Goal: Information Seeking & Learning: Check status

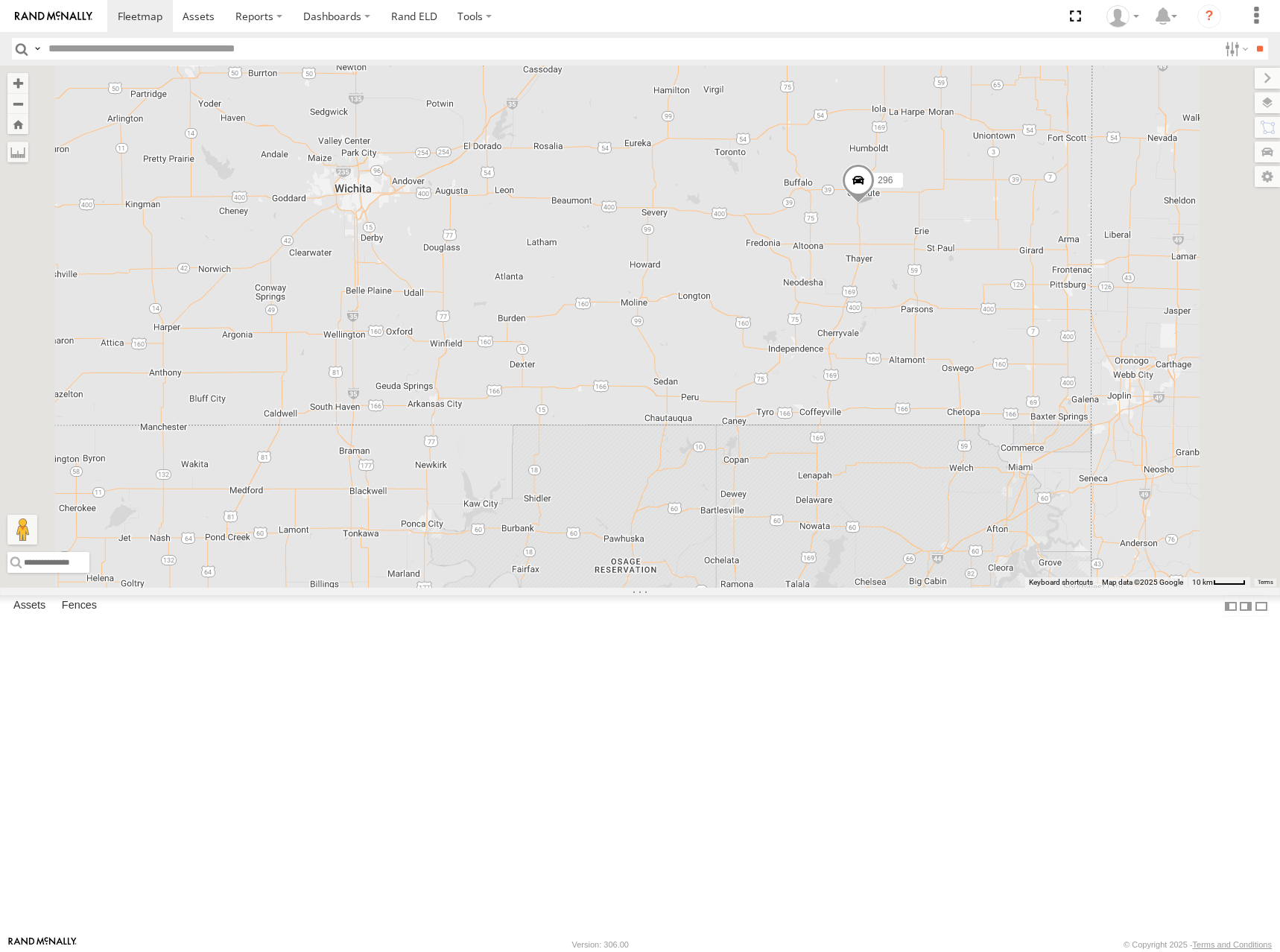
drag, startPoint x: 904, startPoint y: 442, endPoint x: 730, endPoint y: 434, distance: 174.2
click at [730, 434] on div "232 296" at bounding box center [640, 327] width 1280 height 522
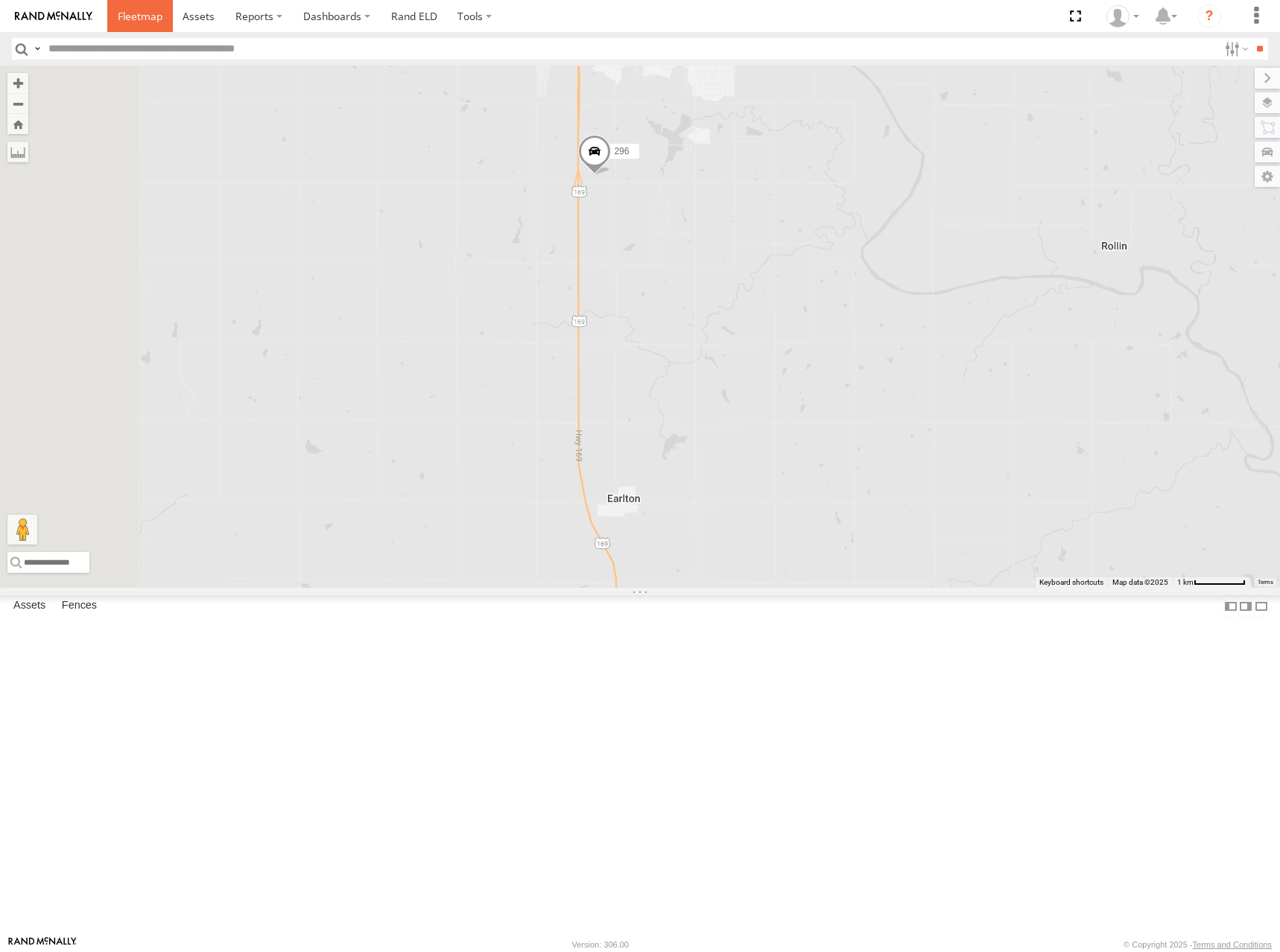
click at [150, 19] on span at bounding box center [139, 15] width 45 height 14
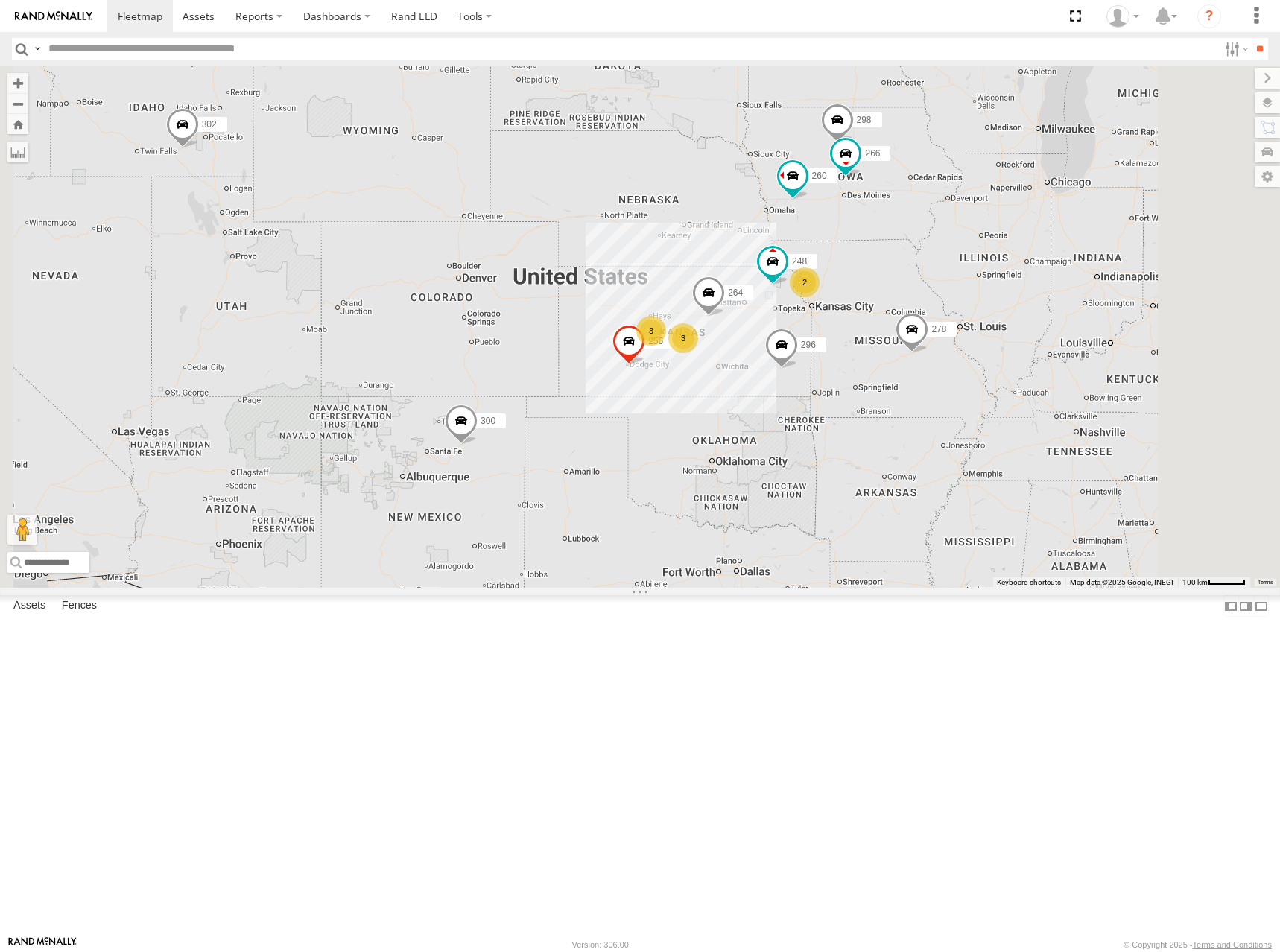
drag, startPoint x: 1062, startPoint y: 608, endPoint x: 920, endPoint y: 548, distance: 154.2
click at [920, 548] on div "300 302 278 3 2 298 3 256 296 264 248 266 260" at bounding box center [640, 327] width 1280 height 522
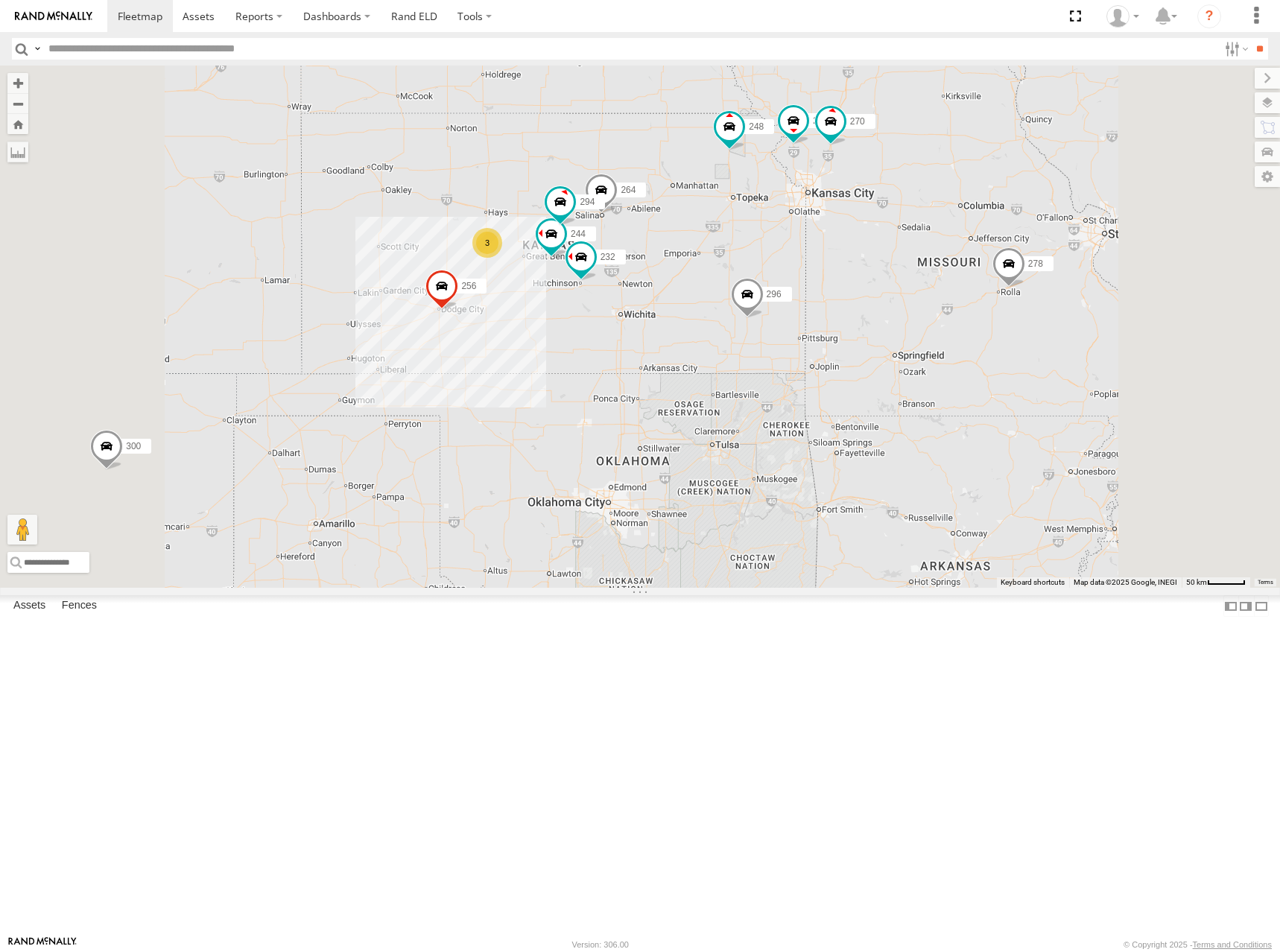
drag, startPoint x: 848, startPoint y: 175, endPoint x: 843, endPoint y: 331, distance: 156.1
click at [843, 331] on div "300 302 278 298 256 296 264 248 266 260 244 246 270 232 294 3" at bounding box center [640, 327] width 1280 height 522
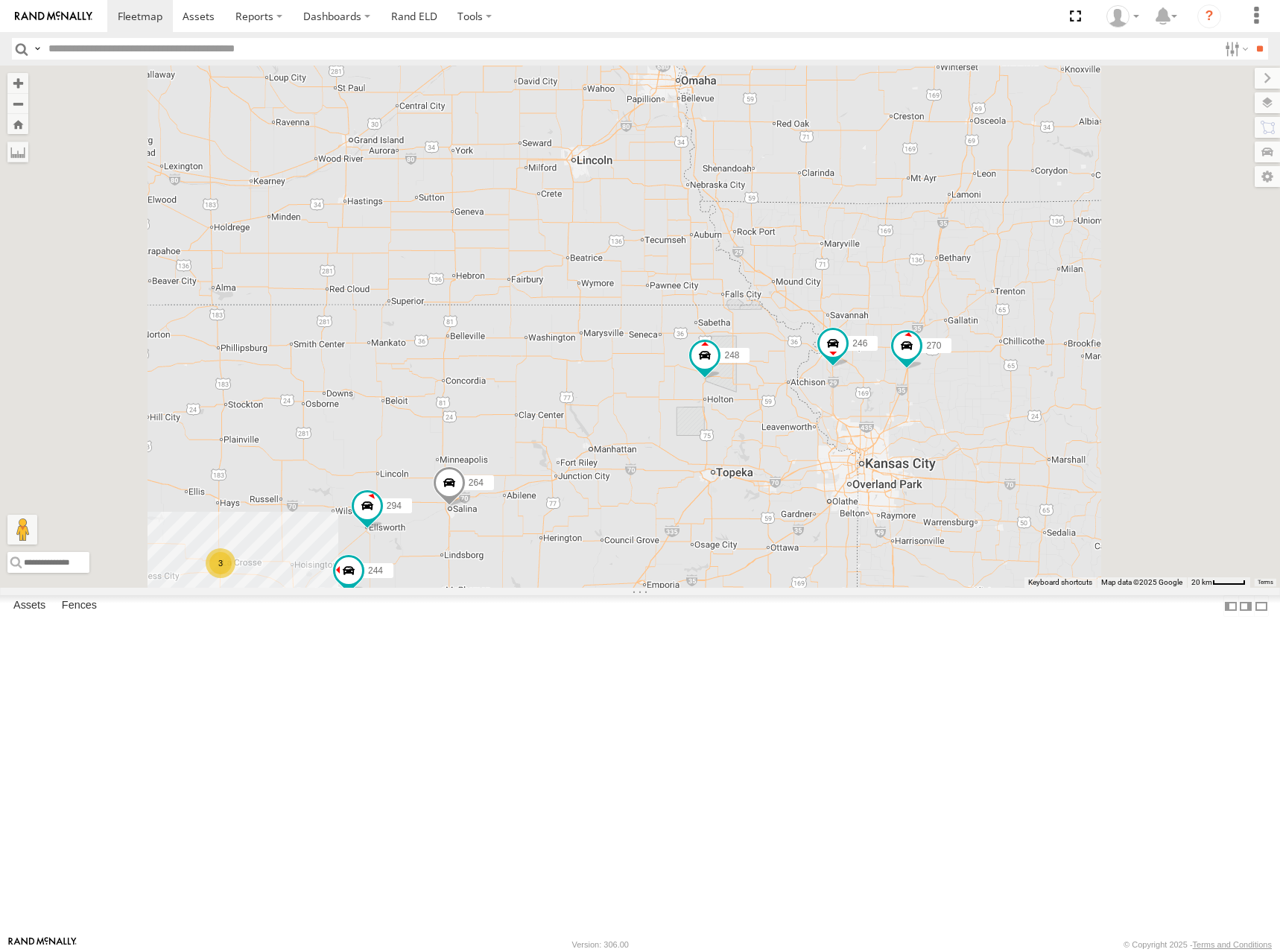
drag, startPoint x: 892, startPoint y: 249, endPoint x: 854, endPoint y: 455, distance: 209.5
click at [854, 455] on div "300 302 278 298 256 296 264 248 266 260 244 246 270 232 294 3" at bounding box center [640, 327] width 1280 height 522
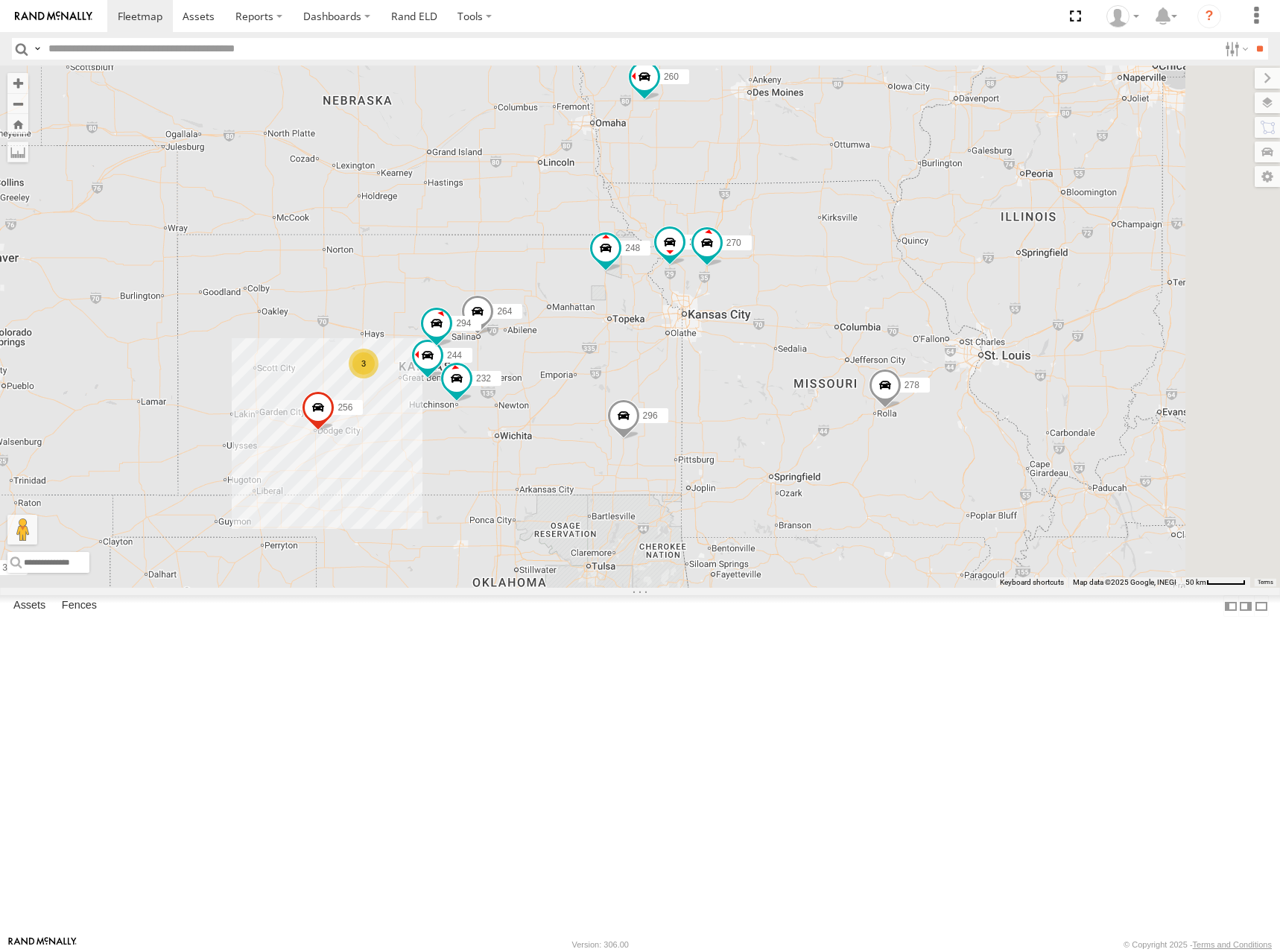
drag, startPoint x: 962, startPoint y: 301, endPoint x: 950, endPoint y: 300, distance: 12.0
click at [950, 300] on div "300 302 278 298 256 296 264 248 266 260 244 246 270 232 294 3" at bounding box center [640, 327] width 1280 height 522
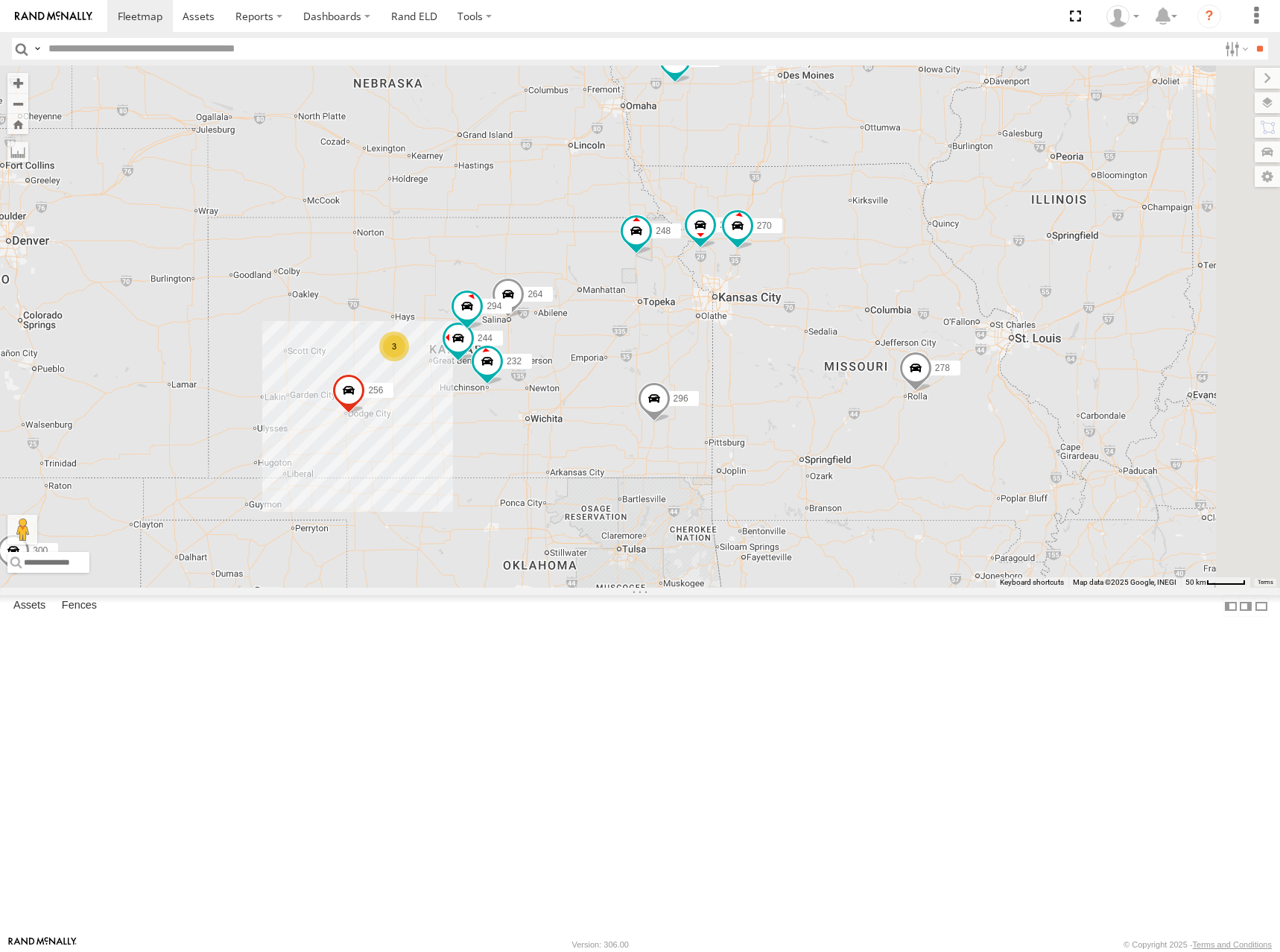
drag, startPoint x: 929, startPoint y: 293, endPoint x: 958, endPoint y: 278, distance: 32.6
click at [958, 278] on div "300 302 278 298 256 296 264 248 266 260 244 246 270 232 294 3" at bounding box center [640, 327] width 1280 height 522
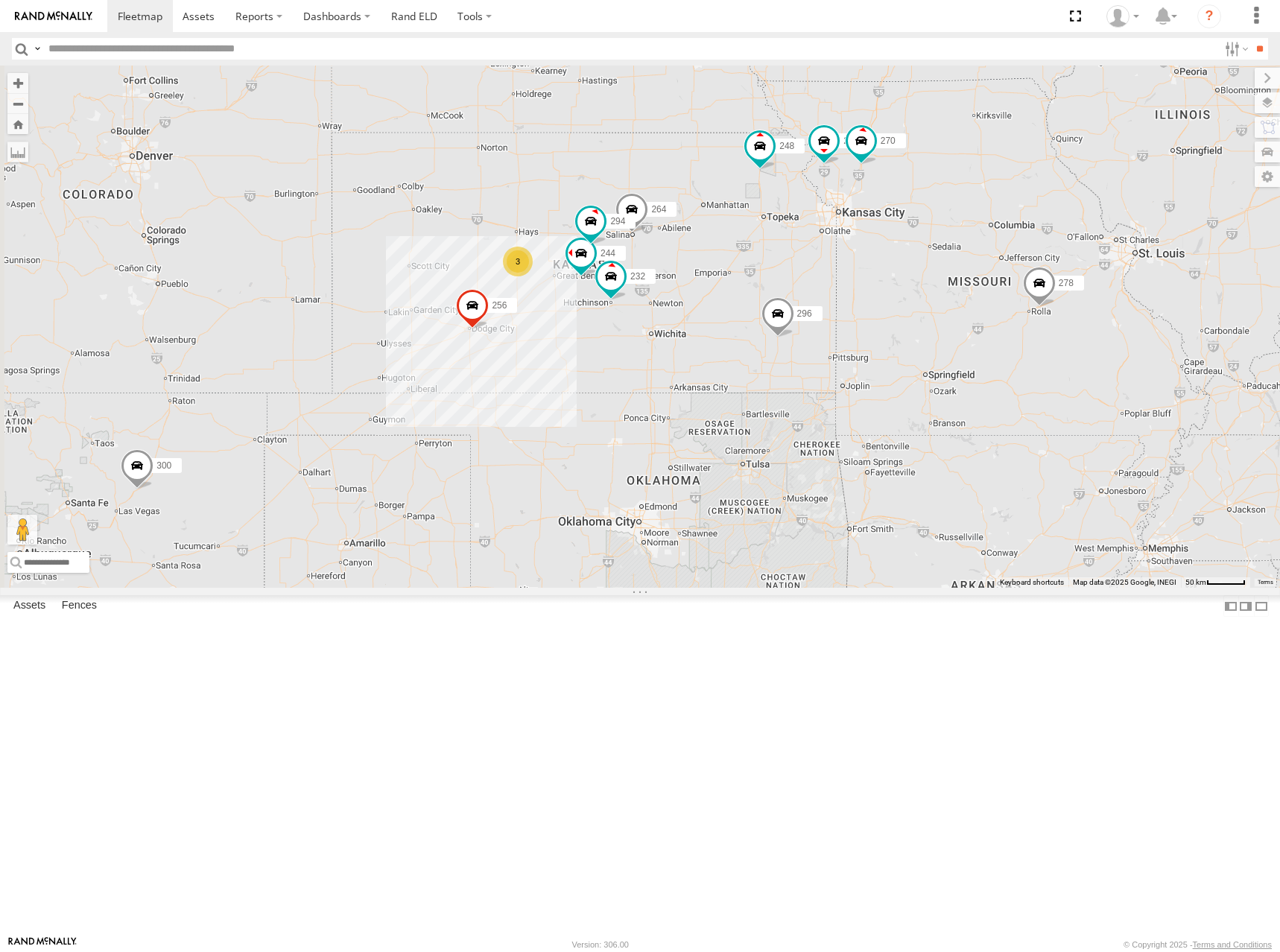
drag, startPoint x: 964, startPoint y: 272, endPoint x: 1101, endPoint y: 176, distance: 167.3
click at [1101, 176] on div "300 302 278 298 256 296 264 248 266 260 244 246 270 232 294 3" at bounding box center [640, 327] width 1280 height 522
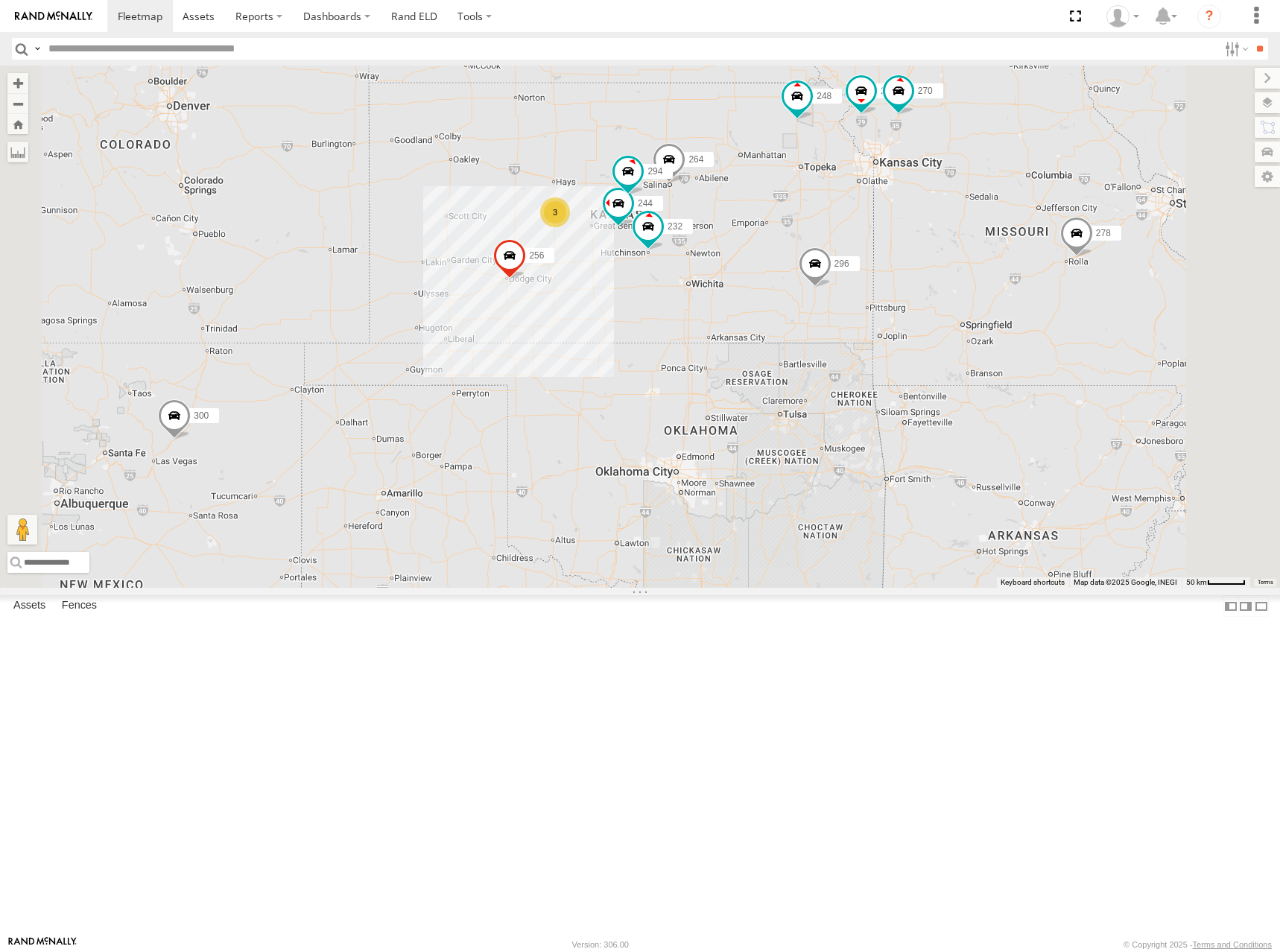
drag, startPoint x: 928, startPoint y: 379, endPoint x: 941, endPoint y: 370, distance: 15.8
click at [941, 370] on div "300 302 278 298 256 296 264 248 266 260 244 246 270 232 294 3" at bounding box center [640, 327] width 1280 height 522
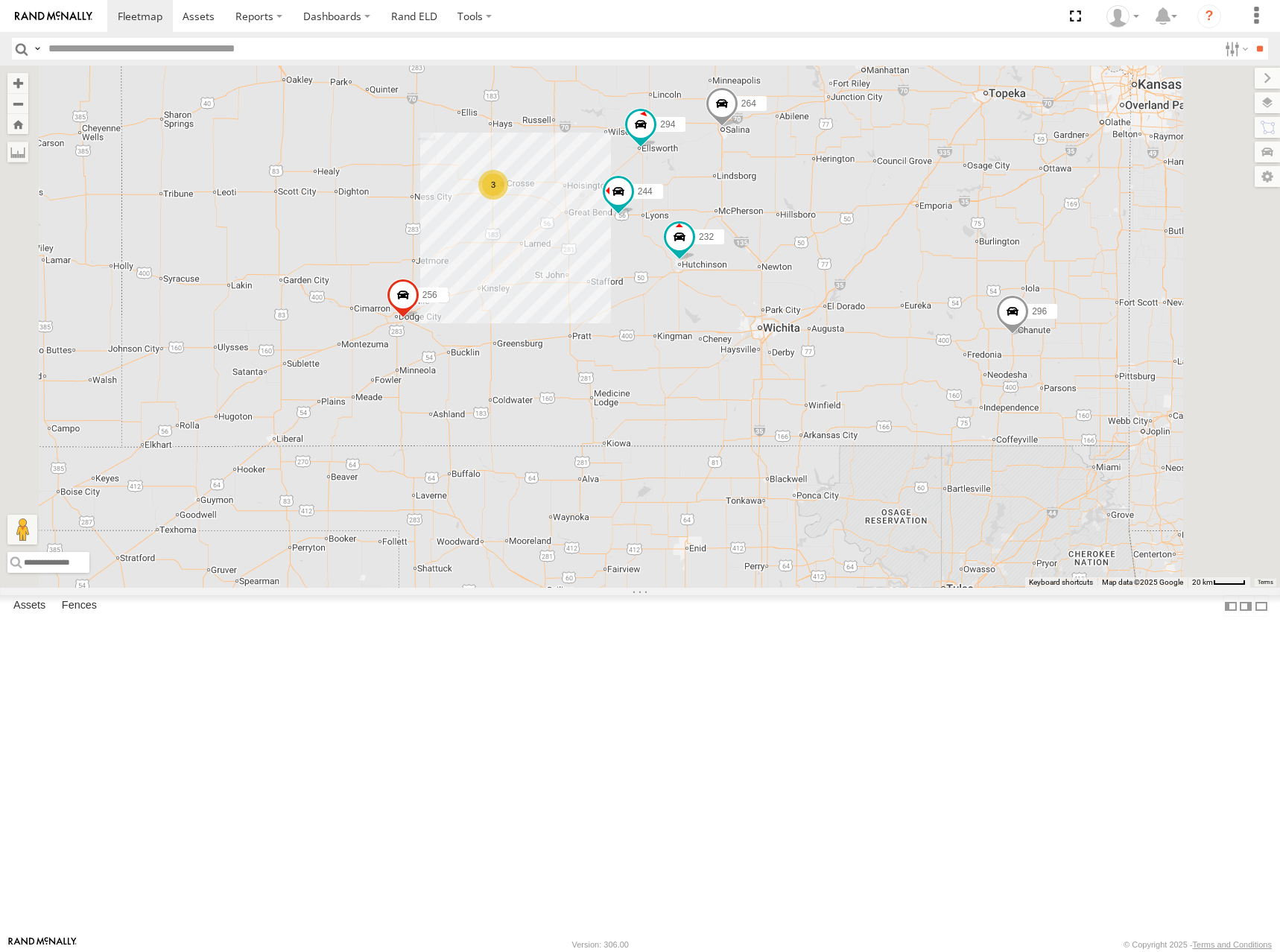
drag, startPoint x: 1010, startPoint y: 323, endPoint x: 882, endPoint y: 270, distance: 138.5
click at [1010, 323] on div "300 302 278 298 256 296 264 248 266 260 244 246 270 232 294 3" at bounding box center [640, 327] width 1280 height 522
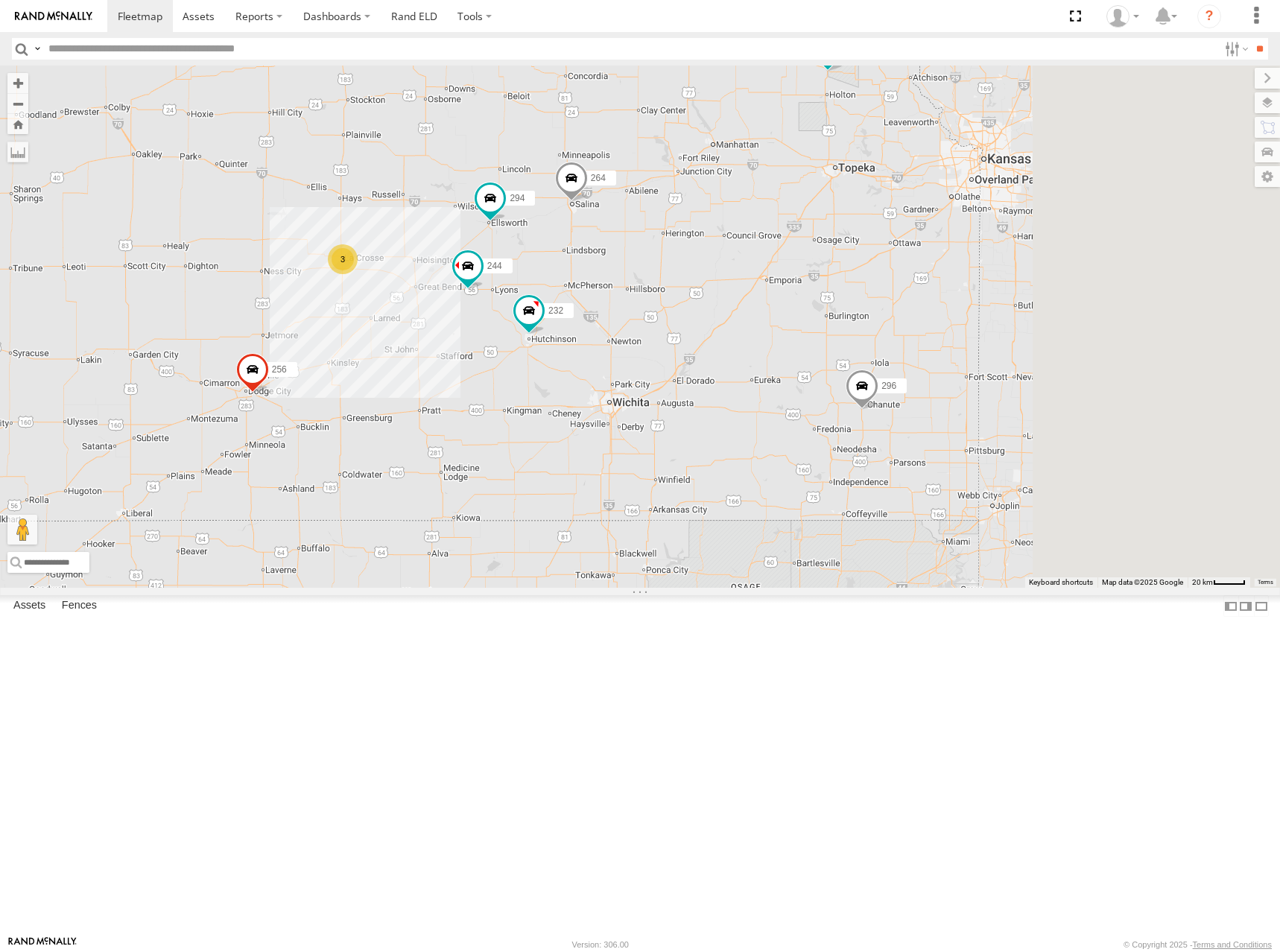
drag, startPoint x: 1082, startPoint y: 215, endPoint x: 794, endPoint y: 349, distance: 317.6
click at [796, 349] on div "300 302 278 298 256 296 264 248 266 260 244 246 270 232 294 3" at bounding box center [640, 327] width 1280 height 522
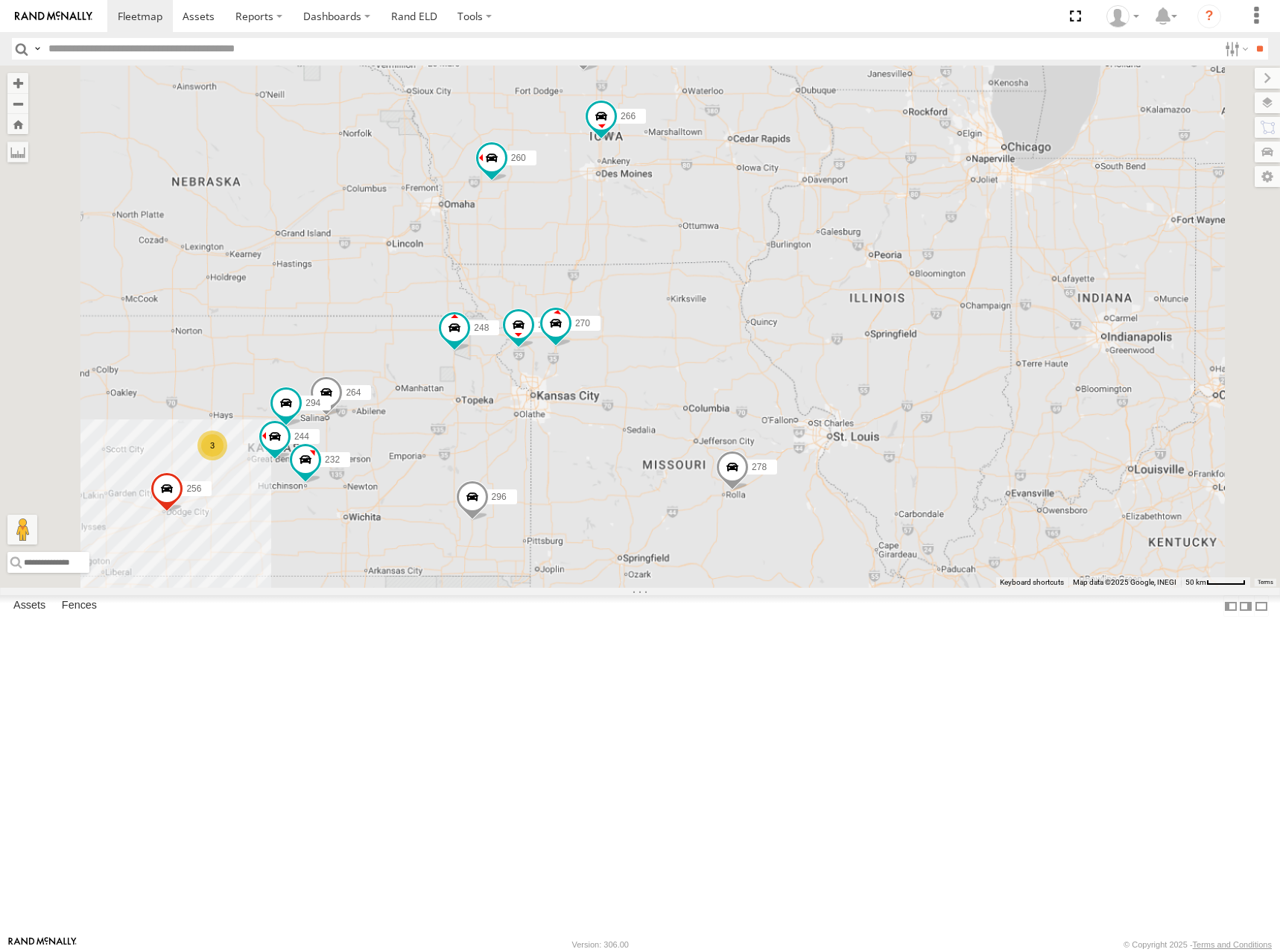
drag, startPoint x: 797, startPoint y: 252, endPoint x: 809, endPoint y: 358, distance: 106.7
click at [809, 358] on div "300 302 278 298 256 296 264 248 266 260 244 246 270 232 294 3" at bounding box center [640, 327] width 1280 height 522
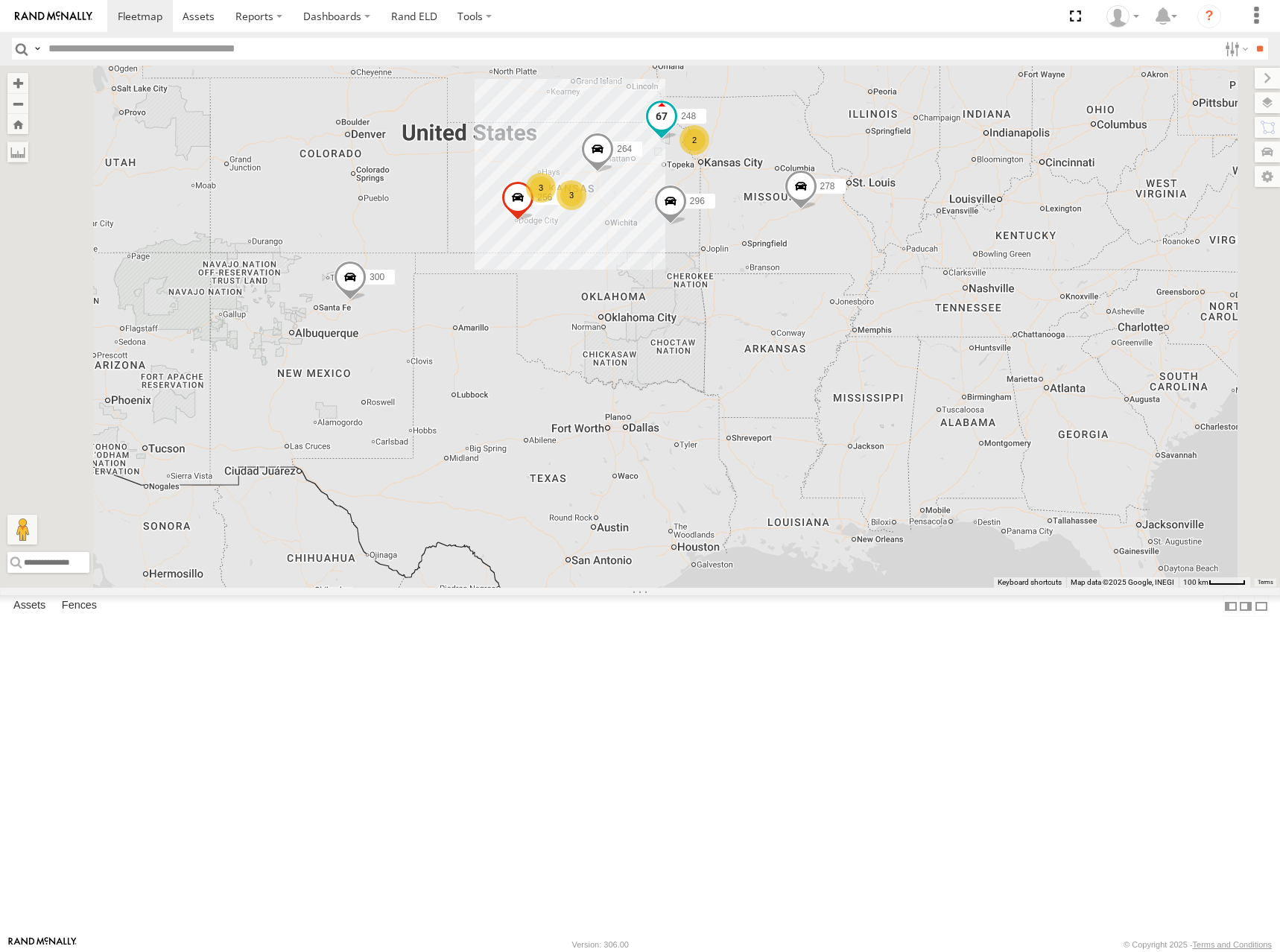
drag, startPoint x: 739, startPoint y: 370, endPoint x: 888, endPoint y: 280, distance: 174.1
click at [695, 121] on span "248" at bounding box center [689, 116] width 15 height 11
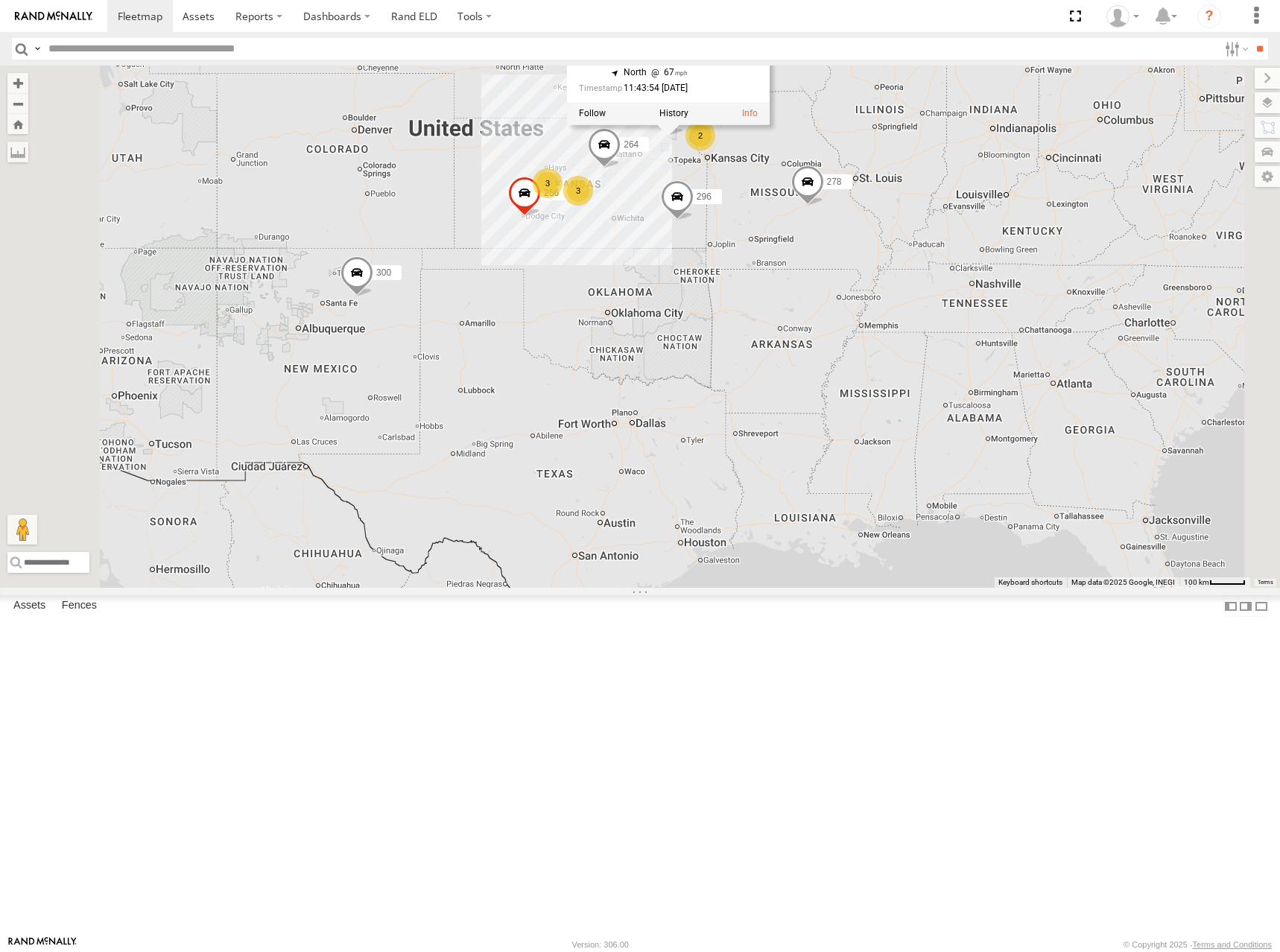
click at [643, 194] on div "300 302 278 298 256 296 264 248 266 260 3 2 3 248 All Assets US Highway 75 Neta…" at bounding box center [640, 327] width 1280 height 522
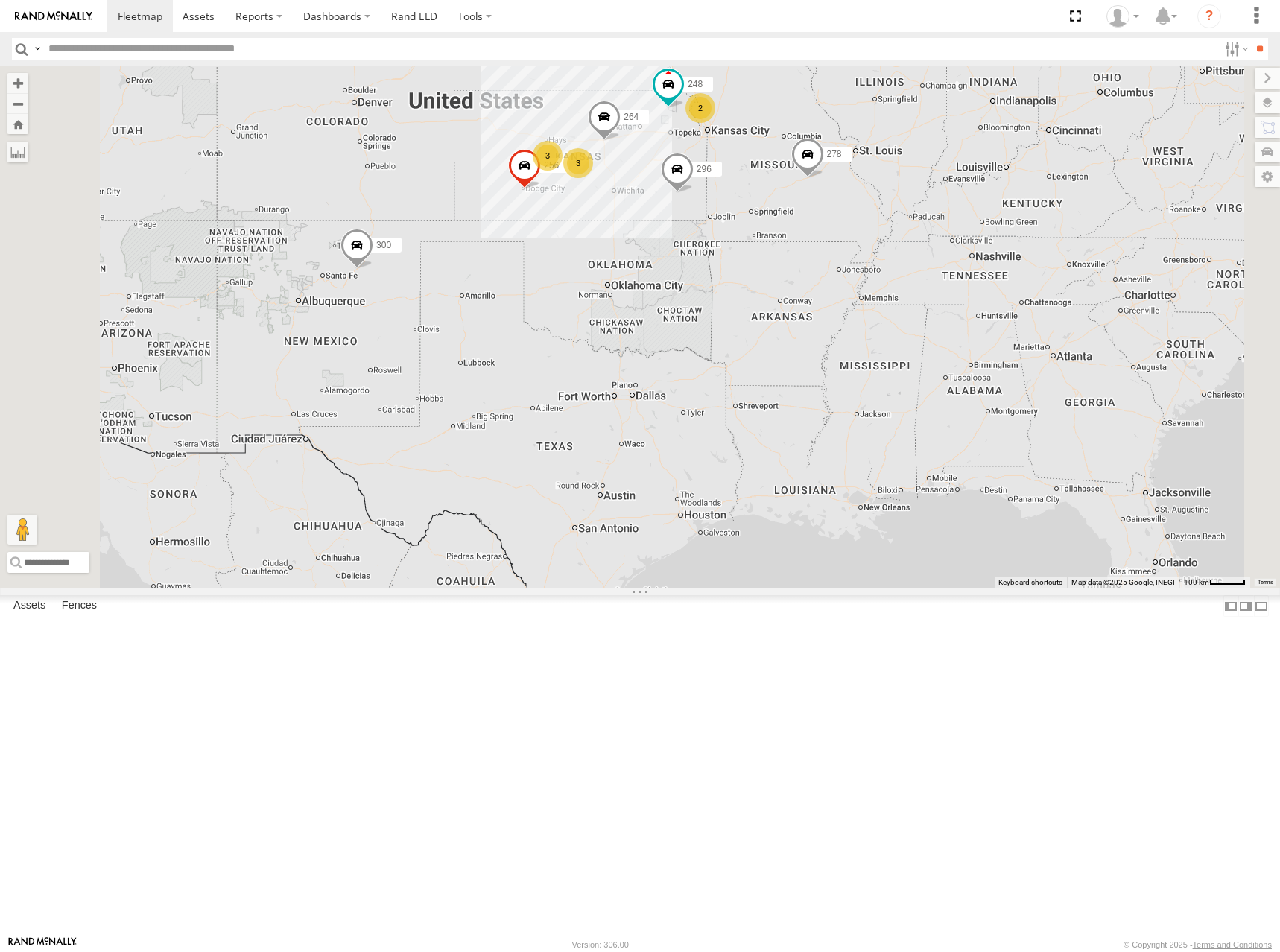
drag, startPoint x: 713, startPoint y: 240, endPoint x: 713, endPoint y: 215, distance: 25.0
click at [713, 215] on div "300 302 278 298 256 296 264 248 266 260 3 2 3" at bounding box center [640, 327] width 1280 height 522
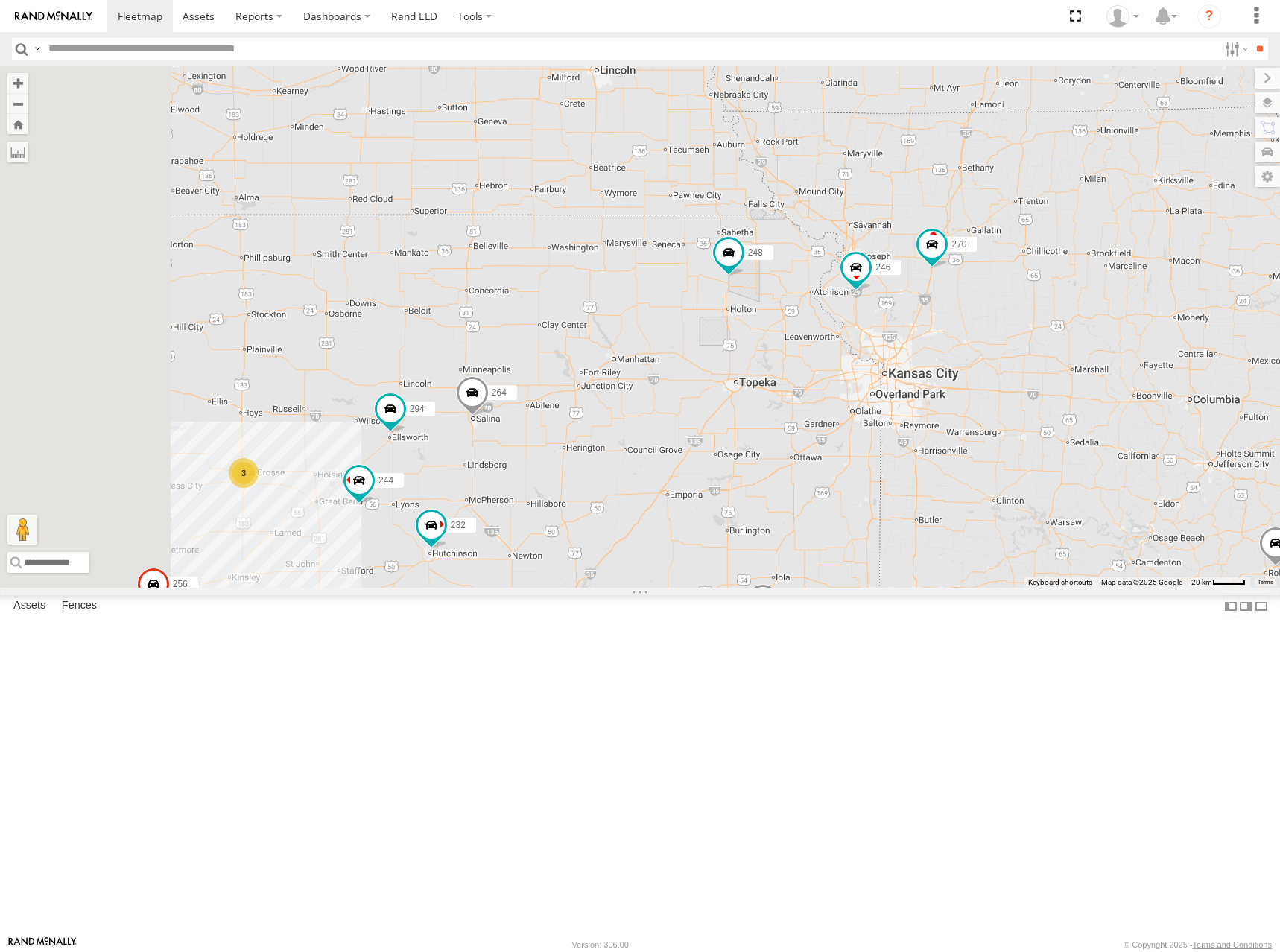
drag, startPoint x: 714, startPoint y: 357, endPoint x: 866, endPoint y: 303, distance: 161.3
click at [866, 303] on div "300 302 278 298 256 296 264 248 266 260 244 246 270 3 232 294" at bounding box center [640, 327] width 1280 height 522
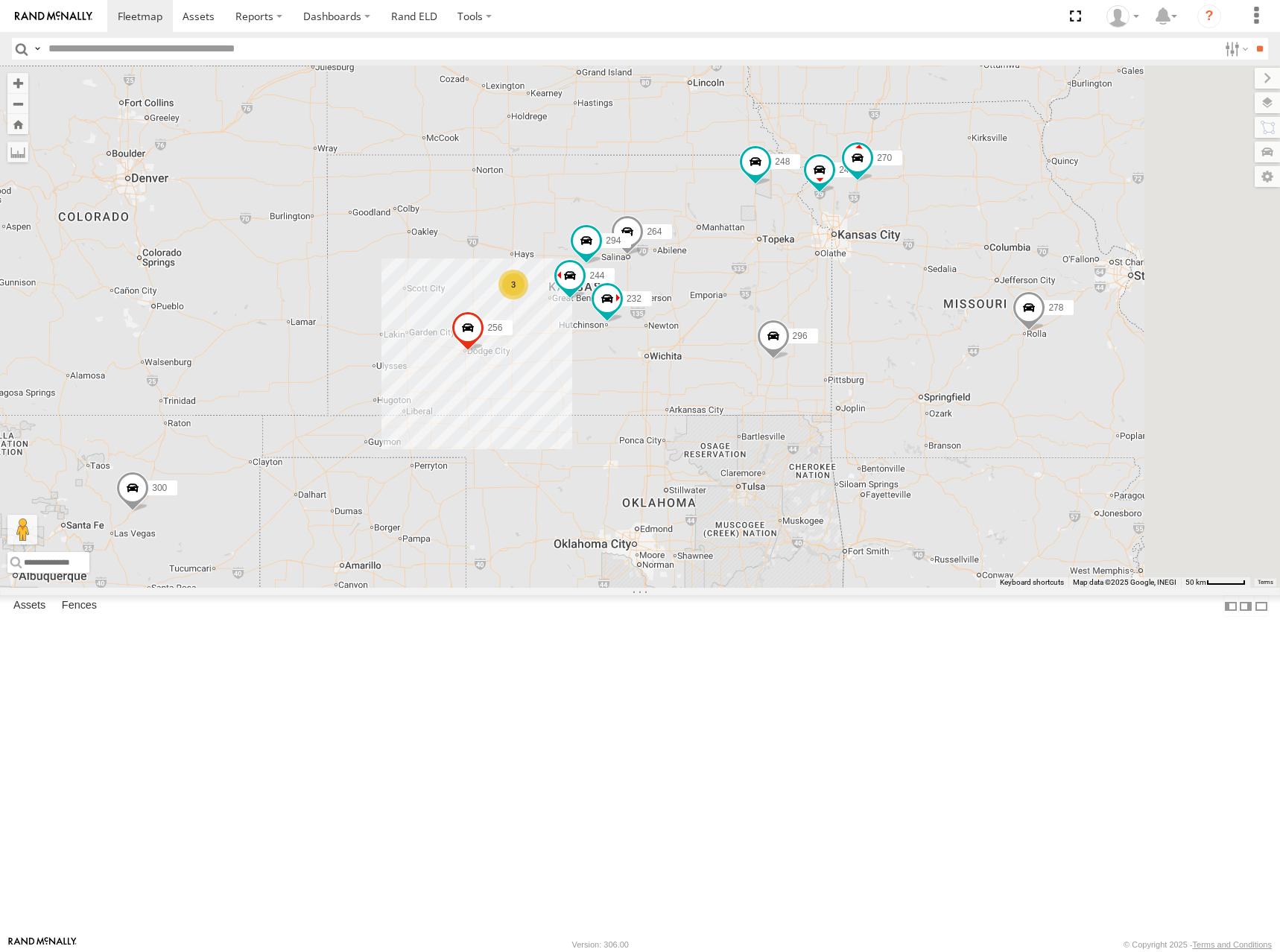
drag, startPoint x: 821, startPoint y: 316, endPoint x: 854, endPoint y: 305, distance: 34.8
click at [854, 305] on div "300 302 278 298 256 296 264 248 266 260 244 246 270 232 294 3" at bounding box center [640, 327] width 1280 height 522
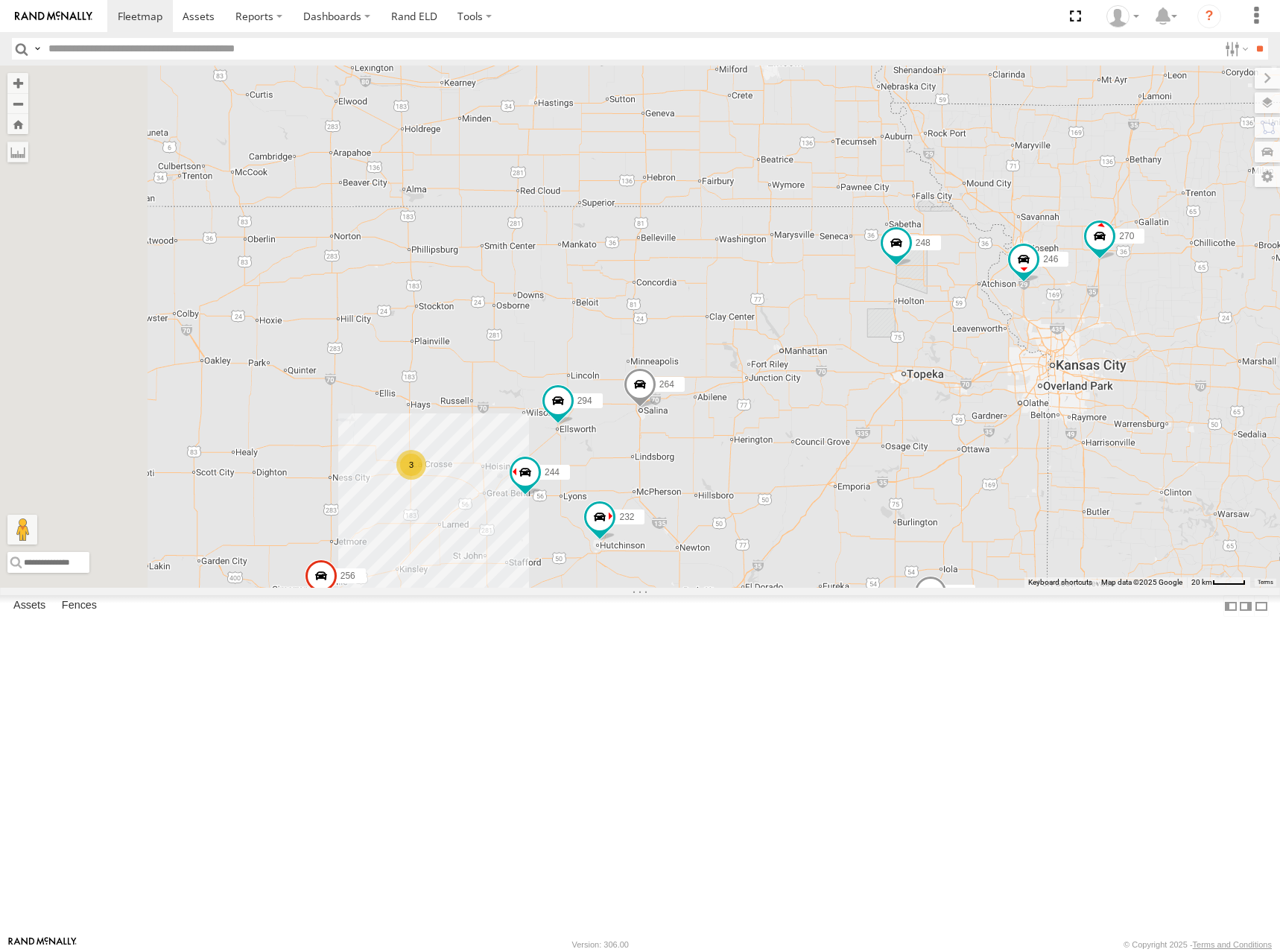
drag, startPoint x: 515, startPoint y: 311, endPoint x: 654, endPoint y: 301, distance: 139.4
click at [654, 301] on div "300 302 278 298 256 296 264 248 266 260 244 246 270 232 294 3" at bounding box center [640, 327] width 1280 height 522
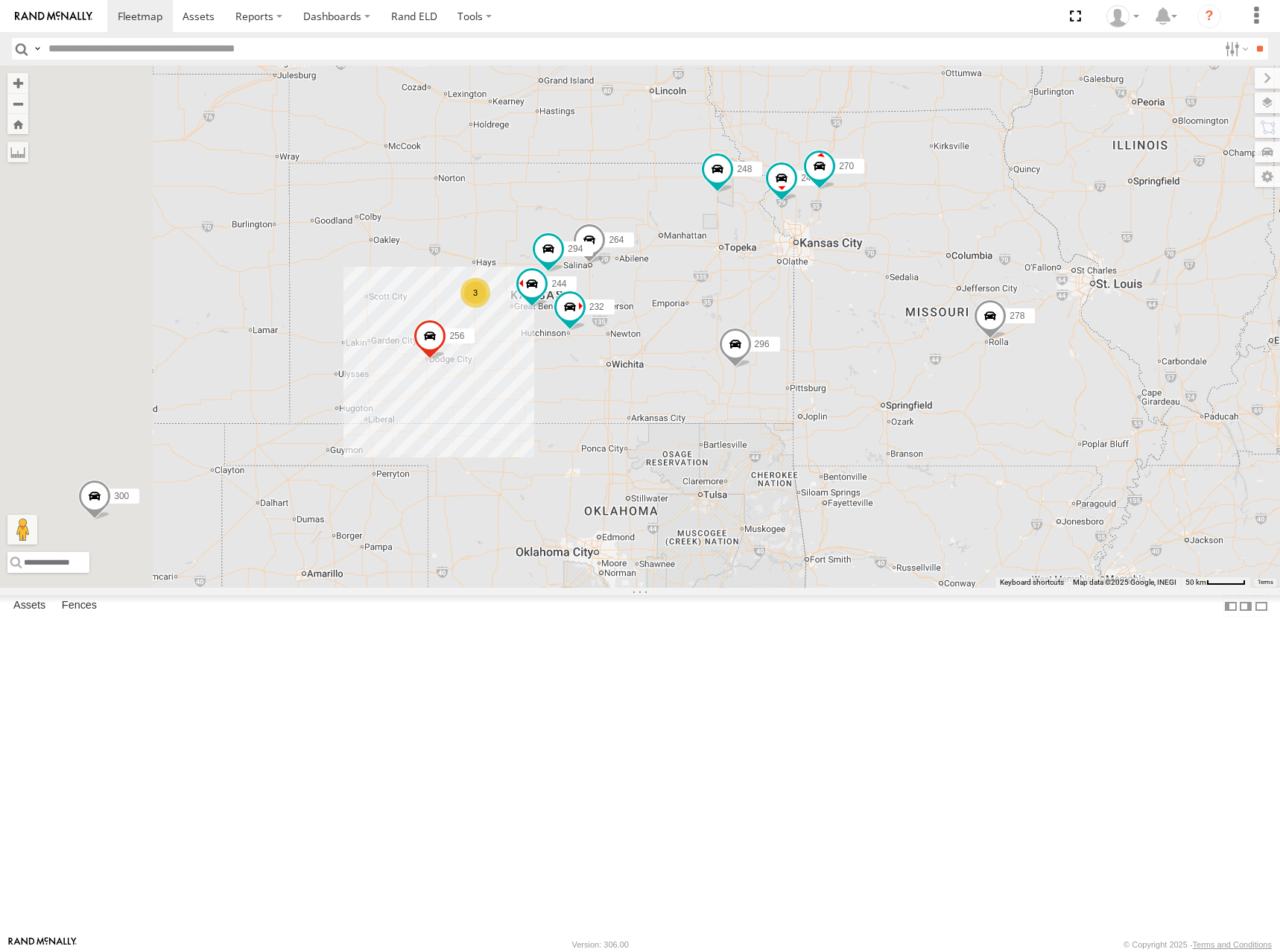
drag, startPoint x: 651, startPoint y: 303, endPoint x: 688, endPoint y: 299, distance: 37.2
click at [688, 299] on div "300 302 278 298 256 296 264 248 266 260 244 246 270 232 294 3" at bounding box center [640, 327] width 1280 height 522
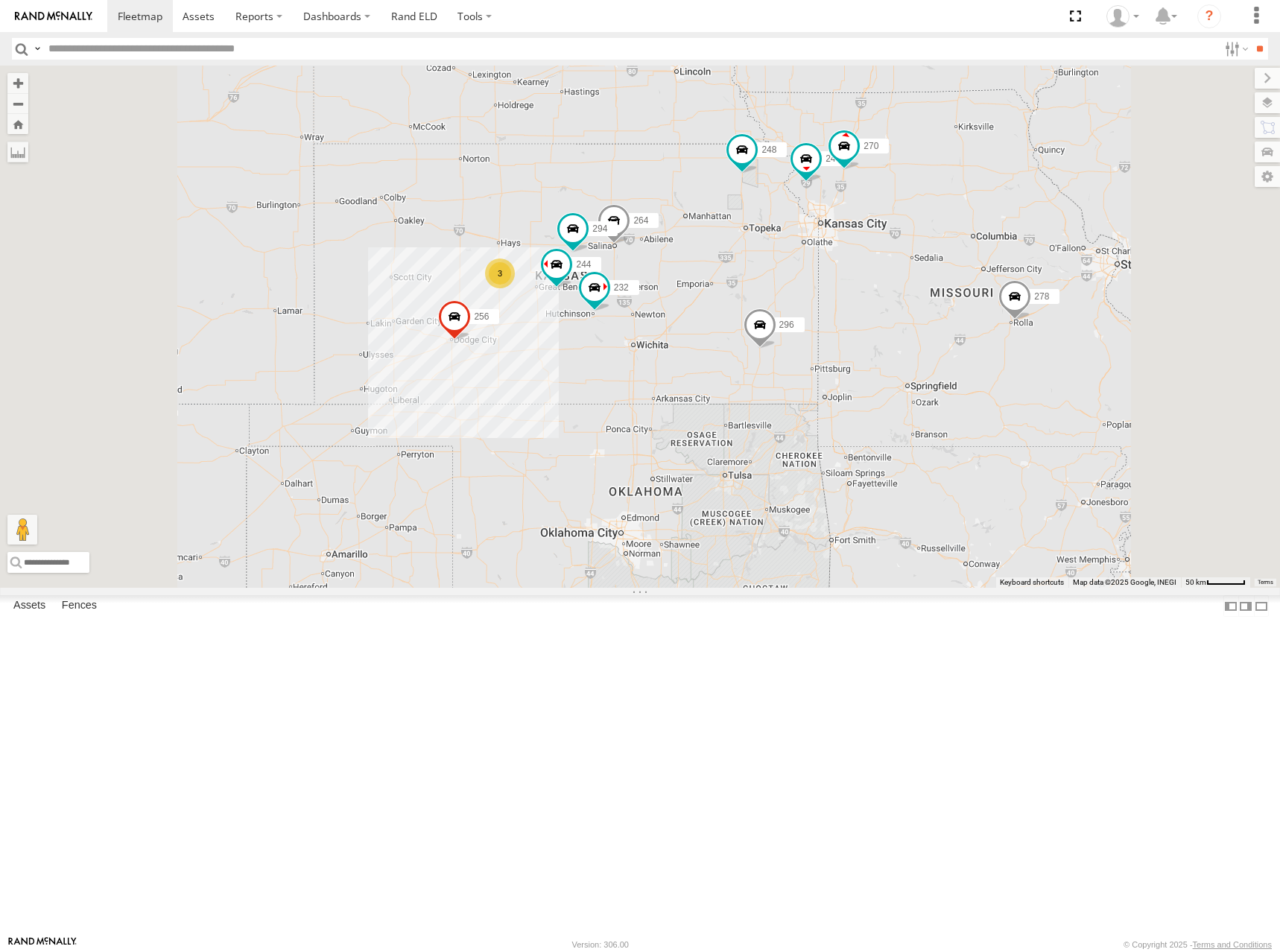
drag, startPoint x: 837, startPoint y: 303, endPoint x: 862, endPoint y: 282, distance: 32.6
click at [862, 282] on div "244 246 298 270 256 232 296 264 248 266 278 294 260 3" at bounding box center [640, 327] width 1280 height 522
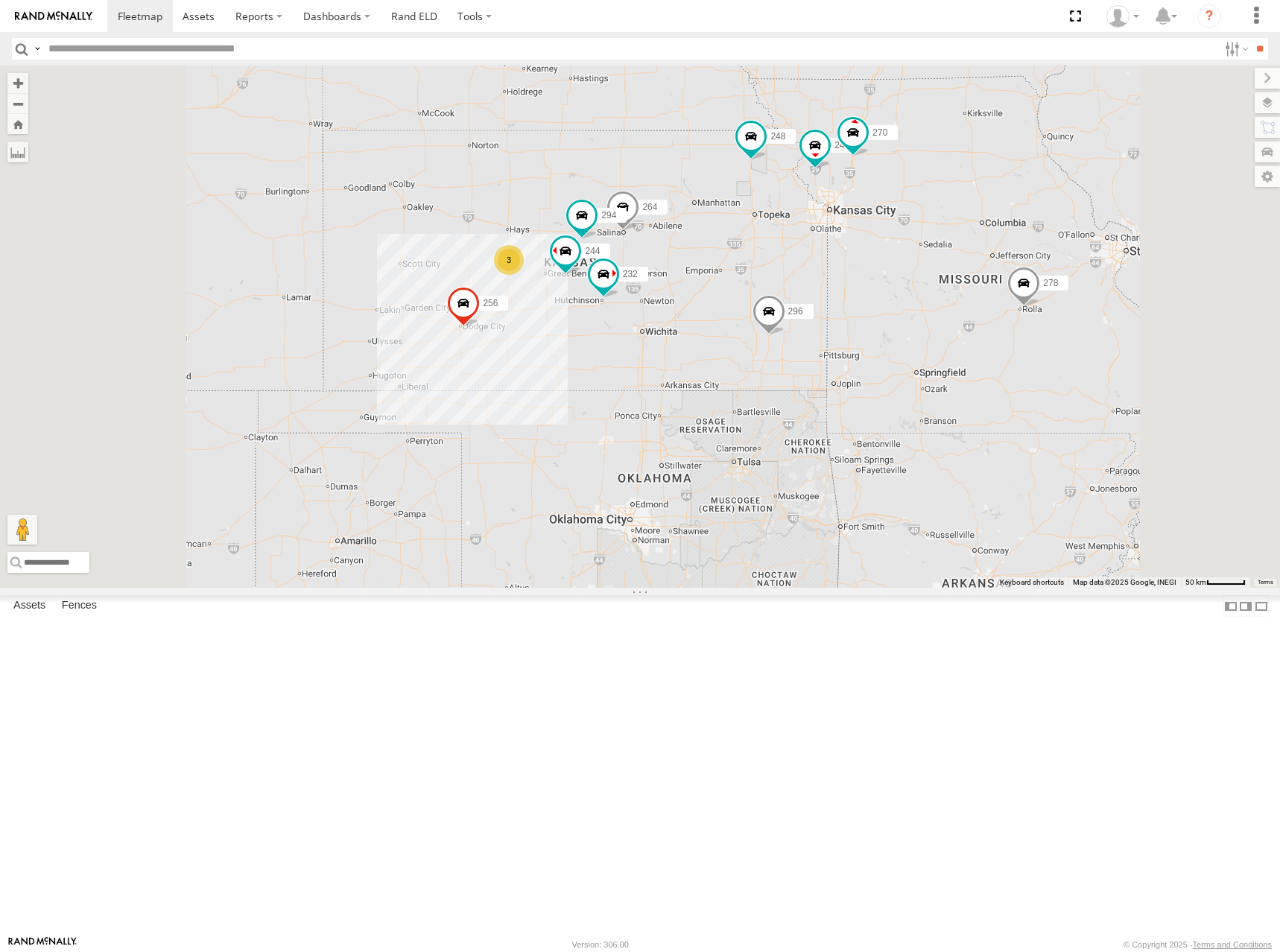
drag, startPoint x: 862, startPoint y: 307, endPoint x: 872, endPoint y: 291, distance: 18.9
click at [872, 291] on div "244 246 298 270 256 232 296 264 248 266 278 294 260 3" at bounding box center [640, 327] width 1280 height 522
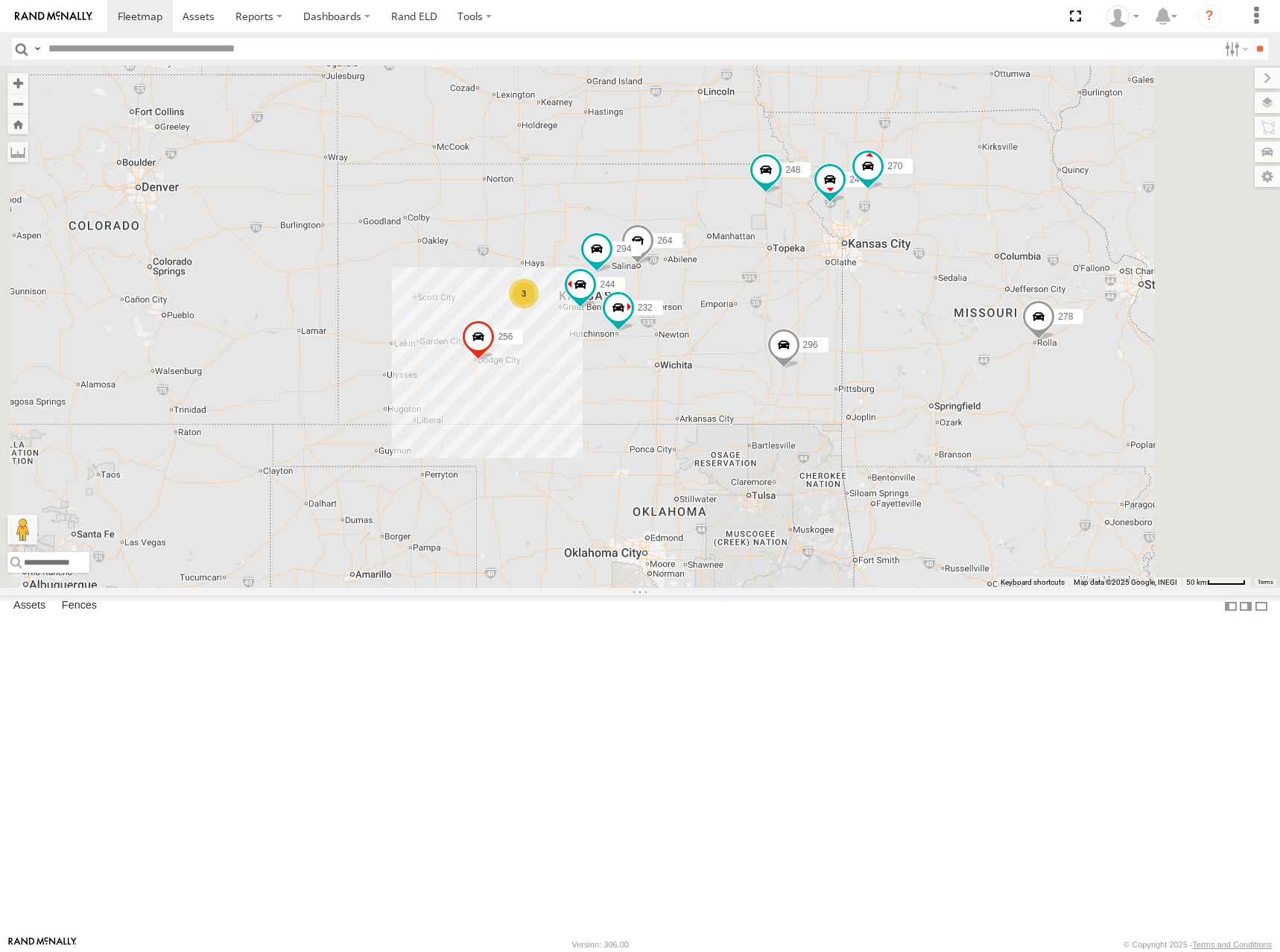
drag, startPoint x: 986, startPoint y: 239, endPoint x: 1001, endPoint y: 274, distance: 38.1
click at [1001, 274] on div "244 246 298 270 256 232 296 264 248 266 278 294 260 3" at bounding box center [640, 327] width 1280 height 522
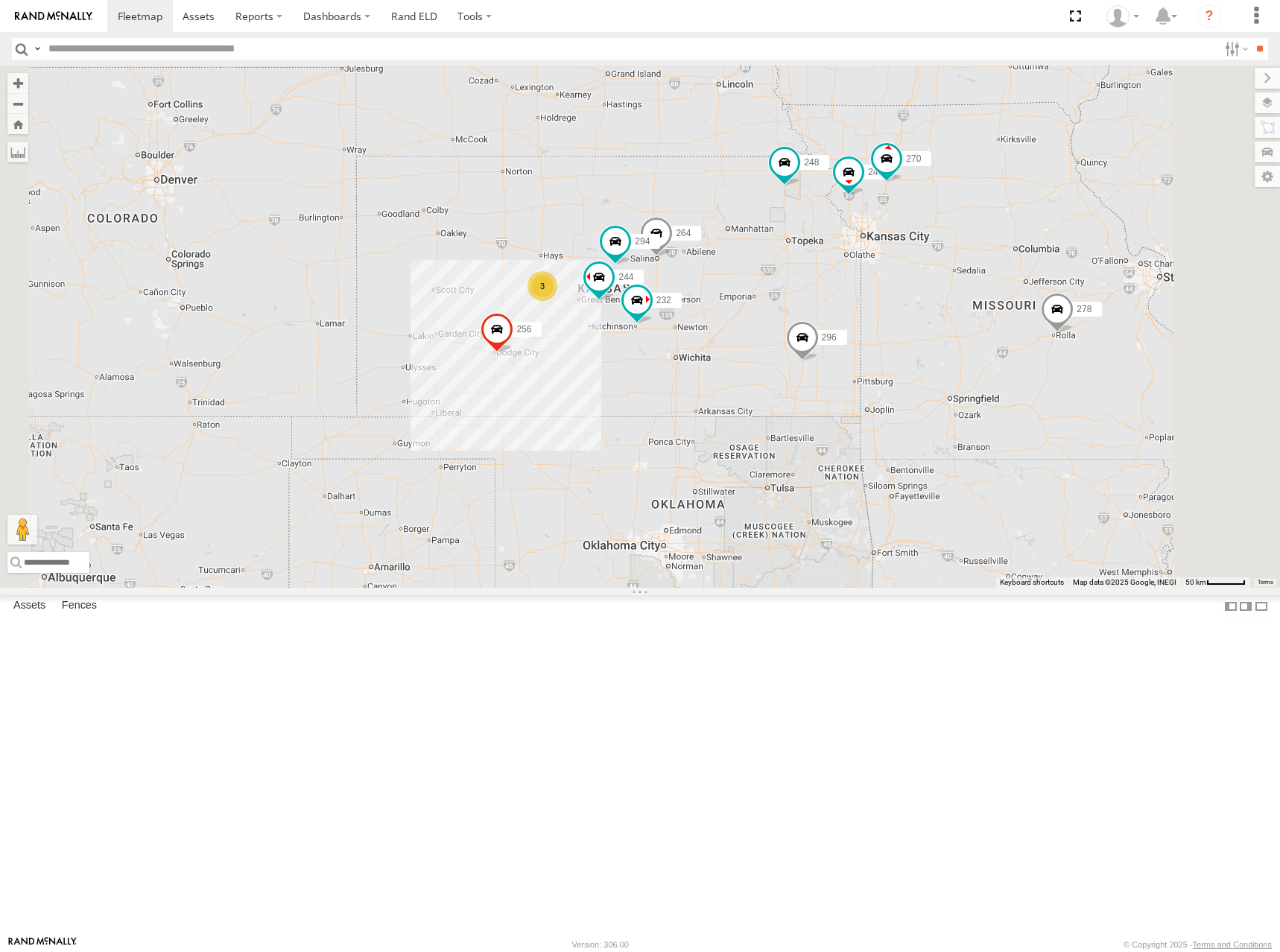
drag, startPoint x: 992, startPoint y: 279, endPoint x: 1014, endPoint y: 271, distance: 23.4
click at [1014, 271] on div "244 246 298 270 256 232 296 264 248 266 278 294 260 3" at bounding box center [640, 327] width 1280 height 522
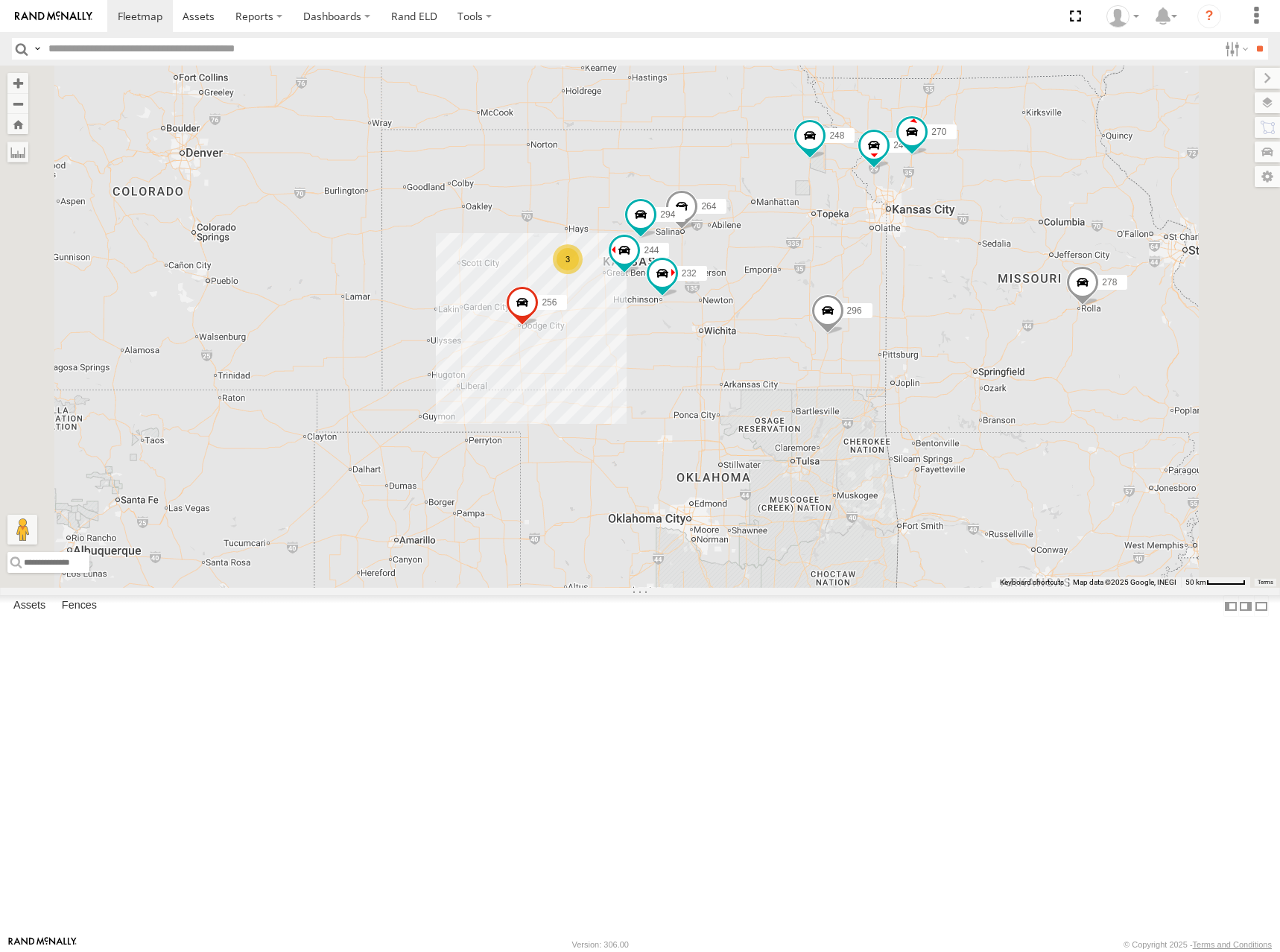
drag, startPoint x: 912, startPoint y: 328, endPoint x: 938, endPoint y: 300, distance: 38.2
click at [938, 300] on div "244 246 298 270 256 232 296 264 248 266 278 294 260 3" at bounding box center [640, 327] width 1280 height 522
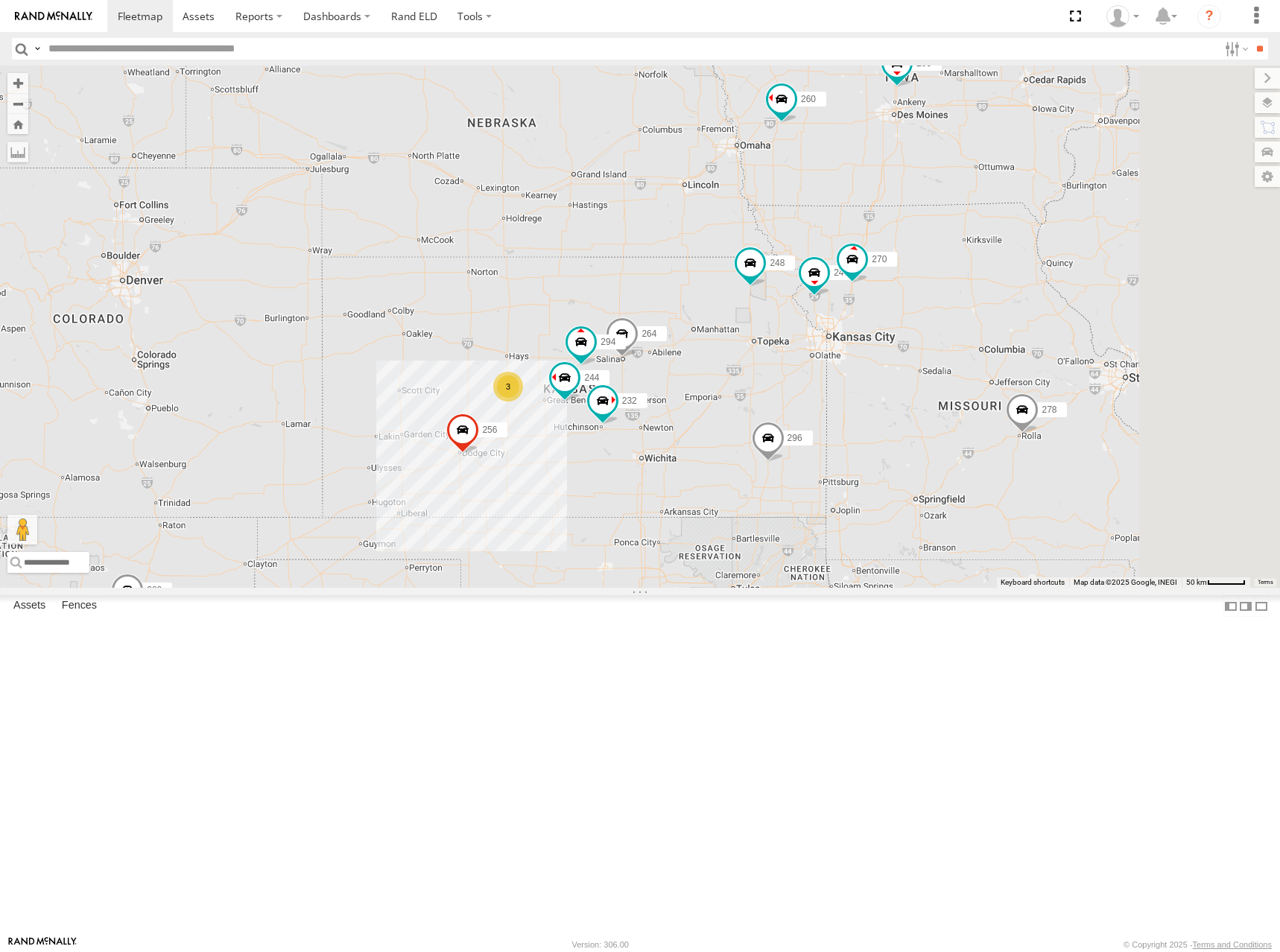
drag, startPoint x: 944, startPoint y: 312, endPoint x: 883, endPoint y: 443, distance: 144.5
click at [883, 443] on div "244 246 298 270 256 232 296 264 248 266 278 294 260 3 300" at bounding box center [640, 327] width 1280 height 522
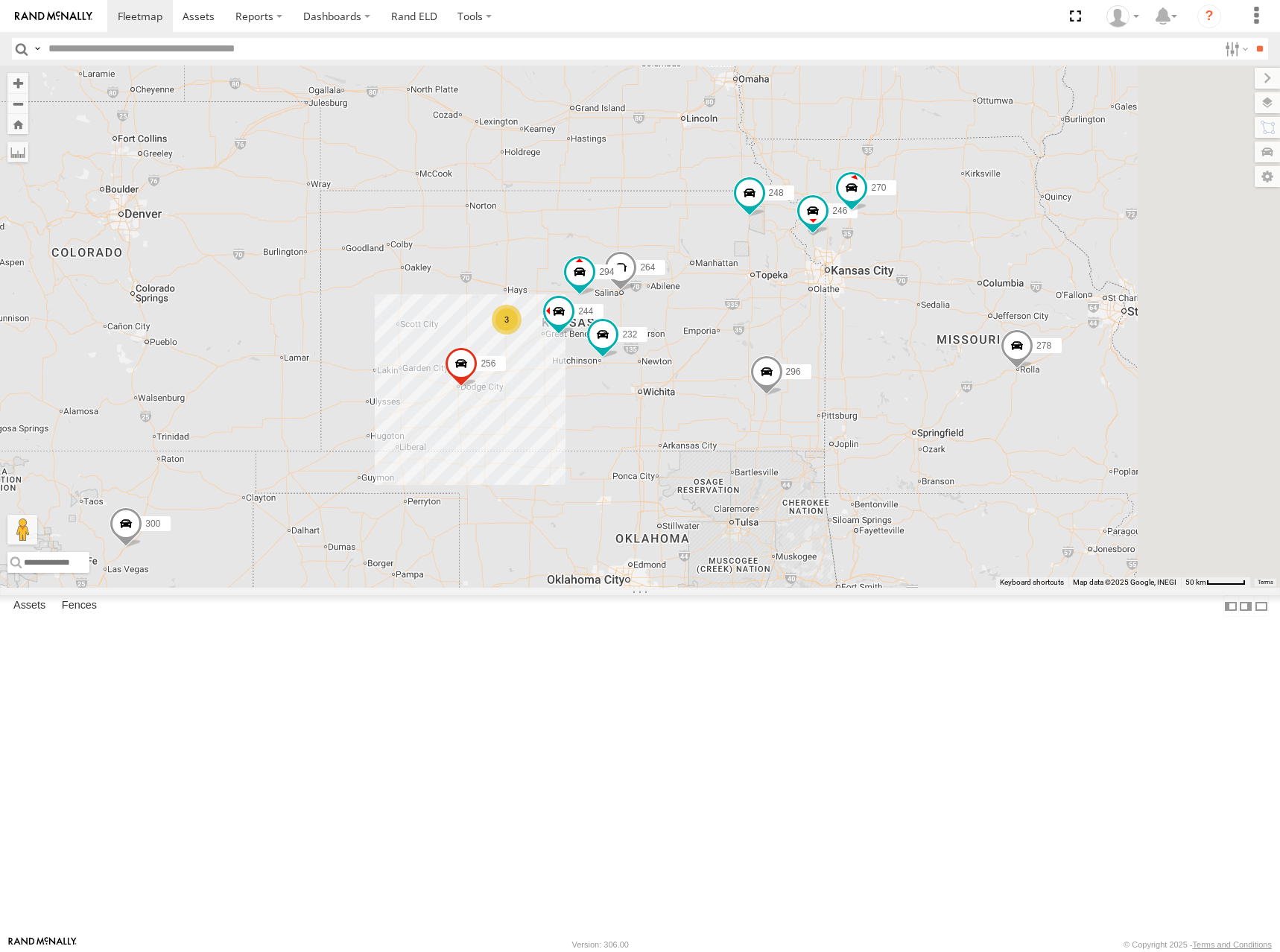
drag, startPoint x: 862, startPoint y: 479, endPoint x: 864, endPoint y: 398, distance: 81.0
click at [864, 398] on div "244 246 298 270 256 232 296 264 248 266 278 294 260 3 300" at bounding box center [640, 327] width 1280 height 522
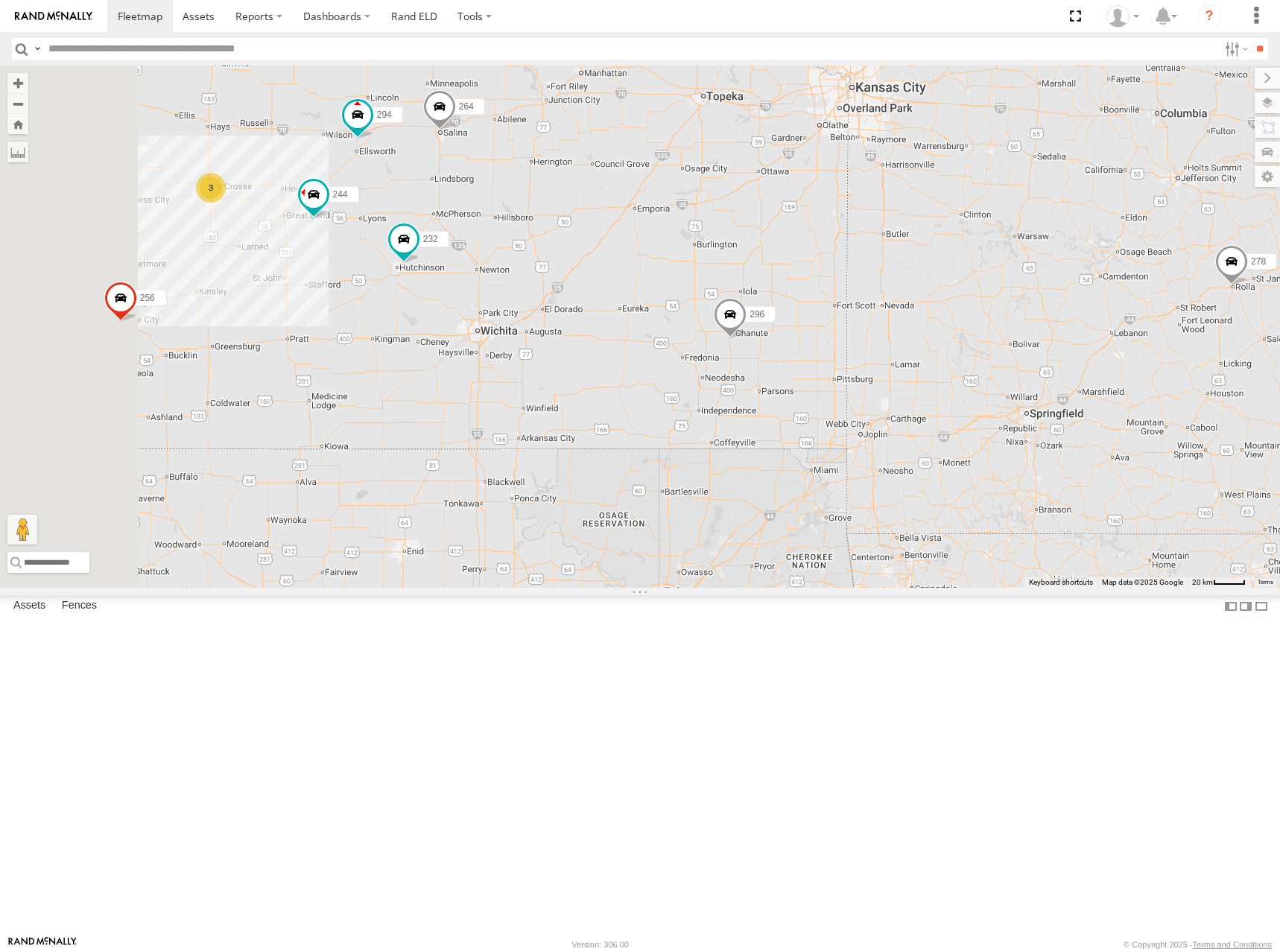
drag, startPoint x: 807, startPoint y: 319, endPoint x: 952, endPoint y: 316, distance: 145.0
click at [952, 316] on div "244 246 298 270 256 232 296 264 248 266 278 294 260 300 3" at bounding box center [640, 327] width 1280 height 522
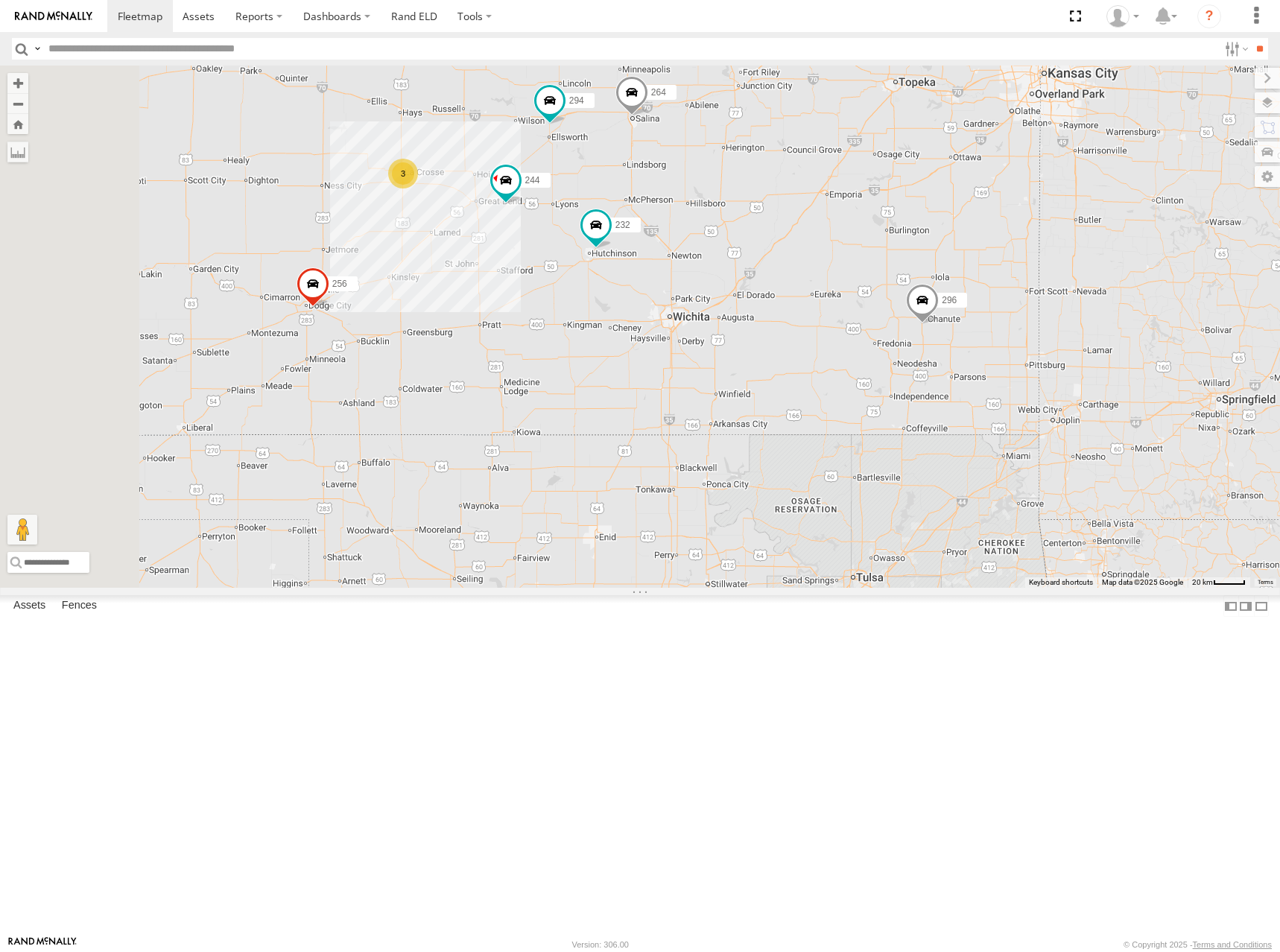
drag, startPoint x: 905, startPoint y: 312, endPoint x: 932, endPoint y: 299, distance: 30.0
click at [932, 299] on div "244 246 298 270 256 232 296 264 248 266 278 294 260 300 3" at bounding box center [640, 327] width 1280 height 522
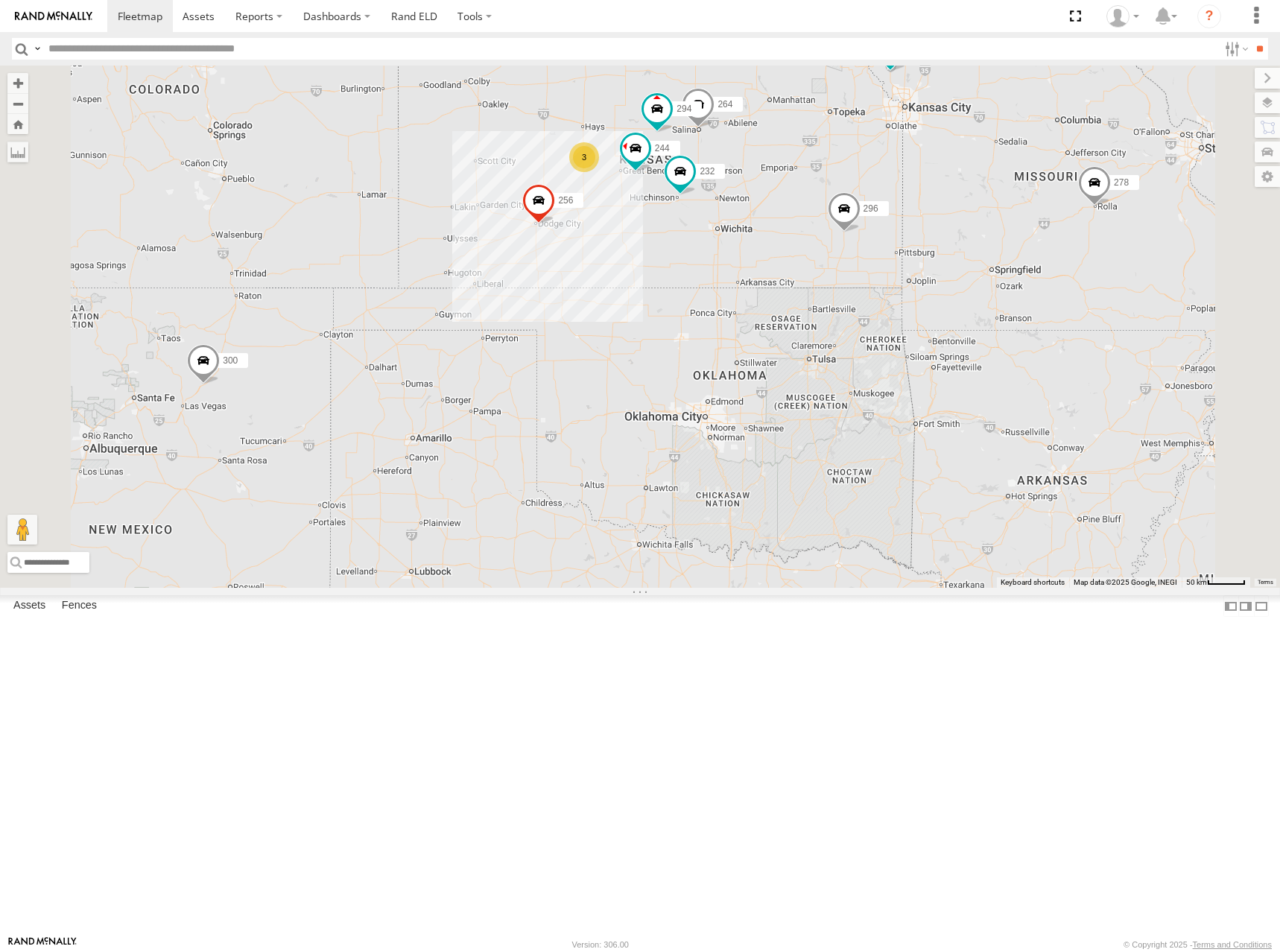
drag, startPoint x: 979, startPoint y: 239, endPoint x: 976, endPoint y: 256, distance: 17.3
click at [976, 256] on div "244 246 298 270 256 232 296 264 248 266 278 294 260 300 3" at bounding box center [640, 327] width 1280 height 522
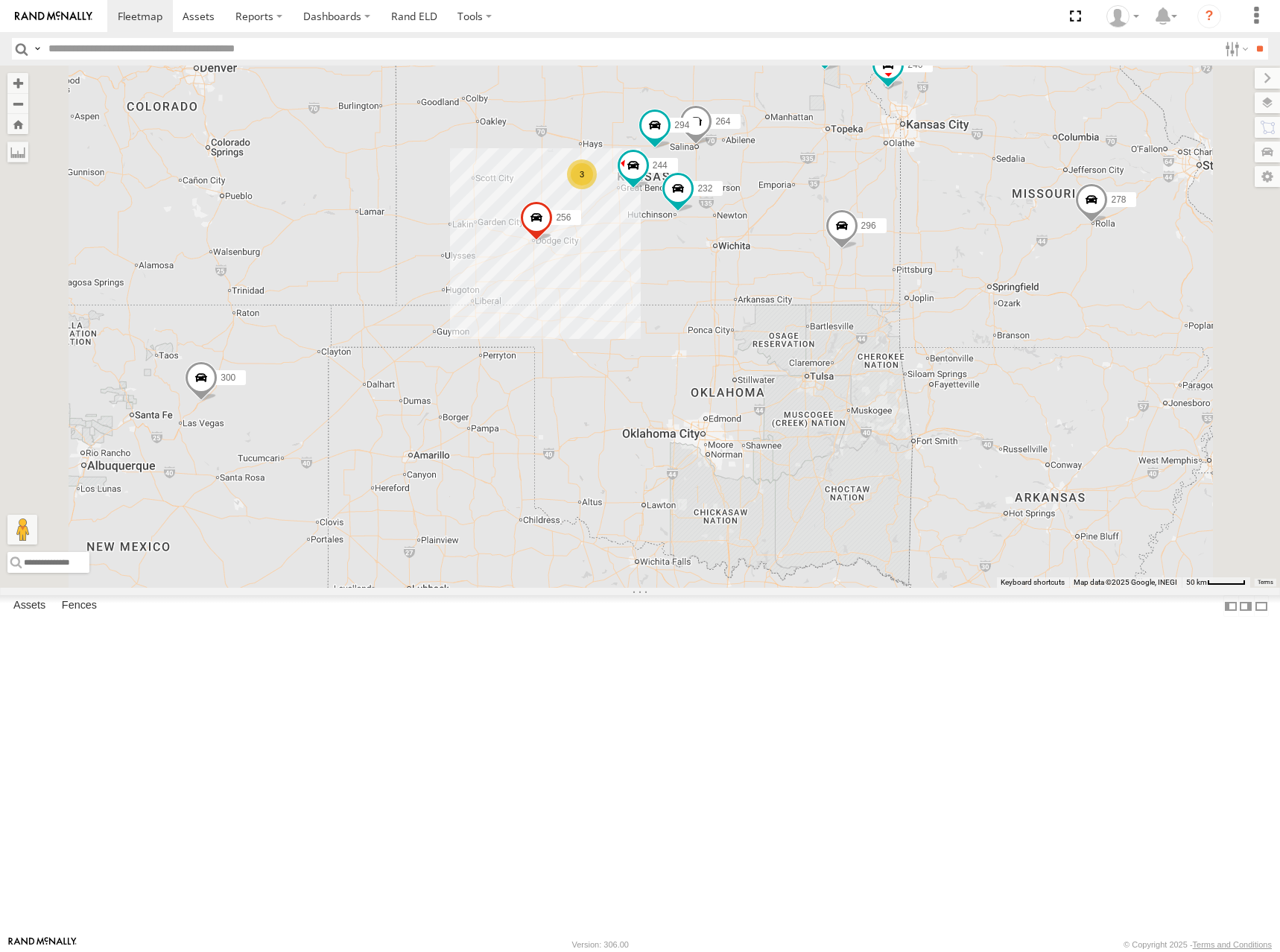
click at [892, 254] on div "244 246 298 270 256 232 296 264 248 266 278 294 260 300 3" at bounding box center [640, 327] width 1280 height 522
drag, startPoint x: 891, startPoint y: 255, endPoint x: 884, endPoint y: 257, distance: 7.3
click at [884, 257] on div "244 246 298 270 256 232 296 264 248 266 278 294 260 300 3" at bounding box center [640, 327] width 1280 height 522
drag, startPoint x: 1031, startPoint y: 320, endPoint x: 921, endPoint y: 377, distance: 123.9
click at [922, 377] on div "300 244 246 270 256 232 296 264 248 278 294 260 3" at bounding box center [640, 327] width 1280 height 522
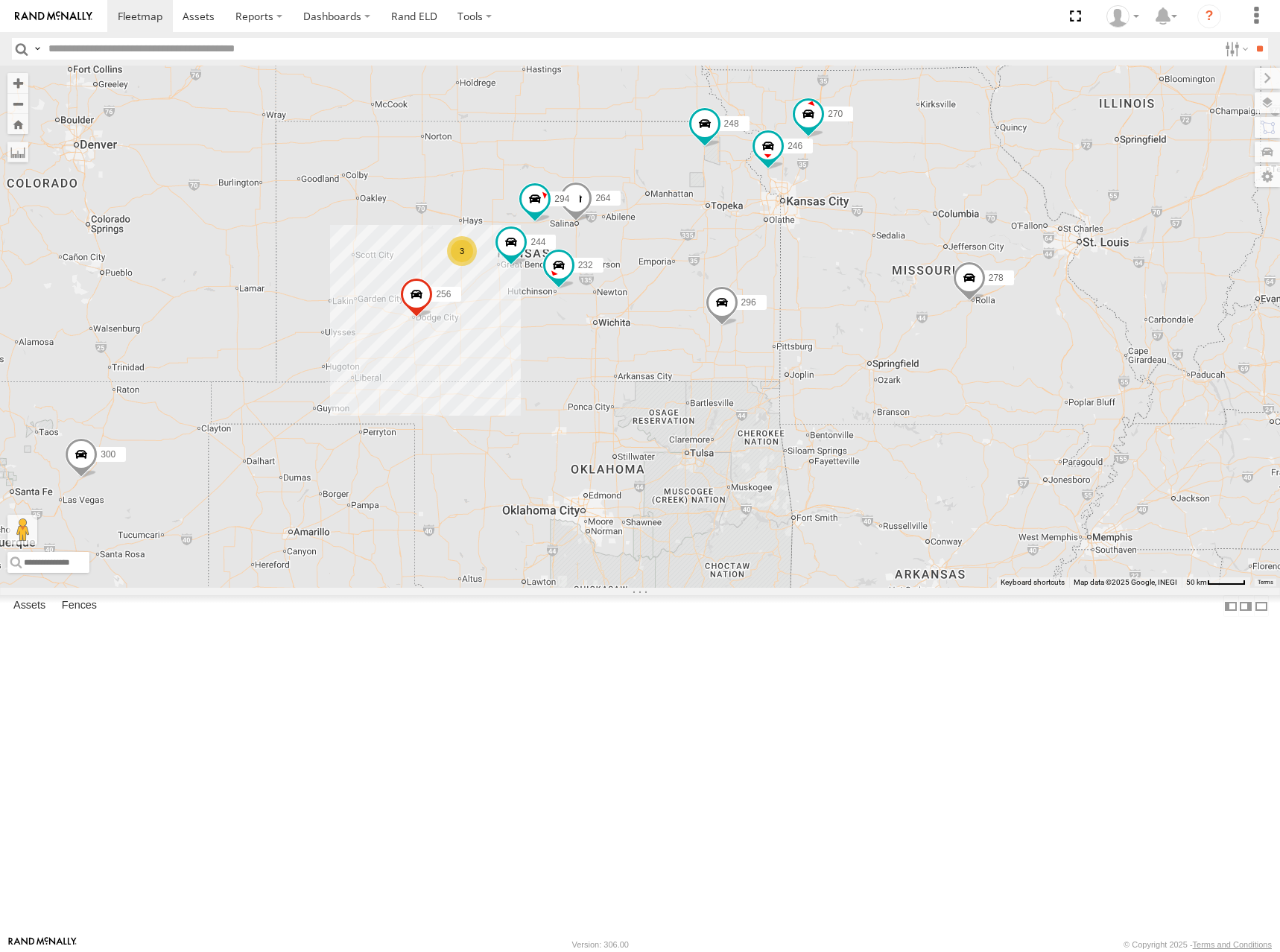
drag, startPoint x: 881, startPoint y: 384, endPoint x: 891, endPoint y: 388, distance: 10.8
click at [891, 388] on div "300 244 246 270 256 232 296 264 248 266 278 294 260 3" at bounding box center [640, 327] width 1280 height 522
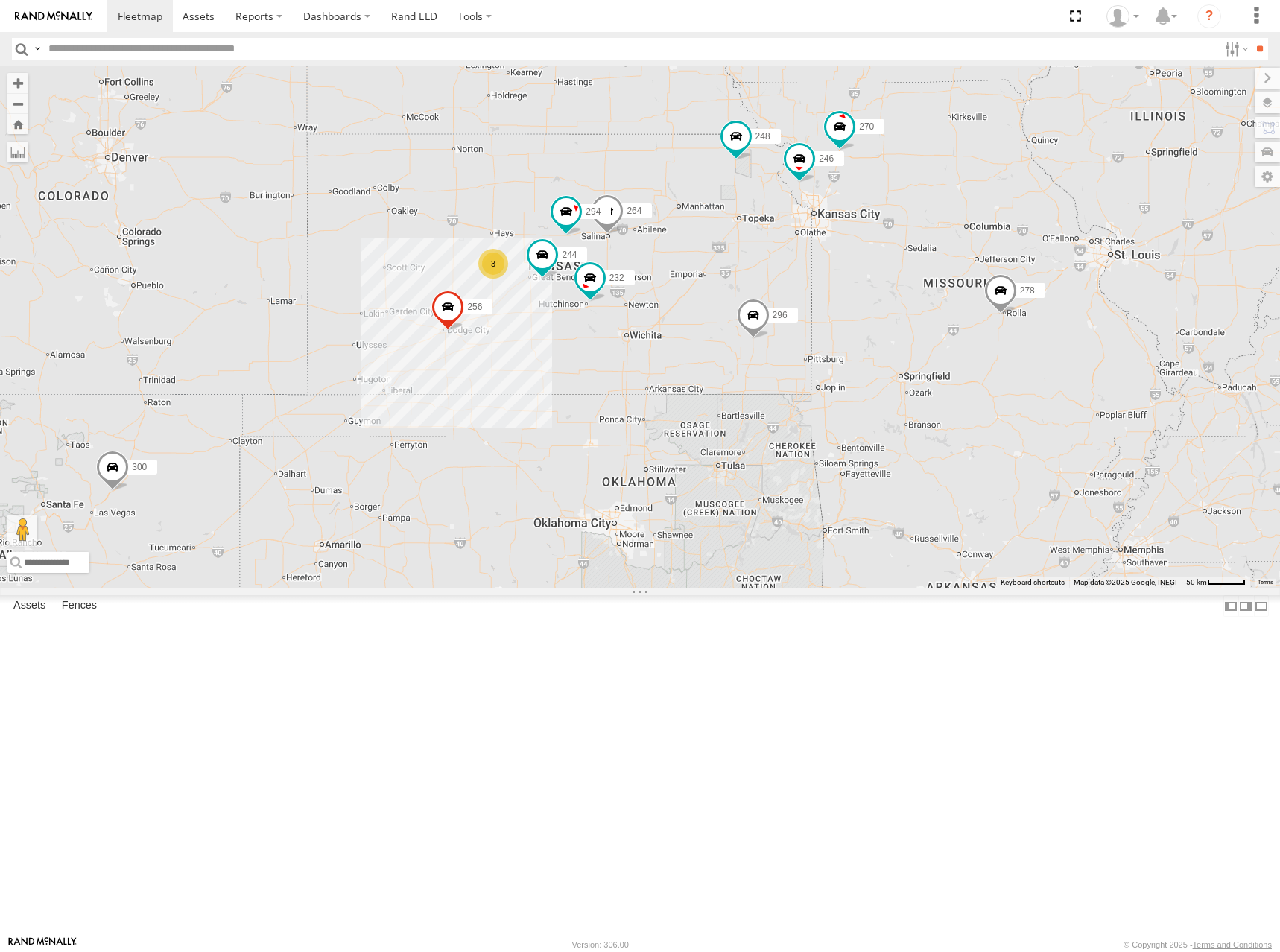
drag, startPoint x: 831, startPoint y: 329, endPoint x: 858, endPoint y: 337, distance: 28.2
click at [858, 337] on div "300 244 246 270 256 232 296 264 248 266 278 294 260 3" at bounding box center [640, 327] width 1280 height 522
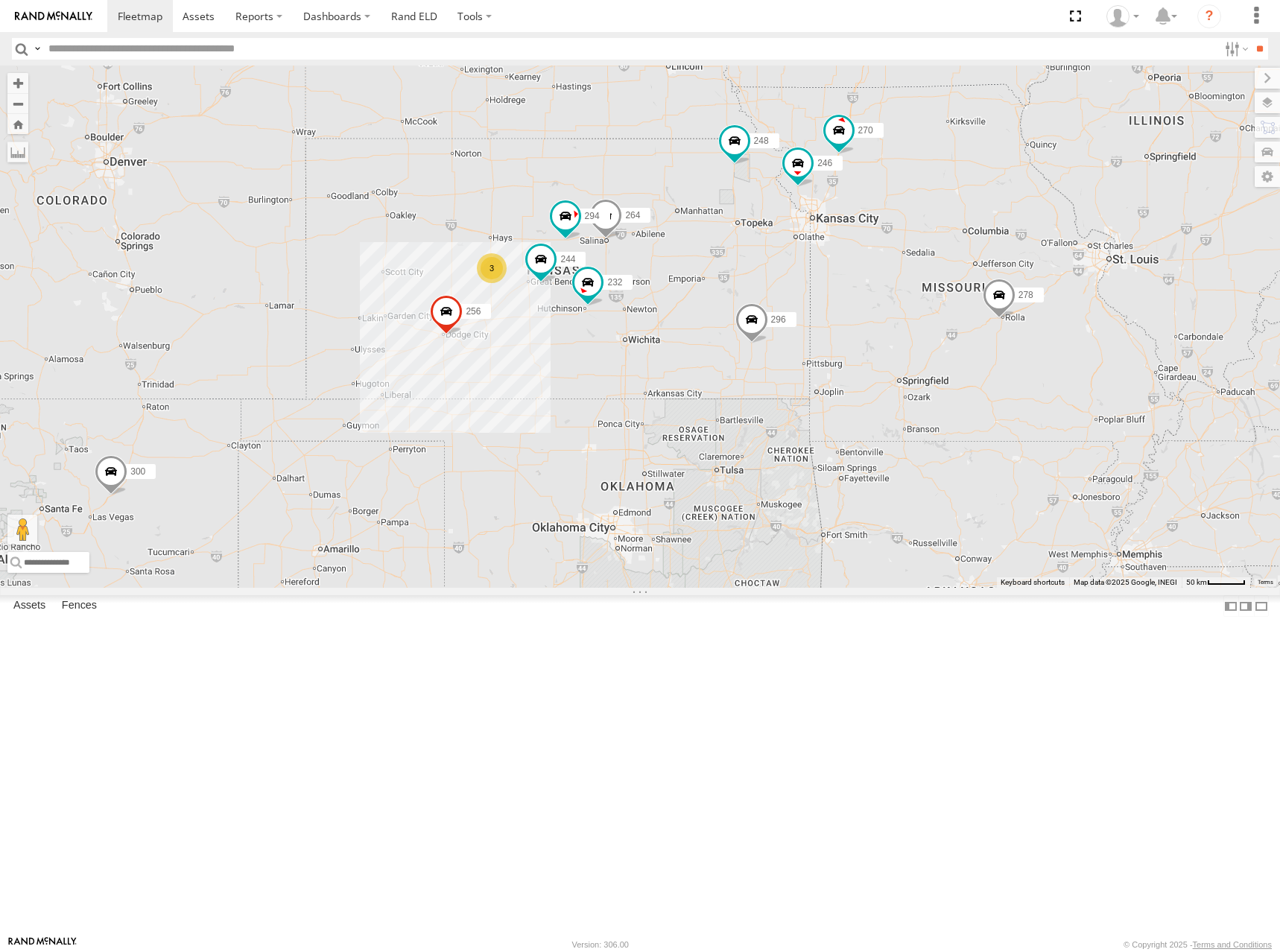
drag, startPoint x: 1077, startPoint y: 242, endPoint x: 1075, endPoint y: 249, distance: 7.3
click at [1075, 249] on div "300 244 246 270 256 232 296 264 248 266 278 294 260 3 298" at bounding box center [640, 327] width 1280 height 522
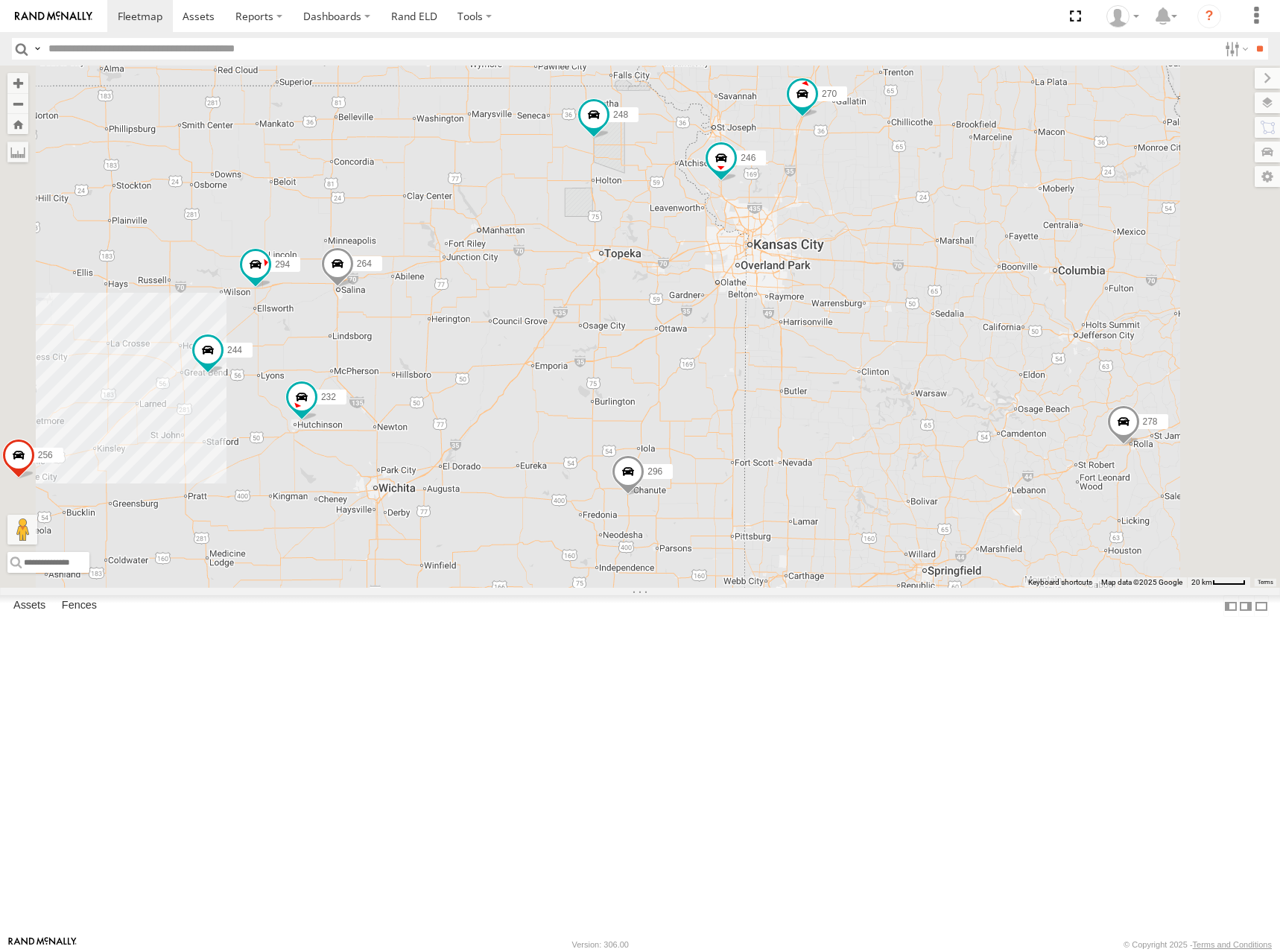
drag, startPoint x: 1002, startPoint y: 380, endPoint x: 992, endPoint y: 341, distance: 40.3
click at [992, 341] on div "300 244 246 270 256 232 296 264 248 266 278 294 260 298" at bounding box center [640, 327] width 1280 height 522
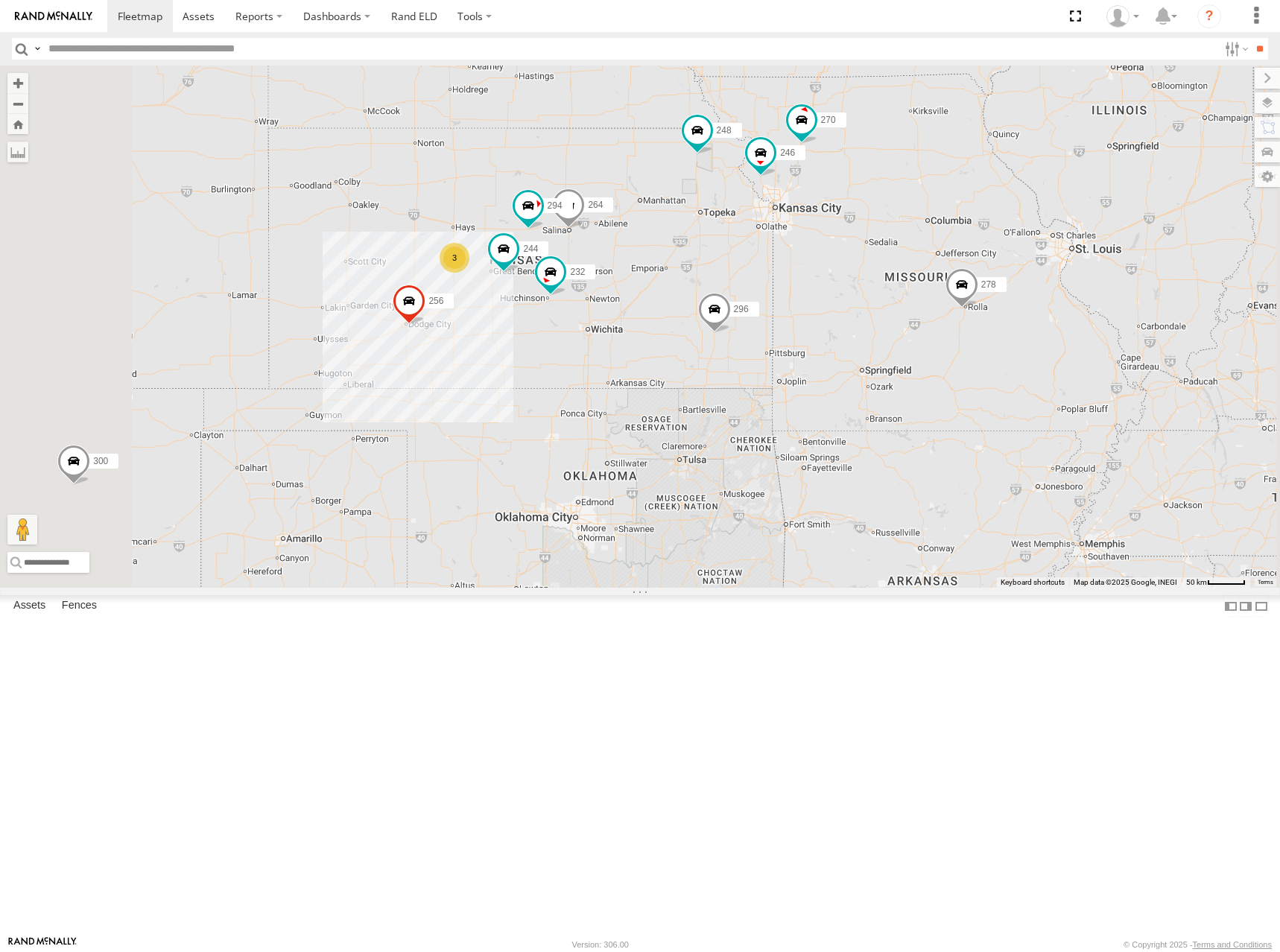
drag, startPoint x: 956, startPoint y: 219, endPoint x: 956, endPoint y: 237, distance: 18.0
click at [956, 237] on div "300 244 246 270 256 232 296 264 248 266 278 294 260 298 3" at bounding box center [640, 327] width 1280 height 522
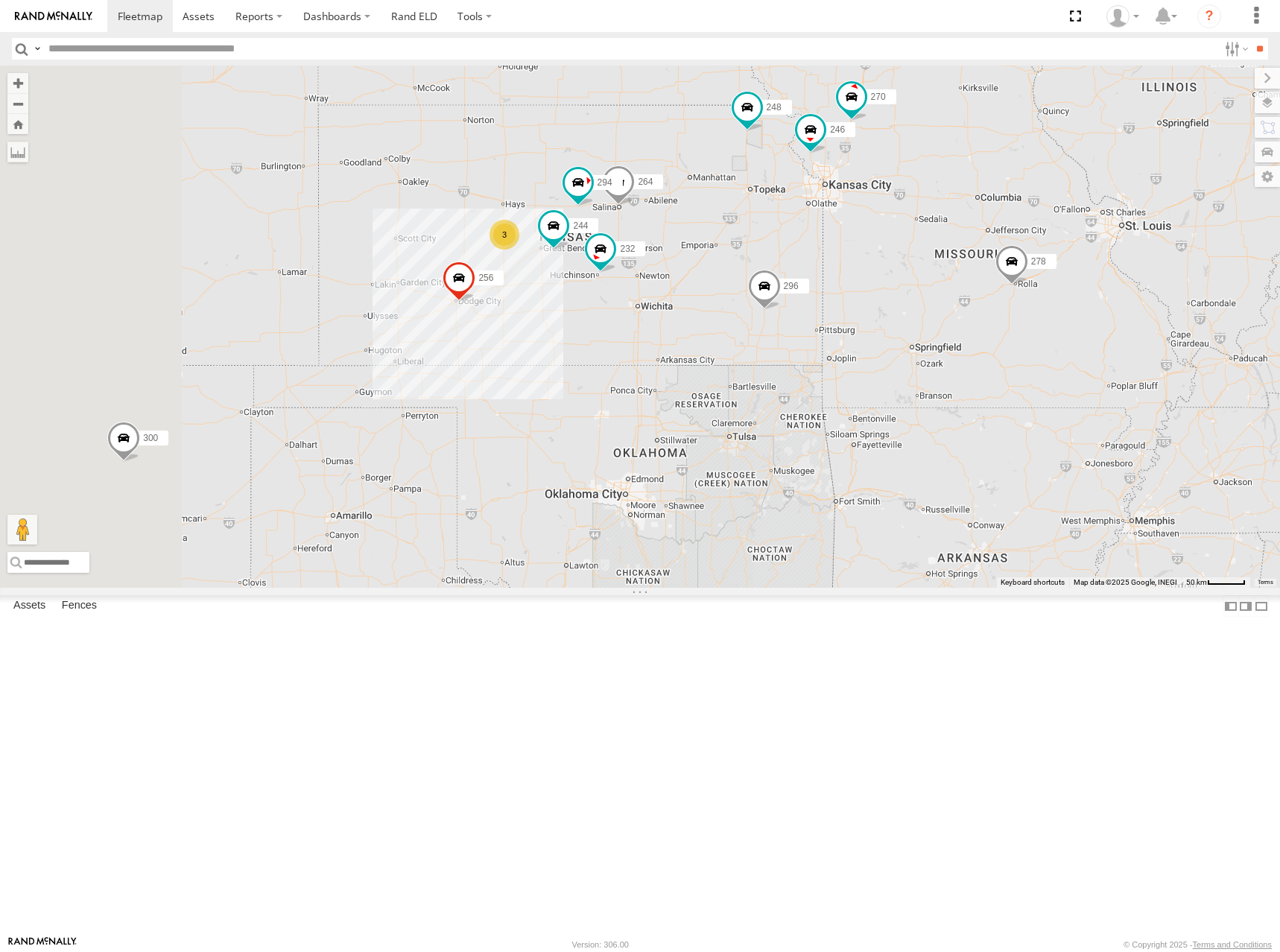
drag, startPoint x: 780, startPoint y: 359, endPoint x: 869, endPoint y: 309, distance: 102.1
click at [869, 309] on div "300 244 246 270 256 232 296 264 248 266 278 294 260 298 3" at bounding box center [640, 327] width 1280 height 522
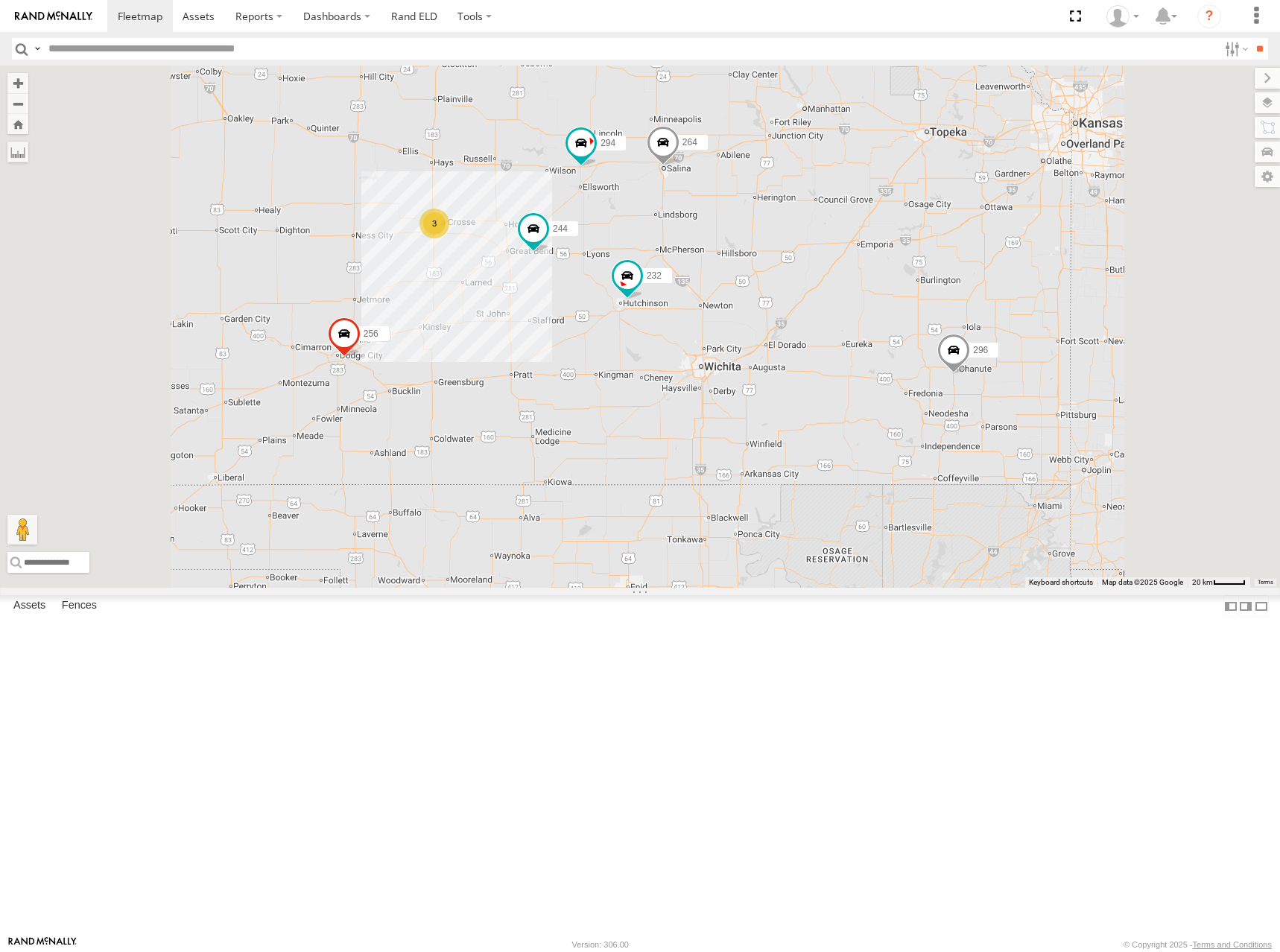
drag, startPoint x: 658, startPoint y: 279, endPoint x: 759, endPoint y: 281, distance: 101.0
click at [759, 281] on div "300 244 246 270 256 232 296 264 248 266 278 294 260 298 3" at bounding box center [640, 327] width 1280 height 522
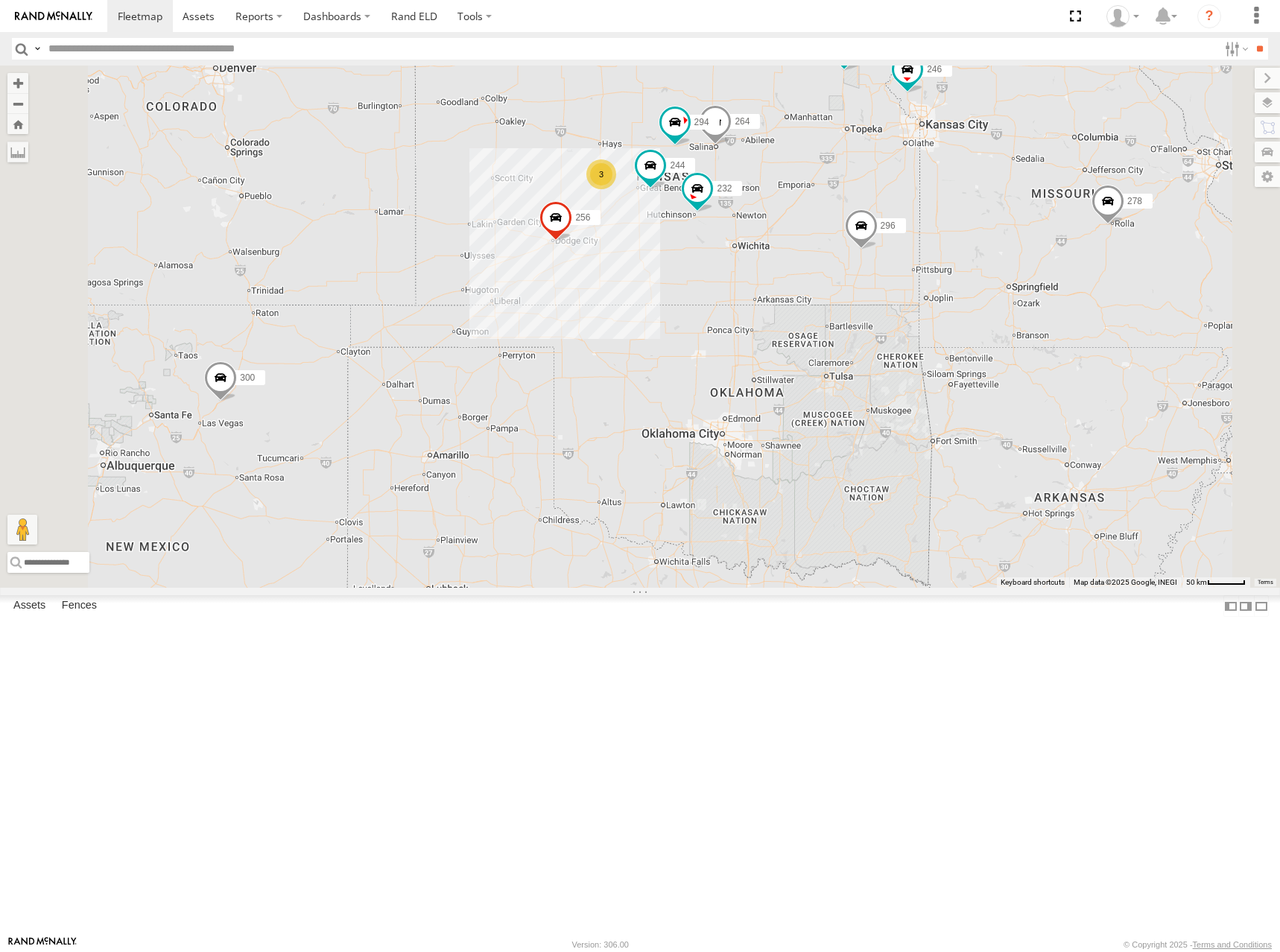
click at [825, 234] on div "300 244 246 270 256 232 296 264 248 266 278 294 260 298 3" at bounding box center [640, 327] width 1280 height 522
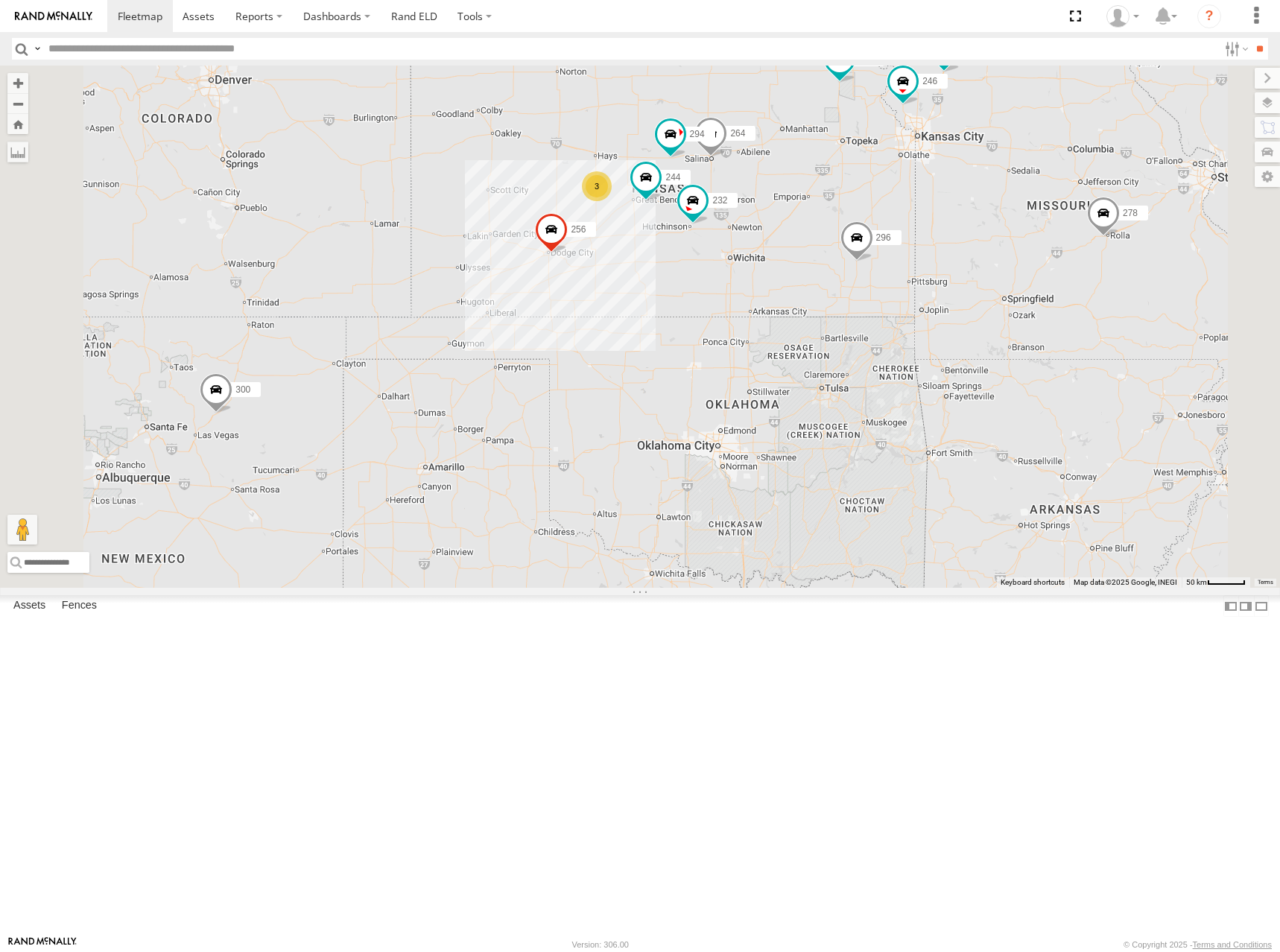
drag, startPoint x: 864, startPoint y: 244, endPoint x: 863, endPoint y: 253, distance: 9.1
click at [863, 253] on div "300 244 246 270 256 232 296 264 248 266 278 294 260 298 3" at bounding box center [640, 327] width 1280 height 522
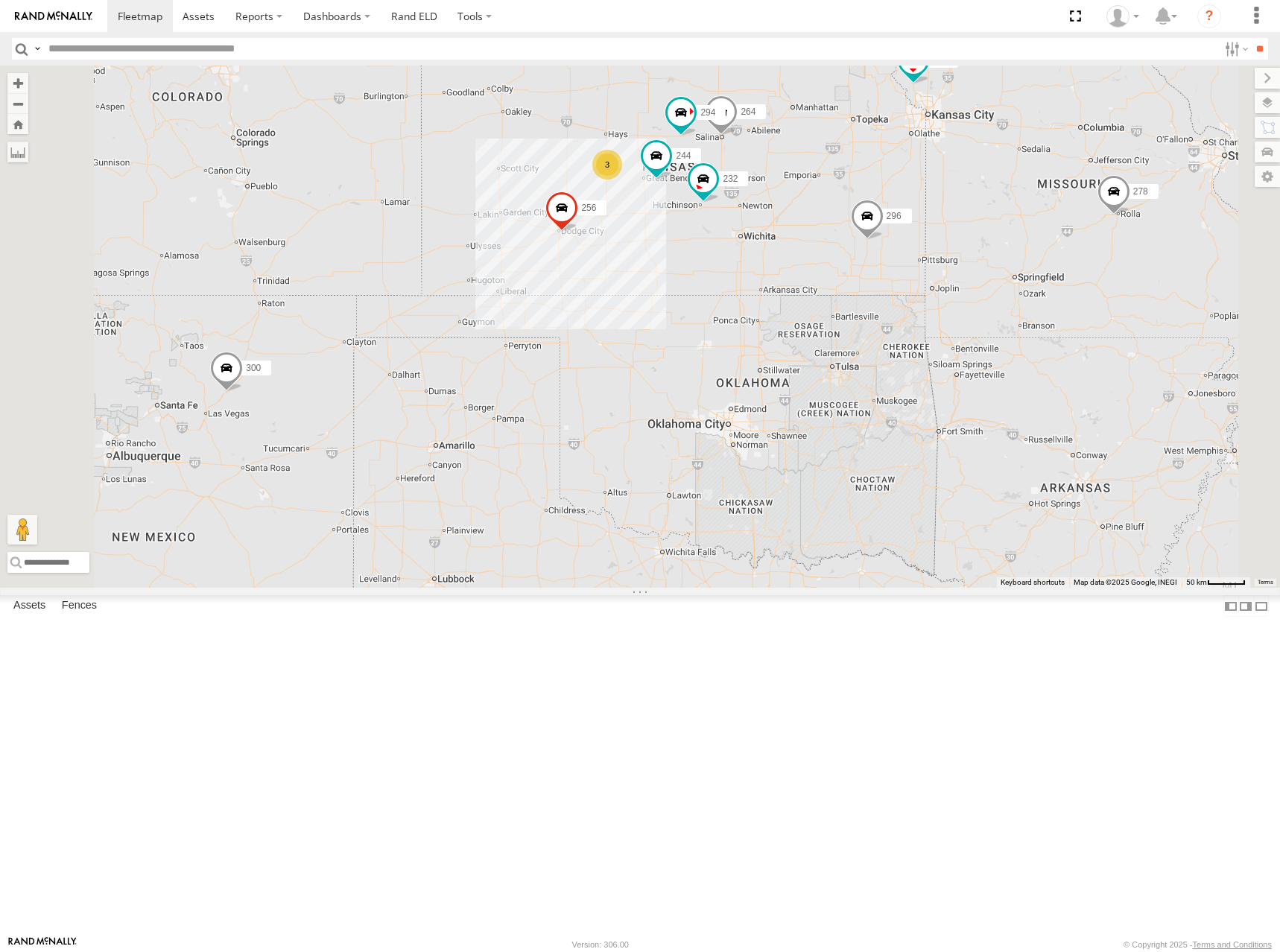
drag, startPoint x: 786, startPoint y: 271, endPoint x: 793, endPoint y: 256, distance: 16.6
click at [793, 256] on div "300 244 246 270 256 232 296 264 248 266 278 294 260 298 3" at bounding box center [640, 327] width 1280 height 522
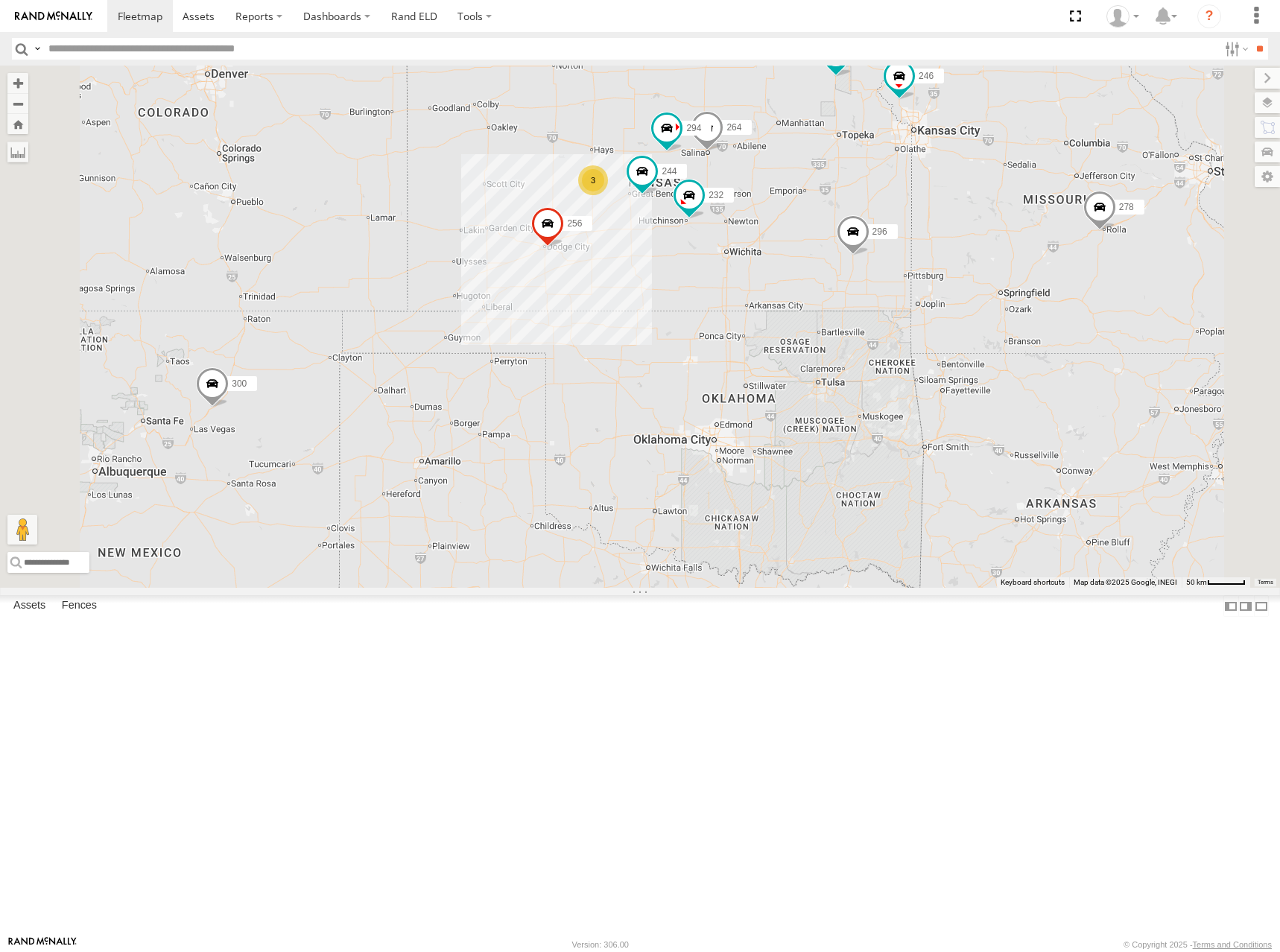
drag, startPoint x: 798, startPoint y: 232, endPoint x: 787, endPoint y: 249, distance: 20.2
click at [787, 249] on div "300 244 246 270 256 232 296 264 248 266 278 294 260 298 3" at bounding box center [640, 327] width 1280 height 522
click at [872, 247] on div "300 244 246 270 256 232 296 264 248 266 278 294 260 298 3" at bounding box center [640, 327] width 1280 height 522
click at [796, 269] on div "300 244 246 270 256 232 296 264 248 266 278 294 260 298 3" at bounding box center [640, 327] width 1280 height 522
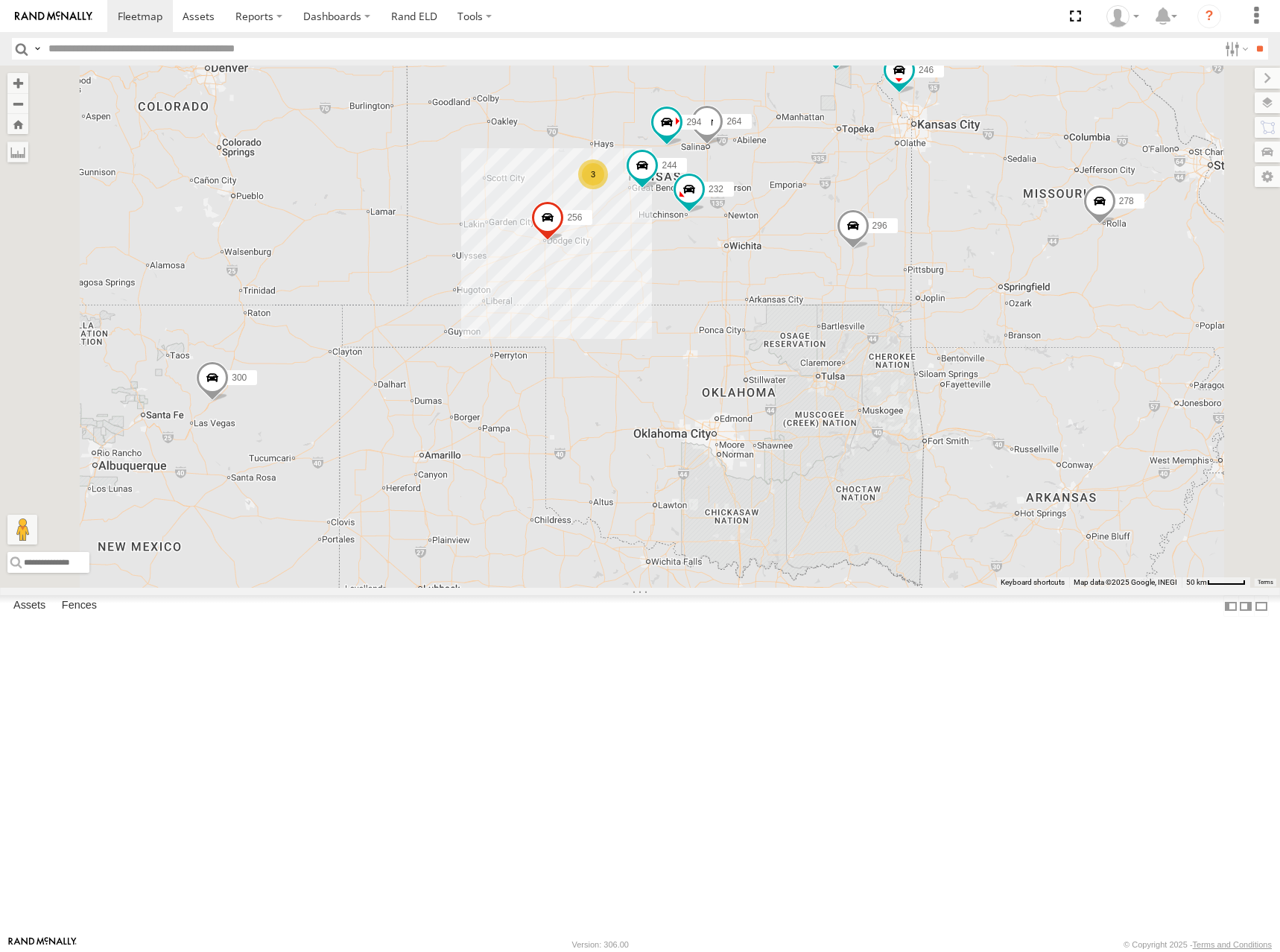
click at [837, 243] on div "300 244 246 270 256 232 296 264 248 266 278 294 260 298 3" at bounding box center [640, 327] width 1280 height 522
click at [931, 209] on div "300 244 246 270 256 232 296 264 248 266 278 294 260 298 3" at bounding box center [640, 327] width 1280 height 522
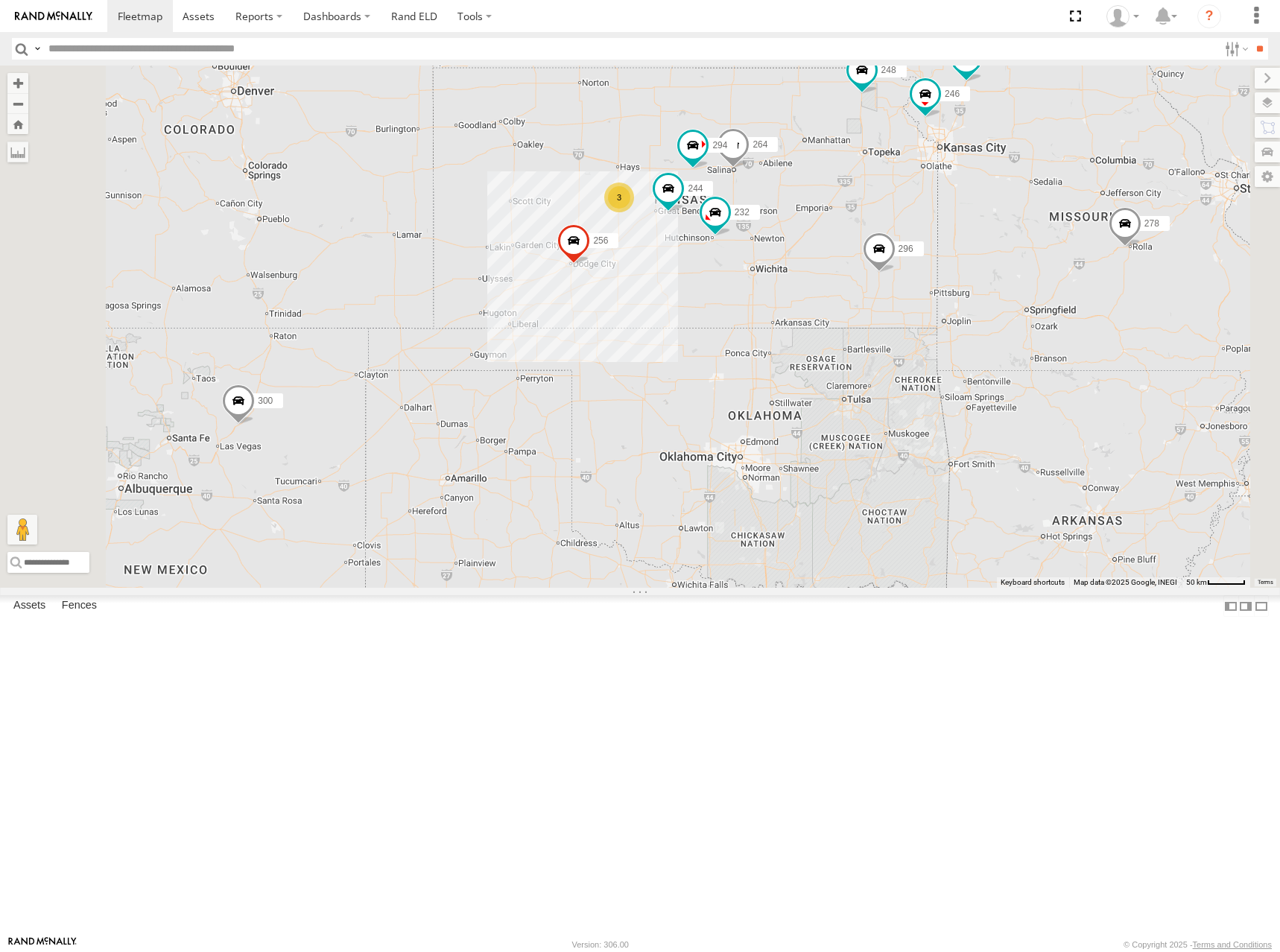
drag, startPoint x: 859, startPoint y: 235, endPoint x: 884, endPoint y: 263, distance: 37.5
click at [884, 263] on div "300 244 246 270 256 232 296 264 248 266 278 294 260 298 3" at bounding box center [640, 327] width 1280 height 522
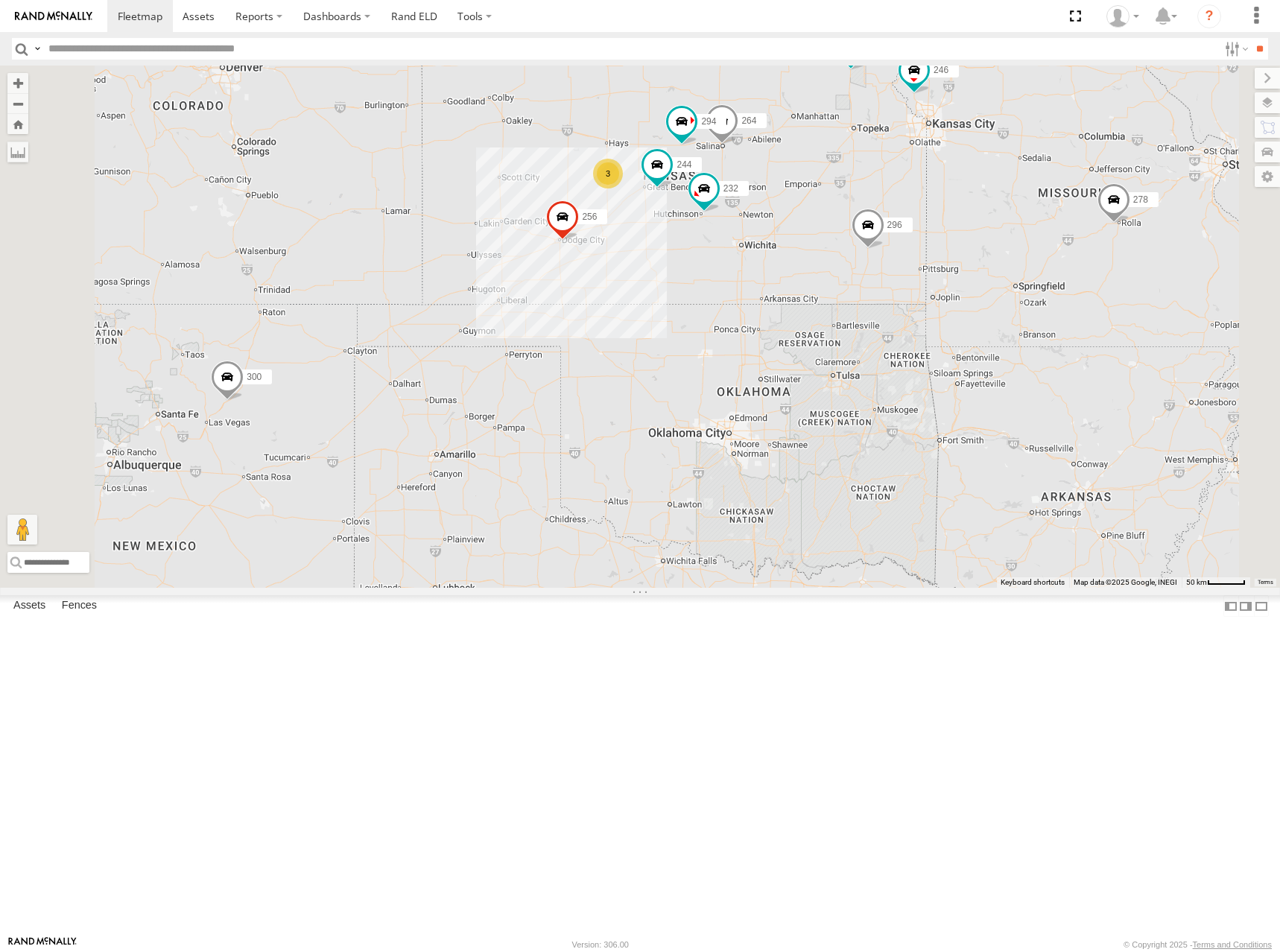
drag, startPoint x: 943, startPoint y: 267, endPoint x: 929, endPoint y: 235, distance: 34.9
click at [929, 235] on div "300 244 246 270 256 232 296 264 248 266 278 294 260 298 3" at bounding box center [640, 327] width 1280 height 522
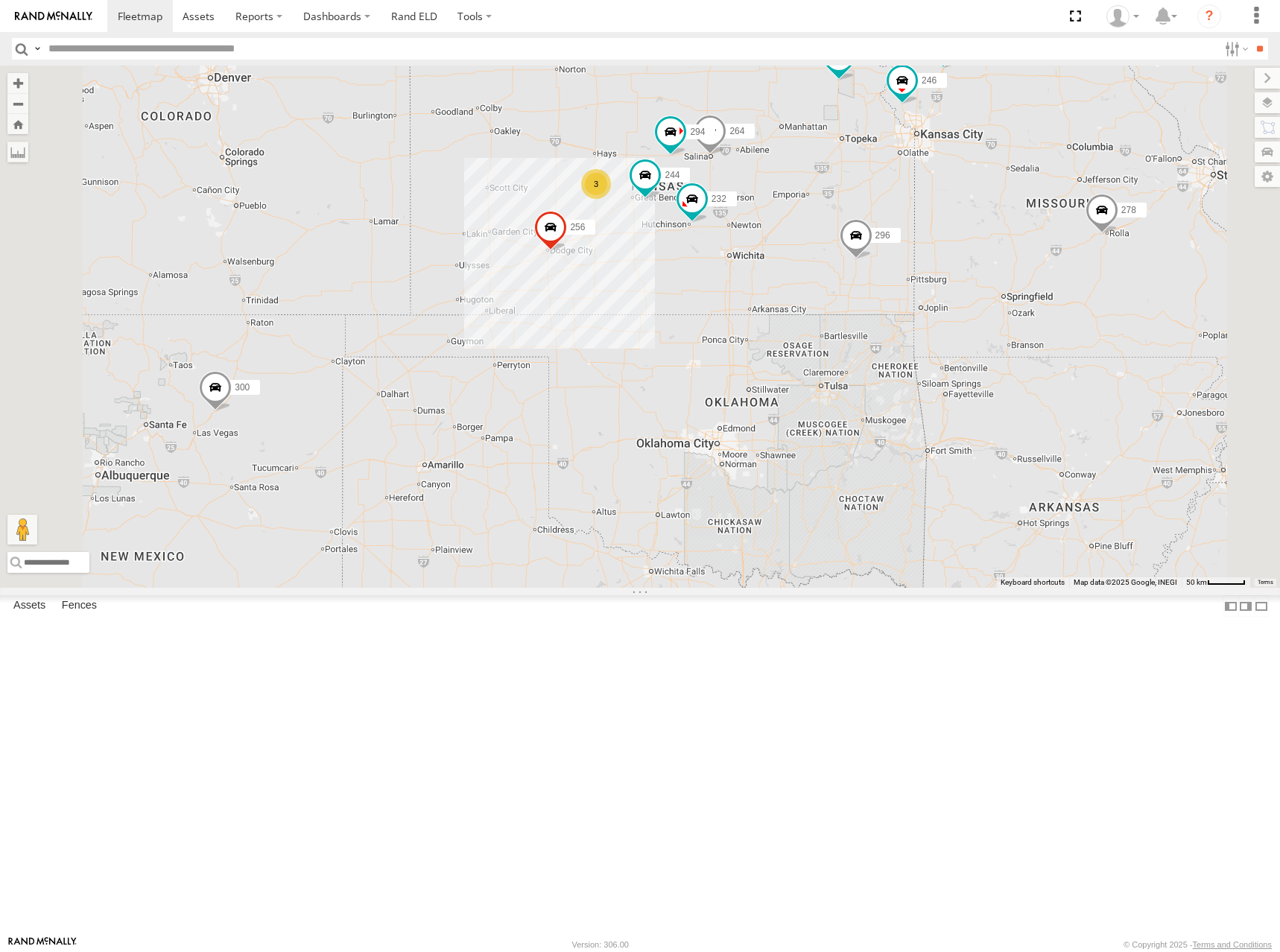
drag, startPoint x: 914, startPoint y: 254, endPoint x: 901, endPoint y: 264, distance: 16.4
click at [901, 264] on div "300 244 246 270 256 232 296 264 248 266 278 294 260 298 3" at bounding box center [640, 327] width 1280 height 522
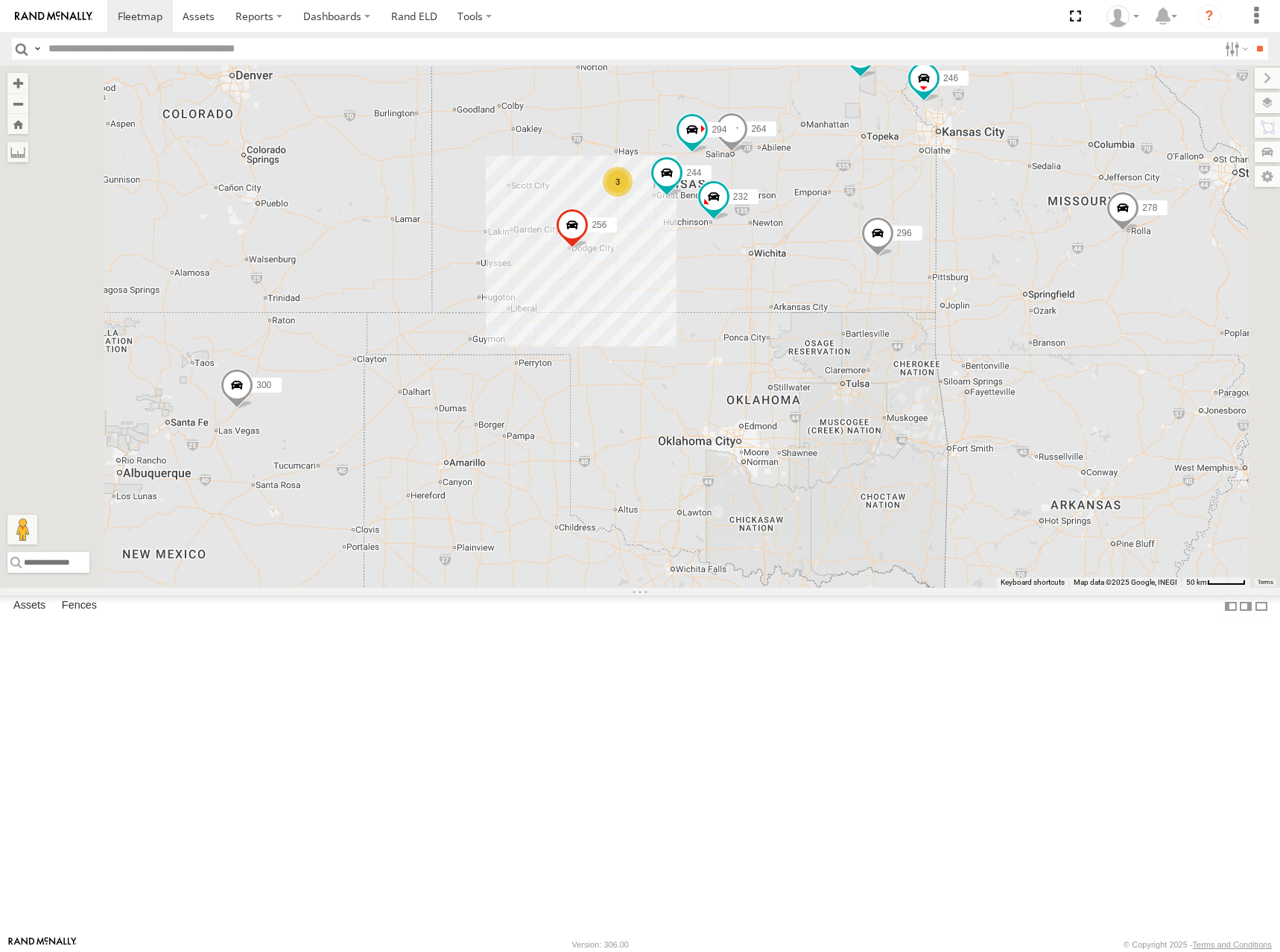
drag, startPoint x: 876, startPoint y: 264, endPoint x: 886, endPoint y: 266, distance: 10.2
click at [886, 266] on div "300 244 246 270 256 232 296 264 248 266 278 294 260 298 3" at bounding box center [640, 327] width 1280 height 522
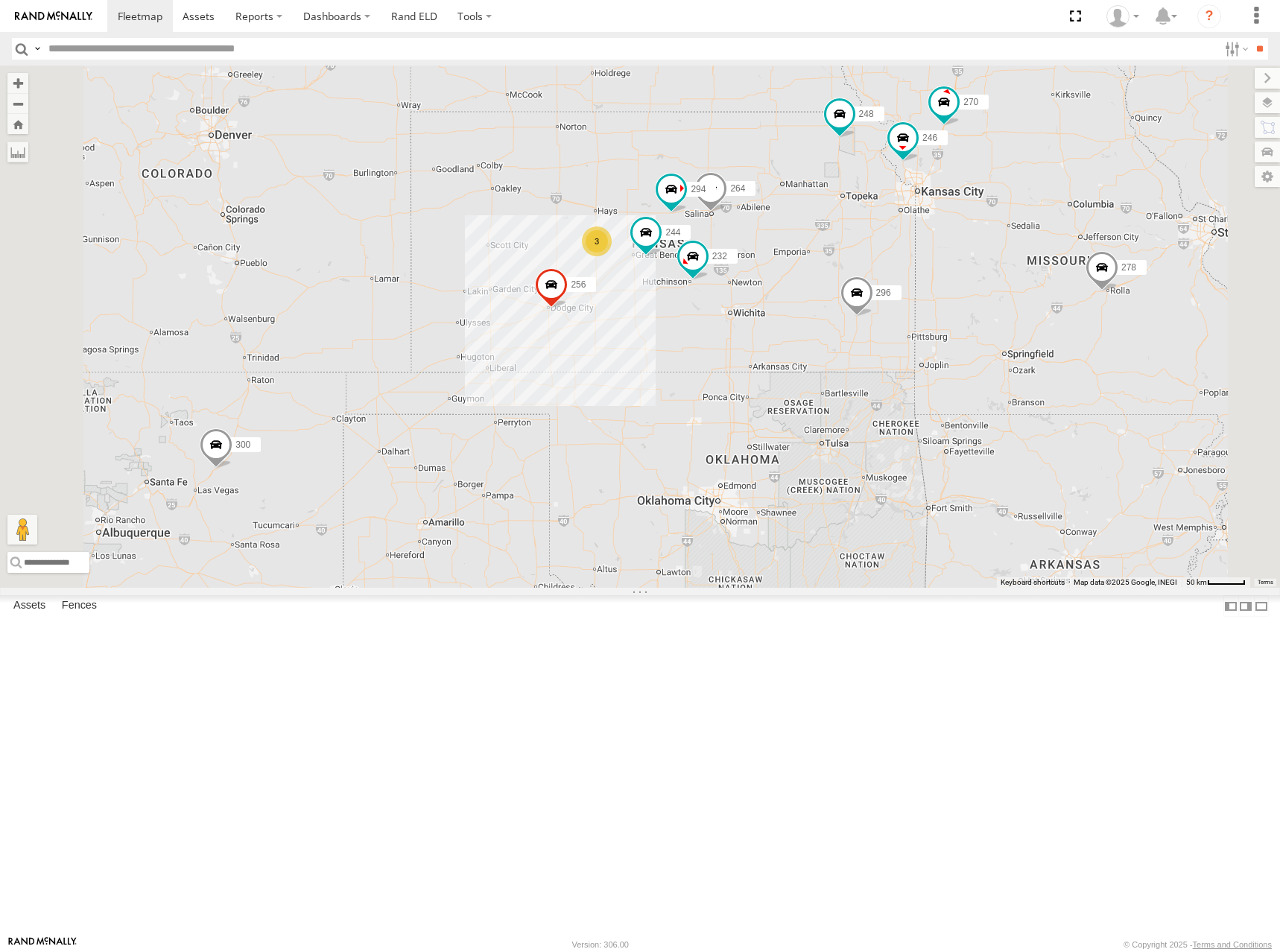
drag, startPoint x: 977, startPoint y: 228, endPoint x: 963, endPoint y: 283, distance: 56.8
click at [963, 283] on div "300 244 246 270 256 232 296 264 248 266 278 294 260 298 3" at bounding box center [640, 327] width 1280 height 522
click at [911, 310] on div "300 244 246 270 256 232 296 264 248 266 278 294 260 298 3" at bounding box center [640, 327] width 1280 height 522
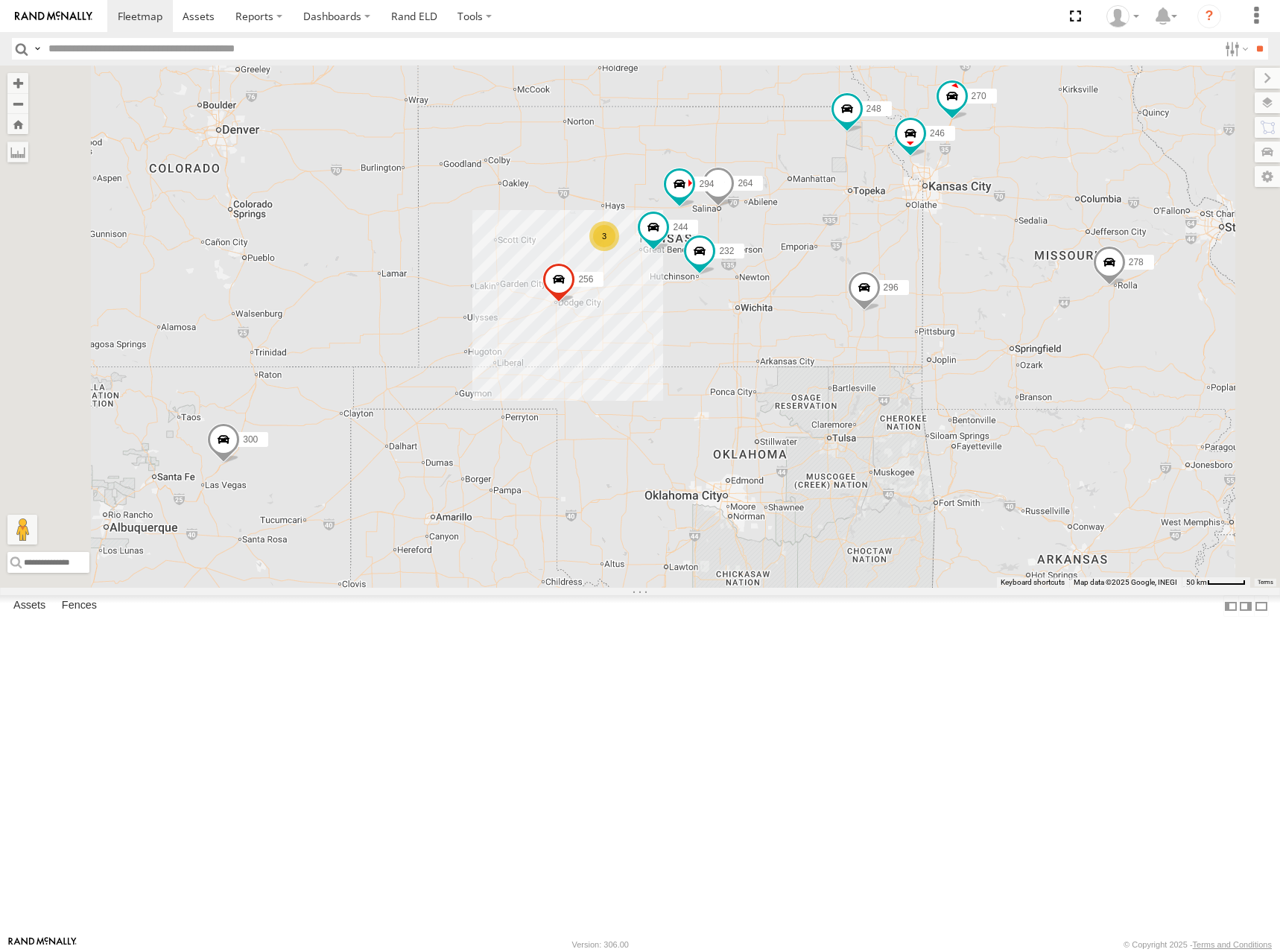
drag, startPoint x: 910, startPoint y: 304, endPoint x: 918, endPoint y: 296, distance: 11.3
click at [918, 296] on div "300 244 246 270 256 232 296 264 248 266 278 294 260 298 3" at bounding box center [640, 327] width 1280 height 522
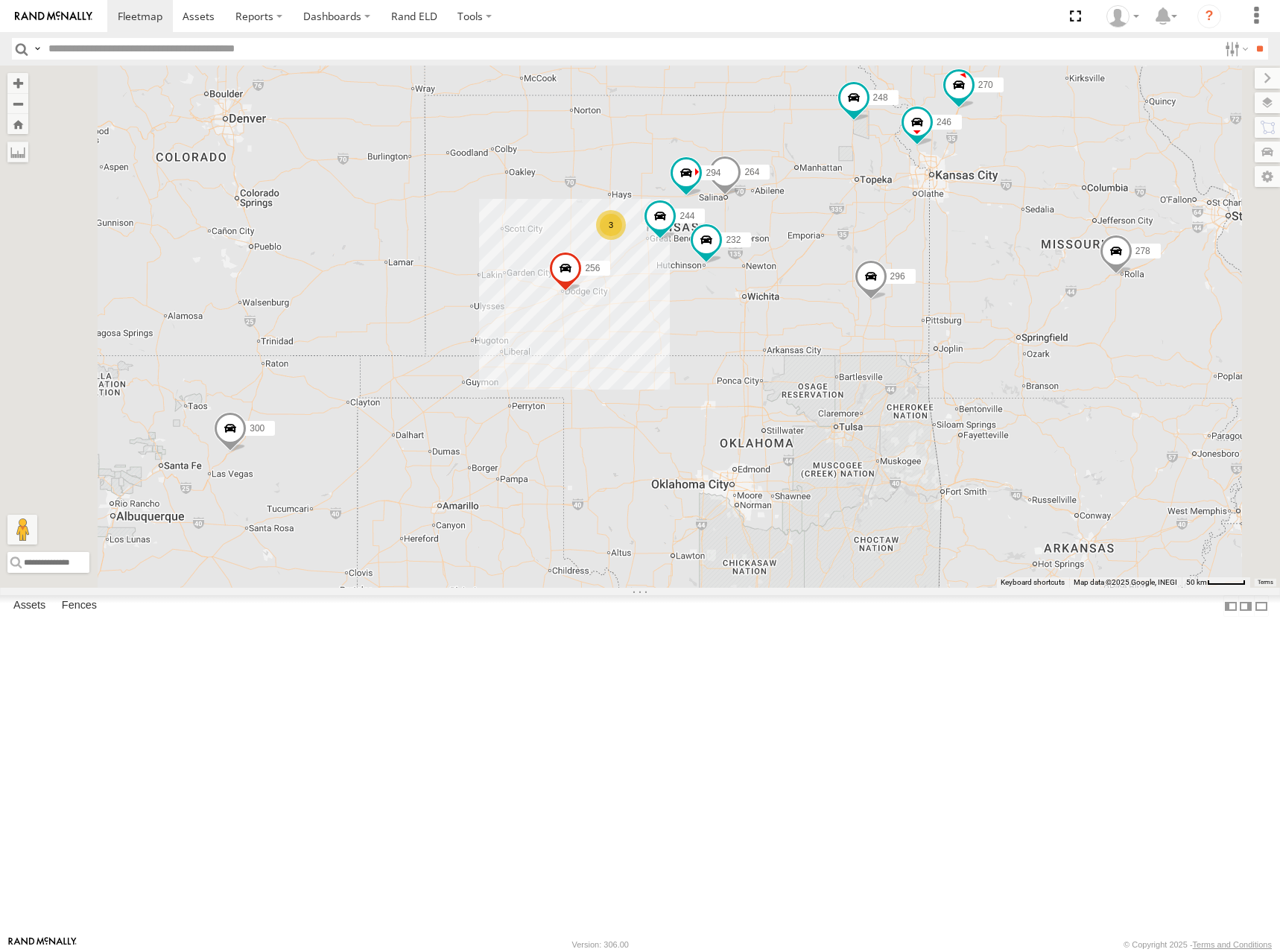
click at [912, 286] on div "300 244 246 270 256 232 296 264 248 266 278 294 260 298 3" at bounding box center [640, 327] width 1280 height 522
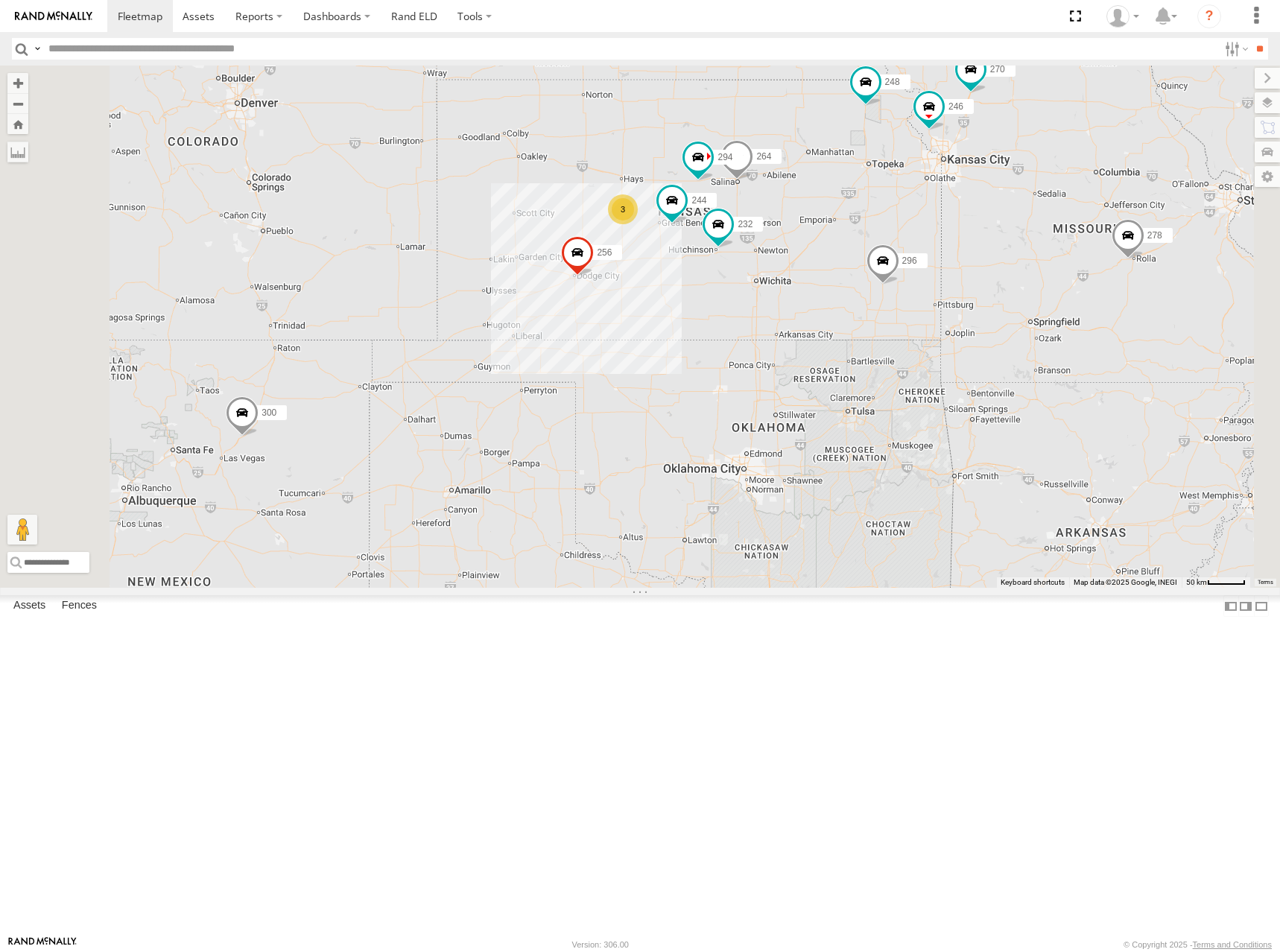
drag, startPoint x: 928, startPoint y: 276, endPoint x: 943, endPoint y: 259, distance: 22.7
click at [943, 259] on div "300 244 246 270 256 232 296 264 248 266 278 294 260 298 3" at bounding box center [640, 327] width 1280 height 522
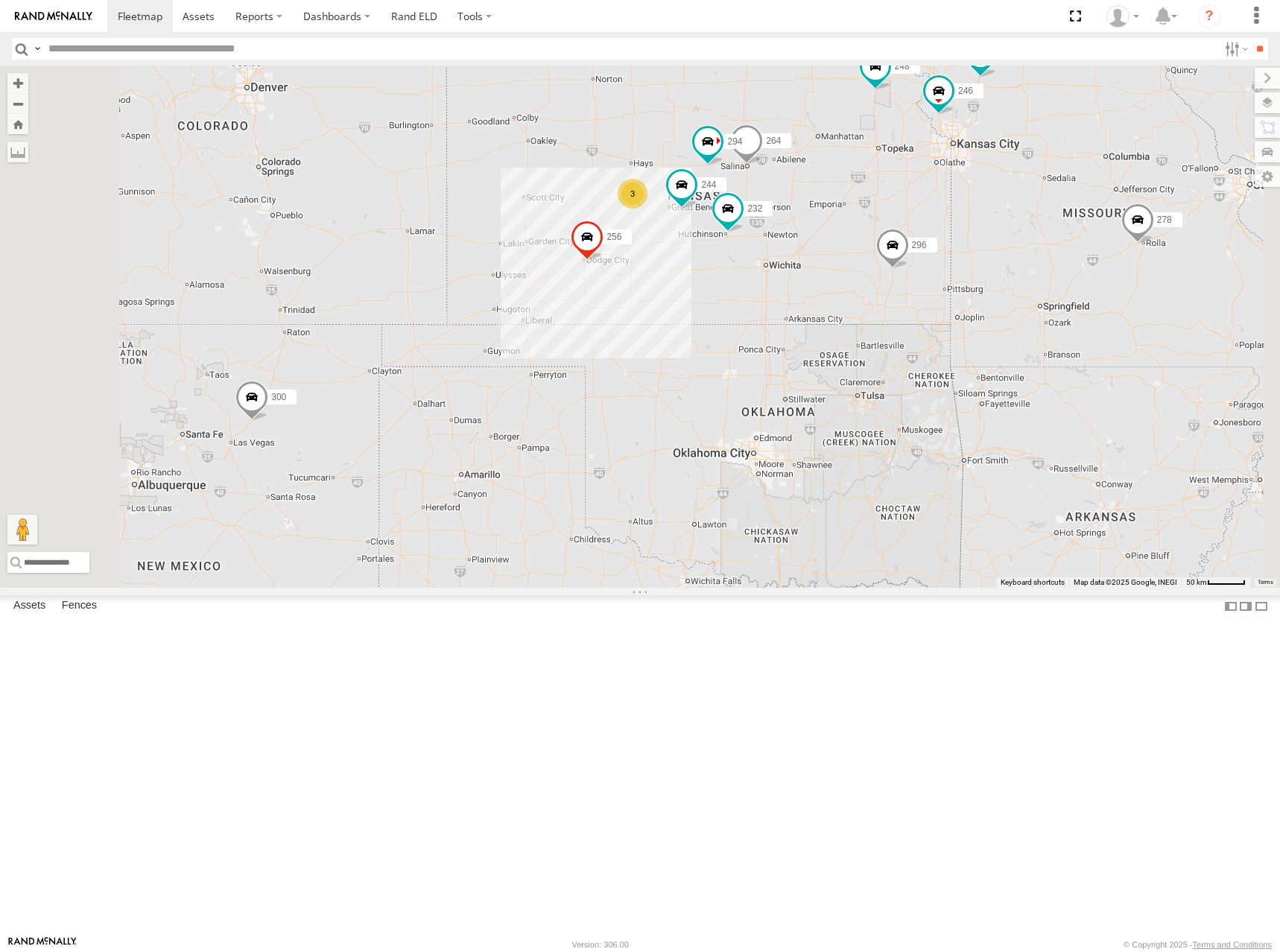
click at [936, 269] on div "300 244 246 270 256 232 296 264 248 266 278 294 260 298 3" at bounding box center [640, 327] width 1280 height 522
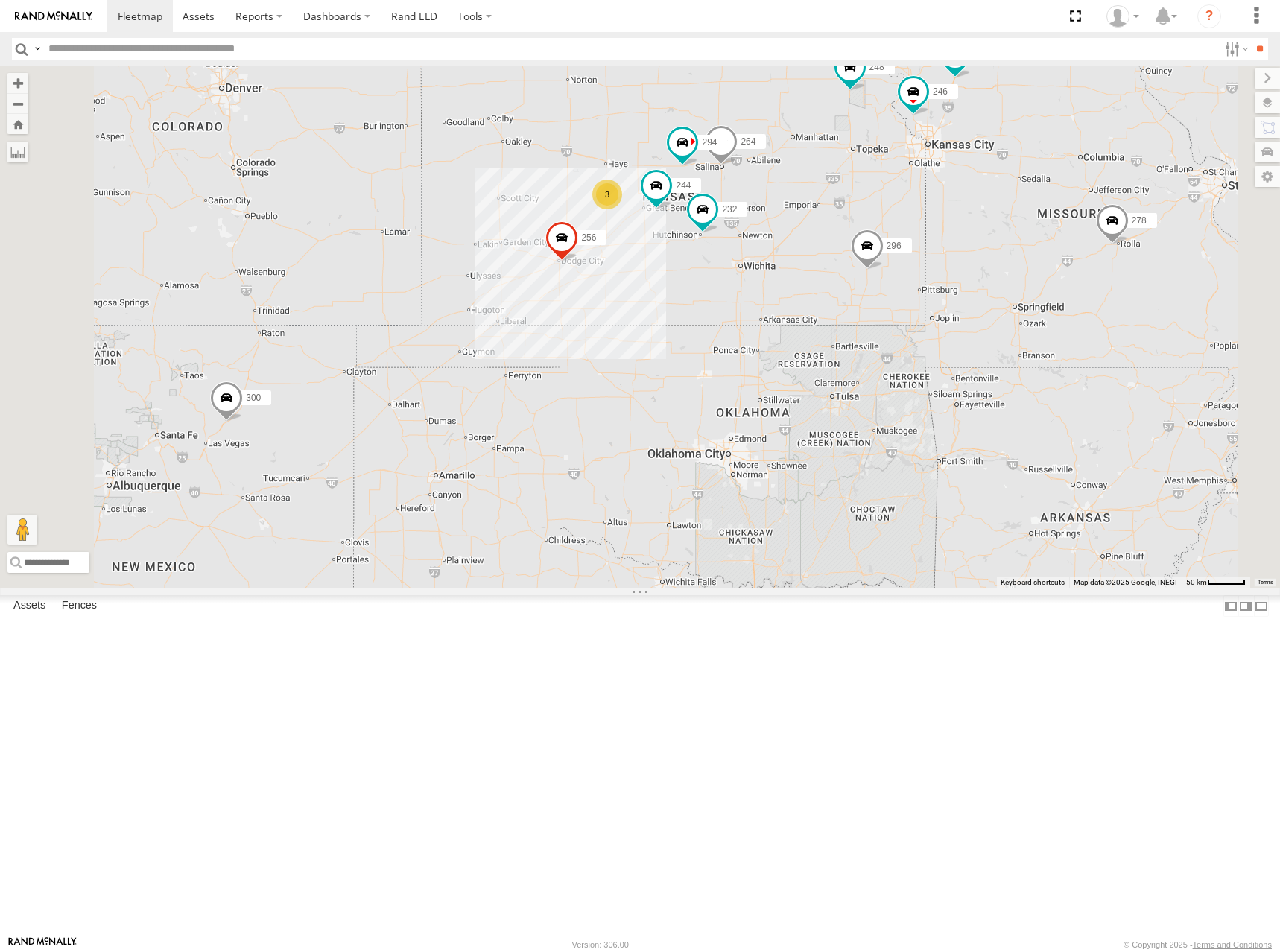
drag, startPoint x: 892, startPoint y: 272, endPoint x: 859, endPoint y: 273, distance: 33.0
click at [859, 273] on div "300 244 246 270 256 232 296 264 248 266 278 294 260 298 3" at bounding box center [640, 327] width 1280 height 522
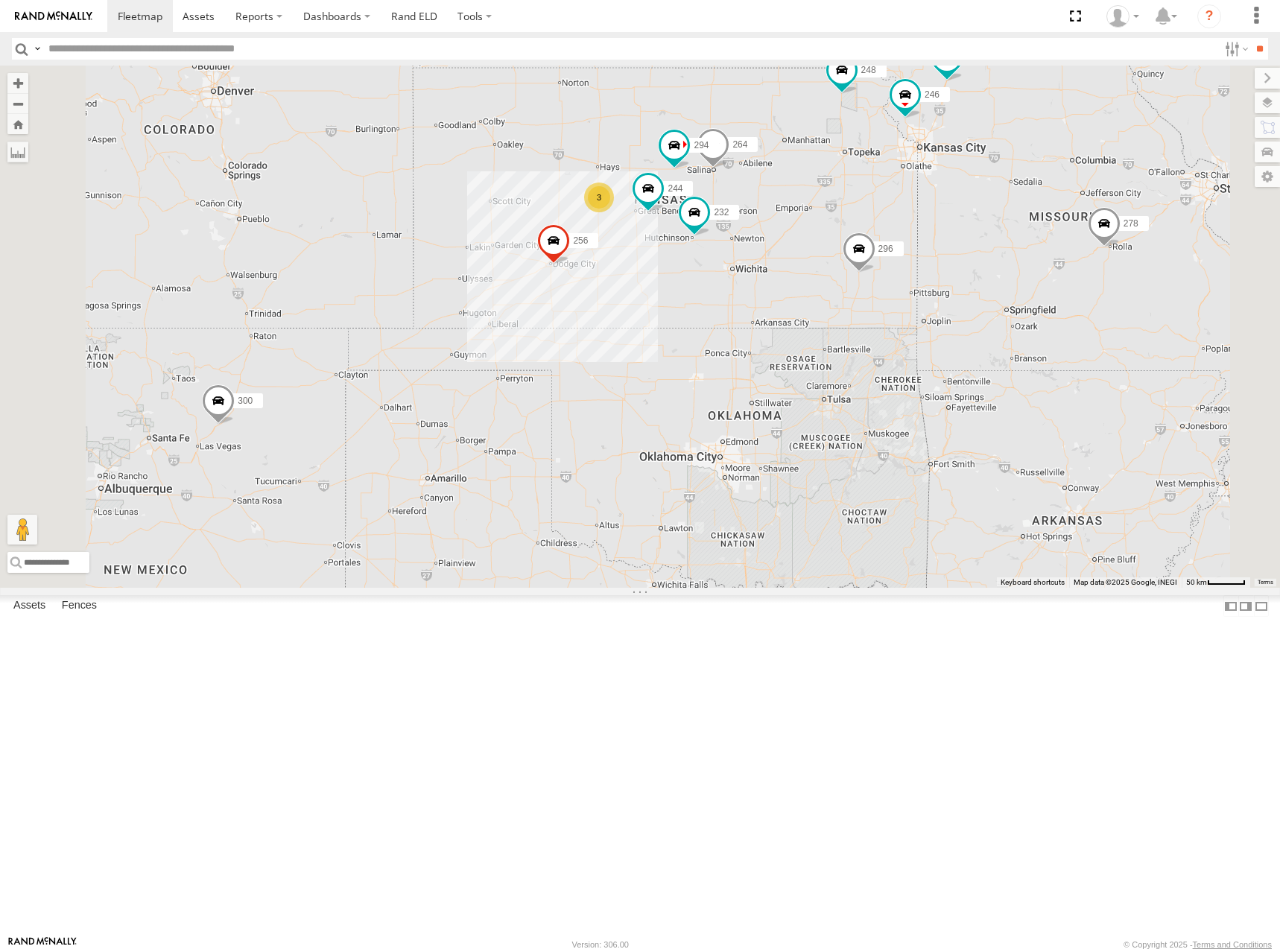
click at [965, 267] on div "300 244 246 270 256 232 296 264 248 266 278 294 260 298 3" at bounding box center [640, 327] width 1280 height 522
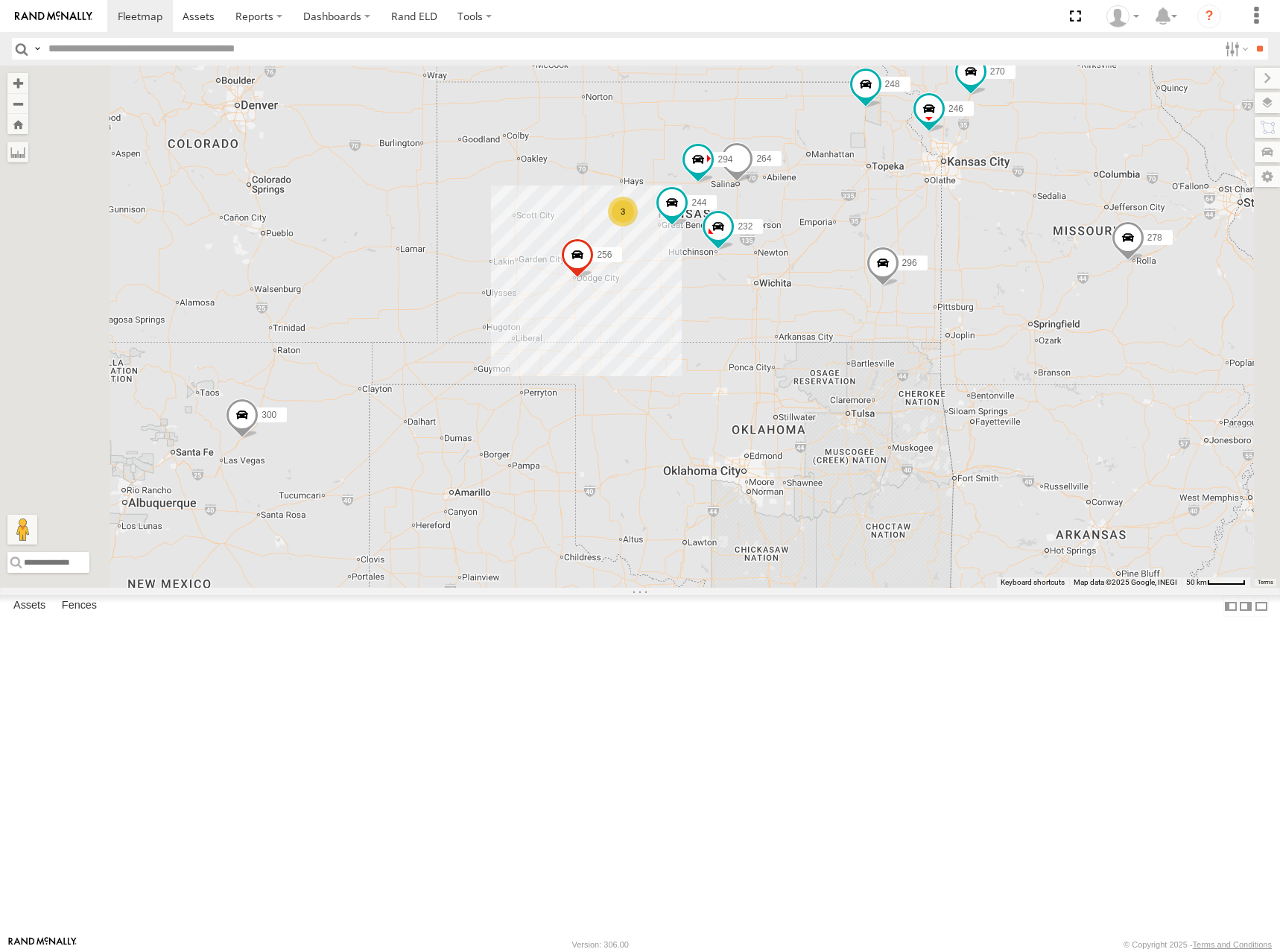
drag, startPoint x: 831, startPoint y: 287, endPoint x: 859, endPoint y: 301, distance: 31.3
click at [859, 301] on div "300 244 246 270 256 232 296 264 248 266 278 294 260 298 3" at bounding box center [640, 327] width 1280 height 522
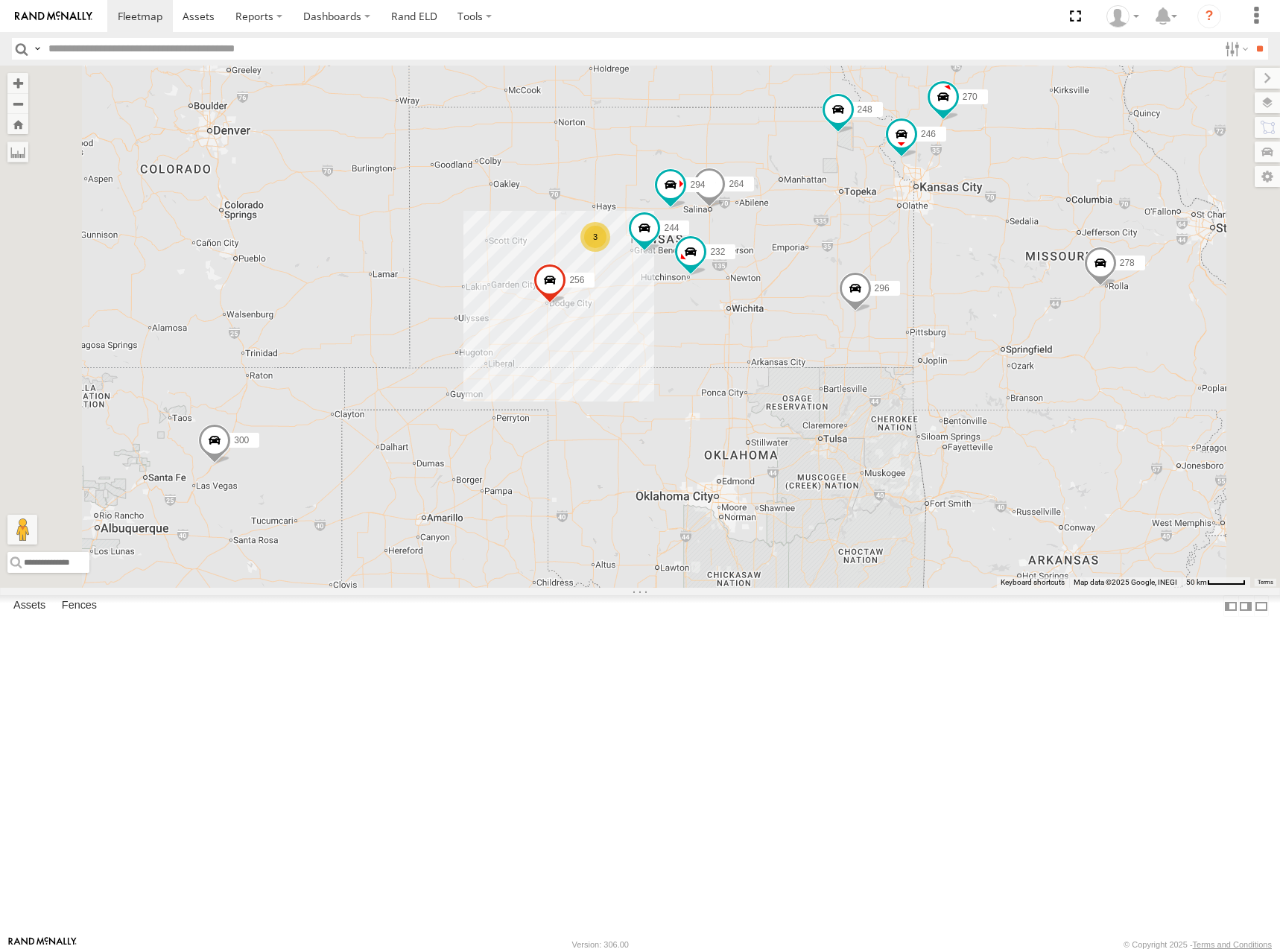
drag, startPoint x: 1022, startPoint y: 261, endPoint x: 990, endPoint y: 279, distance: 36.7
click at [990, 279] on div "300 244 246 270 256 232 296 264 248 266 278 294 260 298 3" at bounding box center [640, 327] width 1280 height 522
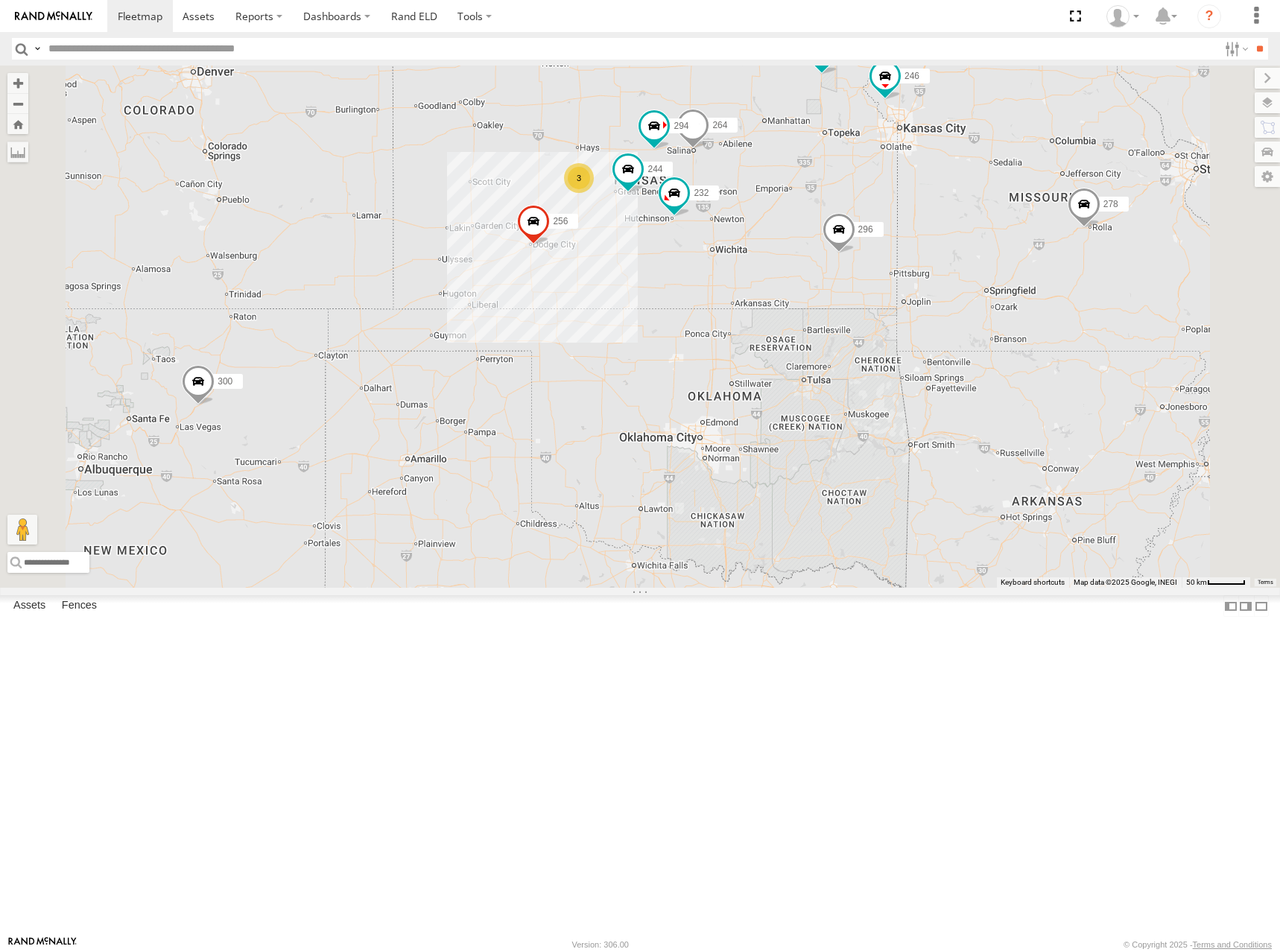
drag, startPoint x: 906, startPoint y: 303, endPoint x: 889, endPoint y: 241, distance: 64.3
click at [889, 241] on div "300 244 246 270 256 232 296 264 248 266 278 294 260 298 3" at bounding box center [640, 327] width 1280 height 522
drag, startPoint x: 824, startPoint y: 219, endPoint x: 825, endPoint y: 229, distance: 10.0
click at [825, 229] on div "300 244 246 270 256 232 296 264 248 266 278 294 260 298 3" at bounding box center [640, 327] width 1280 height 522
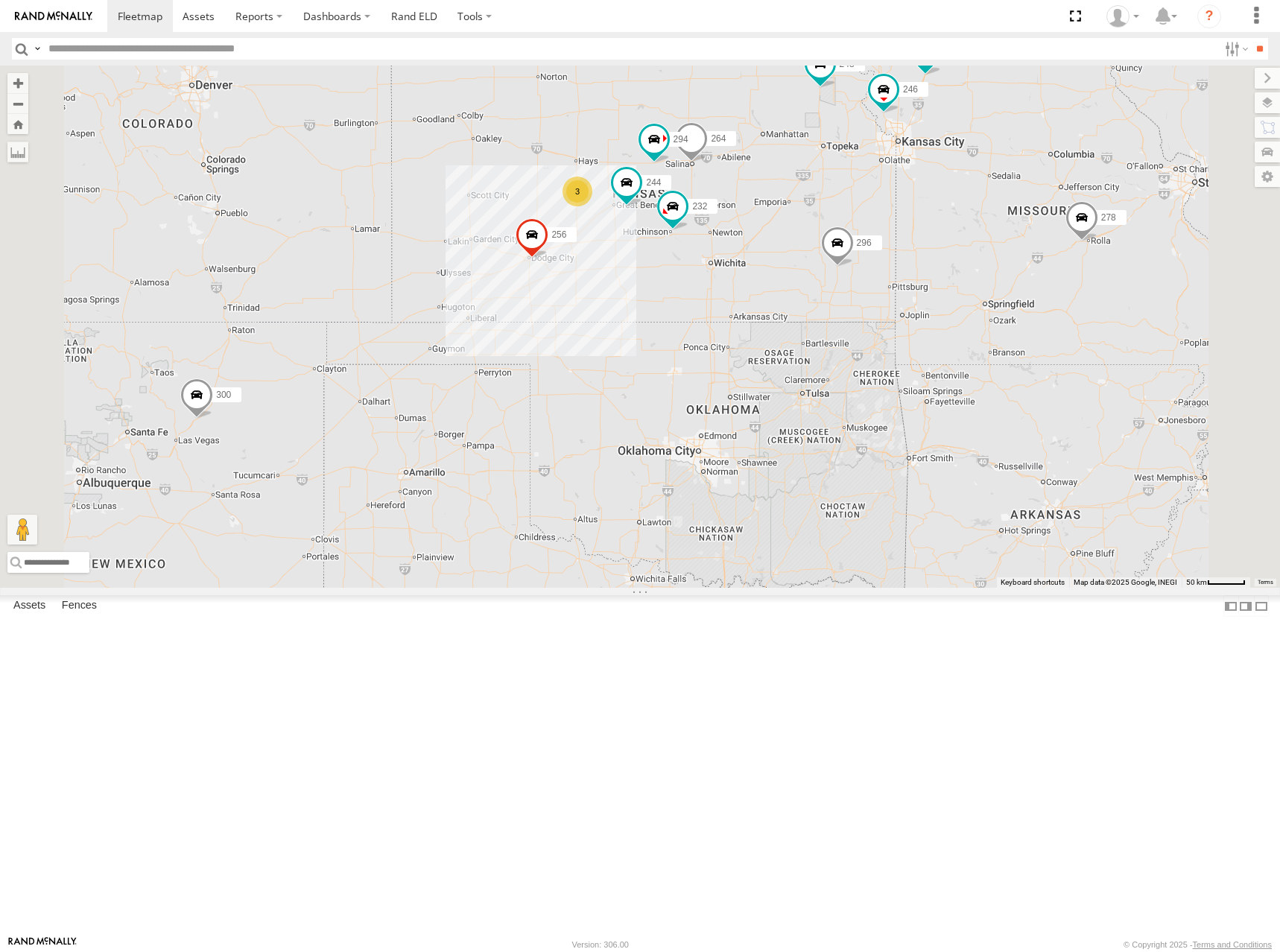
click at [879, 240] on div "300 244 246 270 256 232 296 264 248 266 278 294 260 298 3" at bounding box center [640, 327] width 1280 height 522
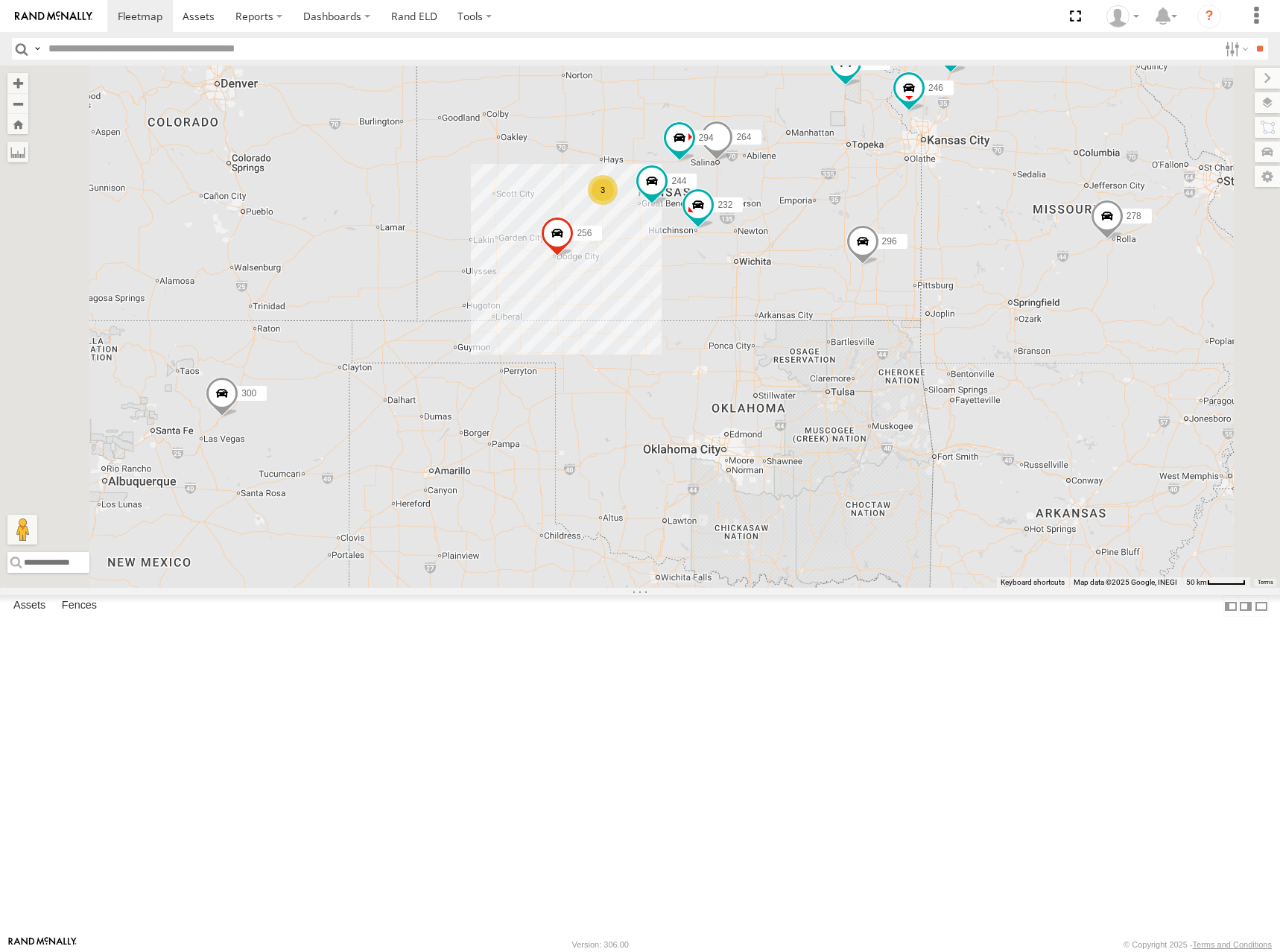
drag, startPoint x: 837, startPoint y: 261, endPoint x: 868, endPoint y: 256, distance: 31.4
click at [868, 256] on div "300 244 246 270 256 232 296 264 248 266 278 294 260 298 3" at bounding box center [640, 327] width 1280 height 522
click at [906, 266] on div "300 244 246 270 256 232 296 264 248 266 278 294 260 298 3" at bounding box center [640, 327] width 1280 height 522
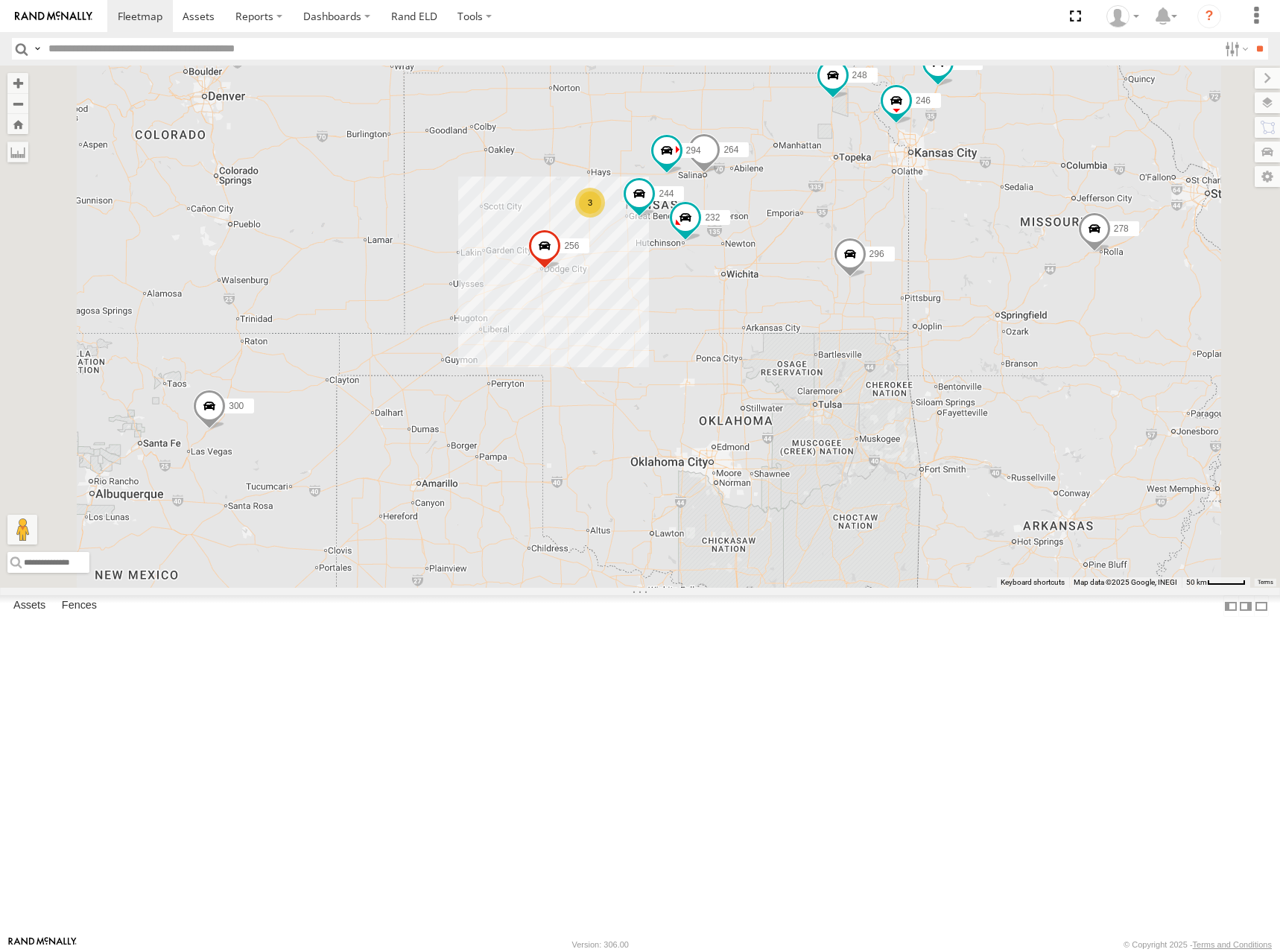
drag, startPoint x: 886, startPoint y: 282, endPoint x: 875, endPoint y: 298, distance: 19.4
click at [875, 298] on div "300 244 246 270 256 232 296 264 248 266 278 294 260 298 3" at bounding box center [640, 327] width 1280 height 522
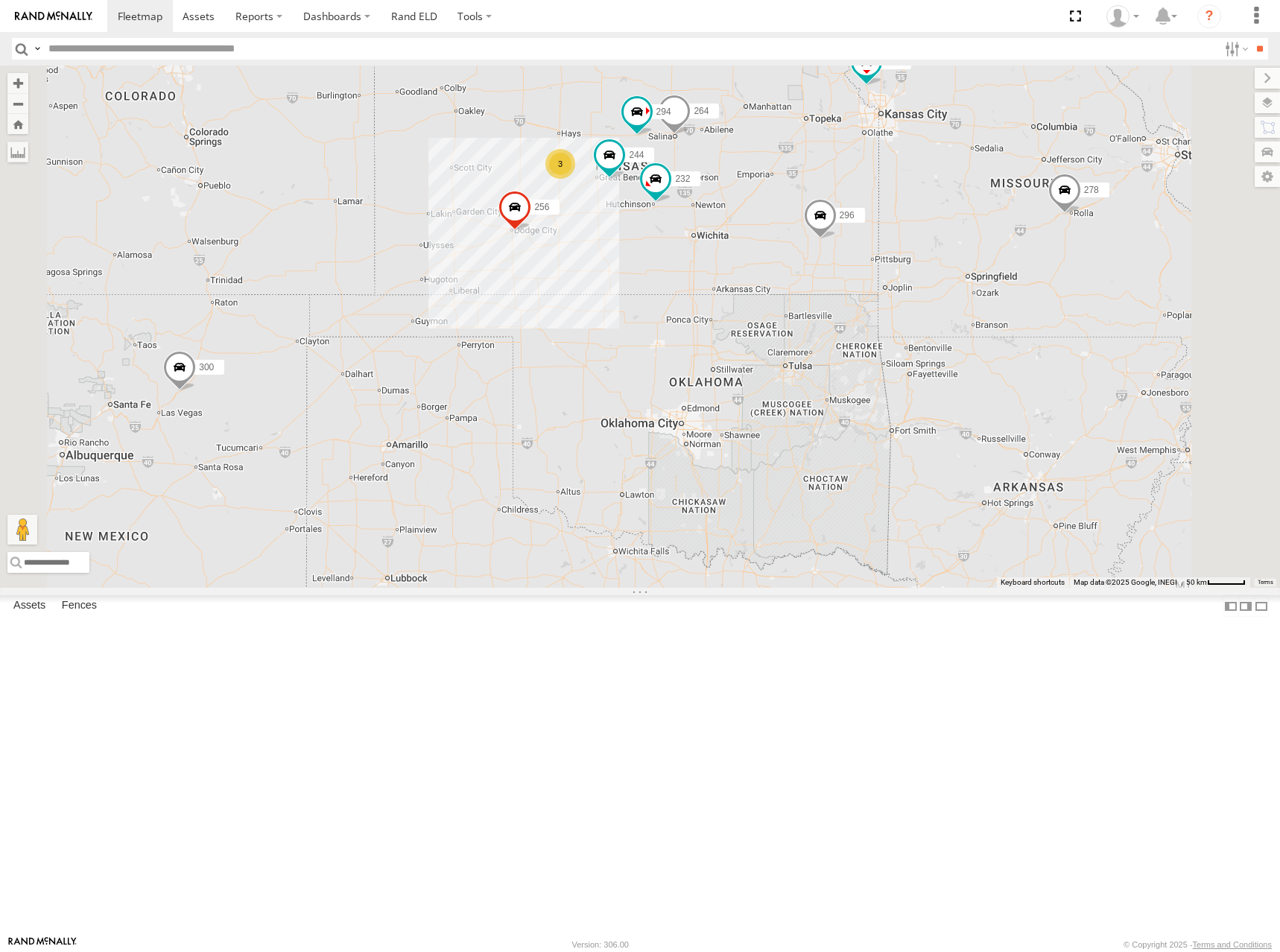
drag, startPoint x: 931, startPoint y: 283, endPoint x: 903, endPoint y: 236, distance: 54.7
click at [903, 236] on div "300 244 246 270 256 232 296 264 248 266 278 294 260 298 3" at bounding box center [640, 327] width 1280 height 522
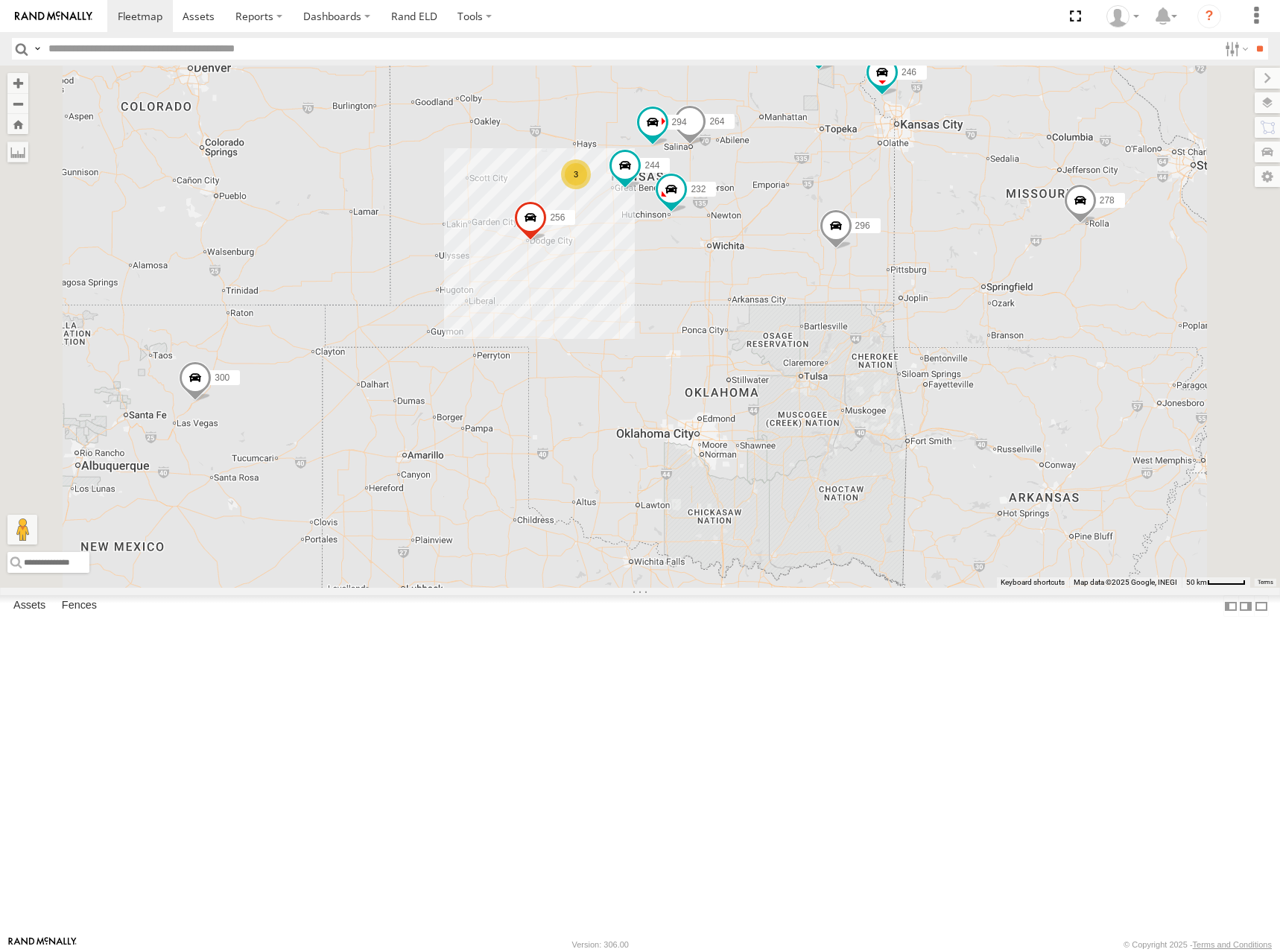
drag, startPoint x: 876, startPoint y: 222, endPoint x: 891, endPoint y: 230, distance: 17.0
click at [891, 230] on div "300 244 246 270 256 232 296 264 248 266 278 294 260 298 3" at bounding box center [640, 327] width 1280 height 522
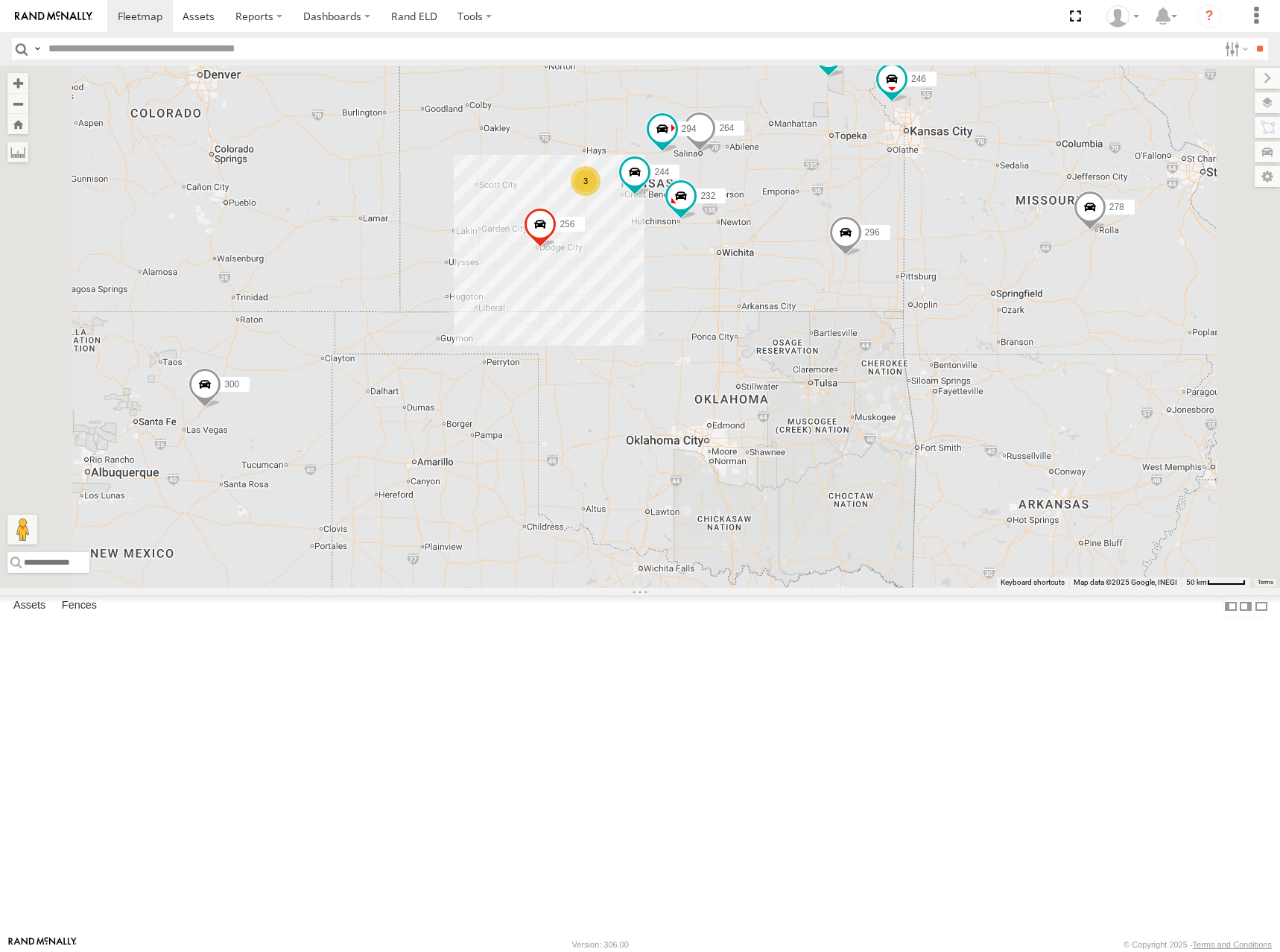
click at [818, 235] on div "300 244 246 270 256 232 296 264 248 266 278 294 260 298 3" at bounding box center [640, 327] width 1280 height 522
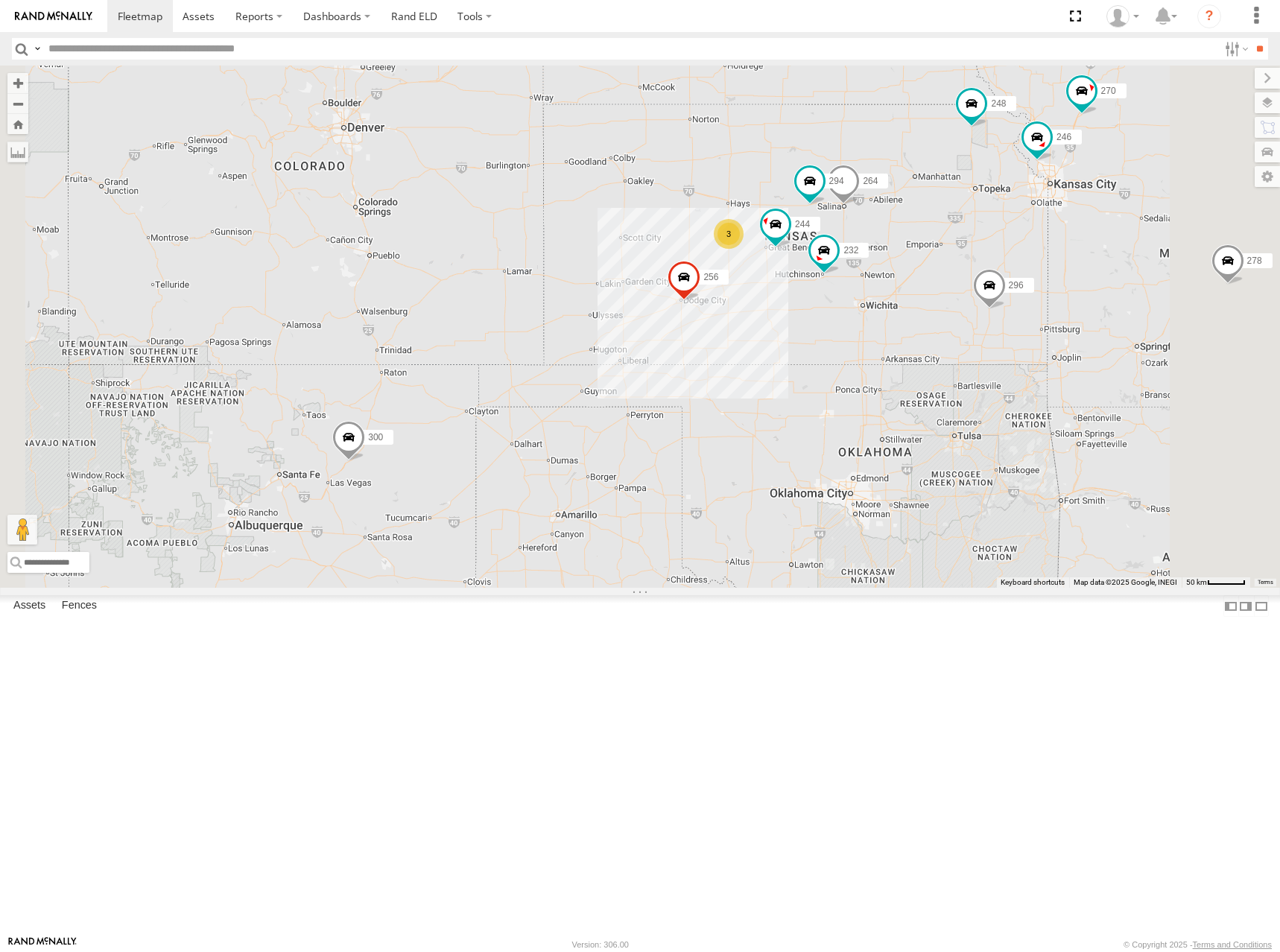
click at [1136, 386] on div "300 244 246 270 256 232 296 264 248 266 278 294 260 3" at bounding box center [640, 327] width 1280 height 522
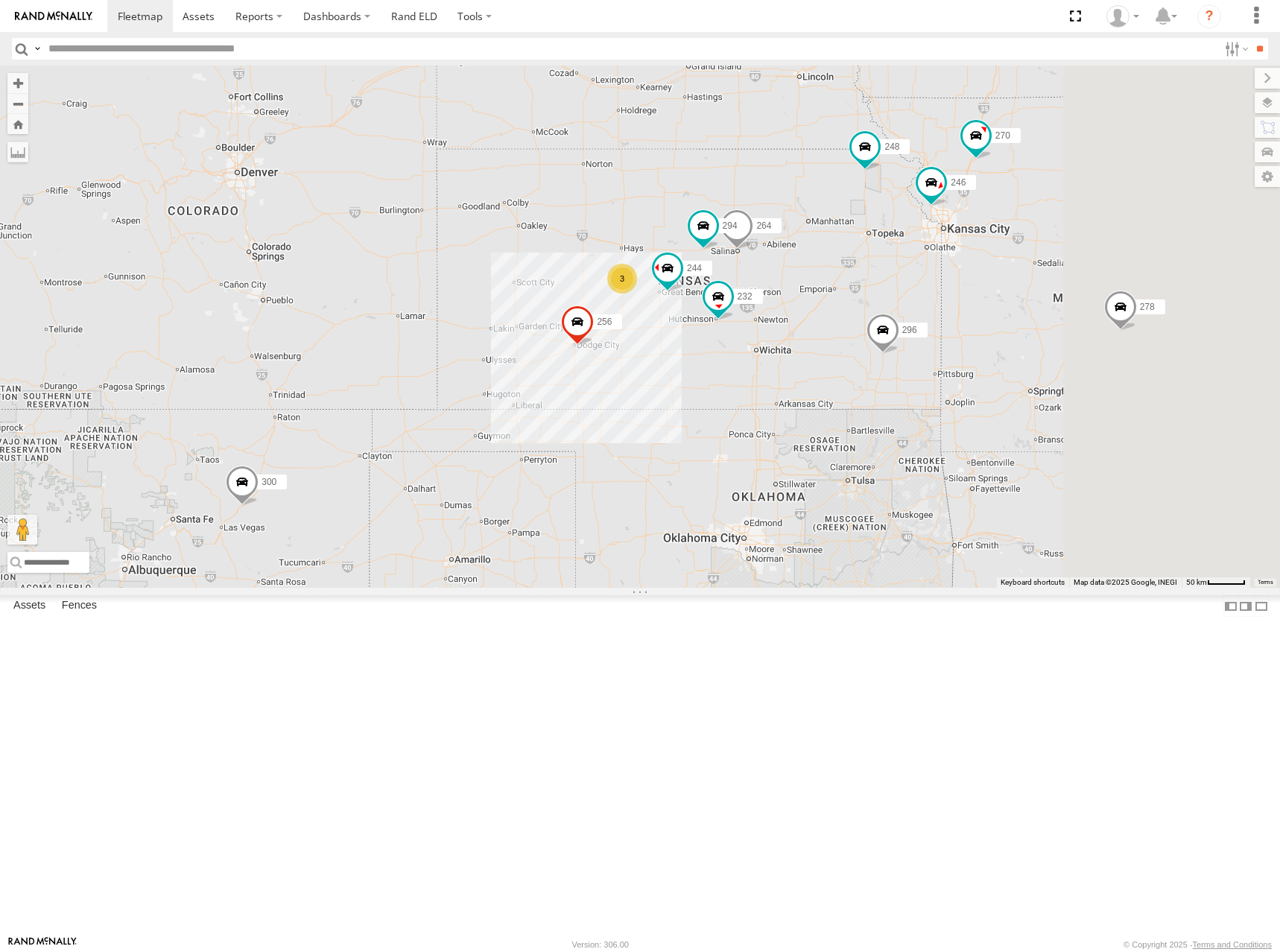
drag, startPoint x: 1080, startPoint y: 237, endPoint x: 949, endPoint y: 289, distance: 140.9
click at [949, 289] on div "300 244 246 270 256 232 296 264 248 266 278 294 260 3" at bounding box center [640, 327] width 1280 height 522
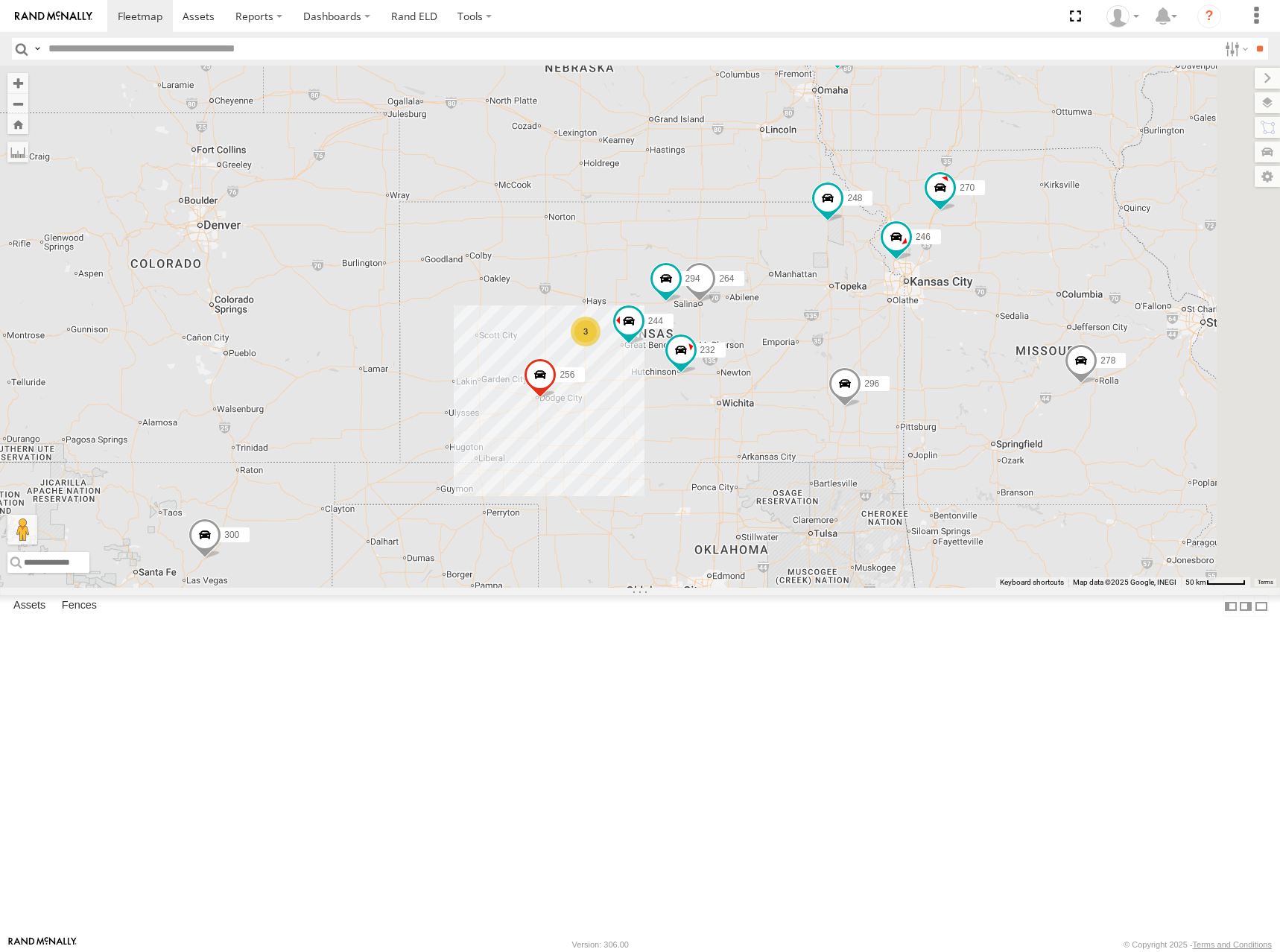
drag, startPoint x: 890, startPoint y: 311, endPoint x: 876, endPoint y: 358, distance: 49.0
click at [876, 358] on div "300 244 246 298 270 256 232 296 264 248 266 278 294 260 3" at bounding box center [640, 327] width 1280 height 522
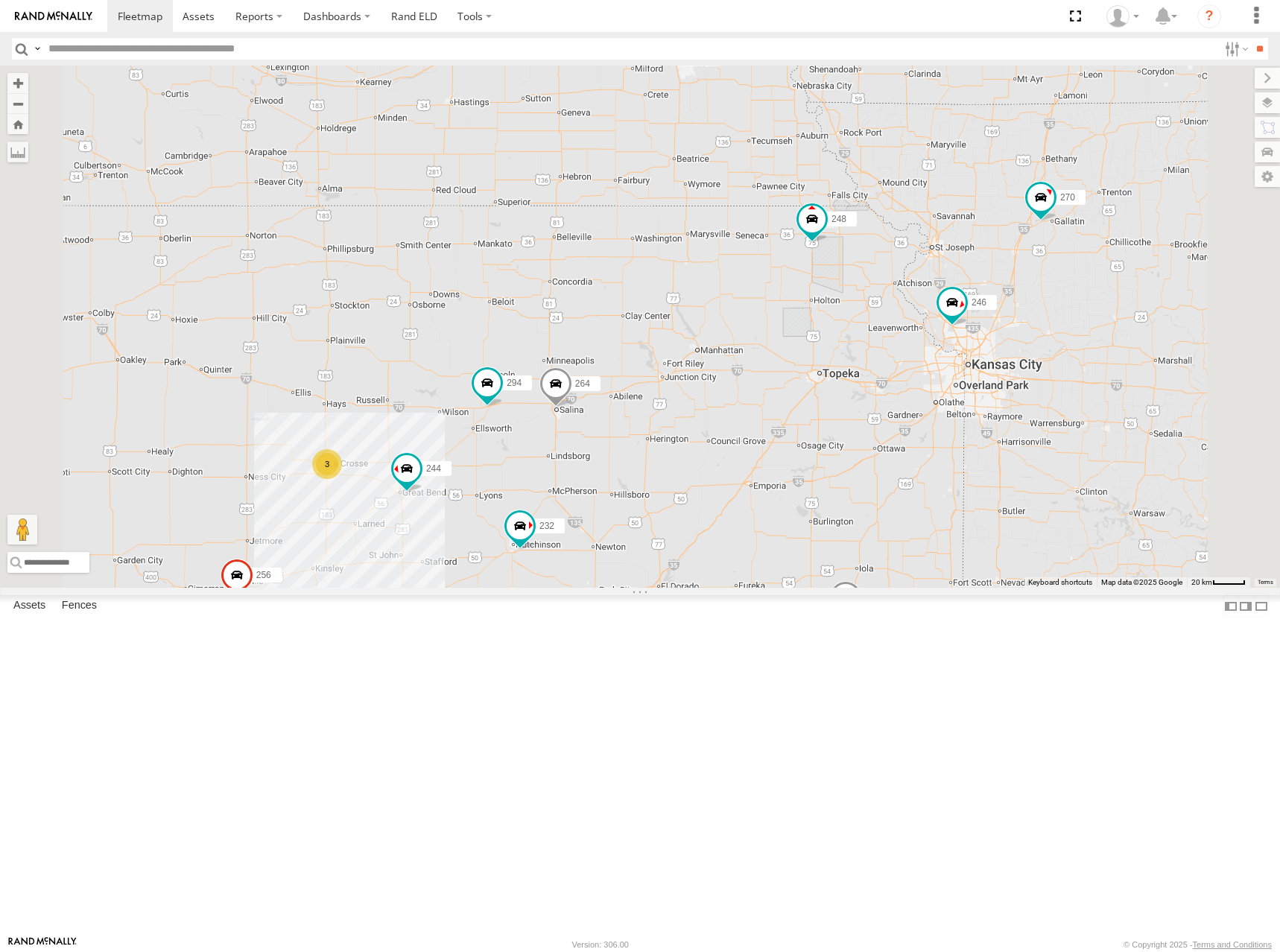
drag, startPoint x: 776, startPoint y: 398, endPoint x: 764, endPoint y: 365, distance: 35.1
click at [764, 365] on div "300 244 246 298 270 256 232 296 264 248 266 278 294 260 3" at bounding box center [640, 327] width 1280 height 522
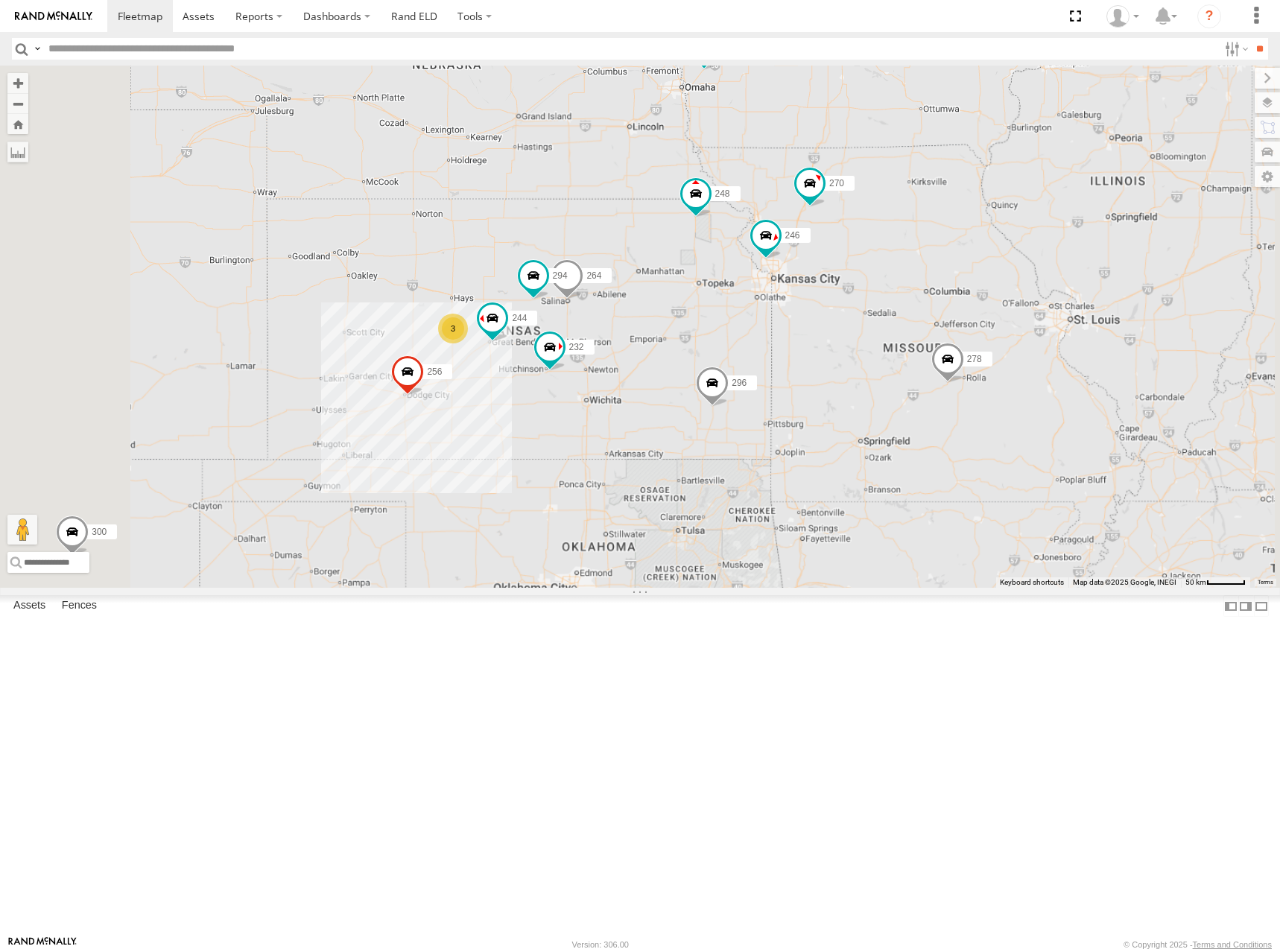
drag, startPoint x: 772, startPoint y: 368, endPoint x: 872, endPoint y: 344, distance: 102.8
click at [872, 344] on div "300 244 246 298 270 256 232 296 264 248 266 278 294 260 3" at bounding box center [640, 327] width 1280 height 522
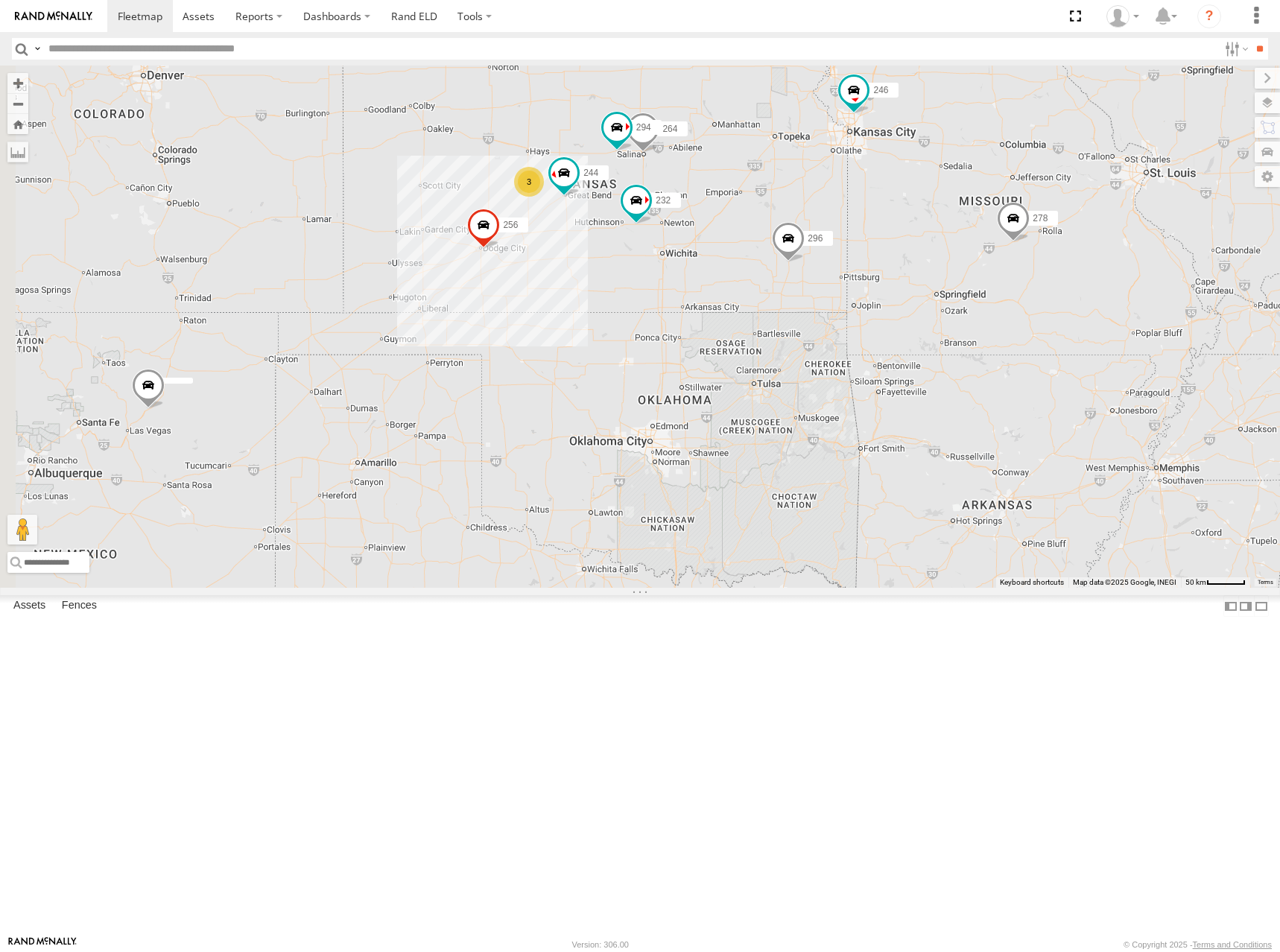
drag, startPoint x: 961, startPoint y: 563, endPoint x: 923, endPoint y: 435, distance: 133.5
click at [923, 435] on div "244 246 298 270 256 232 296 264 248 266 278 294 260 3" at bounding box center [640, 327] width 1280 height 522
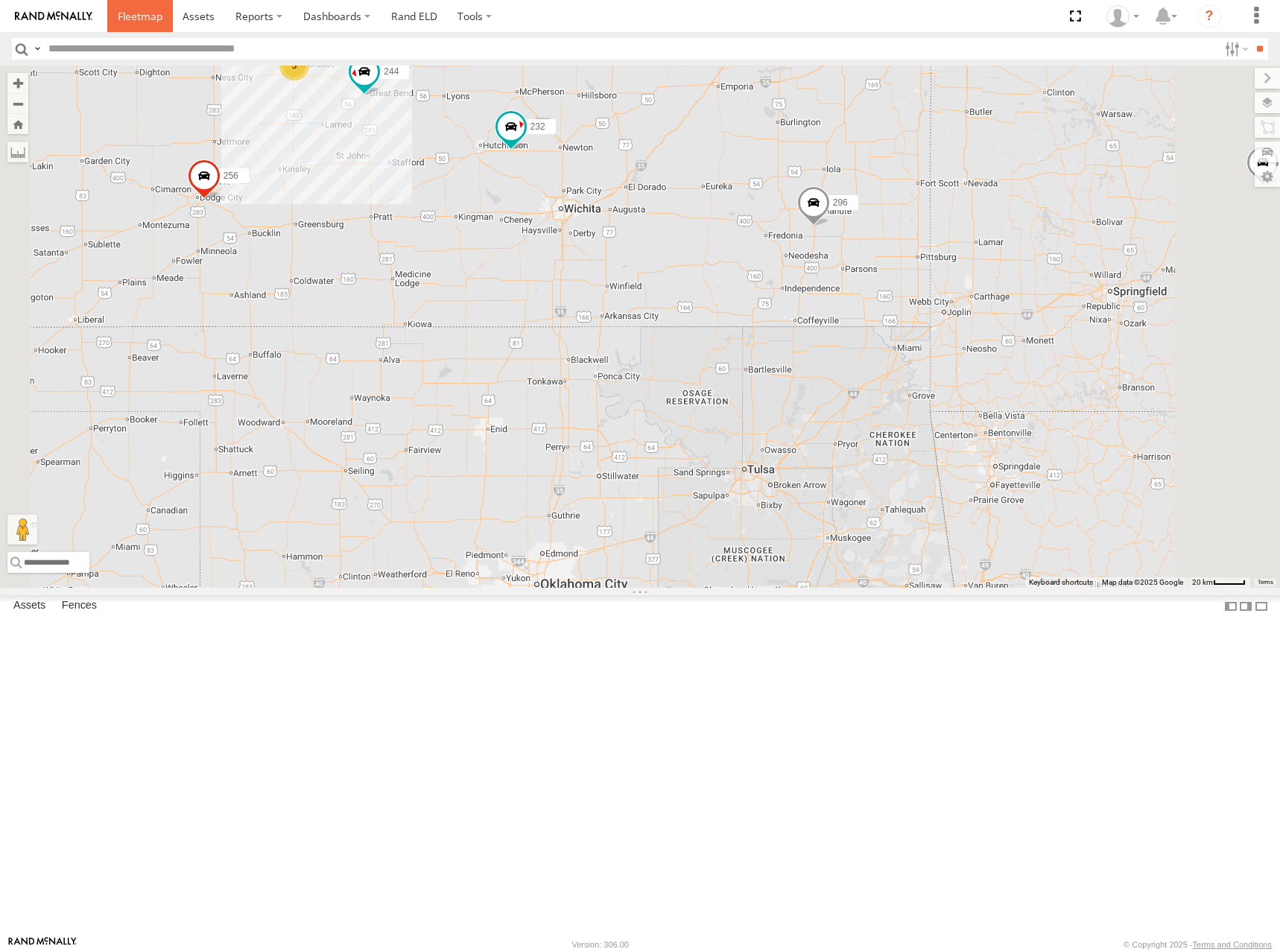
click at [117, 11] on span at bounding box center [139, 15] width 45 height 14
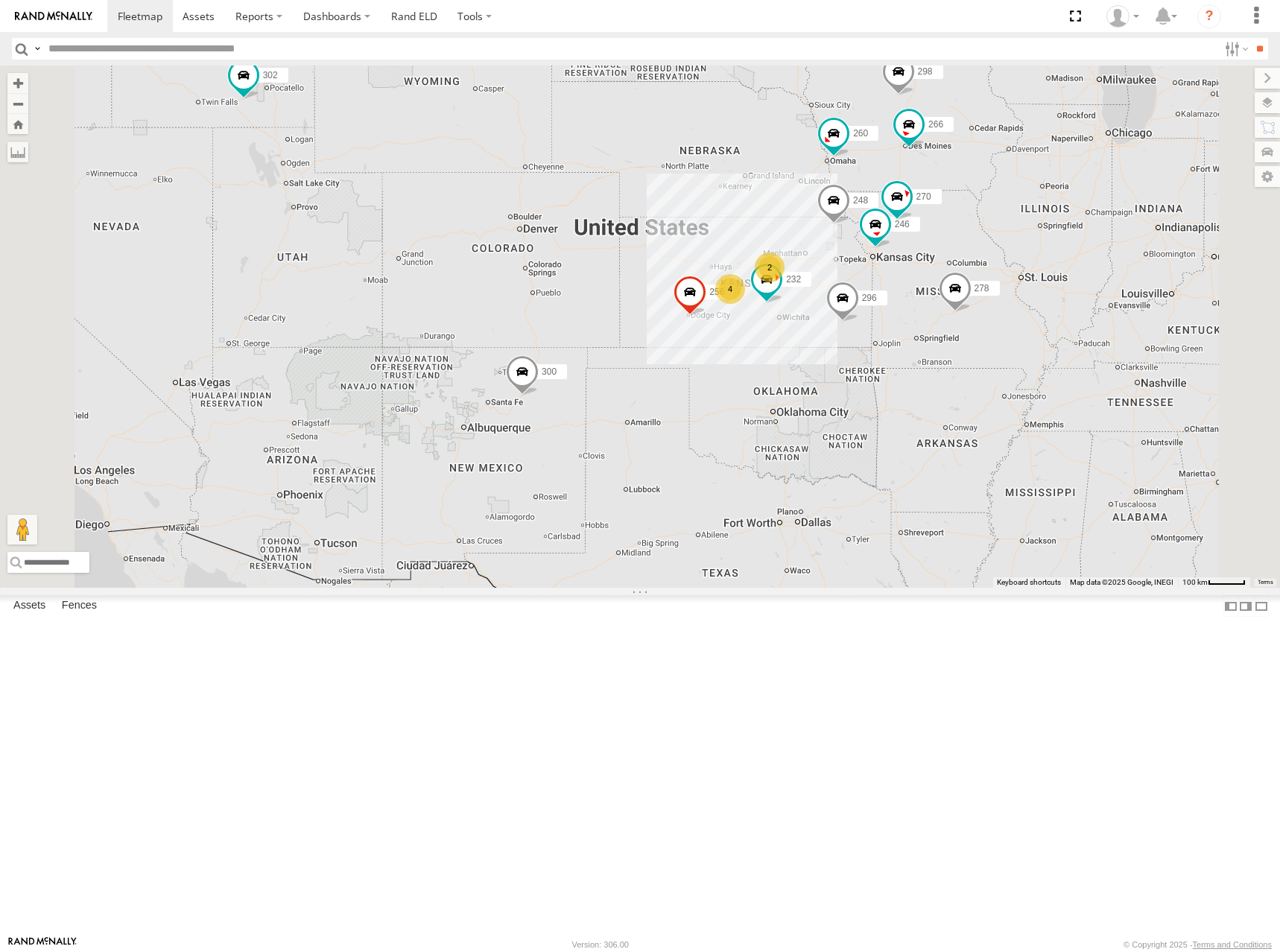
drag, startPoint x: 744, startPoint y: 455, endPoint x: 692, endPoint y: 337, distance: 128.9
click at [692, 337] on div "300 302 278 4 246 298 270 256 232 296 2 248 266 260" at bounding box center [640, 327] width 1280 height 522
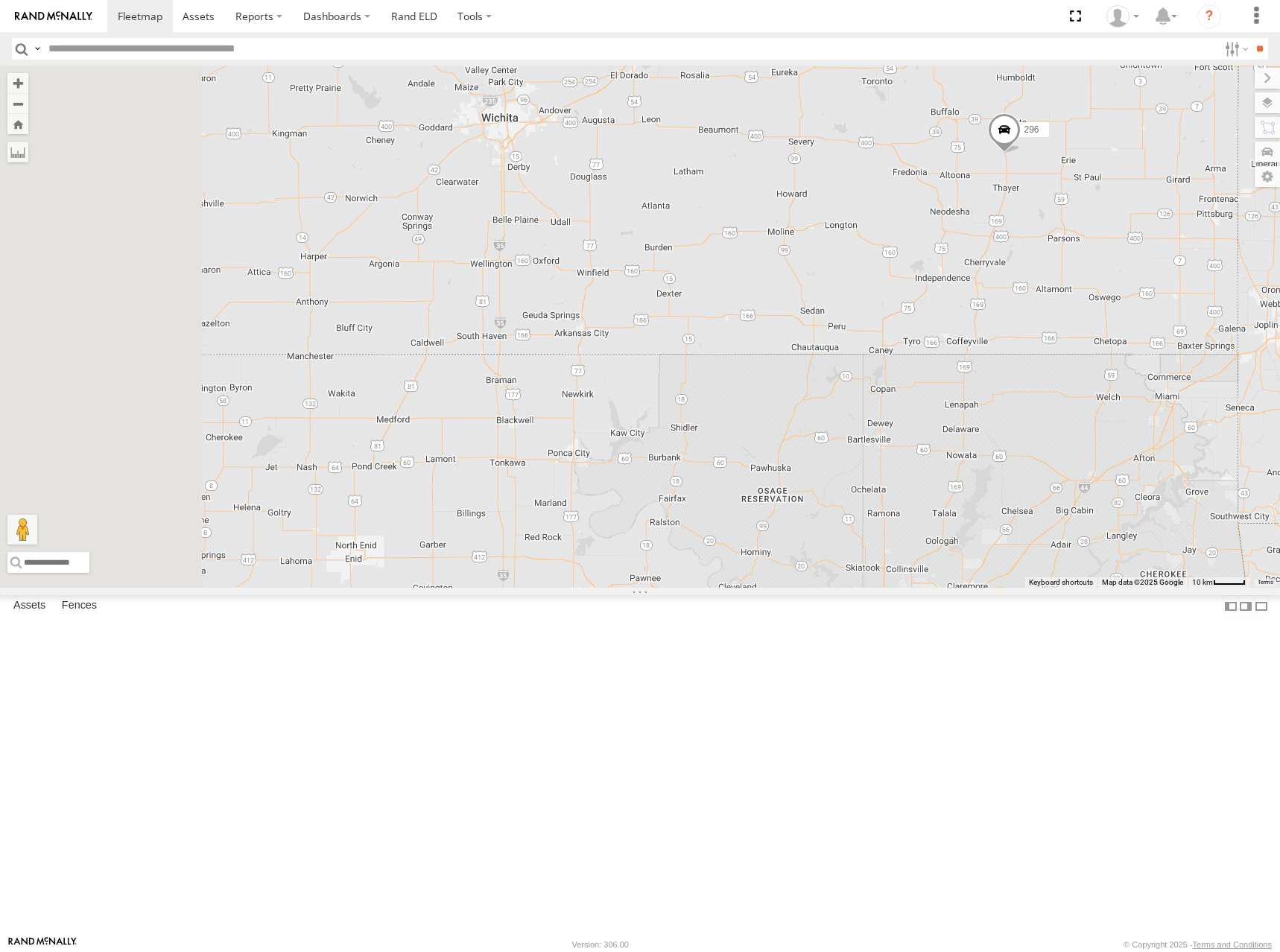
drag, startPoint x: 769, startPoint y: 469, endPoint x: 1061, endPoint y: 426, distance: 295.1
click at [1060, 427] on div "300 302 278 246 298 270 256 232 296 248 266 260 244 264 294" at bounding box center [640, 327] width 1280 height 522
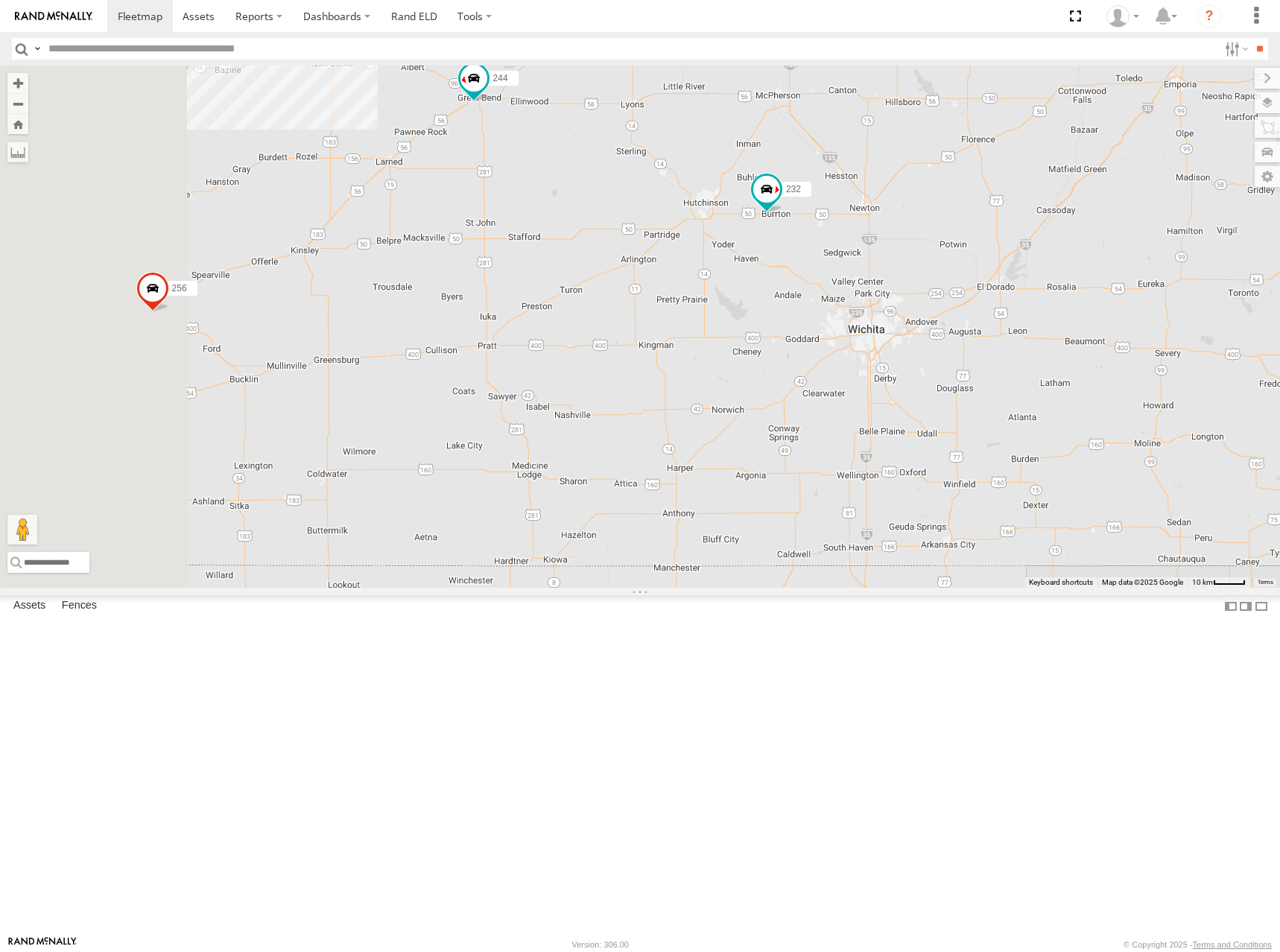
drag, startPoint x: 730, startPoint y: 299, endPoint x: 1062, endPoint y: 567, distance: 426.7
click at [1062, 567] on div "300 302 278 246 298 270 256 232 296 248 266 260 244 264 294" at bounding box center [640, 327] width 1280 height 522
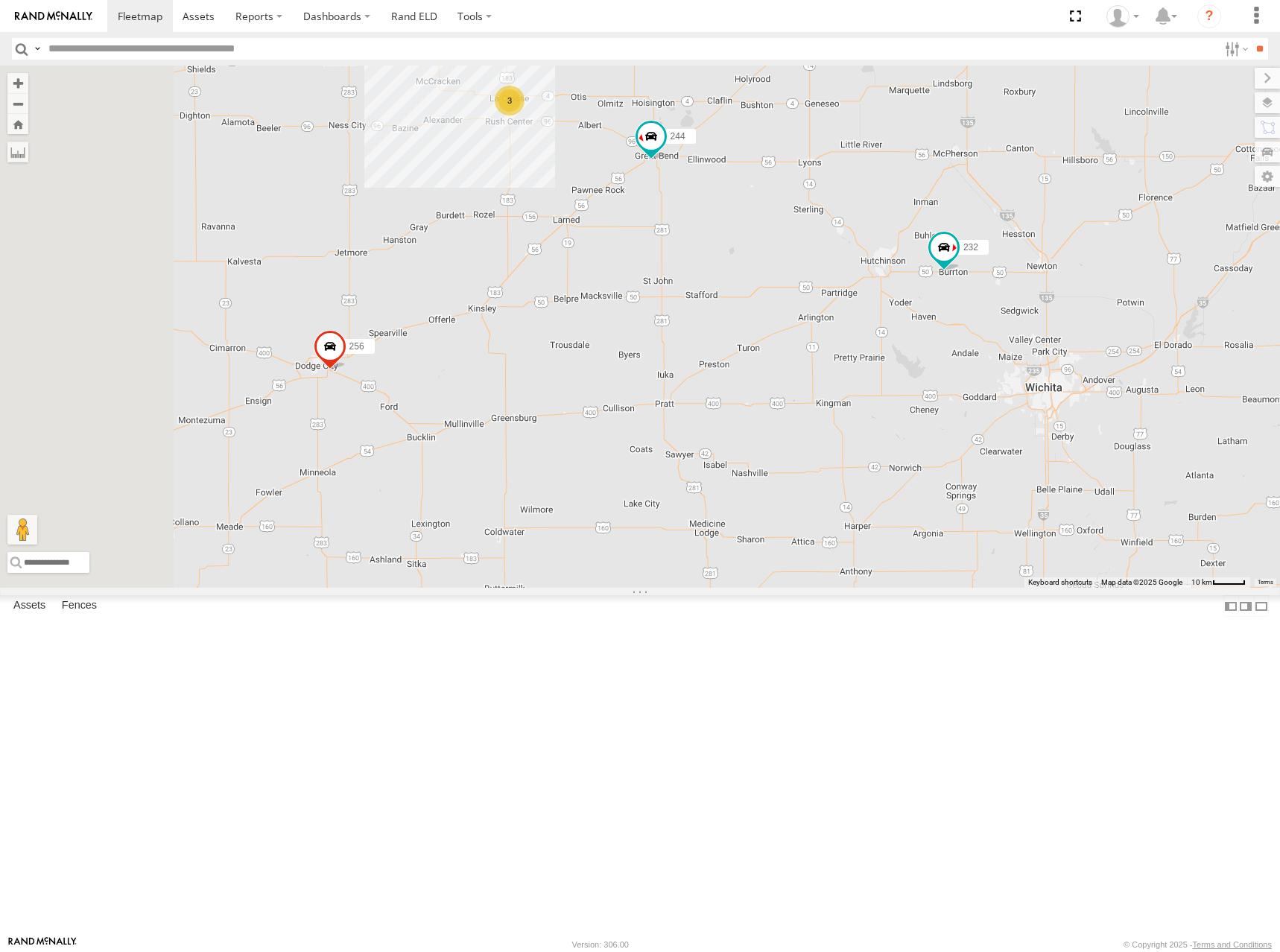
drag, startPoint x: 847, startPoint y: 428, endPoint x: 936, endPoint y: 439, distance: 89.7
click at [936, 439] on div "300 302 278 246 298 270 256 232 296 248 266 260 244 264 294 3" at bounding box center [640, 327] width 1280 height 522
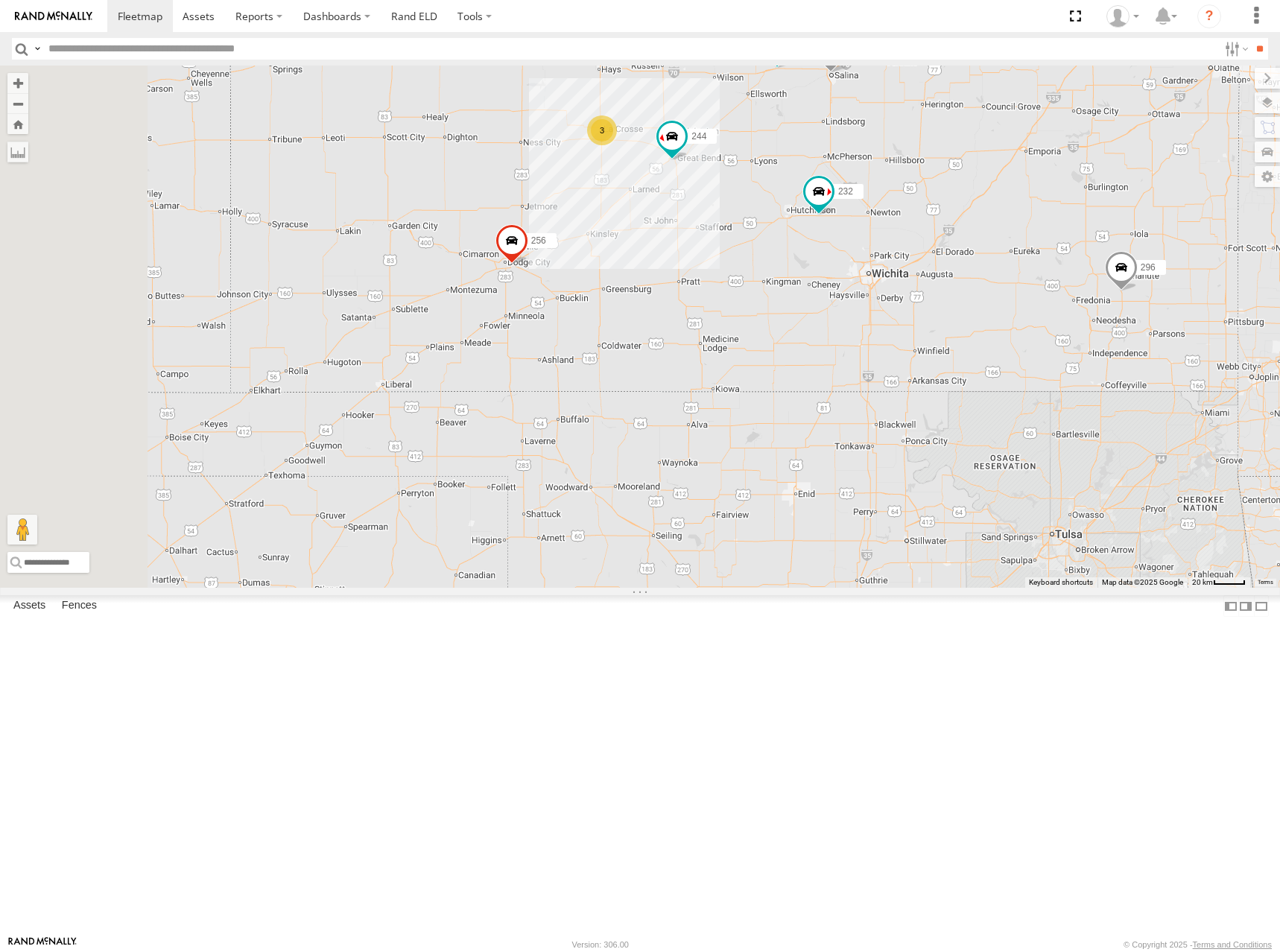
drag, startPoint x: 830, startPoint y: 400, endPoint x: 847, endPoint y: 398, distance: 17.1
click at [847, 398] on div "300 302 278 246 298 270 256 232 296 248 266 260 244 264 294 3" at bounding box center [640, 327] width 1280 height 522
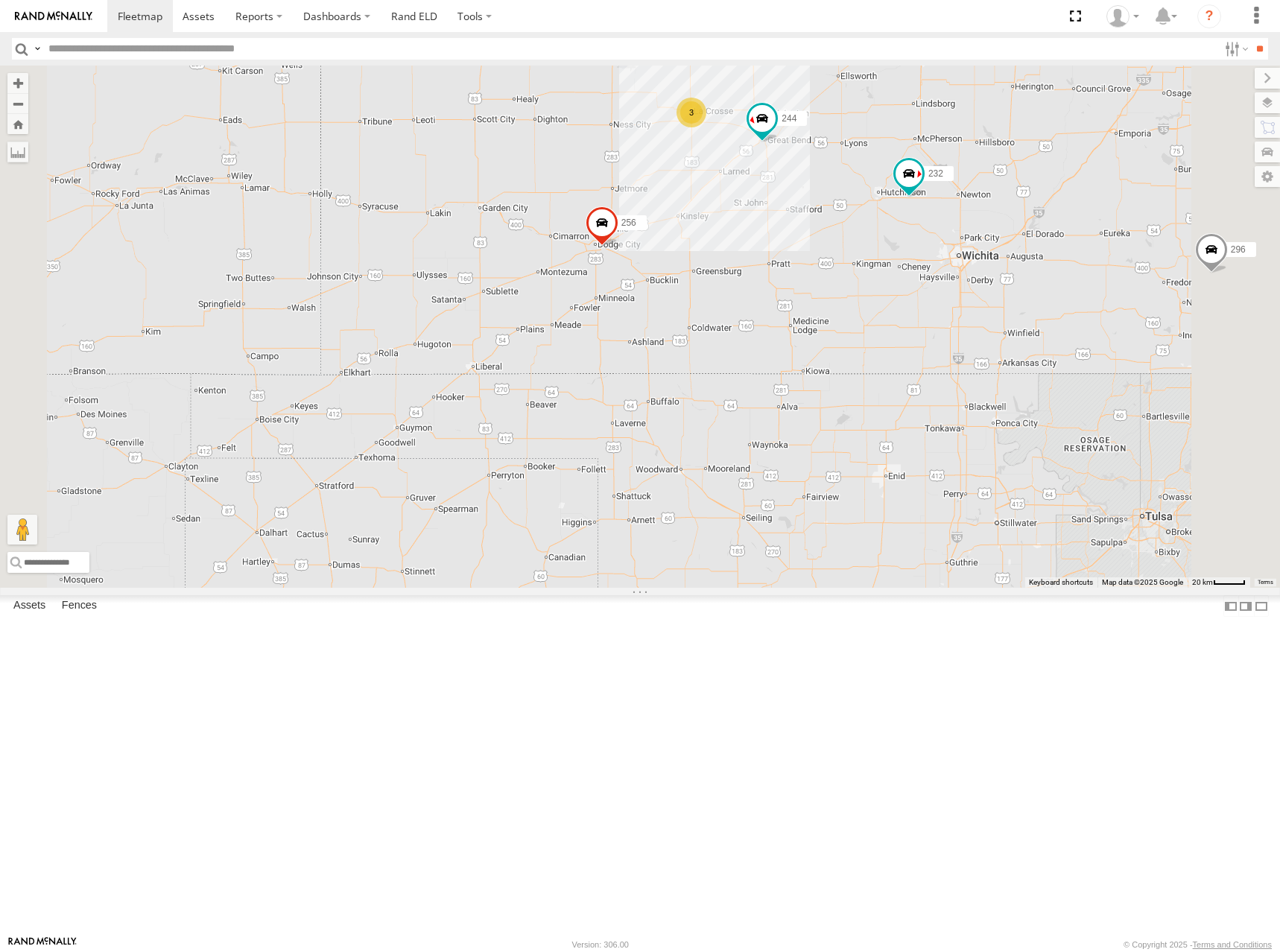
drag, startPoint x: 1109, startPoint y: 266, endPoint x: 1083, endPoint y: 266, distance: 26.0
click at [1083, 266] on div "300 302 278 246 298 270 256 232 296 248 266 260 244 264 294 3" at bounding box center [640, 327] width 1280 height 522
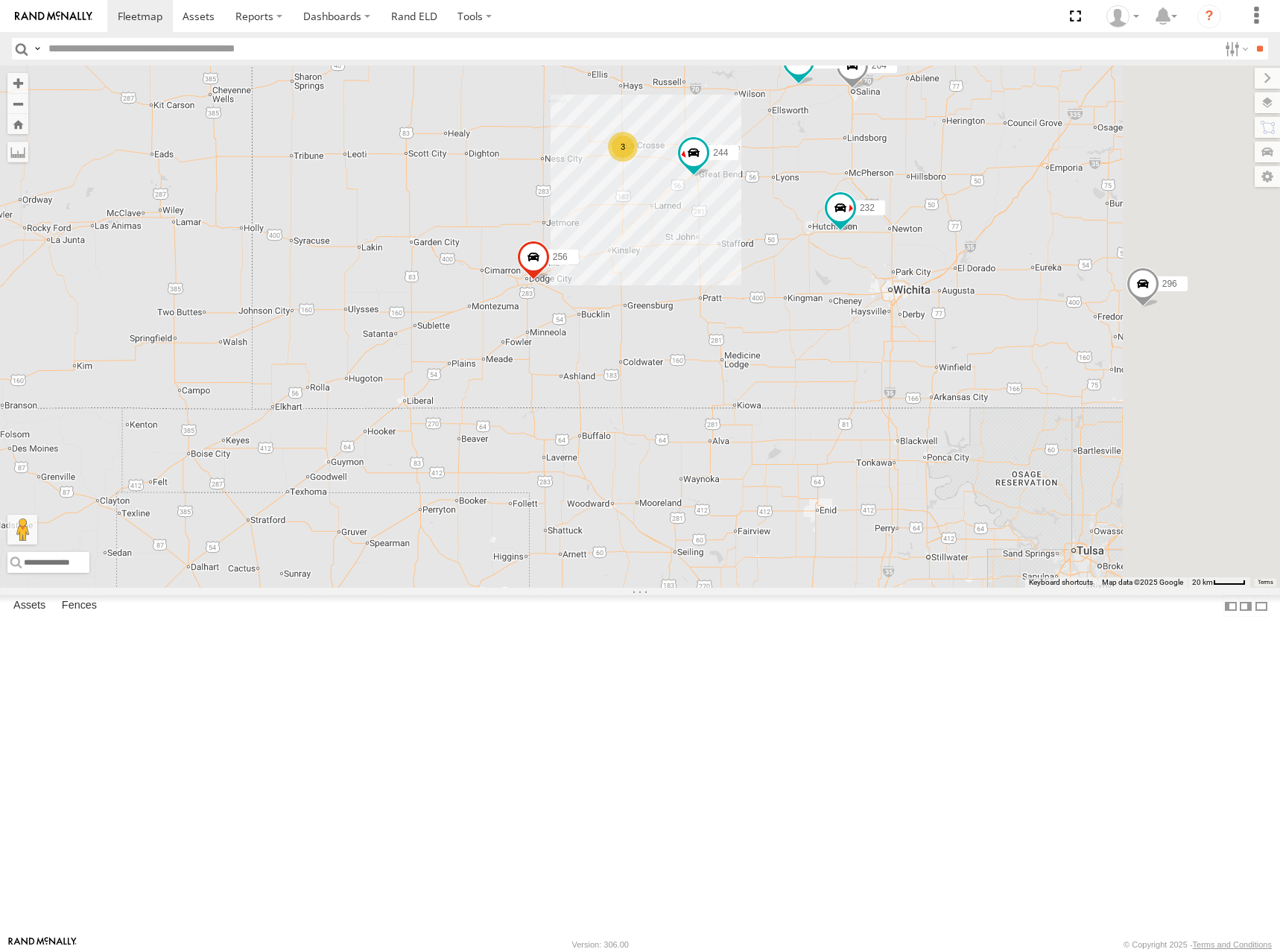
drag, startPoint x: 1062, startPoint y: 307, endPoint x: 1007, endPoint y: 332, distance: 60.4
click at [1007, 332] on div "300 302 278 246 298 270 256 232 296 248 266 260 244 264 294 3" at bounding box center [640, 327] width 1280 height 522
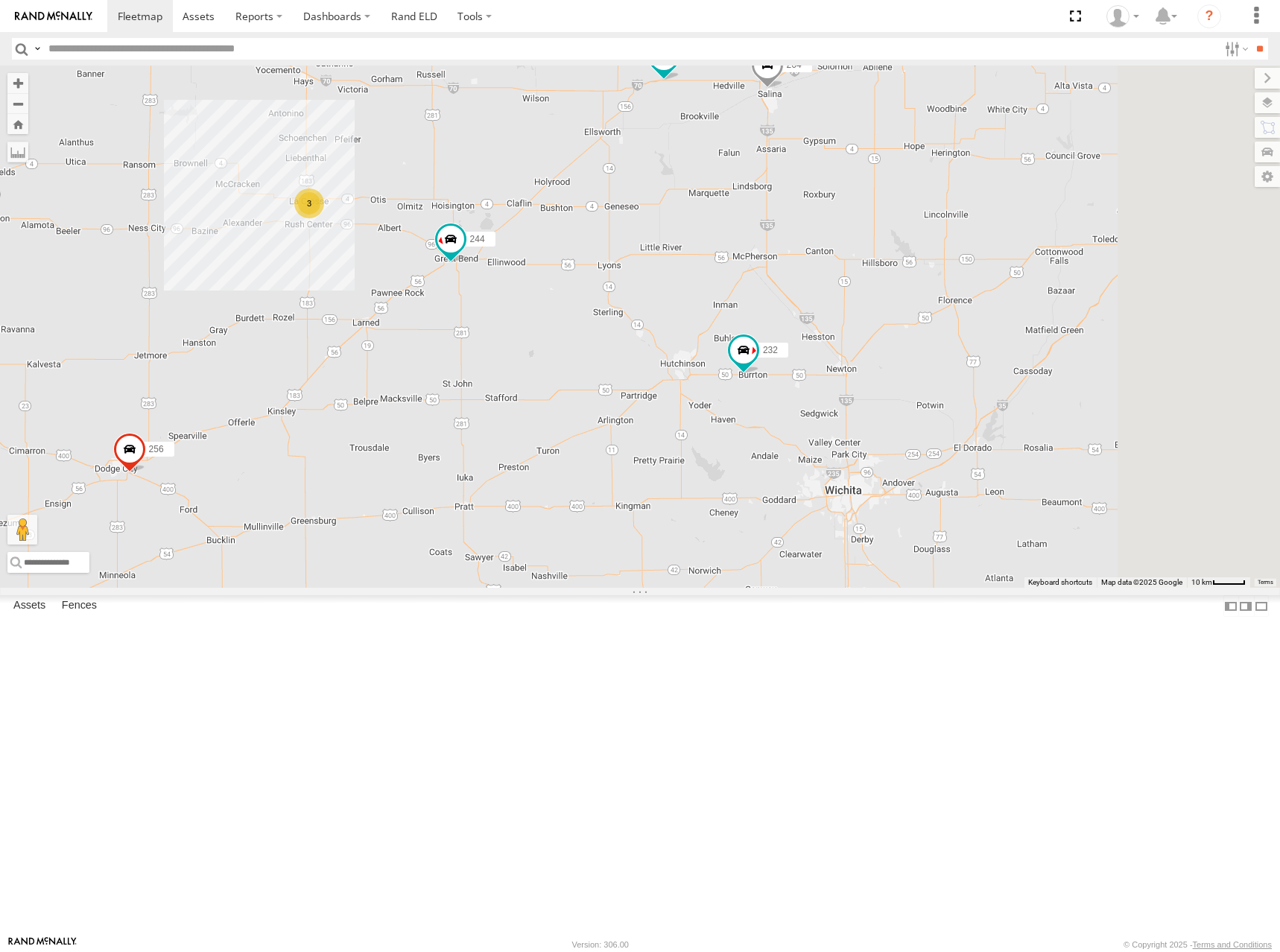
drag, startPoint x: 1079, startPoint y: 293, endPoint x: 1020, endPoint y: 312, distance: 62.0
click at [1020, 312] on div "300 302 278 246 298 270 256 232 296 248 266 260 244 264 294 3" at bounding box center [640, 327] width 1280 height 522
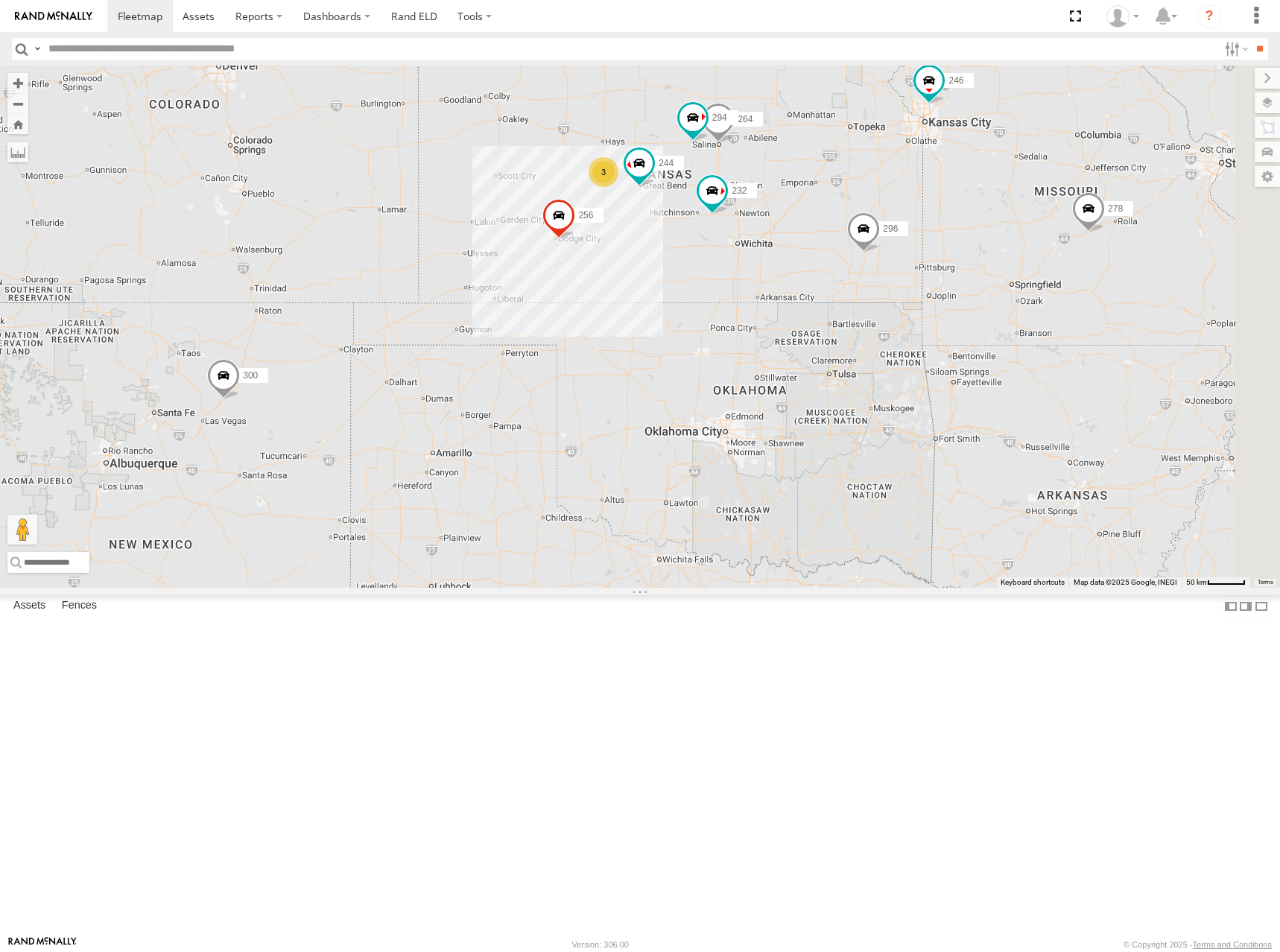
drag, startPoint x: 1082, startPoint y: 301, endPoint x: 973, endPoint y: 319, distance: 110.5
click at [973, 319] on div "300 302 278 246 298 270 256 232 296 248 266 260 244 264 294 3" at bounding box center [640, 327] width 1280 height 522
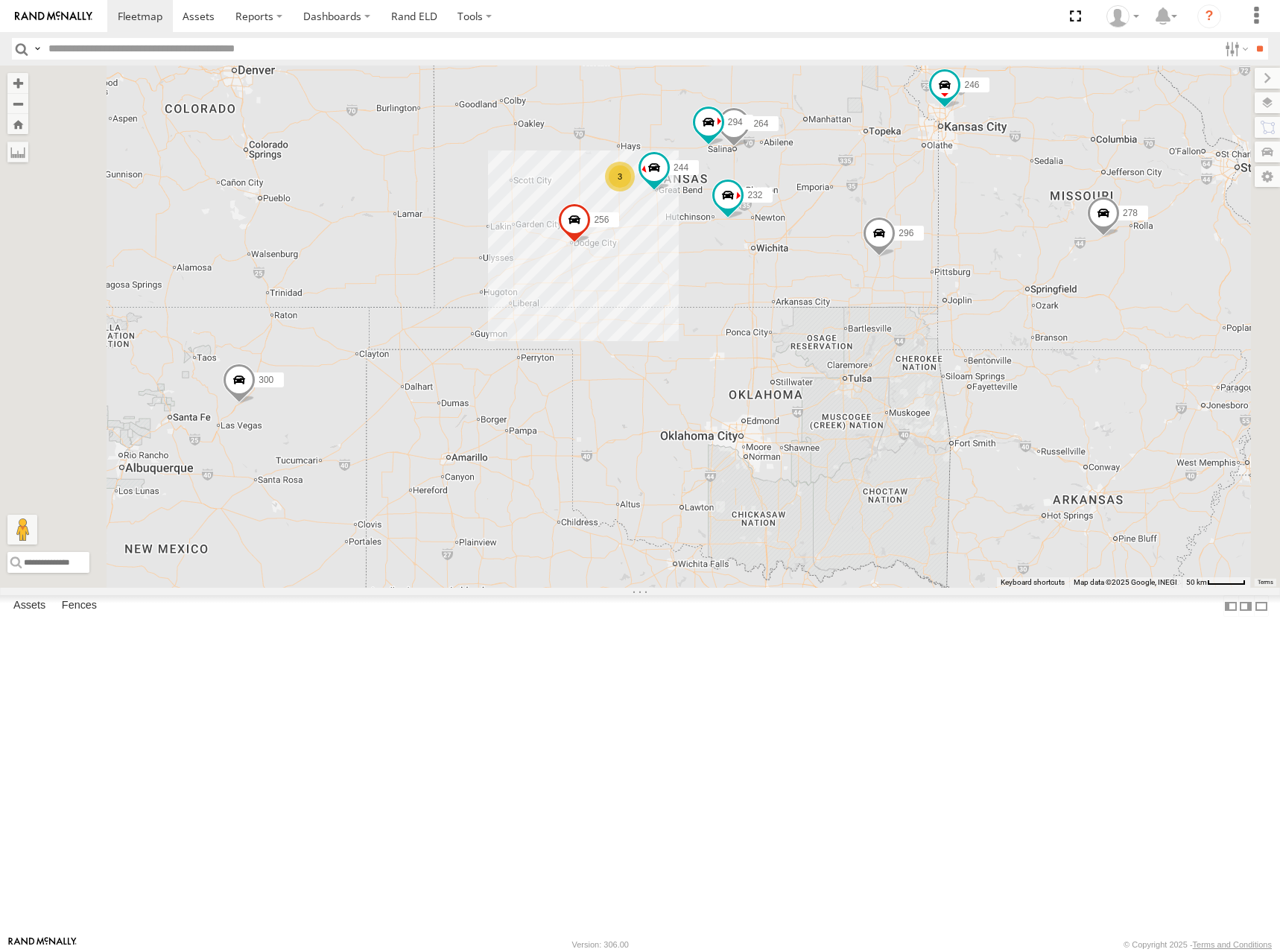
drag, startPoint x: 955, startPoint y: 262, endPoint x: 967, endPoint y: 269, distance: 13.9
click at [967, 269] on div "300 302 278 246 298 270 256 232 296 248 266 260 244 264 294 3" at bounding box center [640, 327] width 1280 height 522
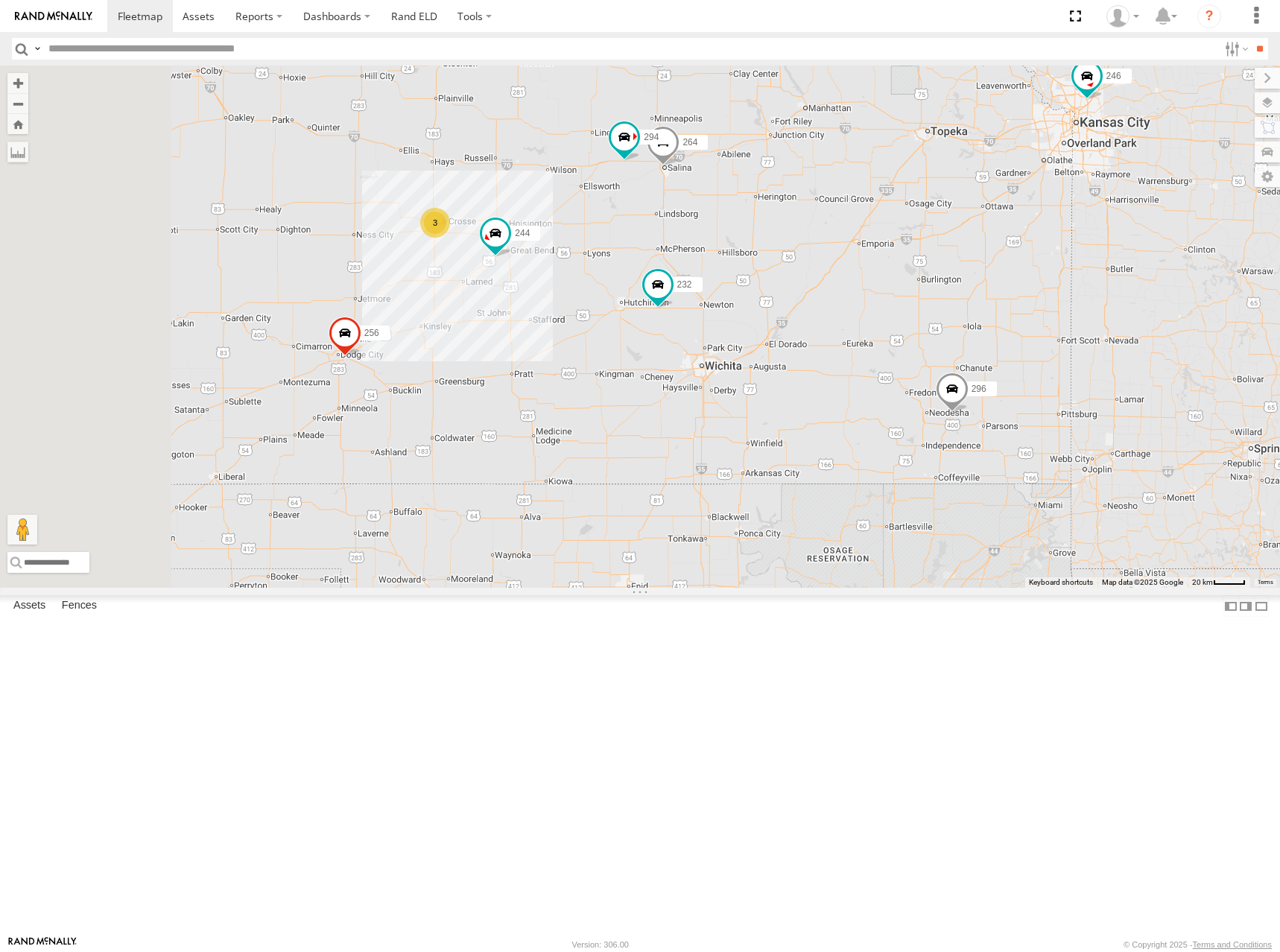
drag, startPoint x: 868, startPoint y: 197, endPoint x: 939, endPoint y: 207, distance: 71.7
click at [939, 207] on div "300 302 278 246 298 270 256 232 296 248 266 260 244 264 294 3" at bounding box center [640, 327] width 1280 height 522
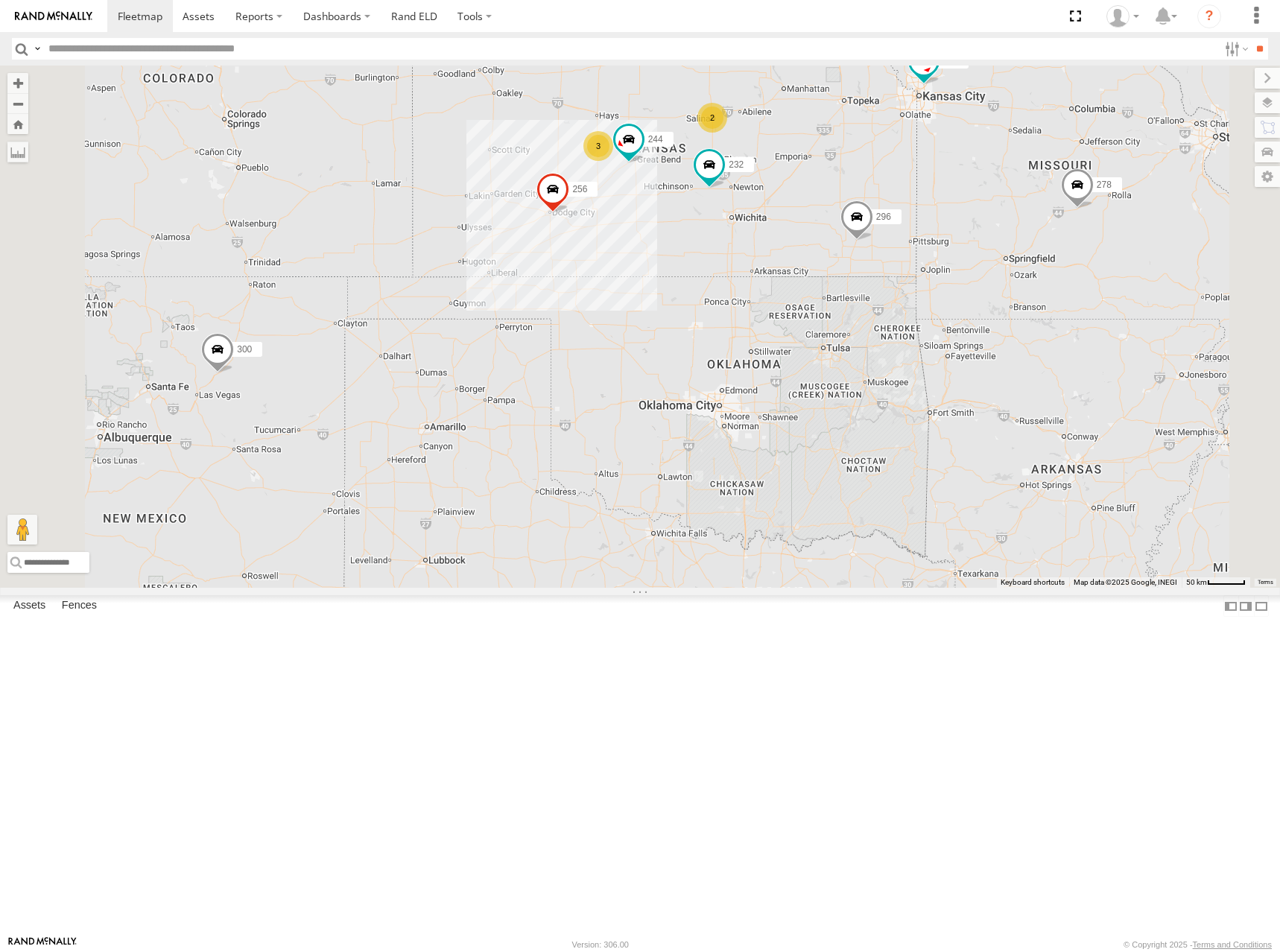
drag, startPoint x: 937, startPoint y: 176, endPoint x: 944, endPoint y: 200, distance: 25.0
click at [944, 200] on div "300 302 278 246 298 270 256 232 296 248 266 260 244 3 2" at bounding box center [640, 327] width 1280 height 522
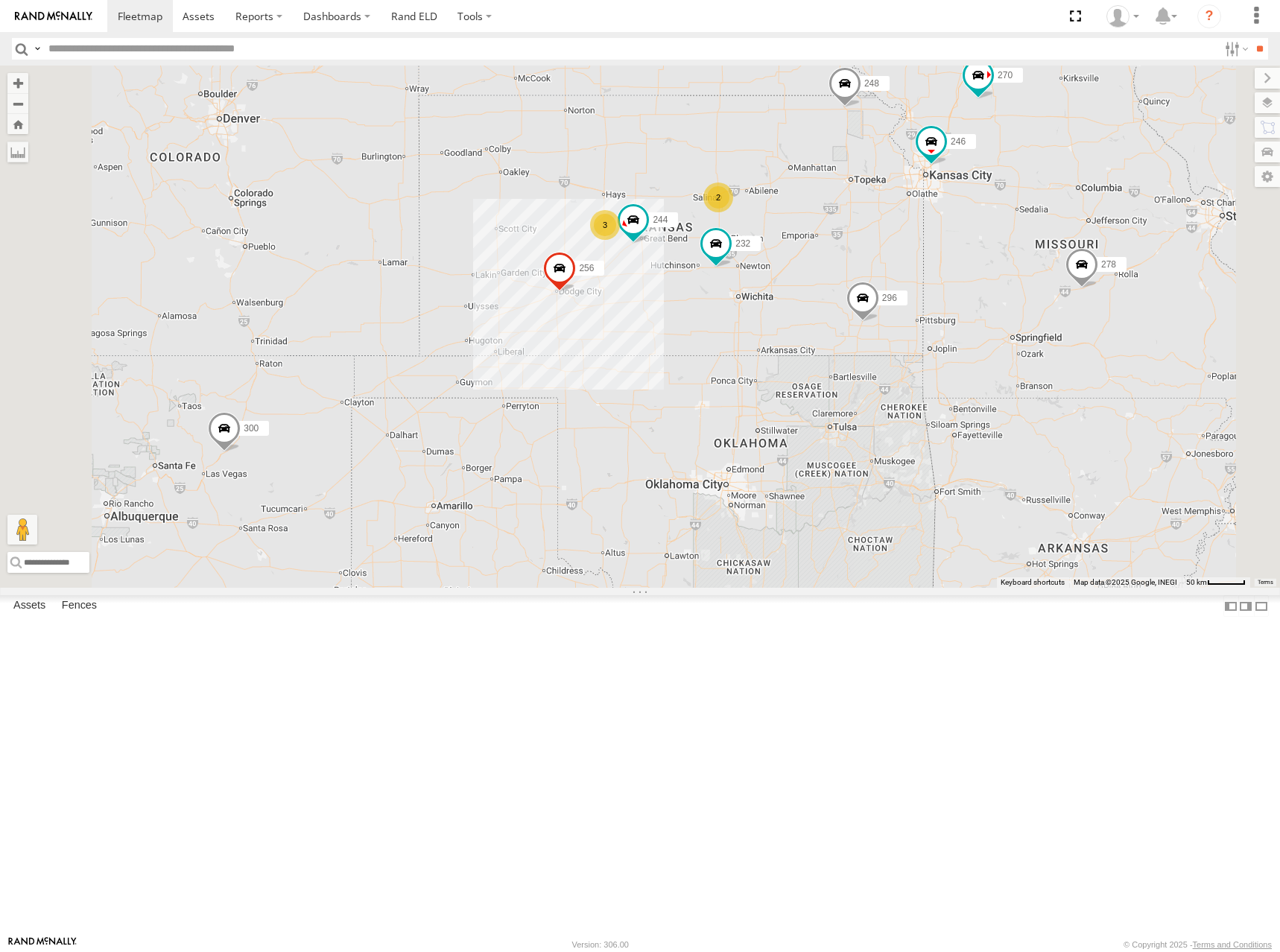
drag, startPoint x: 951, startPoint y: 188, endPoint x: 958, endPoint y: 271, distance: 83.3
click at [958, 271] on div "300 244 246 270 256 232 296 248 266 278 260 3 2" at bounding box center [640, 327] width 1280 height 522
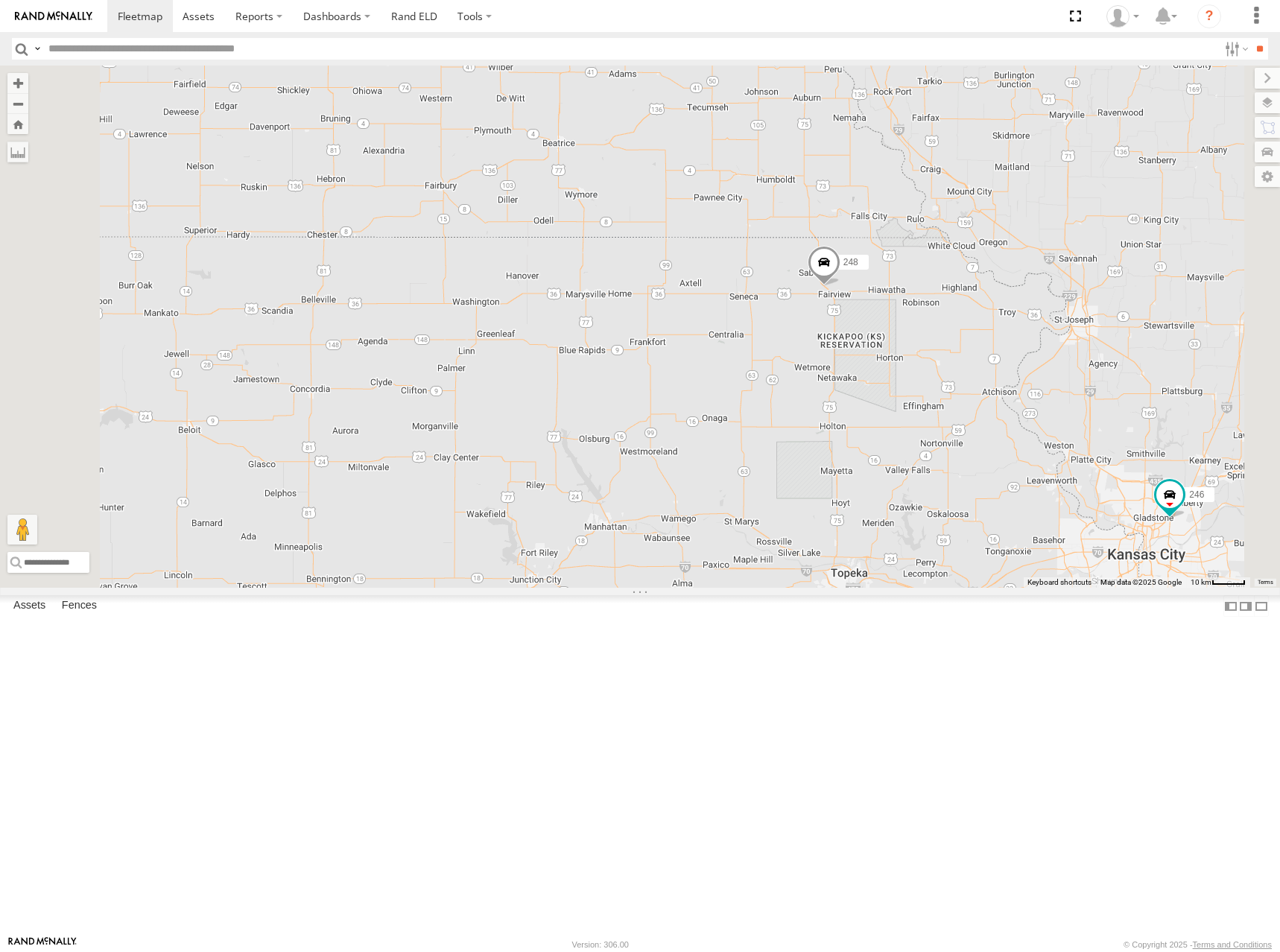
drag, startPoint x: 899, startPoint y: 282, endPoint x: 962, endPoint y: 364, distance: 103.4
click at [962, 364] on div "300 244 246 270 256 232 296 248 266 278 260 264 294" at bounding box center [640, 327] width 1280 height 522
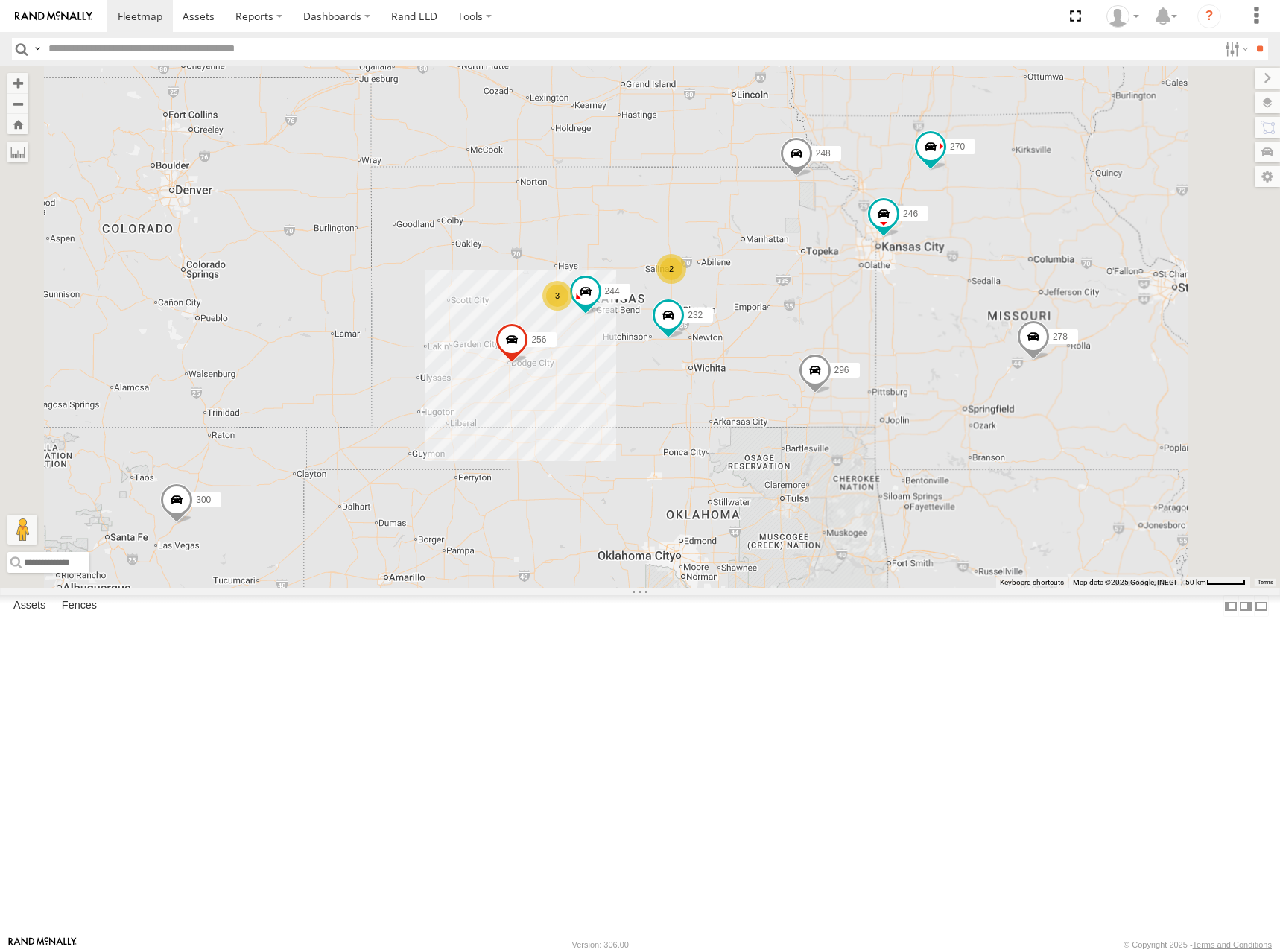
drag, startPoint x: 798, startPoint y: 353, endPoint x: 869, endPoint y: 303, distance: 86.8
click at [869, 303] on div "300 244 246 270 256 232 296 248 266 278 260 298 3 2" at bounding box center [640, 327] width 1280 height 522
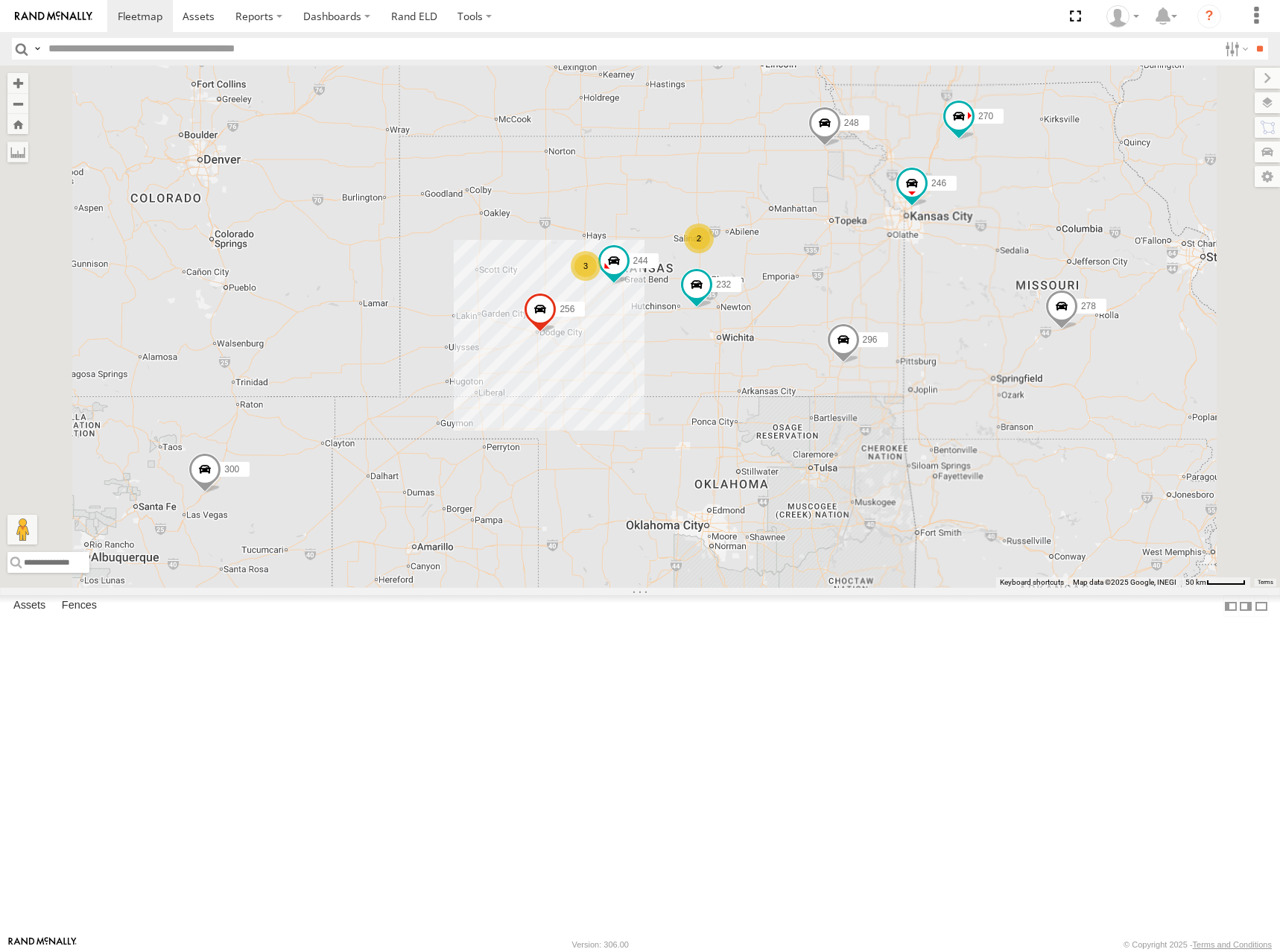
drag, startPoint x: 848, startPoint y: 303, endPoint x: 879, endPoint y: 271, distance: 44.6
click at [878, 271] on div "300 244 246 270 256 232 296 248 266 278 260 298 3 2" at bounding box center [640, 327] width 1280 height 522
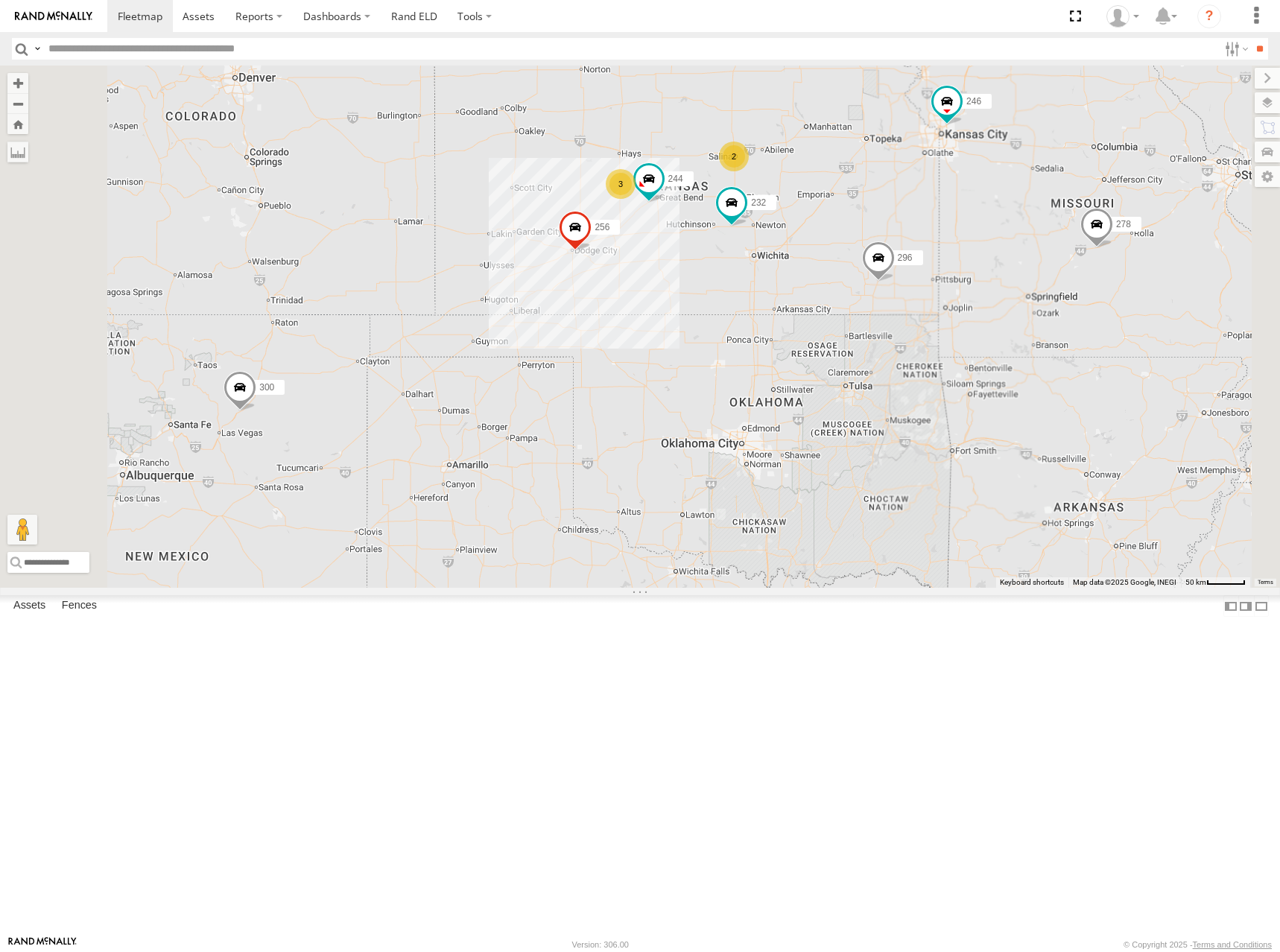
drag, startPoint x: 864, startPoint y: 283, endPoint x: 868, endPoint y: 267, distance: 16.5
click at [868, 267] on div "300 244 246 270 256 232 296 248 266 278 260 298 3 2" at bounding box center [640, 327] width 1280 height 522
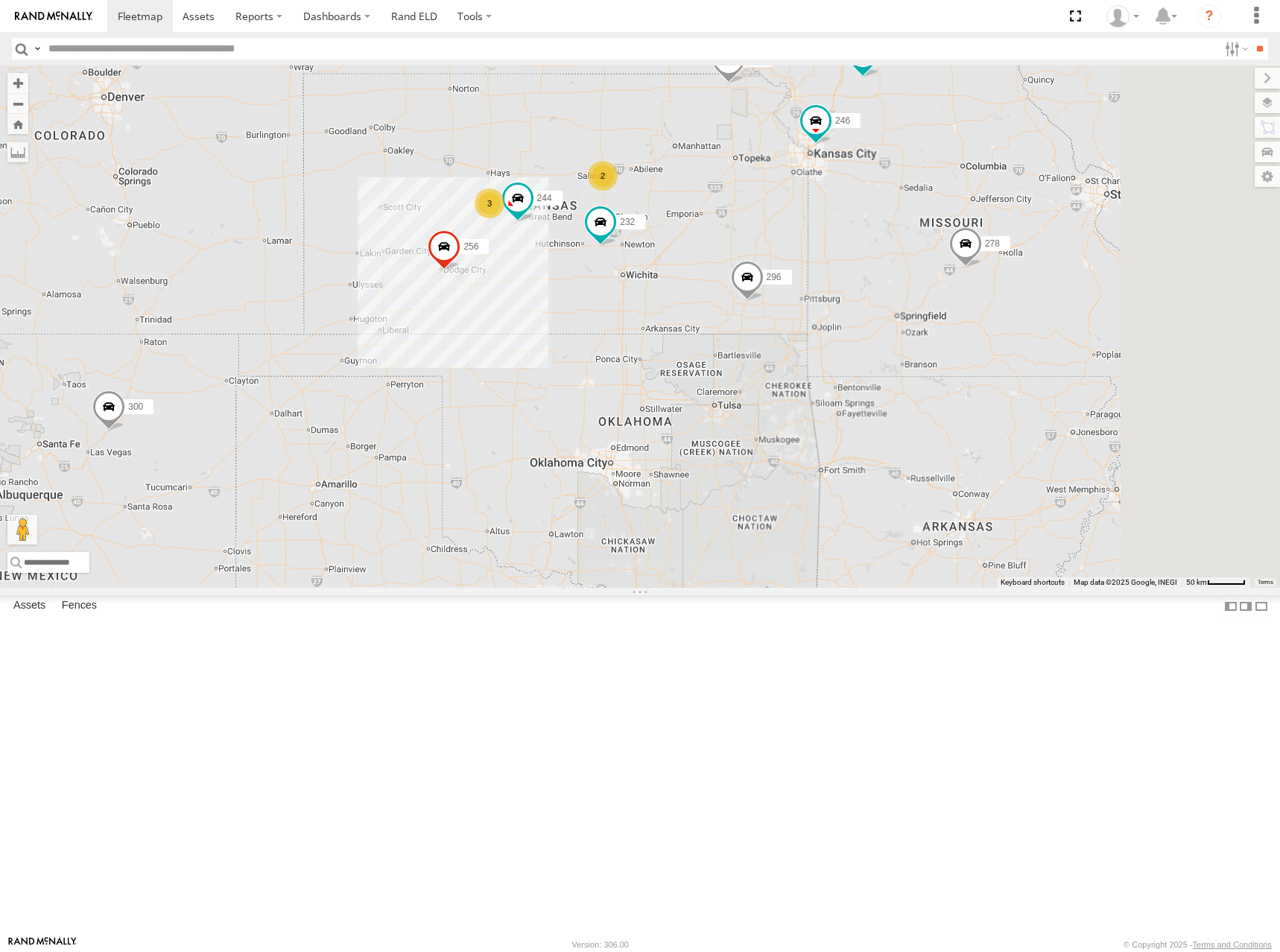
drag, startPoint x: 923, startPoint y: 269, endPoint x: 780, endPoint y: 302, distance: 146.8
click at [780, 302] on div "300 244 246 270 256 232 296 248 266 278 260 298 3 2" at bounding box center [640, 327] width 1280 height 522
drag, startPoint x: 780, startPoint y: 306, endPoint x: 796, endPoint y: 300, distance: 17.1
click at [796, 300] on div "300 244 246 270 256 232 296 248 266 278 260 298 3 2" at bounding box center [640, 327] width 1280 height 522
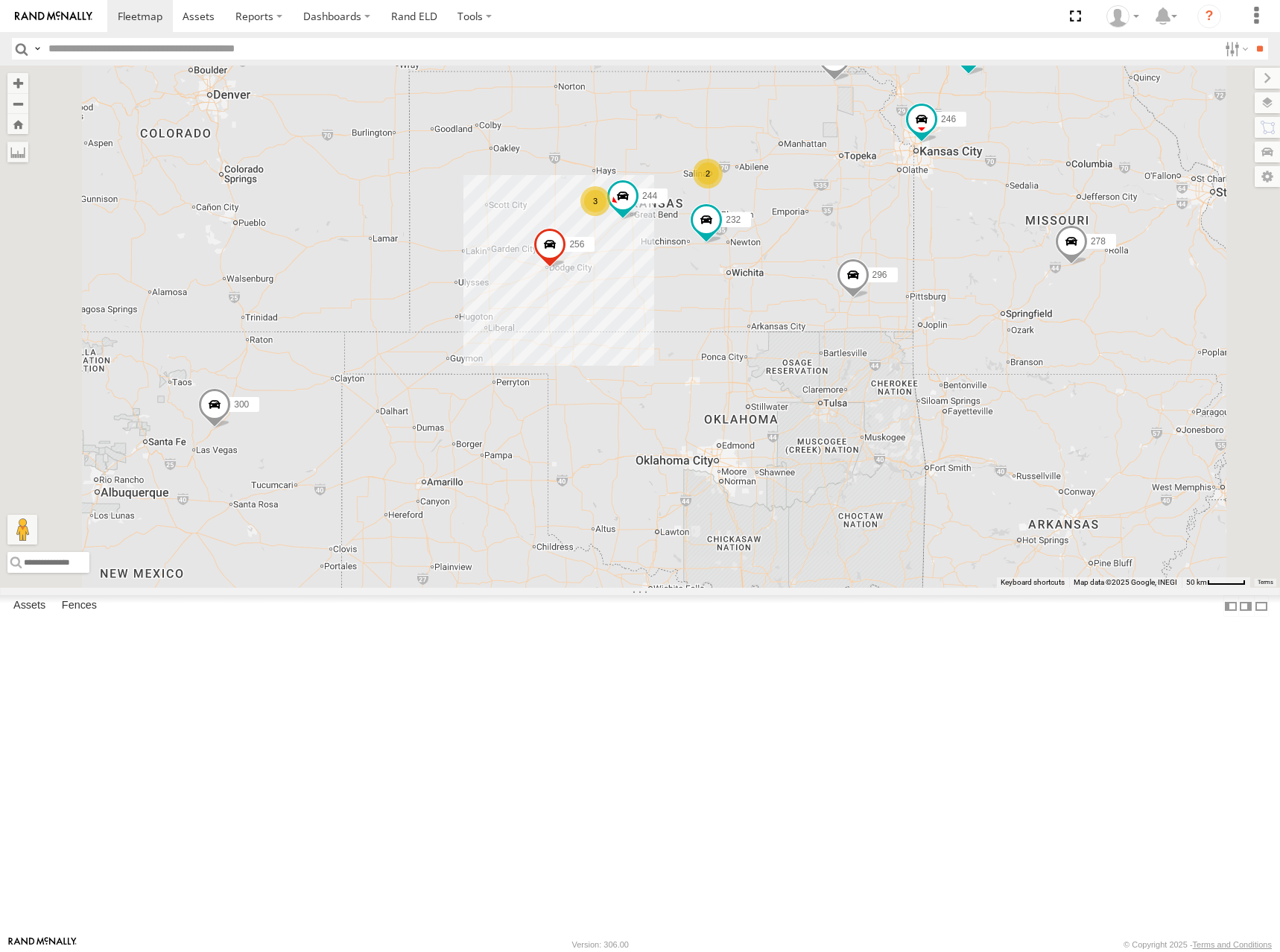
drag, startPoint x: 904, startPoint y: 271, endPoint x: 954, endPoint y: 276, distance: 50.2
click at [954, 276] on div "300 244 246 270 256 232 296 248 266 278 260 298 3 2" at bounding box center [640, 327] width 1280 height 522
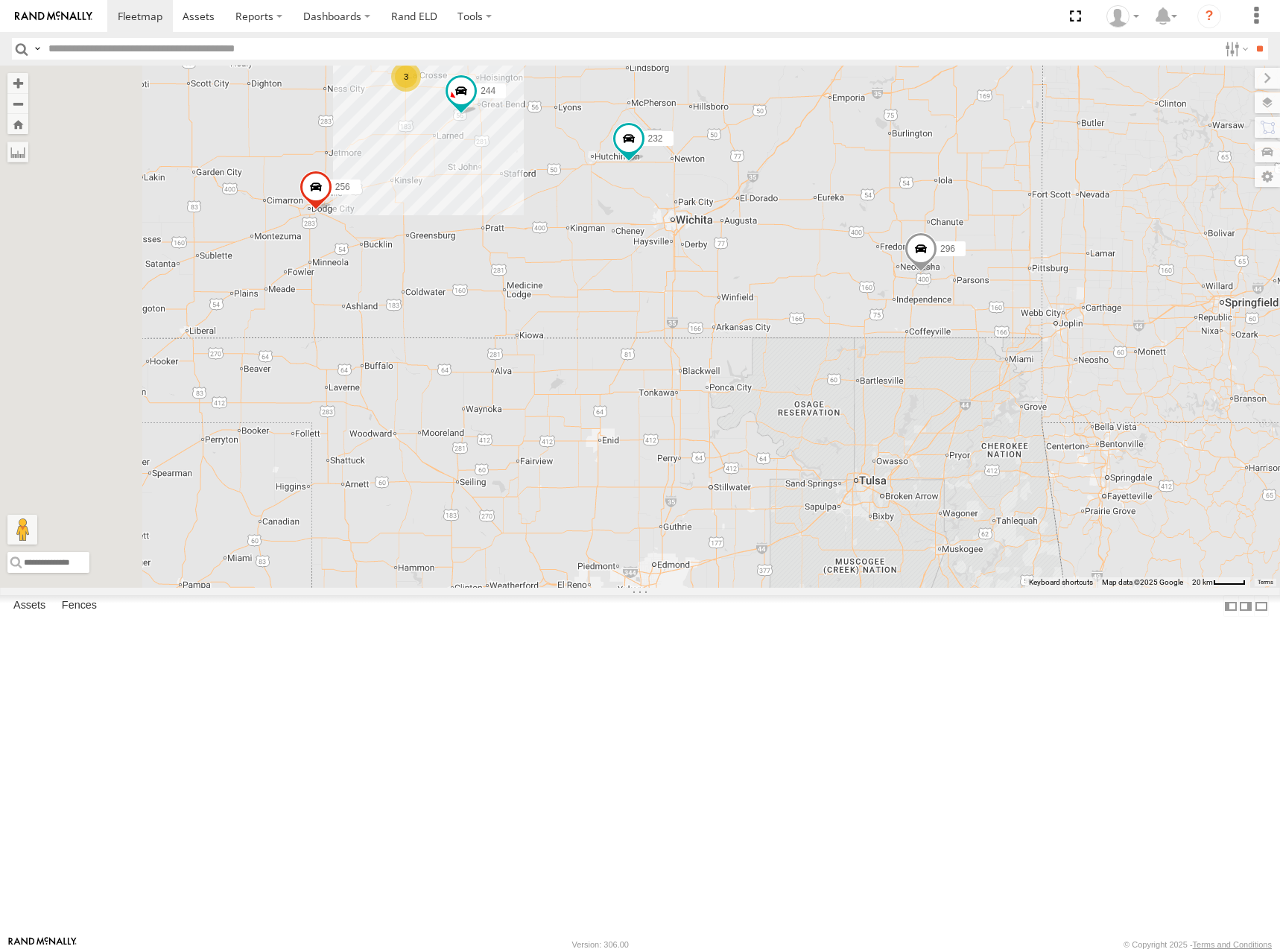
drag, startPoint x: 1055, startPoint y: 388, endPoint x: 1070, endPoint y: 360, distance: 31.8
click at [1070, 360] on div "300 244 246 270 256 232 296 248 266 278 260 298 3 264 294" at bounding box center [640, 327] width 1280 height 522
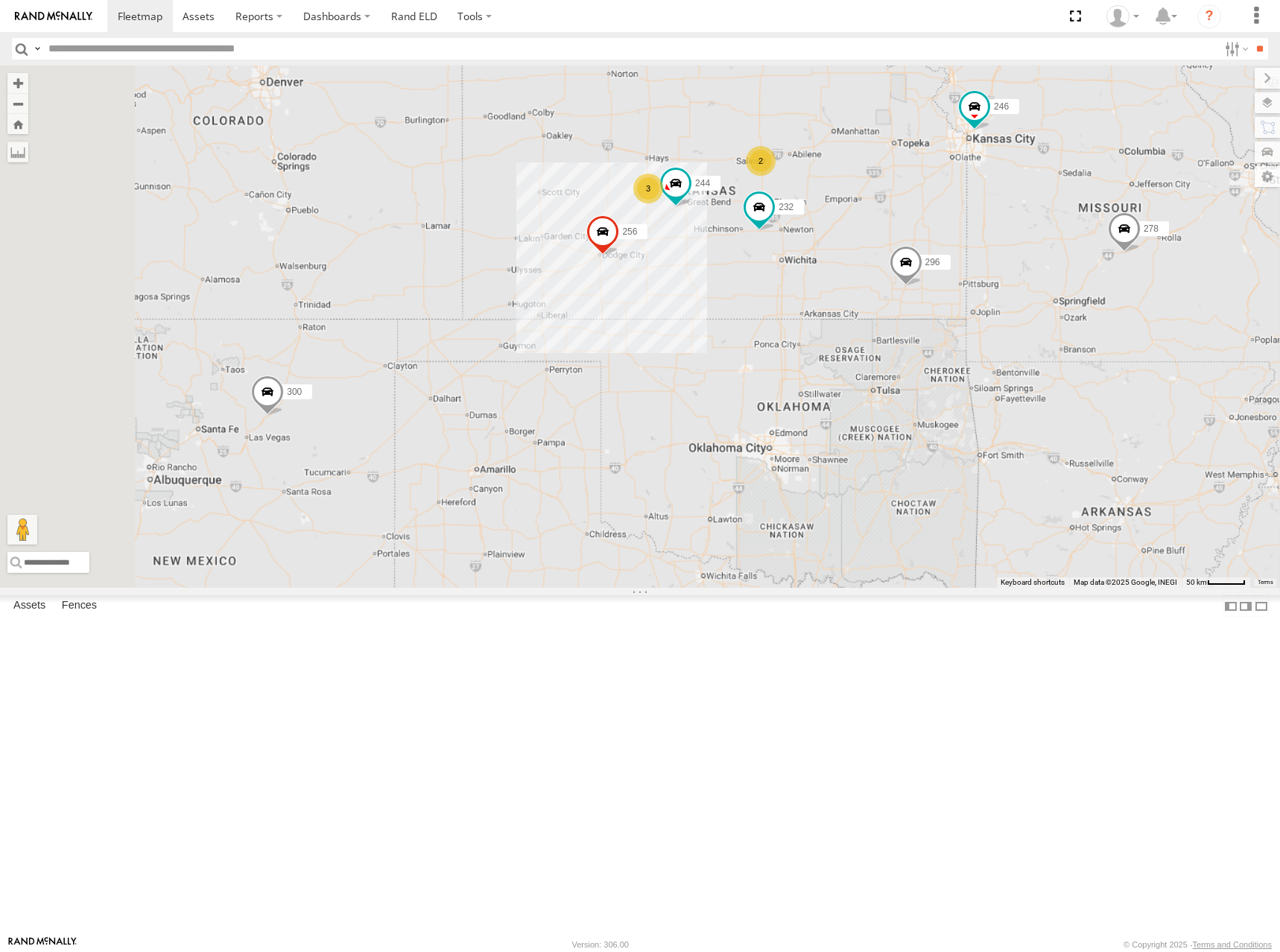
drag, startPoint x: 1015, startPoint y: 362, endPoint x: 1056, endPoint y: 403, distance: 58.0
click at [1056, 403] on div "300 244 246 270 256 232 296 248 266 278 260 298 3 2" at bounding box center [640, 327] width 1280 height 522
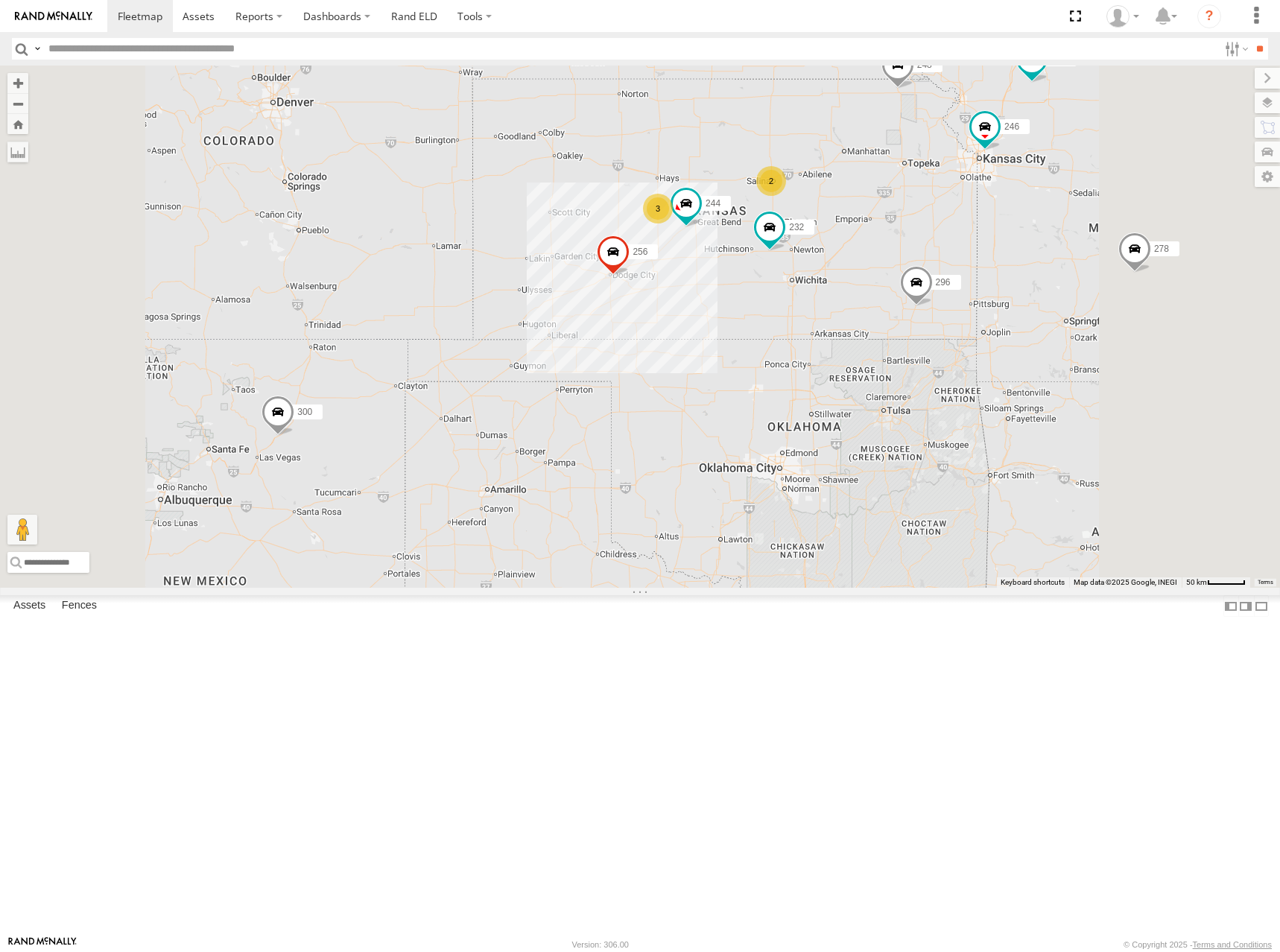
drag, startPoint x: 1030, startPoint y: 287, endPoint x: 1024, endPoint y: 301, distance: 15.2
click at [1024, 301] on div "300 244 246 270 256 232 296 248 266 278 260 298 3 2" at bounding box center [640, 327] width 1280 height 522
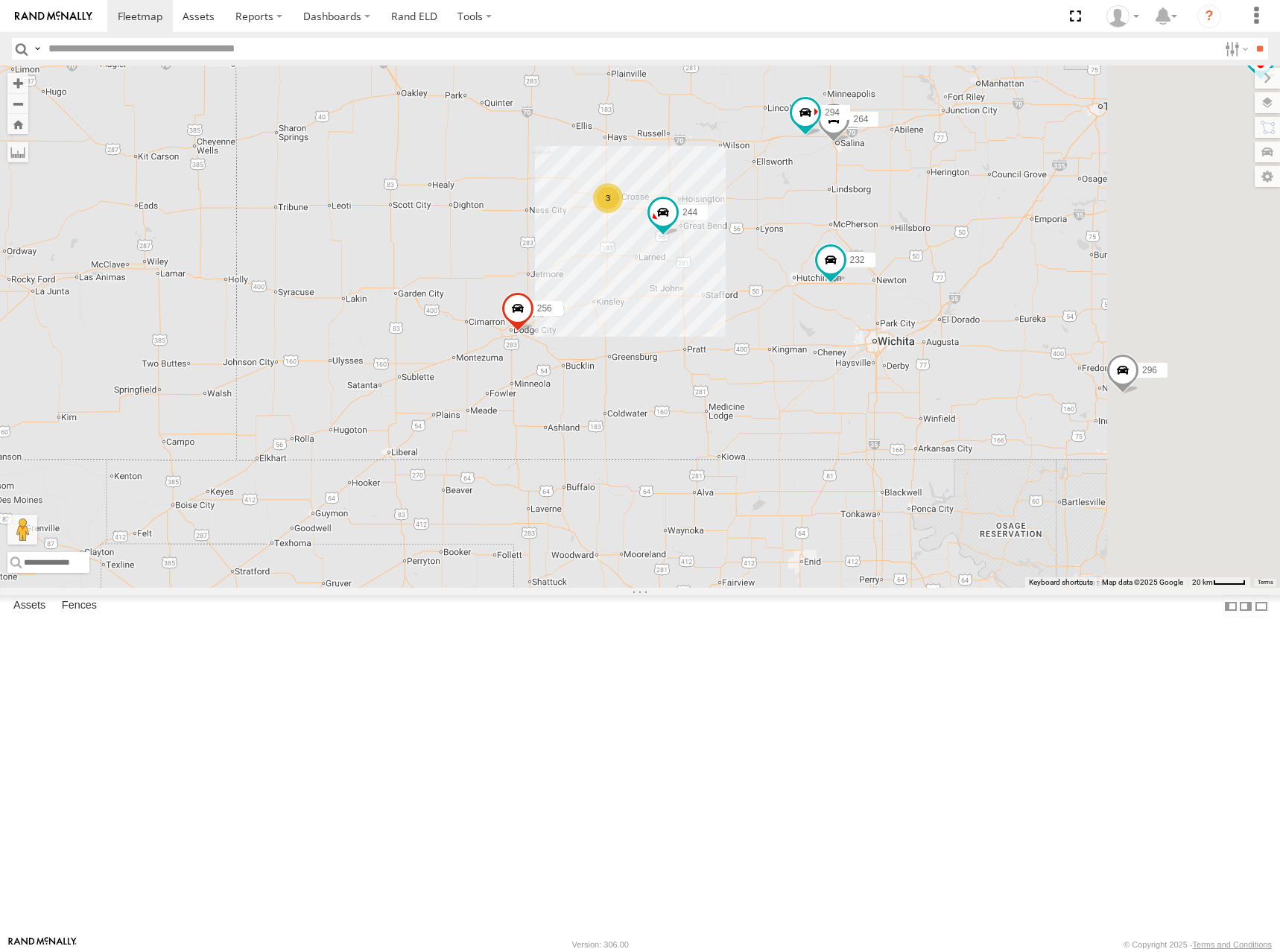
drag, startPoint x: 1109, startPoint y: 379, endPoint x: 1065, endPoint y: 391, distance: 45.6
click at [1065, 391] on div "300 244 246 270 256 232 296 248 266 278 260 298 264 294 3" at bounding box center [640, 327] width 1280 height 522
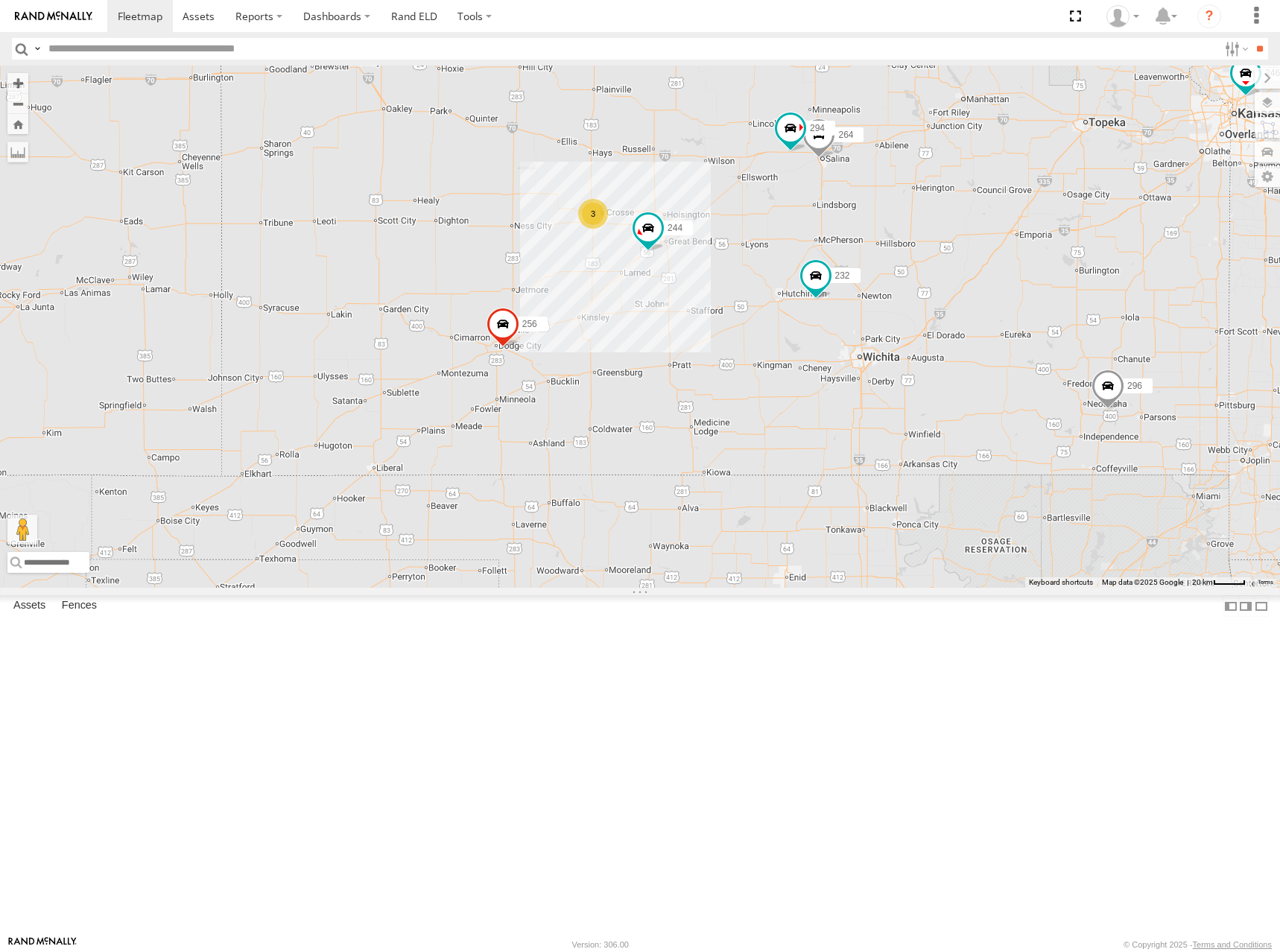
click at [1043, 393] on div "300 244 246 270 256 232 296 248 266 278 260 298 264 294 3" at bounding box center [640, 327] width 1280 height 522
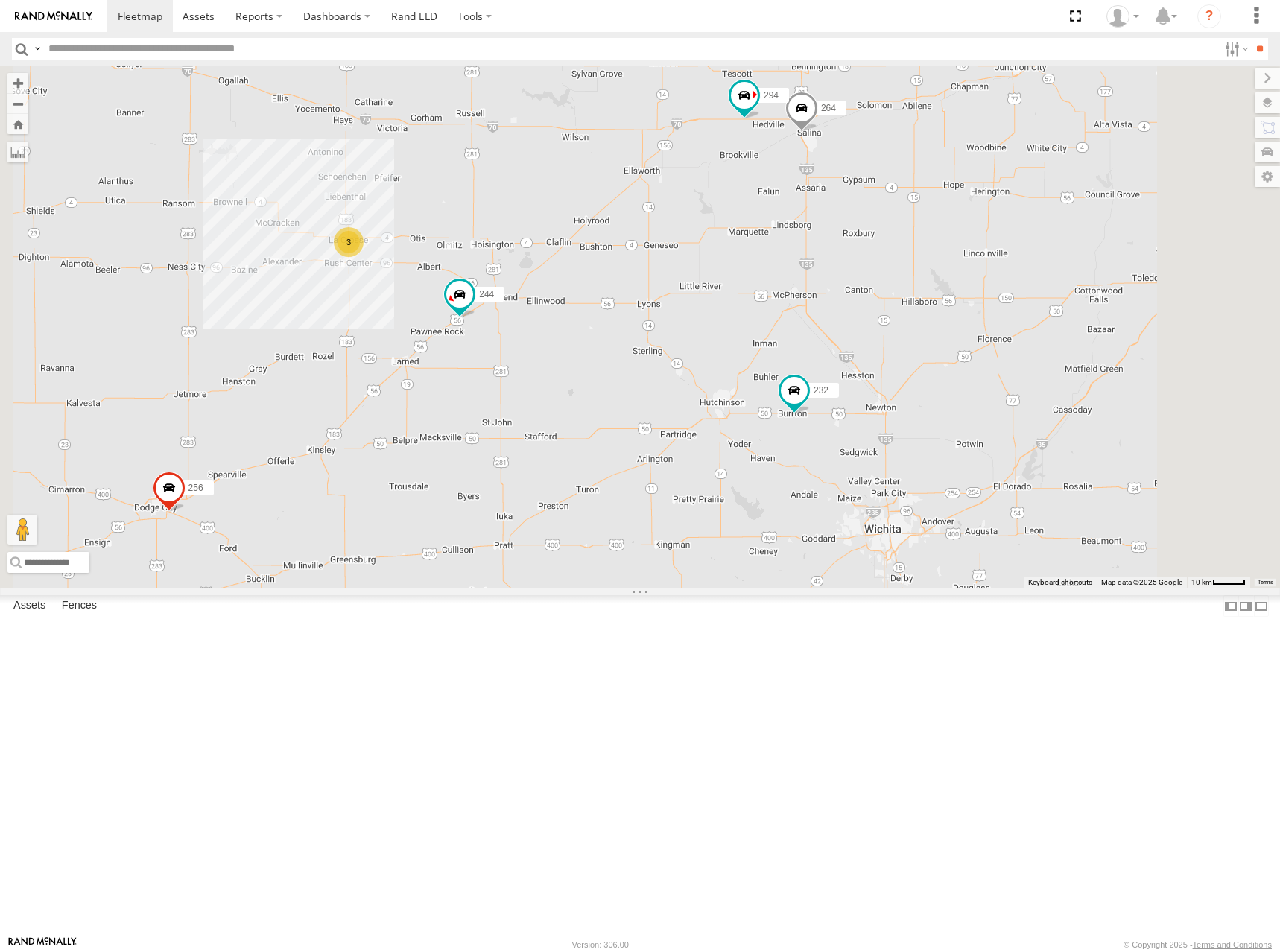
drag, startPoint x: 1030, startPoint y: 374, endPoint x: 1025, endPoint y: 389, distance: 15.8
click at [1025, 389] on div "300 244 246 270 256 232 296 248 266 278 260 298 264 294 3" at bounding box center [640, 327] width 1280 height 522
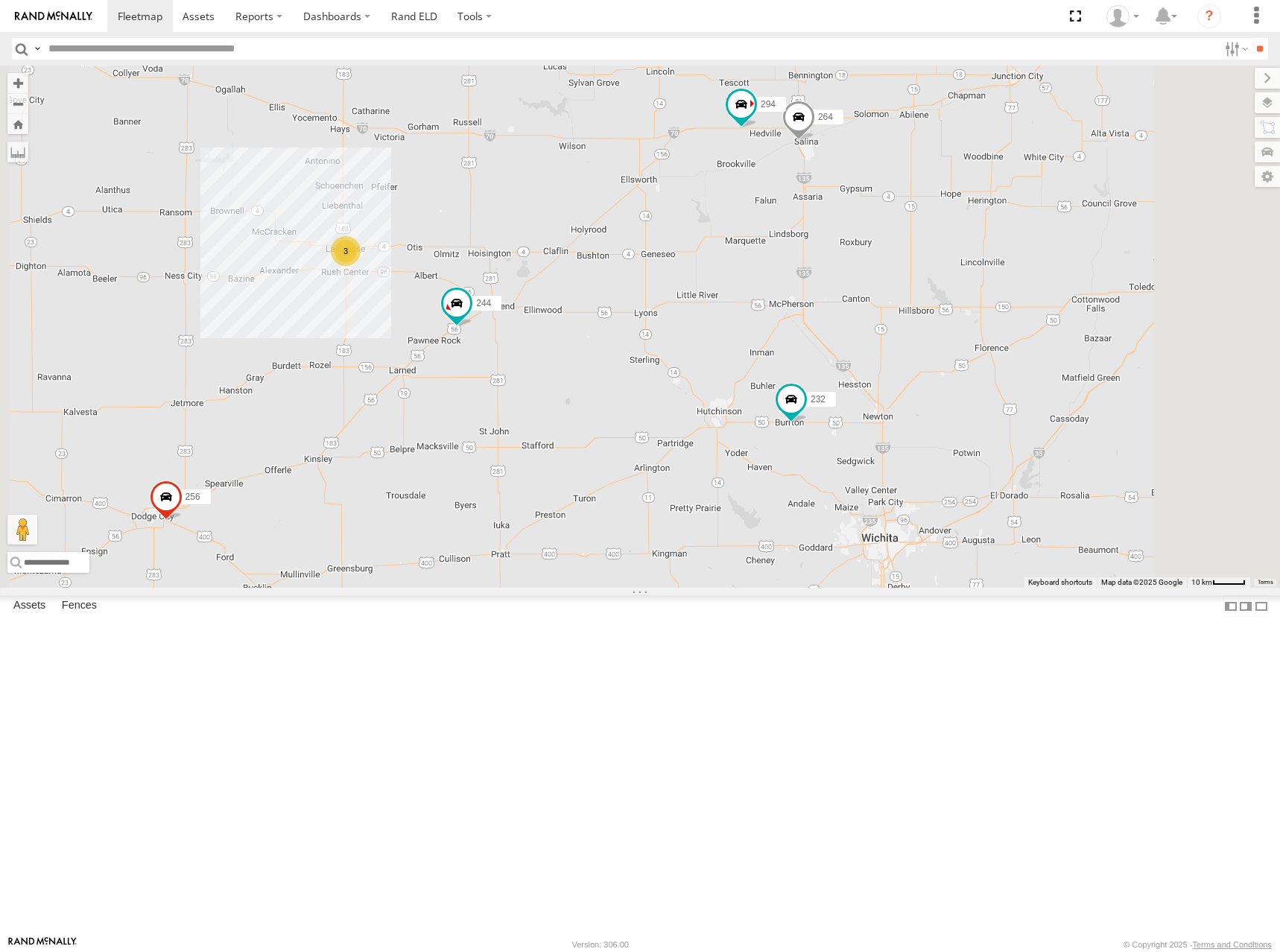
click at [1034, 403] on div "300 244 246 270 256 232 296 248 266 278 260 298 264 294 3" at bounding box center [640, 327] width 1280 height 522
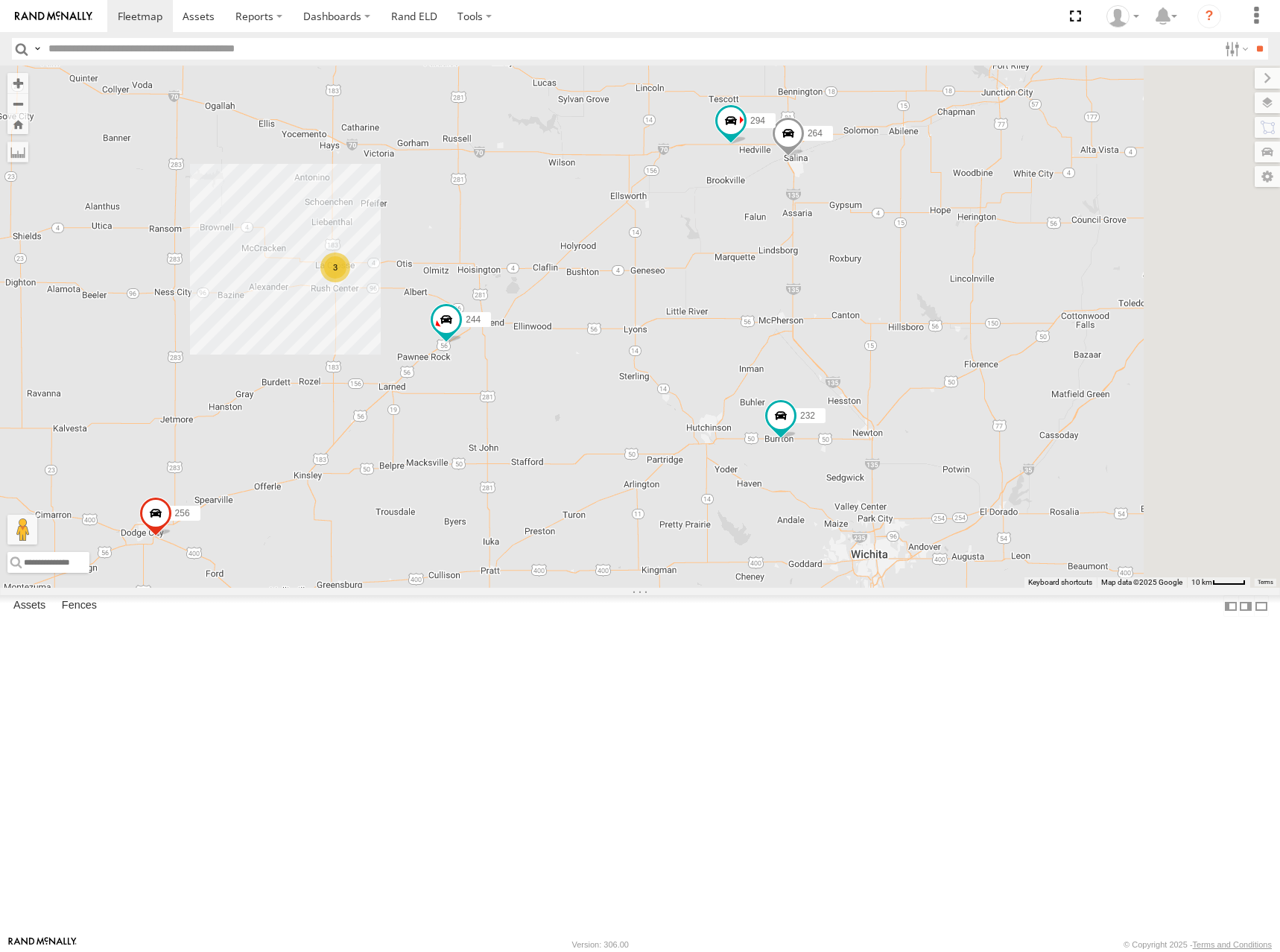
drag, startPoint x: 1010, startPoint y: 385, endPoint x: 1001, endPoint y: 400, distance: 17.5
click at [1001, 400] on div "300 244 246 270 256 232 296 248 266 278 260 298 264 294 3" at bounding box center [640, 327] width 1280 height 522
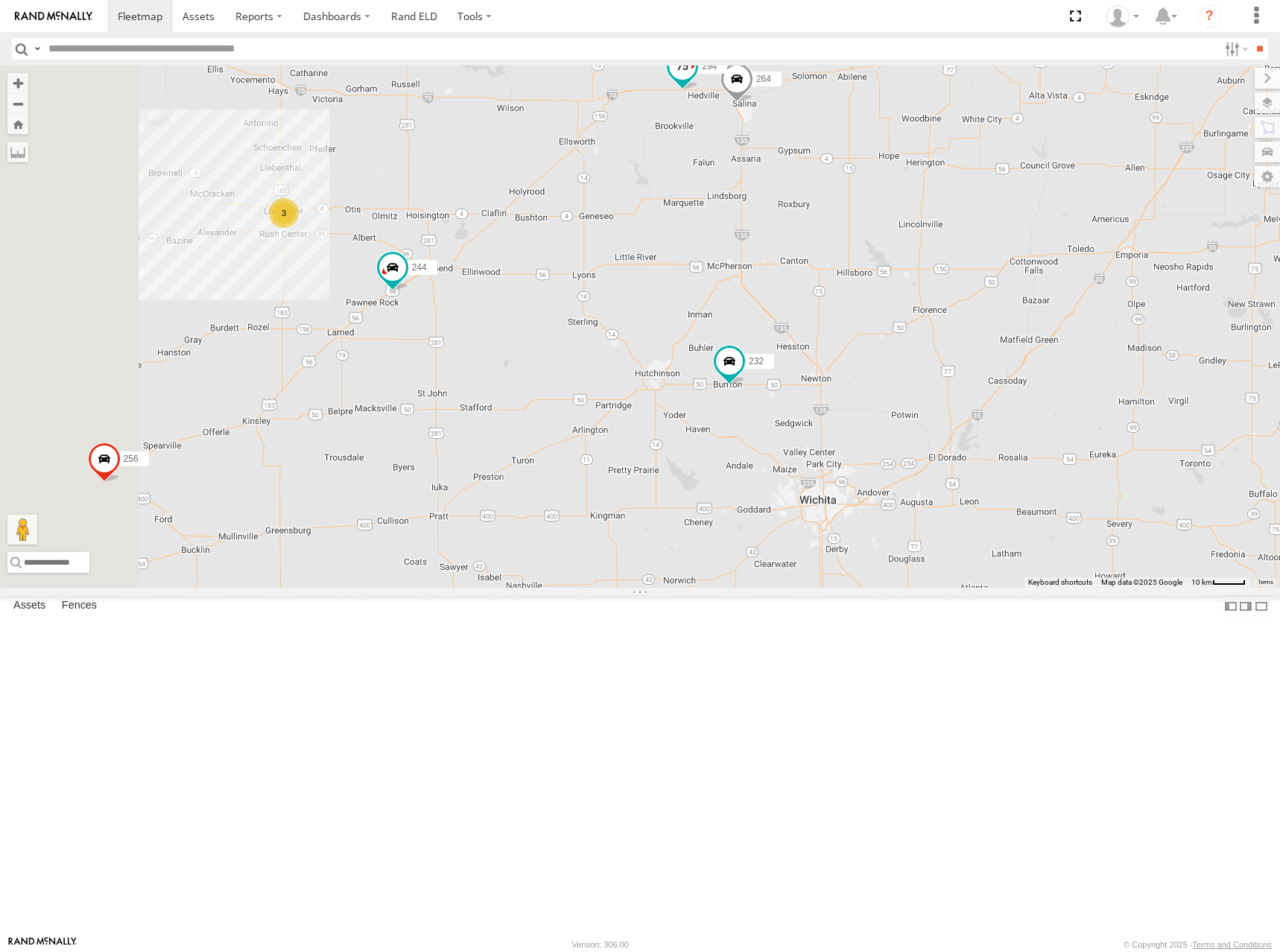
click at [695, 79] on span at bounding box center [682, 66] width 27 height 27
click at [703, 73] on label at bounding box center [688, 67] width 29 height 11
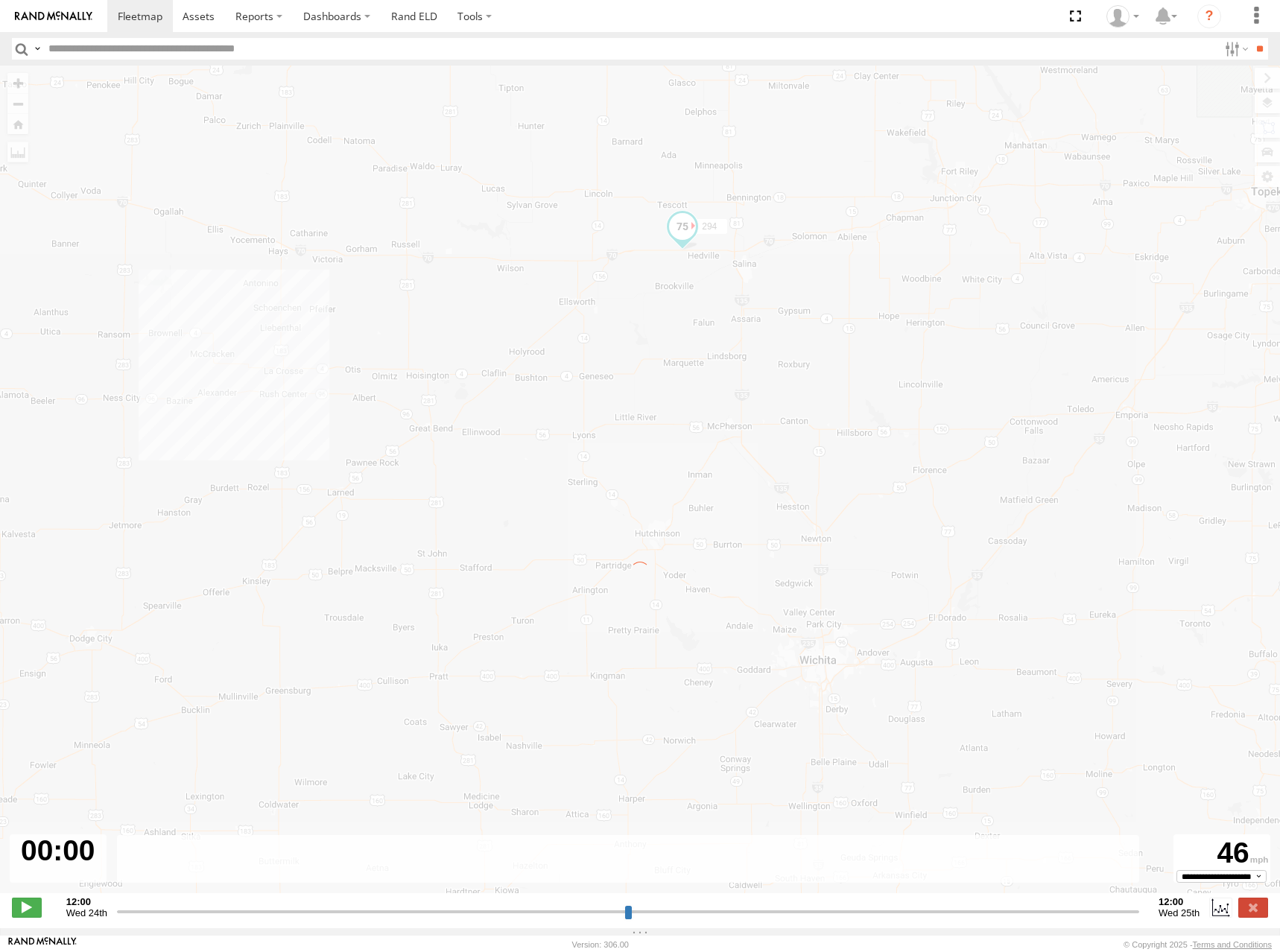
type input "**********"
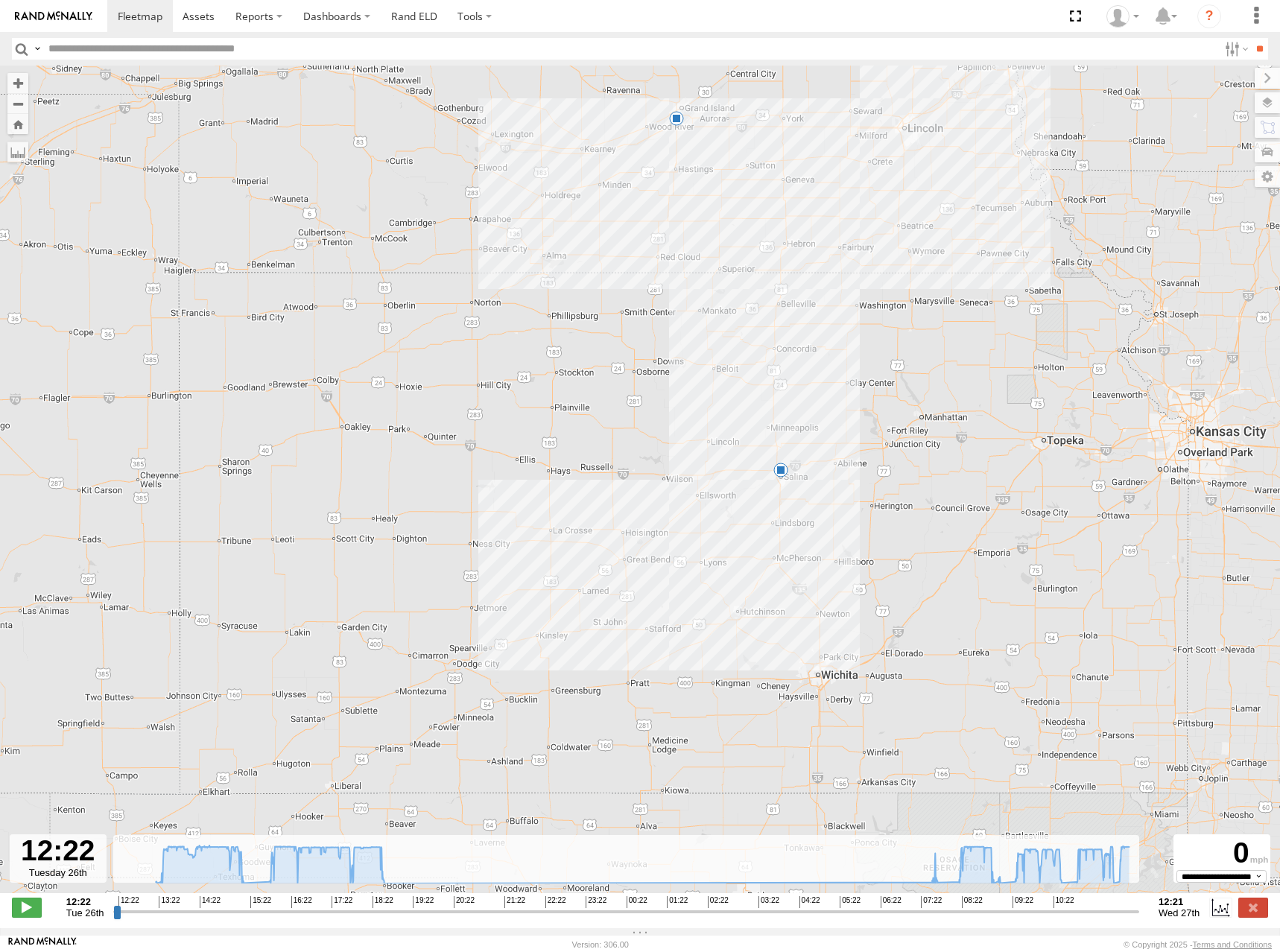
drag, startPoint x: 757, startPoint y: 498, endPoint x: 924, endPoint y: 331, distance: 236.2
click at [923, 328] on div "294 15:16 Tue 18:37 Tue" at bounding box center [640, 487] width 1280 height 843
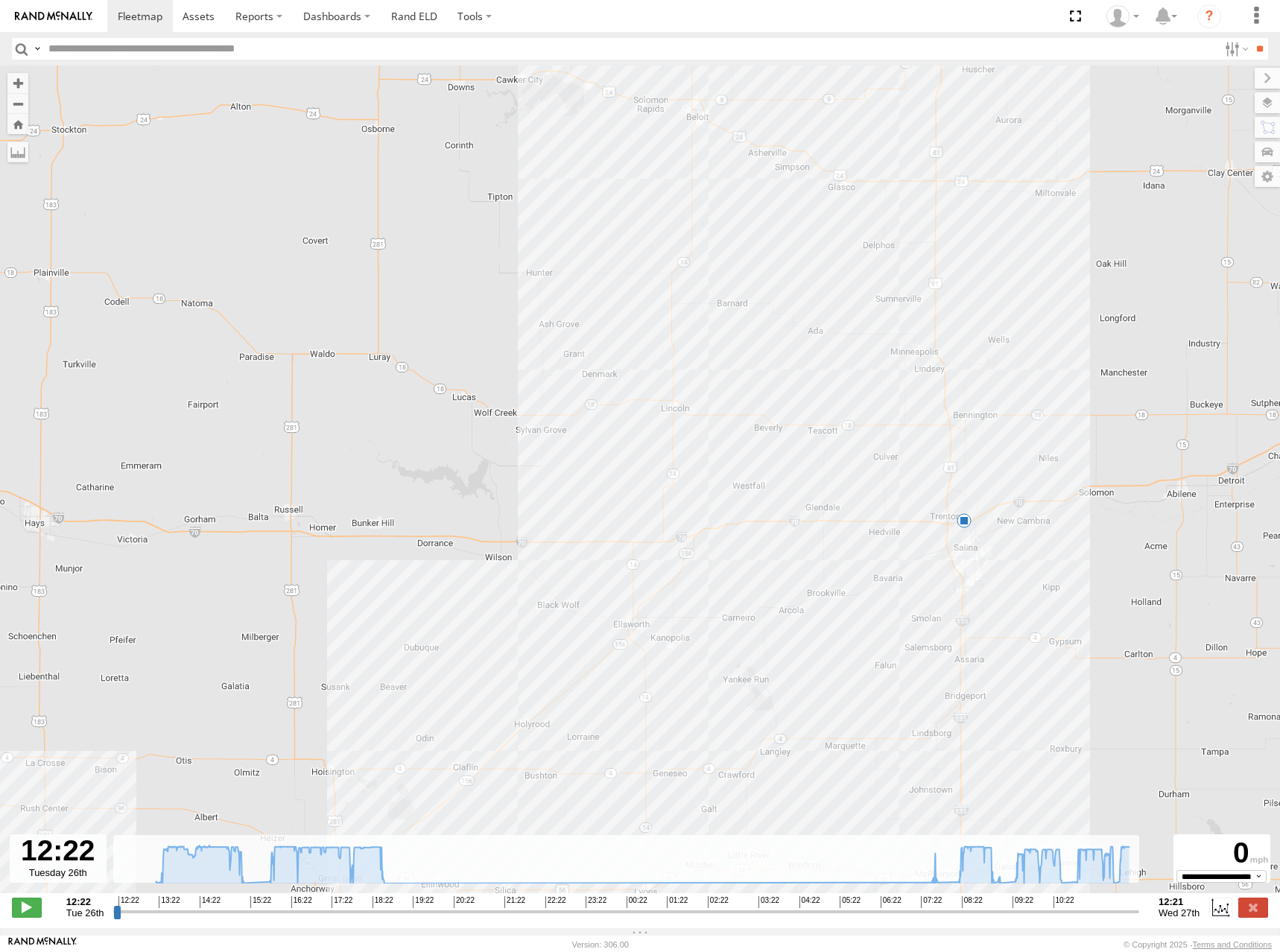
drag, startPoint x: 546, startPoint y: 312, endPoint x: 570, endPoint y: 479, distance: 168.7
click at [570, 479] on div "294 15:16 Tue 18:37 Tue" at bounding box center [640, 487] width 1280 height 843
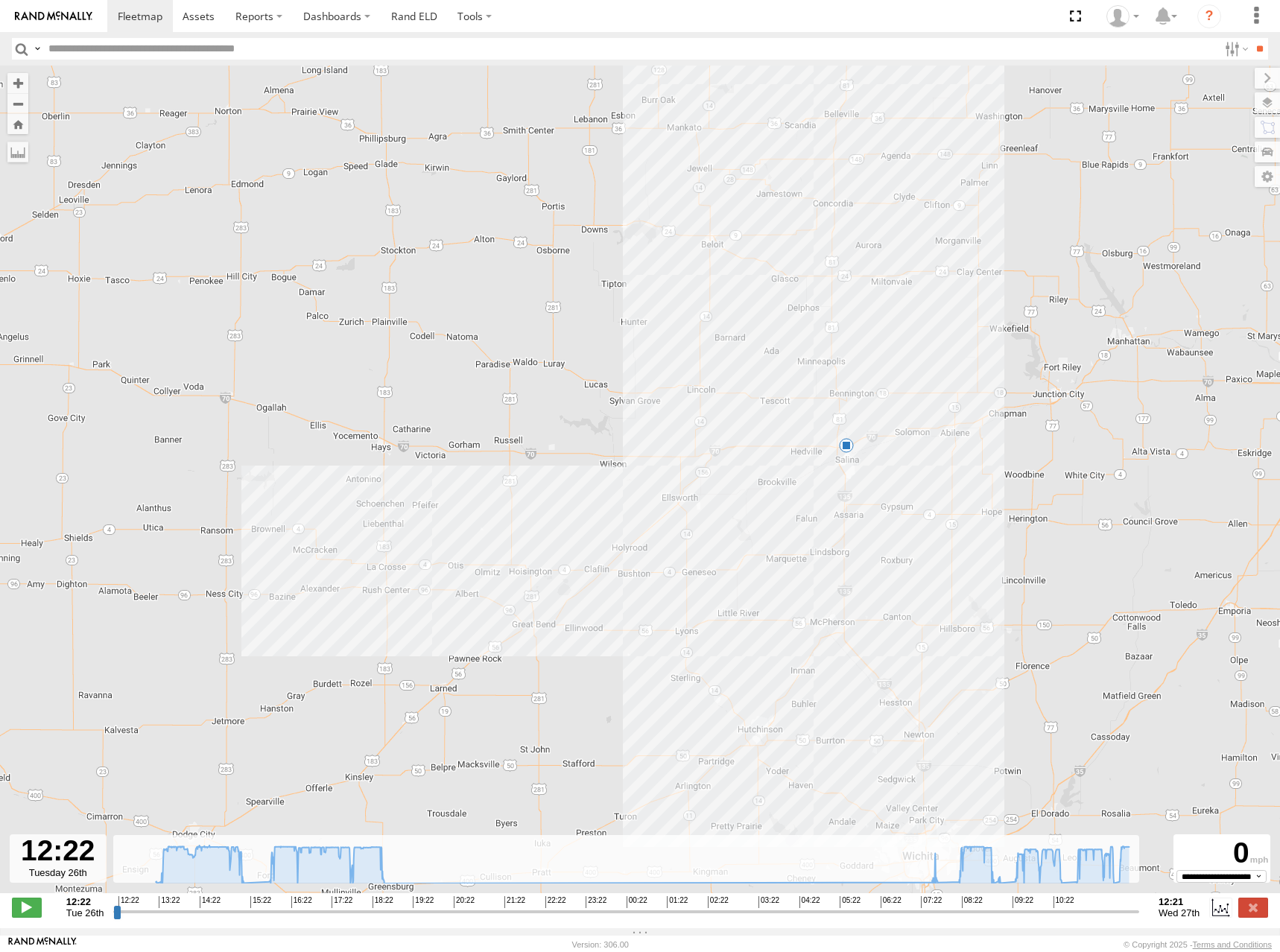
drag, startPoint x: 575, startPoint y: 483, endPoint x: 655, endPoint y: 428, distance: 97.1
click at [655, 428] on div "294 15:16 Tue 18:37 Tue" at bounding box center [640, 487] width 1280 height 843
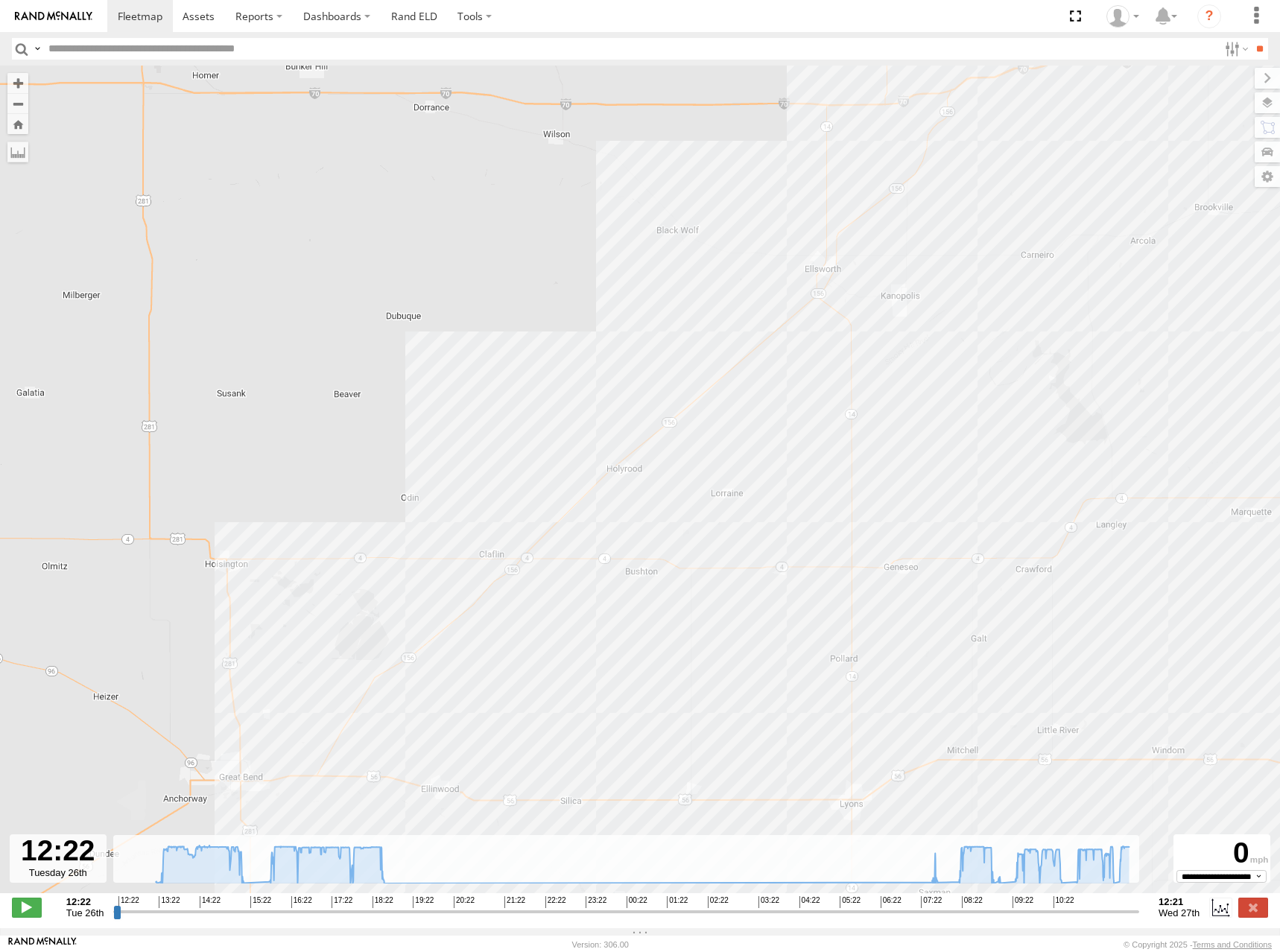
drag, startPoint x: 627, startPoint y: 573, endPoint x: 842, endPoint y: 475, distance: 236.3
click at [842, 475] on div "294 15:16 Tue 18:37 Tue" at bounding box center [640, 487] width 1280 height 843
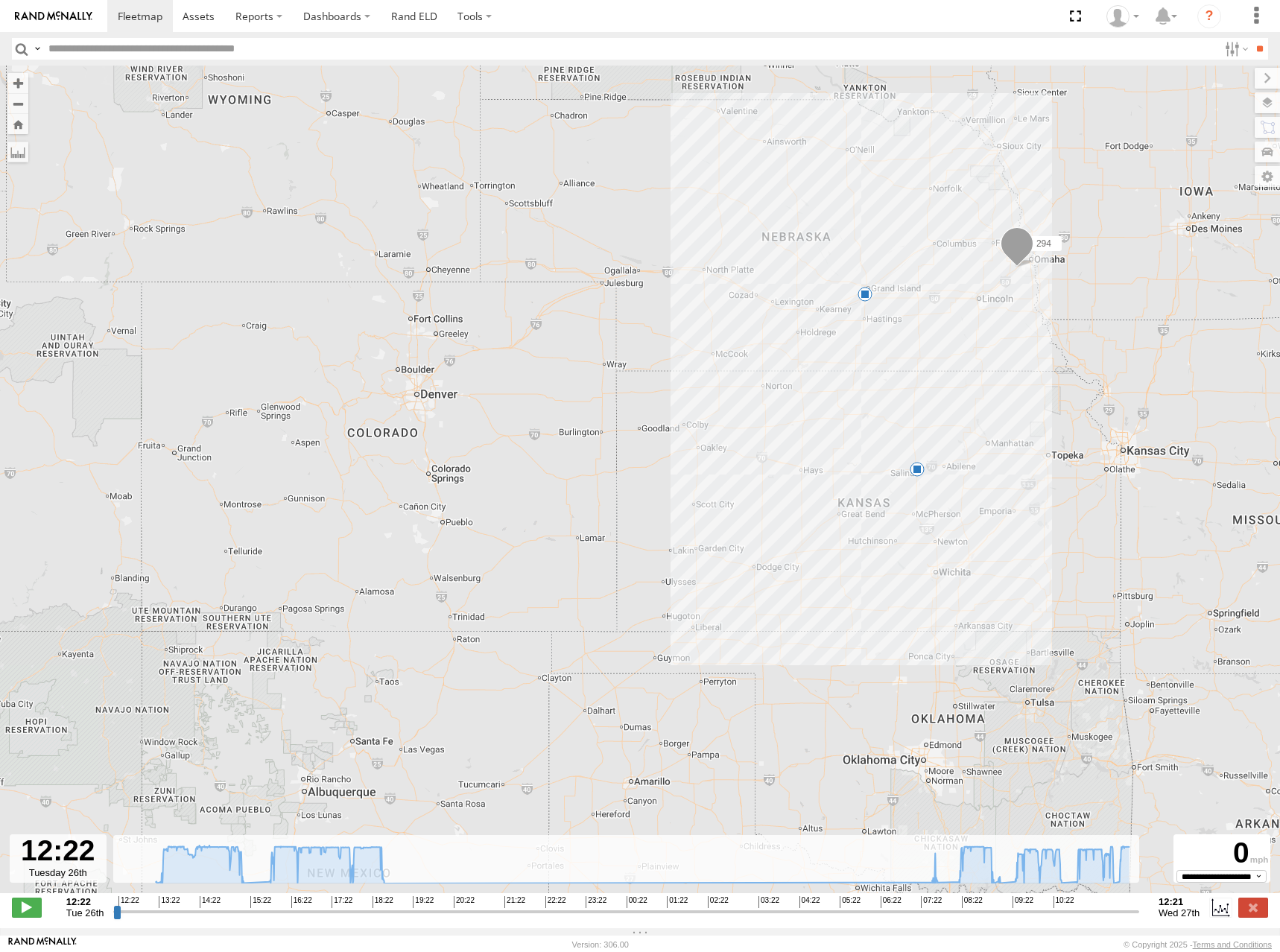
drag, startPoint x: 877, startPoint y: 371, endPoint x: 815, endPoint y: 361, distance: 62.8
click at [815, 361] on div "294 15:16 Tue 18:37 Tue" at bounding box center [640, 487] width 1280 height 843
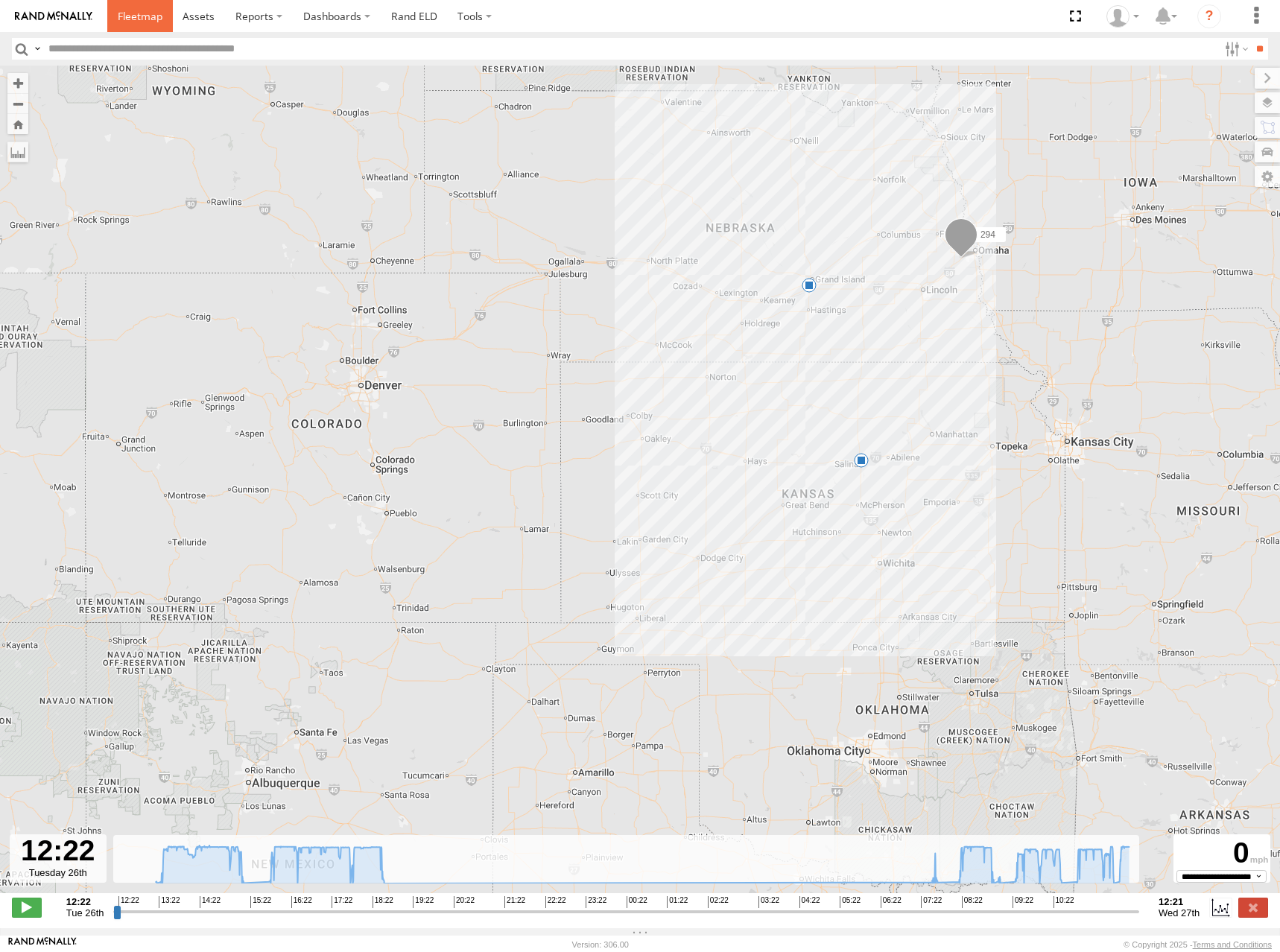
click at [161, 18] on span at bounding box center [139, 15] width 45 height 14
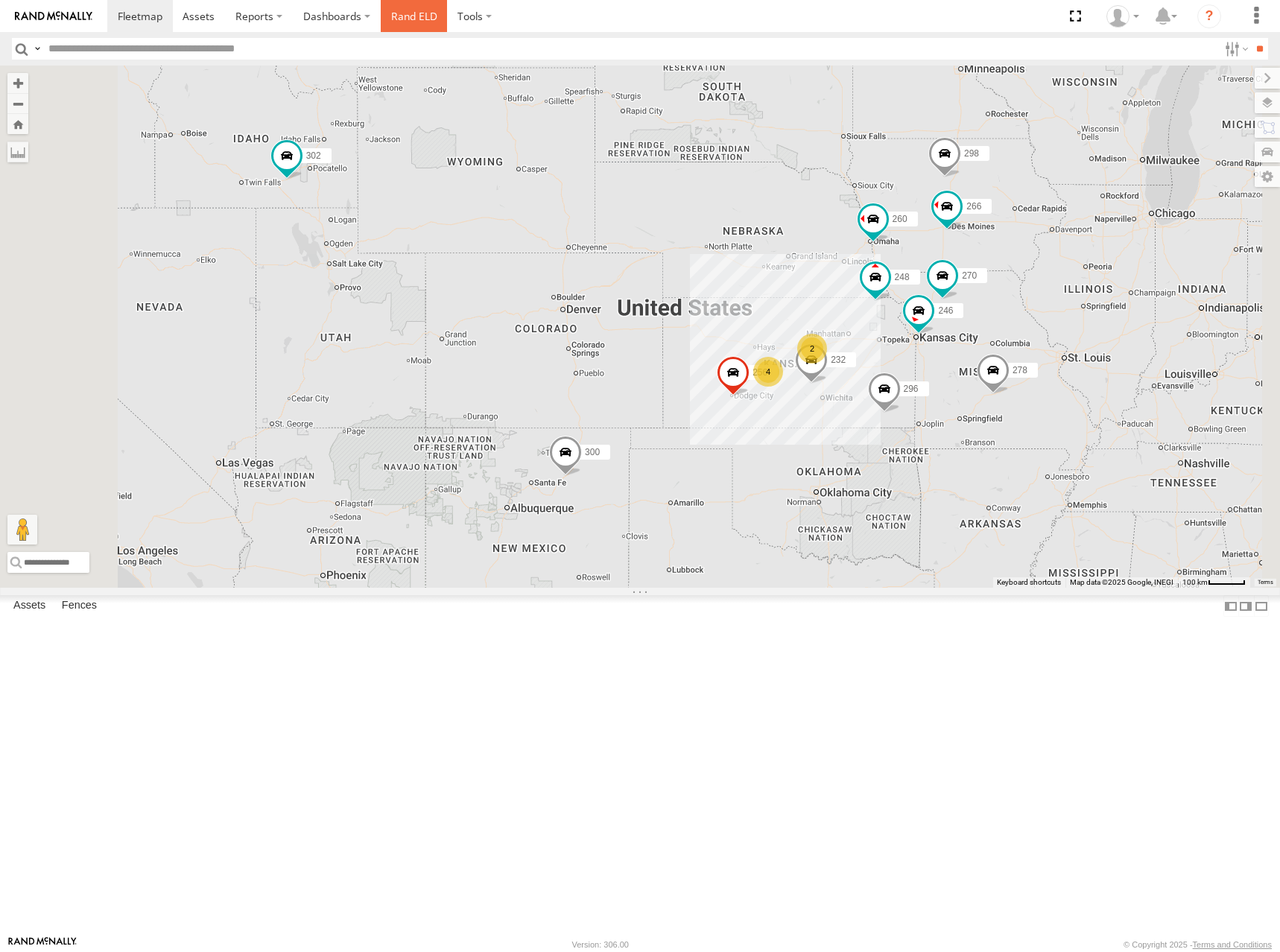
click at [422, 16] on link "Rand ELD" at bounding box center [415, 16] width 67 height 32
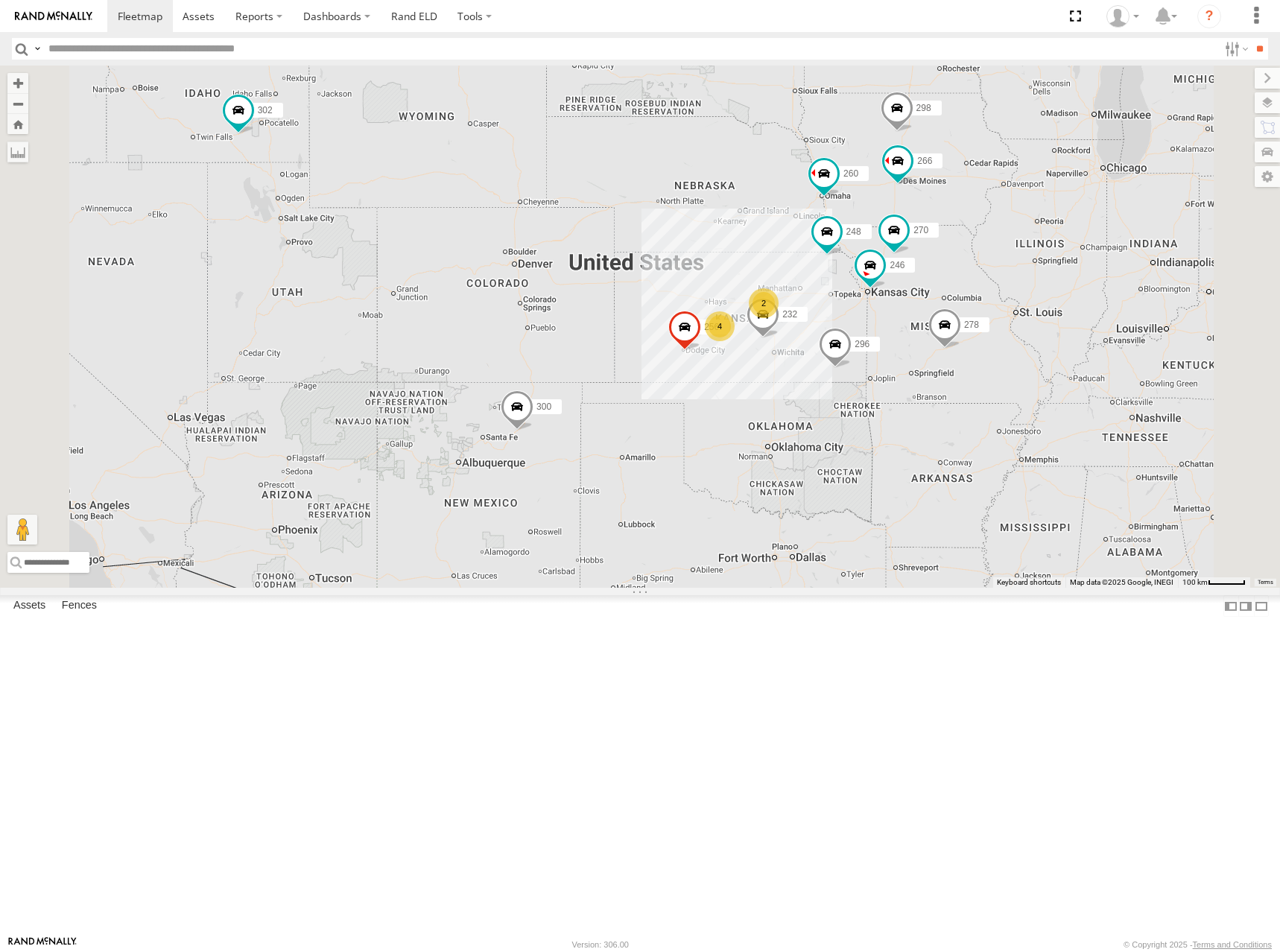
drag, startPoint x: 1041, startPoint y: 594, endPoint x: 964, endPoint y: 526, distance: 102.7
click at [966, 529] on div "300 302 278 4 246 298 270 256 232 296 2 248 266 260" at bounding box center [640, 327] width 1280 height 522
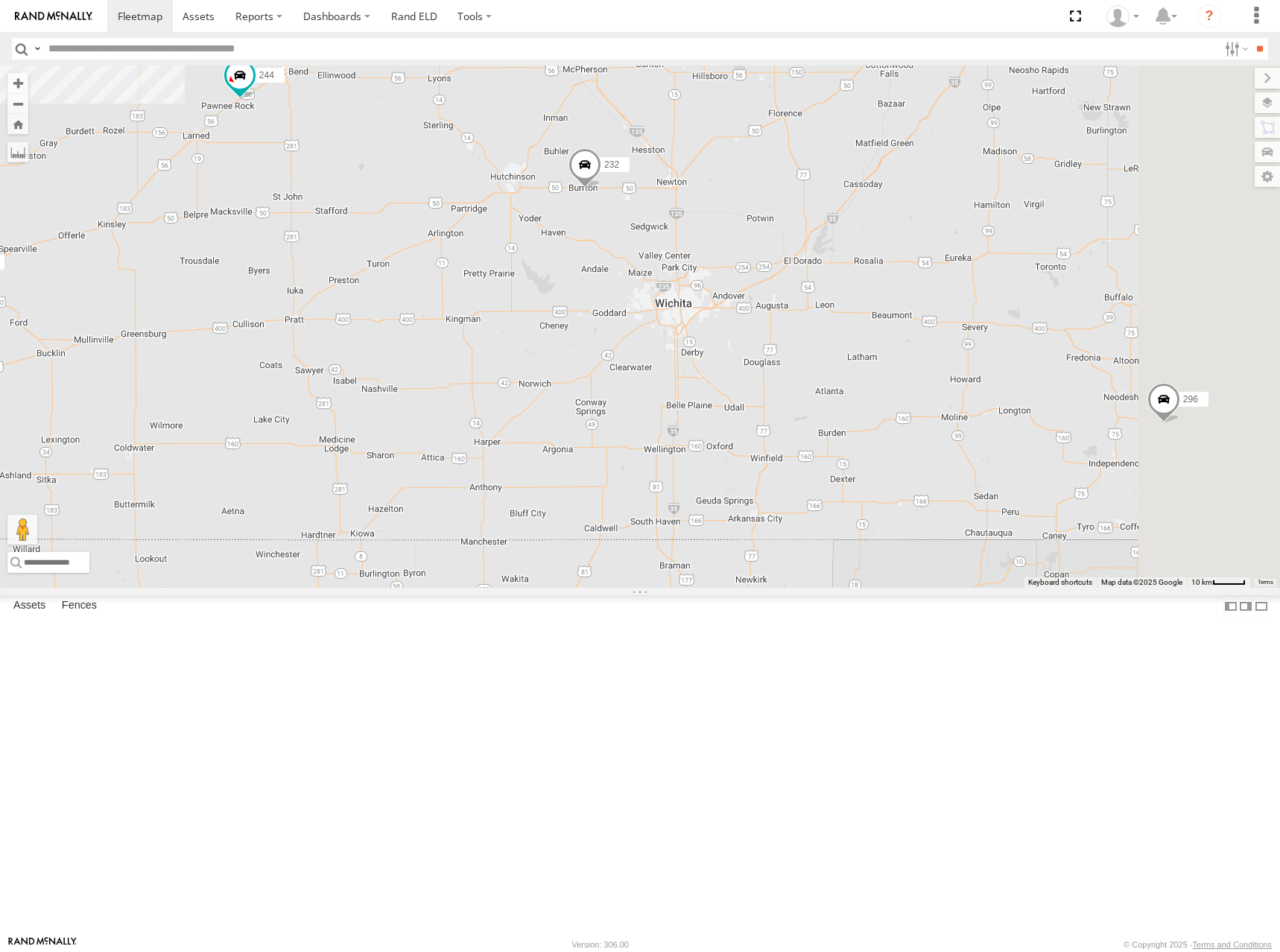
drag, startPoint x: 882, startPoint y: 445, endPoint x: 864, endPoint y: 412, distance: 37.6
click at [864, 412] on div "300 302 278 246 298 270 256 232 296 248 266 260 244 264 294" at bounding box center [640, 327] width 1280 height 522
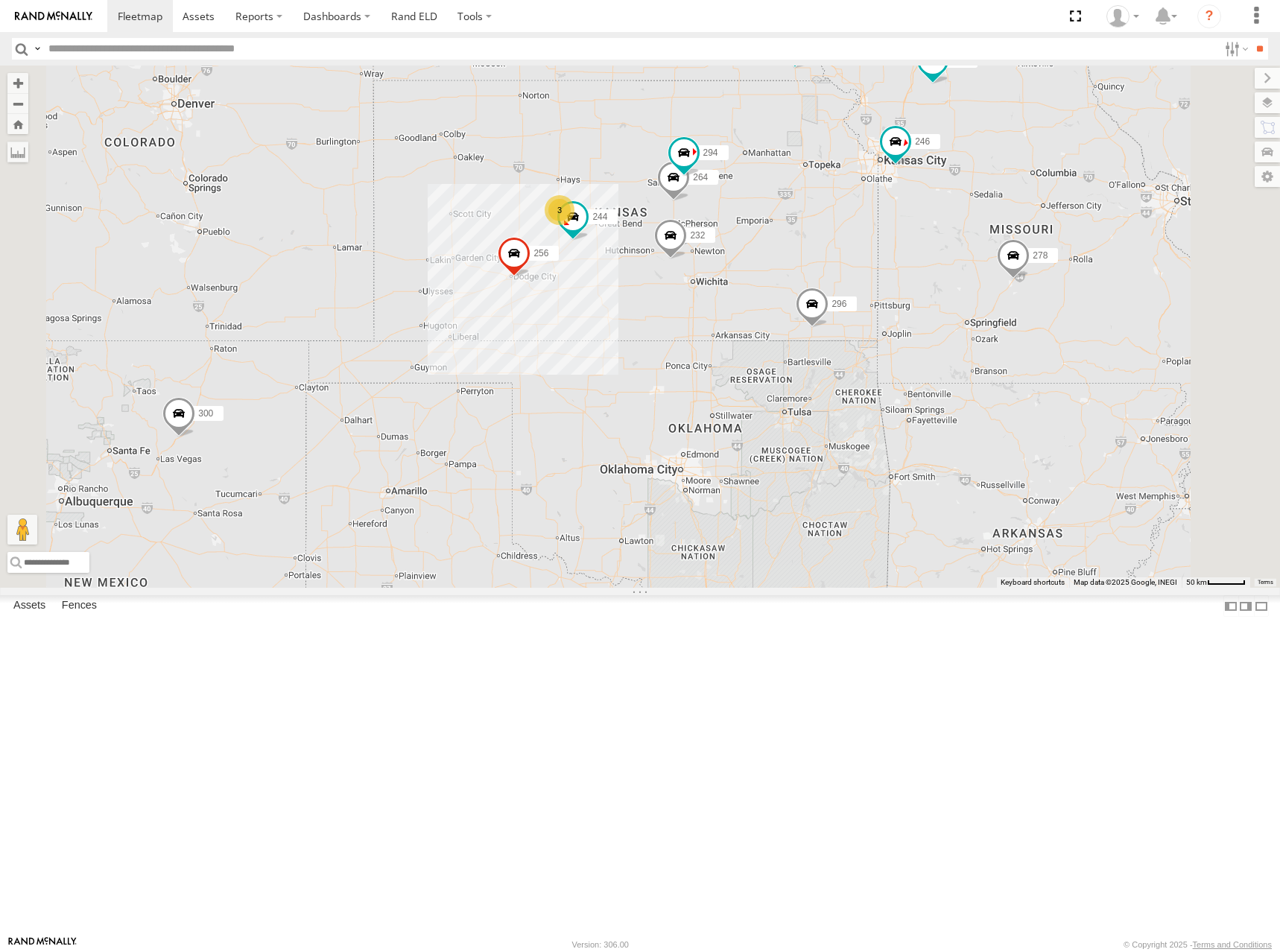
drag, startPoint x: 677, startPoint y: 195, endPoint x: 660, endPoint y: 215, distance: 26.2
click at [660, 215] on div "300 244 246 270 256 232 296 264 248 266 278 294 260 3" at bounding box center [640, 327] width 1280 height 522
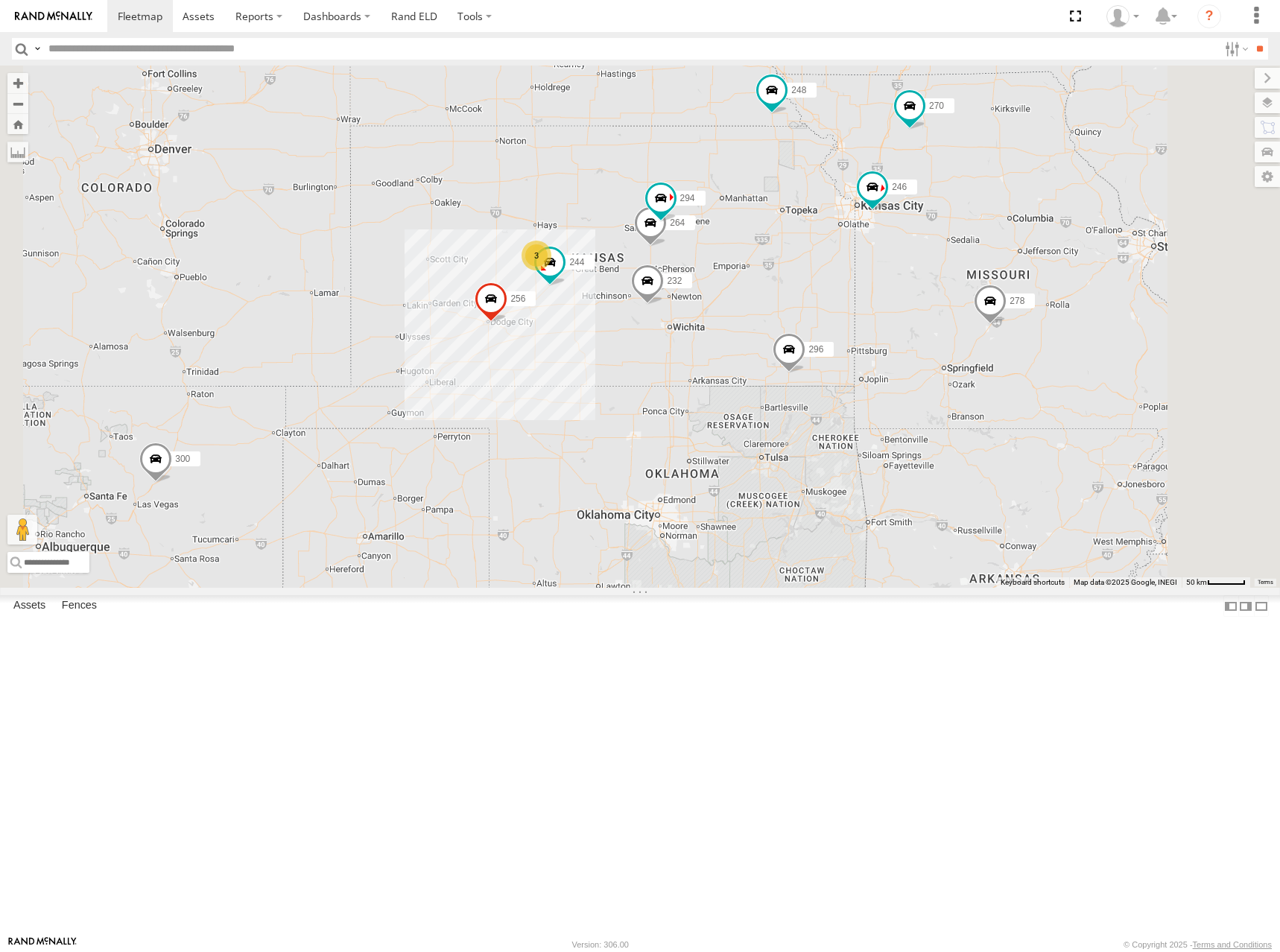
drag, startPoint x: 1127, startPoint y: 171, endPoint x: 1103, endPoint y: 220, distance: 54.6
click at [1103, 220] on div "300 244 246 270 256 232 296 264 248 266 278 294 260 3" at bounding box center [640, 327] width 1280 height 522
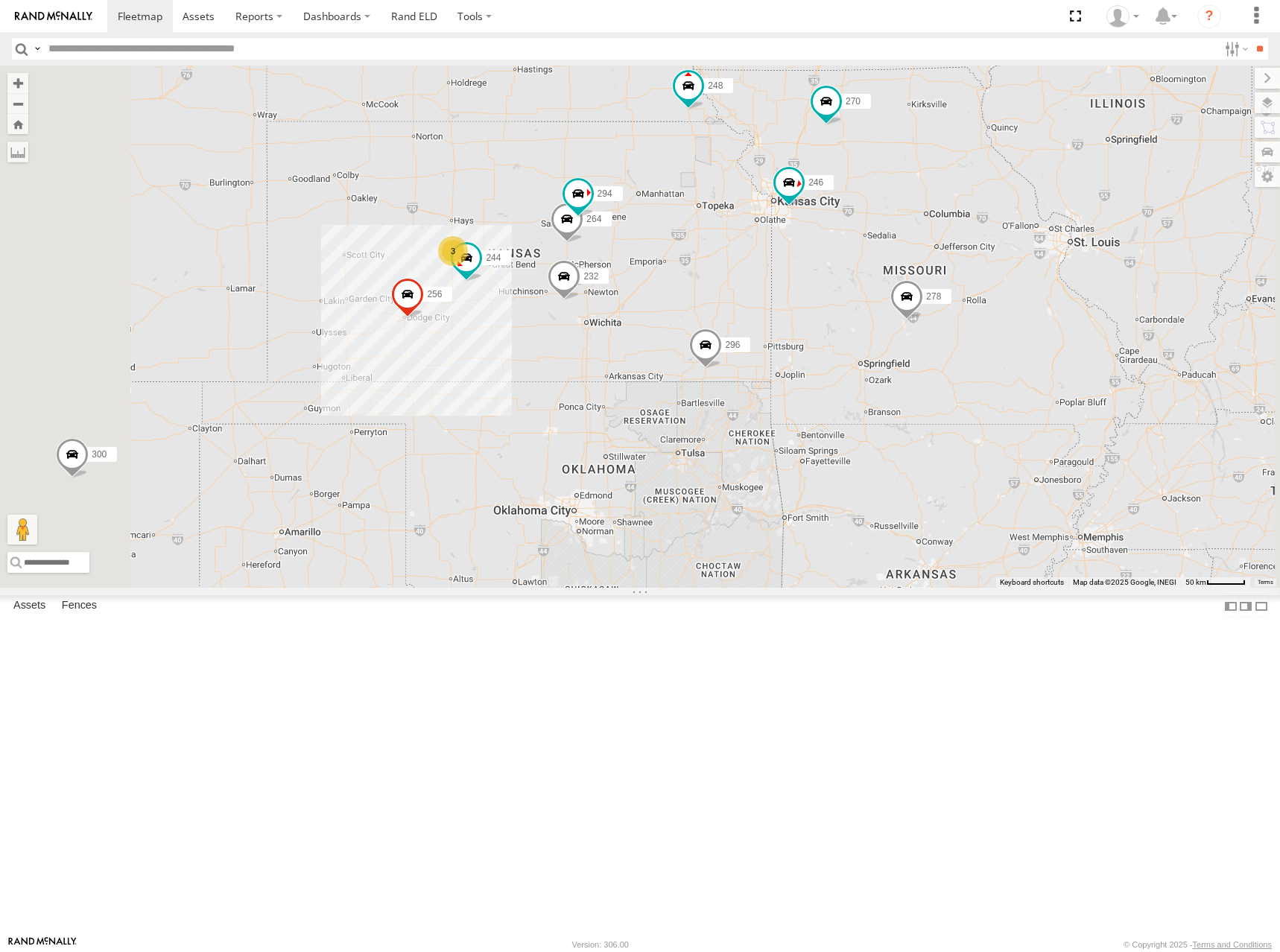
drag, startPoint x: 915, startPoint y: 388, endPoint x: 916, endPoint y: 375, distance: 13.0
click at [916, 375] on div "300 244 246 270 256 232 296 264 248 266 278 294 260 298 3" at bounding box center [640, 327] width 1280 height 522
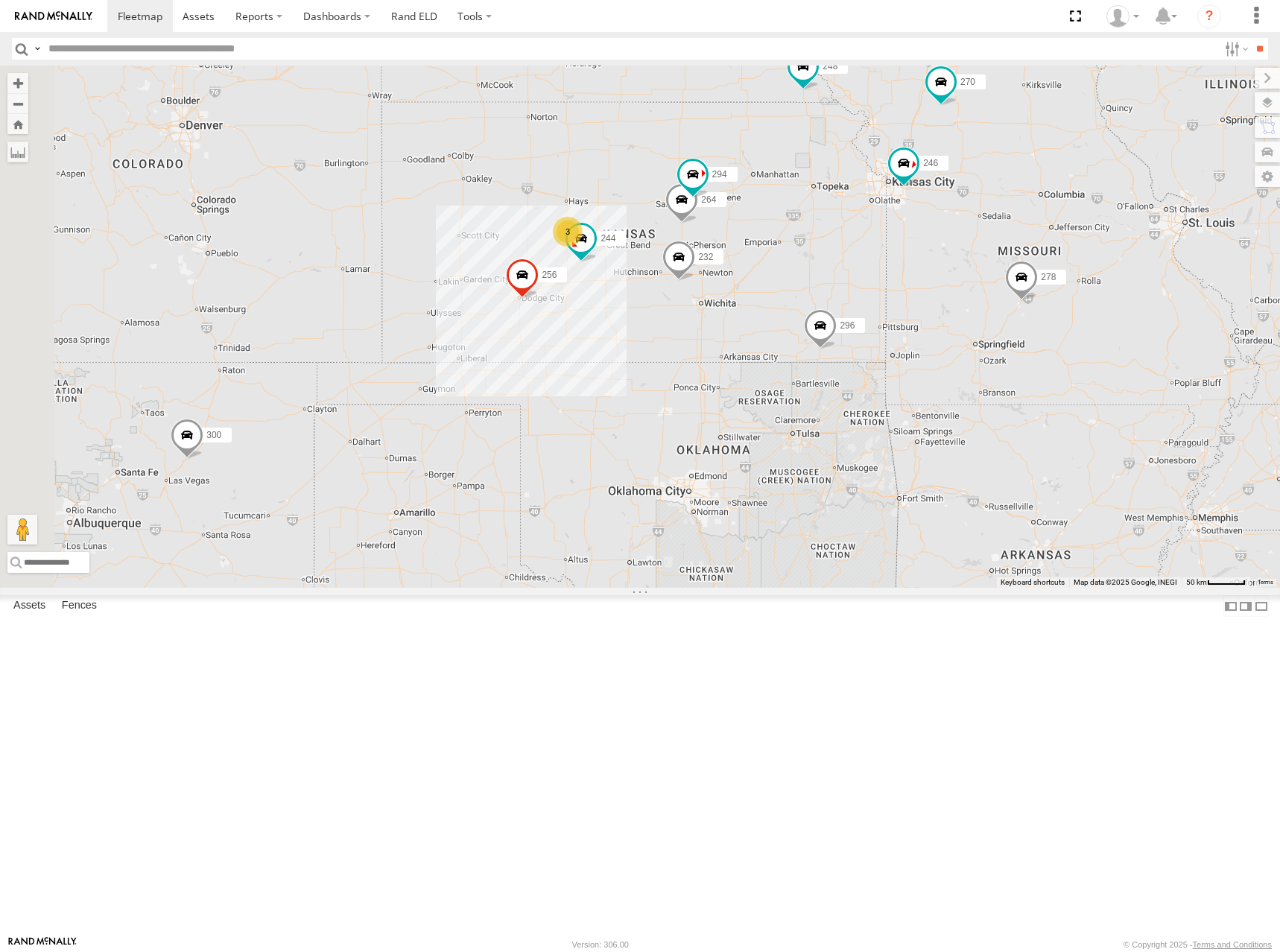
drag, startPoint x: 747, startPoint y: 331, endPoint x: 864, endPoint y: 320, distance: 117.5
click at [864, 320] on div "300 244 246 270 256 232 296 264 248 266 278 294 260 298 3" at bounding box center [640, 327] width 1280 height 522
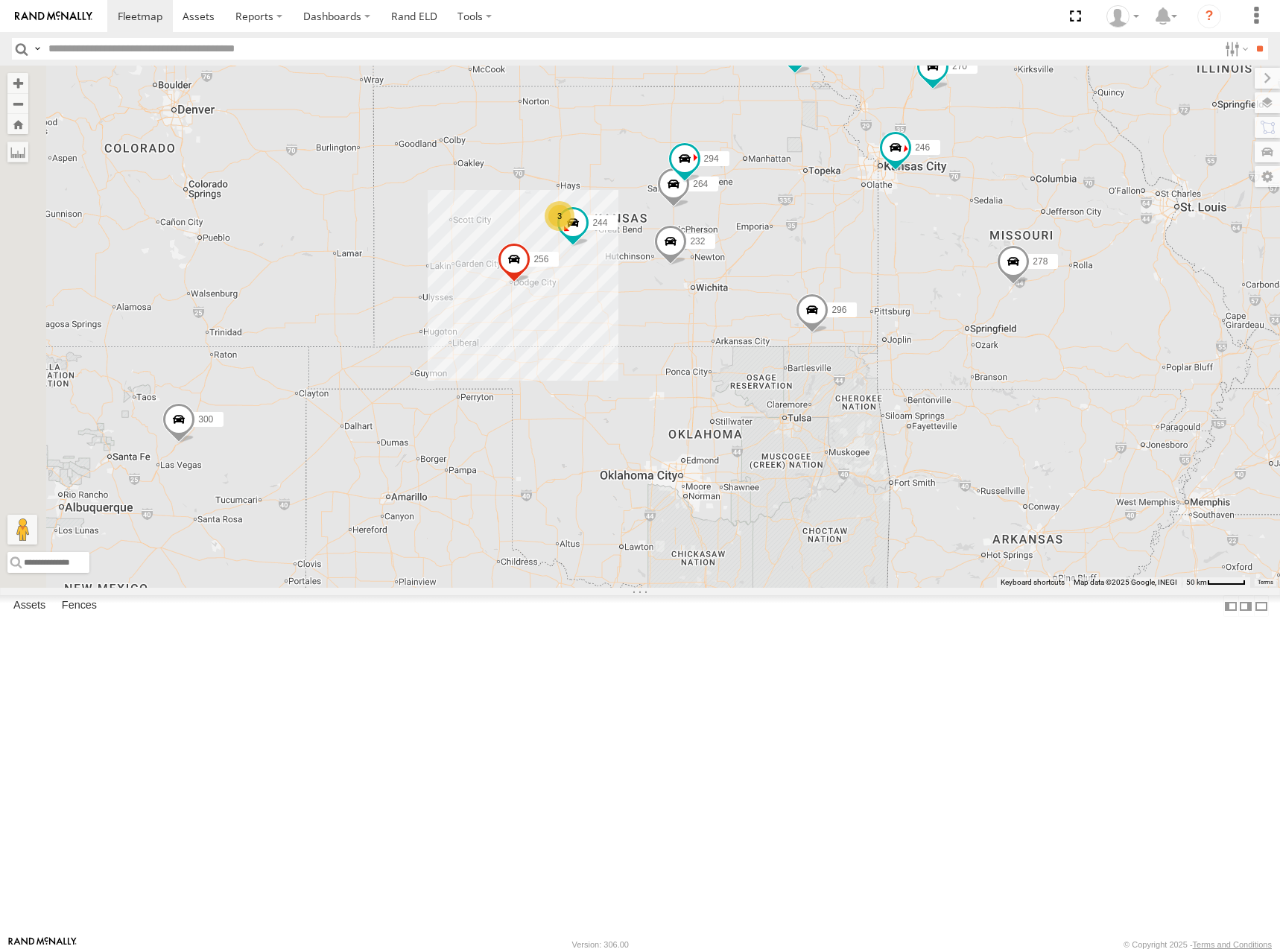
drag, startPoint x: 951, startPoint y: 330, endPoint x: 942, endPoint y: 320, distance: 13.5
click at [942, 320] on div "300 244 246 270 256 232 296 264 248 266 278 294 260 298 3" at bounding box center [640, 327] width 1280 height 522
click at [971, 318] on div "300 244 246 270 256 232 296 264 248 266 278 294 260 298 3" at bounding box center [640, 327] width 1280 height 522
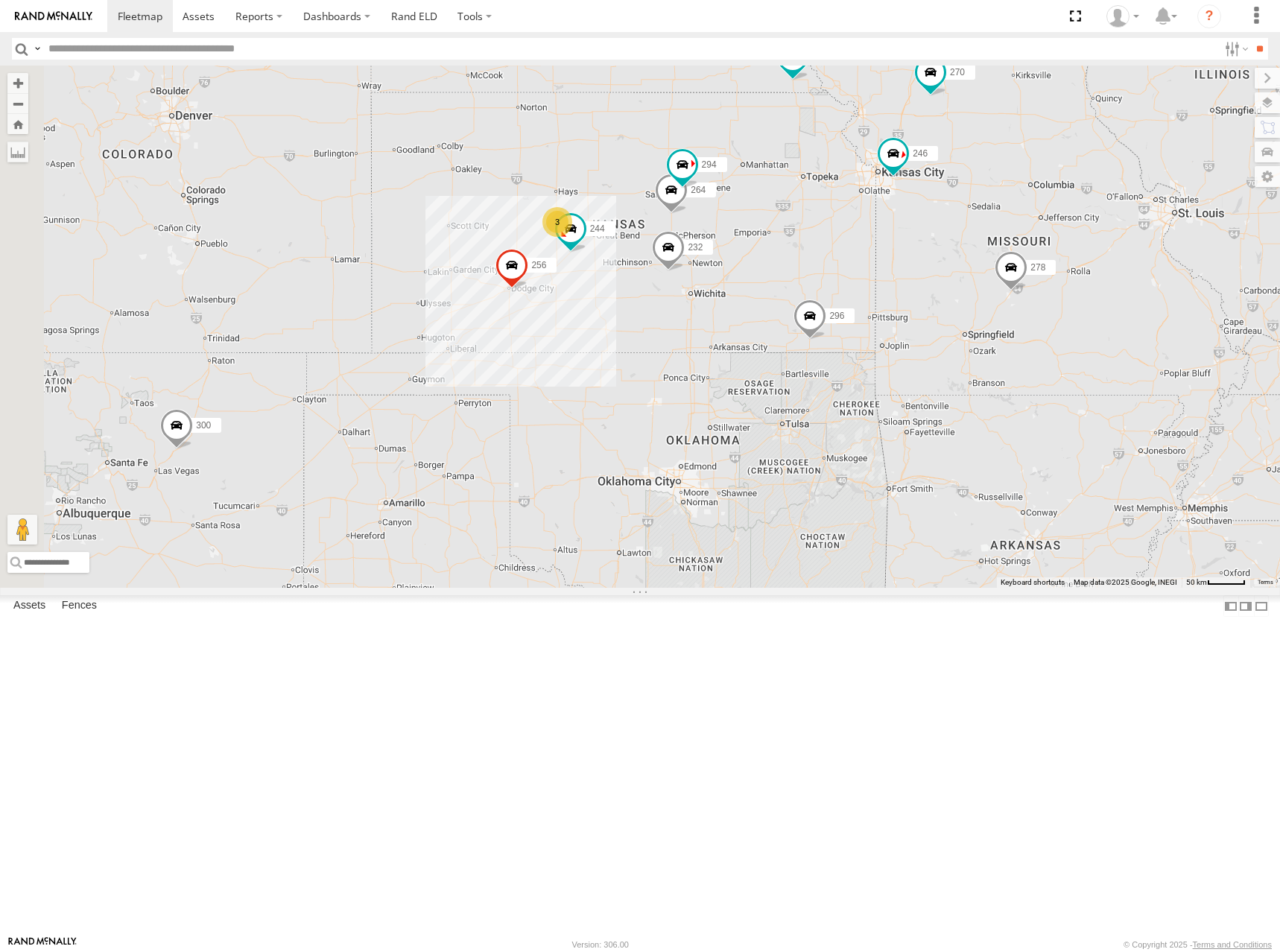
click at [1004, 296] on div "300 244 246 270 256 232 296 264 248 266 278 294 260 298 3" at bounding box center [640, 327] width 1280 height 522
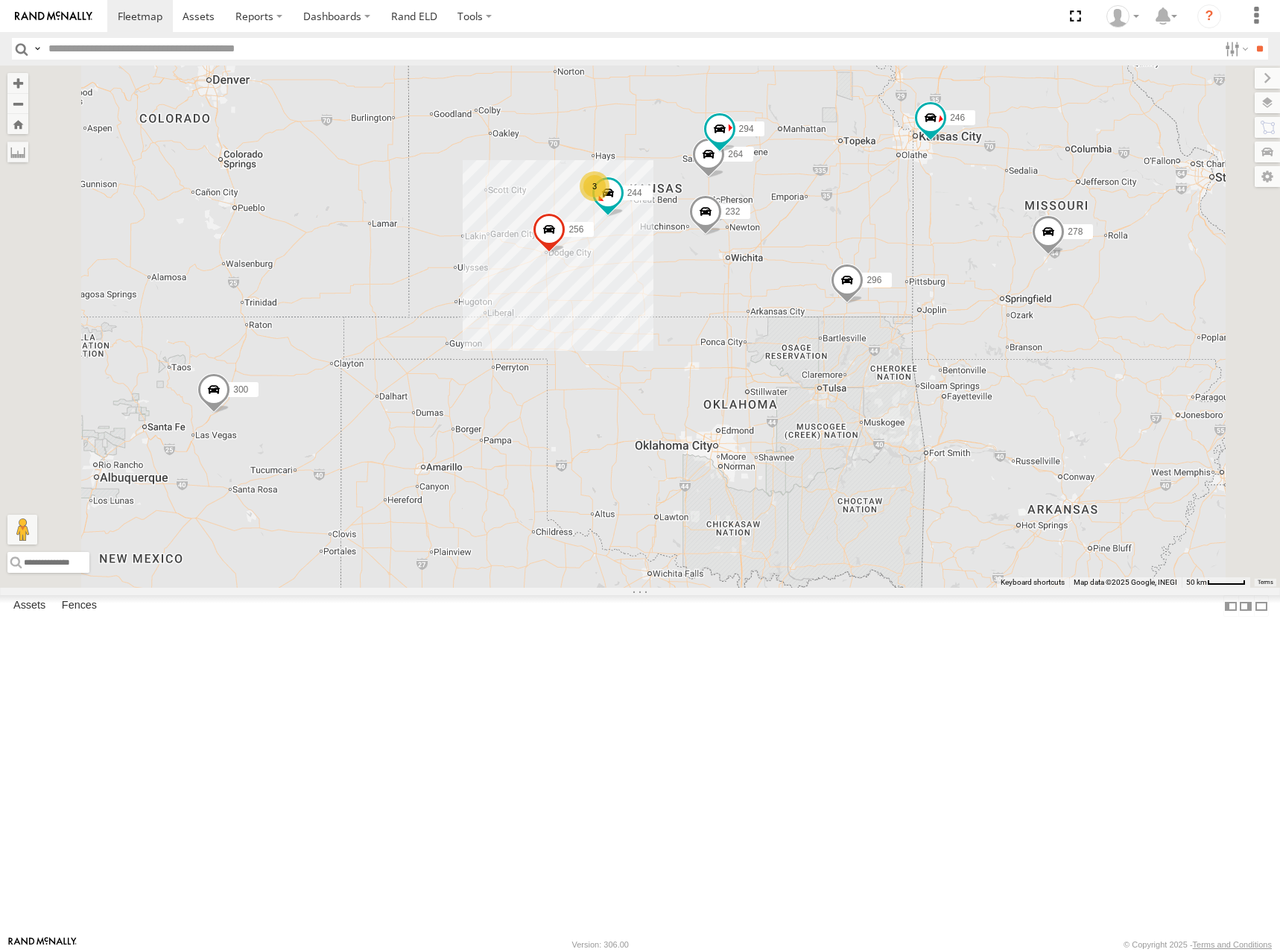
drag, startPoint x: 978, startPoint y: 344, endPoint x: 1012, endPoint y: 299, distance: 56.4
click at [1012, 299] on div "300 244 246 270 256 232 296 264 248 266 278 294 260 298 3" at bounding box center [640, 327] width 1280 height 522
drag, startPoint x: 990, startPoint y: 277, endPoint x: 992, endPoint y: 286, distance: 9.2
click at [992, 286] on div "300 244 246 270 256 232 296 264 248 266 278 294 260 298 3" at bounding box center [640, 327] width 1280 height 522
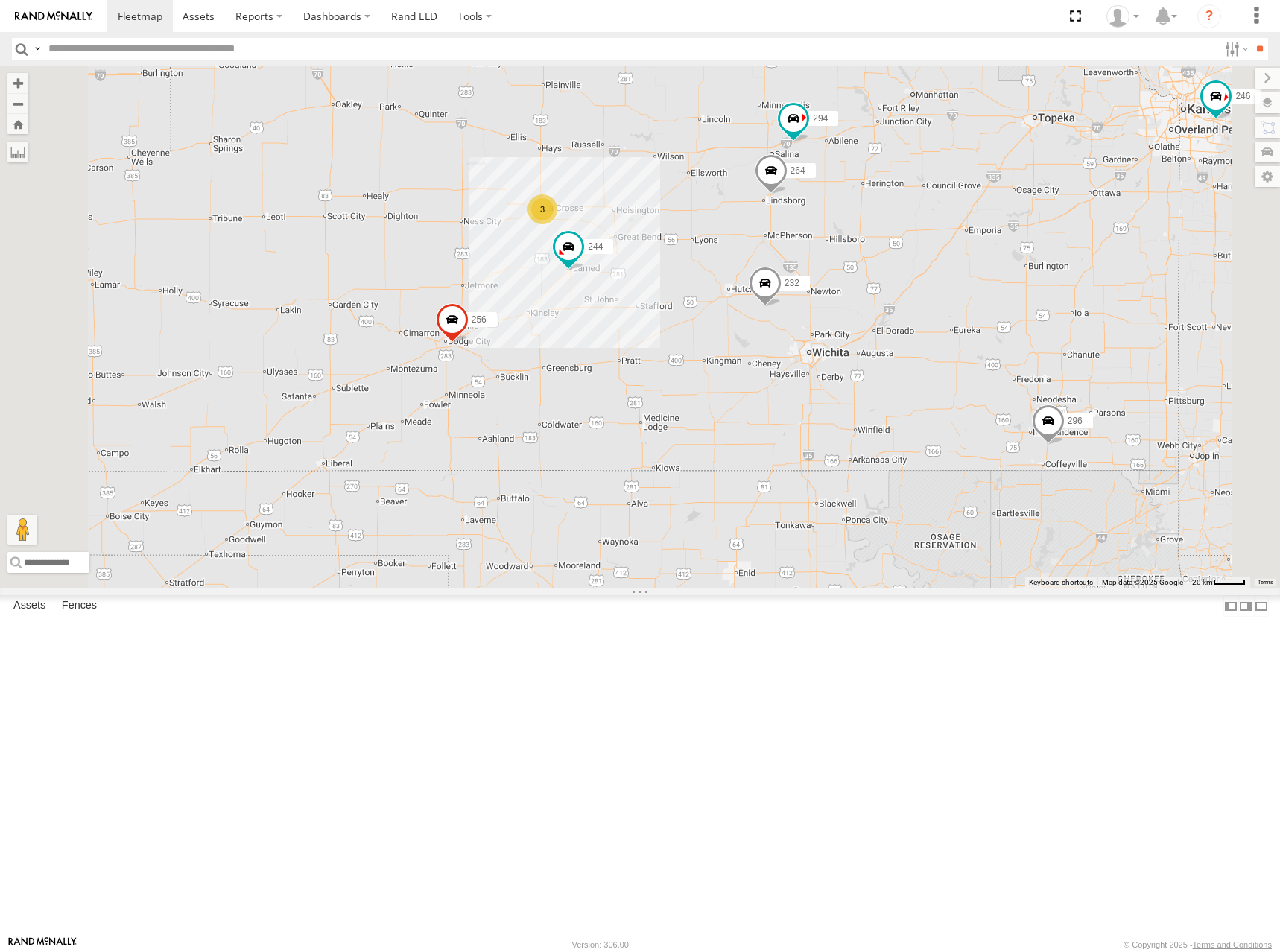
drag, startPoint x: 1027, startPoint y: 376, endPoint x: 1096, endPoint y: 343, distance: 76.5
click at [1096, 343] on div "300 244 246 270 256 232 296 264 248 266 278 294 260 298 3" at bounding box center [640, 327] width 1280 height 522
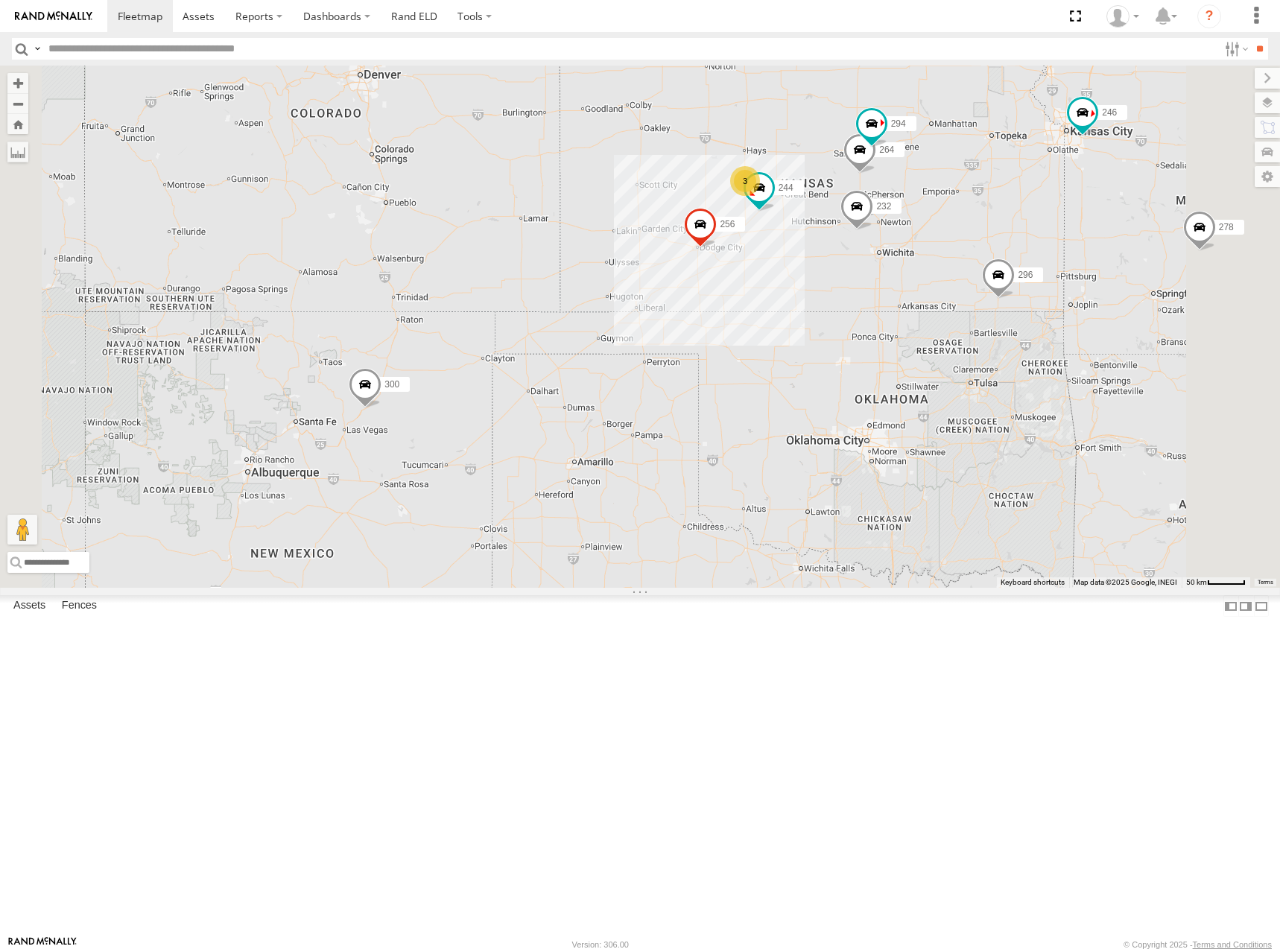
drag, startPoint x: 1160, startPoint y: 312, endPoint x: 1136, endPoint y: 320, distance: 25.3
click at [1136, 320] on div "300 244 246 270 256 232 296 264 248 266 278 294 260 298 3" at bounding box center [640, 327] width 1280 height 522
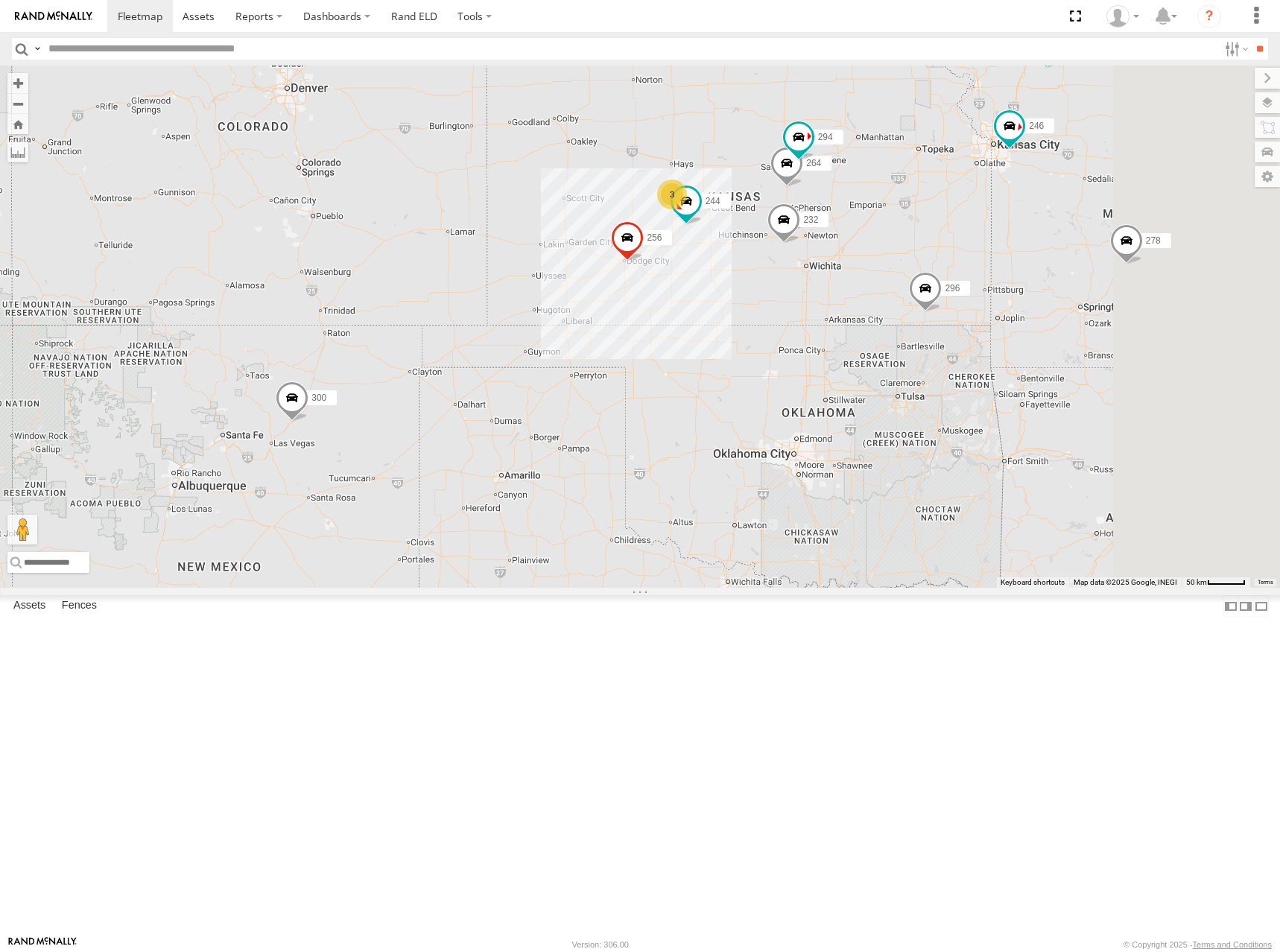
drag, startPoint x: 1107, startPoint y: 270, endPoint x: 1032, endPoint y: 279, distance: 75.5
click at [1032, 279] on div "300 244 246 270 256 232 296 264 248 266 278 294 260 298 3" at bounding box center [640, 327] width 1280 height 522
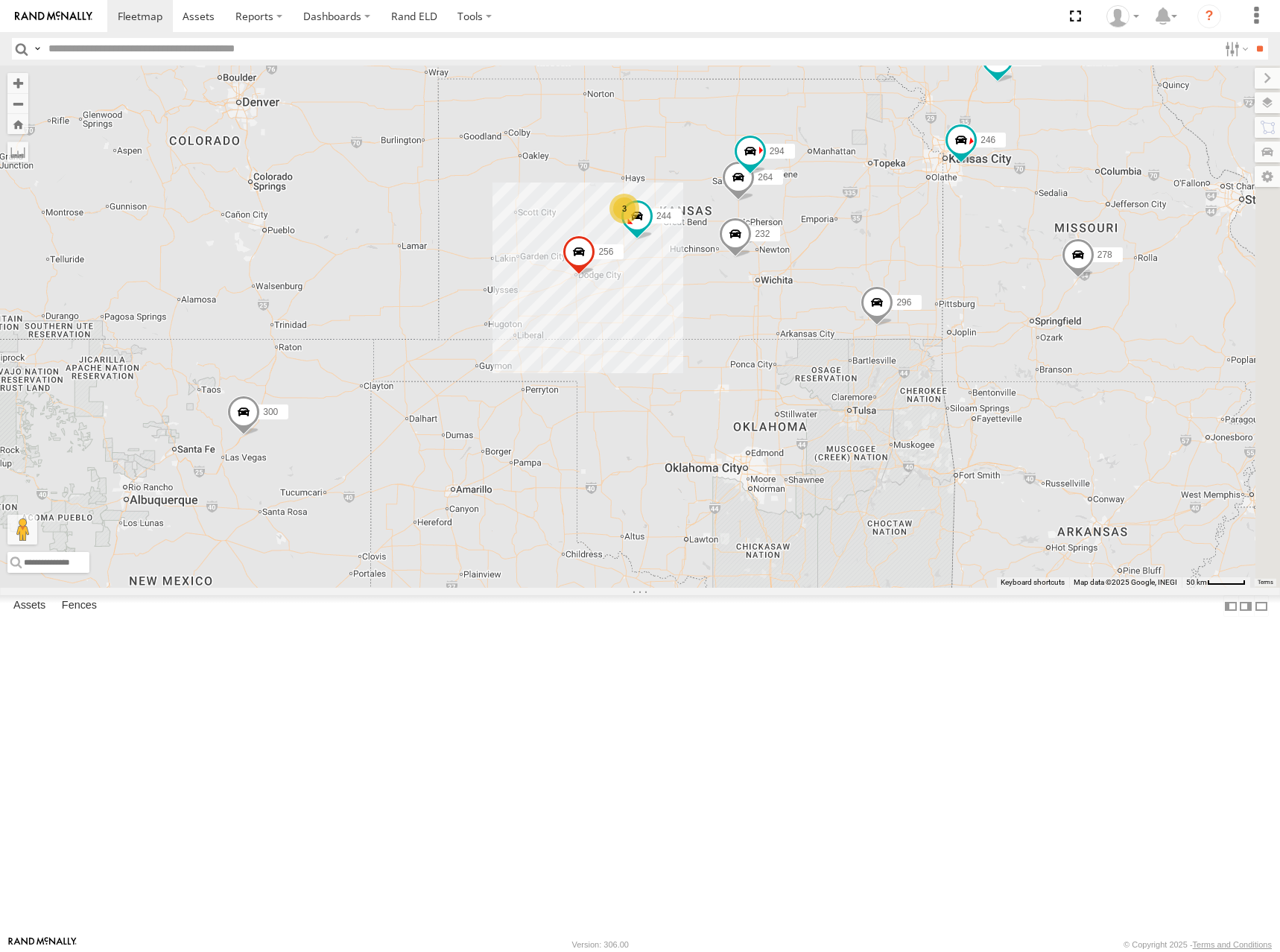
drag, startPoint x: 1067, startPoint y: 290, endPoint x: 1039, endPoint y: 301, distance: 30.1
click at [1039, 301] on div "300 244 246 270 256 232 296 264 248 266 278 294 260 298 3" at bounding box center [640, 327] width 1280 height 522
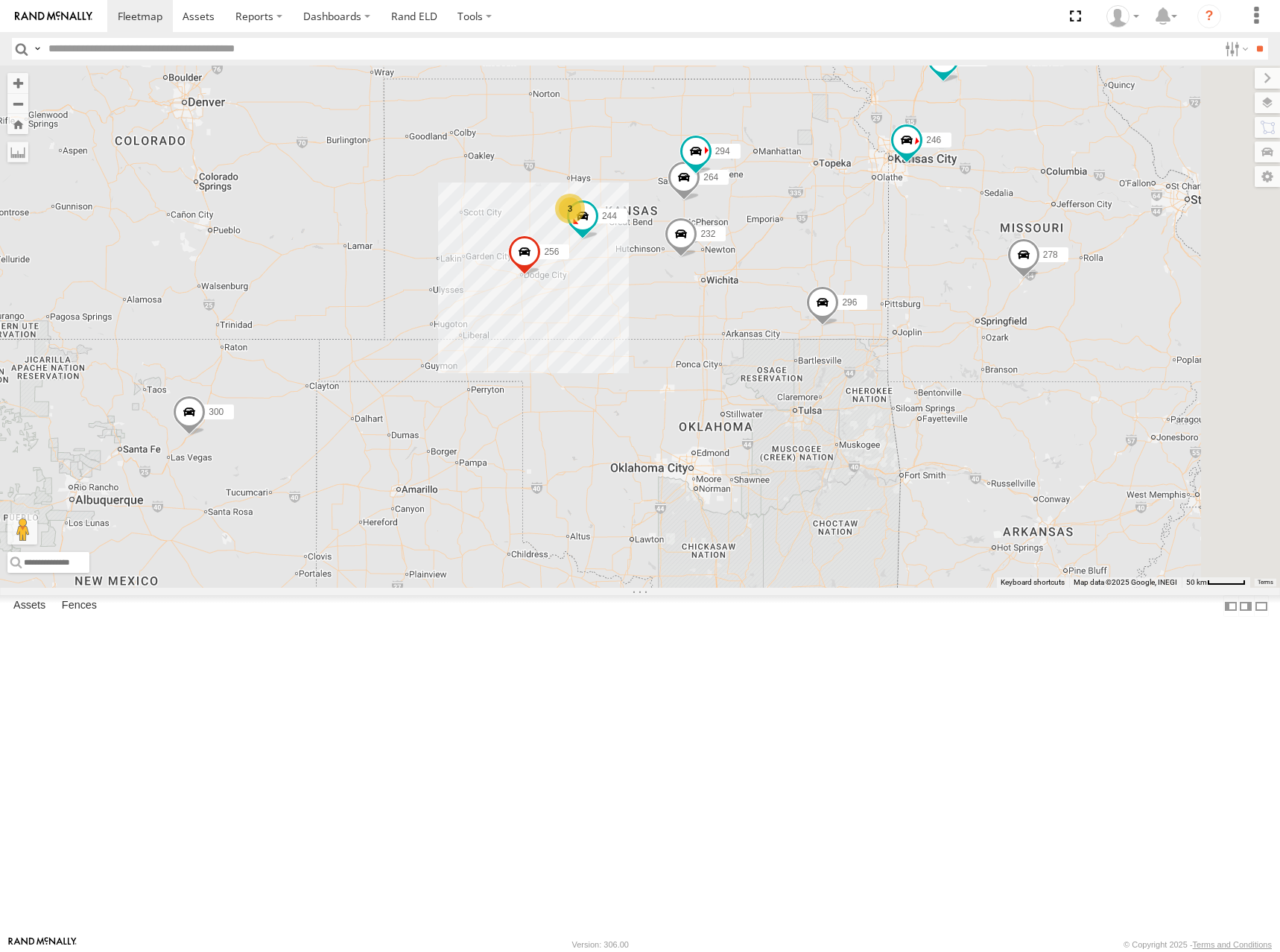
drag, startPoint x: 1034, startPoint y: 349, endPoint x: 977, endPoint y: 349, distance: 57.0
click at [977, 349] on div "300 244 246 270 256 232 296 264 248 266 278 294 260 298 3" at bounding box center [640, 327] width 1280 height 522
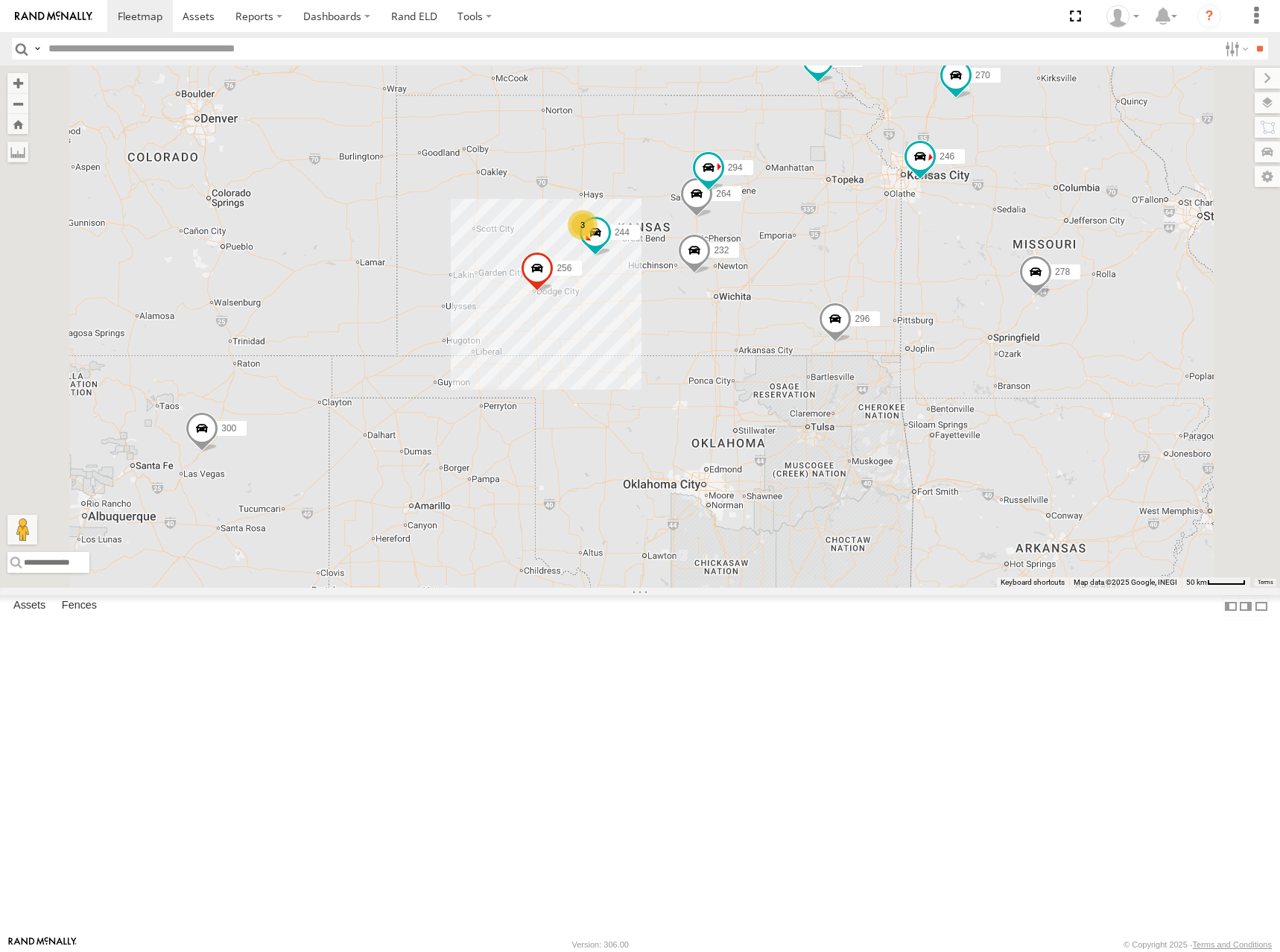
drag, startPoint x: 1063, startPoint y: 221, endPoint x: 1078, endPoint y: 227, distance: 16.2
click at [1078, 227] on div "300 244 246 270 256 232 296 264 248 266 278 294 260 298 3" at bounding box center [640, 327] width 1280 height 522
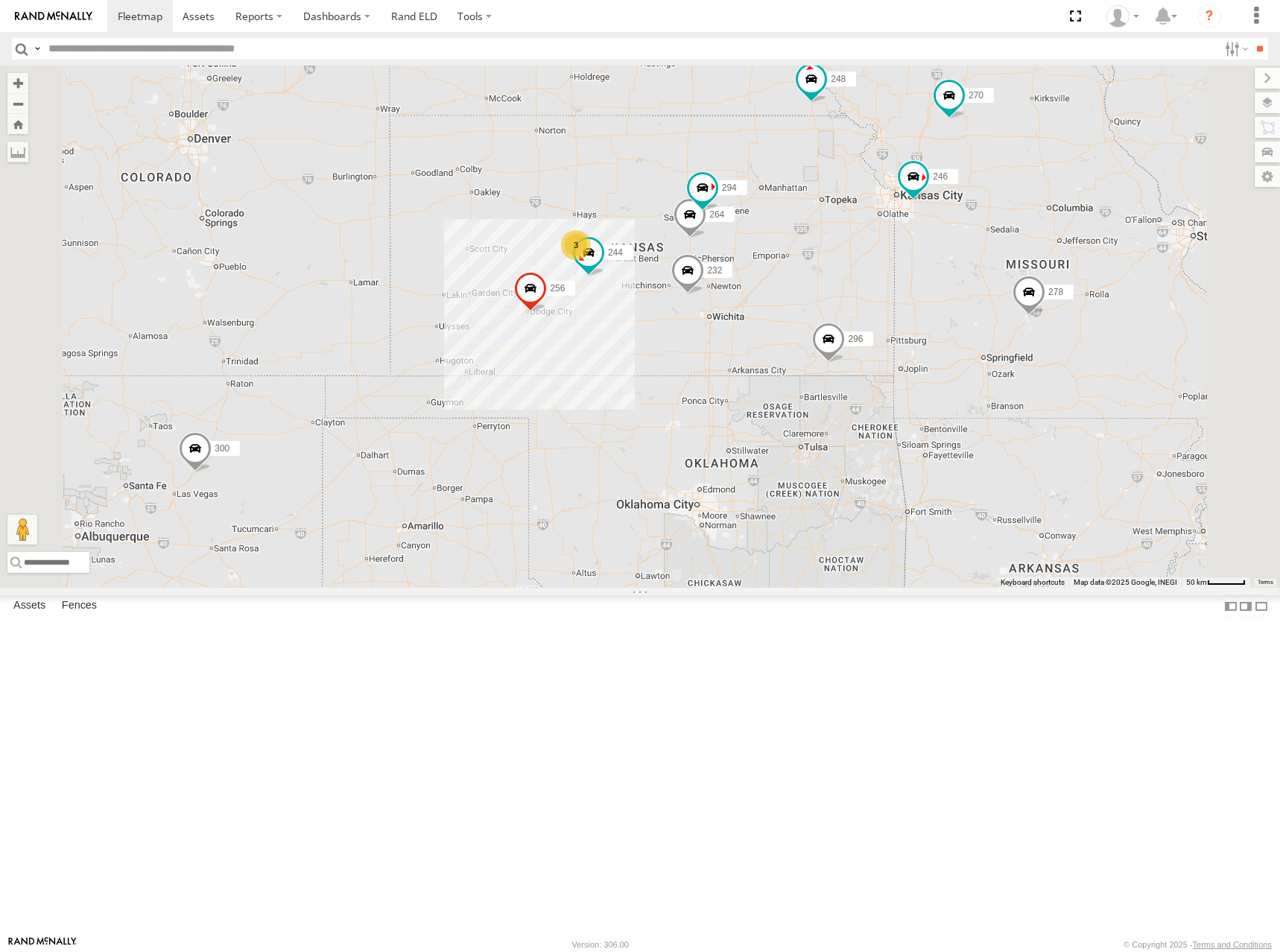
drag, startPoint x: 1118, startPoint y: 231, endPoint x: 1075, endPoint y: 245, distance: 45.2
click at [1075, 245] on div "300 244 246 270 256 232 296 264 248 266 278 294 260 298 3" at bounding box center [640, 327] width 1280 height 522
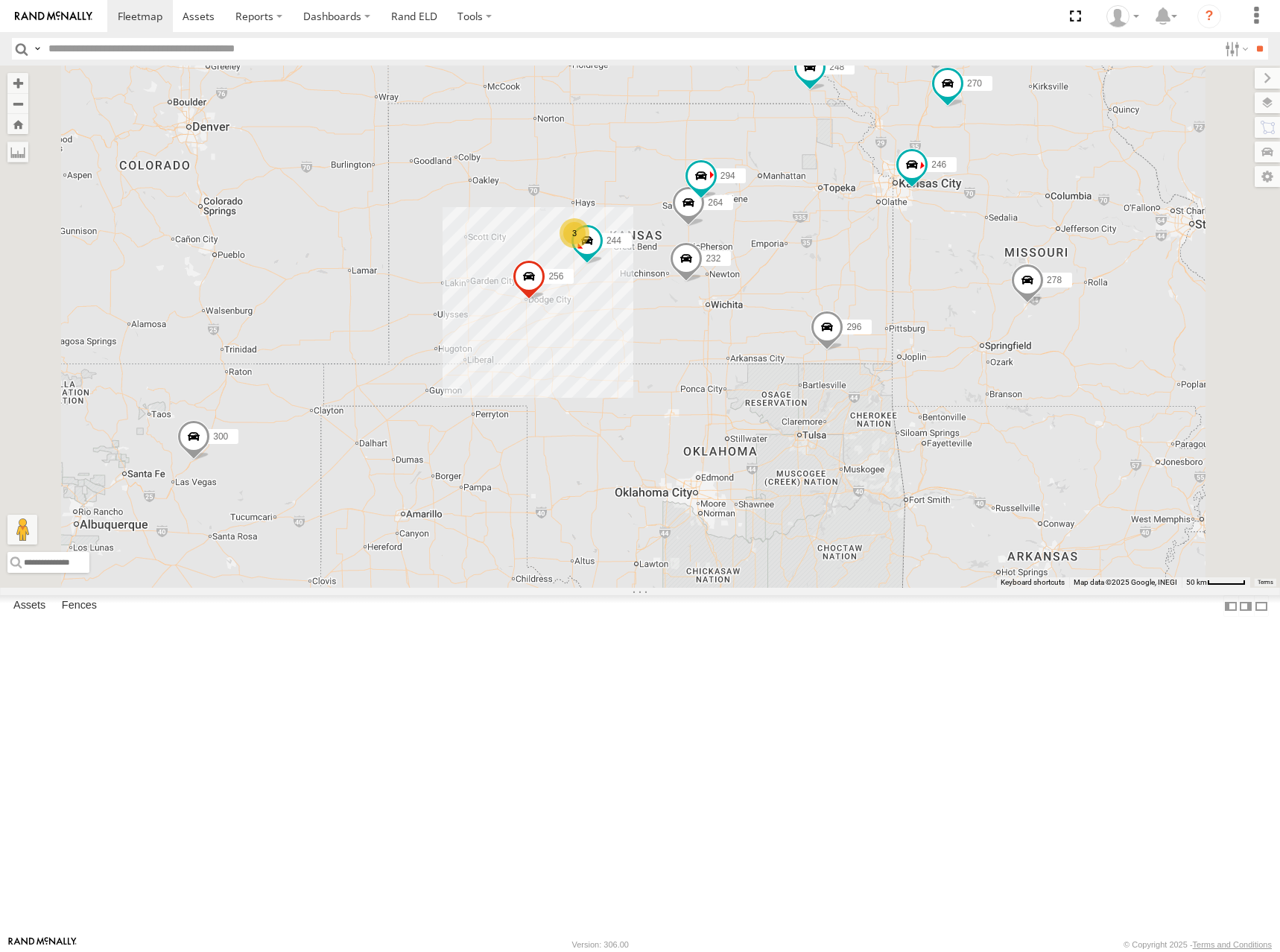
drag, startPoint x: 1061, startPoint y: 235, endPoint x: 1074, endPoint y: 221, distance: 19.1
click at [1074, 221] on div "300 244 246 270 256 232 296 264 248 266 278 294 260 298 3" at bounding box center [640, 327] width 1280 height 522
drag, startPoint x: 1096, startPoint y: 204, endPoint x: 1112, endPoint y: 210, distance: 17.1
click at [1112, 210] on div "300 244 246 270 256 232 296 264 248 266 278 294 260 298 3" at bounding box center [640, 327] width 1280 height 522
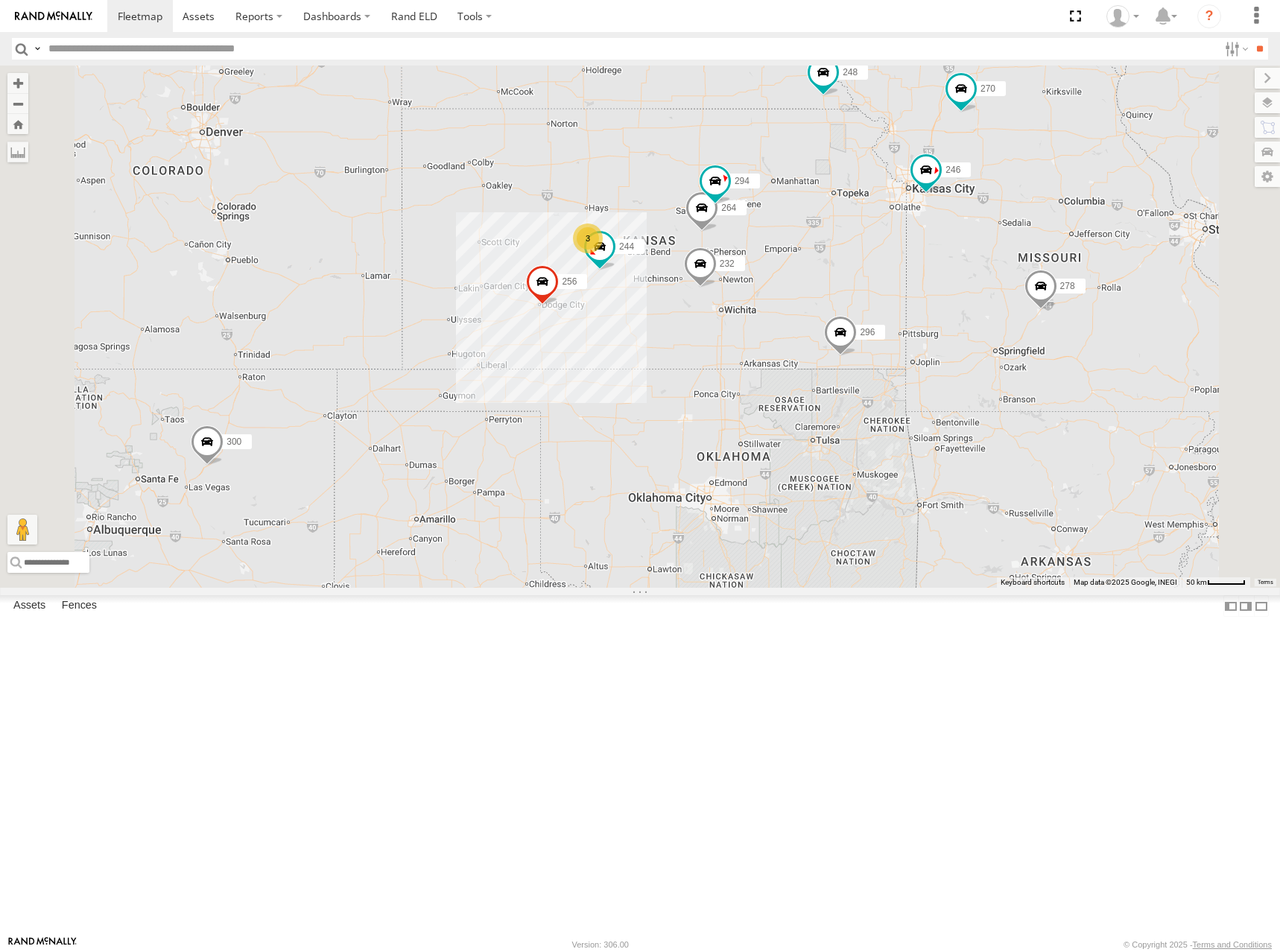
drag, startPoint x: 1124, startPoint y: 227, endPoint x: 1116, endPoint y: 227, distance: 8.0
click at [1116, 227] on div "300 244 246 270 256 232 296 264 248 266 278 294 260 298 3" at bounding box center [640, 327] width 1280 height 522
drag, startPoint x: 1203, startPoint y: 188, endPoint x: 1193, endPoint y: 201, distance: 16.4
click at [1193, 201] on div "300 244 246 270 256 232 296 264 248 266 278 294 260 298 3" at bounding box center [640, 327] width 1280 height 522
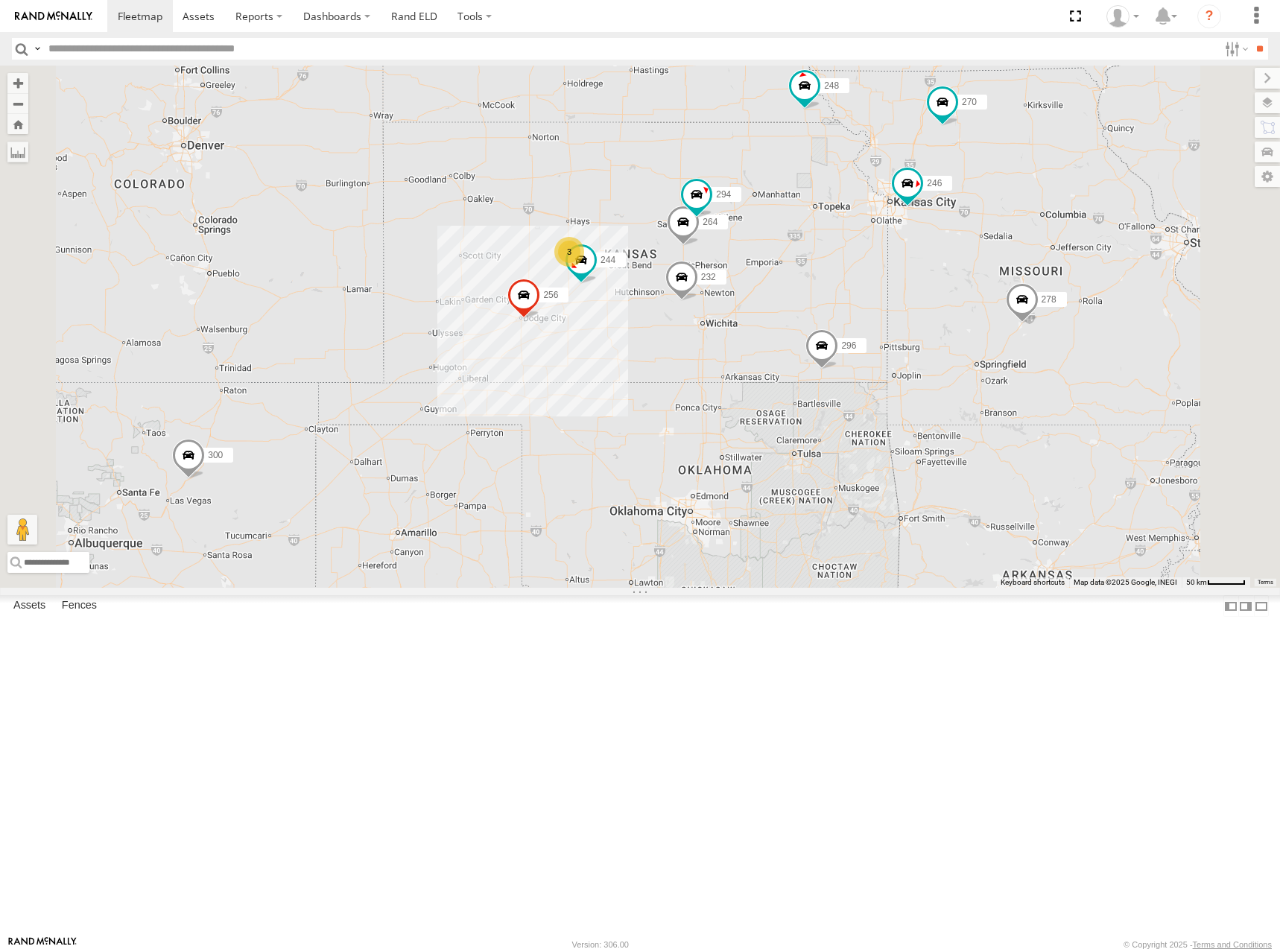
drag, startPoint x: 996, startPoint y: 329, endPoint x: 1014, endPoint y: 293, distance: 40.2
click at [1014, 293] on div "300 244 246 270 256 232 296 264 248 266 278 294 260 298 3" at bounding box center [640, 327] width 1280 height 522
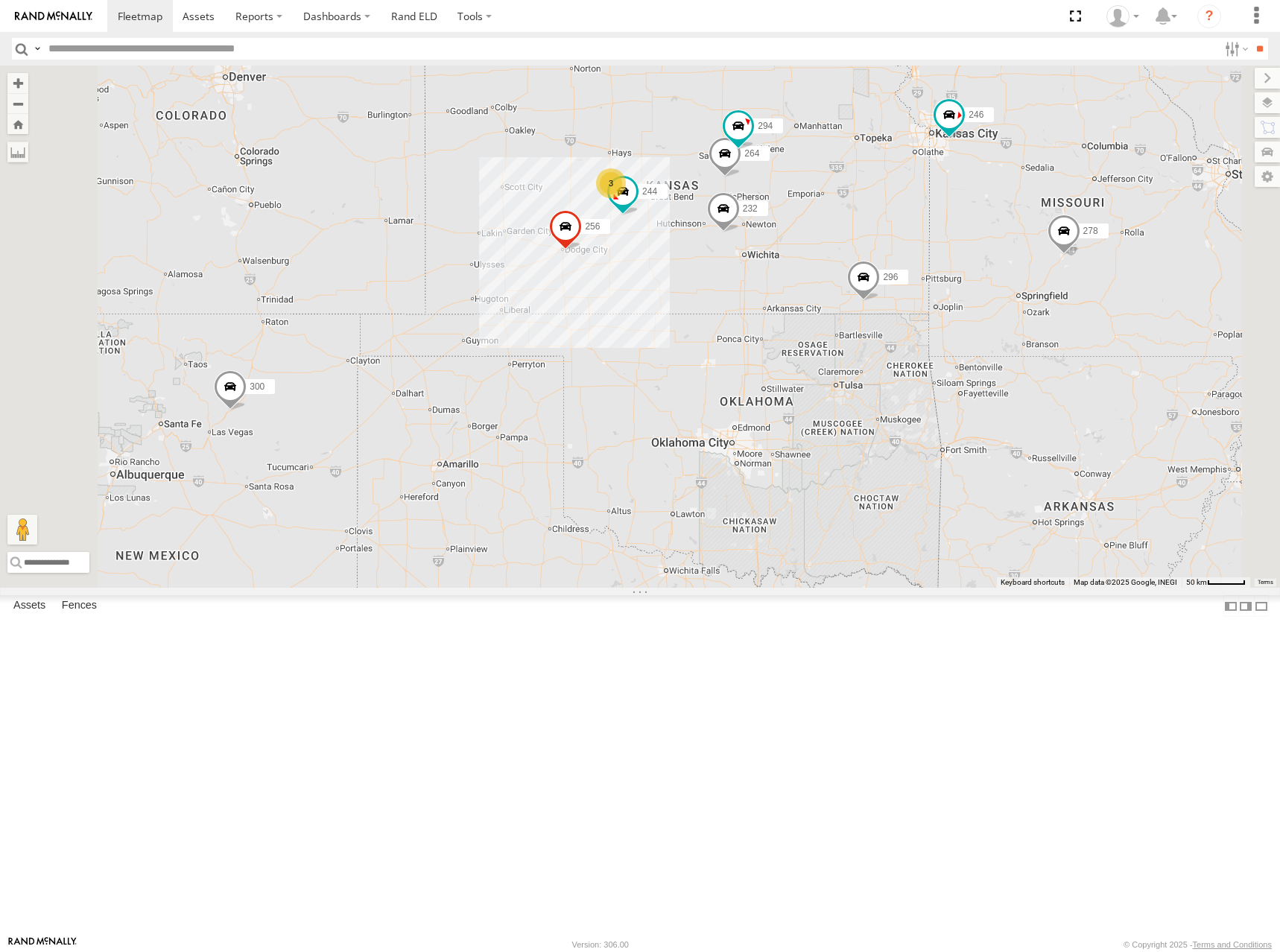
drag, startPoint x: 899, startPoint y: 284, endPoint x: 923, endPoint y: 246, distance: 44.9
click at [923, 245] on div "300 244 246 270 256 232 296 264 248 266 278 294 260 298 3" at bounding box center [640, 327] width 1280 height 522
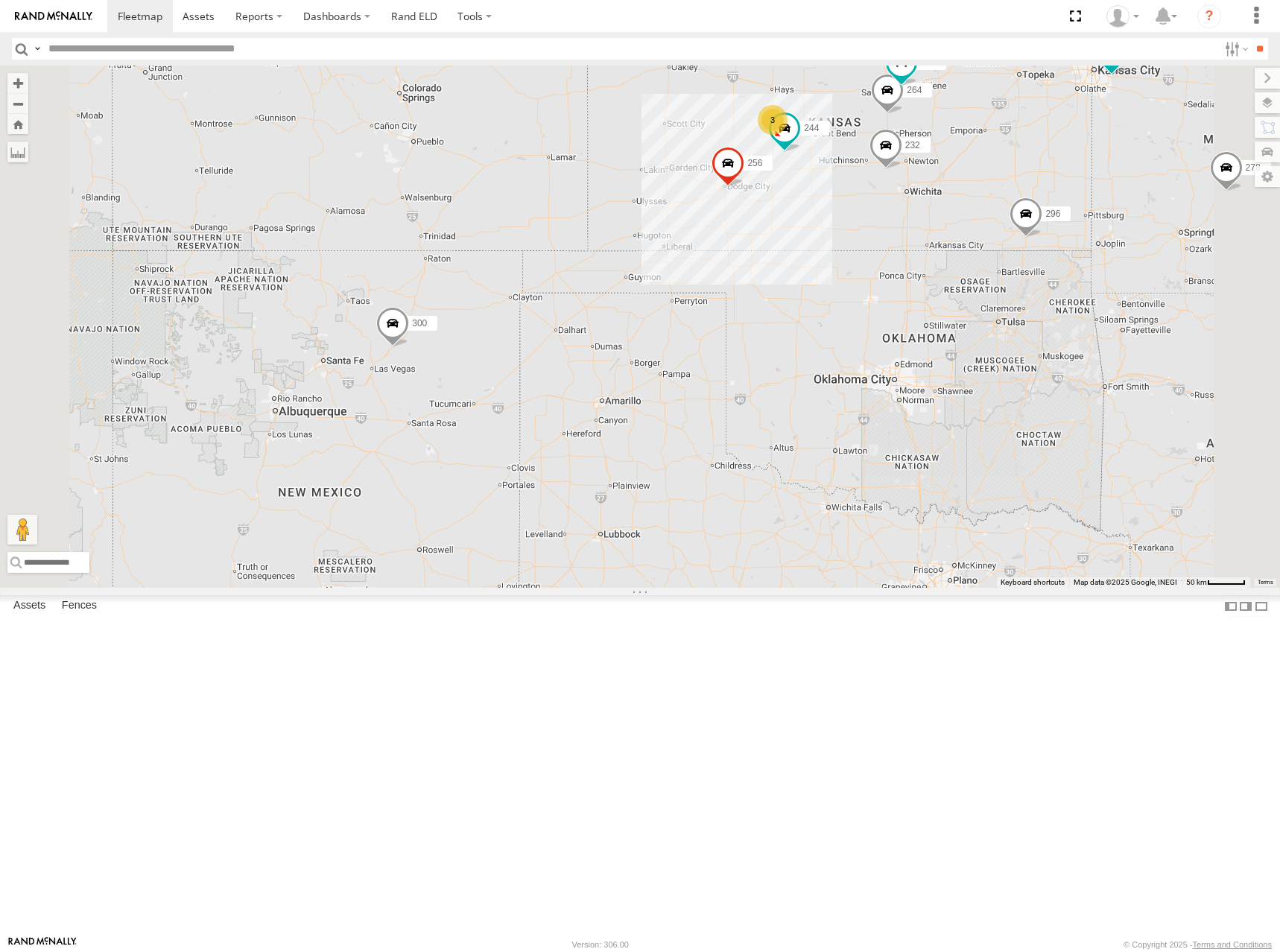
drag, startPoint x: 922, startPoint y: 260, endPoint x: 1056, endPoint y: 184, distance: 154.1
click at [1056, 184] on div "300 244 246 270 256 232 296 264 248 266 278 294 260 298 3" at bounding box center [640, 327] width 1280 height 522
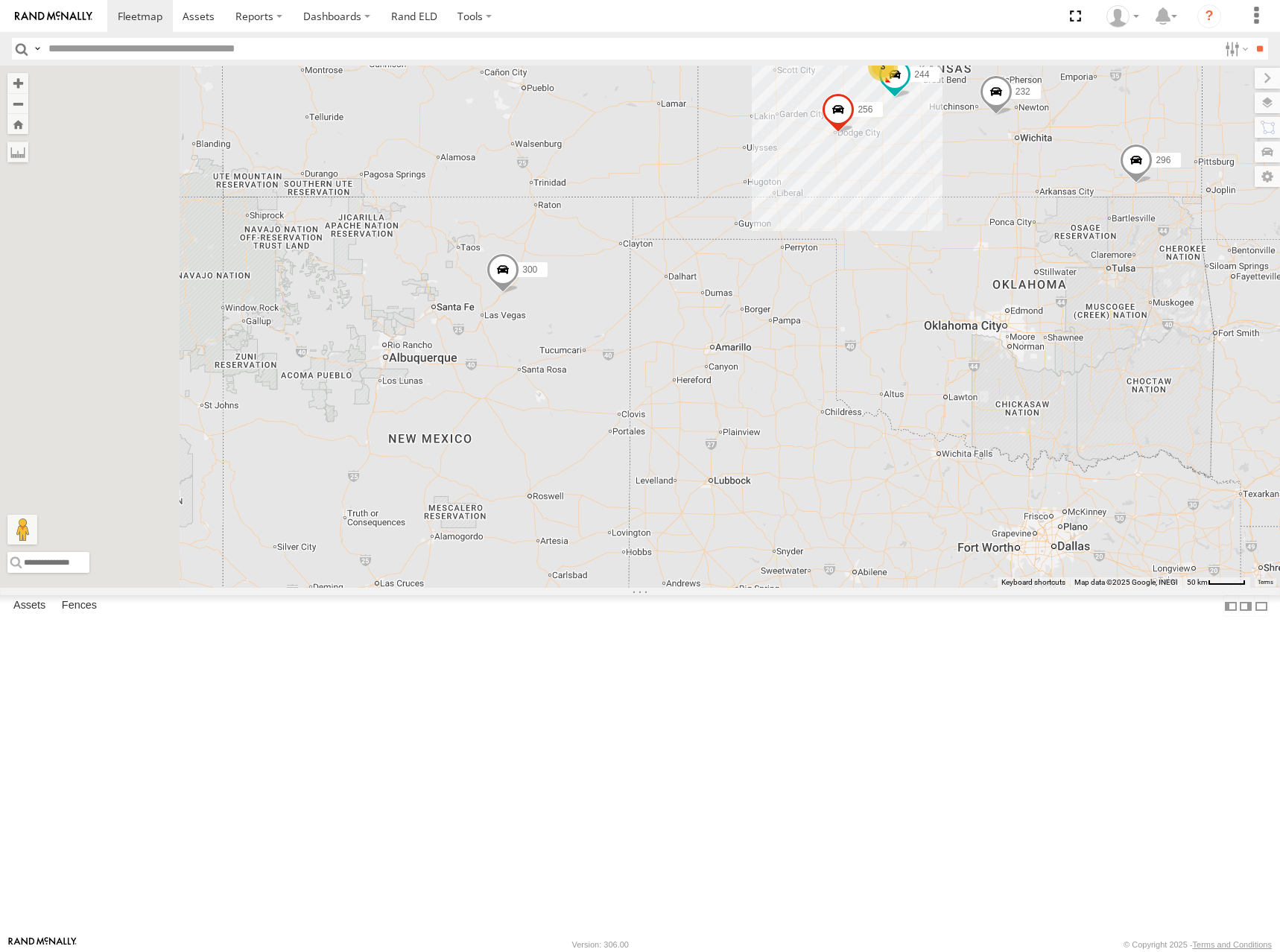
drag, startPoint x: 800, startPoint y: 384, endPoint x: 954, endPoint y: 326, distance: 164.6
click at [954, 326] on div "300 244 246 270 256 232 296 264 248 266 278 294 260 298 3" at bounding box center [640, 327] width 1280 height 522
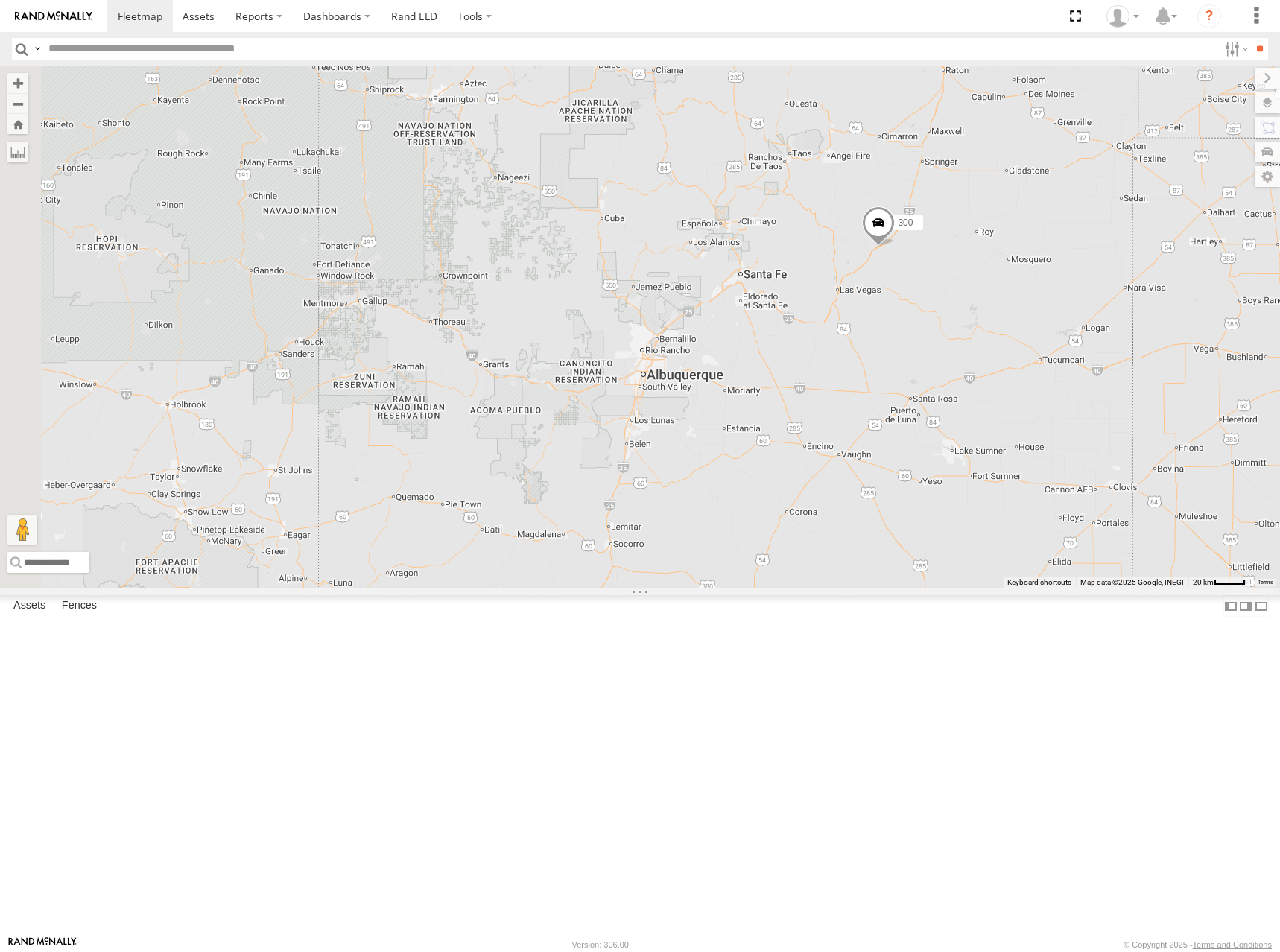
drag, startPoint x: 513, startPoint y: 269, endPoint x: 824, endPoint y: 272, distance: 311.0
click at [824, 272] on div "300 244 246 270 256 232 296 264 248 266 278 294 260 298" at bounding box center [640, 327] width 1280 height 522
drag, startPoint x: 1031, startPoint y: 216, endPoint x: 493, endPoint y: 234, distance: 538.3
click at [493, 234] on div "300 244 246 270 256 232 296 264 248 266 278 294 260 298" at bounding box center [640, 327] width 1280 height 522
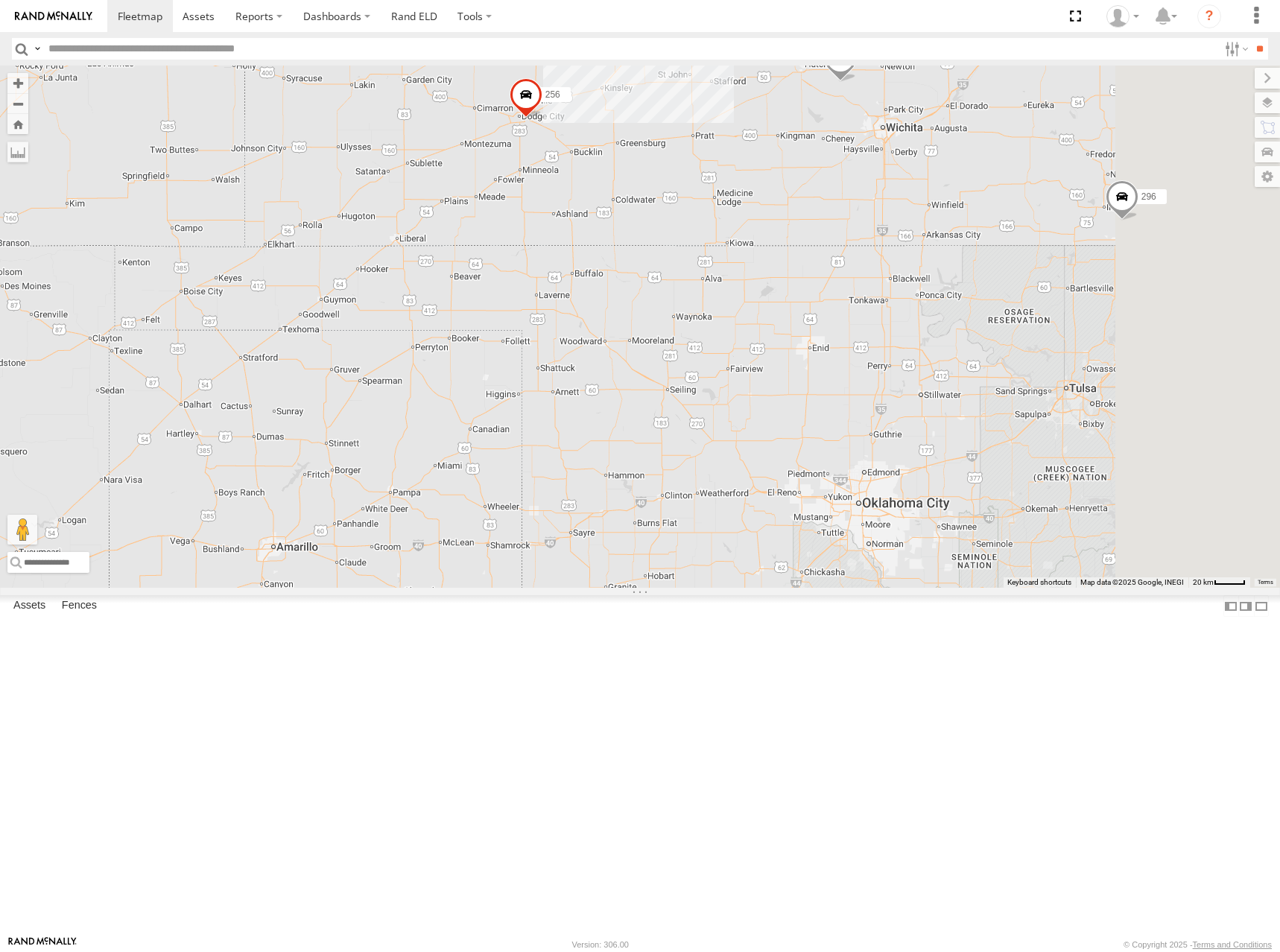
drag, startPoint x: 980, startPoint y: 222, endPoint x: 908, endPoint y: 399, distance: 191.1
click at [909, 401] on div "300 244 246 270 256 232 296 264 248 266 278 294 260 298" at bounding box center [640, 327] width 1280 height 522
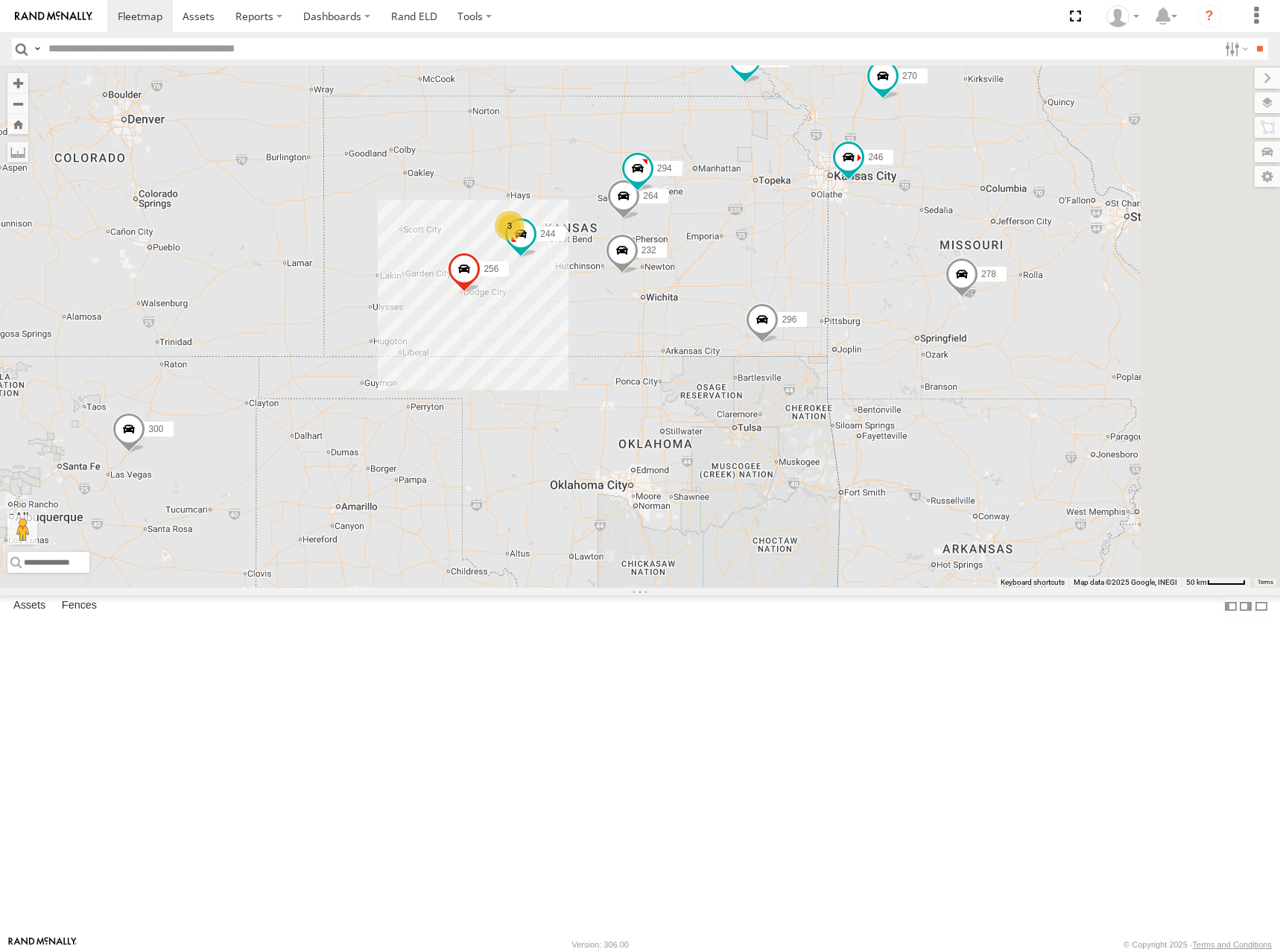
drag, startPoint x: 981, startPoint y: 353, endPoint x: 936, endPoint y: 368, distance: 47.4
click at [936, 368] on div "300 244 246 270 256 232 296 264 248 266 278 294 260 298 3" at bounding box center [640, 327] width 1280 height 522
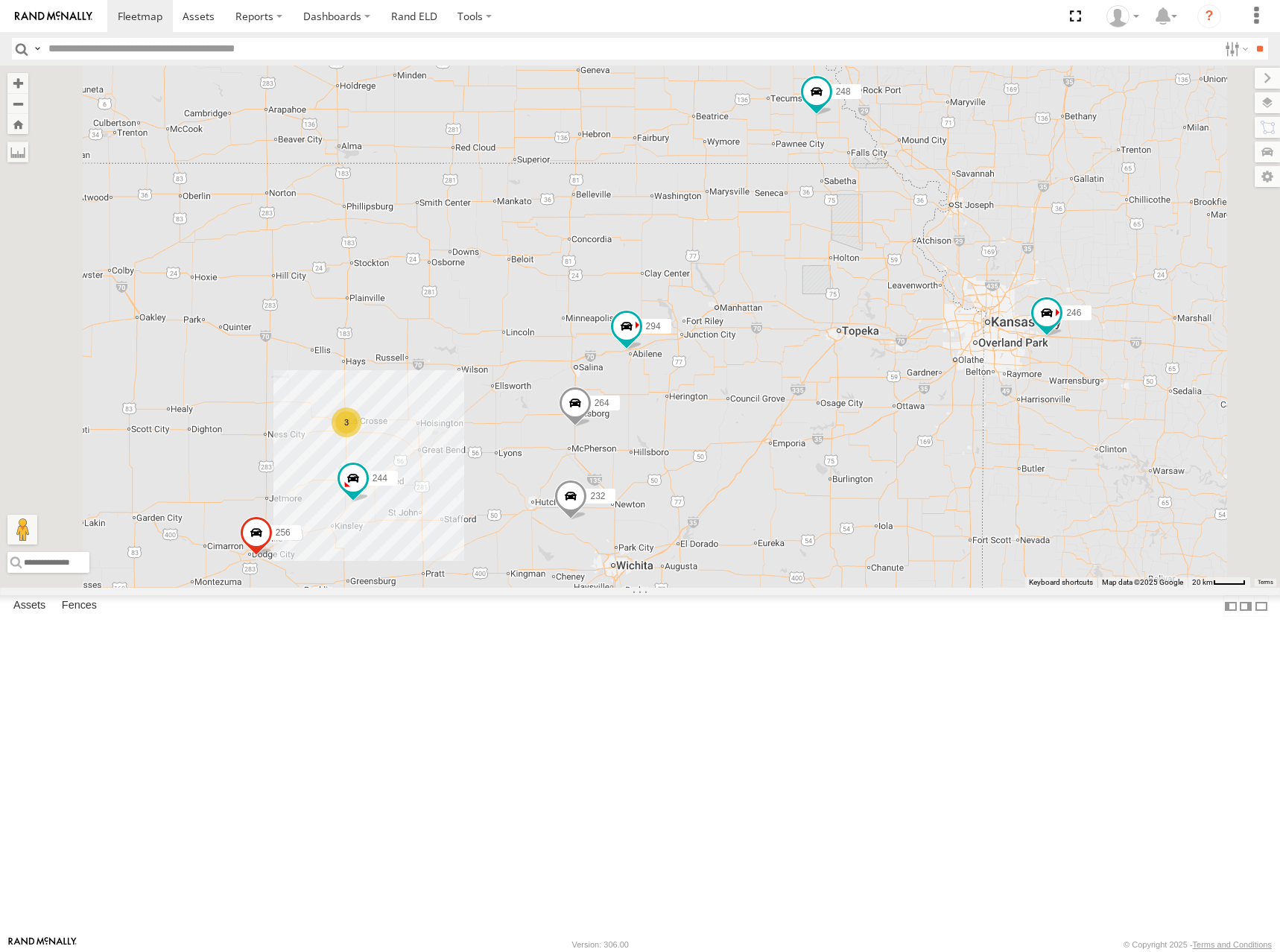
drag, startPoint x: 1076, startPoint y: 254, endPoint x: 1031, endPoint y: 458, distance: 208.9
click at [1031, 458] on div "244 246 256 232 296 264 248 294 3" at bounding box center [640, 327] width 1280 height 522
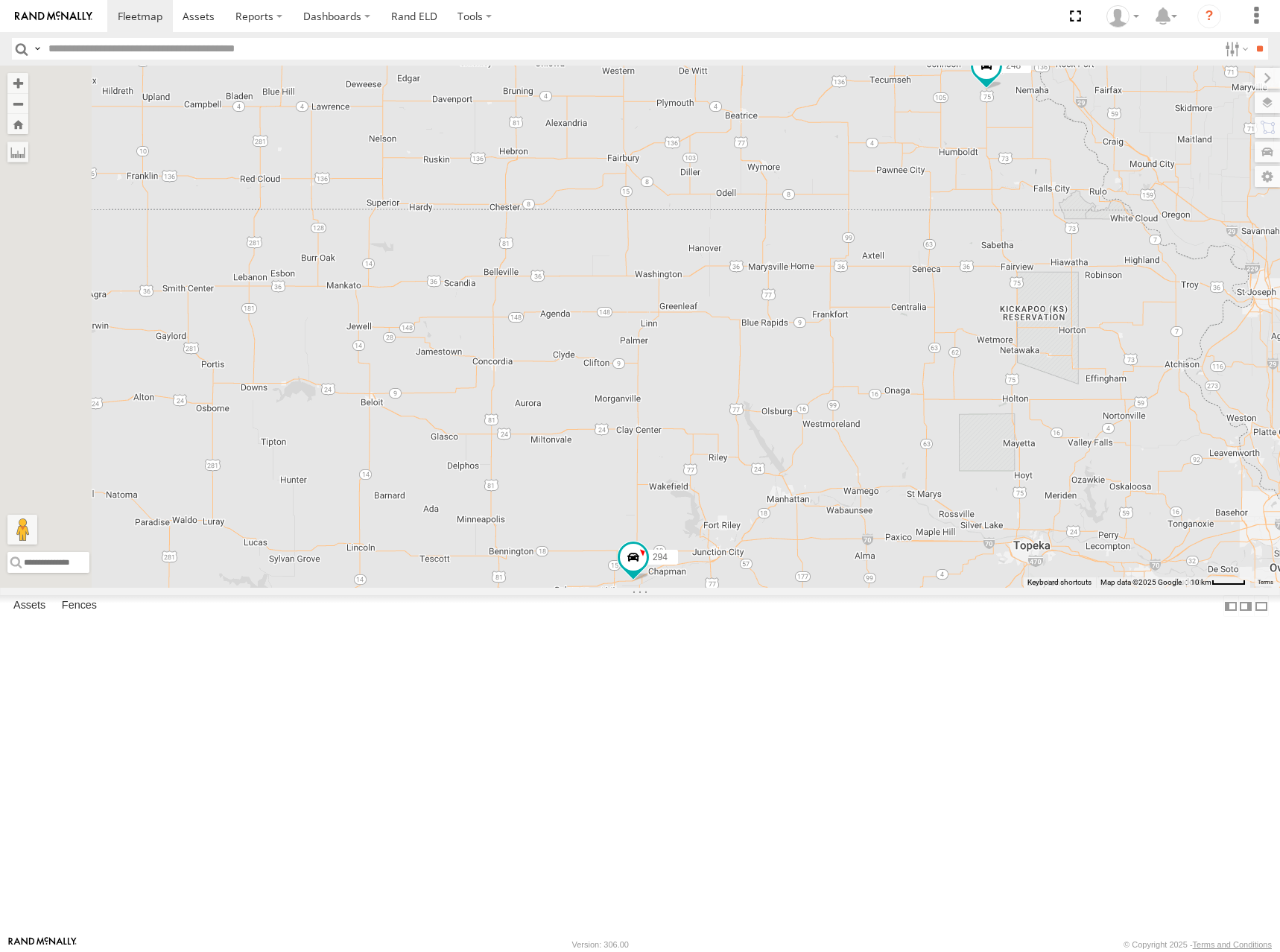
drag, startPoint x: 662, startPoint y: 465, endPoint x: 838, endPoint y: 370, distance: 200.0
click at [838, 370] on div "248 294" at bounding box center [640, 327] width 1280 height 522
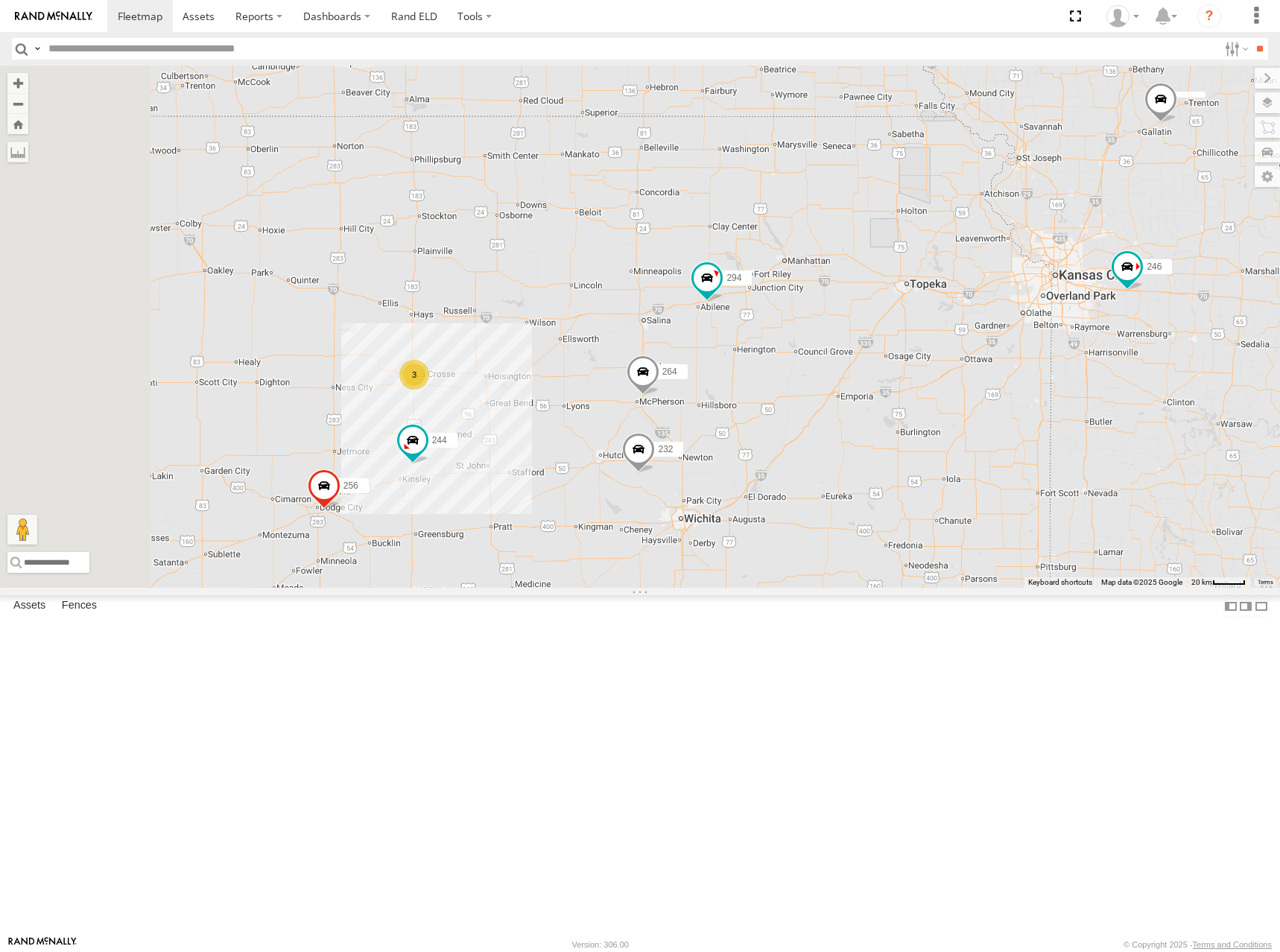
drag, startPoint x: 825, startPoint y: 388, endPoint x: 865, endPoint y: 336, distance: 65.6
click at [865, 336] on div "248 294 260 264 244 246 3 256 232 296" at bounding box center [640, 327] width 1280 height 522
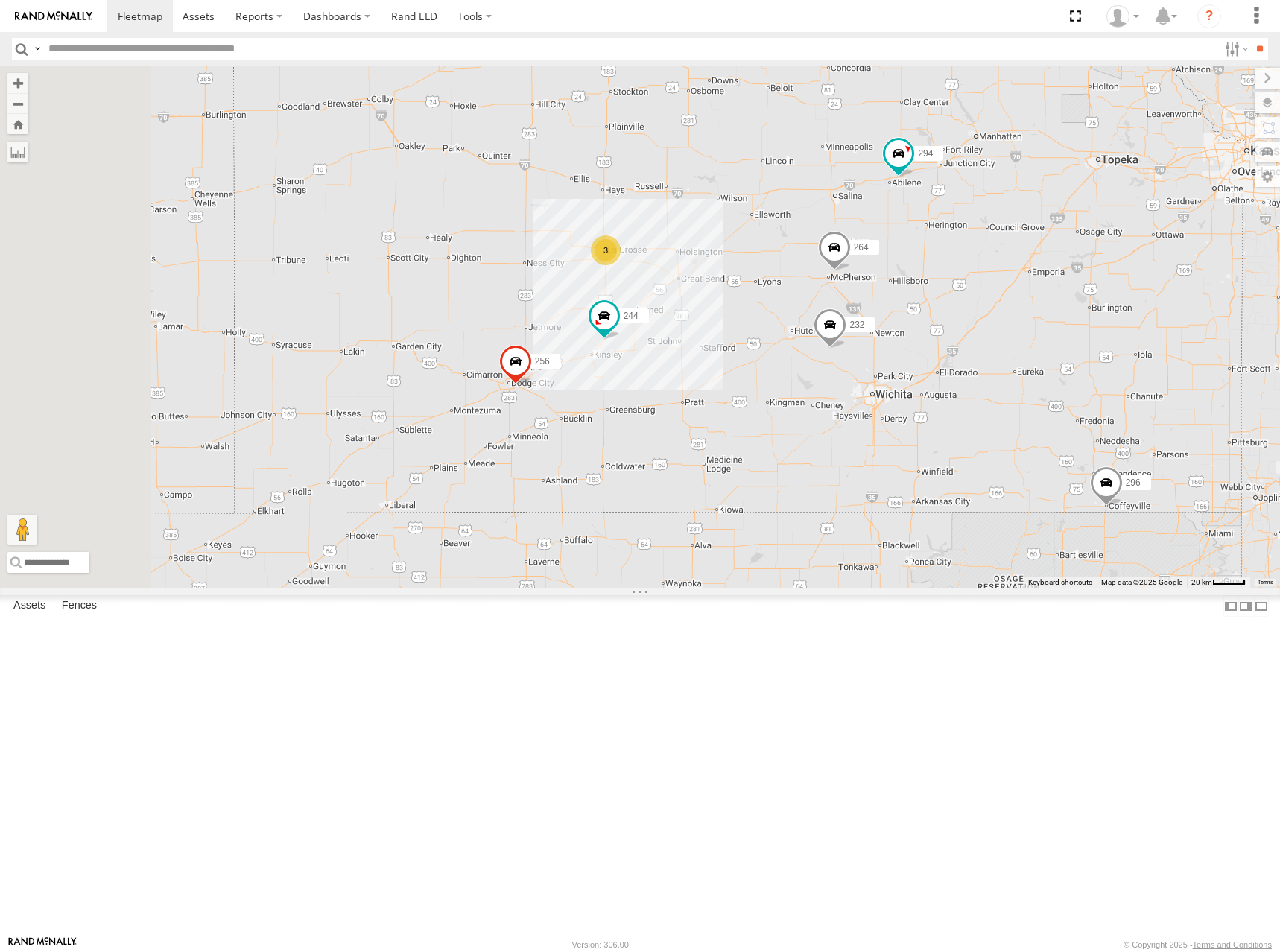
drag, startPoint x: 779, startPoint y: 447, endPoint x: 977, endPoint y: 313, distance: 239.1
click at [977, 313] on div "248 294 260 264 244 246 3 256 232 296" at bounding box center [640, 327] width 1280 height 522
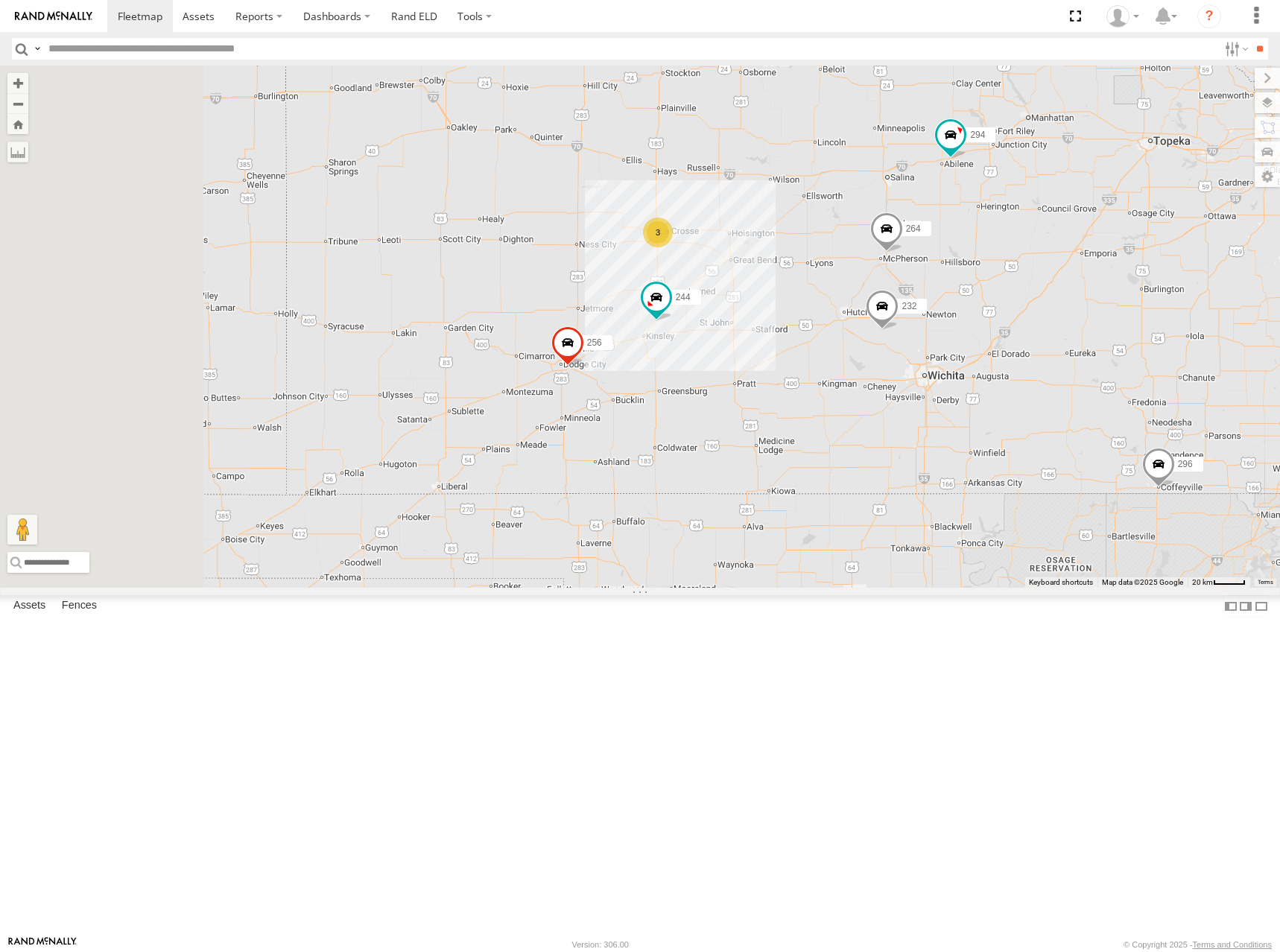
drag, startPoint x: 838, startPoint y: 577, endPoint x: 876, endPoint y: 566, distance: 39.6
click at [876, 566] on div "248 294 260 264 244 246 3 256 232 296" at bounding box center [640, 327] width 1280 height 522
click at [128, 10] on span at bounding box center [139, 15] width 45 height 14
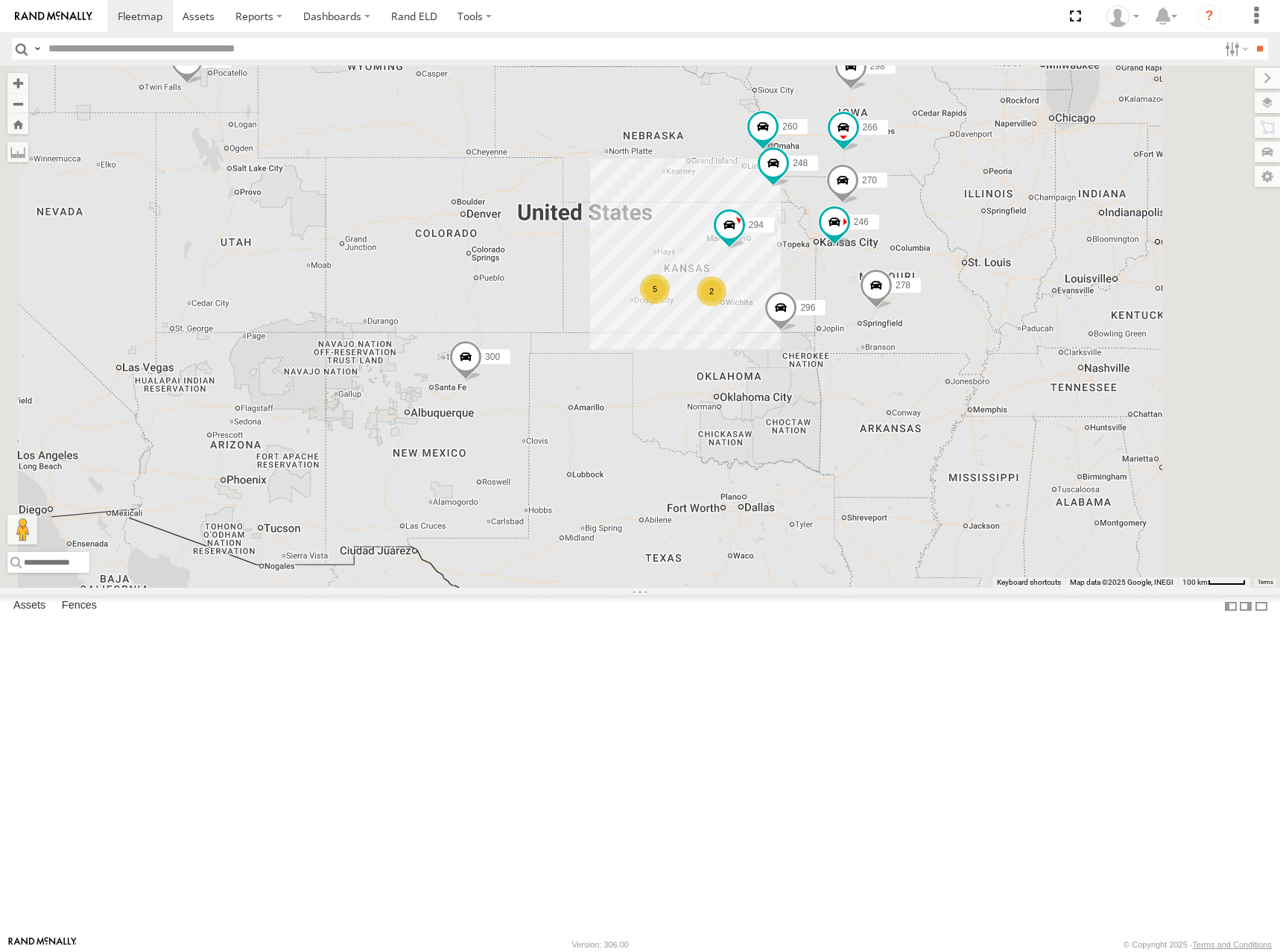
drag, startPoint x: 763, startPoint y: 476, endPoint x: 689, endPoint y: 423, distance: 91.0
click at [689, 423] on div "300 302 278 5 246 298 270 2 296 248 266 294 260" at bounding box center [640, 327] width 1280 height 522
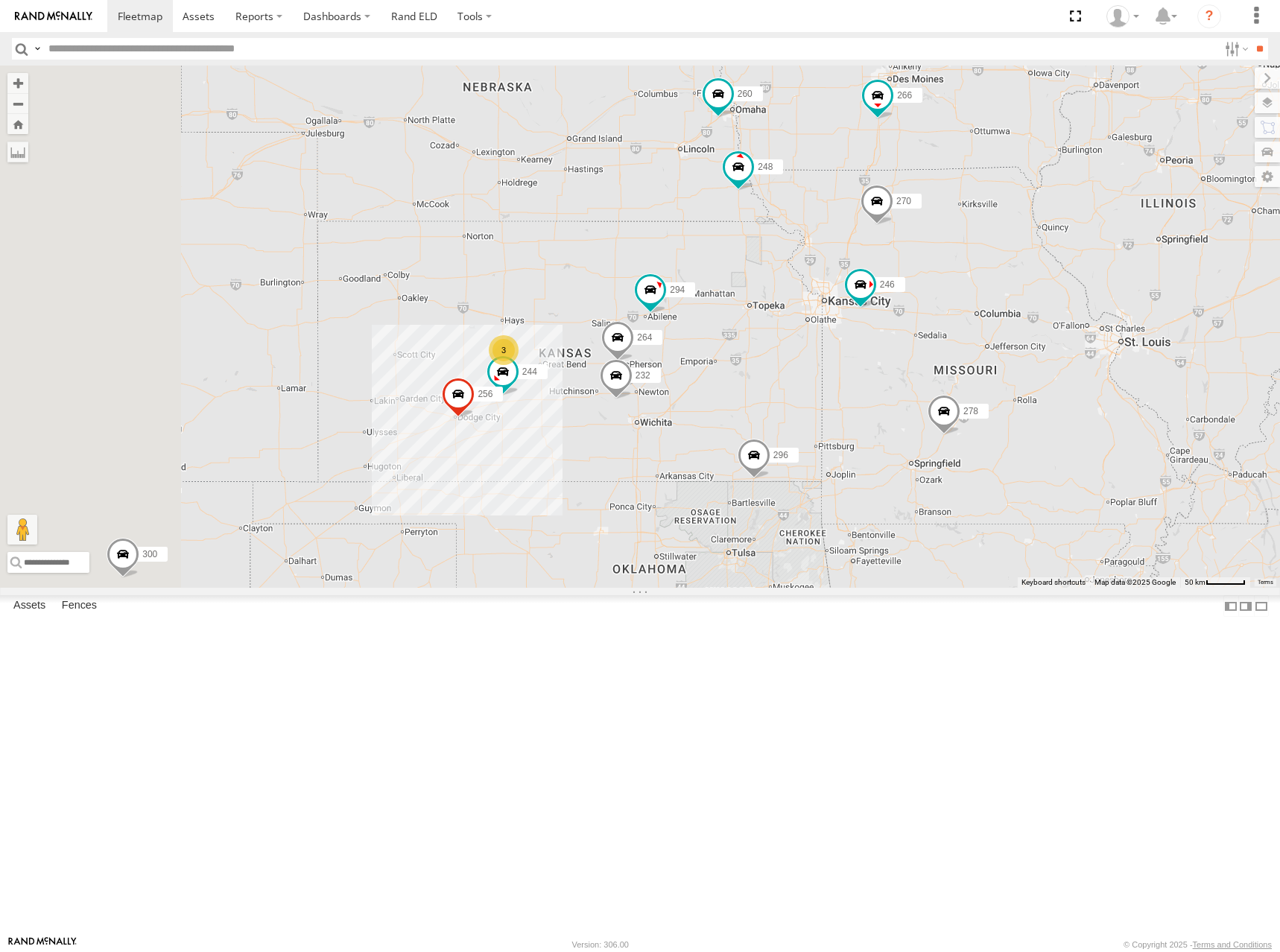
drag, startPoint x: 694, startPoint y: 428, endPoint x: 779, endPoint y: 322, distance: 135.9
click at [779, 322] on div "300 302 278 246 298 270 296 248 266 294 260 244 3 256 232 264" at bounding box center [640, 327] width 1280 height 522
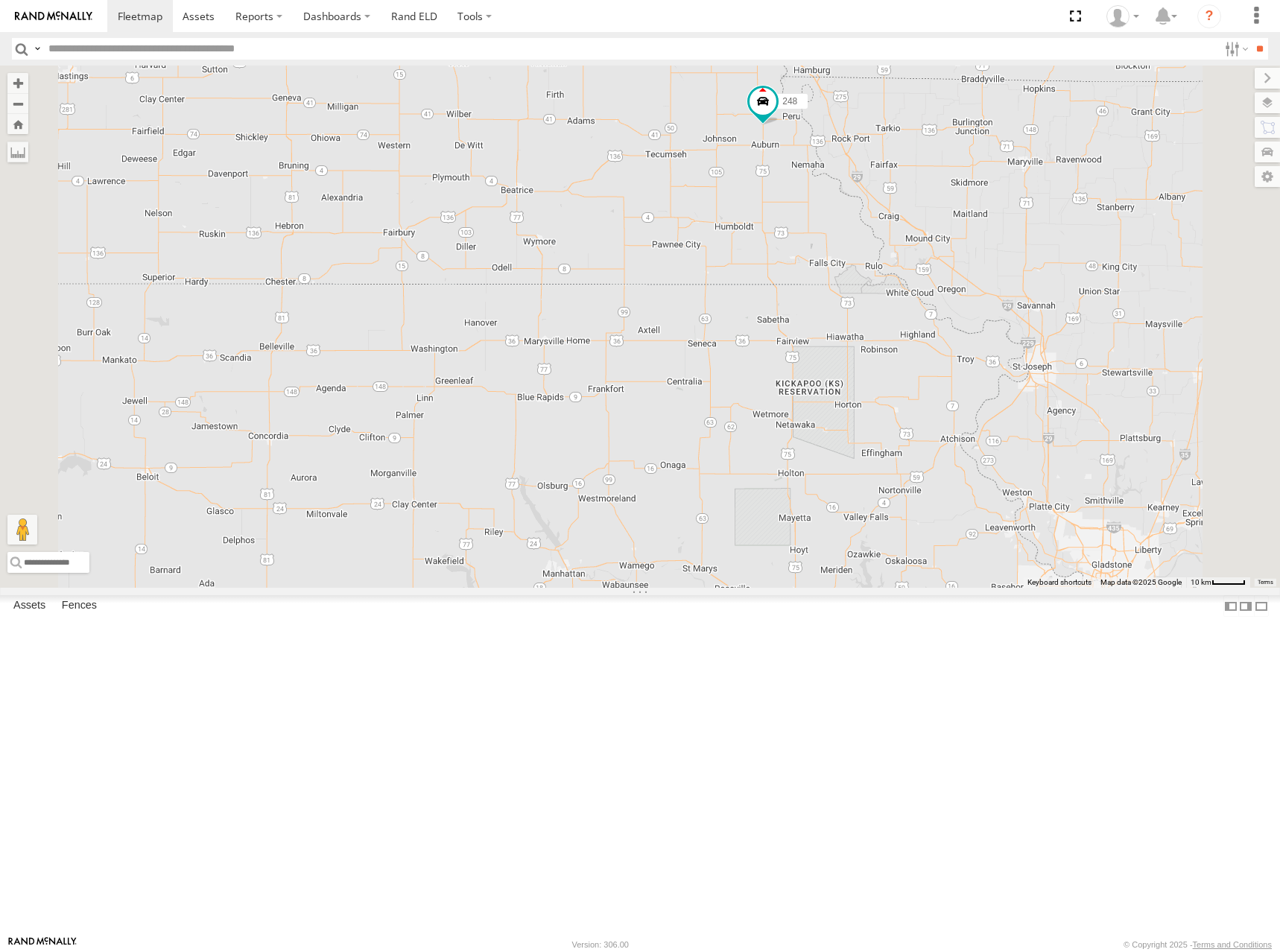
drag, startPoint x: 826, startPoint y: 223, endPoint x: 823, endPoint y: 251, distance: 28.2
click at [823, 251] on div "248 294" at bounding box center [640, 327] width 1280 height 522
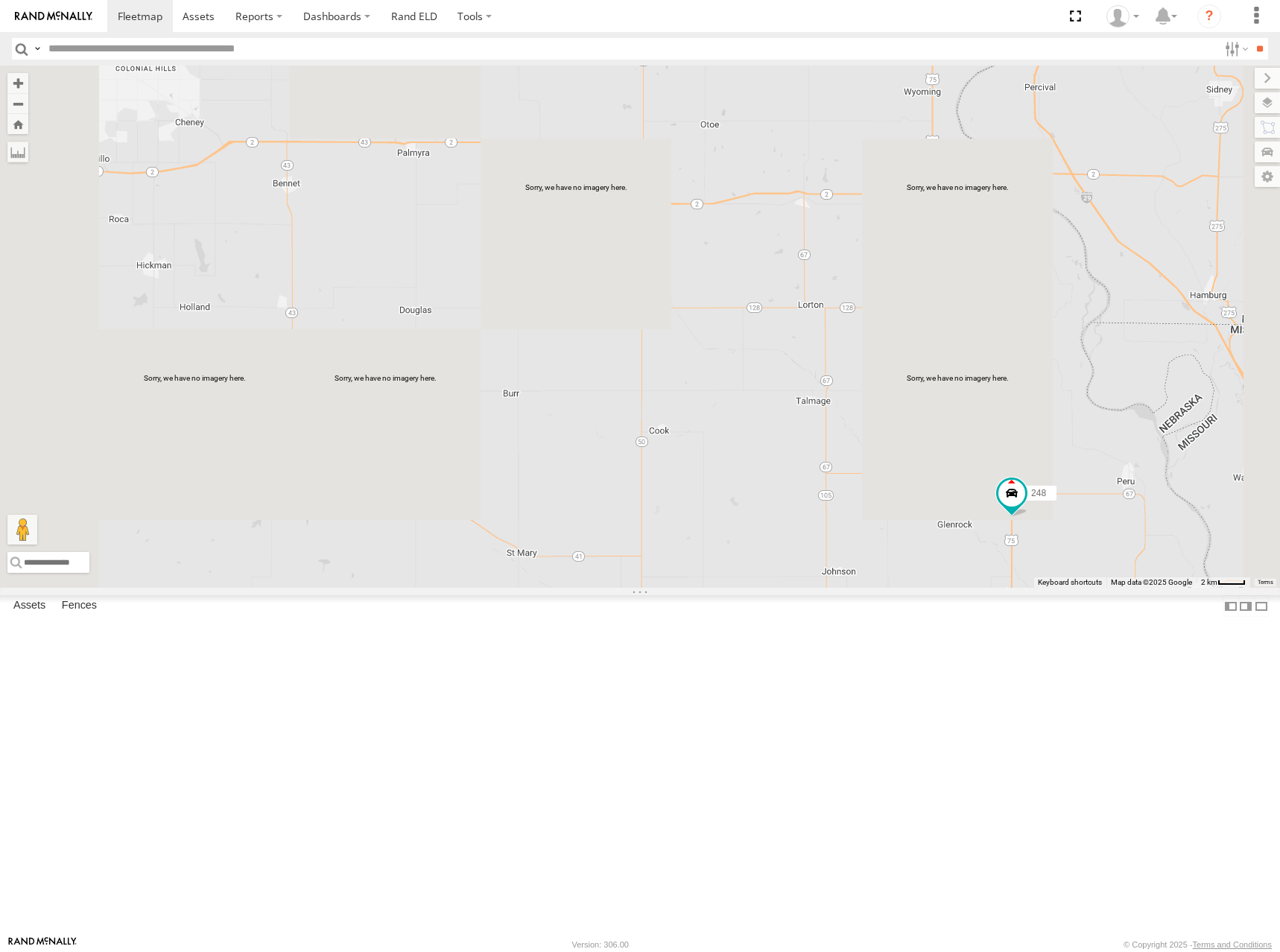
drag, startPoint x: 905, startPoint y: 179, endPoint x: 942, endPoint y: 292, distance: 118.9
click at [942, 292] on div "248 294" at bounding box center [640, 327] width 1280 height 522
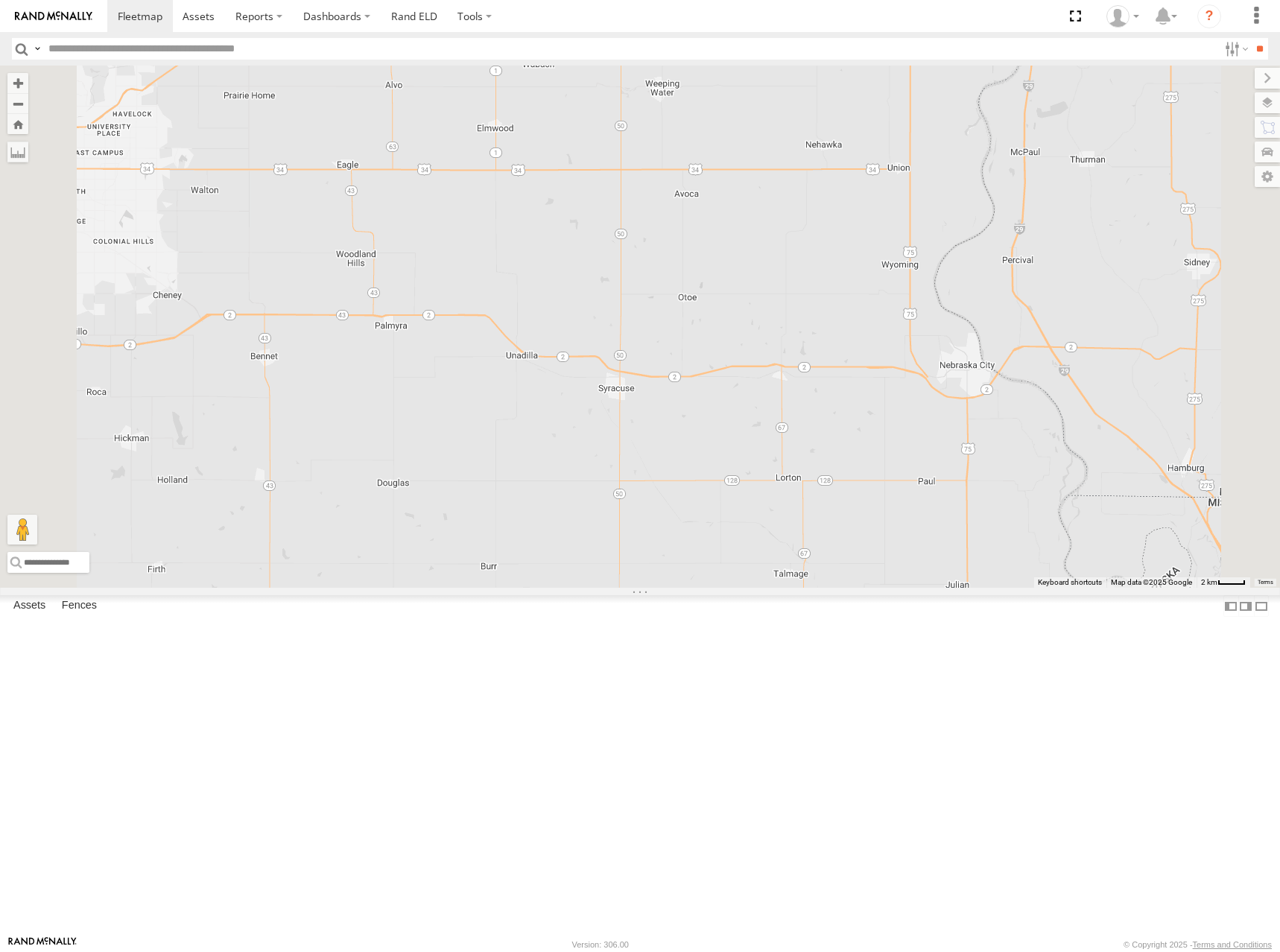
drag, startPoint x: 1029, startPoint y: 206, endPoint x: 1060, endPoint y: 264, distance: 65.8
click at [1060, 264] on div "248 294" at bounding box center [640, 327] width 1280 height 522
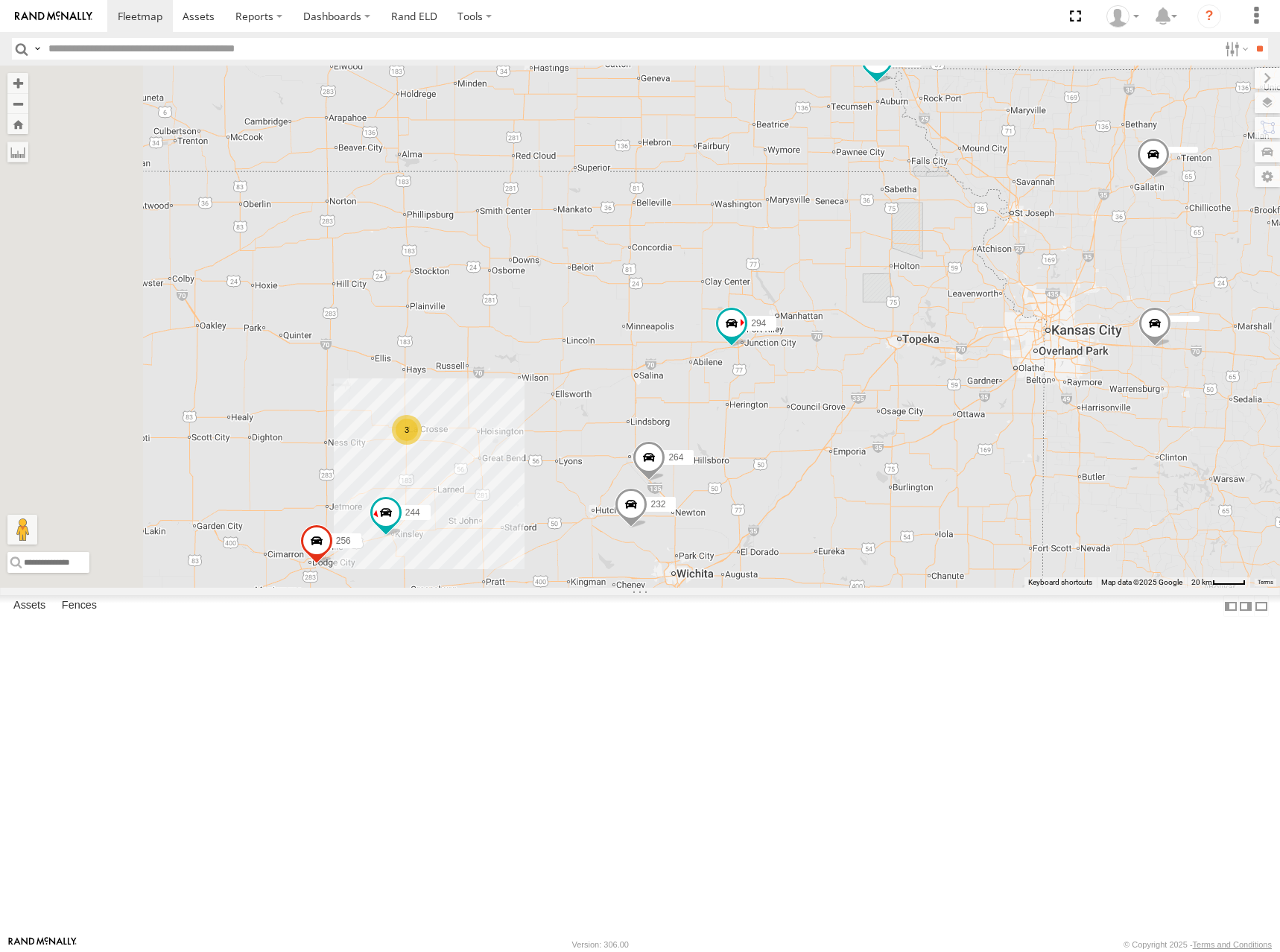
drag, startPoint x: 877, startPoint y: 263, endPoint x: 936, endPoint y: 184, distance: 98.6
click at [936, 184] on div "248 260 244 3 256 232 296 264 294" at bounding box center [640, 327] width 1280 height 522
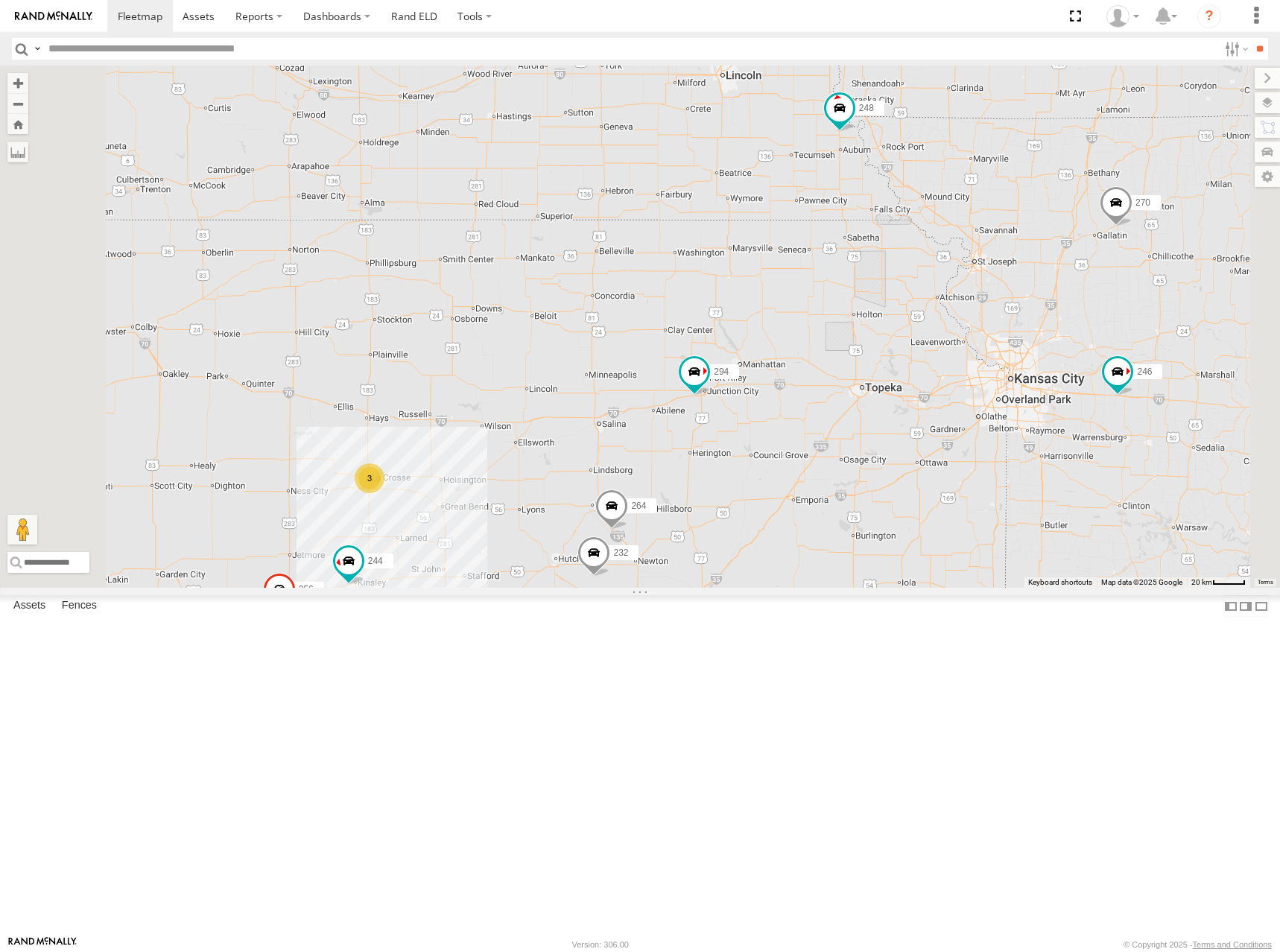
drag, startPoint x: 852, startPoint y: 356, endPoint x: 916, endPoint y: 272, distance: 105.6
click at [913, 273] on div "248 260 244 246 270 256 232 296 264 266 294 300 278 3" at bounding box center [640, 327] width 1280 height 522
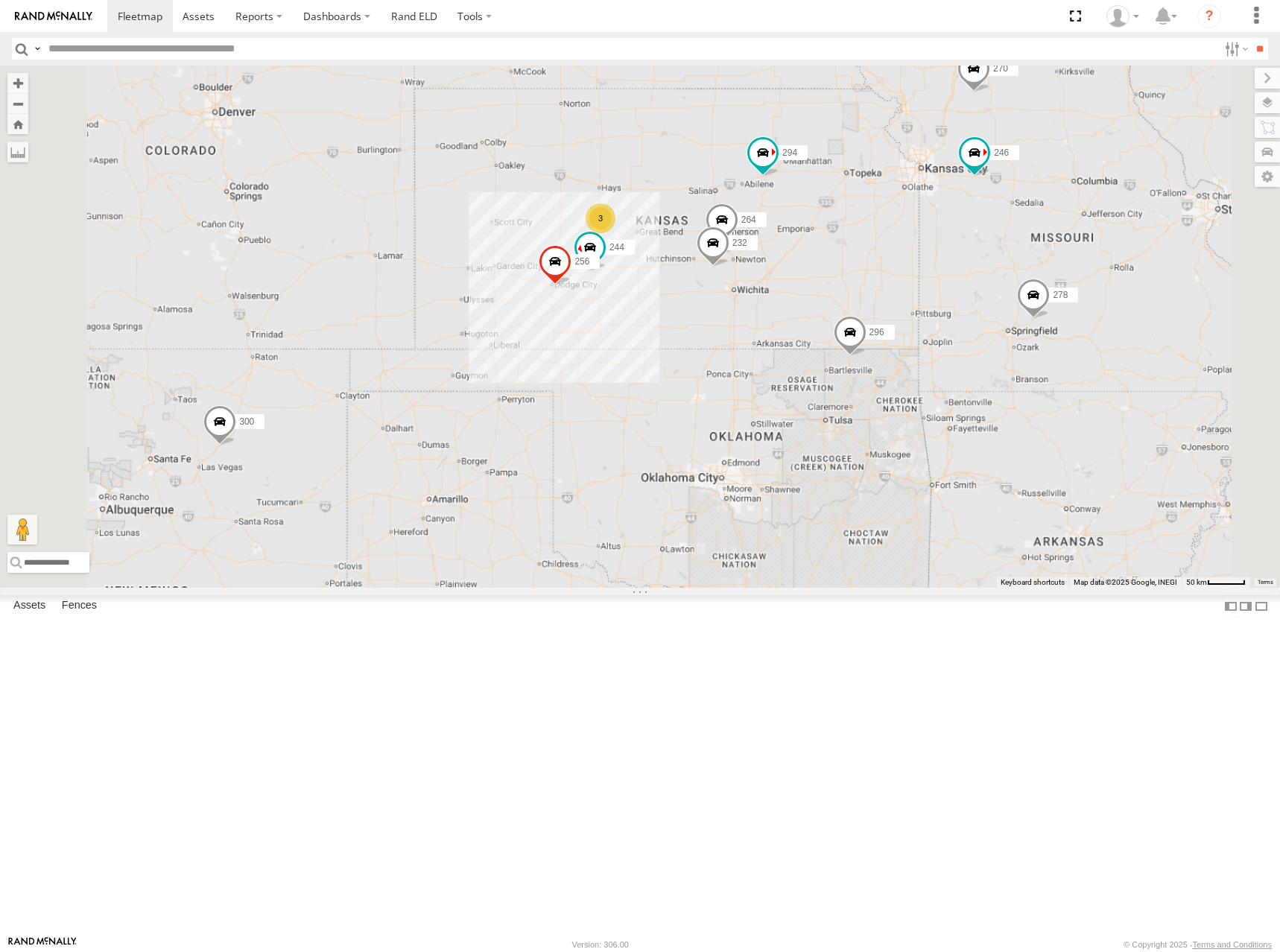
drag, startPoint x: 841, startPoint y: 340, endPoint x: 855, endPoint y: 286, distance: 55.8
click at [854, 286] on div "248 260 244 246 270 256 232 296 264 266 294 300 298 278 3" at bounding box center [640, 327] width 1280 height 522
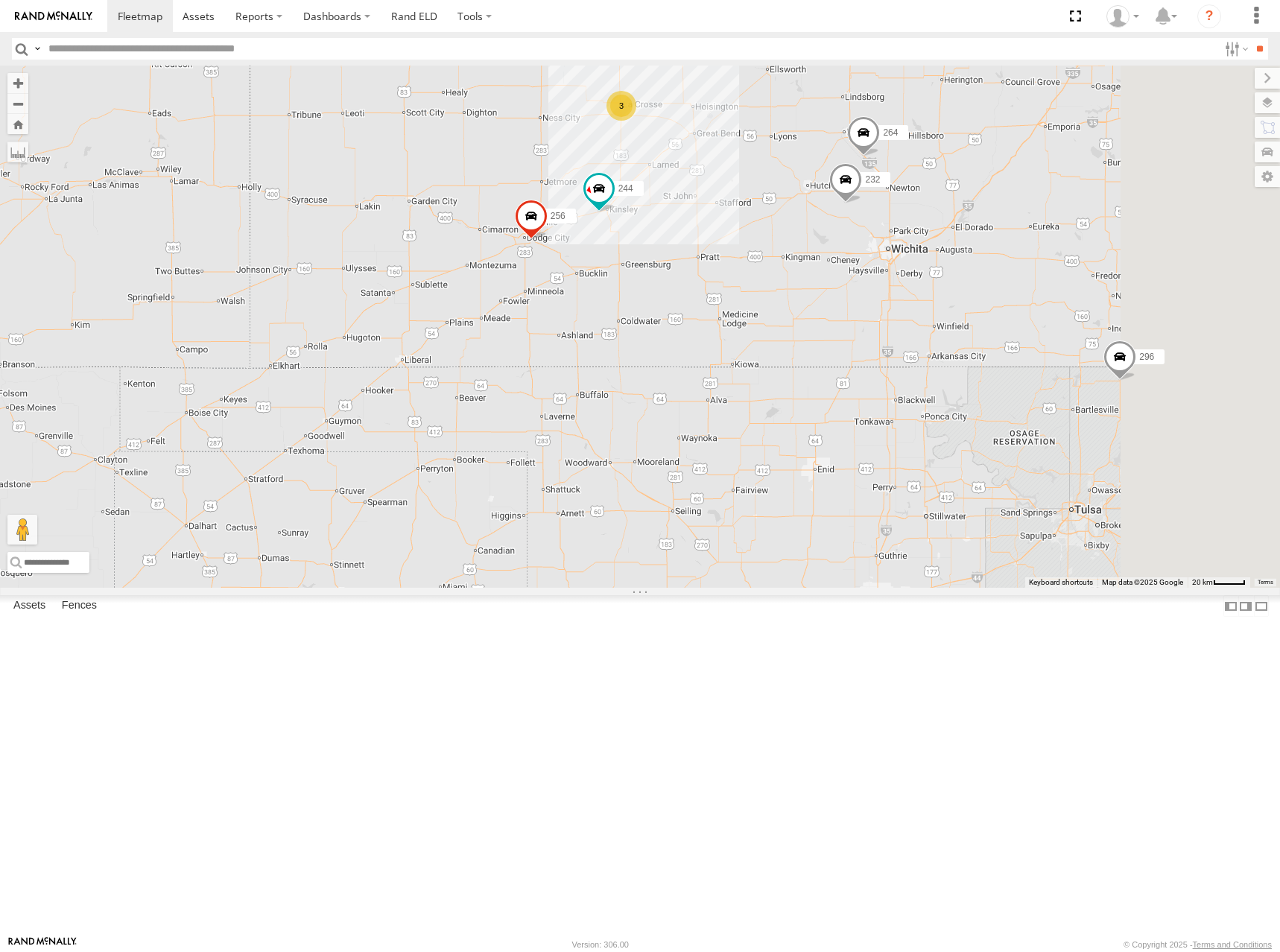
drag, startPoint x: 962, startPoint y: 405, endPoint x: 922, endPoint y: 415, distance: 41.2
click at [922, 415] on div "248 260 244 246 270 256 232 296 264 266 294 300 298 278 3" at bounding box center [640, 327] width 1280 height 522
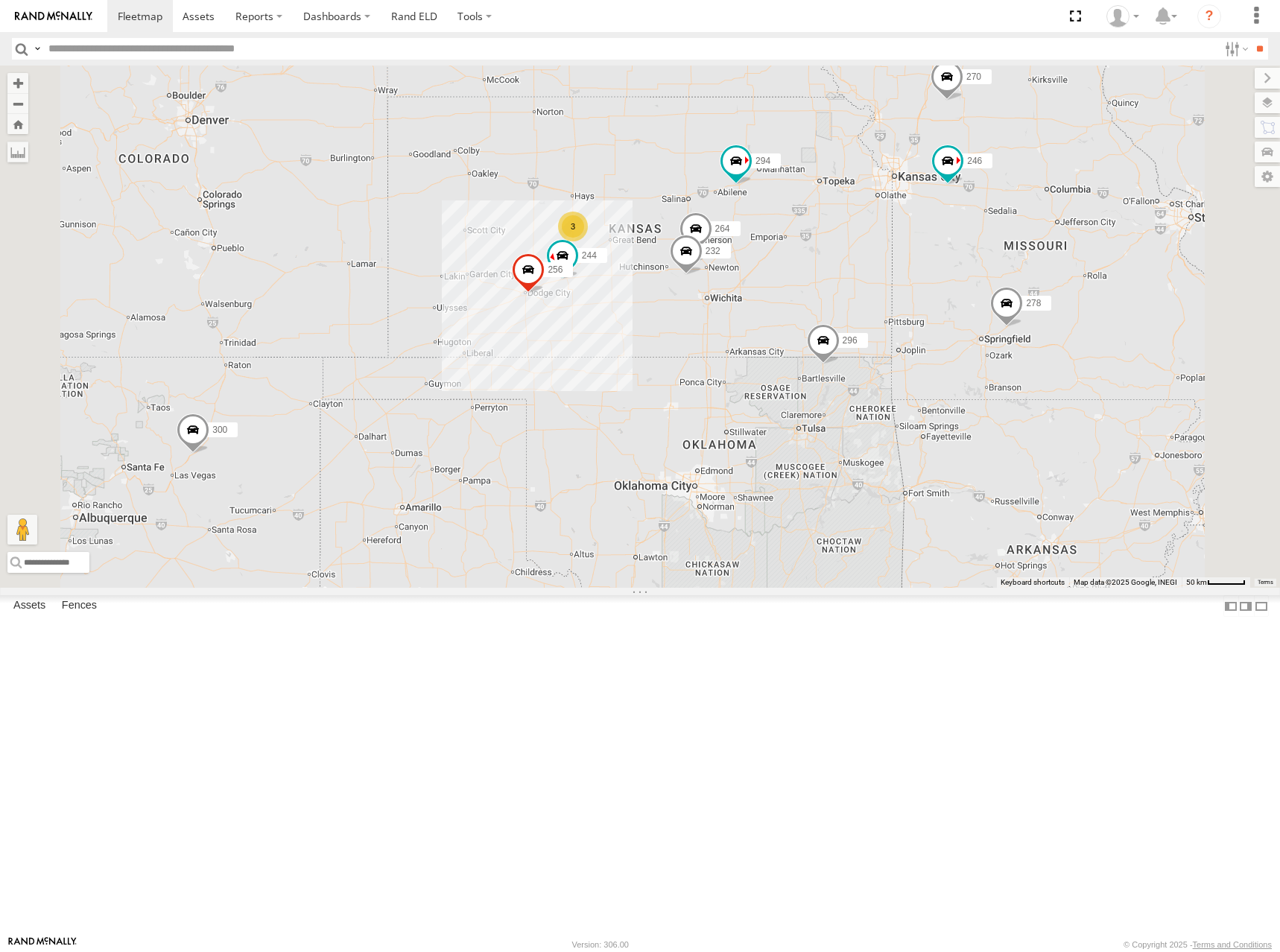
drag, startPoint x: 1085, startPoint y: 272, endPoint x: 980, endPoint y: 325, distance: 117.6
click at [980, 325] on div "248 260 244 246 270 256 232 296 264 266 294 300 298 278 3" at bounding box center [640, 327] width 1280 height 522
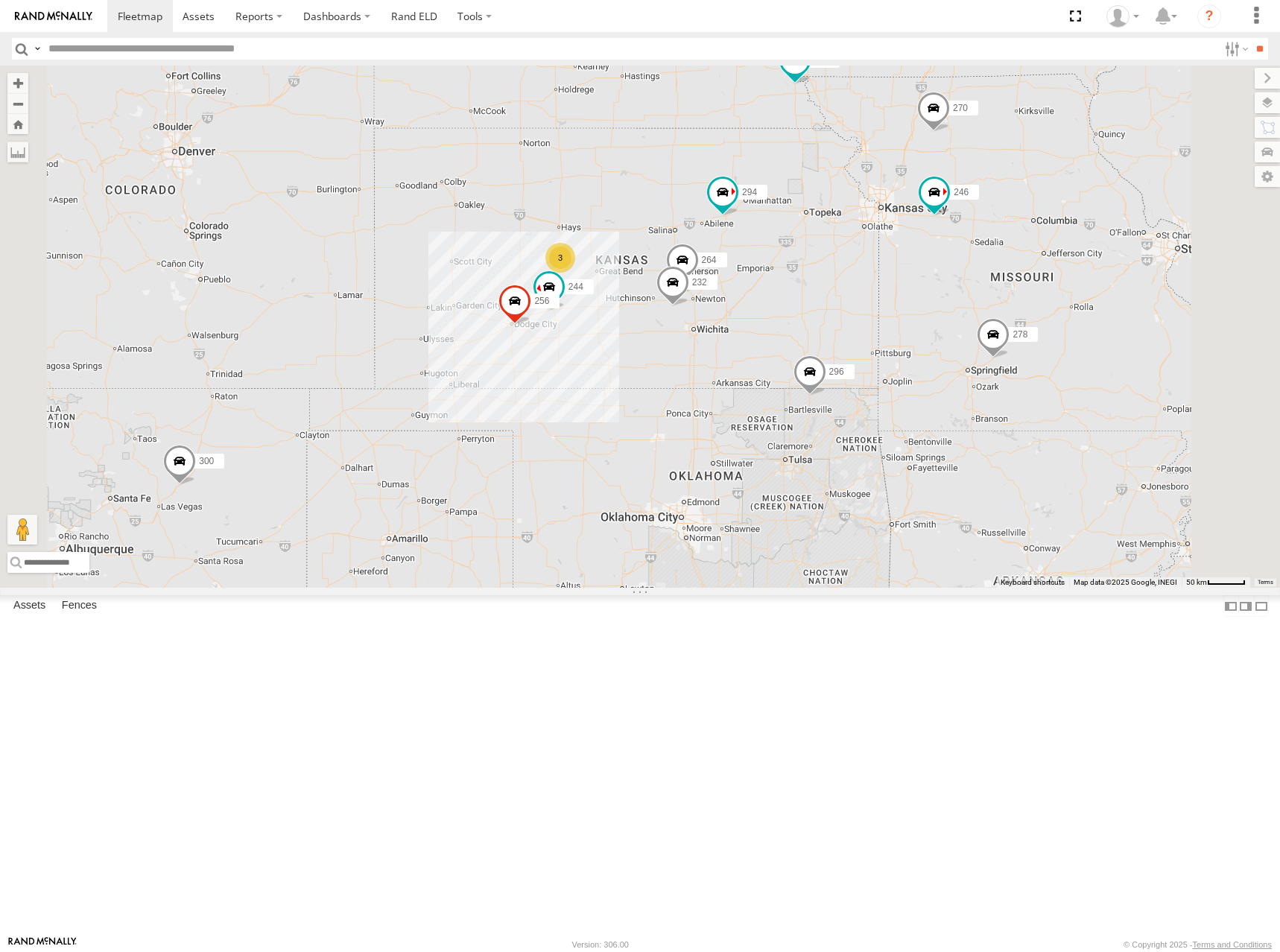
drag, startPoint x: 1089, startPoint y: 195, endPoint x: 1070, endPoint y: 238, distance: 47.0
click at [1070, 238] on div "248 260 244 246 270 256 232 296 264 266 294 300 298 278 3" at bounding box center [640, 327] width 1280 height 522
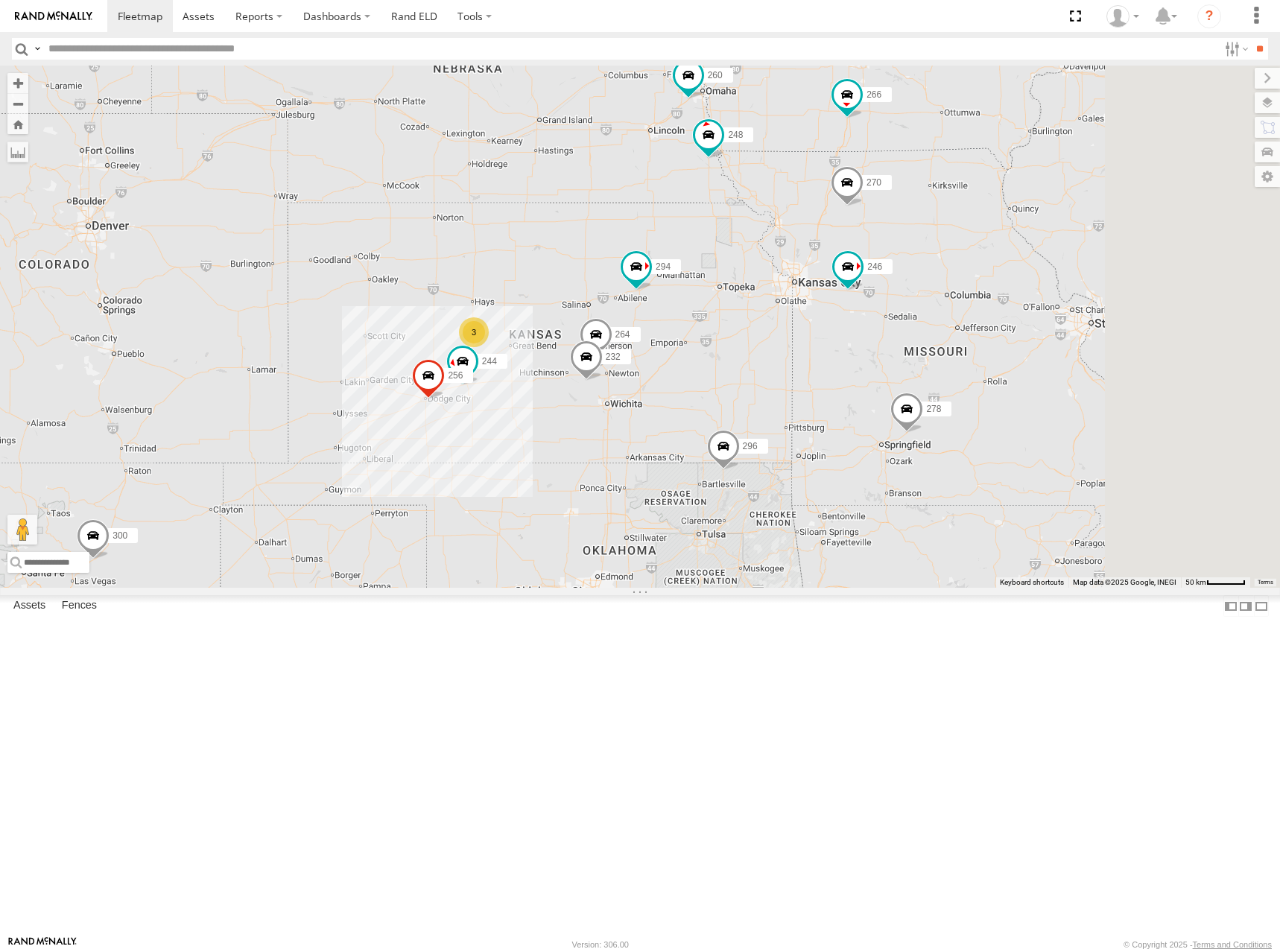
drag, startPoint x: 1192, startPoint y: 220, endPoint x: 1112, endPoint y: 285, distance: 103.1
click at [1112, 285] on div "248 260 244 246 270 256 232 296 264 266 294 300 298 278 3" at bounding box center [640, 327] width 1280 height 522
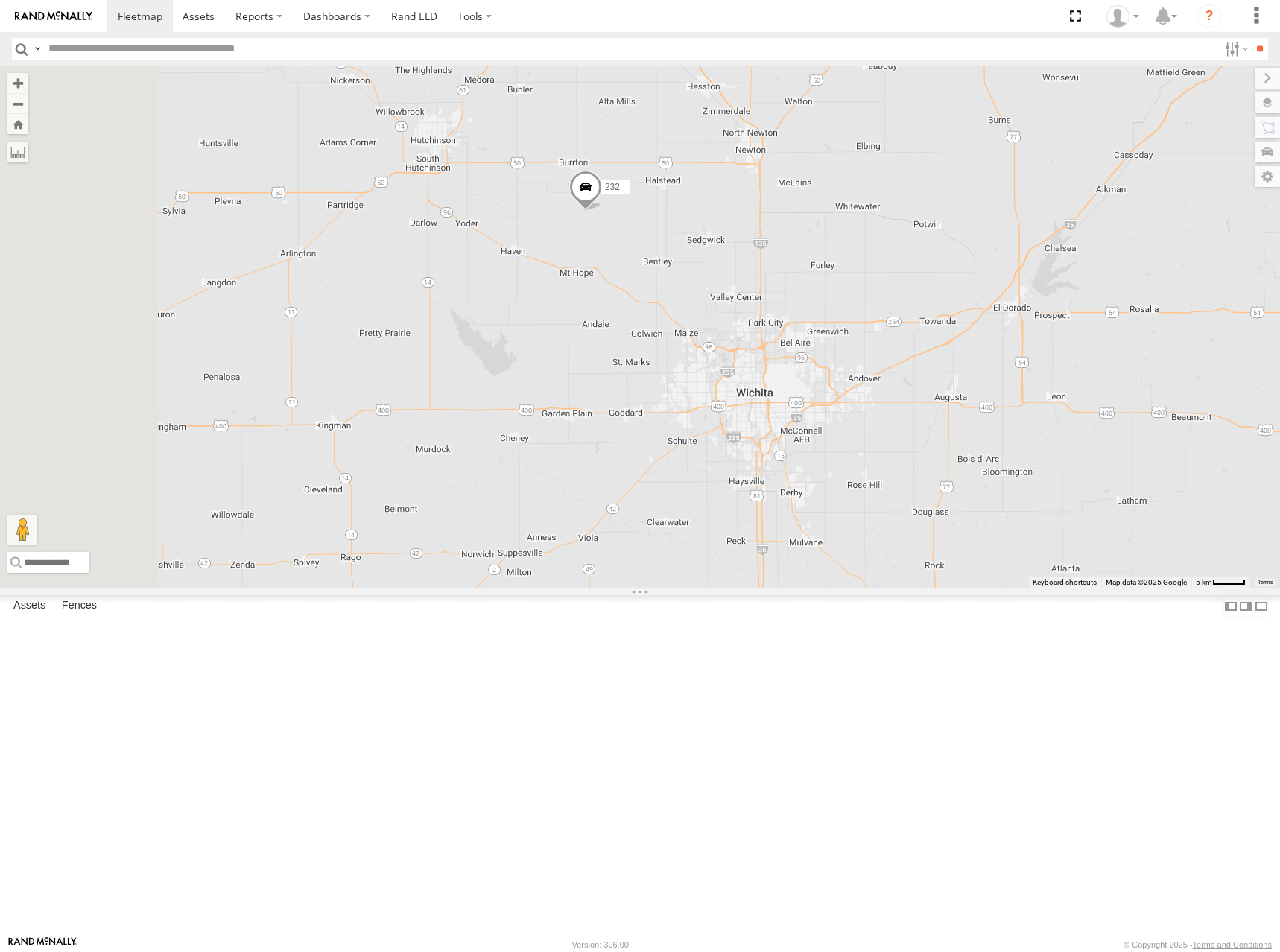
drag, startPoint x: 710, startPoint y: 469, endPoint x: 879, endPoint y: 416, distance: 177.1
click at [879, 416] on div "248 260 244 246 270 256 232 296 264 266 294 300 298 278" at bounding box center [640, 327] width 1280 height 522
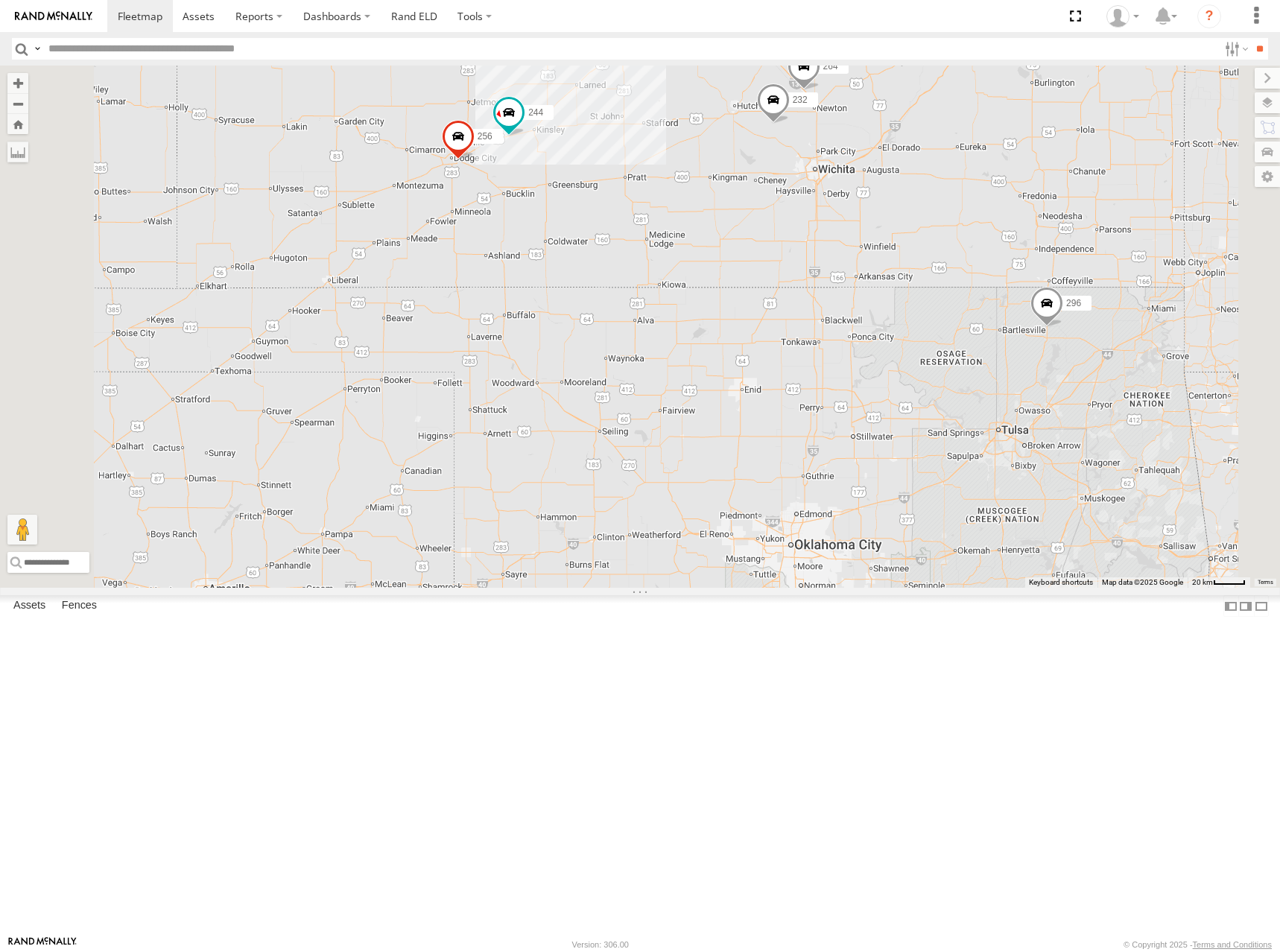
drag, startPoint x: 754, startPoint y: 308, endPoint x: 898, endPoint y: 308, distance: 144.0
click at [898, 308] on div "300 244 246 270 256 296 278 294 232 264 3" at bounding box center [640, 327] width 1280 height 522
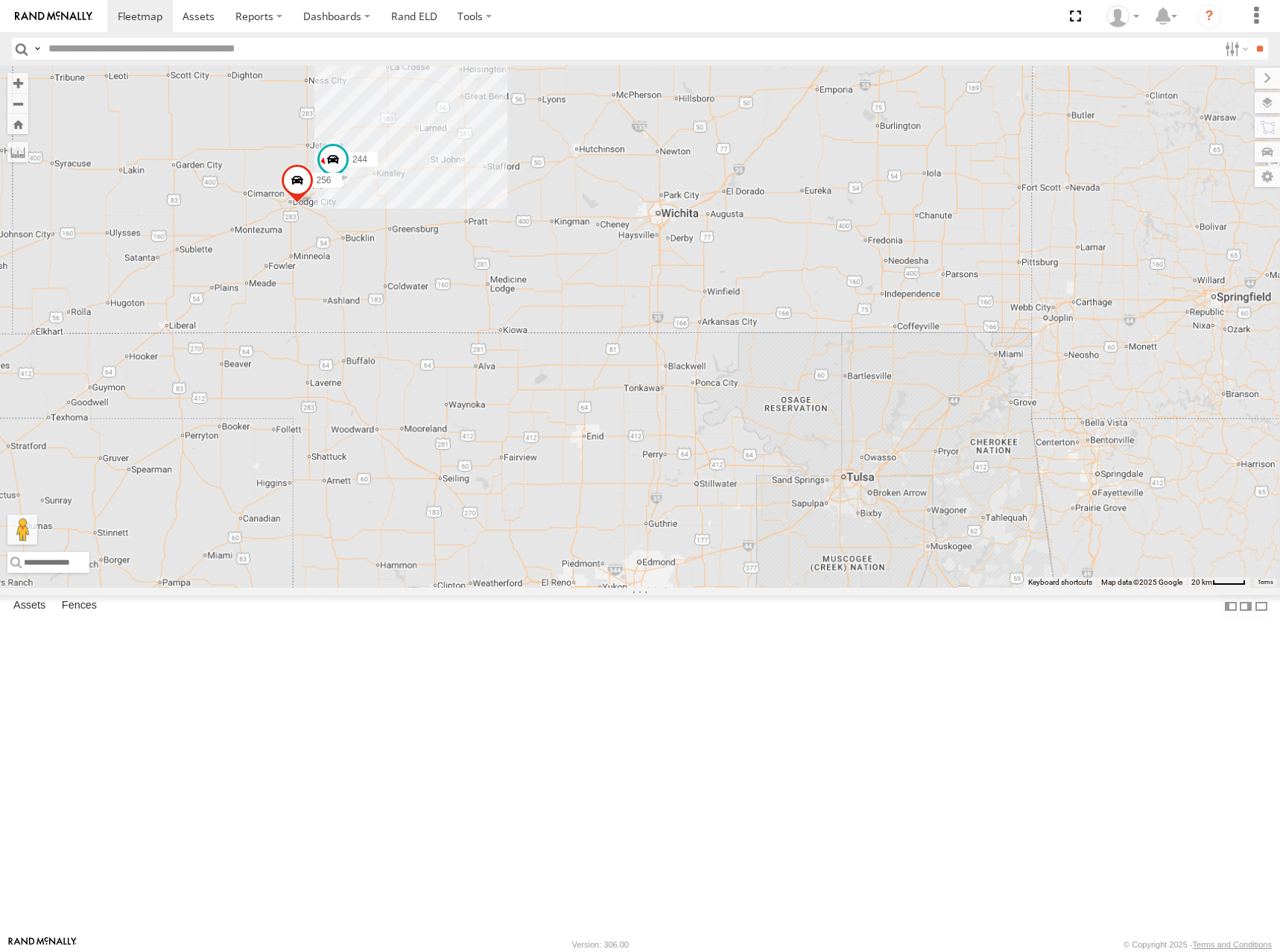
drag, startPoint x: 949, startPoint y: 384, endPoint x: 671, endPoint y: 386, distance: 278.0
click at [671, 386] on div "244 256" at bounding box center [640, 327] width 1280 height 522
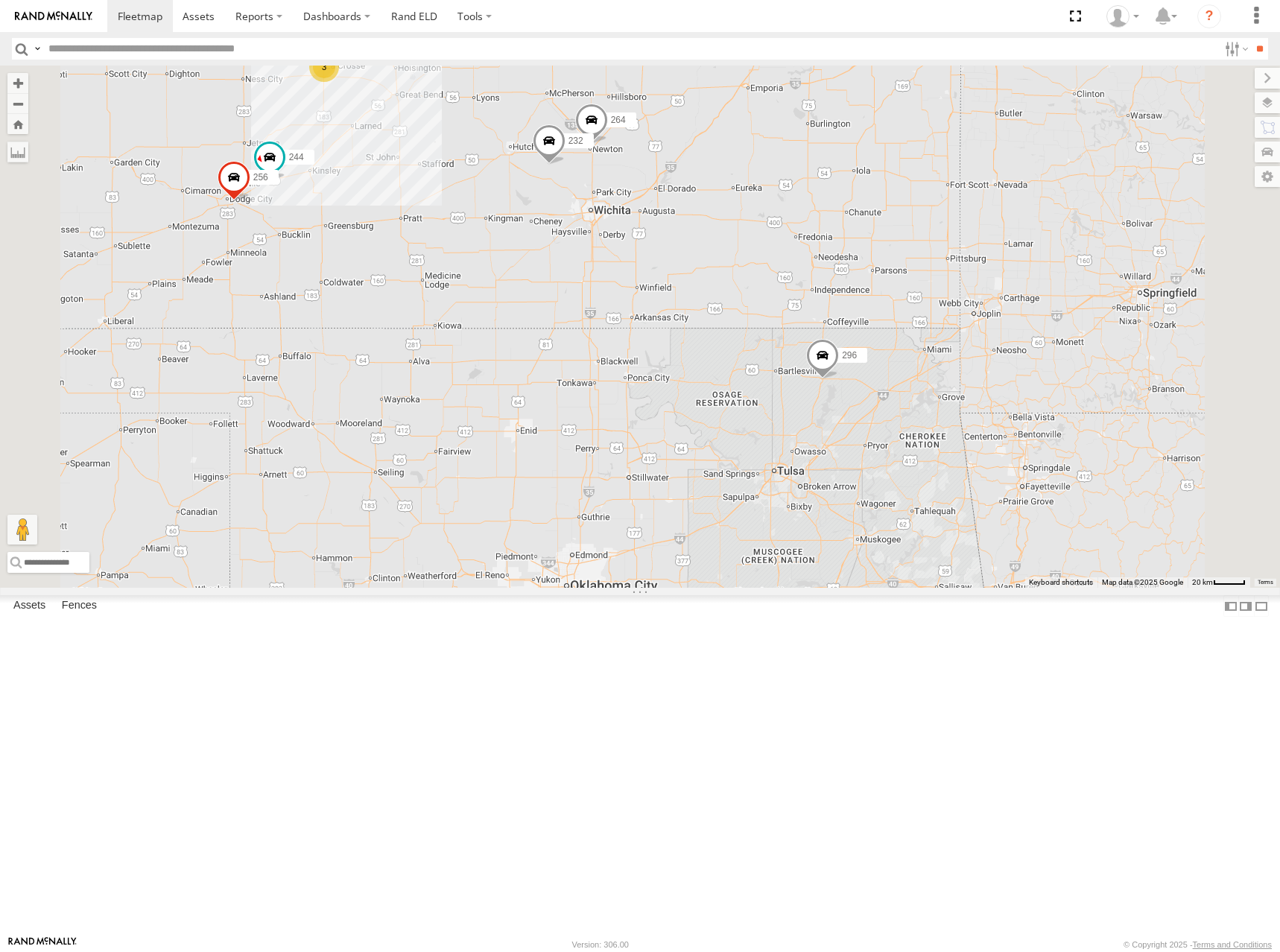
drag, startPoint x: 993, startPoint y: 388, endPoint x: 933, endPoint y: 376, distance: 61.2
click at [933, 376] on div "244 256 232 296 264 294 3" at bounding box center [640, 327] width 1280 height 522
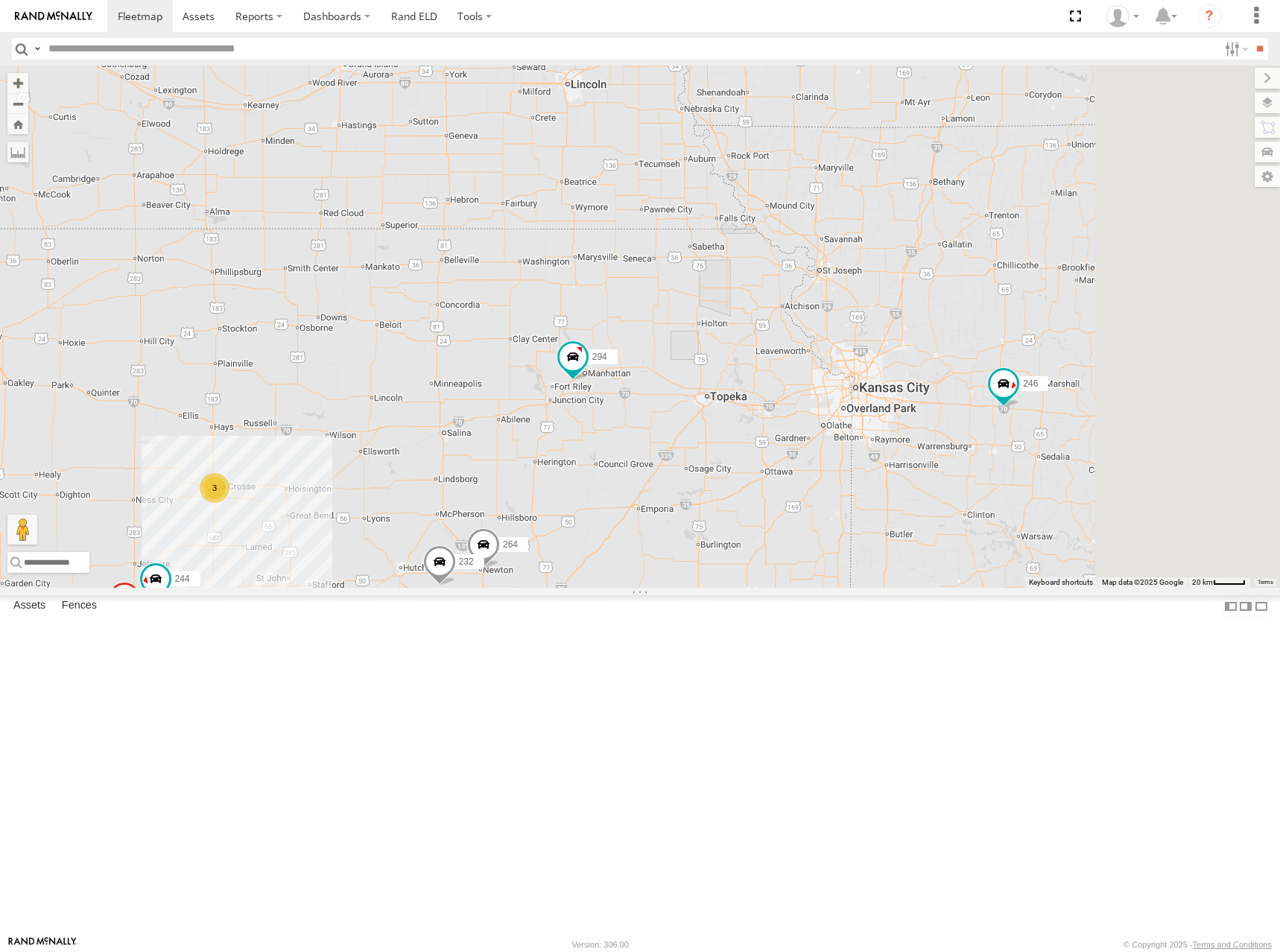
drag, startPoint x: 1040, startPoint y: 204, endPoint x: 946, endPoint y: 624, distance: 430.4
click at [946, 587] on div "244 246 256 232 296 264 294 3" at bounding box center [640, 327] width 1280 height 522
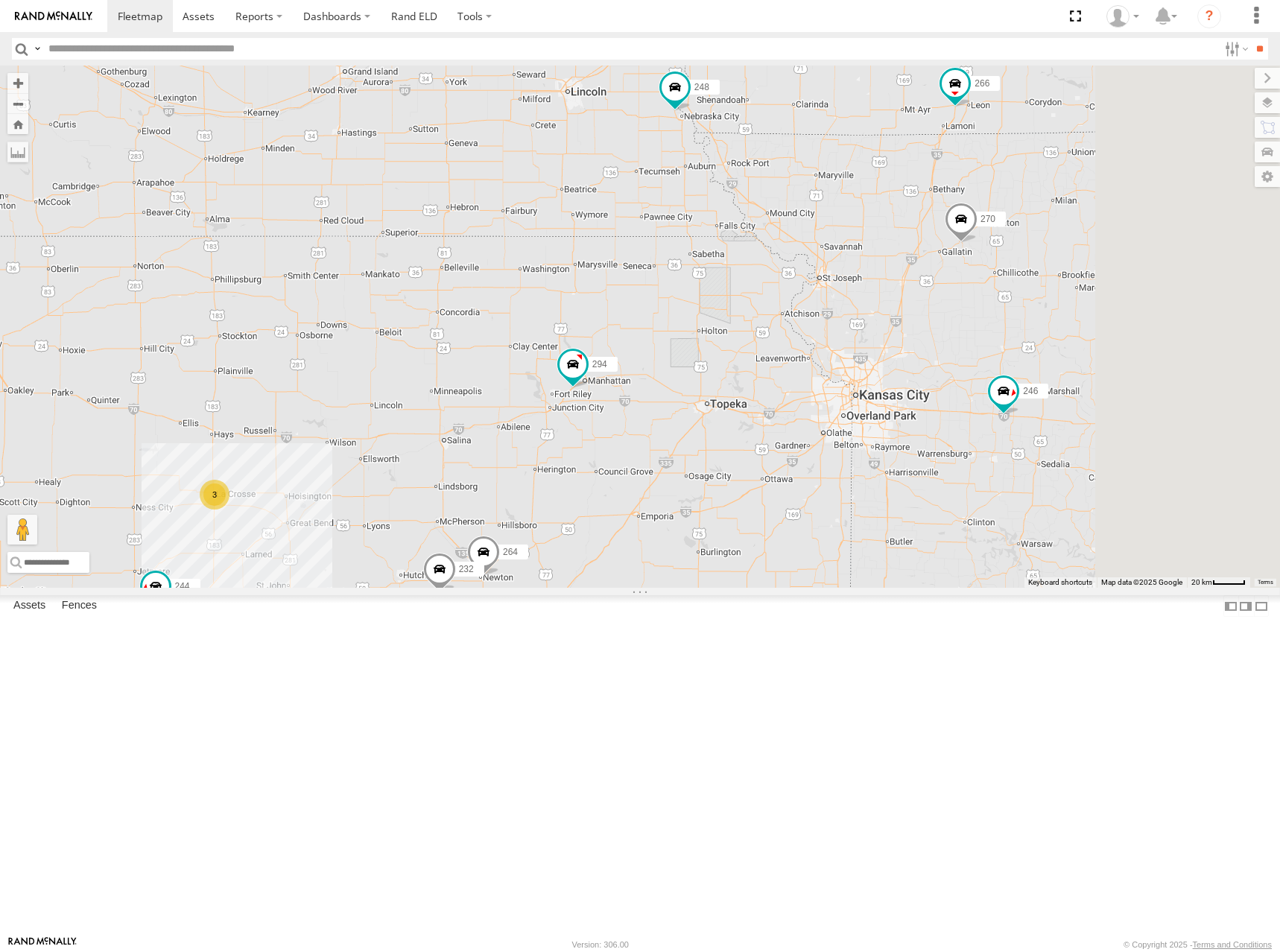
drag, startPoint x: 903, startPoint y: 228, endPoint x: 906, endPoint y: 259, distance: 31.1
click at [906, 259] on div "244 246 256 232 296 264 294 3 270 248 266 278 260" at bounding box center [640, 327] width 1280 height 522
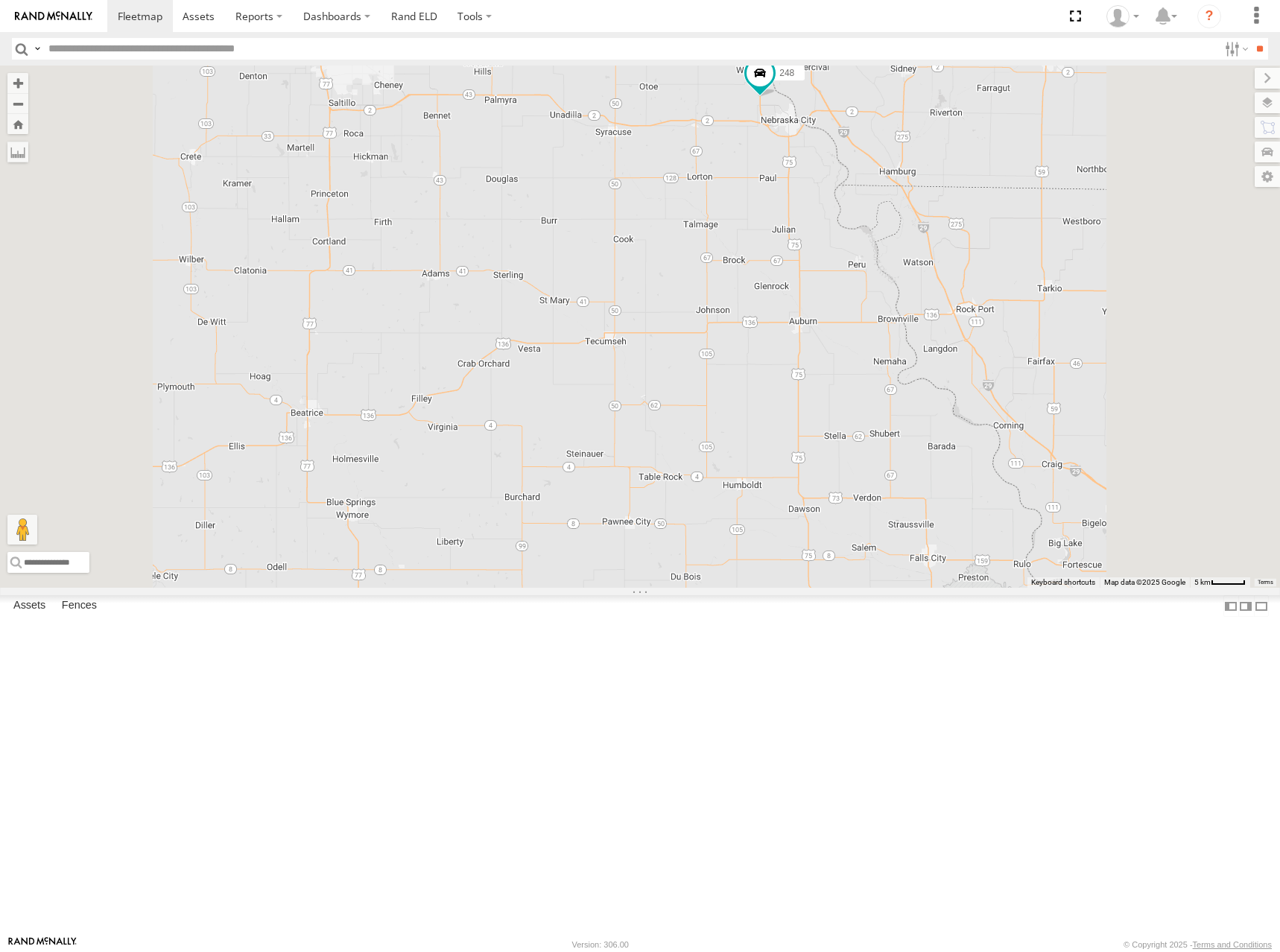
drag, startPoint x: 898, startPoint y: 273, endPoint x: 892, endPoint y: 318, distance: 45.4
click at [892, 318] on div "244 246 256 232 296 264 294 270 248 266 278 260" at bounding box center [640, 327] width 1280 height 522
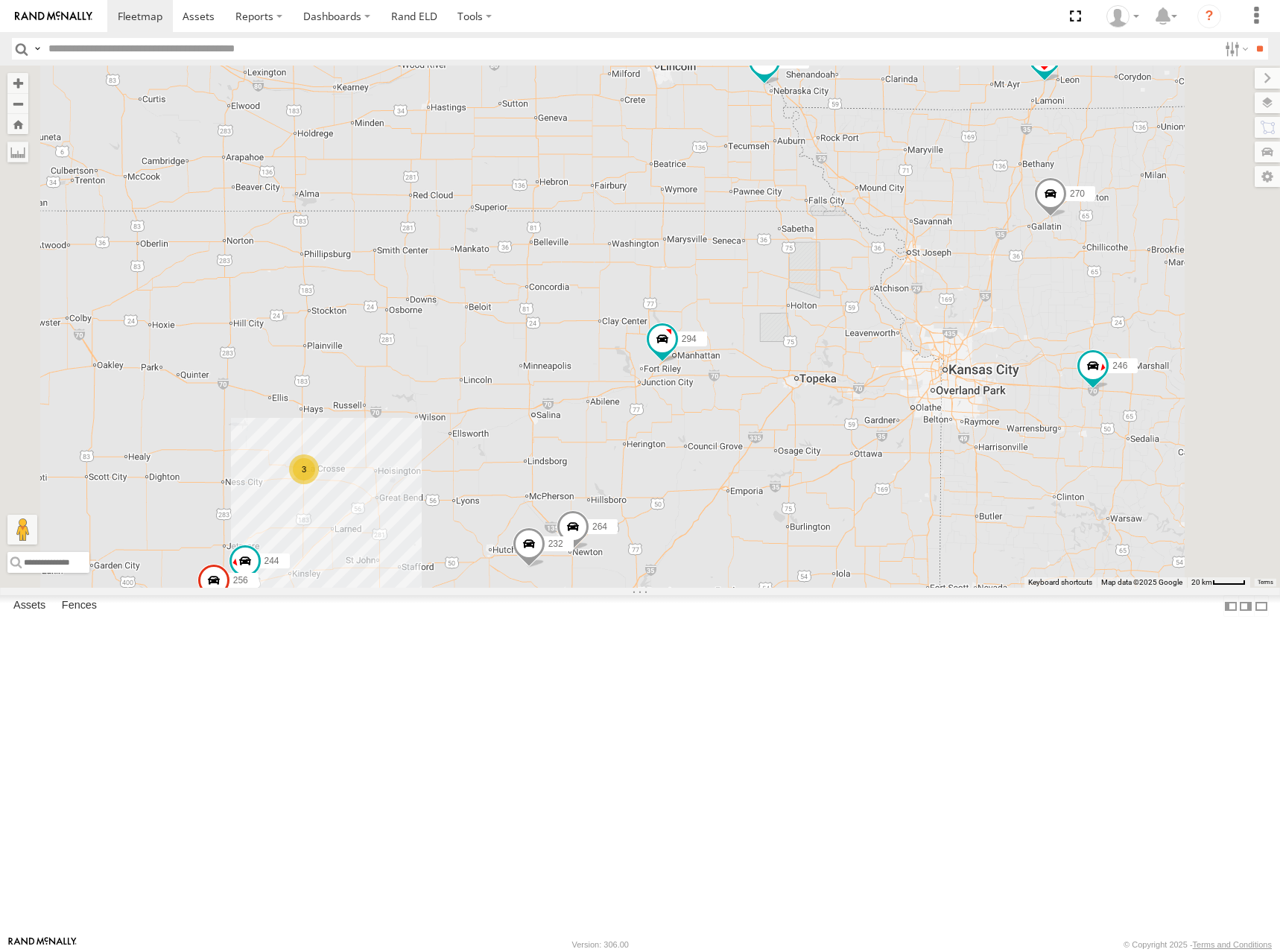
drag, startPoint x: 883, startPoint y: 350, endPoint x: 934, endPoint y: 288, distance: 80.3
click at [934, 288] on div "244 246 256 232 296 264 294 270 248 266 278 260 3" at bounding box center [640, 327] width 1280 height 522
drag, startPoint x: 868, startPoint y: 332, endPoint x: 879, endPoint y: 321, distance: 15.6
click at [879, 321] on div "244 246 256 232 296 264 294 270 248 266 278 260 3" at bounding box center [640, 327] width 1280 height 522
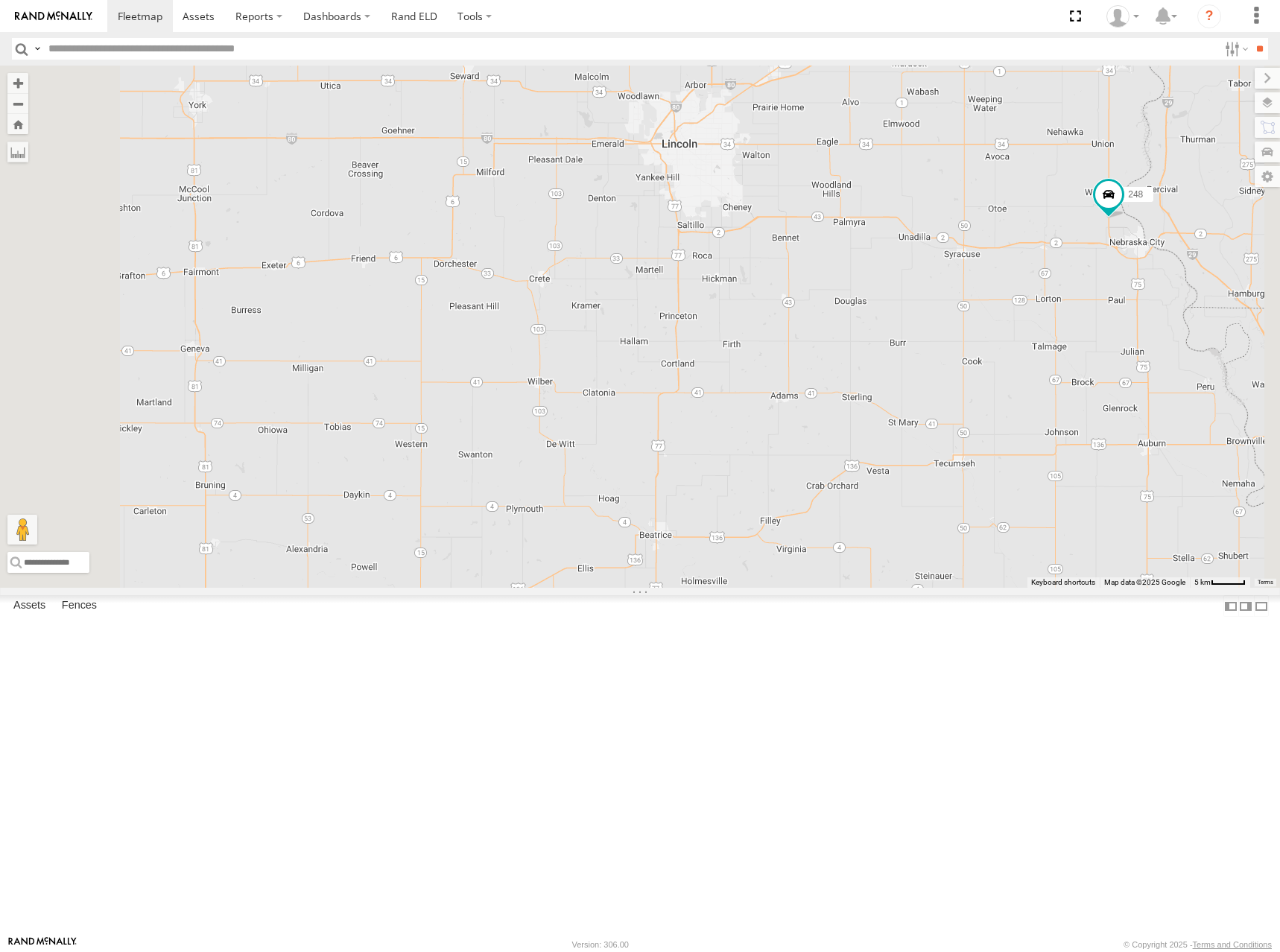
drag, startPoint x: 871, startPoint y: 170, endPoint x: 876, endPoint y: 337, distance: 167.1
click at [876, 337] on div "244 246 256 232 296 264 294 270 248 266 278 260" at bounding box center [640, 327] width 1280 height 522
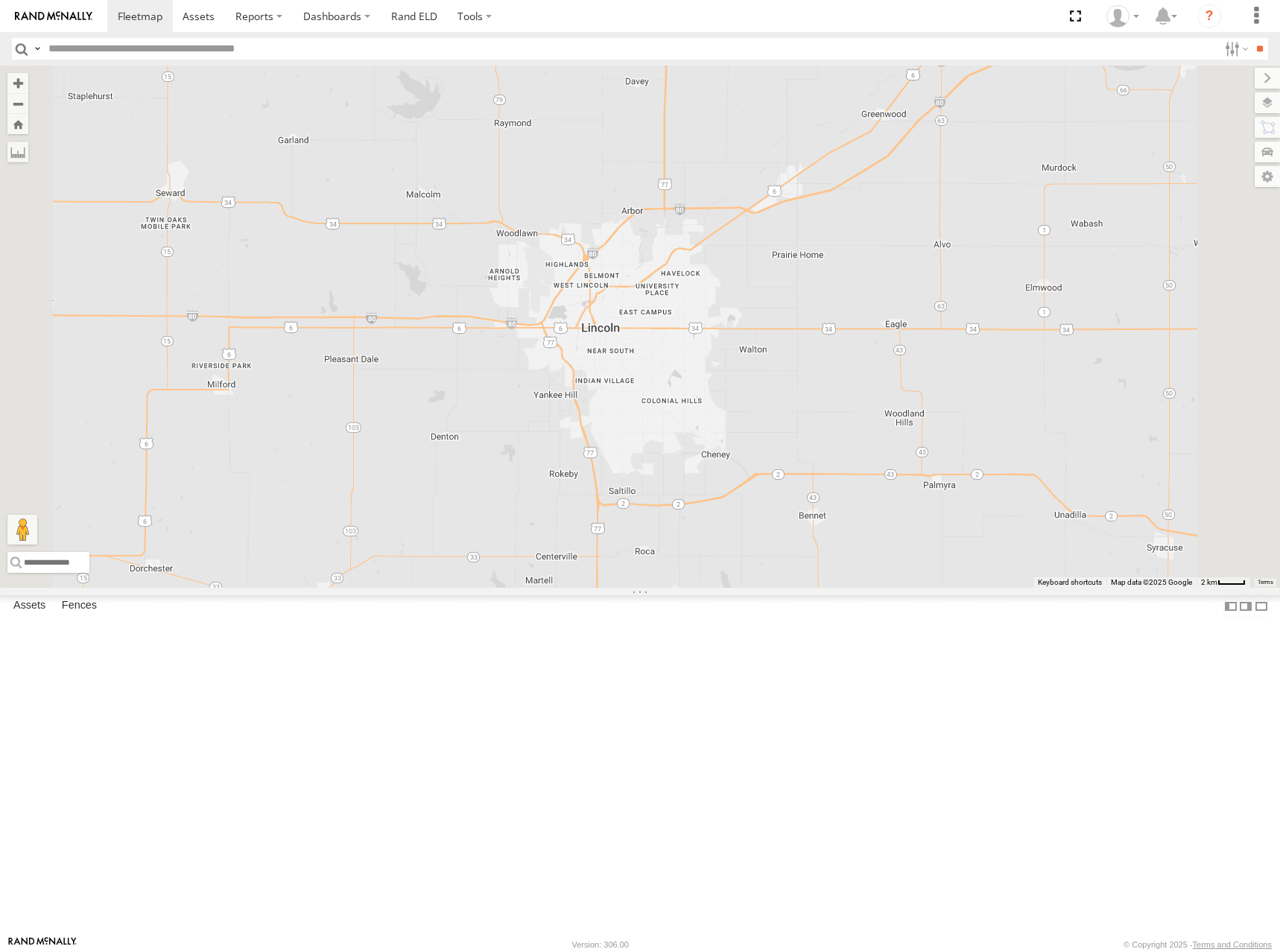
drag, startPoint x: 1153, startPoint y: 192, endPoint x: 1129, endPoint y: 337, distance: 147.0
click at [1129, 337] on div "244 246 256 232 296 264 294 270 248 266 278 260" at bounding box center [640, 327] width 1280 height 522
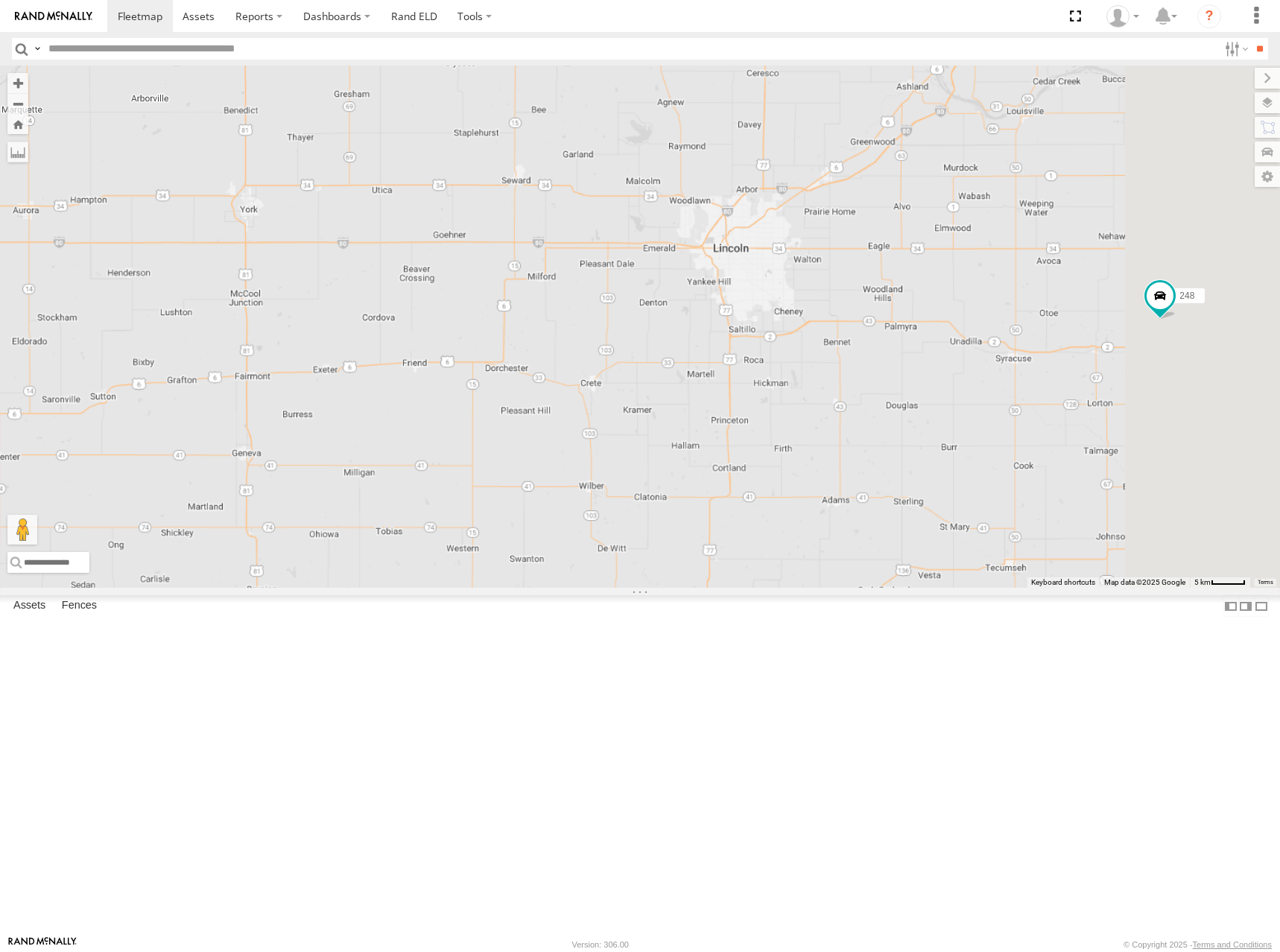
drag, startPoint x: 1112, startPoint y: 456, endPoint x: 1080, endPoint y: 438, distance: 36.7
click at [1080, 438] on div "244 246 256 232 296 264 294 270 248 266 278 260" at bounding box center [640, 327] width 1280 height 522
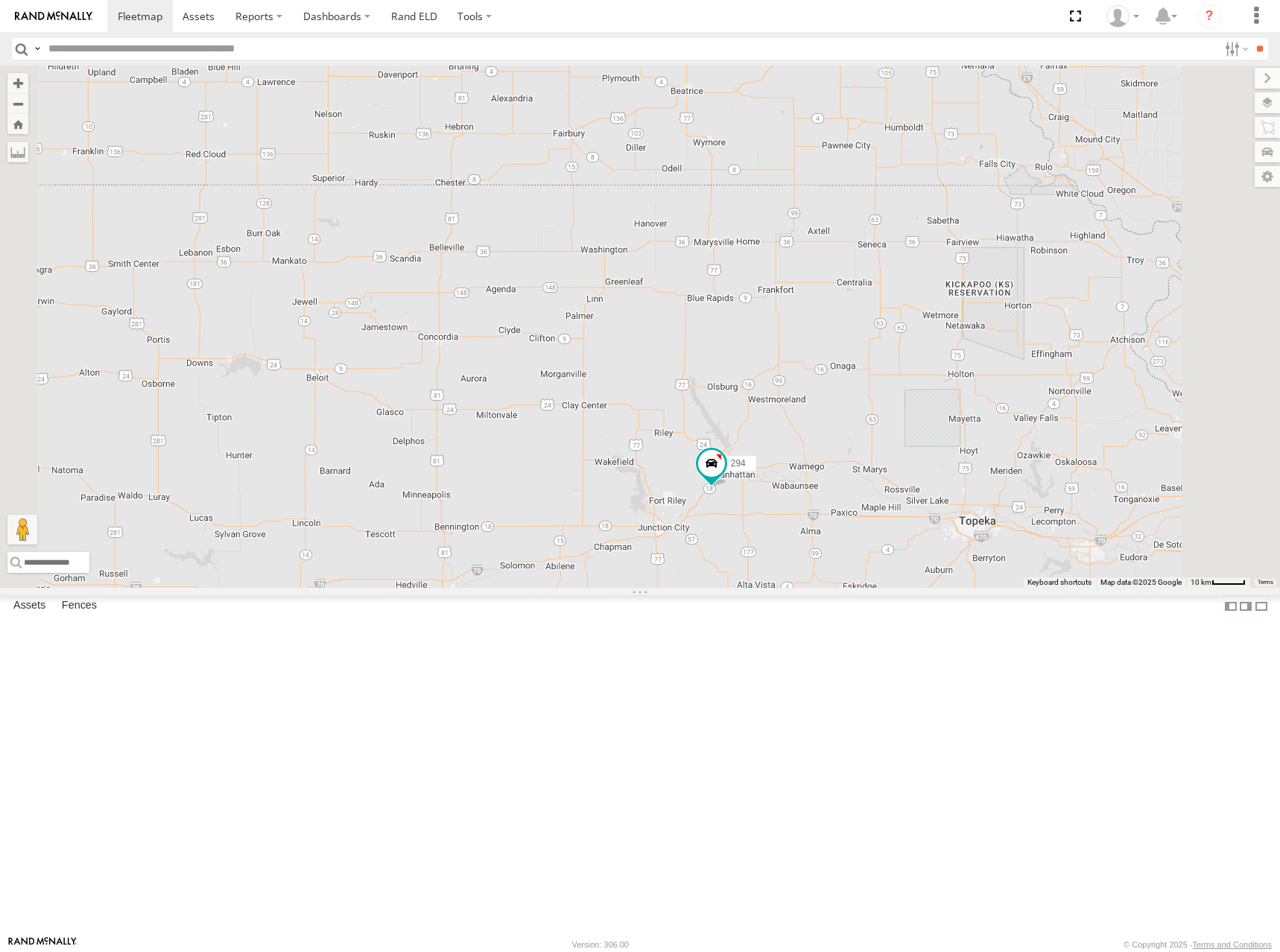
drag, startPoint x: 894, startPoint y: 443, endPoint x: 925, endPoint y: 192, distance: 252.9
click at [925, 192] on div "244 246 256 232 296 264 294 270 248 266 278 260" at bounding box center [640, 327] width 1280 height 522
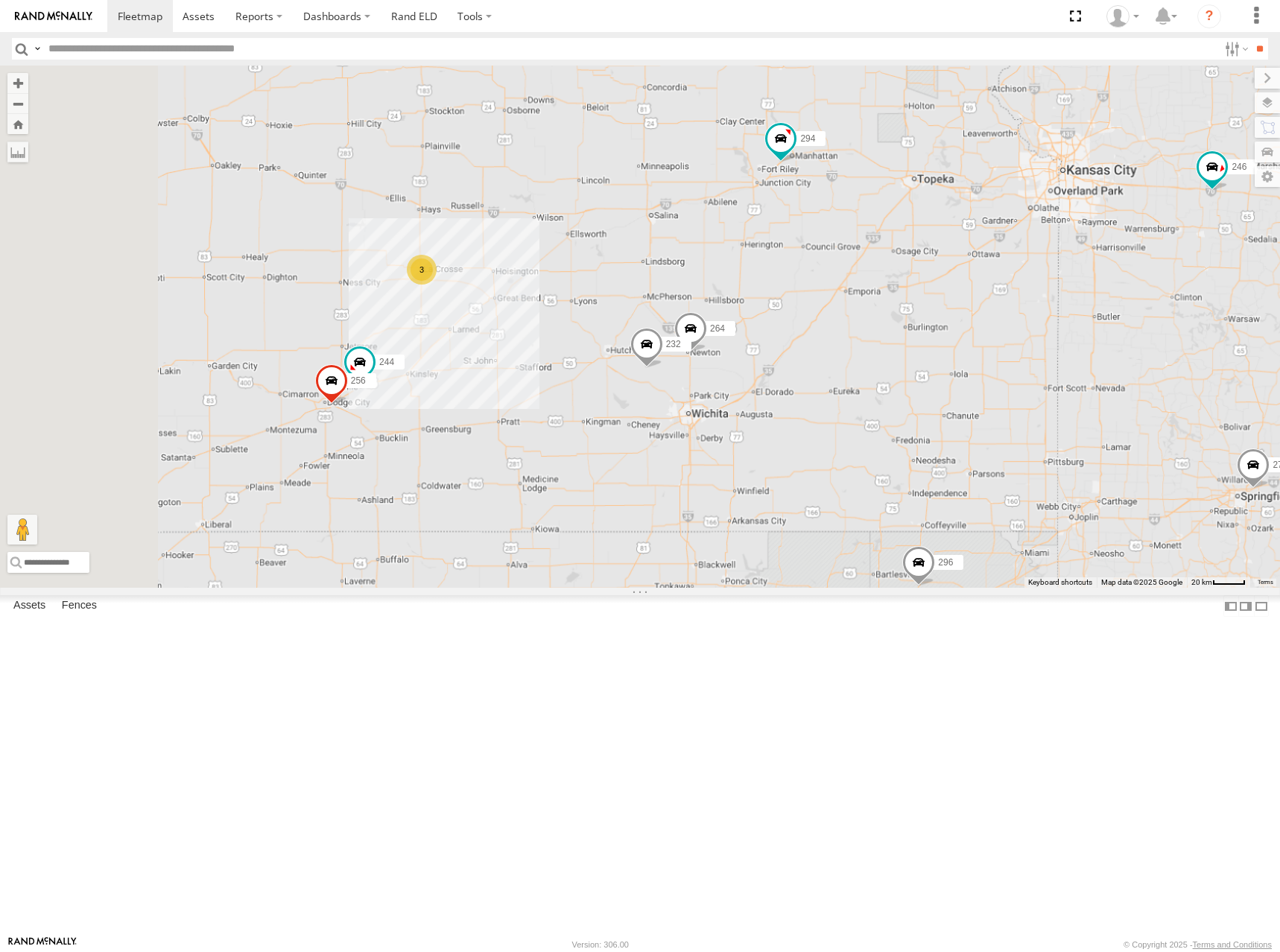
drag, startPoint x: 933, startPoint y: 392, endPoint x: 1055, endPoint y: 264, distance: 176.8
click at [1054, 264] on div "244 246 256 232 296 264 294 270 248 266 278 260 3" at bounding box center [640, 327] width 1280 height 522
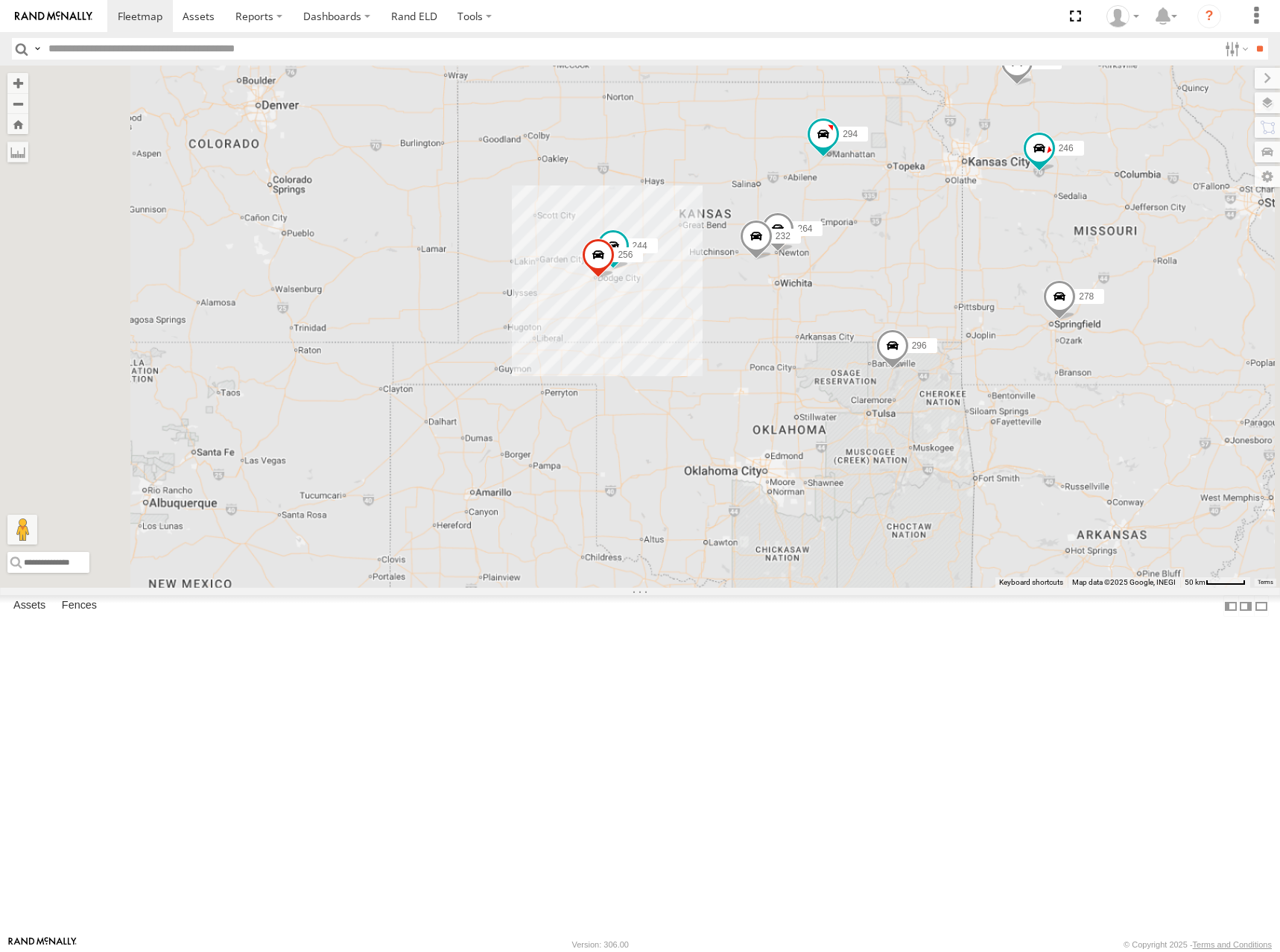
drag, startPoint x: 786, startPoint y: 328, endPoint x: 851, endPoint y: 324, distance: 65.1
click at [851, 324] on div "244 246 256 232 296 264 294 270 248 266 278 260" at bounding box center [640, 327] width 1280 height 522
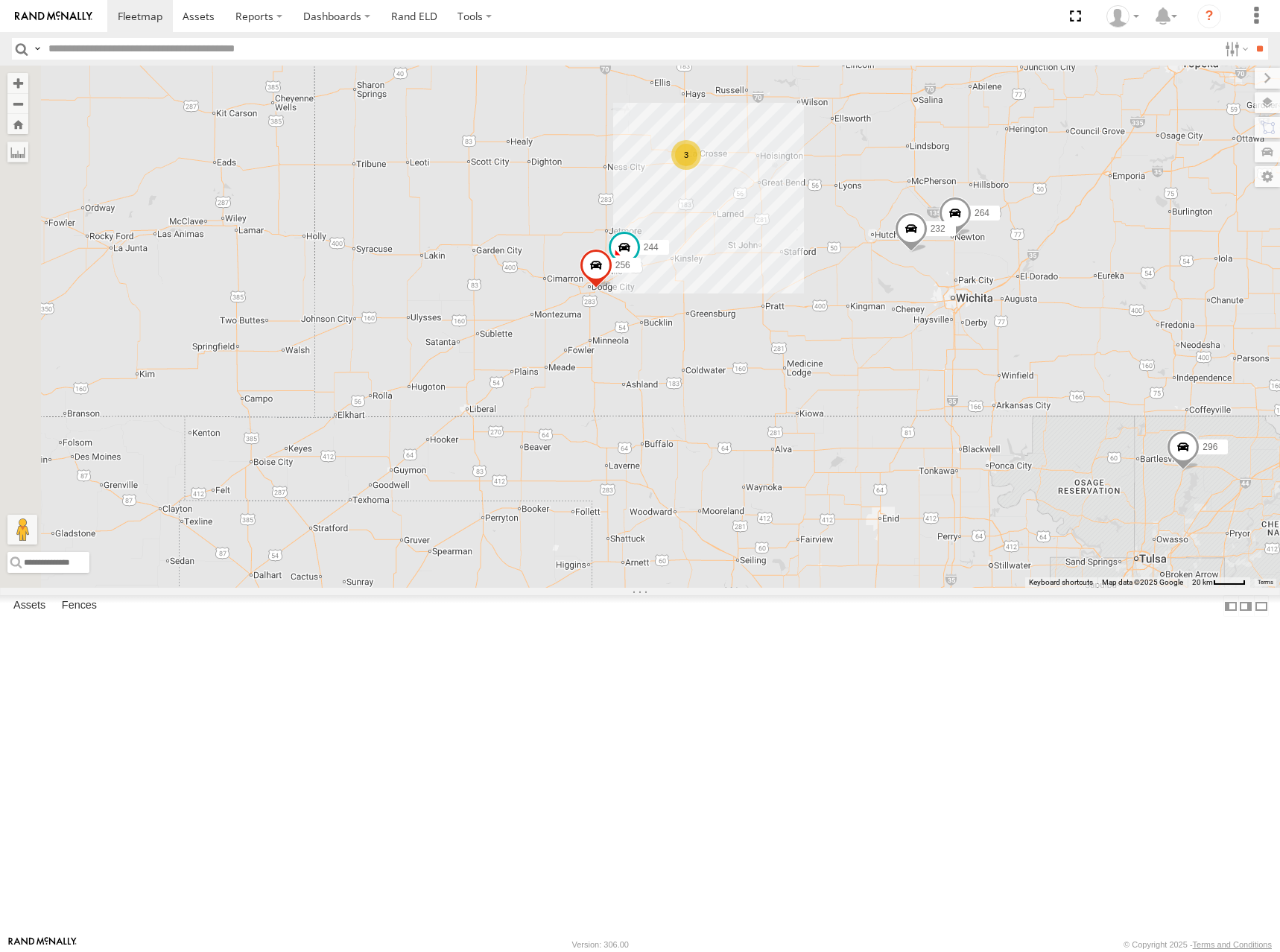
drag, startPoint x: 662, startPoint y: 422, endPoint x: 891, endPoint y: 374, distance: 234.0
click at [891, 374] on div "246 296 294 270 248 266 278 260 300 244 256 232 264 3" at bounding box center [640, 327] width 1280 height 522
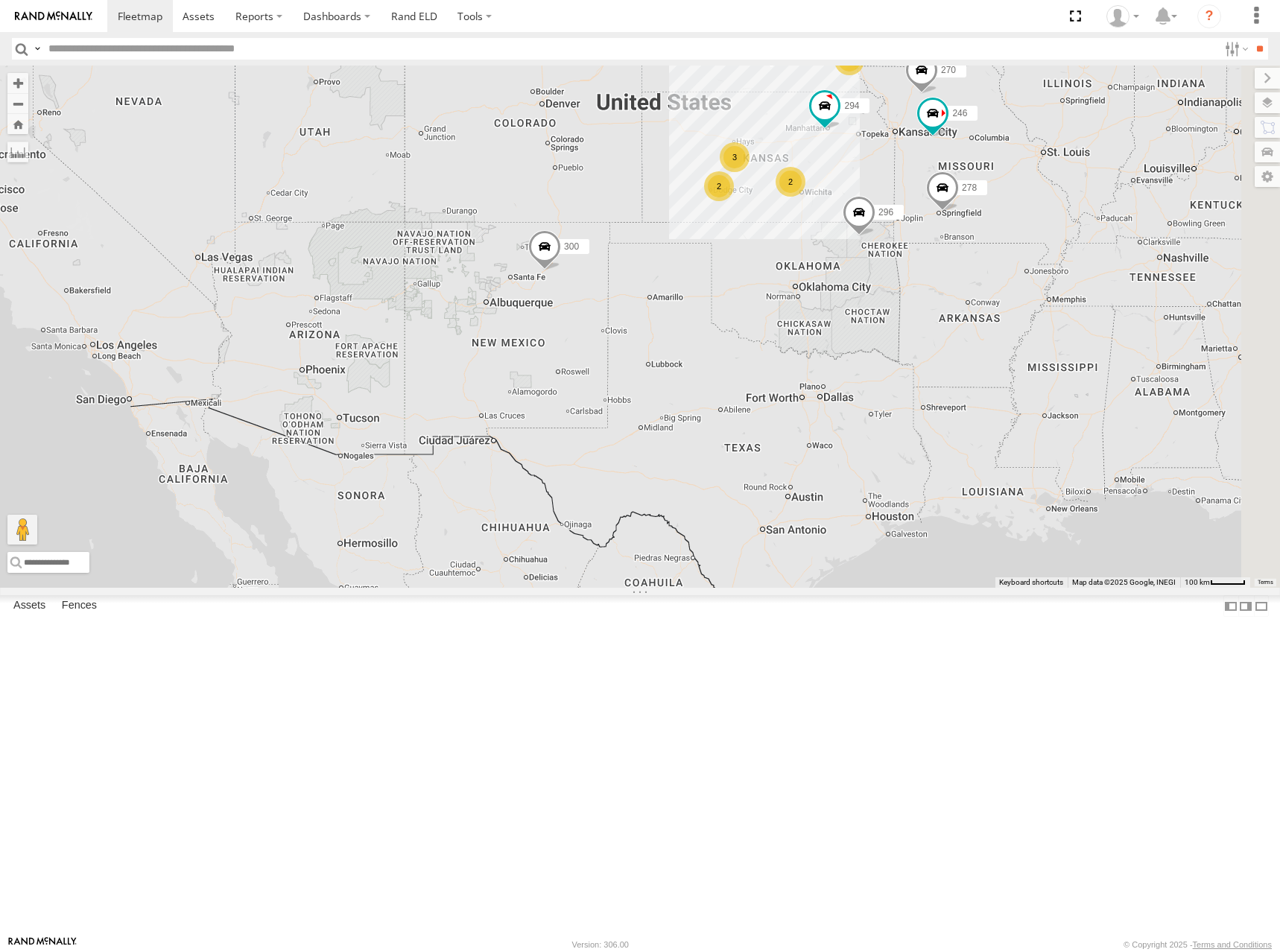
drag, startPoint x: 1159, startPoint y: 280, endPoint x: 977, endPoint y: 303, distance: 183.4
click at [977, 303] on div "246 296 294 270 266 278 300 2 3 2 302 2" at bounding box center [640, 327] width 1280 height 522
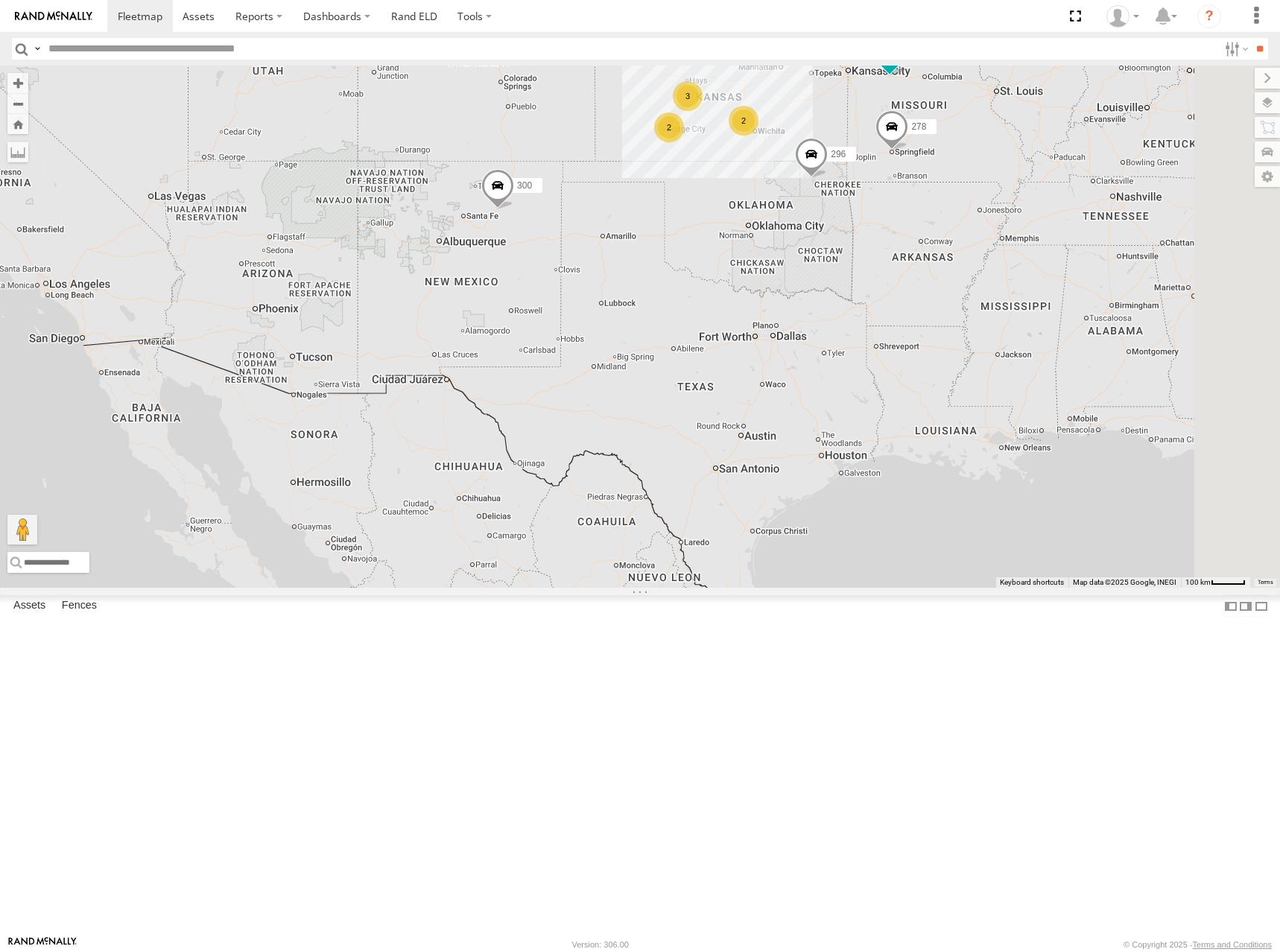
drag, startPoint x: 1047, startPoint y: 161, endPoint x: 906, endPoint y: 244, distance: 163.6
click at [910, 244] on div "296 294 300 2 246 270 3 2 2 266 278" at bounding box center [640, 327] width 1280 height 522
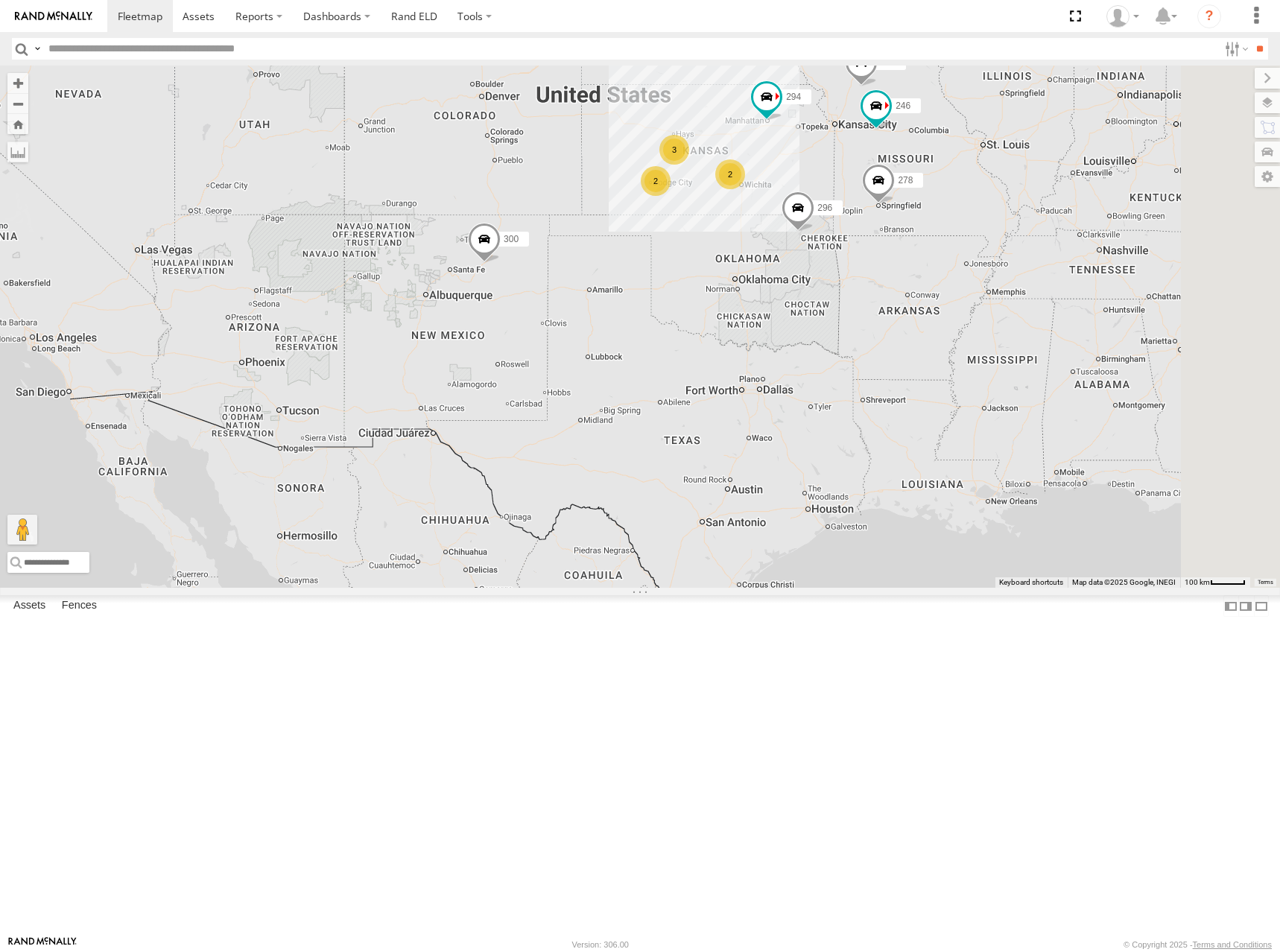
drag, startPoint x: 855, startPoint y: 166, endPoint x: 848, endPoint y: 223, distance: 57.4
click at [848, 223] on div "296 294 300 2 246 270 3 2 2 266 278 298 302" at bounding box center [640, 327] width 1280 height 522
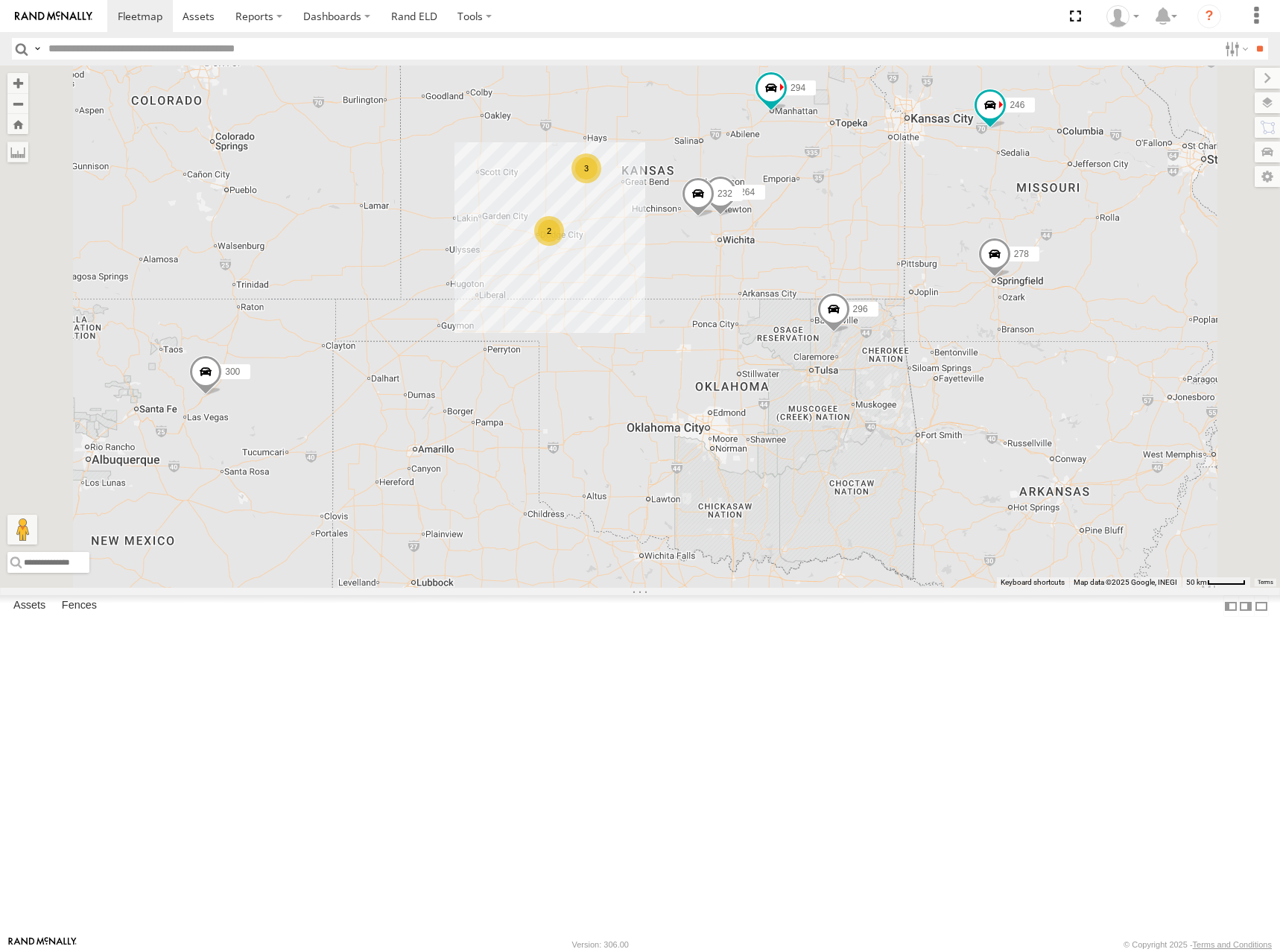
drag, startPoint x: 925, startPoint y: 307, endPoint x: 894, endPoint y: 324, distance: 35.4
click at [894, 324] on div "296 294 300 246 270 266 278 298 302 2 3 232 264 248 260" at bounding box center [640, 327] width 1280 height 522
click at [841, 249] on div "296 294 300 246 270 266 278 298 302 2 3 232 264 248 260" at bounding box center [640, 327] width 1280 height 522
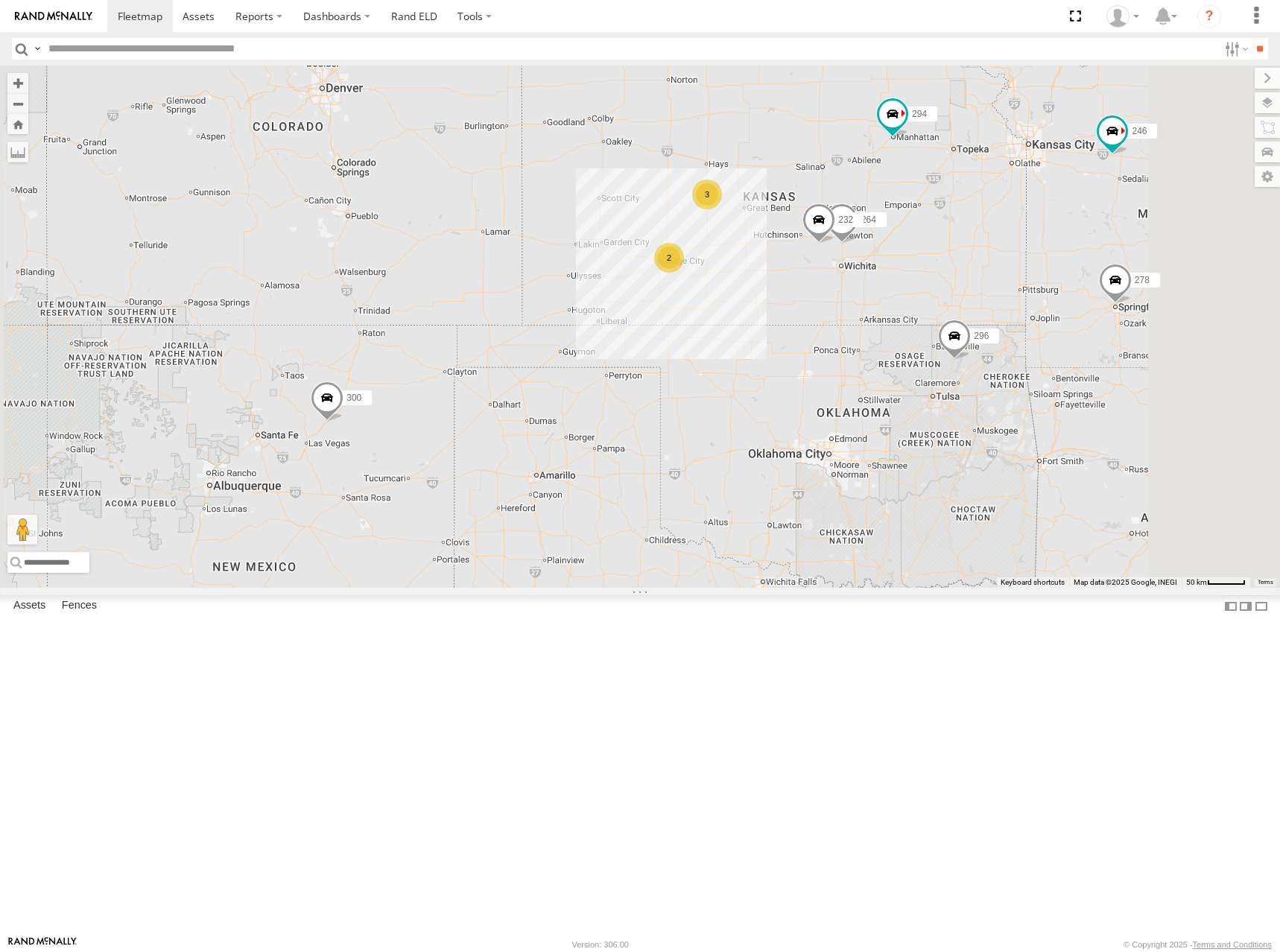
drag, startPoint x: 1127, startPoint y: 363, endPoint x: 1104, endPoint y: 384, distance: 31.1
click at [1104, 384] on div "296 294 300 246 270 266 278 298 302 232 264 248 260 2 3" at bounding box center [640, 327] width 1280 height 522
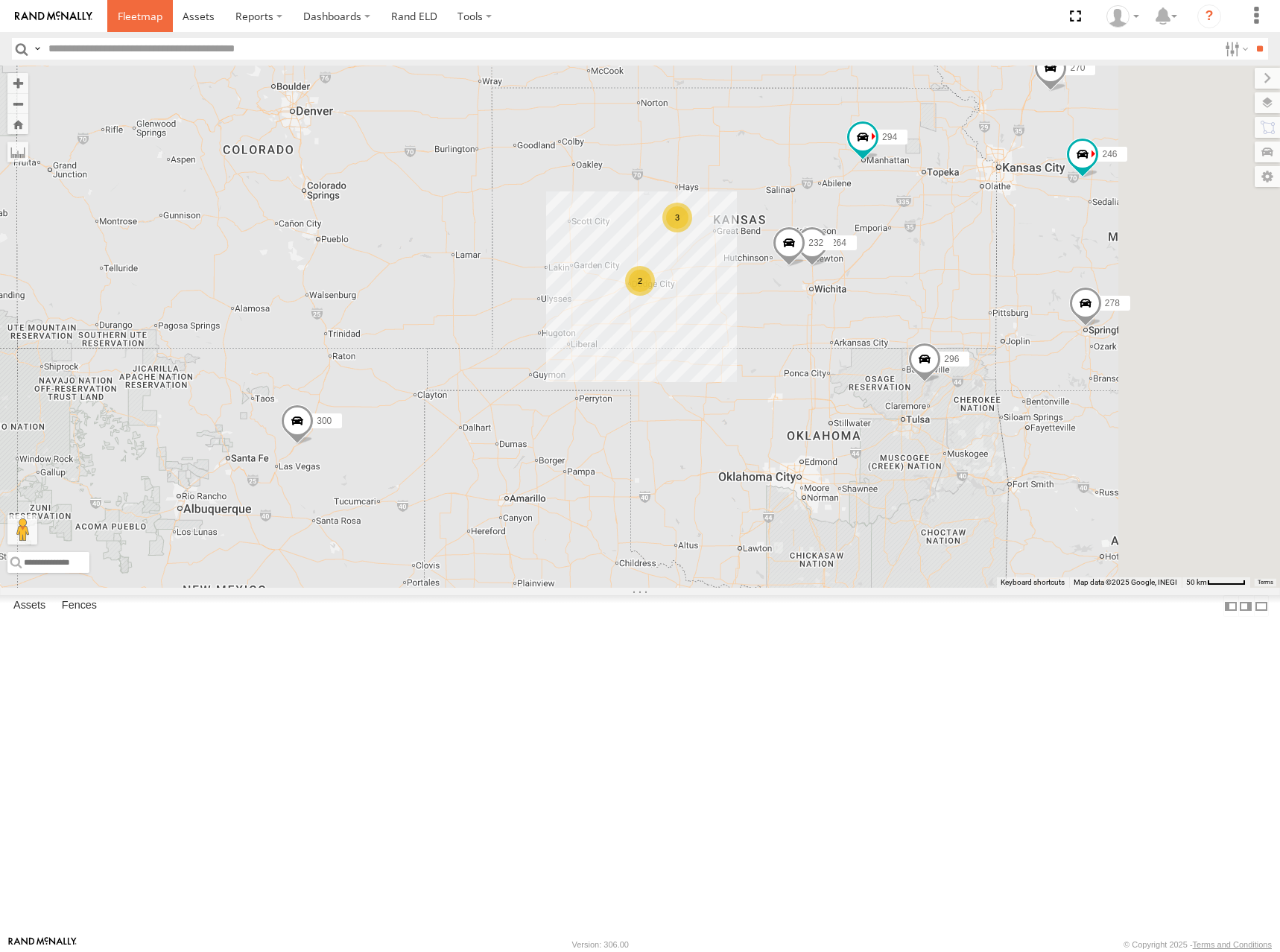
click at [159, 26] on link at bounding box center [139, 16] width 66 height 32
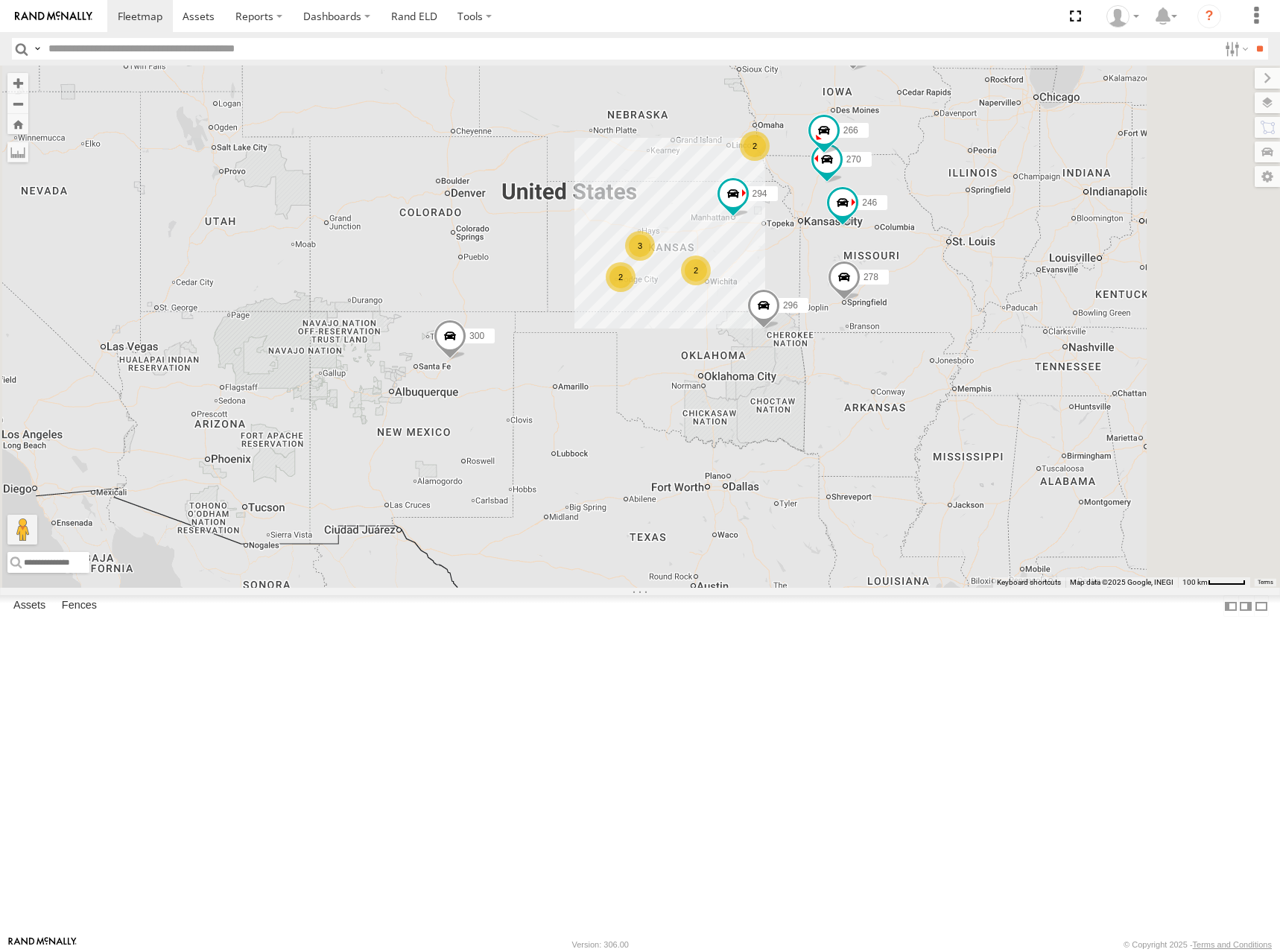
drag, startPoint x: 1077, startPoint y: 525, endPoint x: 940, endPoint y: 395, distance: 188.9
click at [940, 395] on div "302 300 2 246 298 270 3 2 296 2 266 278 294" at bounding box center [640, 327] width 1280 height 522
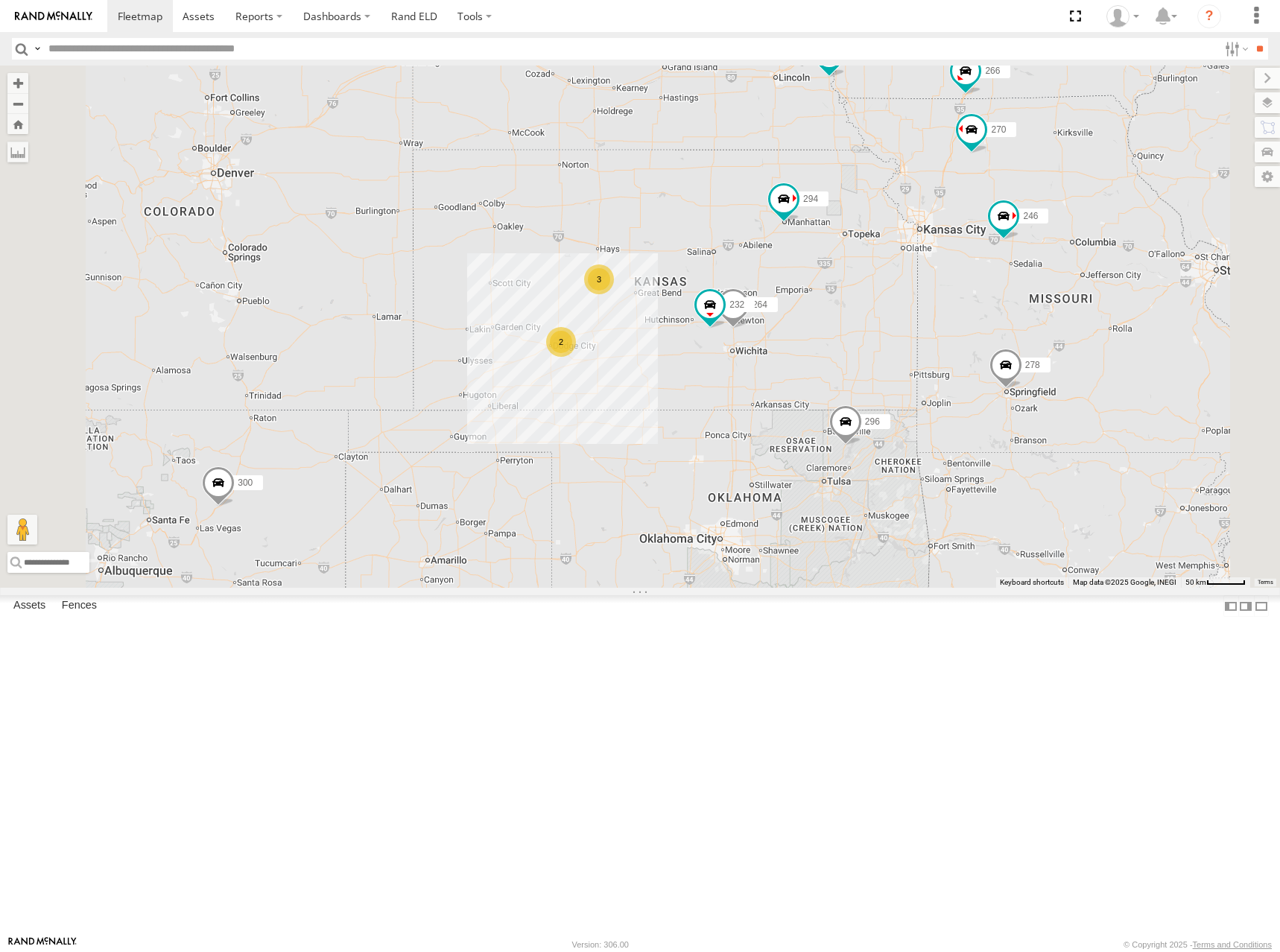
drag, startPoint x: 1099, startPoint y: 412, endPoint x: 1085, endPoint y: 408, distance: 14.6
click at [1085, 408] on div "302 300 246 298 270 296 266 278 294 232 264 248 260 2 3" at bounding box center [640, 327] width 1280 height 522
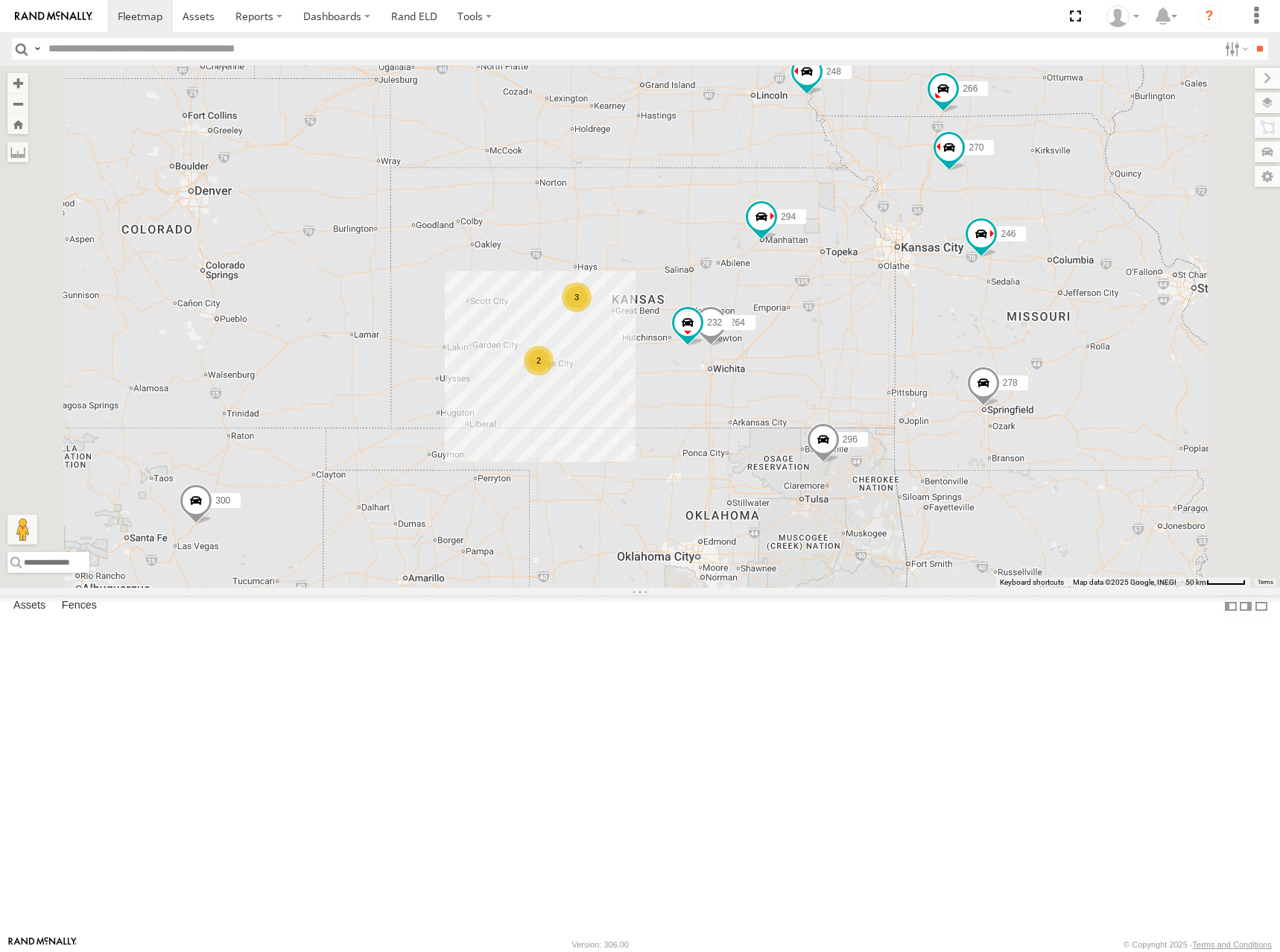
drag, startPoint x: 1070, startPoint y: 363, endPoint x: 1065, endPoint y: 374, distance: 12.1
click at [1065, 374] on div "302 300 246 298 270 296 266 278 294 232 264 248 260 2 3" at bounding box center [640, 327] width 1280 height 522
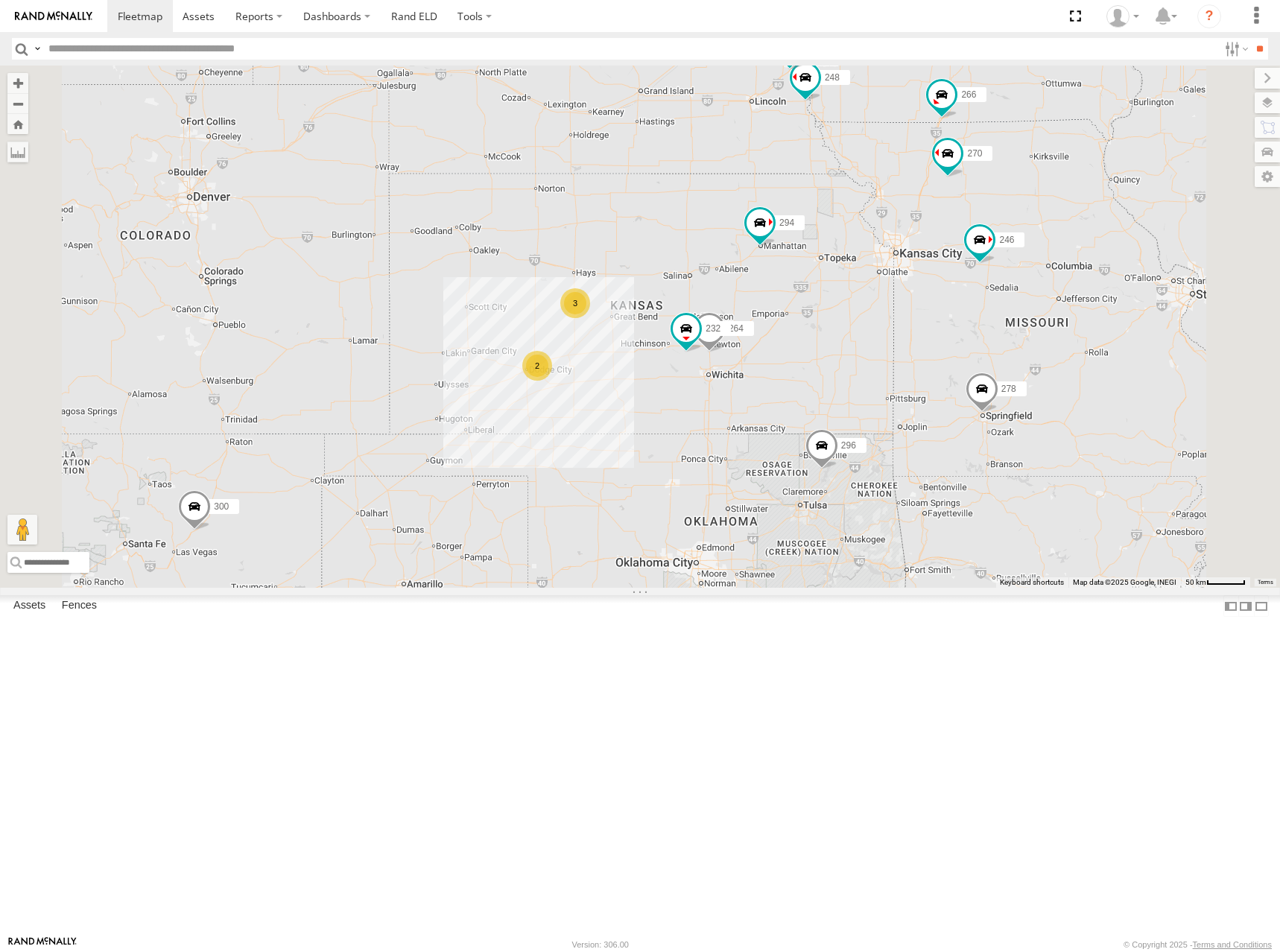
drag, startPoint x: 1177, startPoint y: 218, endPoint x: 1163, endPoint y: 245, distance: 30.4
click at [1163, 245] on div "302 300 246 298 270 296 266 278 294 232 264 248 260 2 3" at bounding box center [640, 327] width 1280 height 522
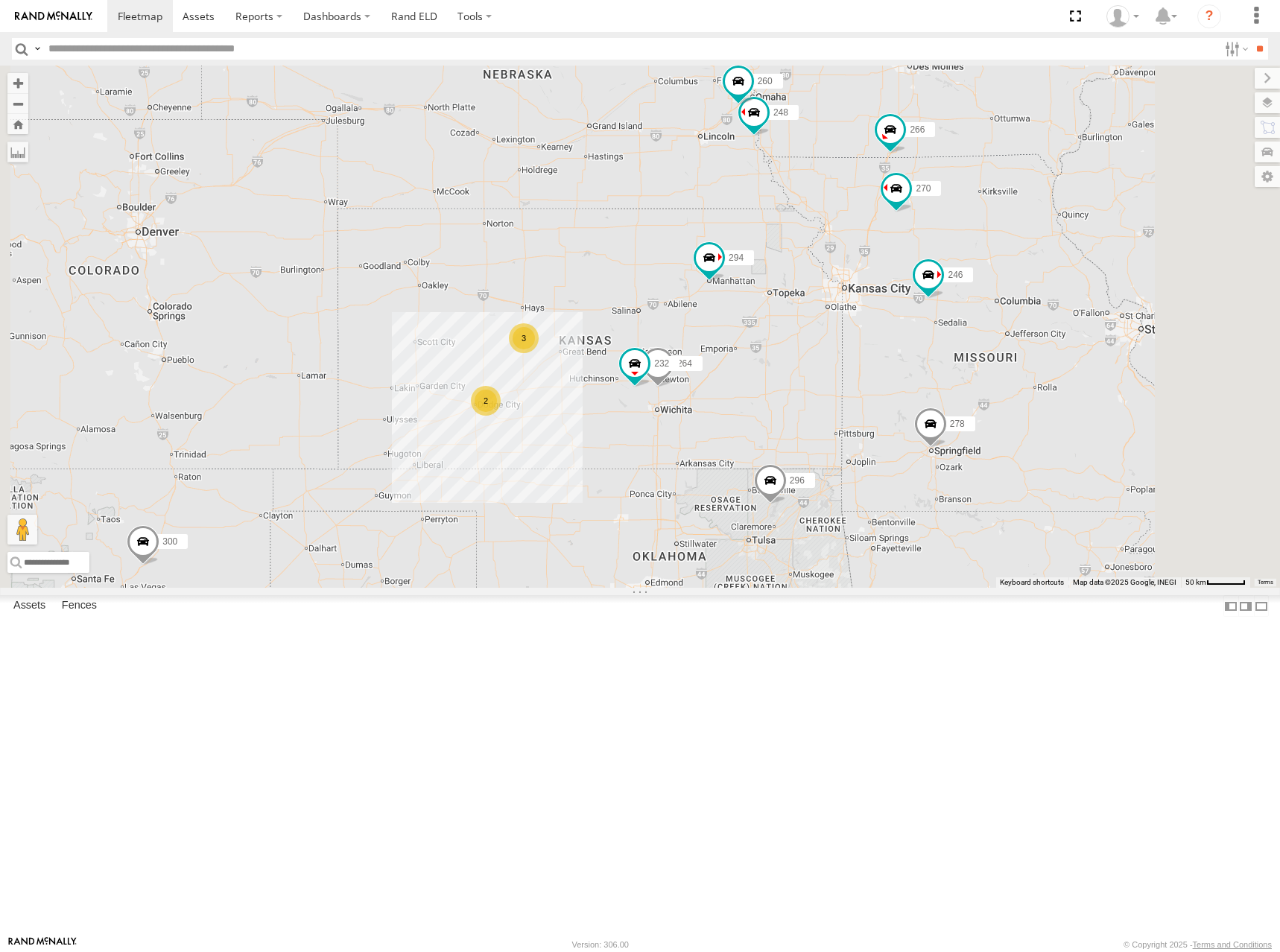
drag, startPoint x: 1086, startPoint y: 232, endPoint x: 1051, endPoint y: 243, distance: 36.7
click at [1051, 243] on div "302 300 246 298 270 296 266 278 294 232 264 248 260 2 3" at bounding box center [640, 327] width 1280 height 522
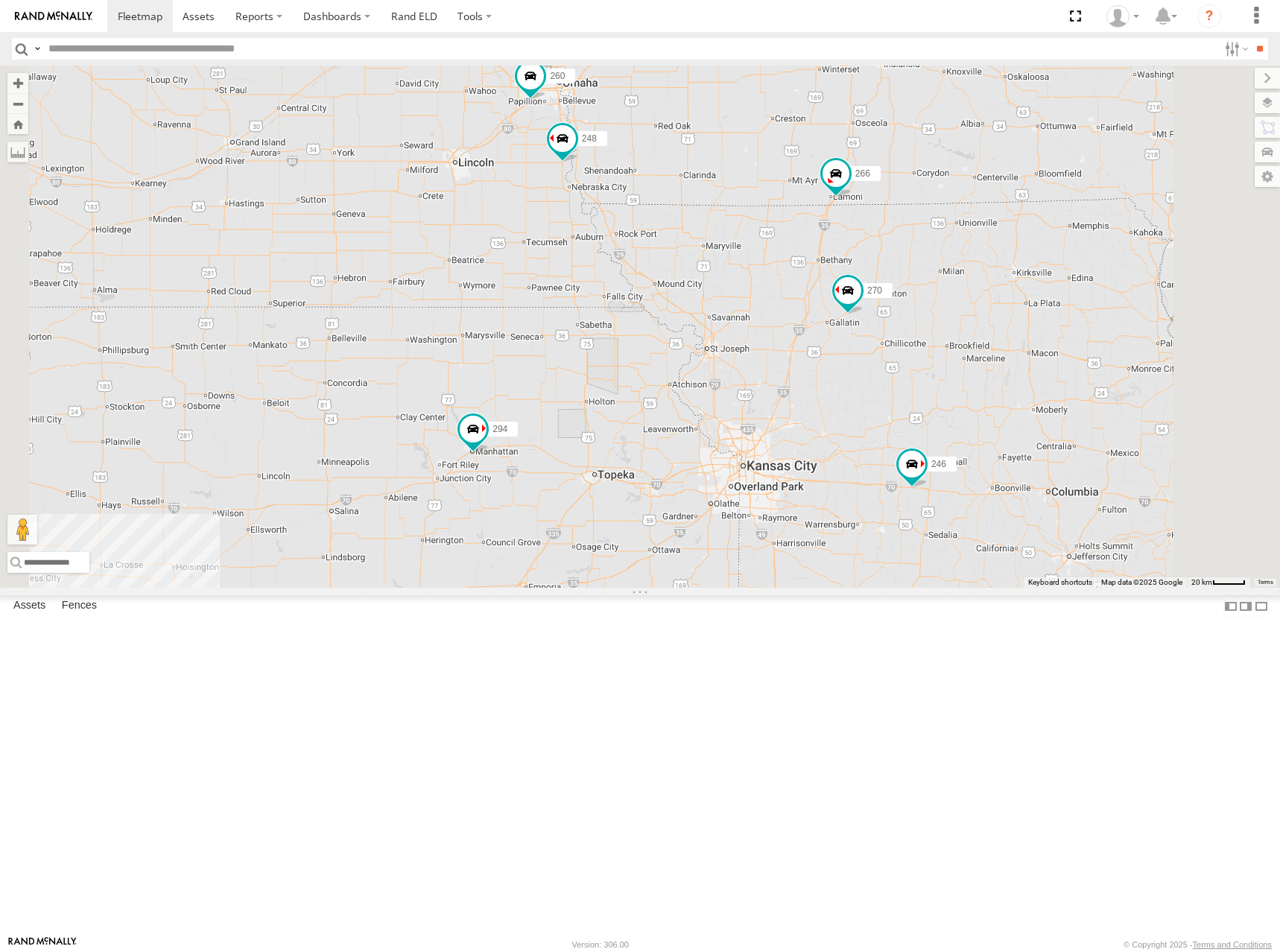
drag, startPoint x: 1141, startPoint y: 264, endPoint x: 1128, endPoint y: 337, distance: 74.1
click at [1128, 337] on div "302 300 246 298 270 296 266 278 294 232 264 248 260" at bounding box center [640, 327] width 1280 height 522
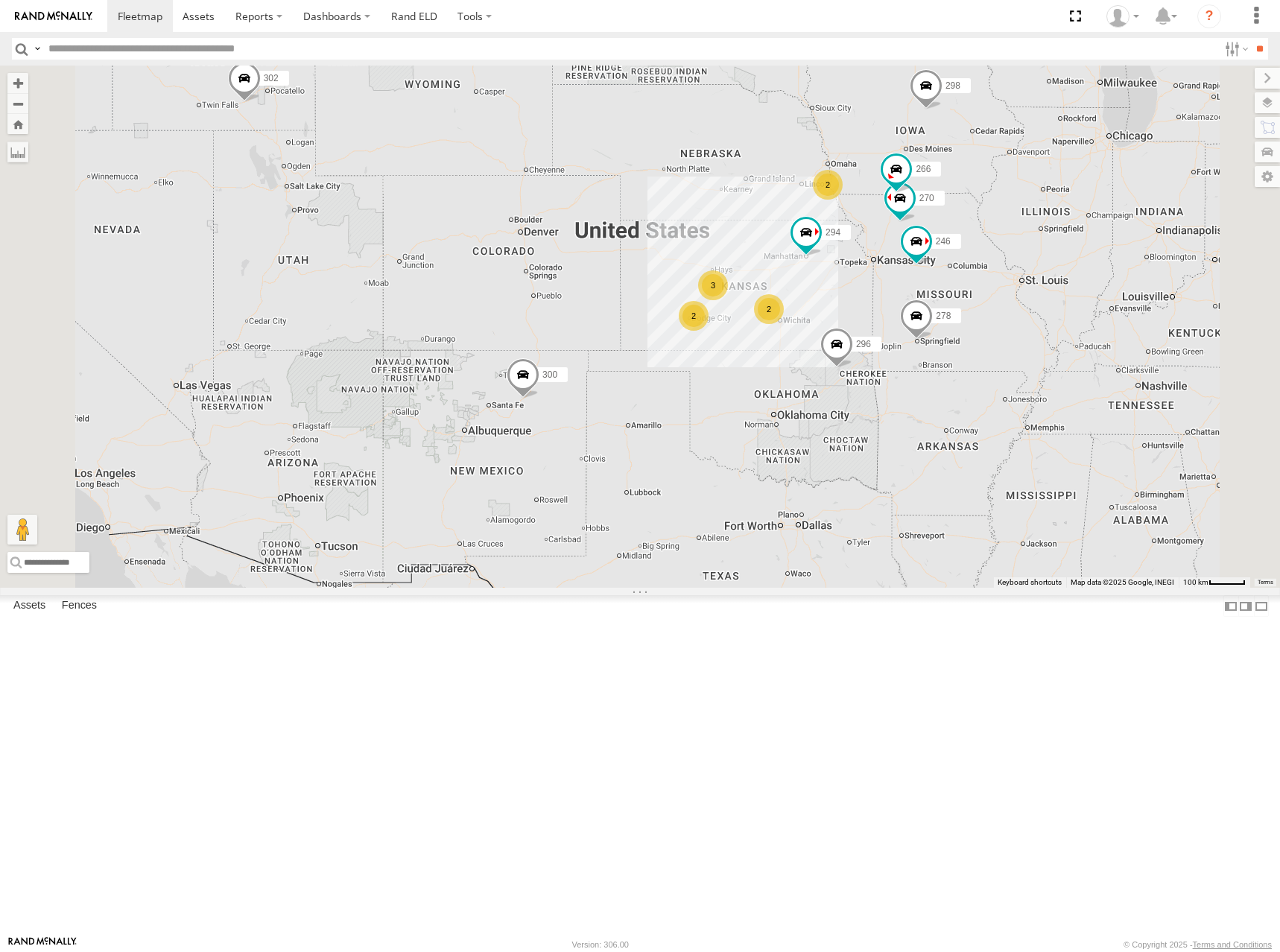
drag, startPoint x: 1033, startPoint y: 455, endPoint x: 1056, endPoint y: 401, distance: 58.7
click at [1056, 401] on div "302 300 246 298 270 296 266 278 294 2 3 2 2" at bounding box center [640, 327] width 1280 height 522
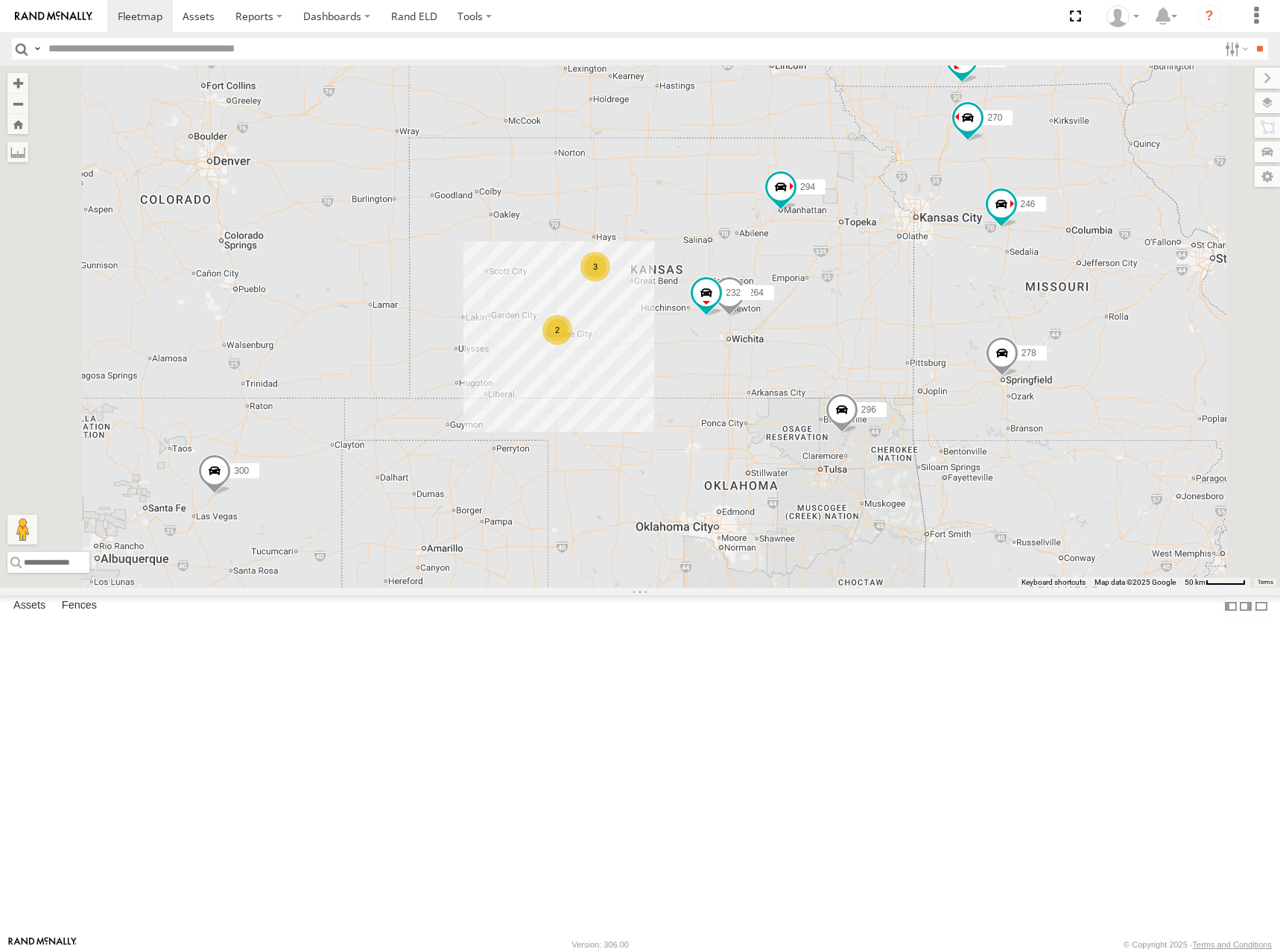
drag, startPoint x: 864, startPoint y: 430, endPoint x: 985, endPoint y: 245, distance: 221.1
click at [985, 245] on div "302 300 246 298 270 296 266 278 294 2 3 232 264 248 260" at bounding box center [640, 327] width 1280 height 522
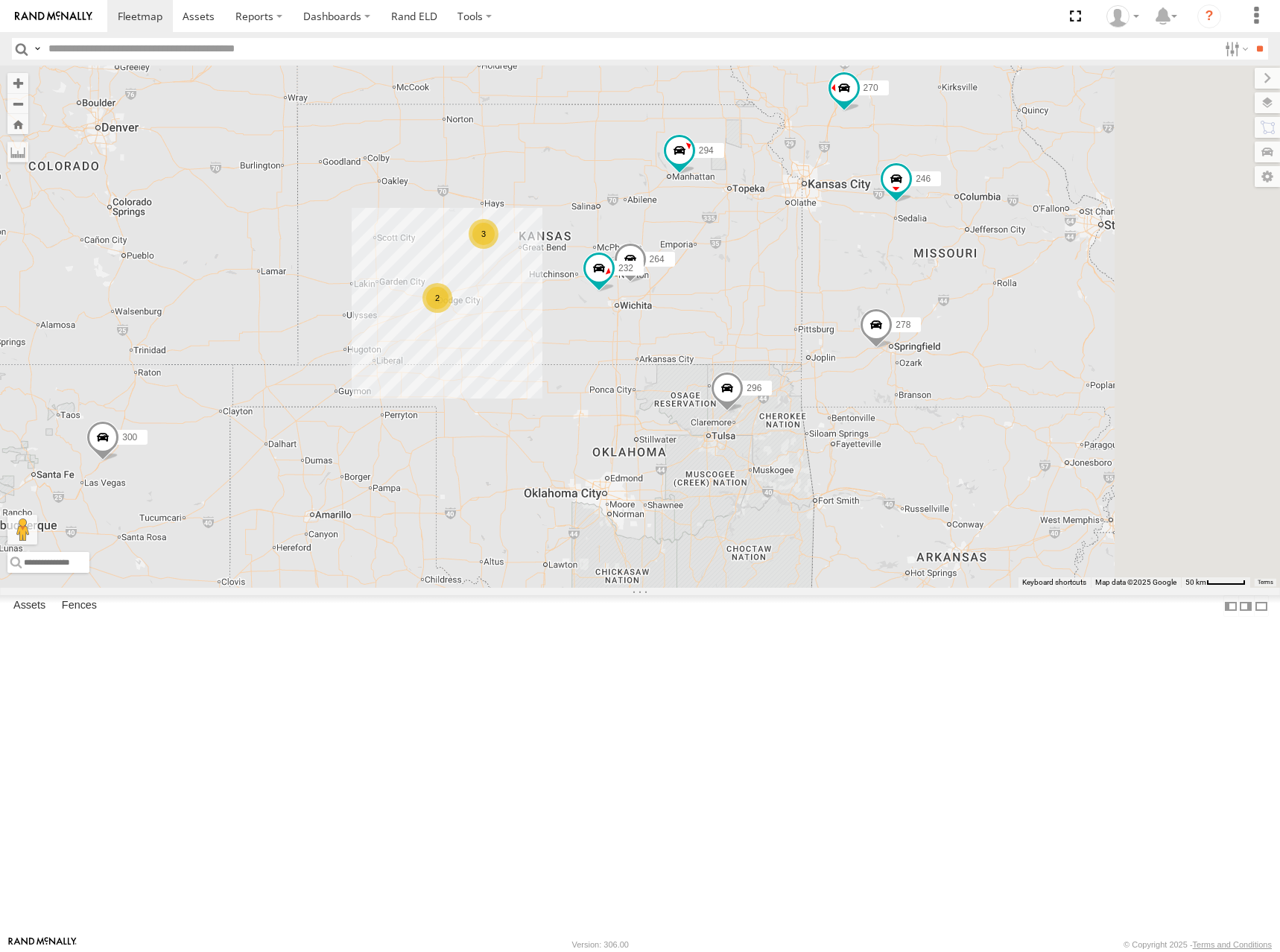
drag, startPoint x: 874, startPoint y: 305, endPoint x: 760, endPoint y: 272, distance: 118.7
click at [760, 272] on div "300 246 298 270 232 296 264 248 266 278 294 260 2 3" at bounding box center [640, 327] width 1280 height 522
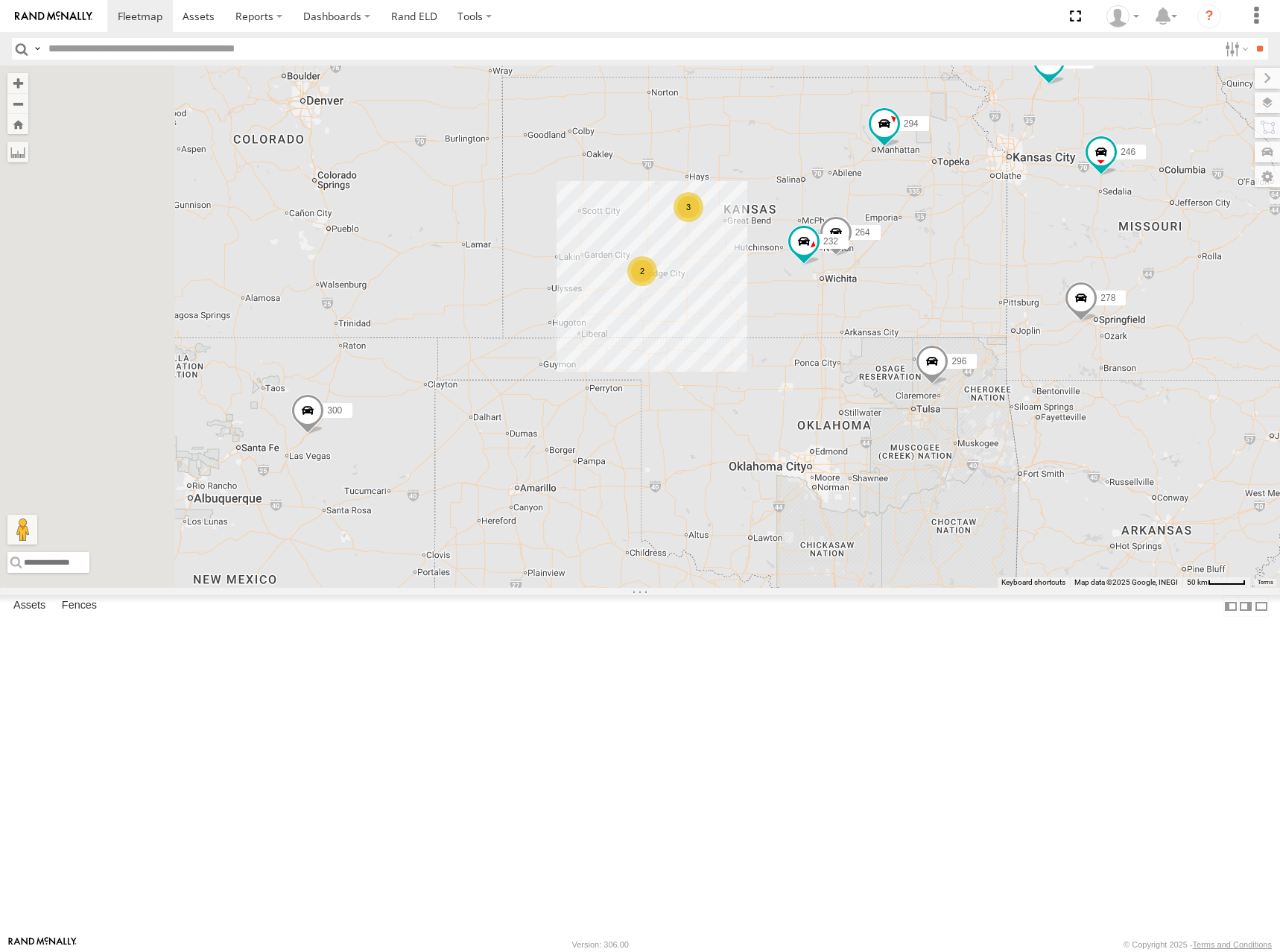
drag, startPoint x: 649, startPoint y: 231, endPoint x: 1013, endPoint y: 353, distance: 383.9
click at [1013, 353] on div "300 246 298 270 232 296 264 248 266 278 294 260 2 3" at bounding box center [640, 327] width 1280 height 522
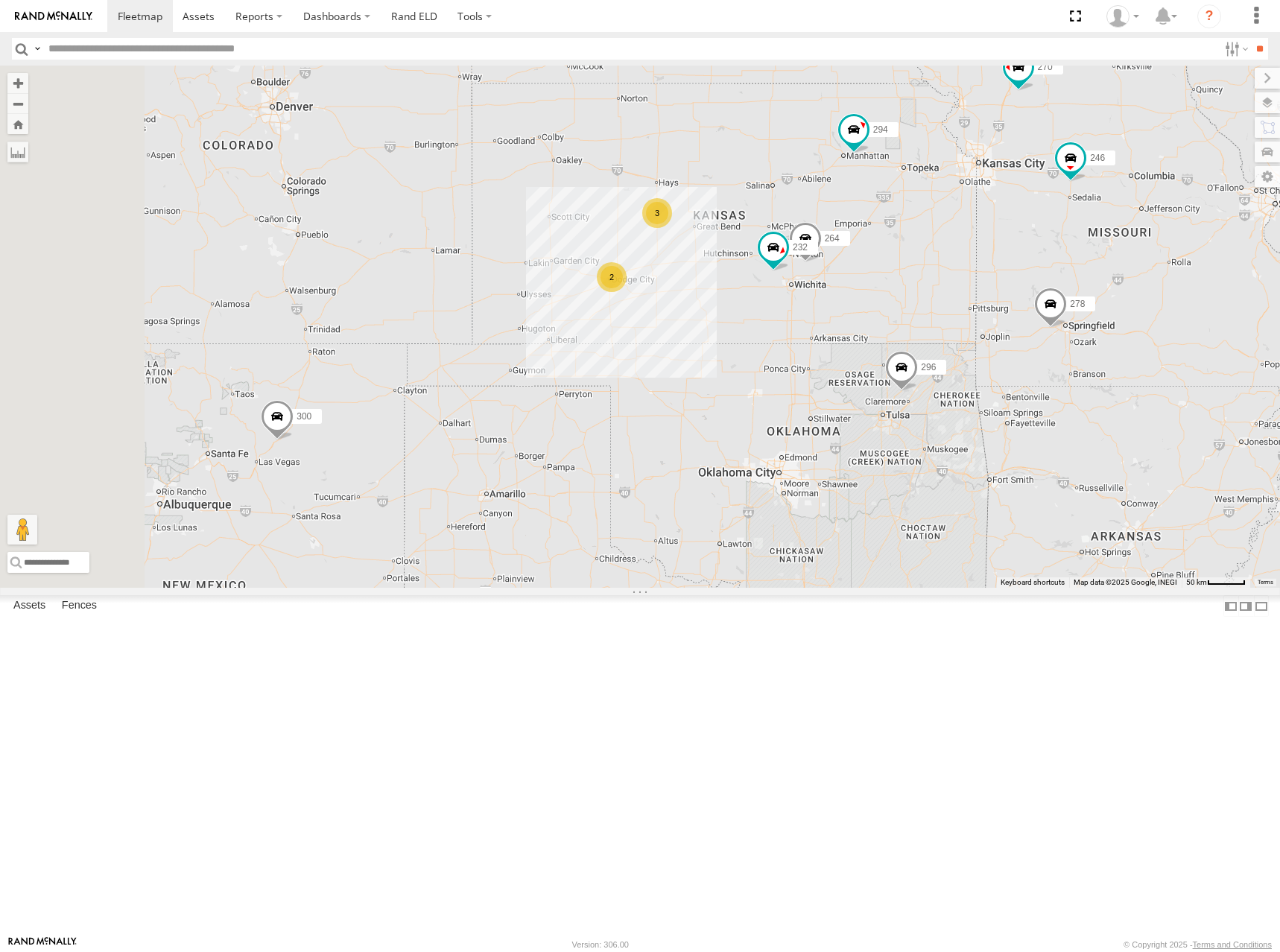
drag, startPoint x: 892, startPoint y: 328, endPoint x: 823, endPoint y: 304, distance: 73.1
click at [824, 307] on div "300 246 298 270 232 296 264 248 266 278 294 260 2 3" at bounding box center [640, 327] width 1280 height 522
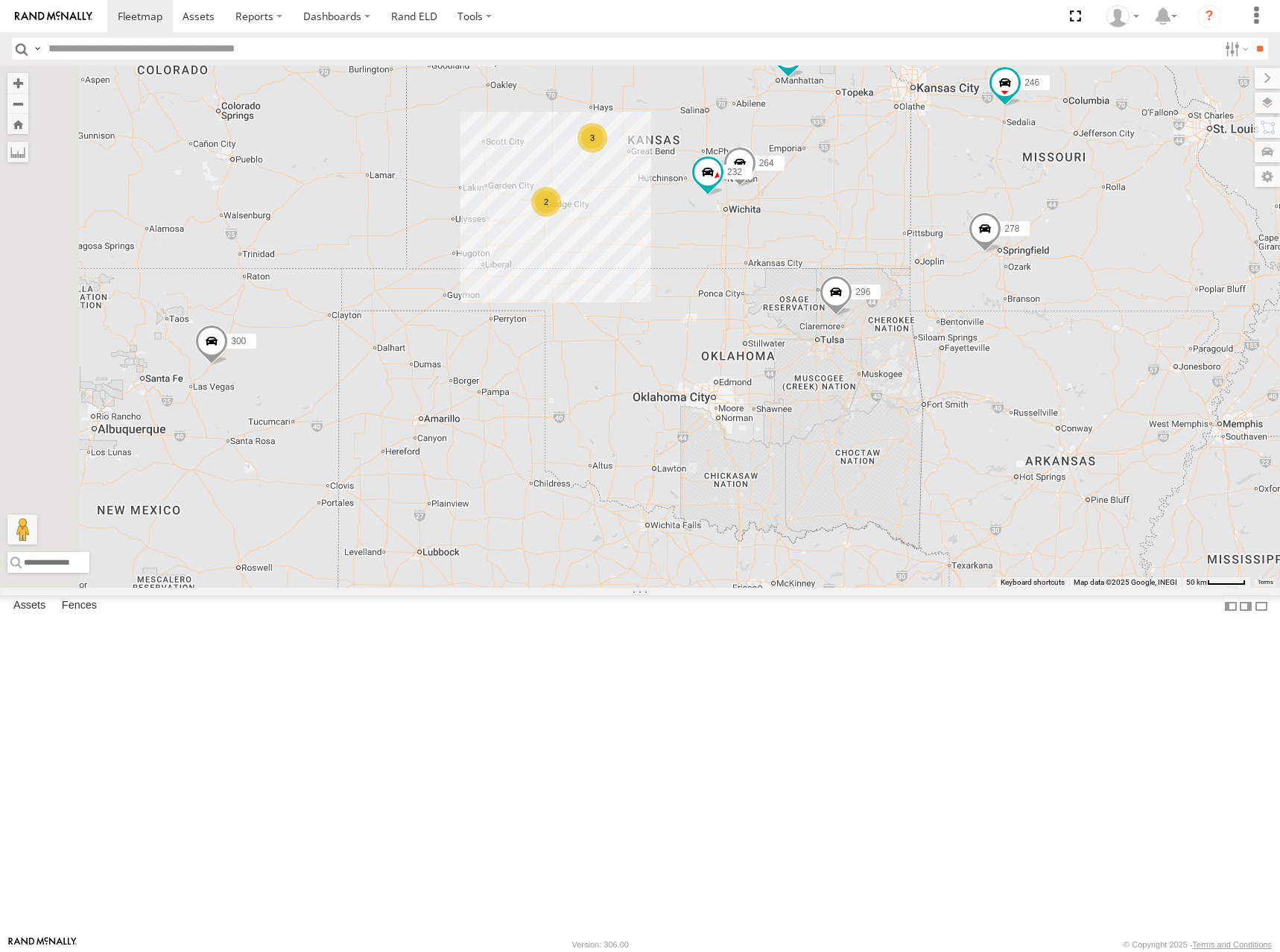
drag, startPoint x: 836, startPoint y: 290, endPoint x: 819, endPoint y: 243, distance: 50.0
click at [819, 243] on div "300 246 298 270 232 296 264 248 266 278 294 260 2 3" at bounding box center [640, 327] width 1280 height 522
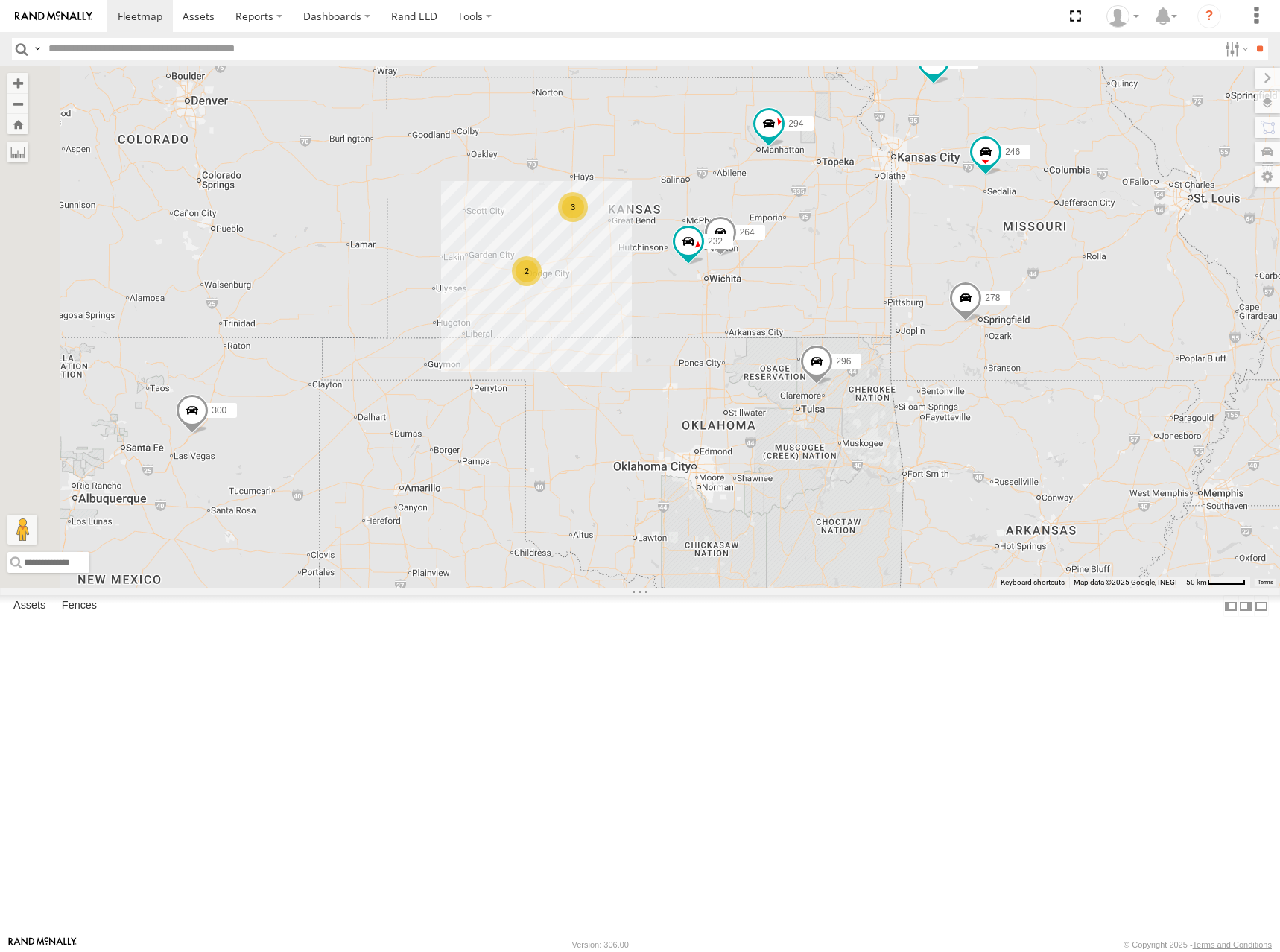
drag, startPoint x: 1056, startPoint y: 330, endPoint x: 1032, endPoint y: 408, distance: 81.6
click at [1032, 408] on div "300 246 298 270 232 296 264 248 266 278 294 260 2 3" at bounding box center [640, 327] width 1280 height 522
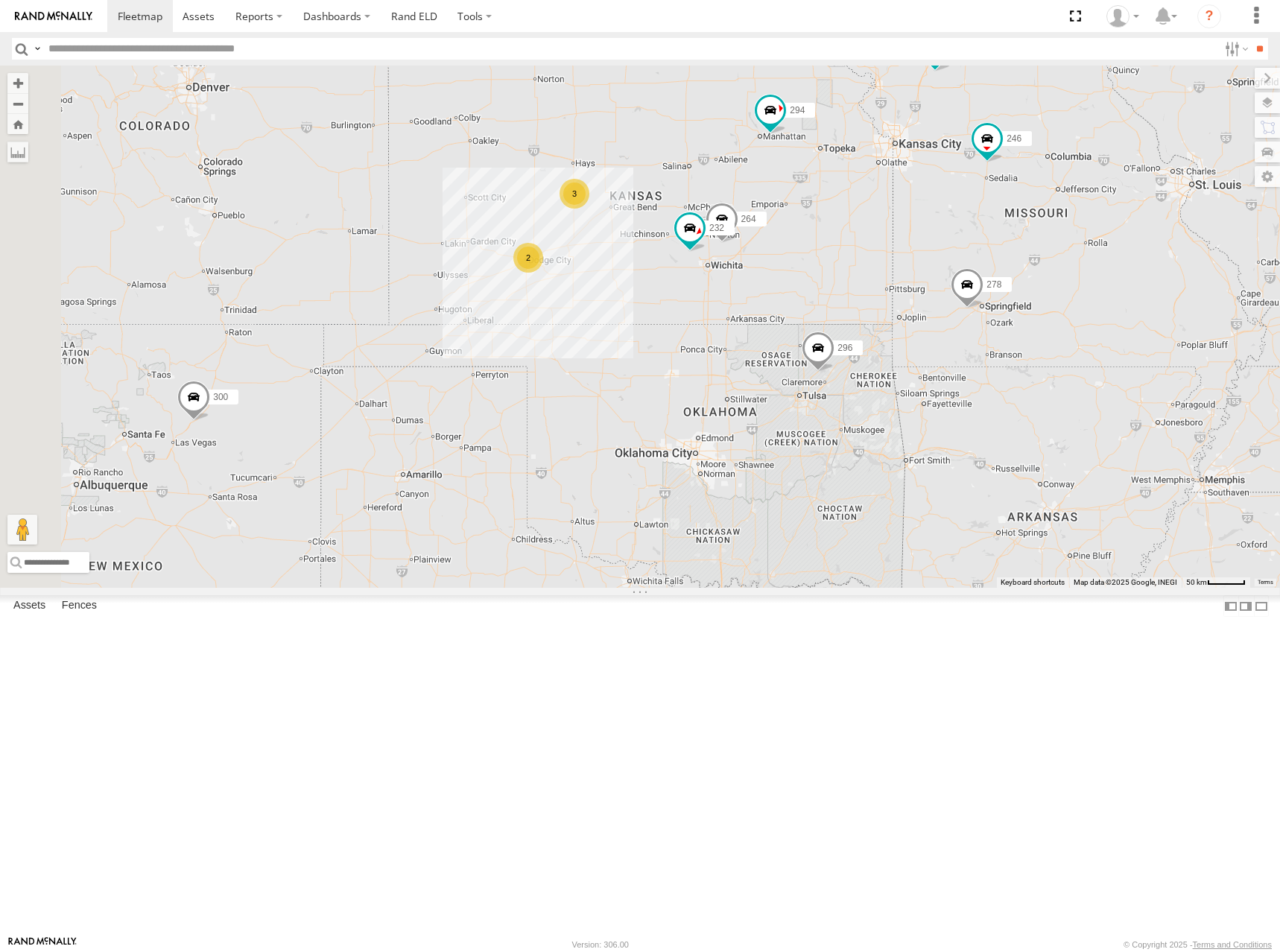
drag, startPoint x: 858, startPoint y: 316, endPoint x: 868, endPoint y: 290, distance: 27.9
click at [868, 290] on div "300 246 298 270 232 296 264 248 266 278 294 260 2 3" at bounding box center [640, 327] width 1280 height 522
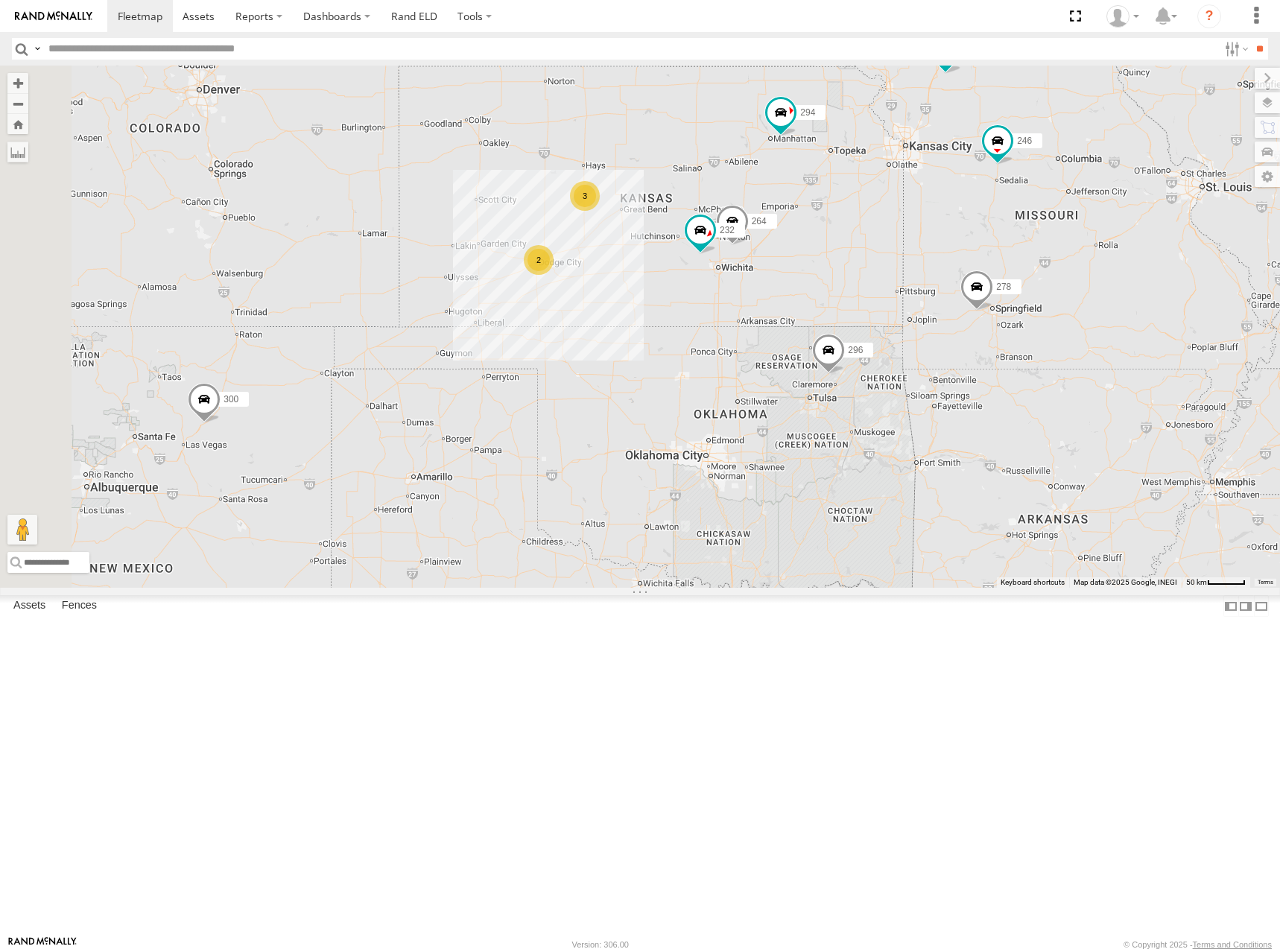
drag, startPoint x: 830, startPoint y: 269, endPoint x: 841, endPoint y: 277, distance: 13.6
click at [841, 277] on div "300 246 298 270 232 296 264 248 266 278 294 260 2 3" at bounding box center [640, 327] width 1280 height 522
click at [875, 268] on div "300 246 298 270 232 296 264 248 266 278 294 260 2 3" at bounding box center [640, 327] width 1280 height 522
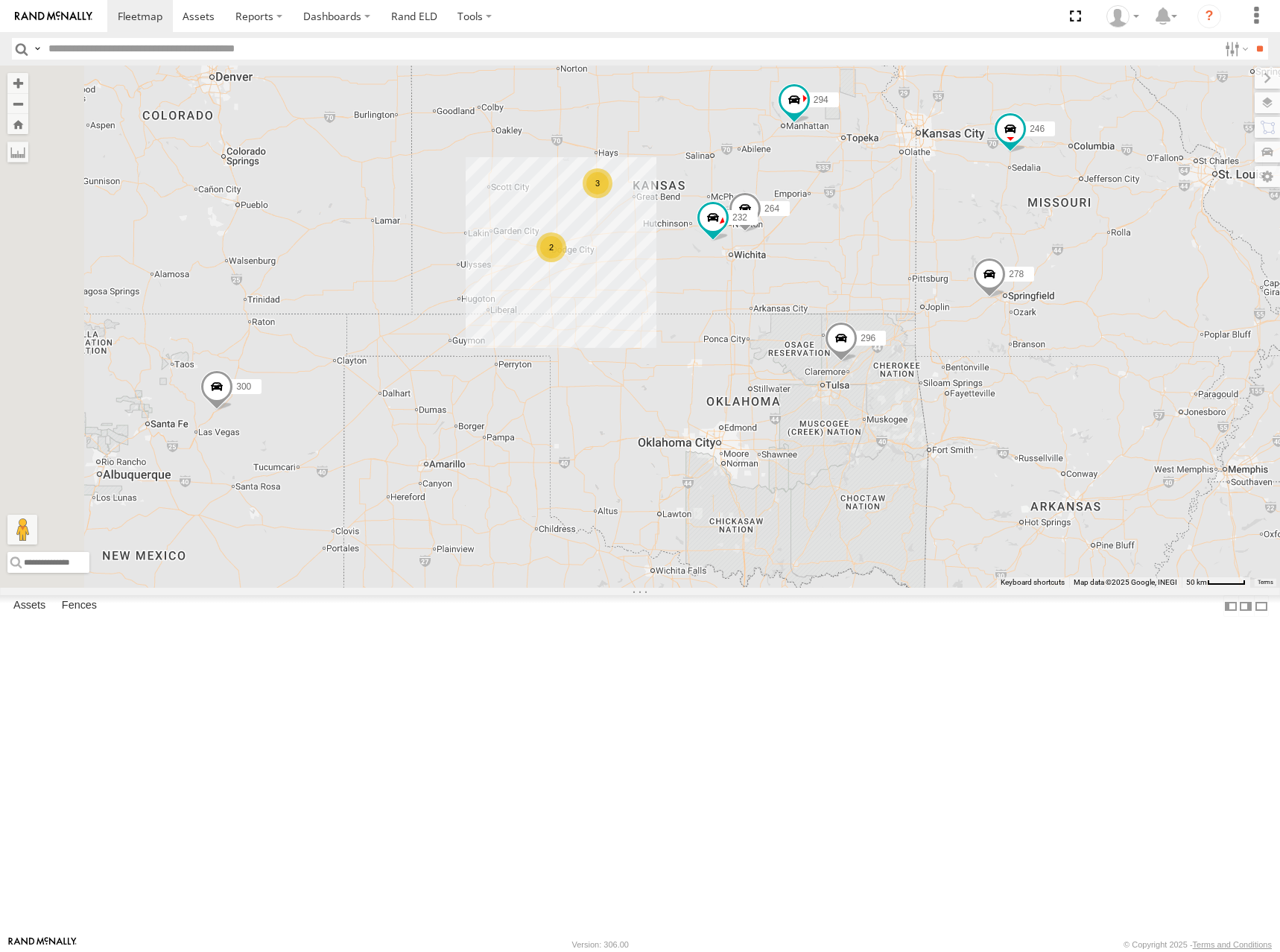
drag, startPoint x: 872, startPoint y: 303, endPoint x: 885, endPoint y: 287, distance: 20.6
click at [885, 287] on div "300 246 298 270 232 296 264 248 266 278 294 260 2 3" at bounding box center [640, 327] width 1280 height 522
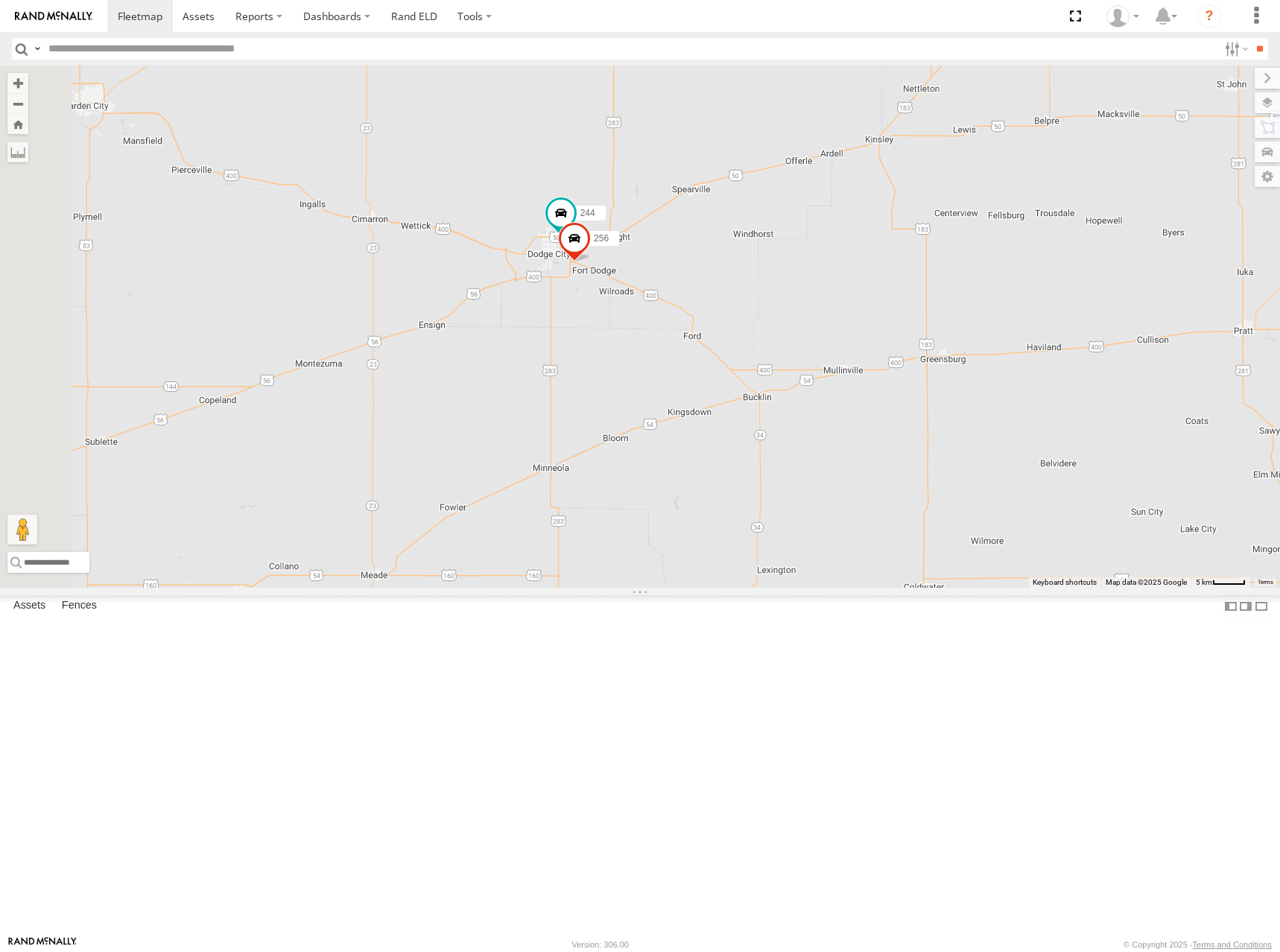
drag, startPoint x: 656, startPoint y: 473, endPoint x: 808, endPoint y: 382, distance: 177.2
click at [808, 382] on div "300 246 298 270 232 296 264 248 266 278 294 260 244 256" at bounding box center [640, 327] width 1280 height 522
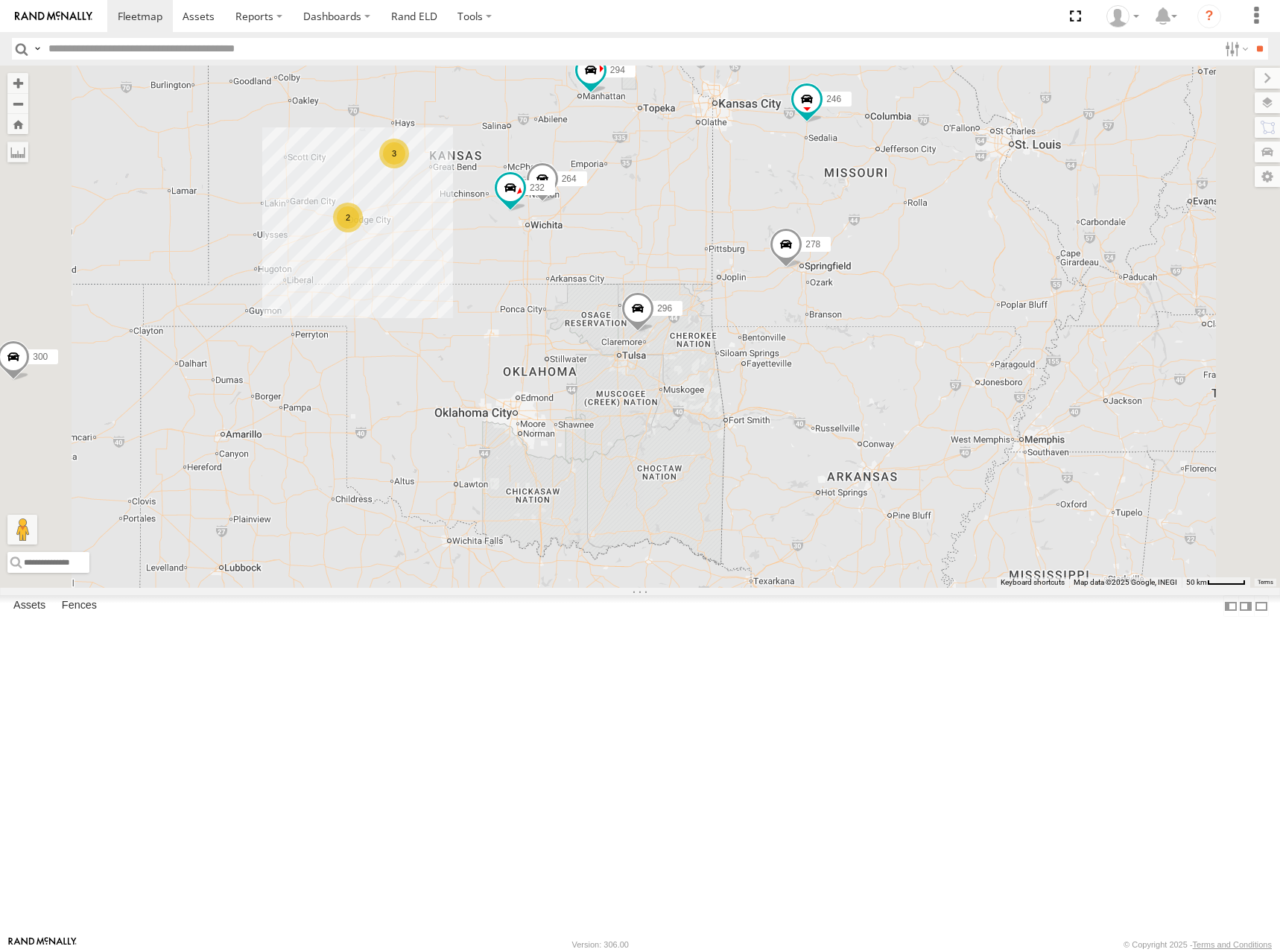
drag, startPoint x: 857, startPoint y: 262, endPoint x: 870, endPoint y: 298, distance: 38.3
click at [870, 298] on div "300 246 298 270 232 296 264 248 266 278 294 260 2 3" at bounding box center [640, 327] width 1280 height 522
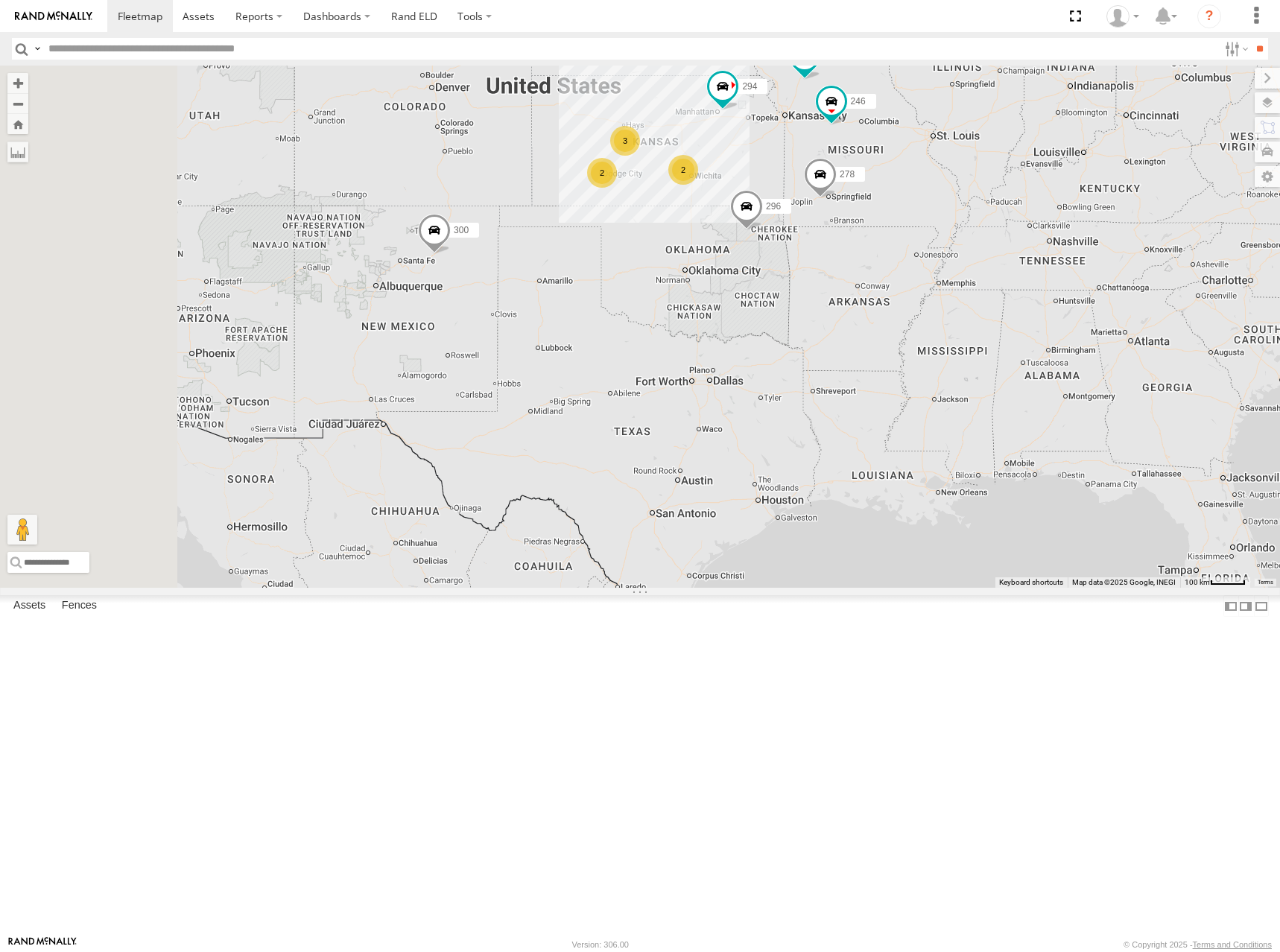
drag, startPoint x: 811, startPoint y: 329, endPoint x: 953, endPoint y: 326, distance: 142.0
click at [916, 324] on div "300 246 298 270 296 266 278 294 2 3 2 2" at bounding box center [640, 327] width 1280 height 522
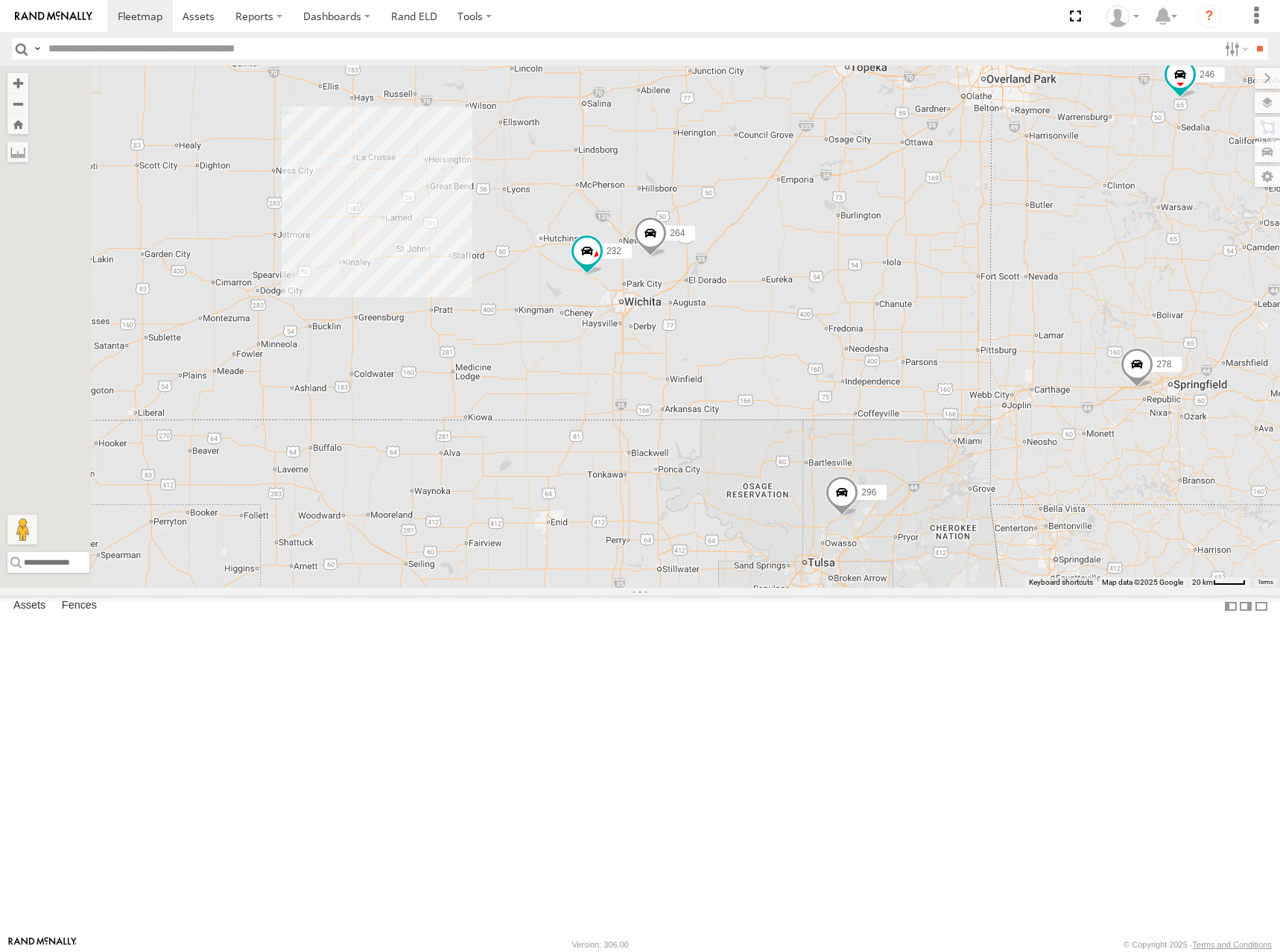
drag, startPoint x: 712, startPoint y: 272, endPoint x: 1044, endPoint y: 303, distance: 333.4
click at [1044, 303] on div "300 246 298 270 296 266 278 294 232 264" at bounding box center [640, 327] width 1280 height 522
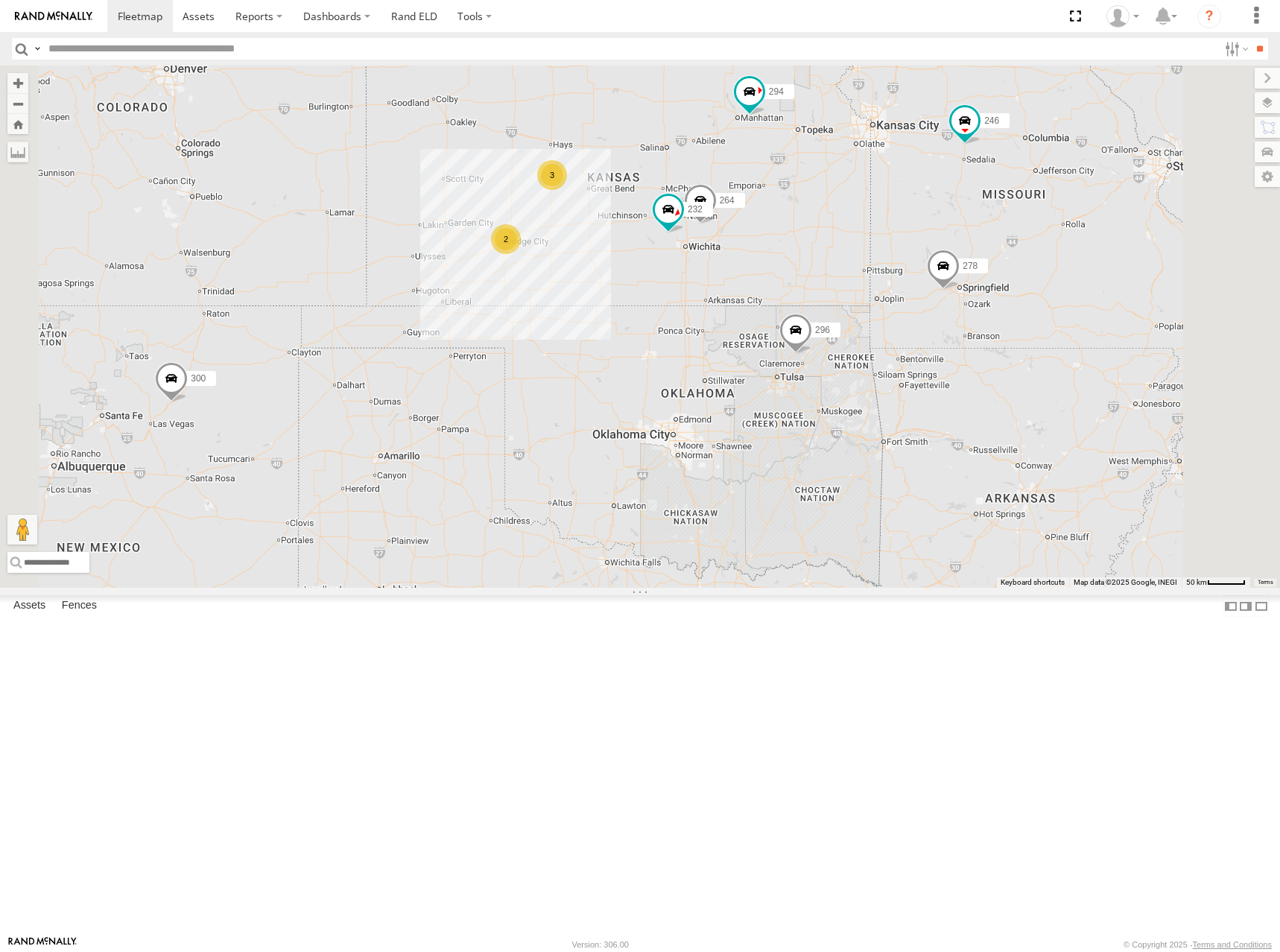
drag, startPoint x: 1015, startPoint y: 227, endPoint x: 1014, endPoint y: 270, distance: 43.0
click at [1014, 270] on div "300 246 298 270 296 266 278 294 232 264 2 3 248 260" at bounding box center [640, 327] width 1280 height 522
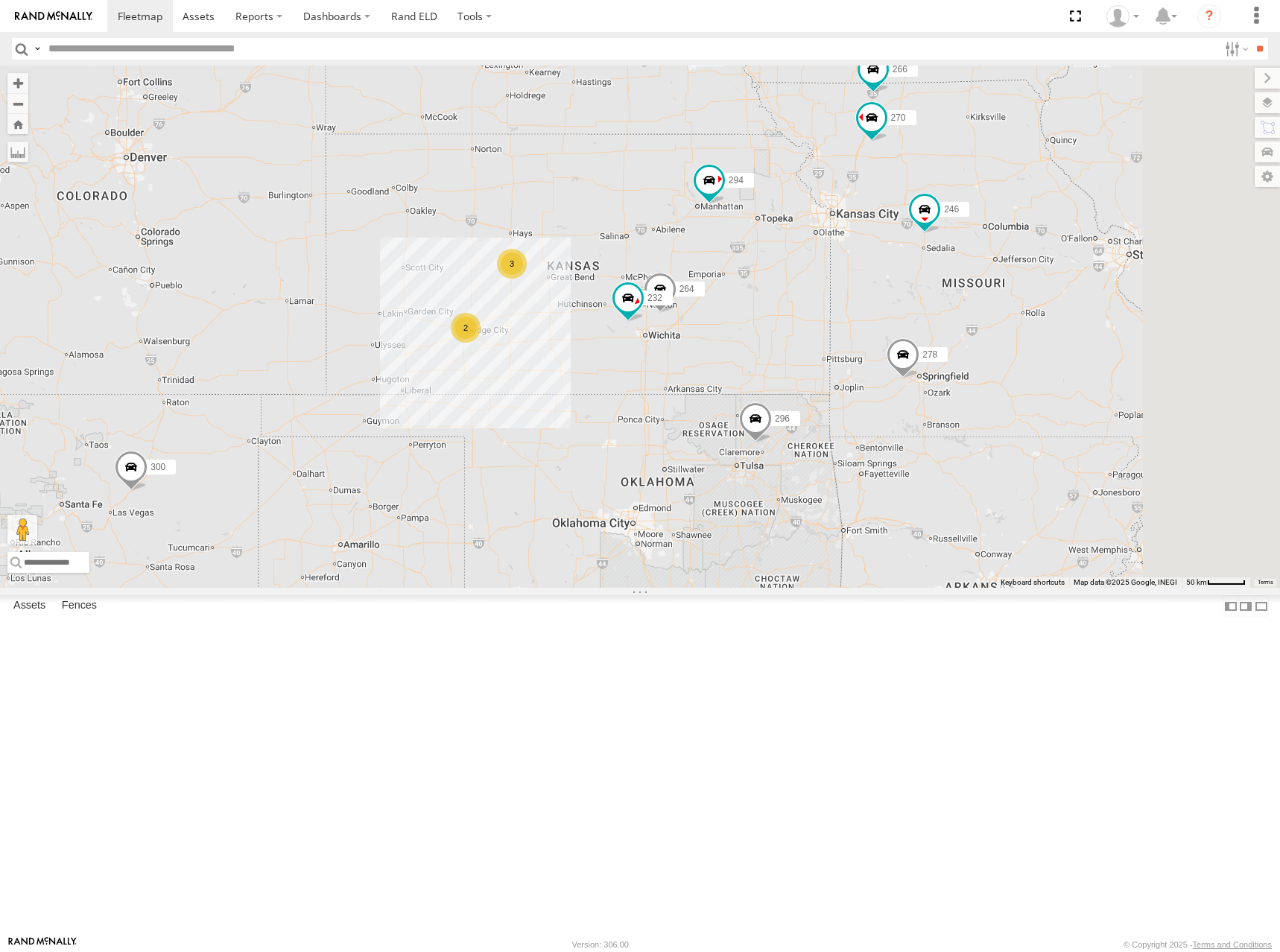
drag, startPoint x: 977, startPoint y: 248, endPoint x: 940, endPoint y: 326, distance: 86.3
click at [940, 326] on div "300 246 298 270 296 266 278 294 232 264 2 3 248 260" at bounding box center [640, 327] width 1280 height 522
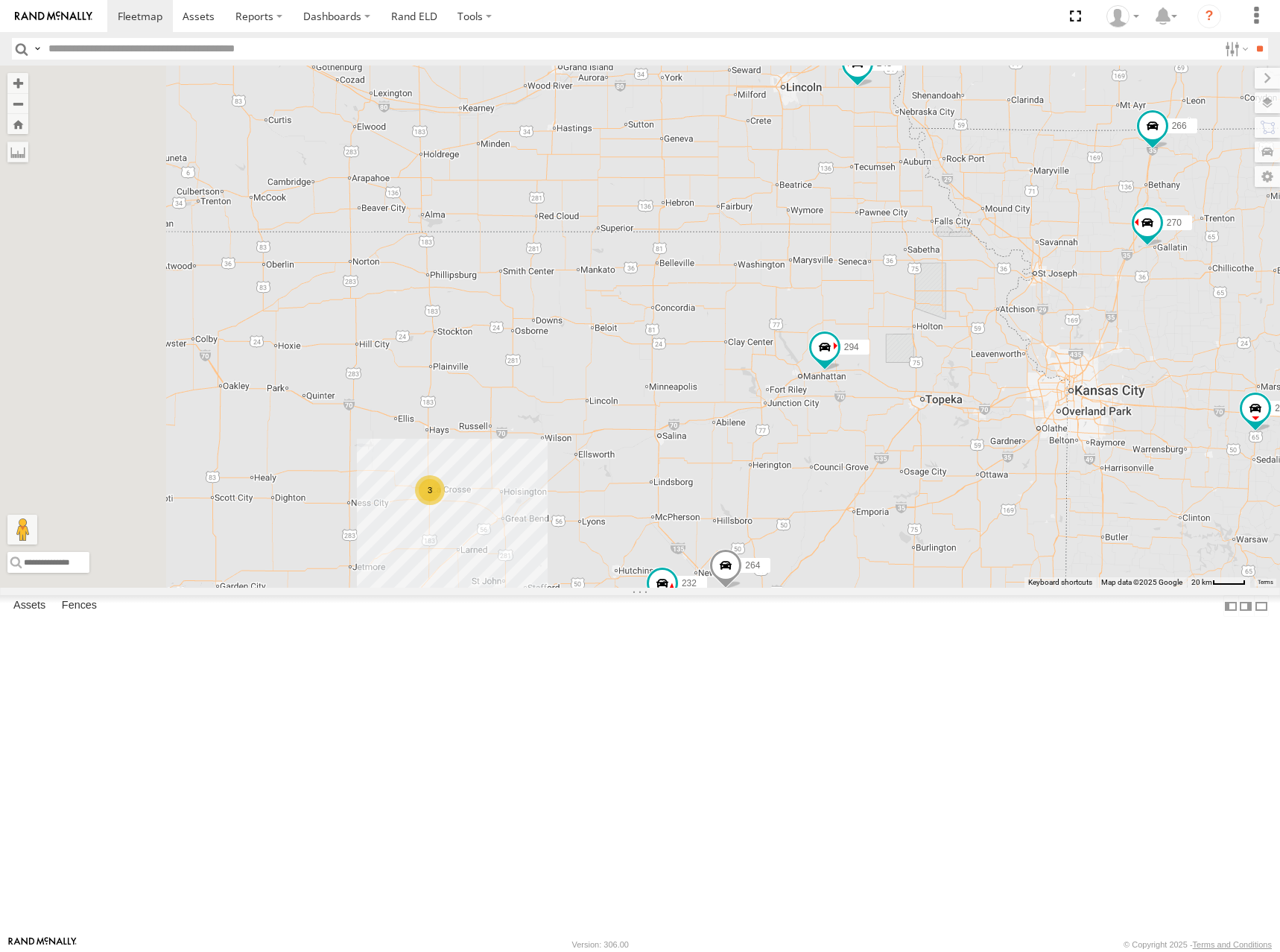
drag, startPoint x: 828, startPoint y: 383, endPoint x: 958, endPoint y: 352, distance: 133.6
click at [958, 352] on div "300 246 298 270 296 266 278 294 232 264 248 260 2 3" at bounding box center [640, 327] width 1280 height 522
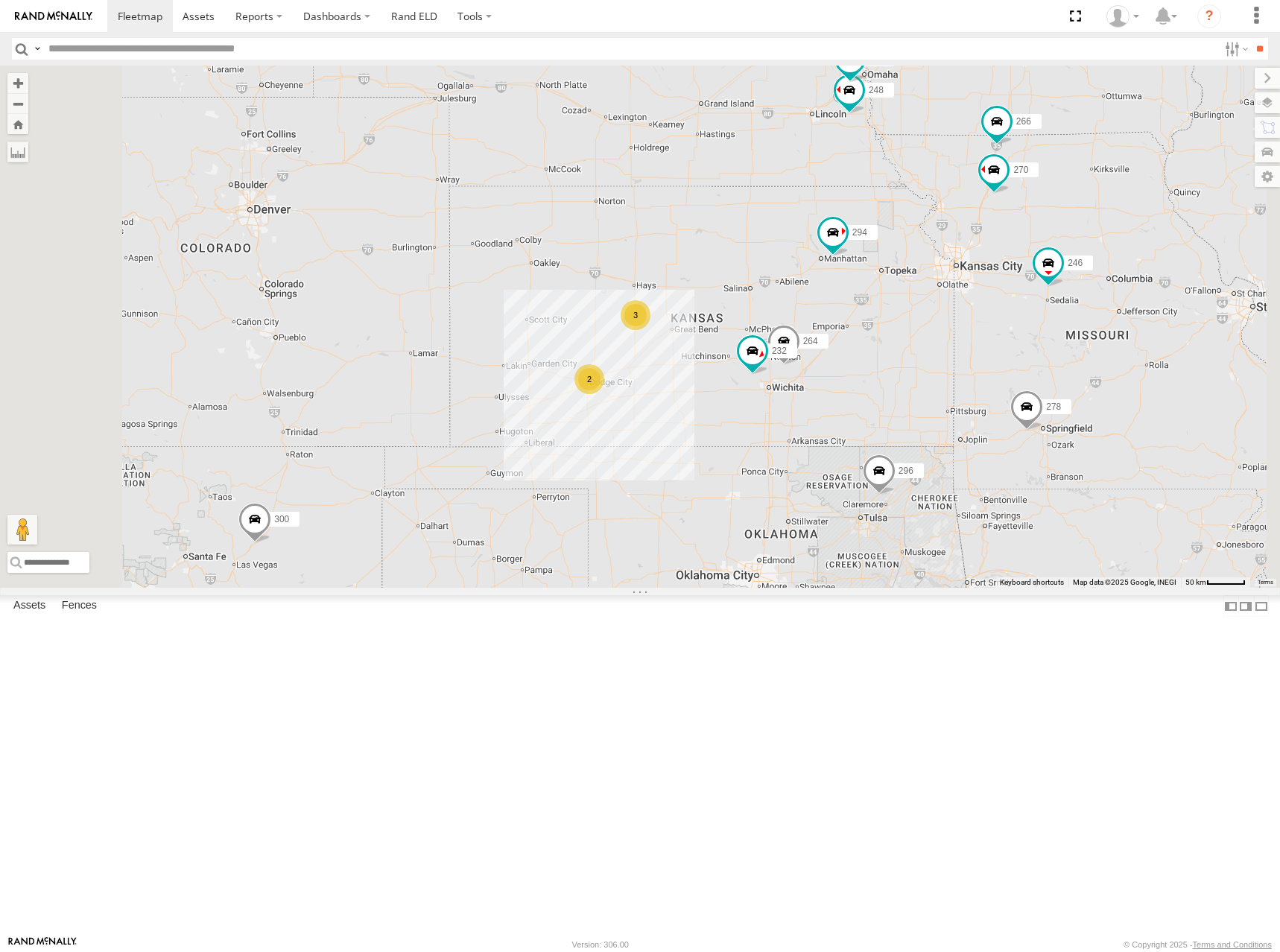
drag, startPoint x: 935, startPoint y: 474, endPoint x: 956, endPoint y: 390, distance: 86.6
click at [956, 390] on div "300 246 298 270 296 266 278 294 232 264 248 260 2 3" at bounding box center [640, 327] width 1280 height 522
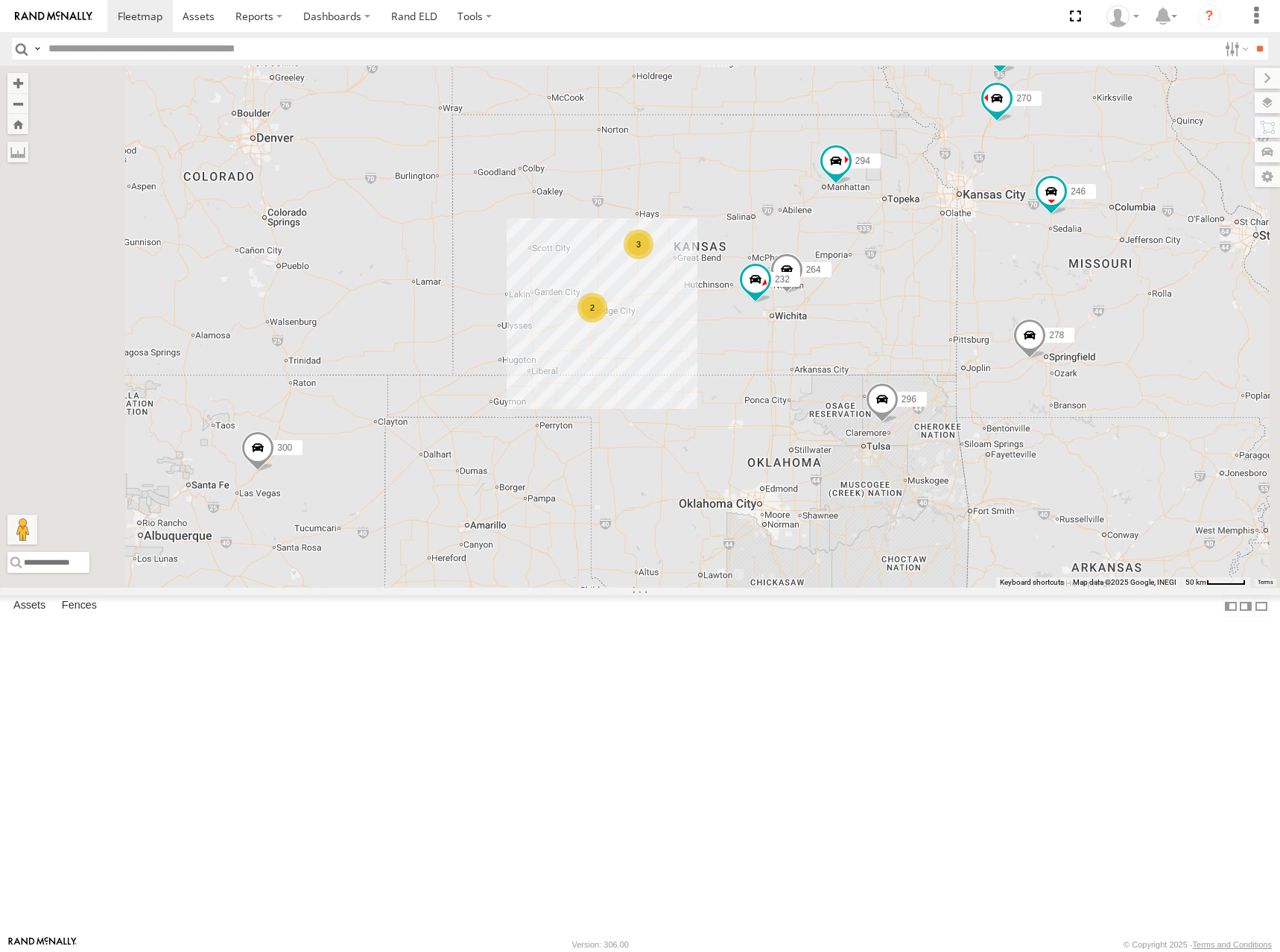
drag, startPoint x: 899, startPoint y: 380, endPoint x: 889, endPoint y: 342, distance: 39.3
click at [889, 342] on div "300 246 298 270 296 266 278 294 232 264 248 260 2 3" at bounding box center [640, 327] width 1280 height 522
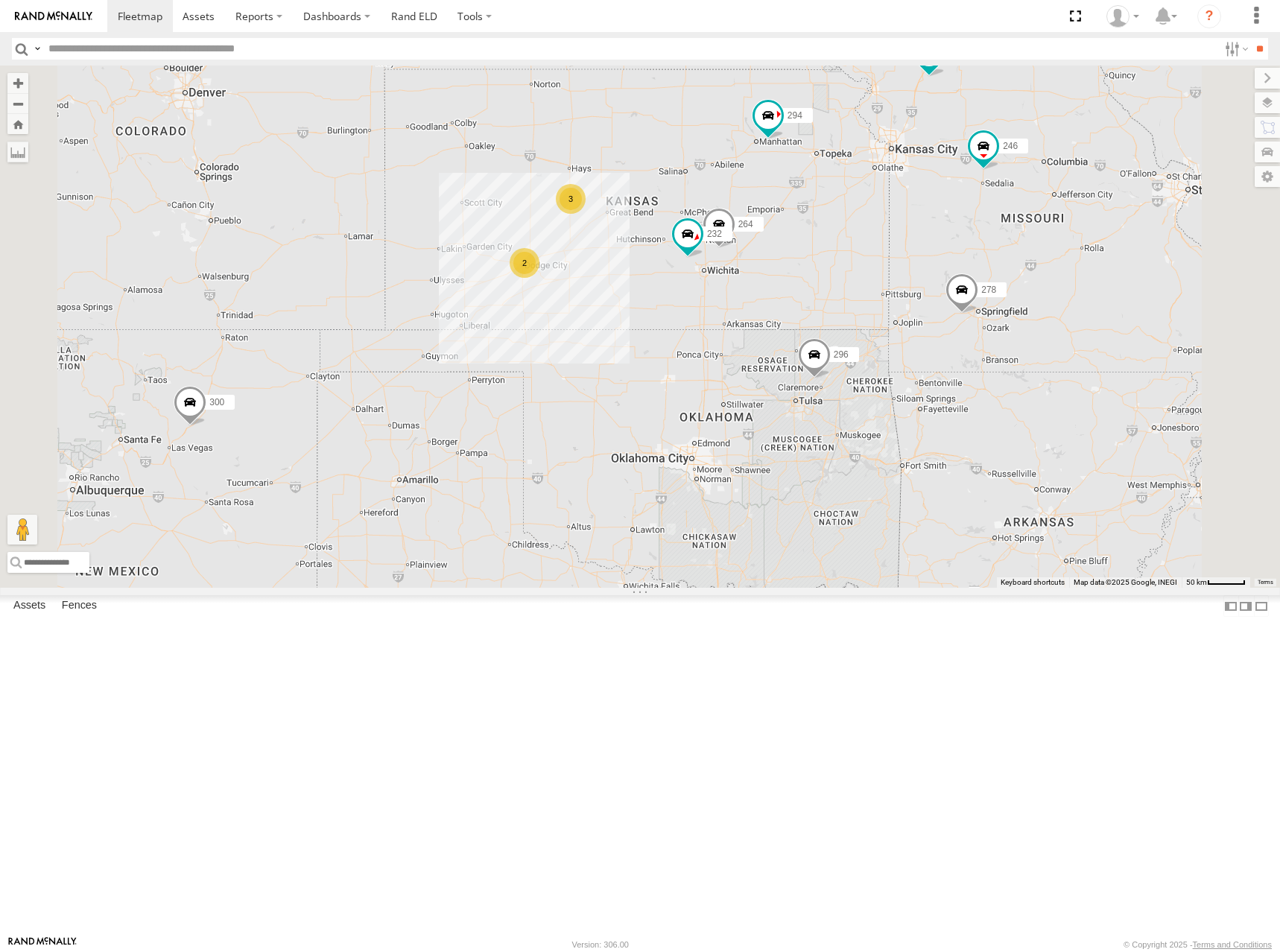
drag, startPoint x: 766, startPoint y: 293, endPoint x: 778, endPoint y: 303, distance: 15.6
click at [774, 304] on div "300 246 298 270 296 266 278 294 232 264 248 260 2 3" at bounding box center [640, 327] width 1280 height 522
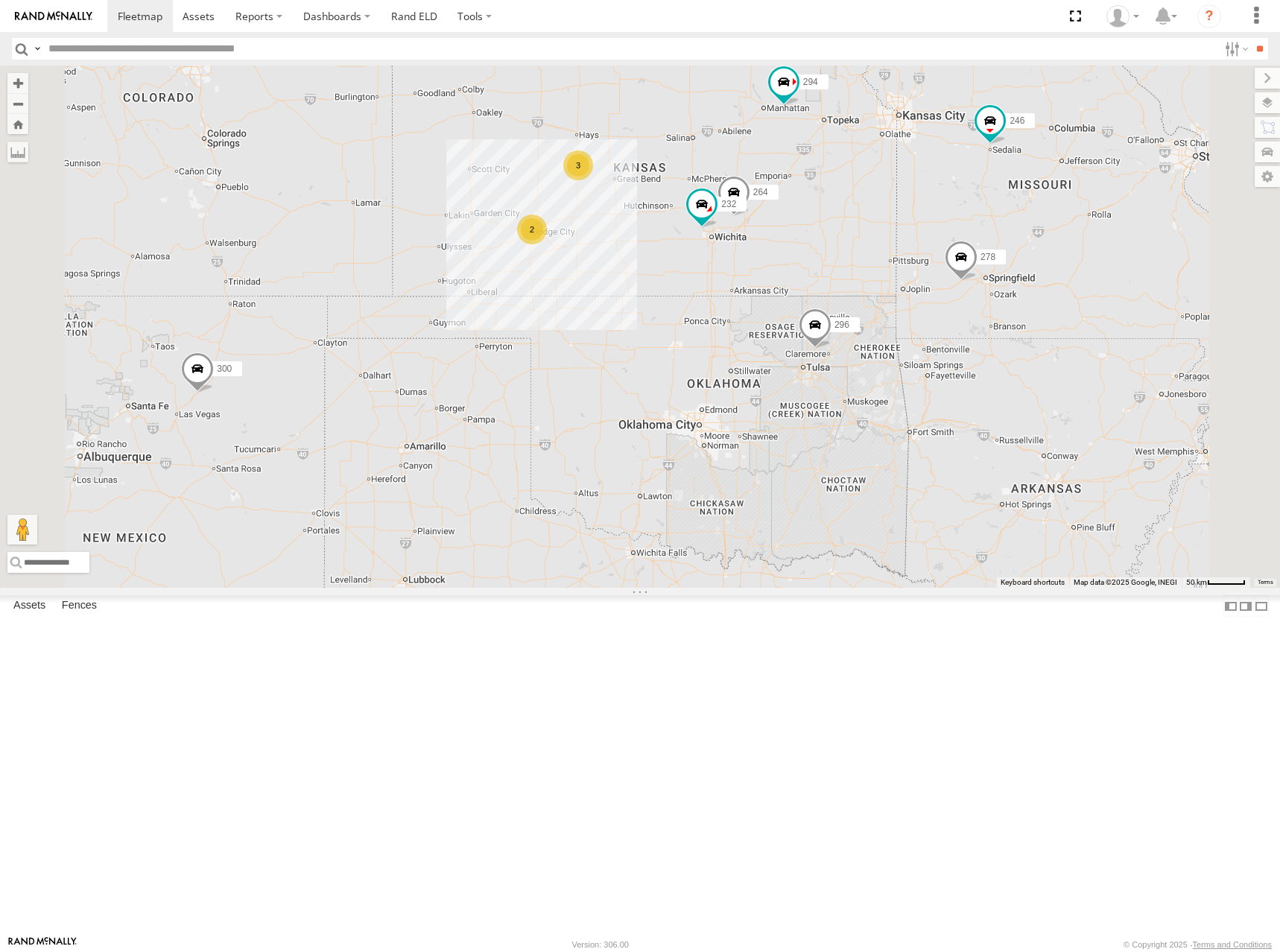
drag, startPoint x: 856, startPoint y: 258, endPoint x: 889, endPoint y: 239, distance: 38.1
click at [889, 239] on div "300 246 270 232 296 264 248 266 278 294 260 2 3" at bounding box center [640, 327] width 1280 height 522
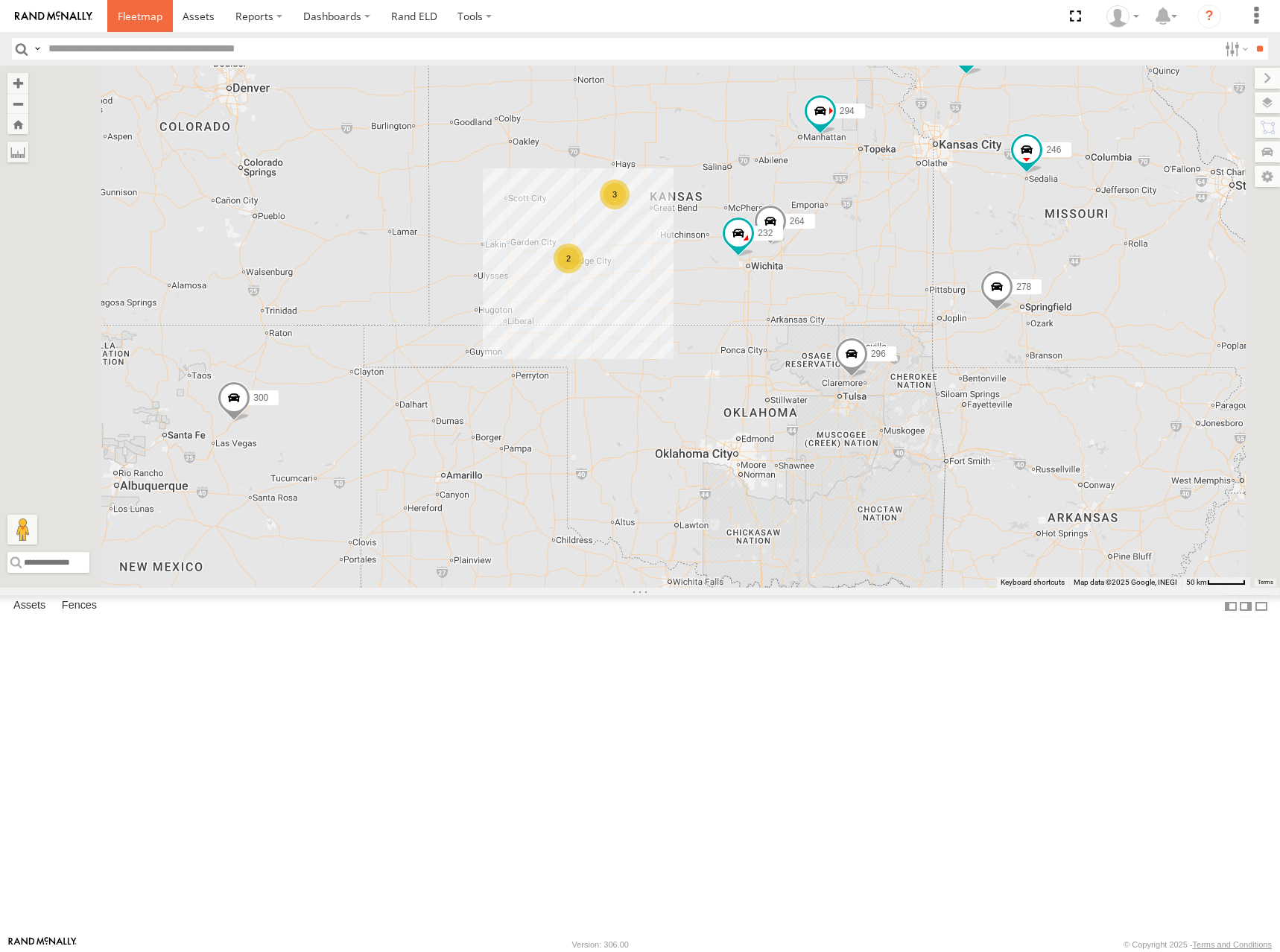
click at [140, 15] on span at bounding box center [139, 15] width 45 height 14
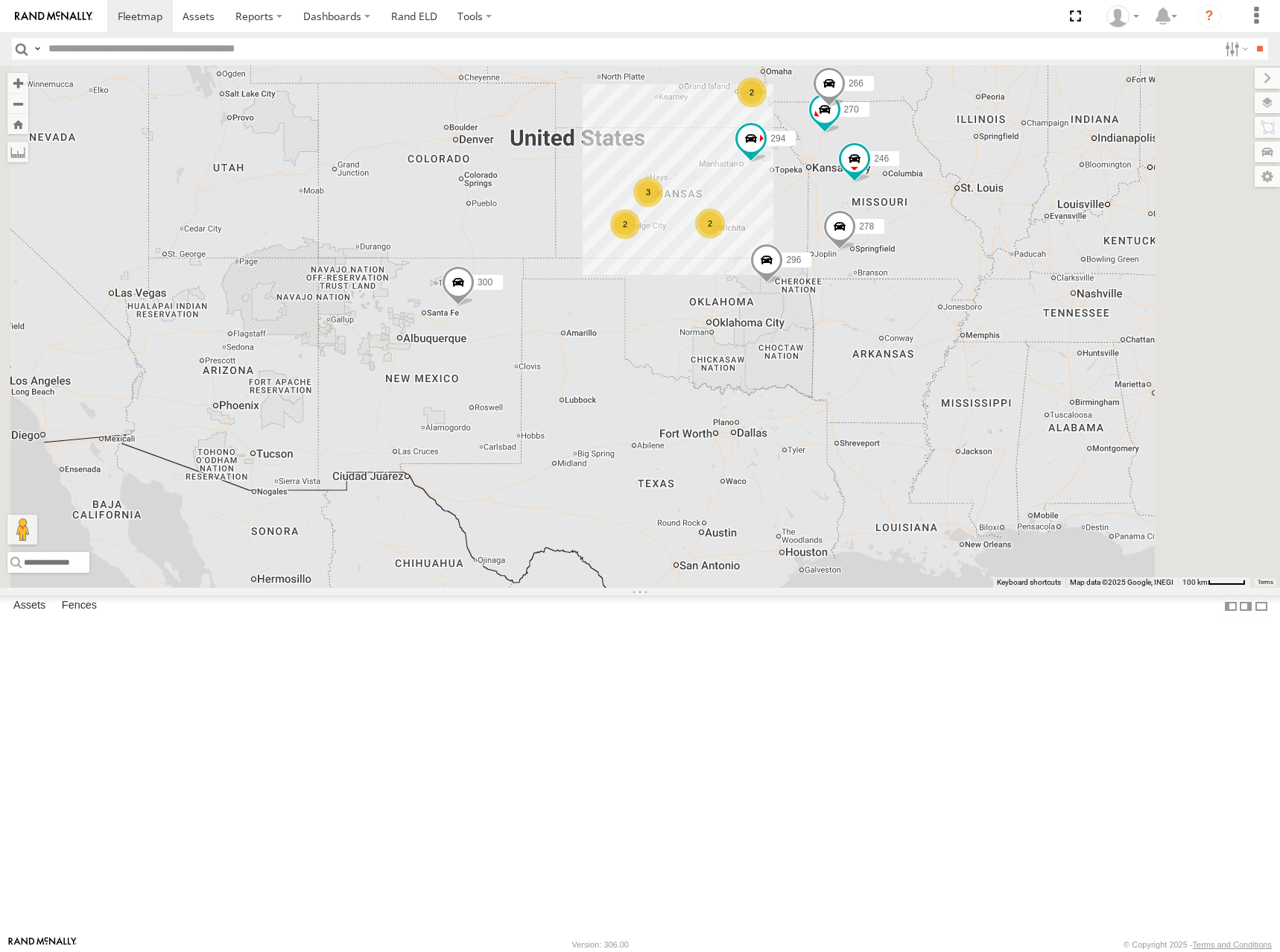
drag, startPoint x: 951, startPoint y: 360, endPoint x: 868, endPoint y: 252, distance: 136.2
click at [868, 252] on div "302 300 2 246 298 270 3 2 296 2 266 278 294" at bounding box center [640, 327] width 1280 height 522
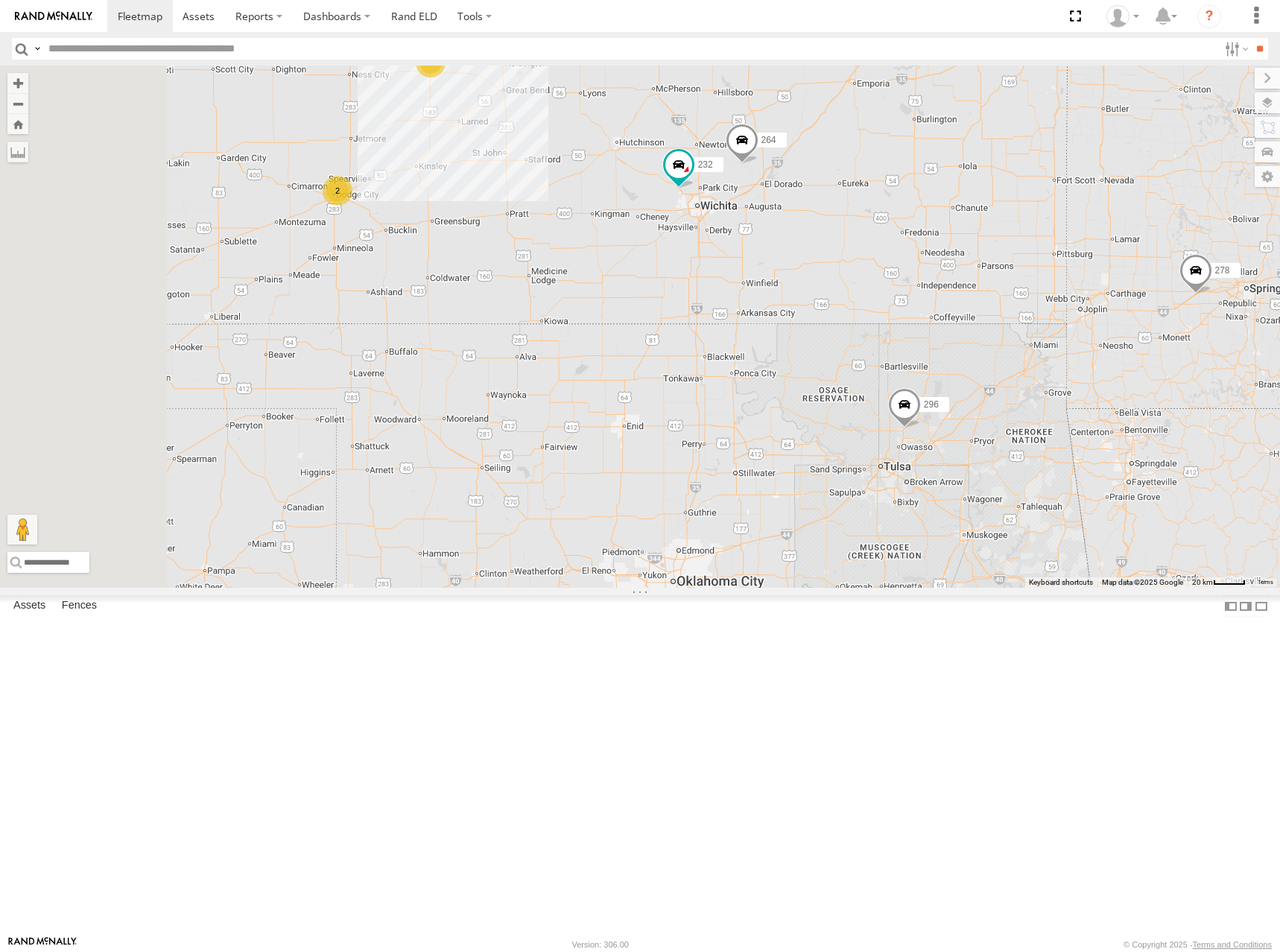
drag, startPoint x: 864, startPoint y: 411, endPoint x: 935, endPoint y: 455, distance: 83.5
click at [935, 455] on div "302 300 246 298 270 296 266 278 294 2 3 232 264" at bounding box center [640, 327] width 1280 height 522
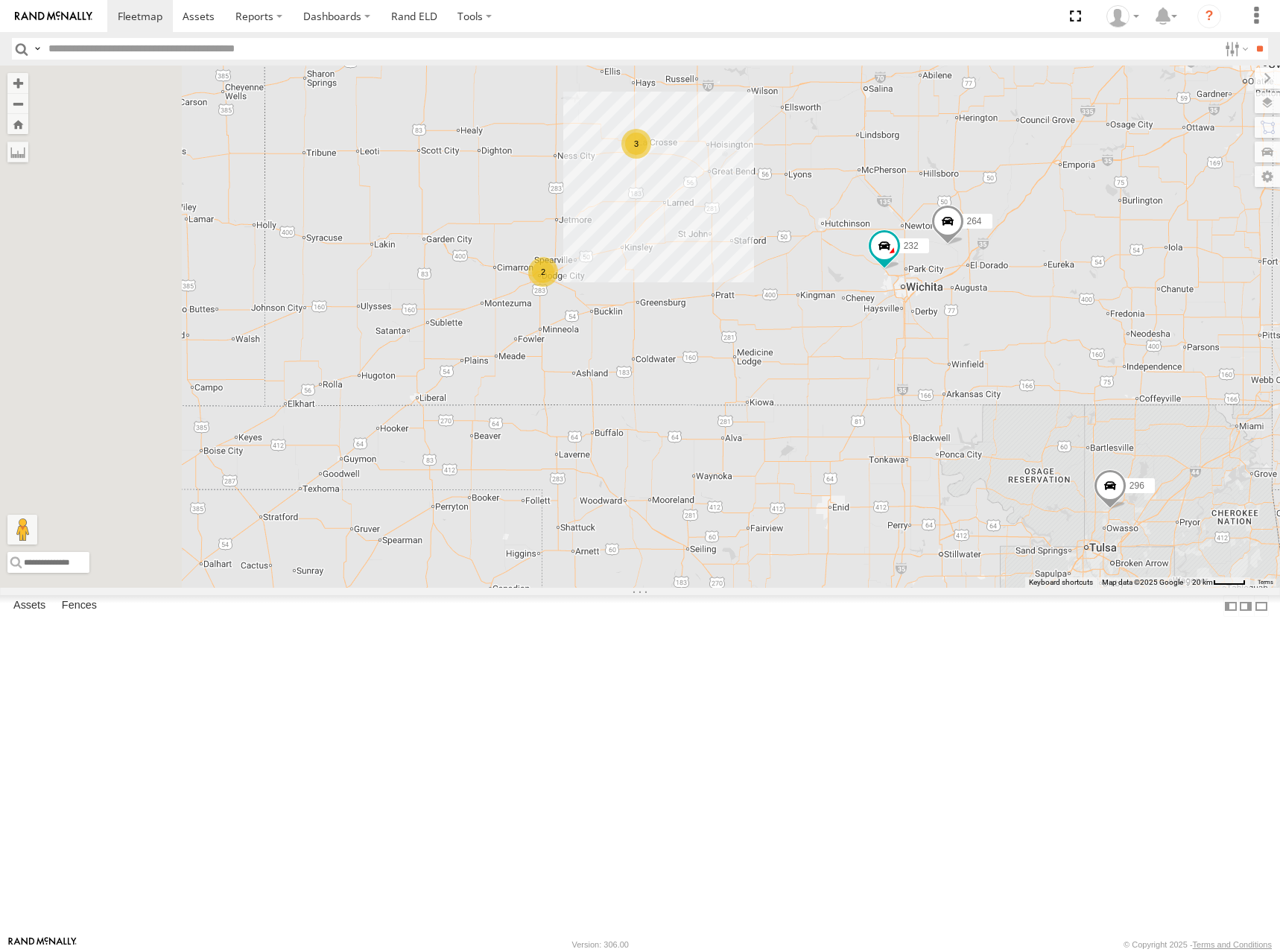
click at [777, 392] on div "302 300 246 298 270 296 266 278 294 232 264 248 260 2 3" at bounding box center [640, 327] width 1280 height 522
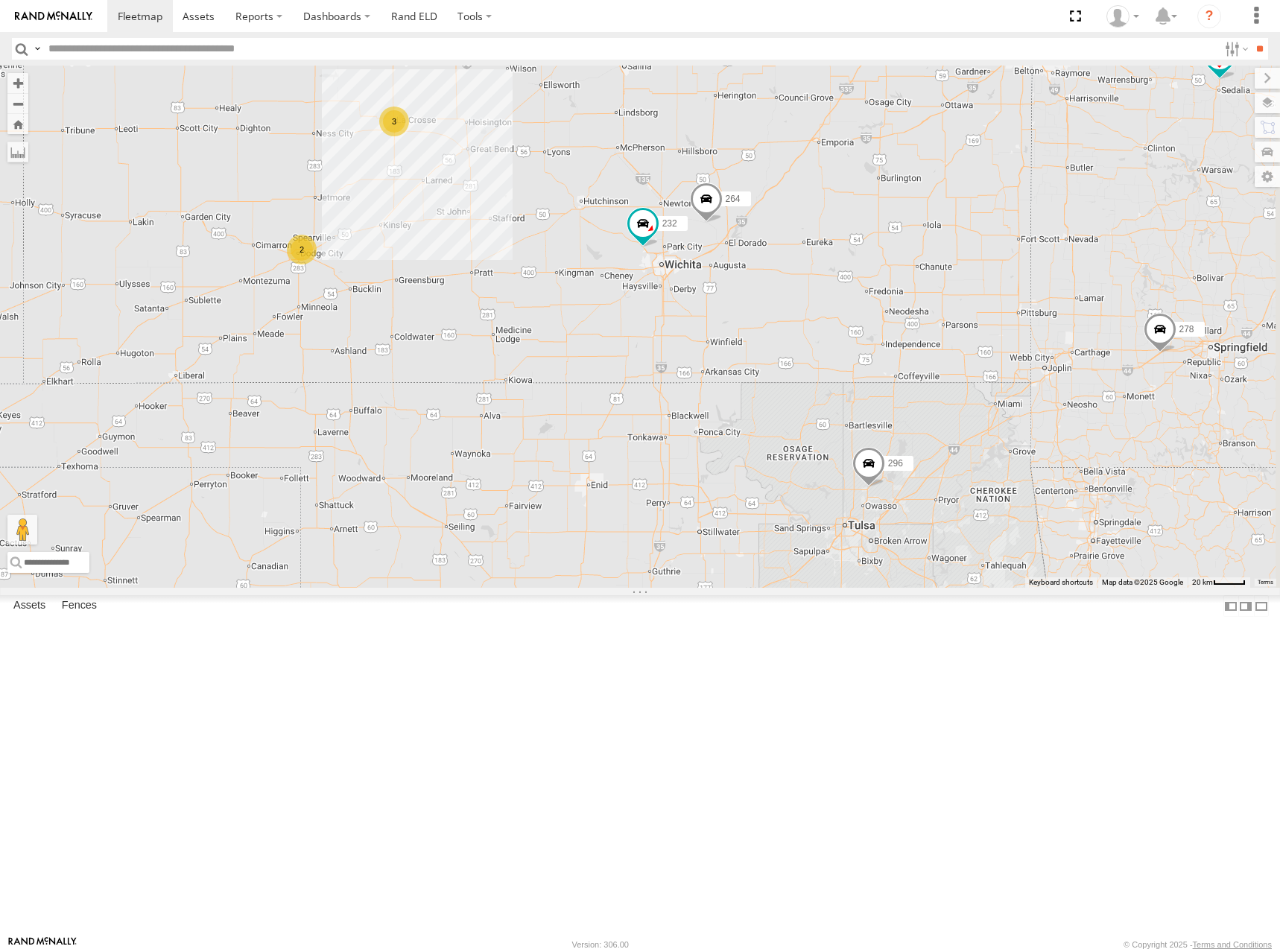
drag, startPoint x: 880, startPoint y: 438, endPoint x: 739, endPoint y: 438, distance: 141.0
click at [739, 438] on div "302 300 246 298 270 296 266 278 294 232 264 248 260 2 3" at bounding box center [640, 327] width 1280 height 522
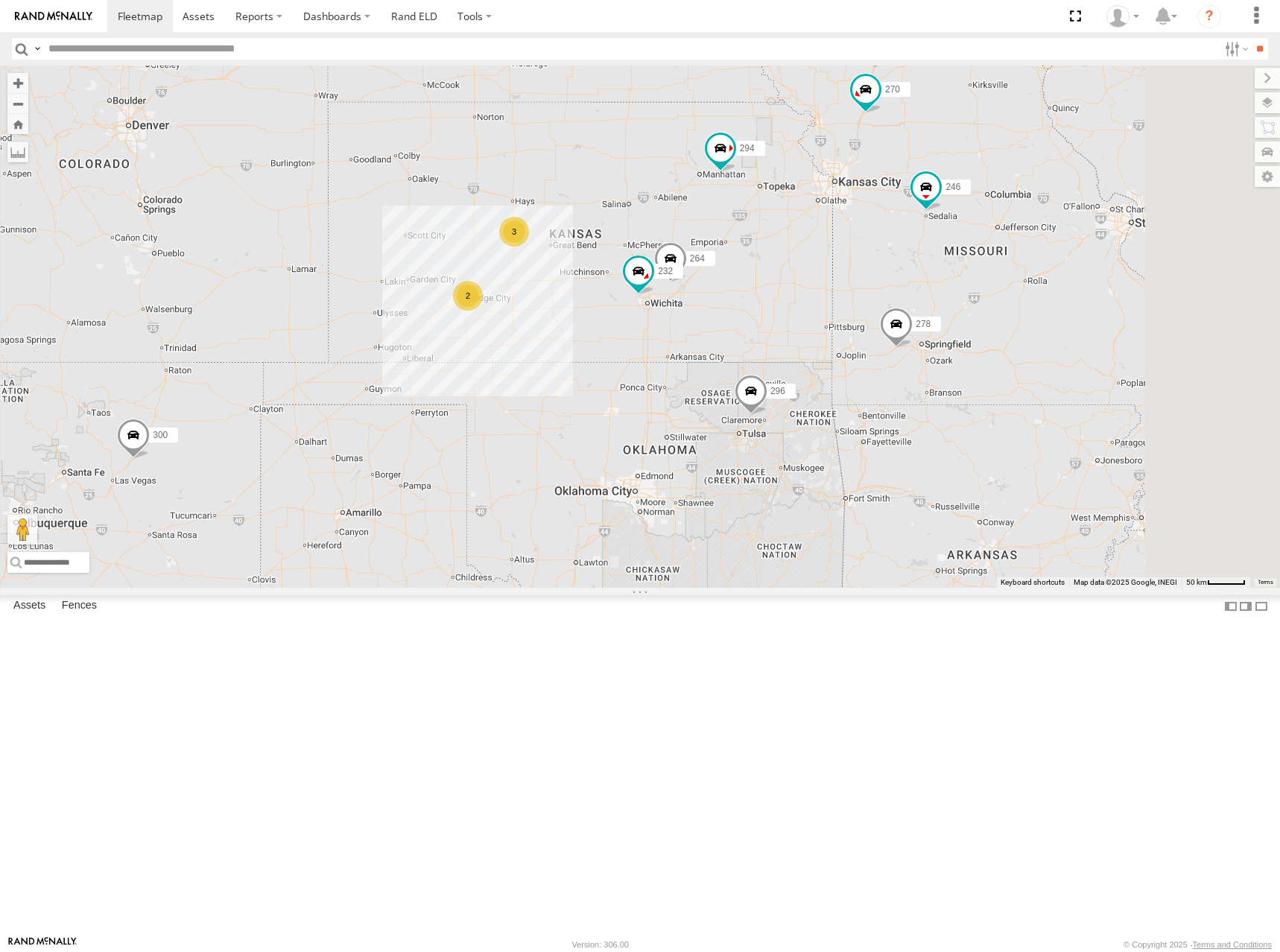
drag, startPoint x: 1108, startPoint y: 416, endPoint x: 1051, endPoint y: 449, distance: 65.9
click at [1051, 449] on div "302 300 246 298 270 296 266 278 294 232 264 248 260 2 3" at bounding box center [640, 327] width 1280 height 522
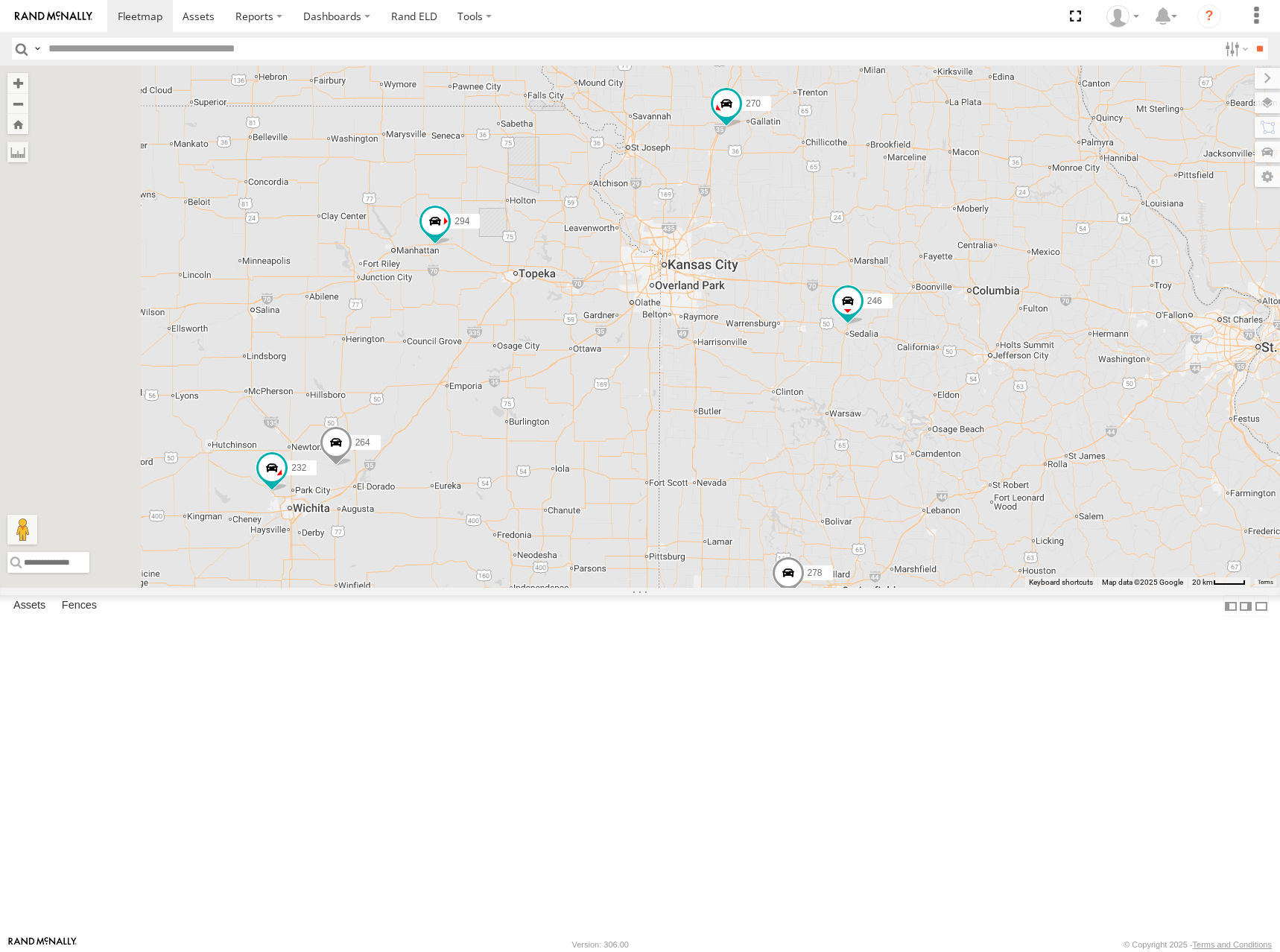
drag, startPoint x: 912, startPoint y: 259, endPoint x: 955, endPoint y: 382, distance: 130.3
click at [955, 387] on div "302 300 246 298 270 296 266 278 294 232 264 248 260" at bounding box center [640, 327] width 1280 height 522
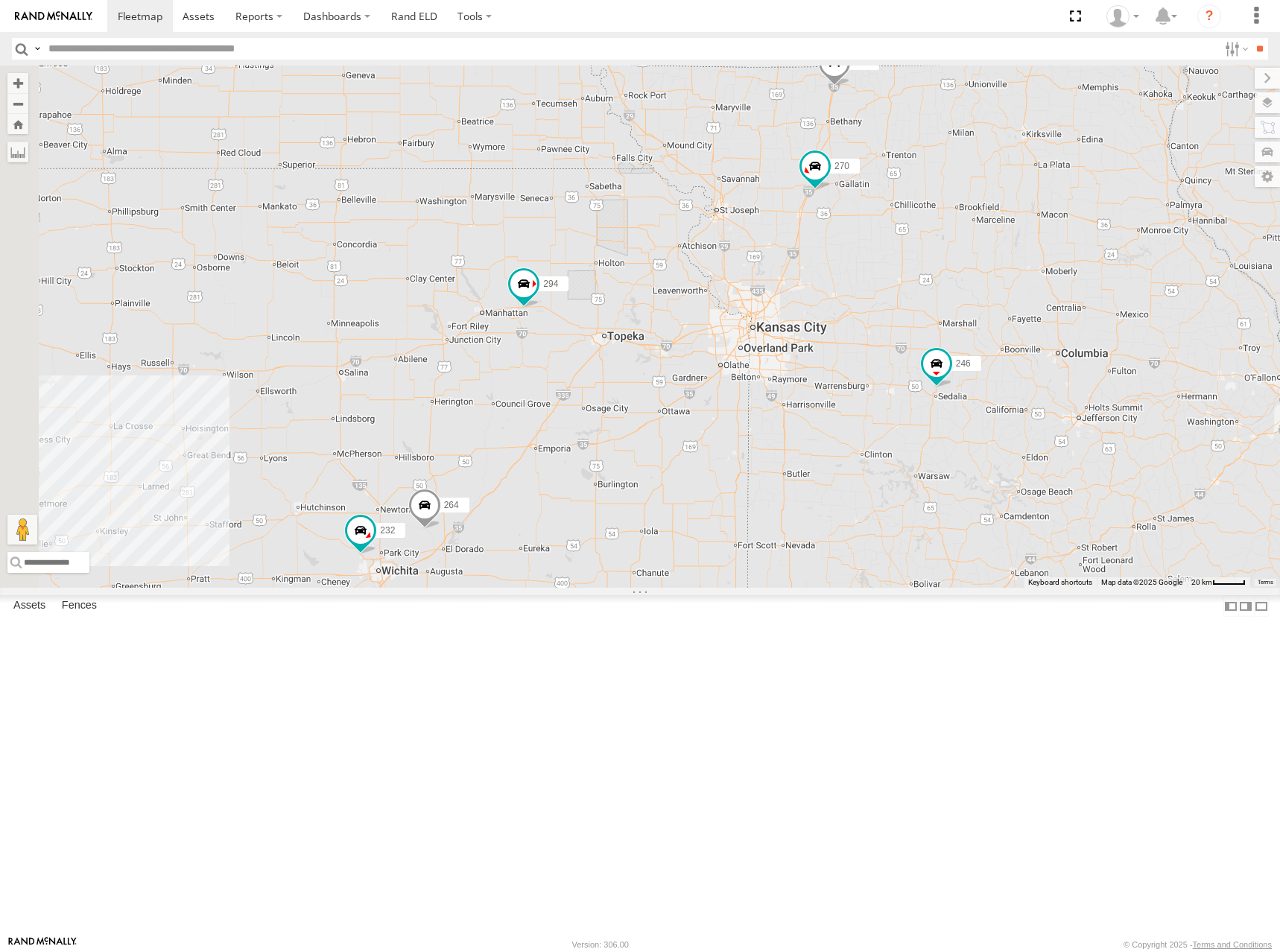
drag, startPoint x: 691, startPoint y: 239, endPoint x: 779, endPoint y: 287, distance: 100.2
click at [779, 287] on div "302 300 246 298 270 296 266 278 294 232 264 248 260" at bounding box center [640, 327] width 1280 height 522
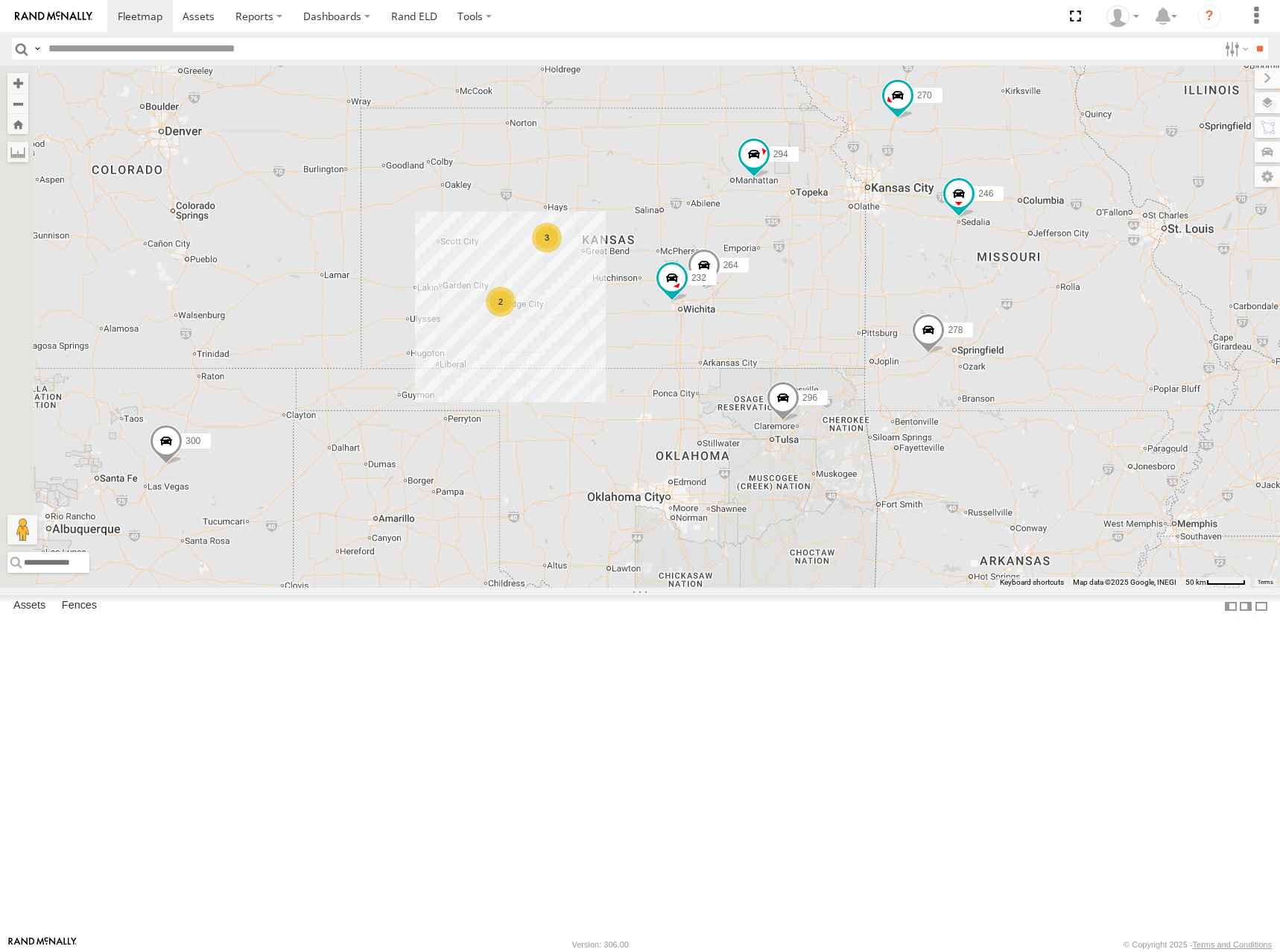
drag, startPoint x: 715, startPoint y: 383, endPoint x: 839, endPoint y: 349, distance: 128.6
click at [839, 349] on div "302 300 246 298 270 296 266 278 294 232 264 248 260 2 3" at bounding box center [640, 327] width 1280 height 522
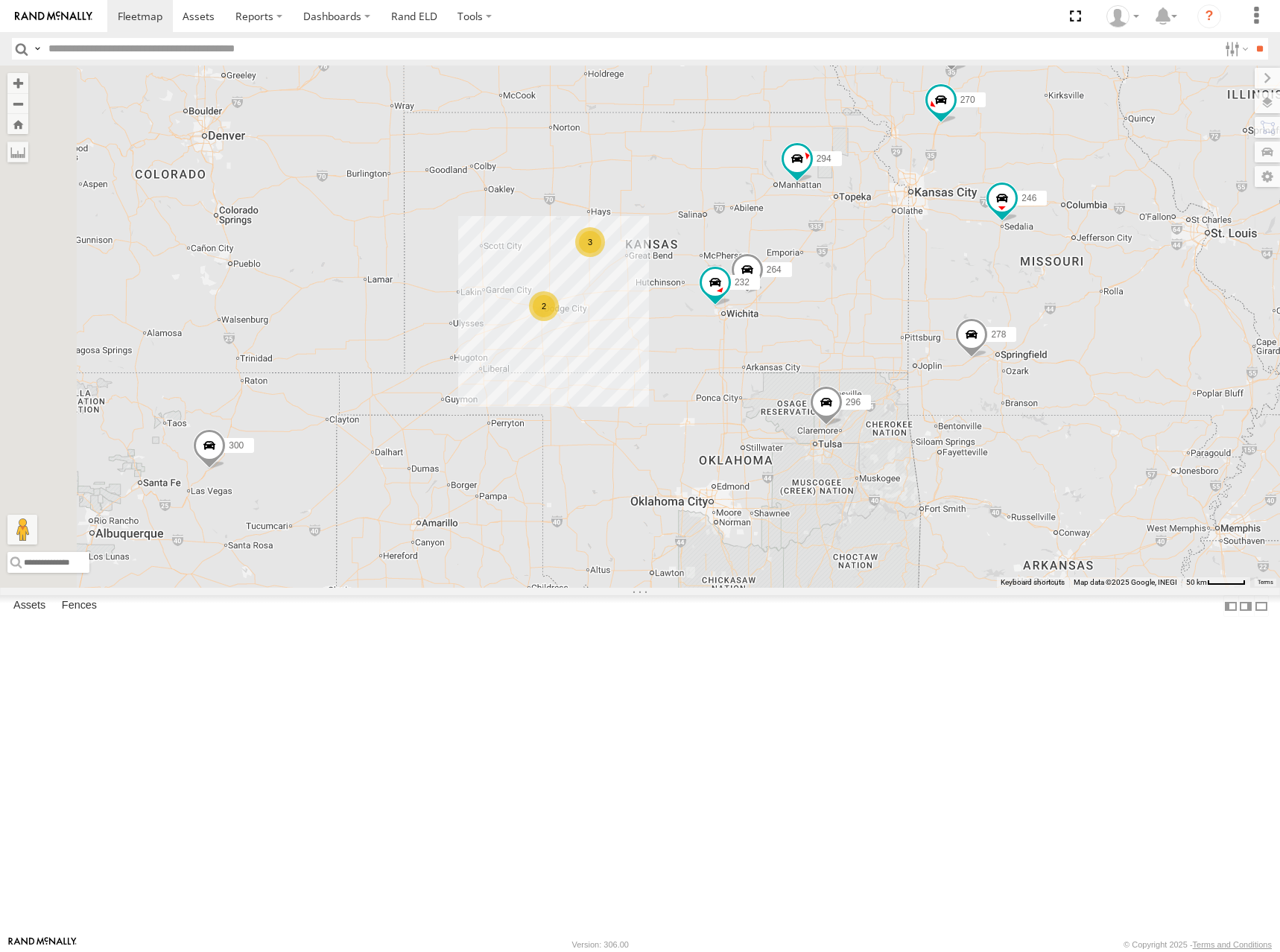
drag, startPoint x: 795, startPoint y: 337, endPoint x: 842, endPoint y: 340, distance: 47.1
click at [842, 340] on div "302 300 246 298 270 296 266 278 294 232 264 248 260 2 3" at bounding box center [640, 327] width 1280 height 522
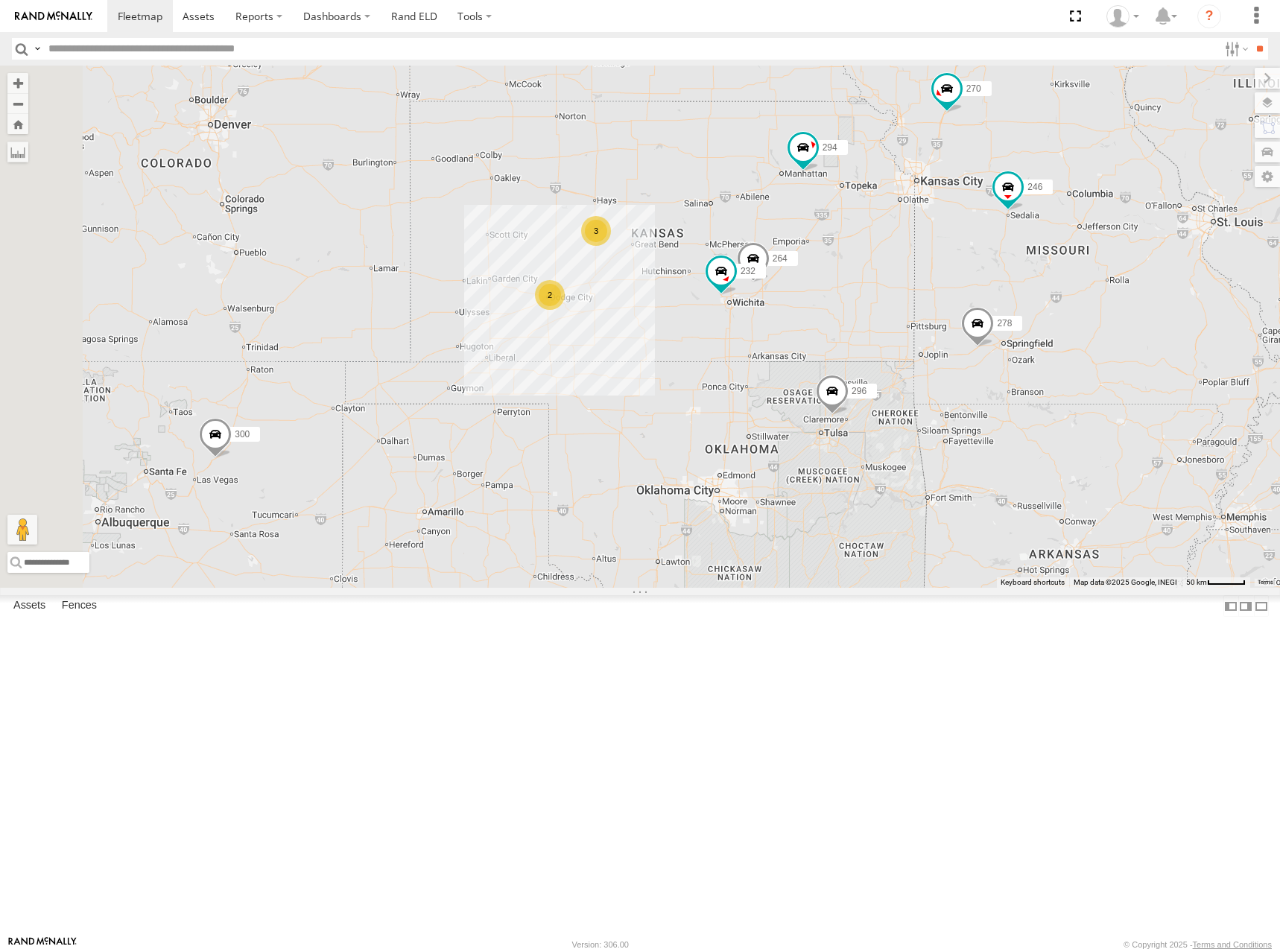
click at [883, 347] on div "302 300 246 298 270 296 266 278 294 232 264 248 260 2 3" at bounding box center [640, 327] width 1280 height 522
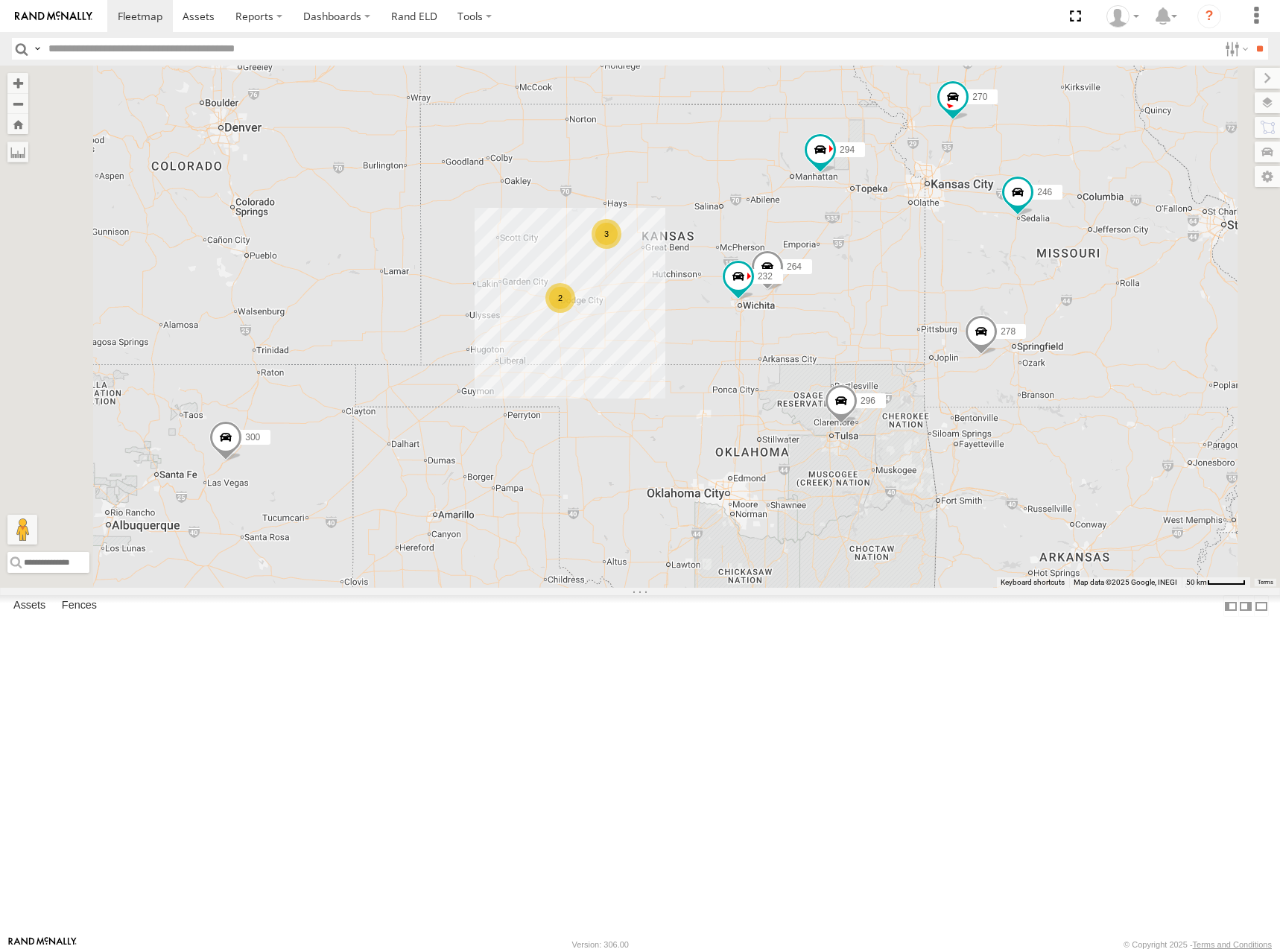
drag, startPoint x: 922, startPoint y: 400, endPoint x: 895, endPoint y: 353, distance: 54.2
click at [895, 353] on div "300 246 270 232 296 264 248 266 278 294 260 2 3" at bounding box center [640, 327] width 1280 height 522
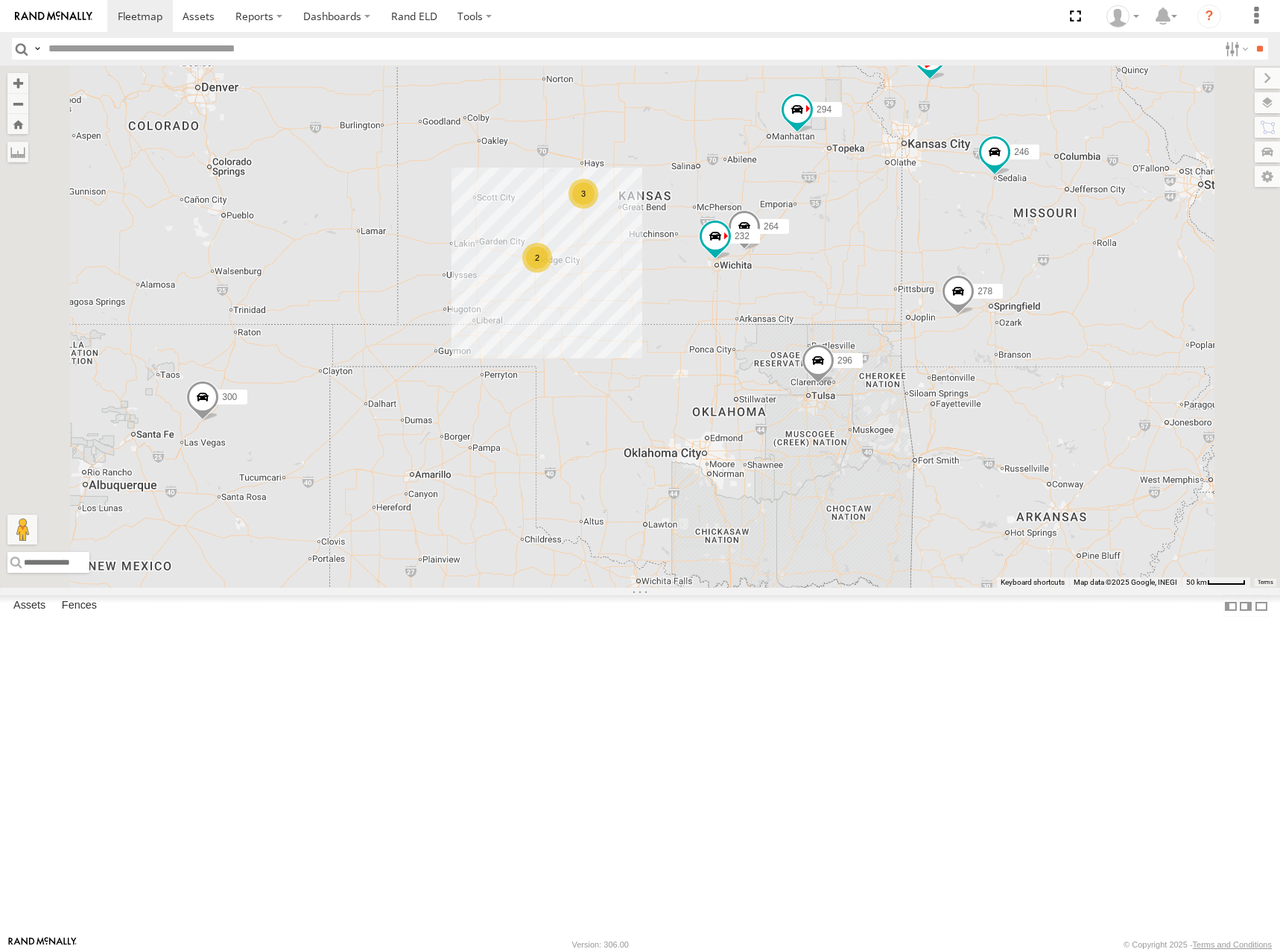
click at [881, 287] on div "300 246 270 232 296 264 248 266 278 294 260 2 3" at bounding box center [640, 327] width 1280 height 522
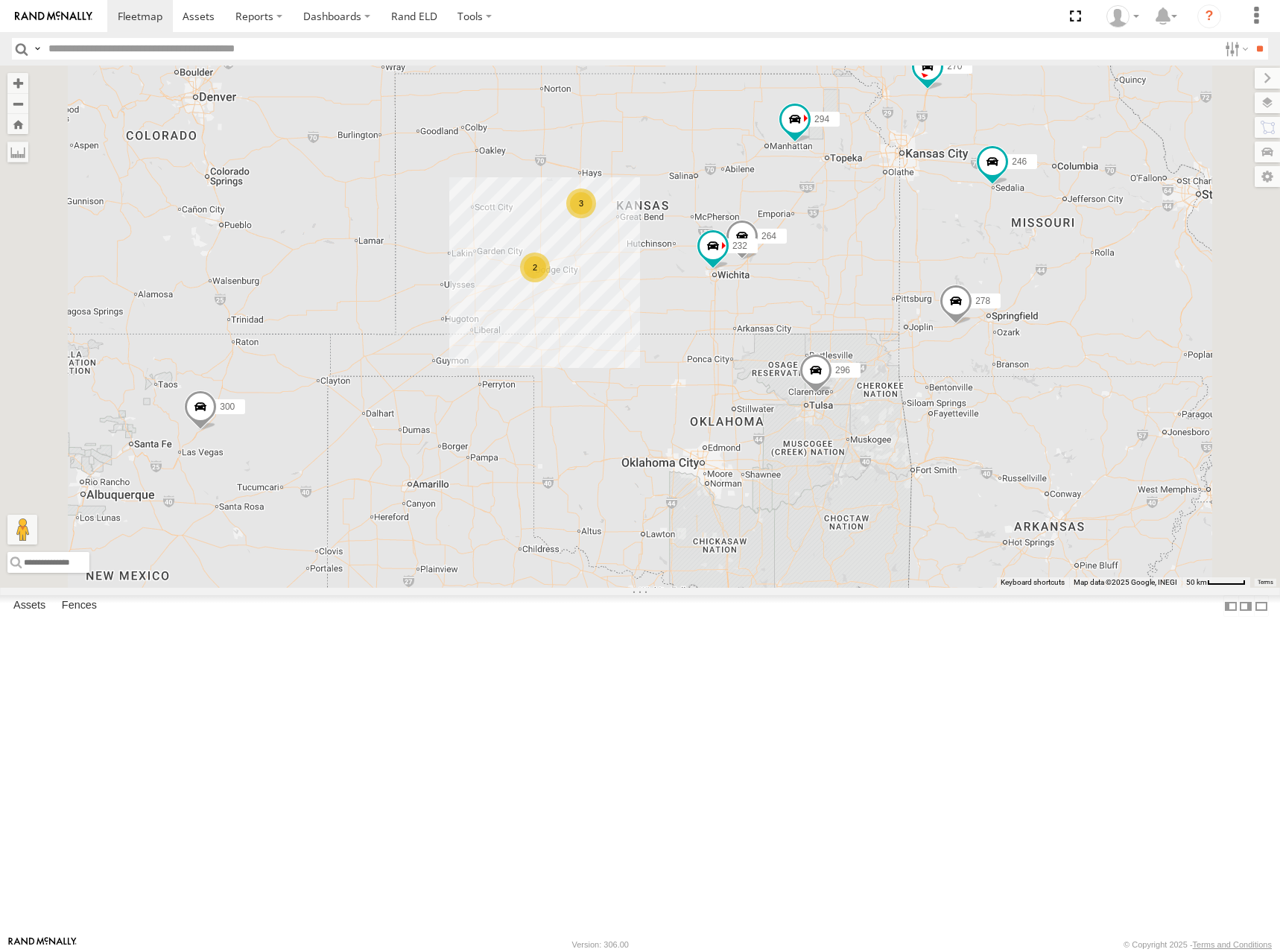
drag, startPoint x: 878, startPoint y: 265, endPoint x: 843, endPoint y: 257, distance: 35.9
click at [875, 276] on div "300 246 270 232 296 264 248 266 278 294 260 2 3" at bounding box center [640, 327] width 1280 height 522
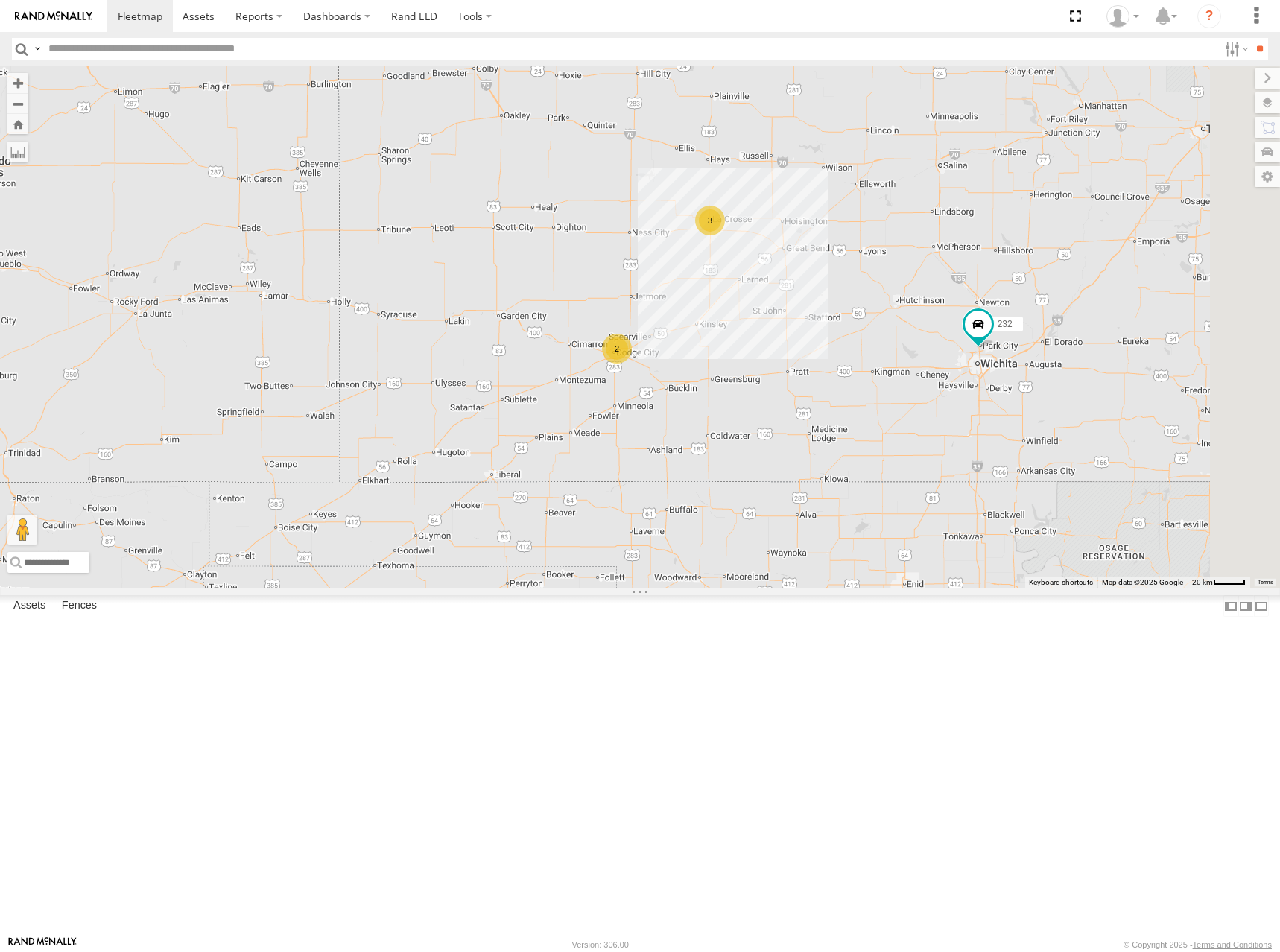
drag, startPoint x: 1052, startPoint y: 249, endPoint x: 925, endPoint y: 437, distance: 226.9
click at [925, 437] on div "2 3 232" at bounding box center [640, 327] width 1280 height 522
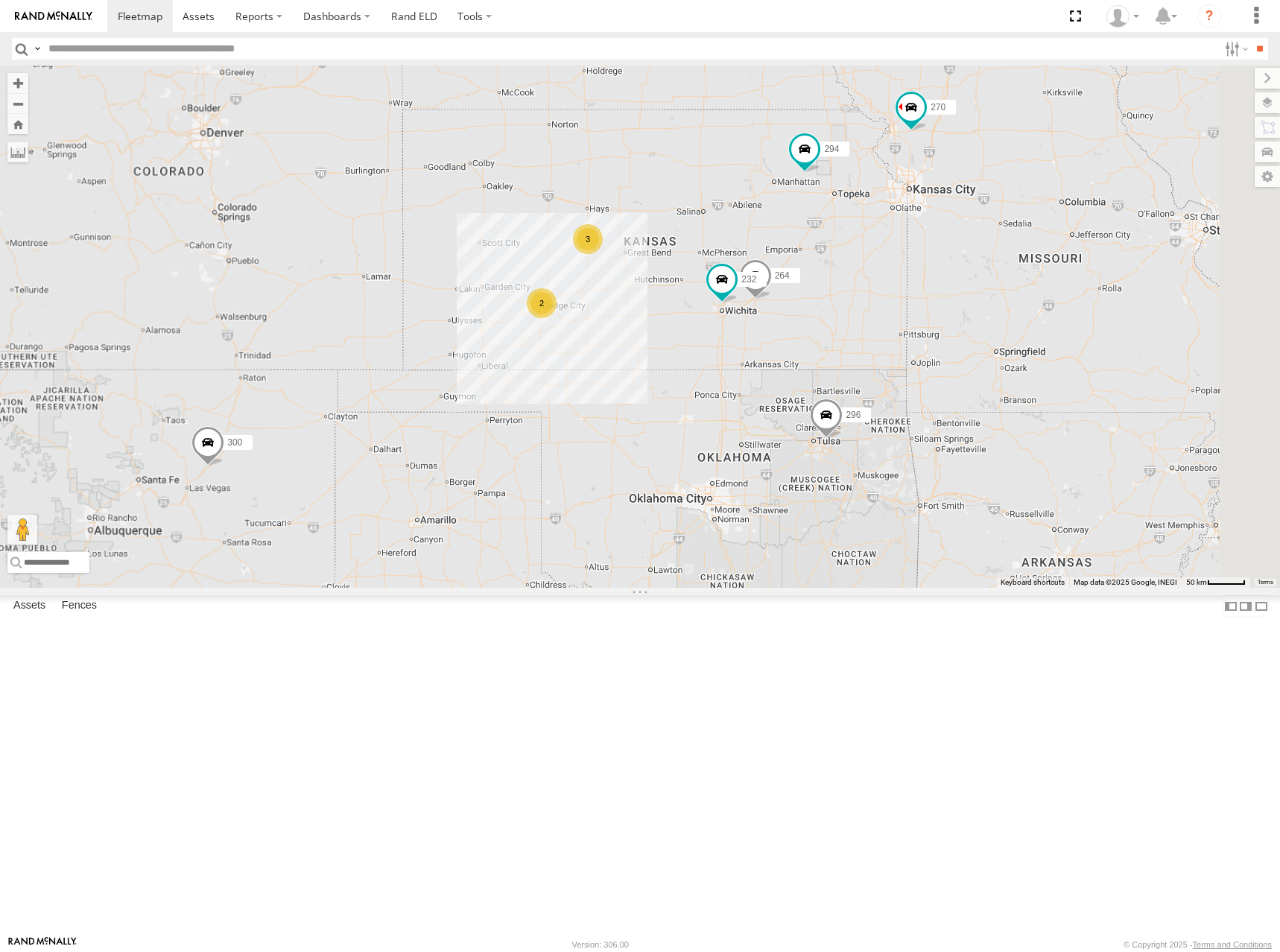
drag, startPoint x: 991, startPoint y: 239, endPoint x: 840, endPoint y: 317, distance: 170.0
click at [840, 317] on div "232 264 300 2 270 3 296 248 294 260" at bounding box center [640, 327] width 1280 height 522
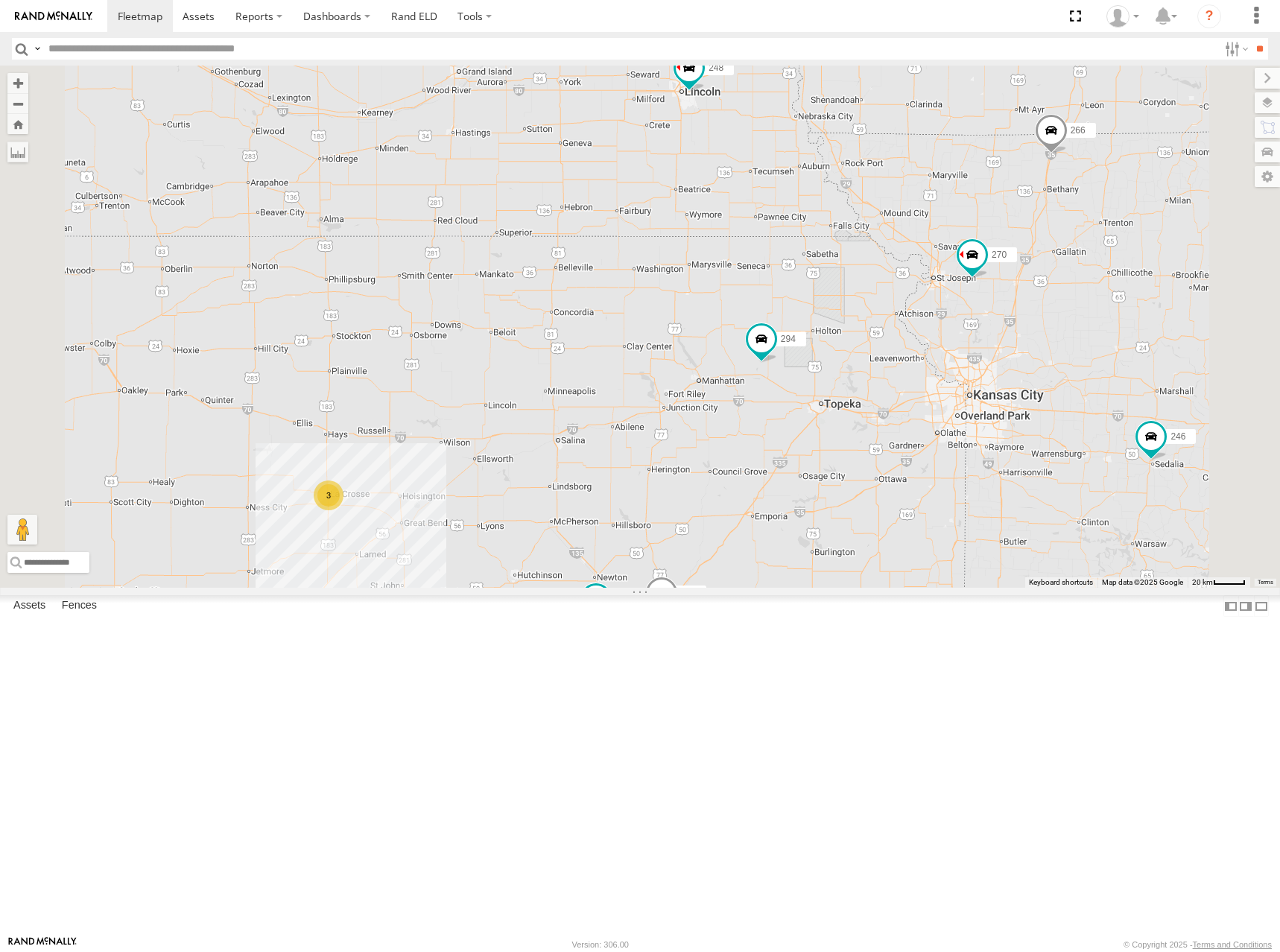
drag, startPoint x: 950, startPoint y: 218, endPoint x: 894, endPoint y: 479, distance: 266.9
click at [894, 479] on div "232 264 300 270 296 248 294 260 246 298 266 278 2 3" at bounding box center [640, 327] width 1280 height 522
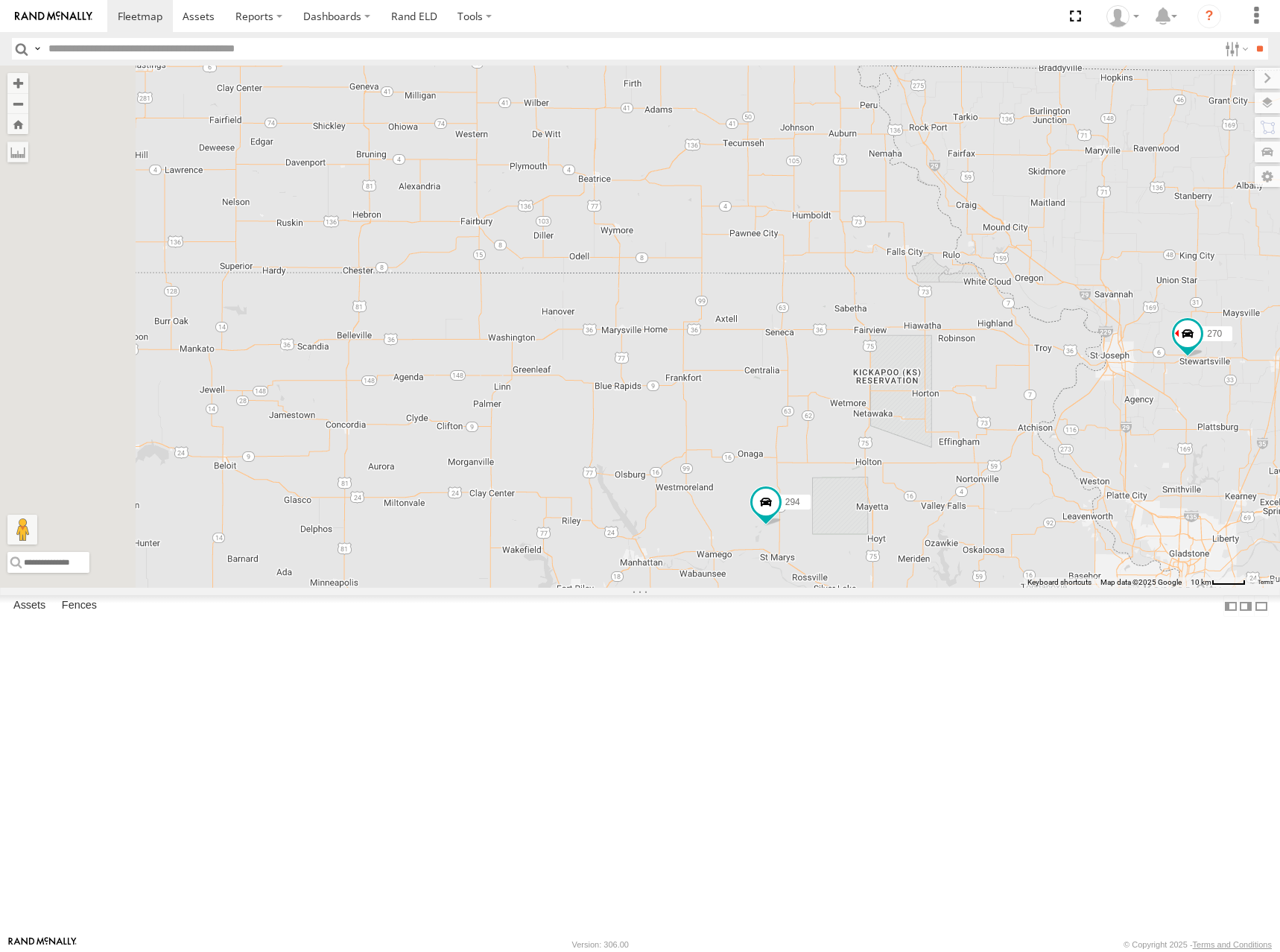
drag, startPoint x: 858, startPoint y: 411, endPoint x: 936, endPoint y: 184, distance: 240.0
click at [936, 184] on div "232 264 300 270 296 248 294 260 246 298 266 278" at bounding box center [640, 327] width 1280 height 522
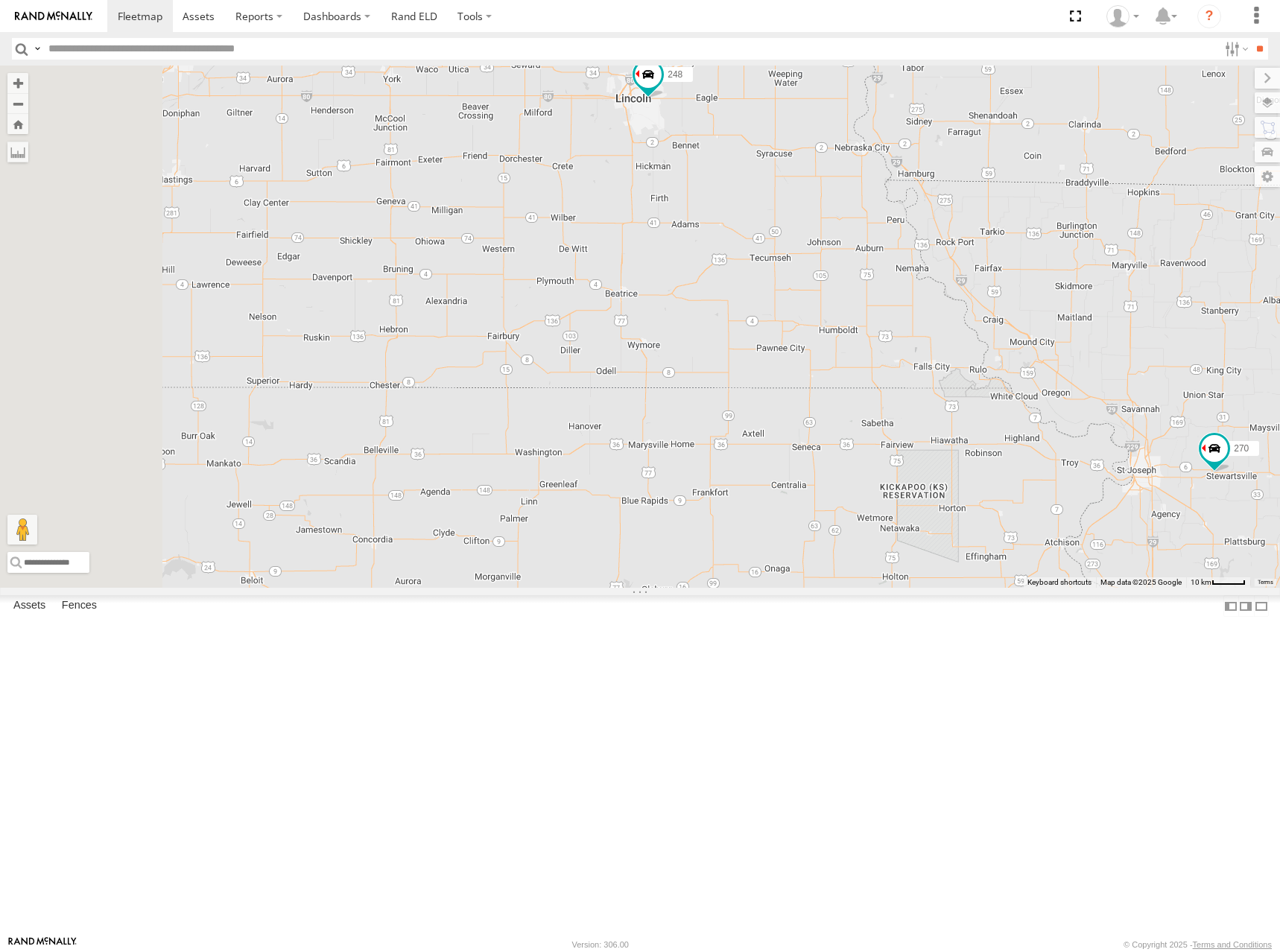
drag, startPoint x: 889, startPoint y: 183, endPoint x: 908, endPoint y: 314, distance: 132.4
click at [908, 314] on div "232 264 300 270 296 248 294 260 246 298 266 278" at bounding box center [640, 327] width 1280 height 522
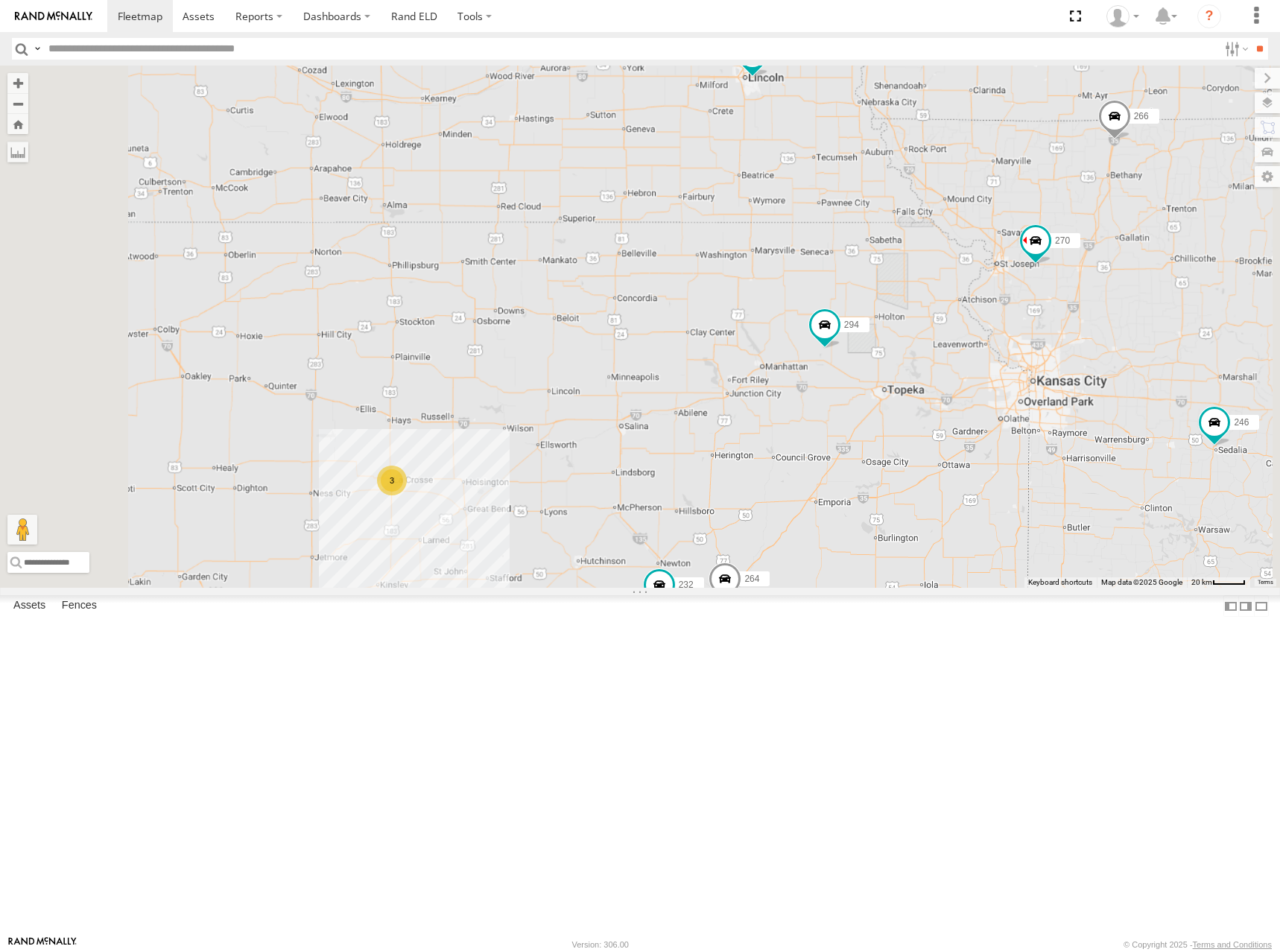
drag, startPoint x: 779, startPoint y: 316, endPoint x: 889, endPoint y: 291, distance: 112.8
click at [889, 291] on div "232 264 300 270 296 248 294 260 246 298 266 278 2 3" at bounding box center [640, 327] width 1280 height 522
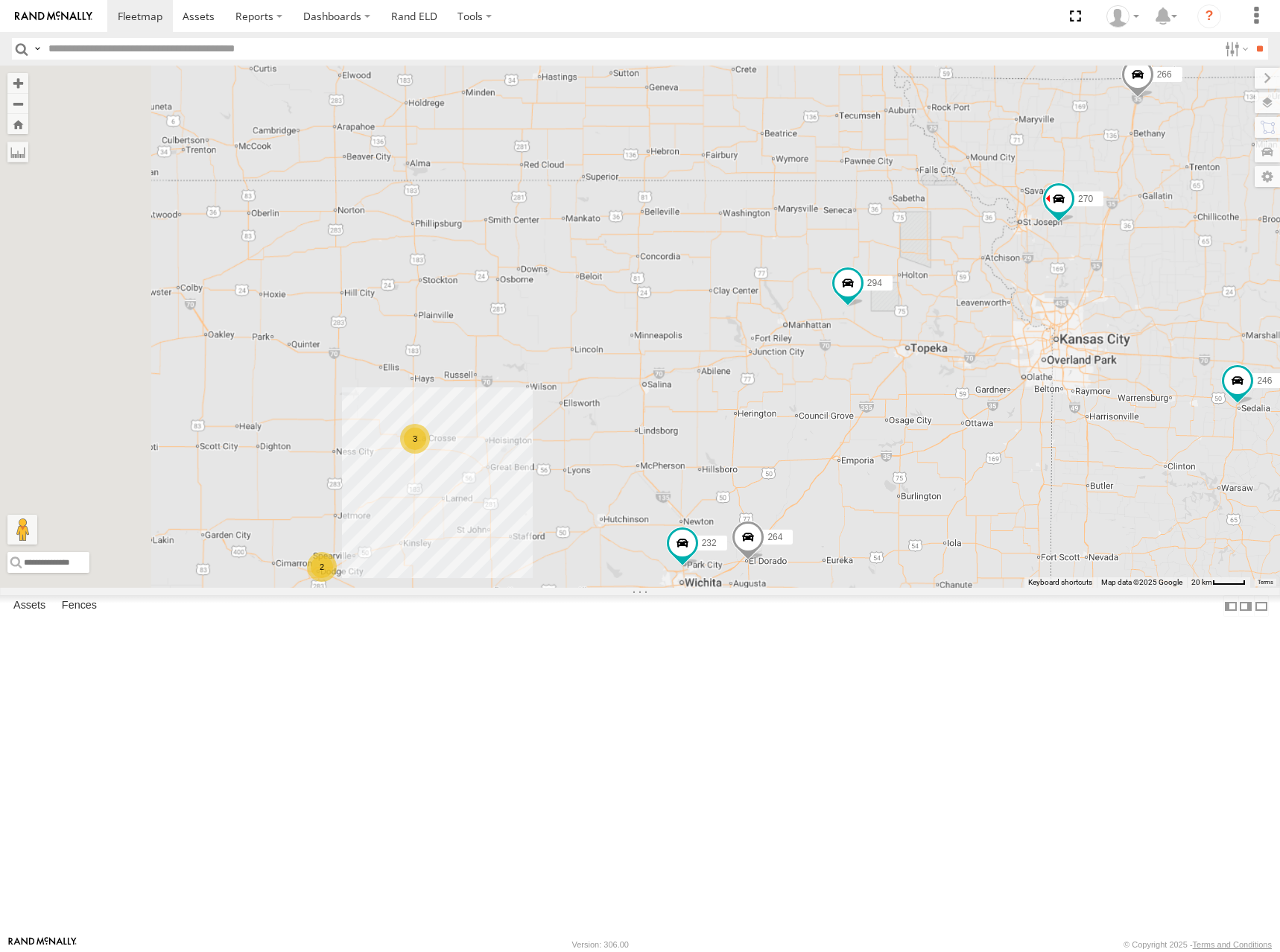
drag, startPoint x: 821, startPoint y: 476, endPoint x: 859, endPoint y: 414, distance: 72.7
click at [857, 413] on div "232 264 300 270 296 248 294 260 246 298 266 278 2 3" at bounding box center [640, 327] width 1280 height 522
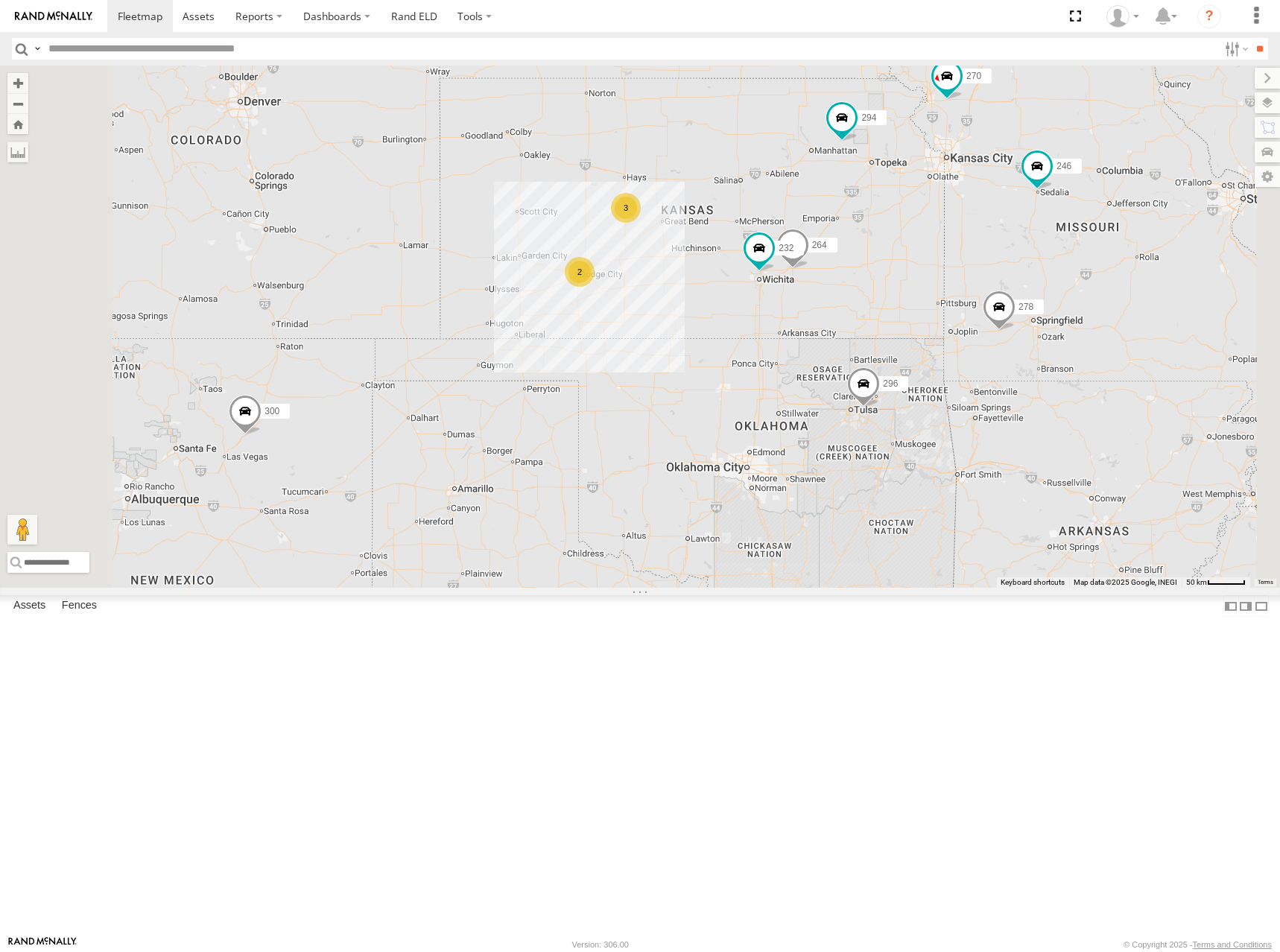
drag, startPoint x: 960, startPoint y: 406, endPoint x: 997, endPoint y: 338, distance: 77.4
click at [997, 338] on div "232 264 300 270 296 248 294 260 246 298 266 278 2 3" at bounding box center [640, 327] width 1280 height 522
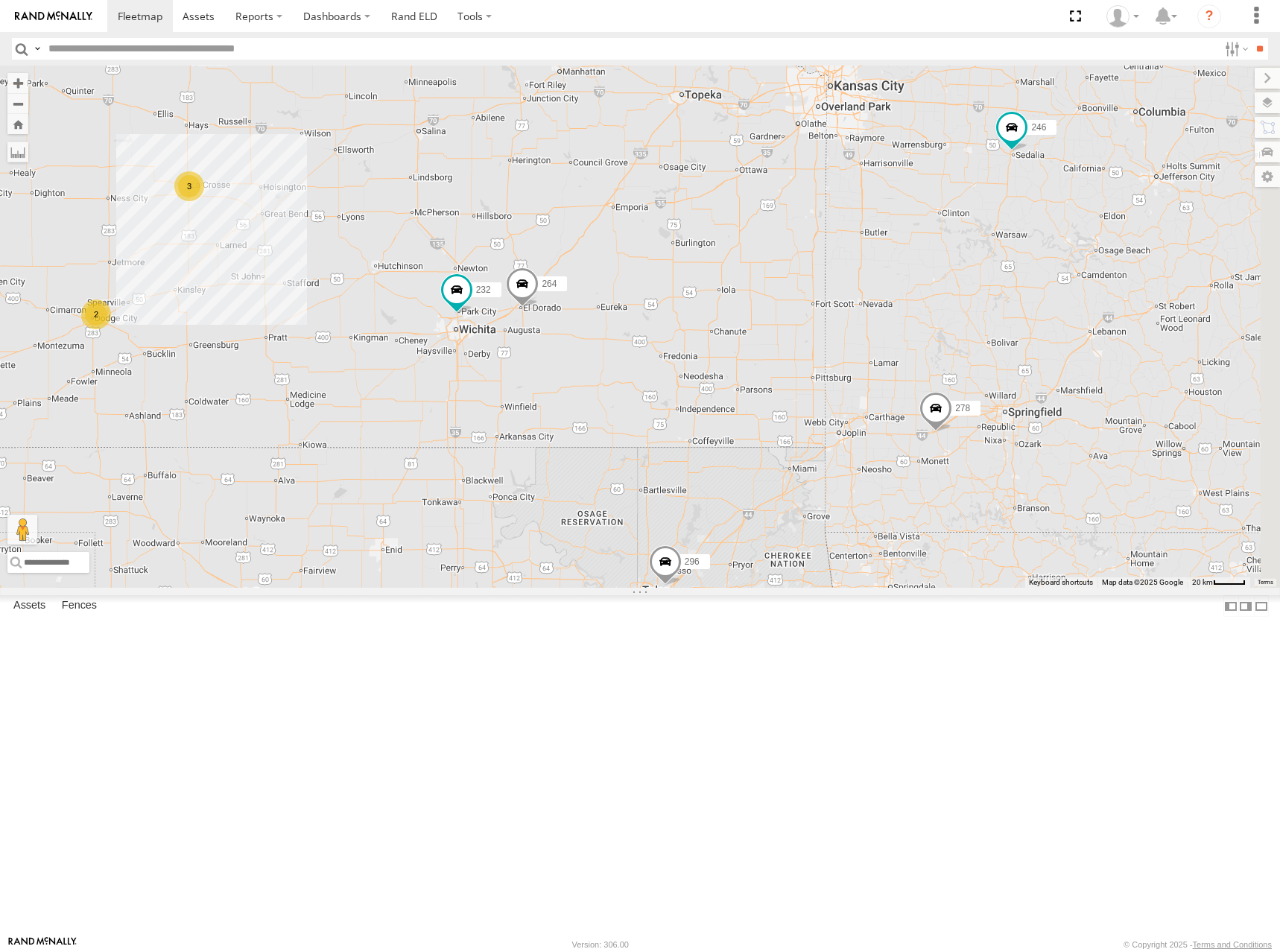
drag, startPoint x: 811, startPoint y: 353, endPoint x: 764, endPoint y: 368, distance: 49.3
click at [764, 368] on div "232 264 300 270 296 248 294 260 246 298 266 278 2 3" at bounding box center [640, 327] width 1280 height 522
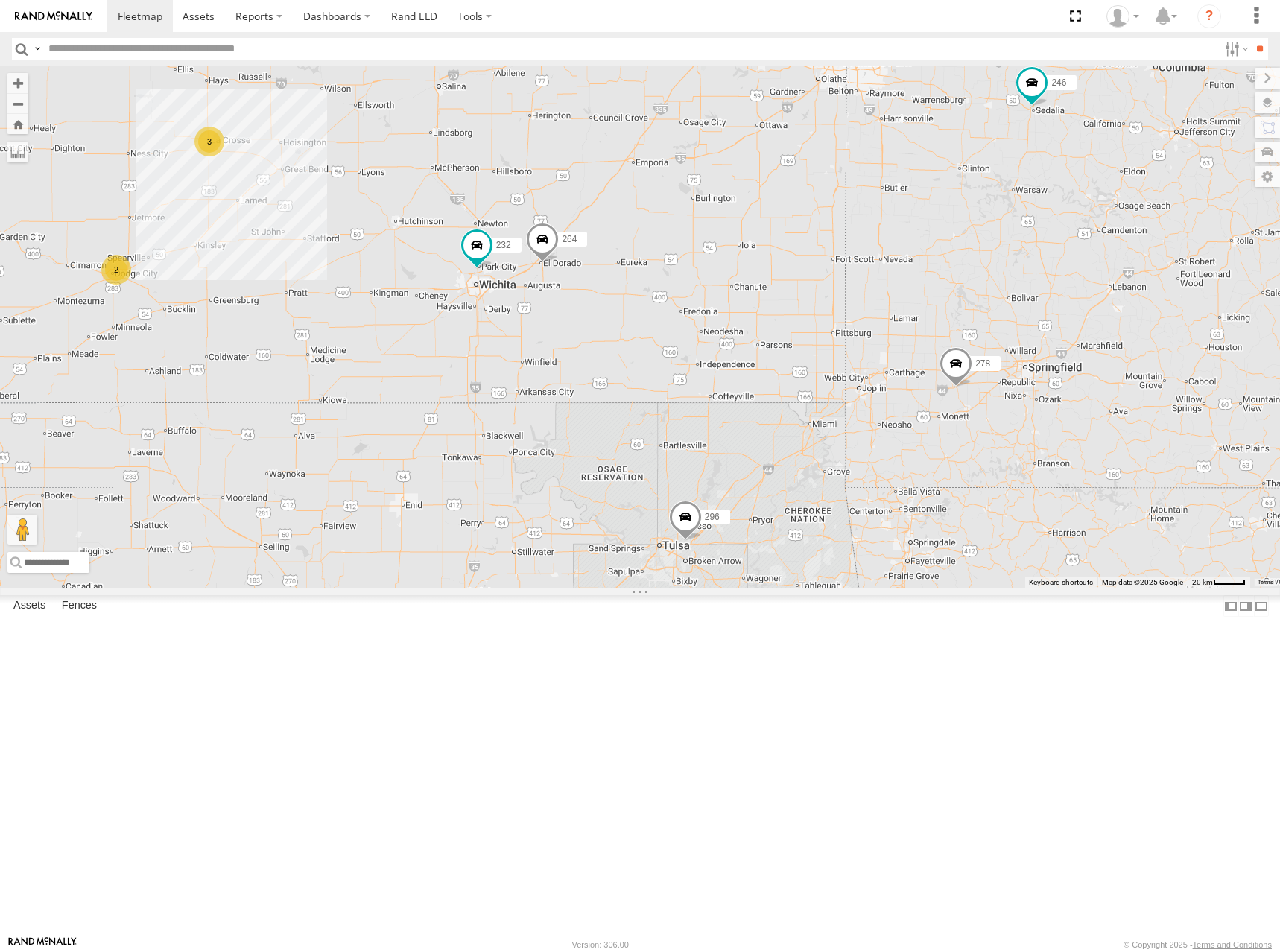
drag, startPoint x: 857, startPoint y: 480, endPoint x: 887, endPoint y: 434, distance: 54.9
click at [882, 439] on div "232 264 300 270 296 248 294 260 246 298 266 278 2 3" at bounding box center [640, 327] width 1280 height 522
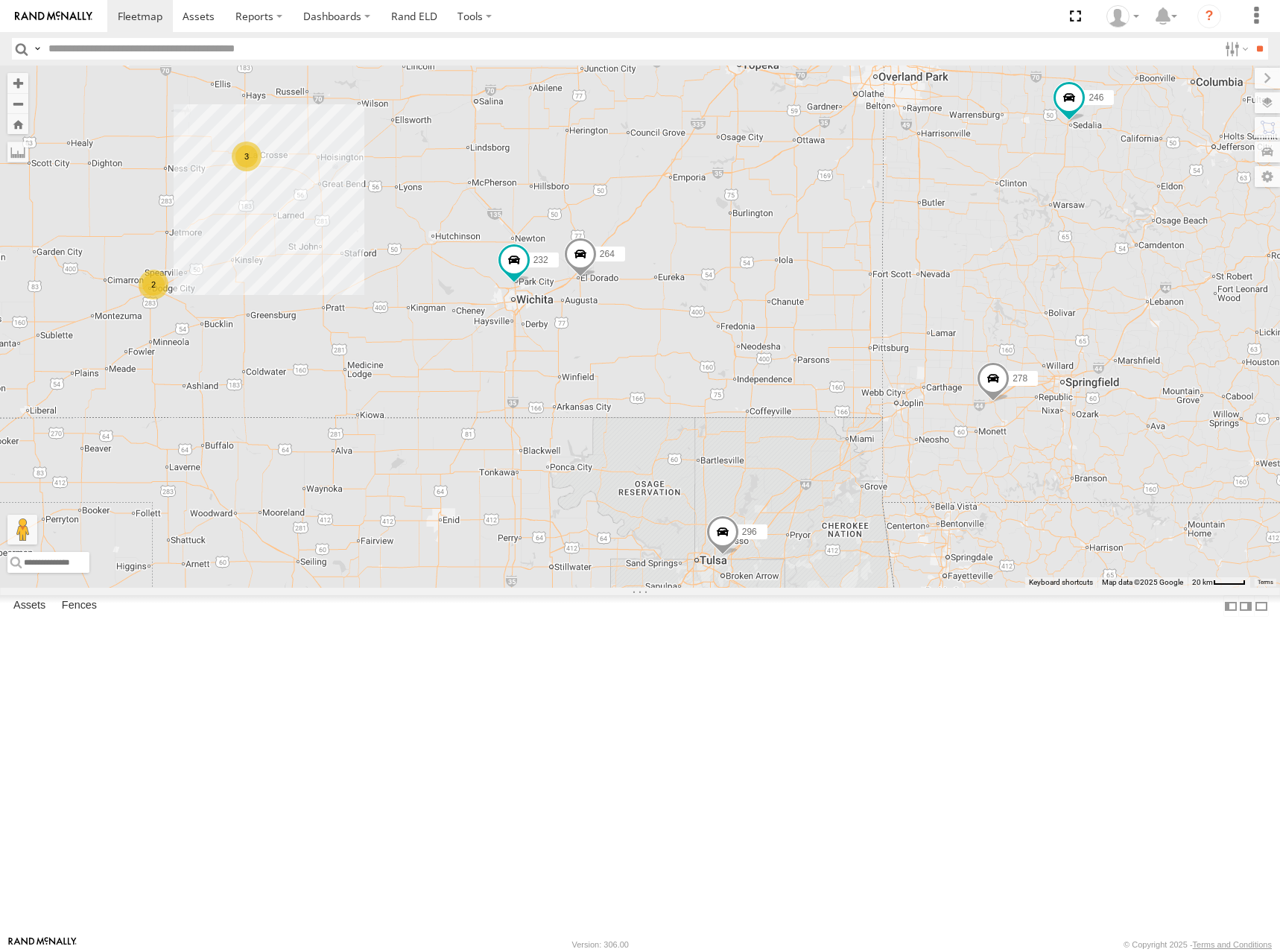
drag, startPoint x: 927, startPoint y: 275, endPoint x: 958, endPoint y: 290, distance: 34.4
click at [957, 290] on div "232 264 300 270 296 248 294 260 246 298 266 278 2 3" at bounding box center [640, 327] width 1280 height 522
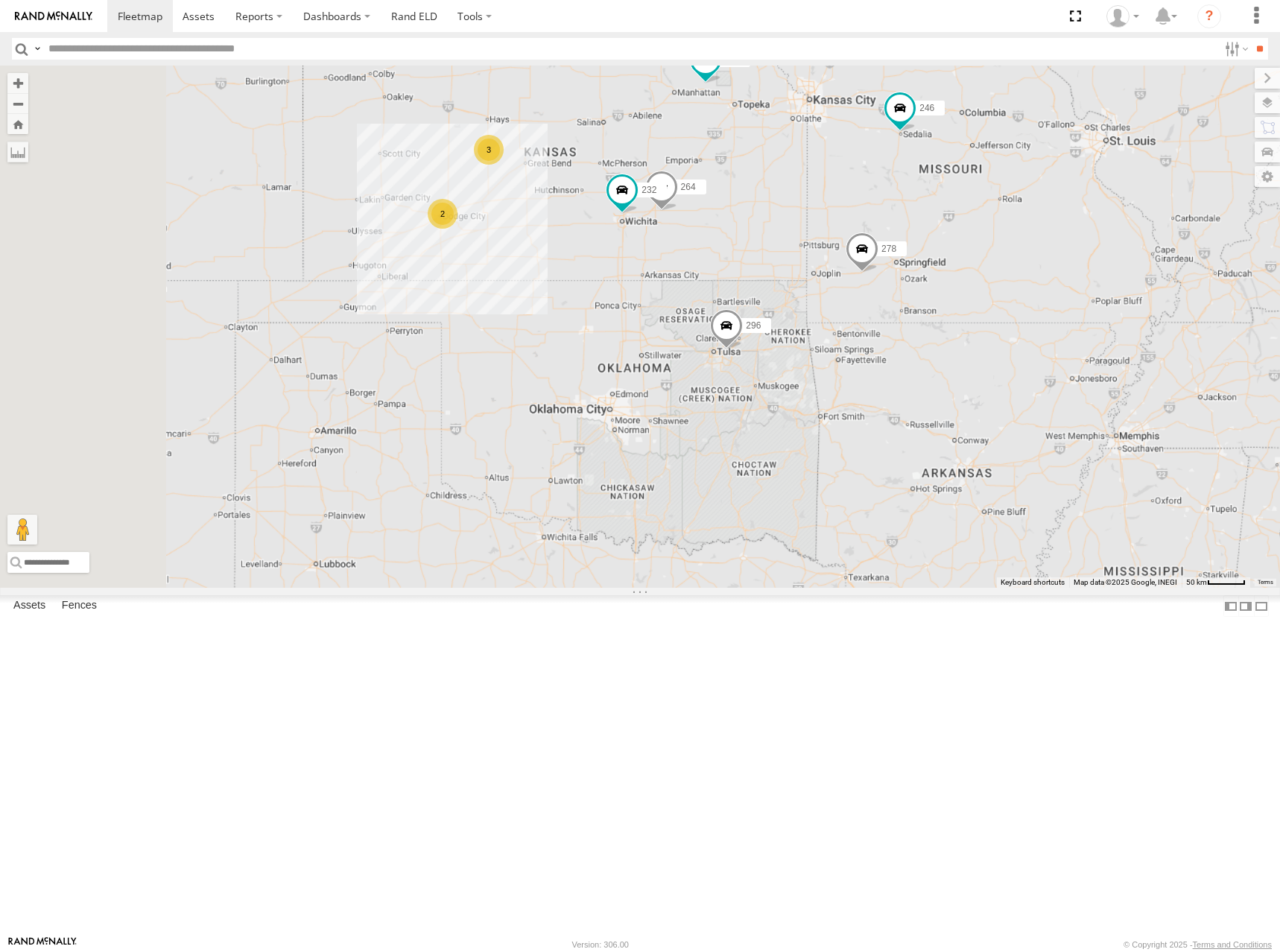
drag, startPoint x: 644, startPoint y: 217, endPoint x: 764, endPoint y: 252, distance: 125.0
click at [764, 252] on div "246 270 232 296 264 278 294 2 3 248 266 260" at bounding box center [640, 327] width 1280 height 522
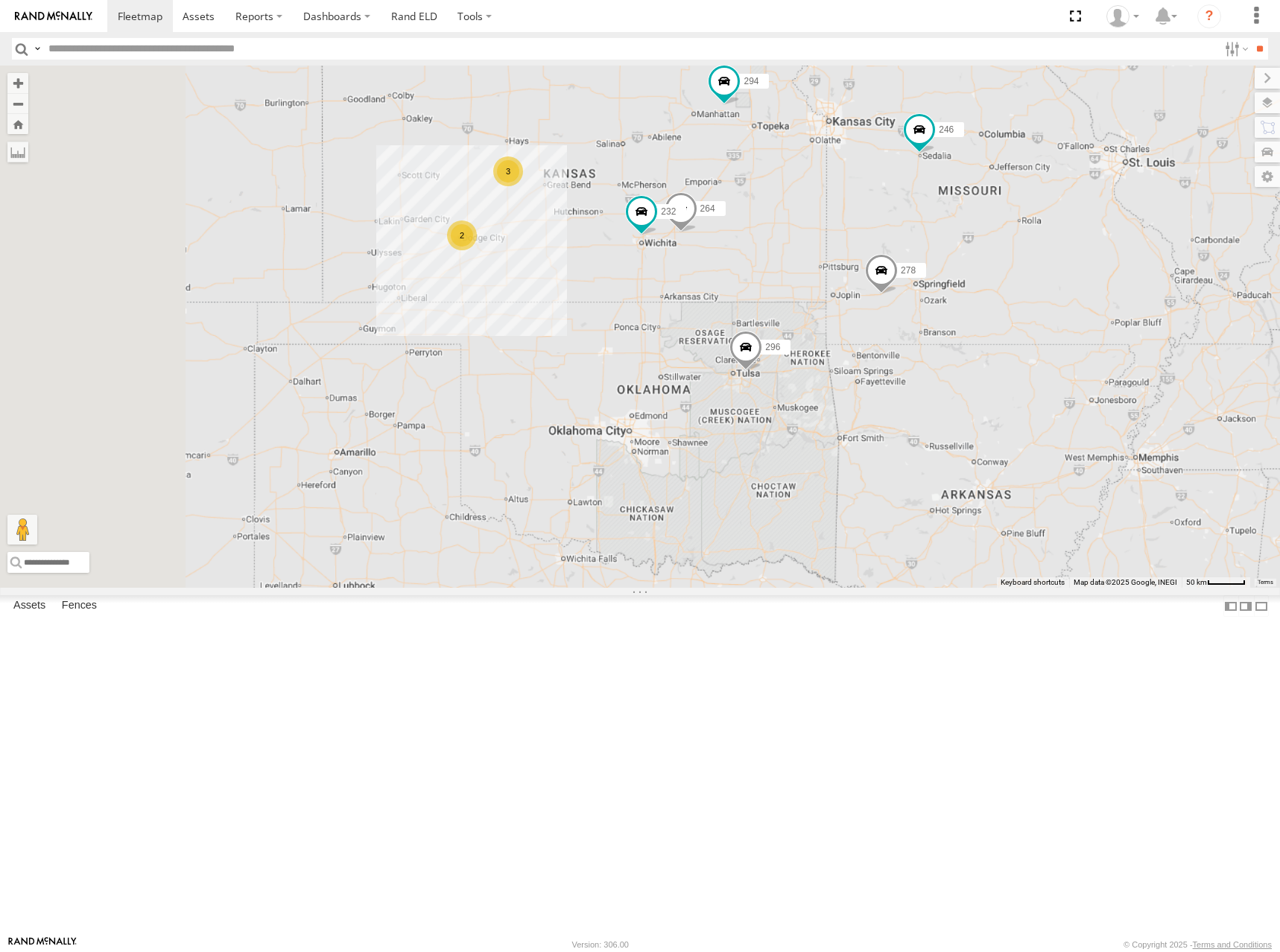
drag, startPoint x: 751, startPoint y: 207, endPoint x: 789, endPoint y: 243, distance: 52.3
click at [789, 243] on div "246 270 232 296 264 278 294 2 3 248 266 260" at bounding box center [640, 327] width 1280 height 522
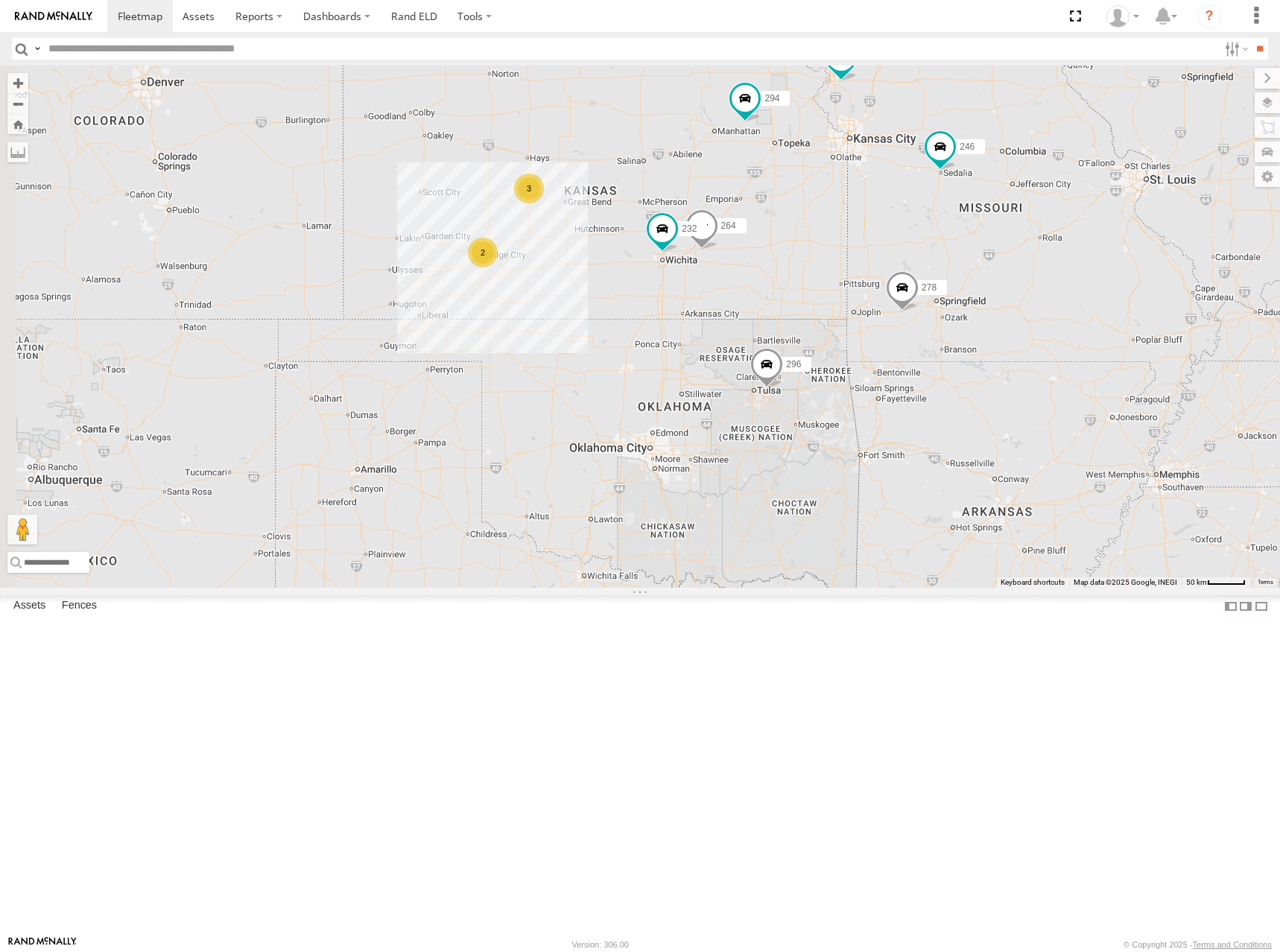
drag, startPoint x: 774, startPoint y: 243, endPoint x: 784, endPoint y: 248, distance: 11.2
click at [784, 248] on div "246 270 232 296 264 278 294 2 3 248 266 260" at bounding box center [640, 327] width 1280 height 522
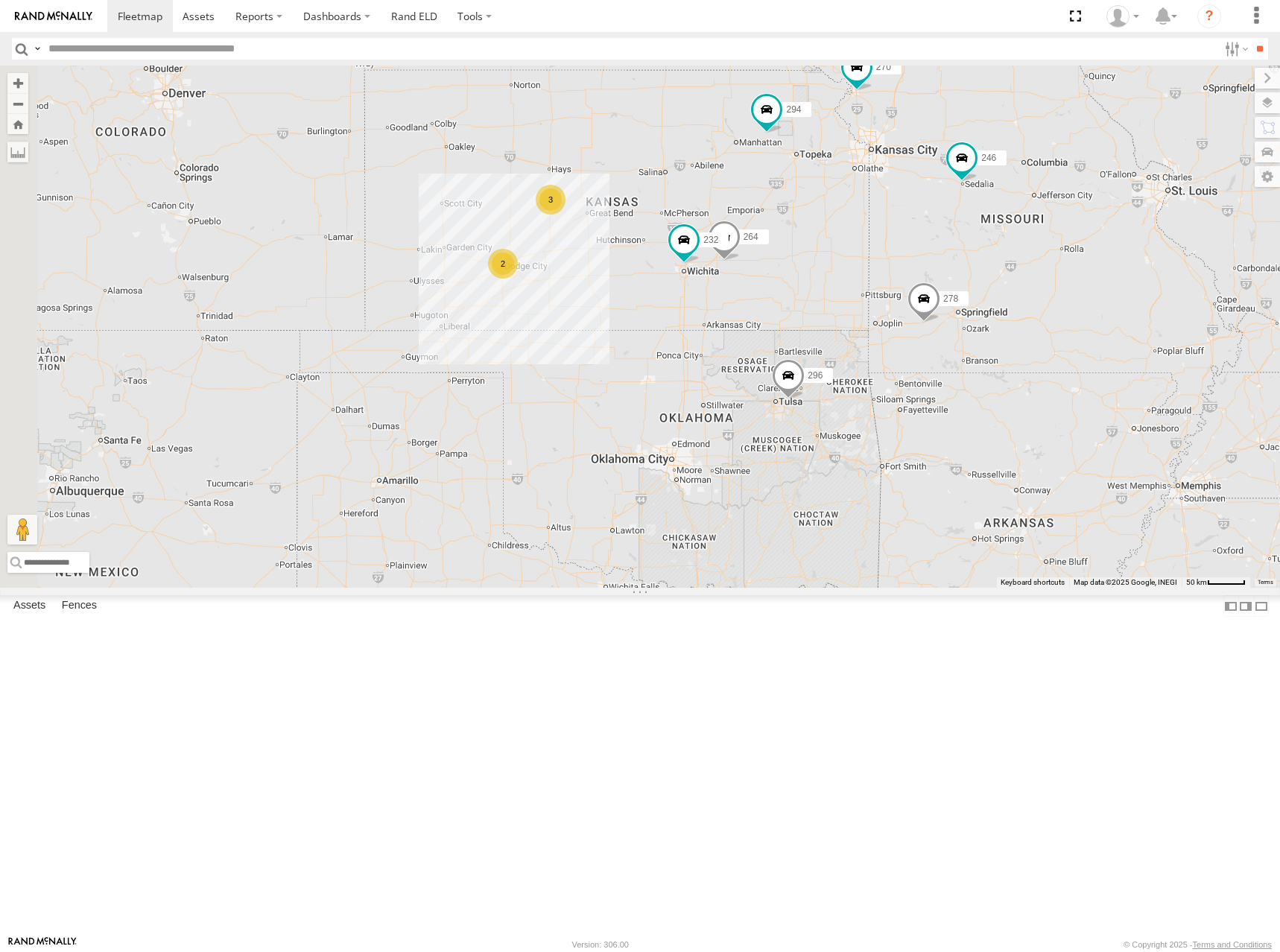
drag, startPoint x: 849, startPoint y: 246, endPoint x: 860, endPoint y: 256, distance: 14.9
click at [860, 256] on div "246 270 232 296 264 248 266 278 294 260 2 3" at bounding box center [640, 327] width 1280 height 522
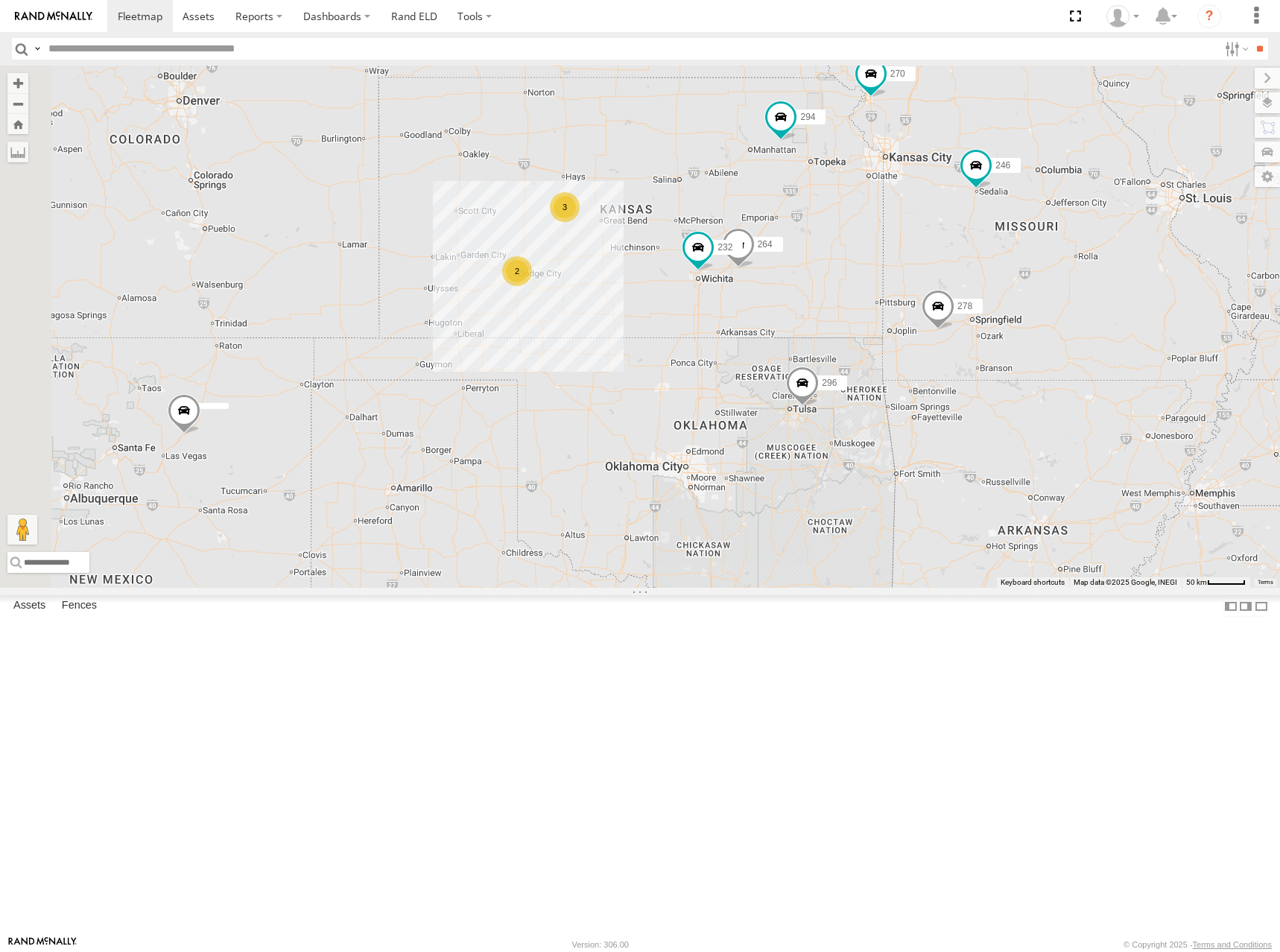
click at [787, 310] on div "246 270 232 296 264 248 266 278 294 260 2 3" at bounding box center [640, 327] width 1280 height 522
drag, startPoint x: 844, startPoint y: 322, endPoint x: 852, endPoint y: 345, distance: 24.4
click at [852, 345] on div "246 270 232 296 264 248 266 278 294 260 2 3" at bounding box center [640, 327] width 1280 height 522
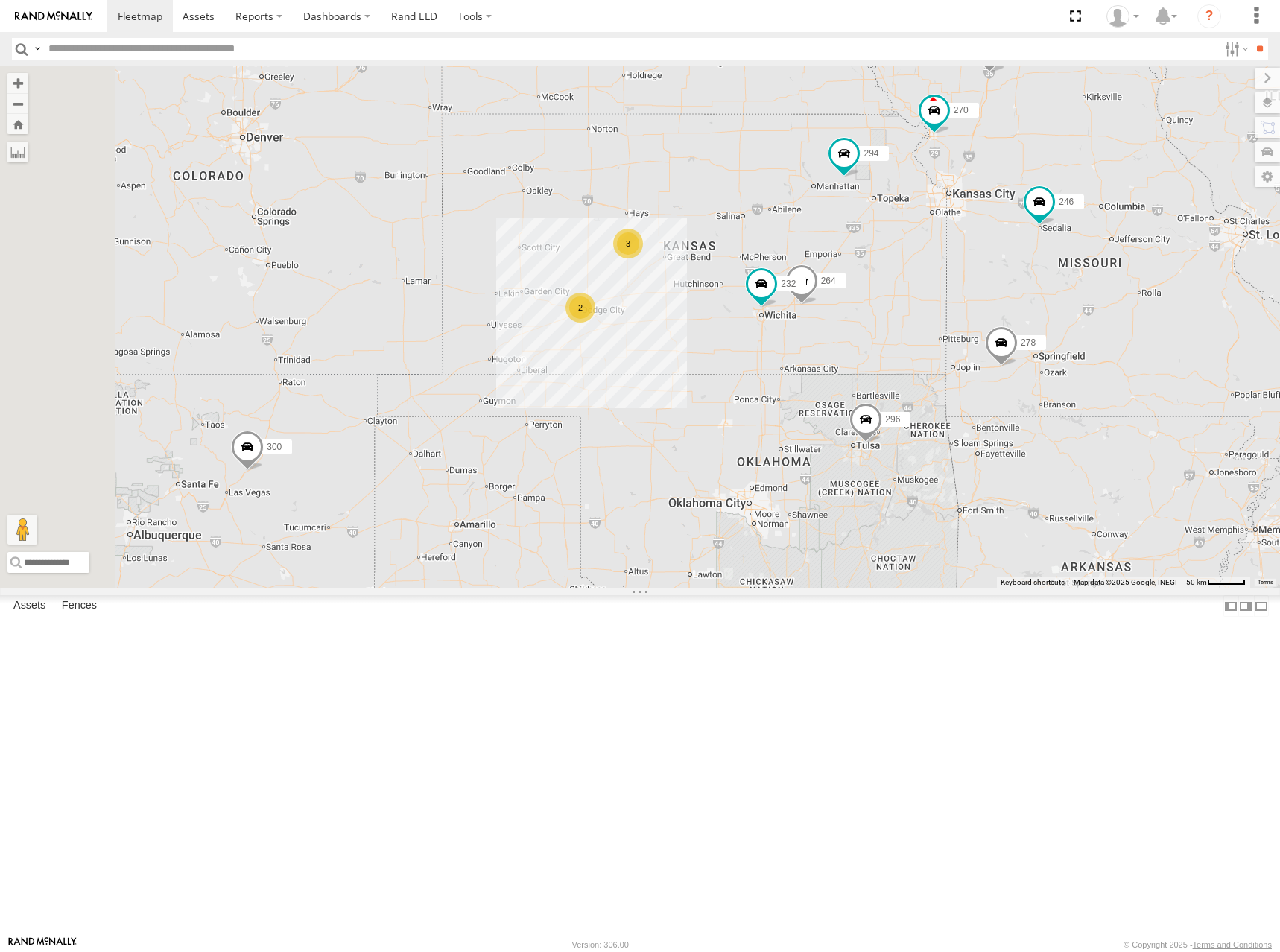
drag, startPoint x: 872, startPoint y: 332, endPoint x: 909, endPoint y: 357, distance: 44.7
click at [909, 357] on div "246 270 232 296 264 248 266 278 294 260 2 3 300" at bounding box center [640, 327] width 1280 height 522
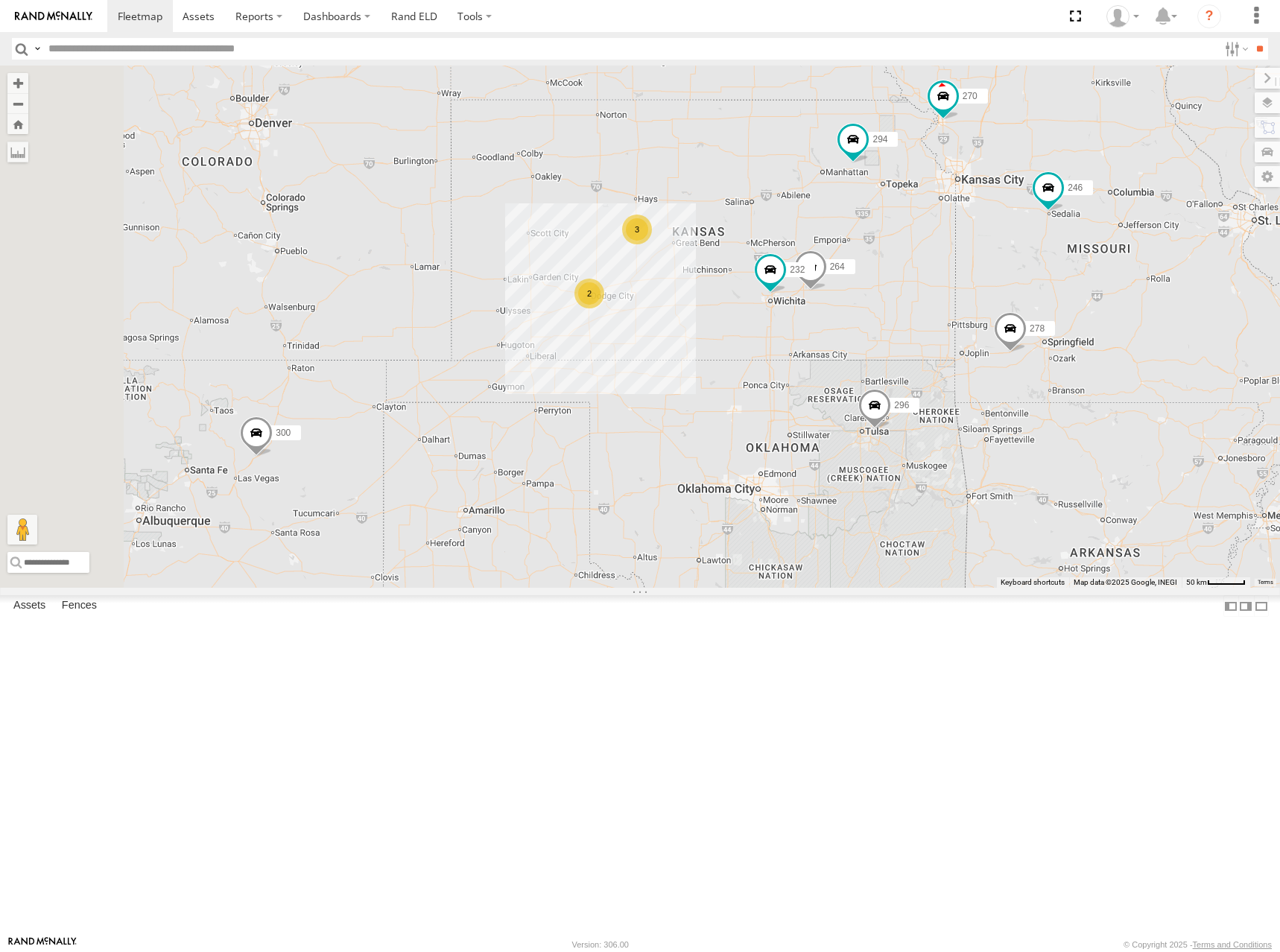
drag, startPoint x: 906, startPoint y: 349, endPoint x: 912, endPoint y: 336, distance: 14.3
click at [912, 337] on div "246 270 232 296 264 248 266 278 294 260 2 3 300" at bounding box center [640, 327] width 1280 height 522
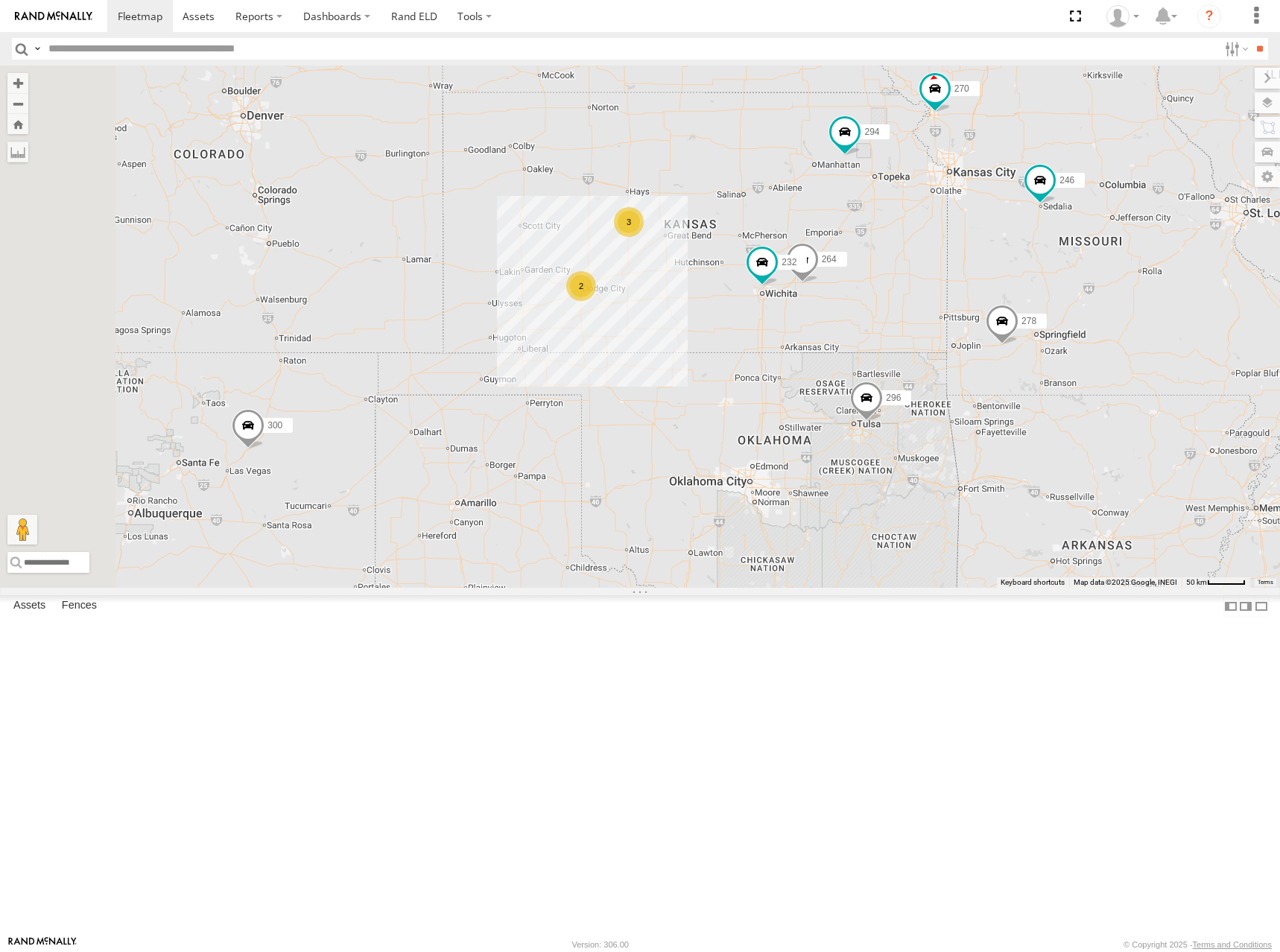
drag, startPoint x: 872, startPoint y: 340, endPoint x: 862, endPoint y: 333, distance: 12.2
click at [862, 333] on div "246 270 232 296 264 248 266 278 294 260 2 3 300" at bounding box center [640, 327] width 1280 height 522
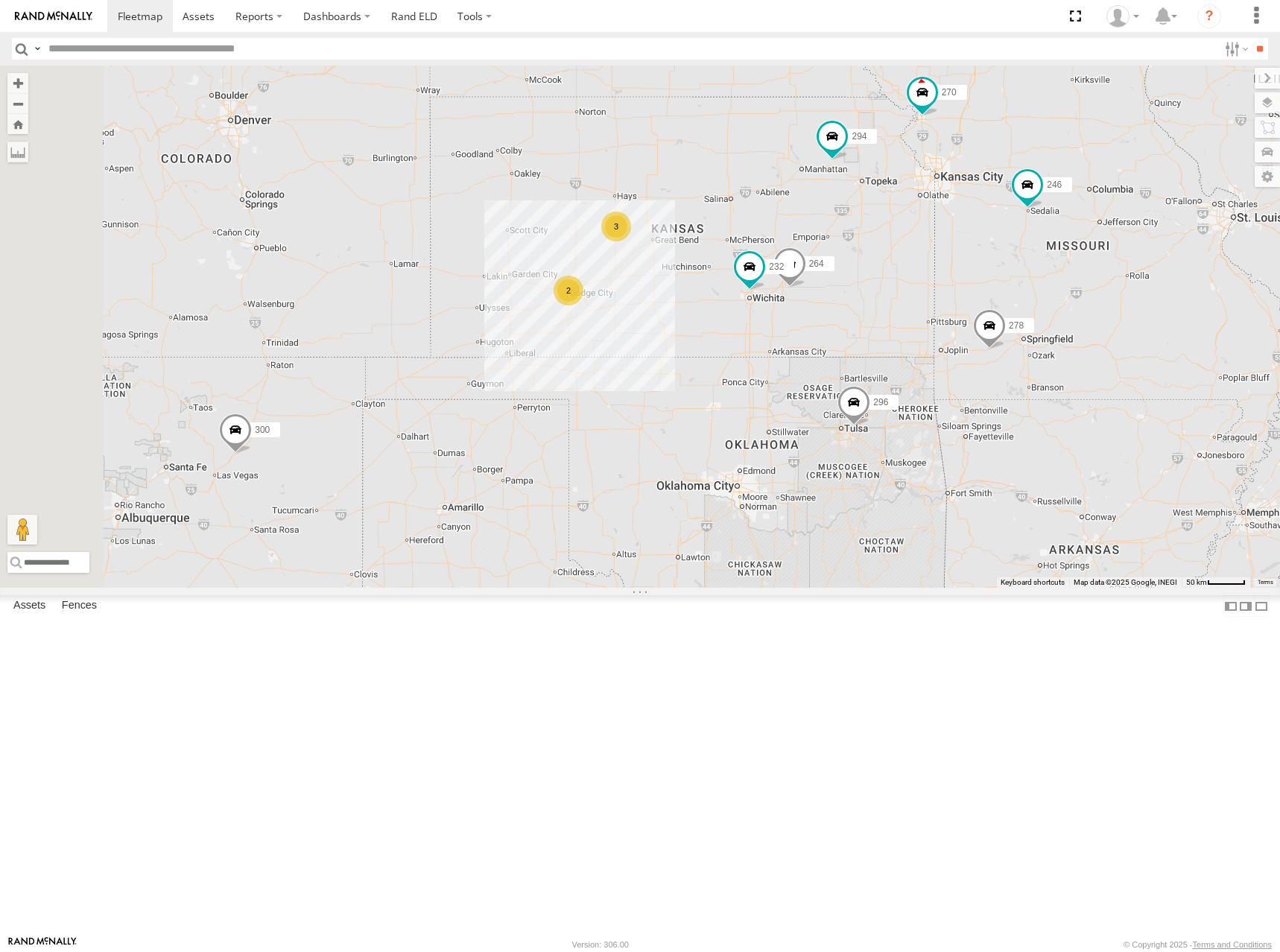
drag, startPoint x: 912, startPoint y: 327, endPoint x: 893, endPoint y: 333, distance: 19.9
click at [893, 333] on div "246 270 232 296 264 248 266 278 294 260 2 3 300" at bounding box center [640, 327] width 1280 height 522
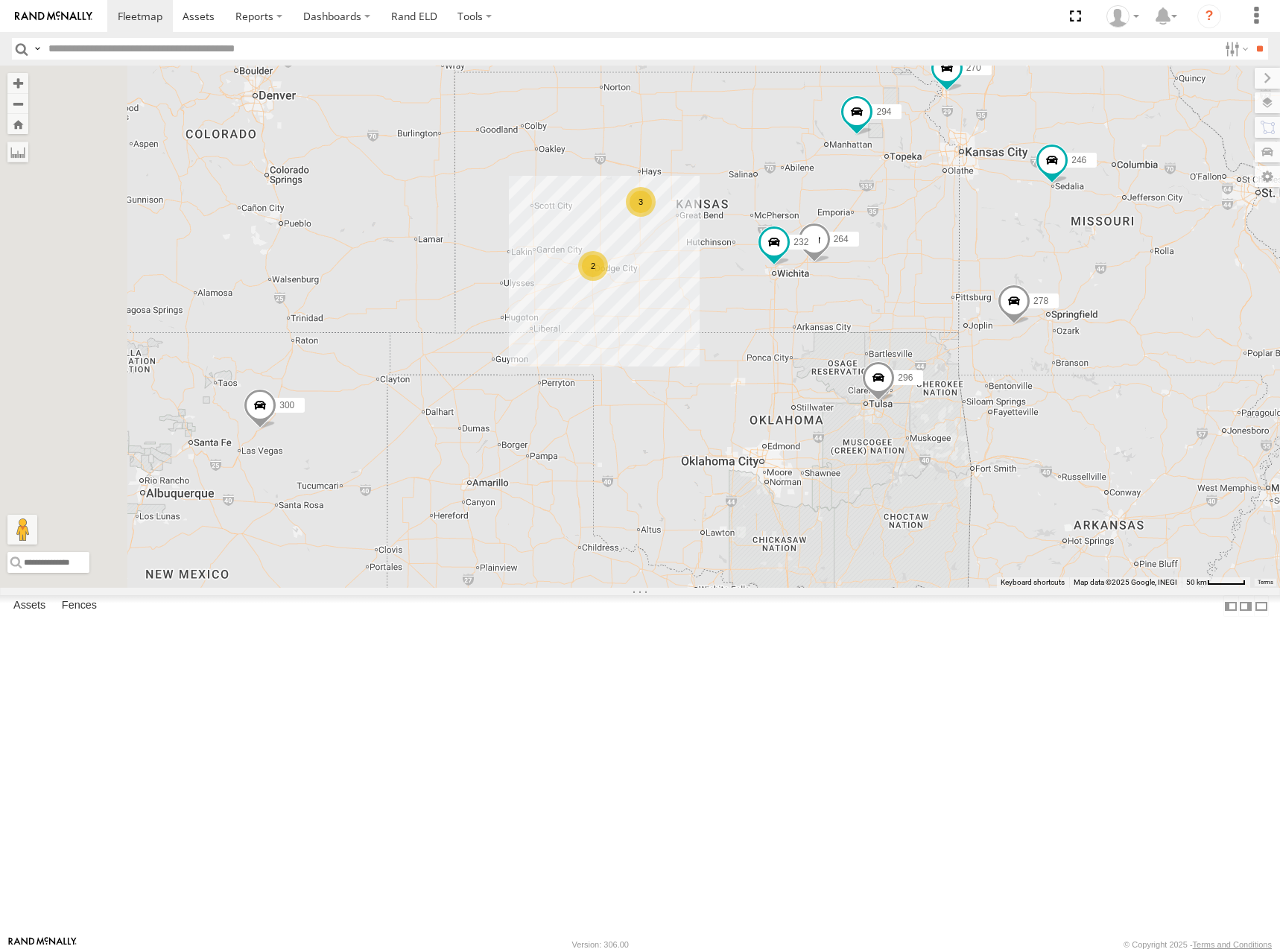
drag, startPoint x: 1050, startPoint y: 699, endPoint x: 1082, endPoint y: 677, distance: 38.8
click at [1082, 587] on div "246 270 232 296 264 248 266 278 294 260 2 3 300" at bounding box center [640, 327] width 1280 height 522
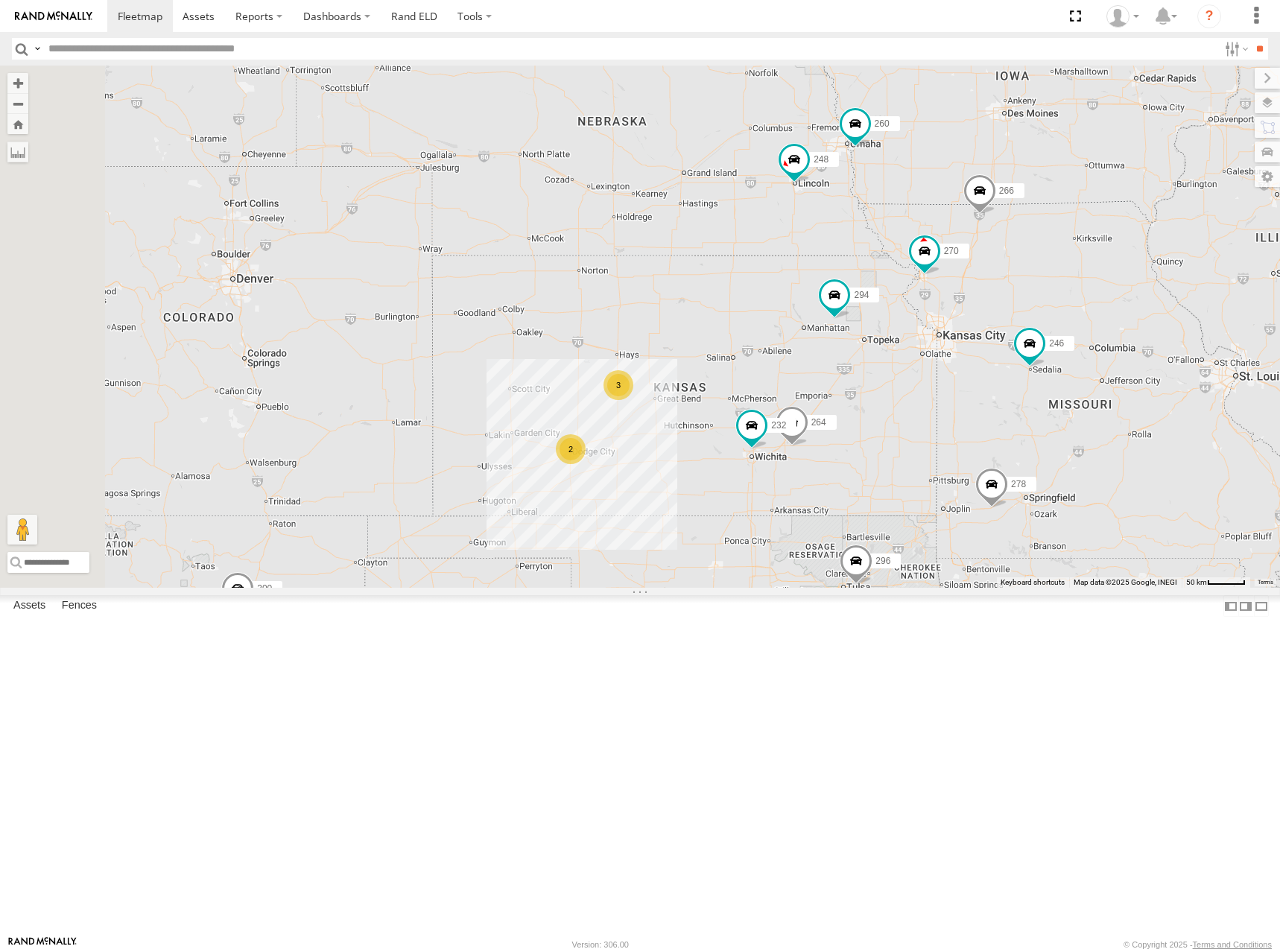
drag, startPoint x: 1069, startPoint y: 453, endPoint x: 1038, endPoint y: 645, distance: 194.5
click at [1038, 587] on div "246 270 232 296 264 248 266 278 294 260 2 3 300" at bounding box center [640, 327] width 1280 height 522
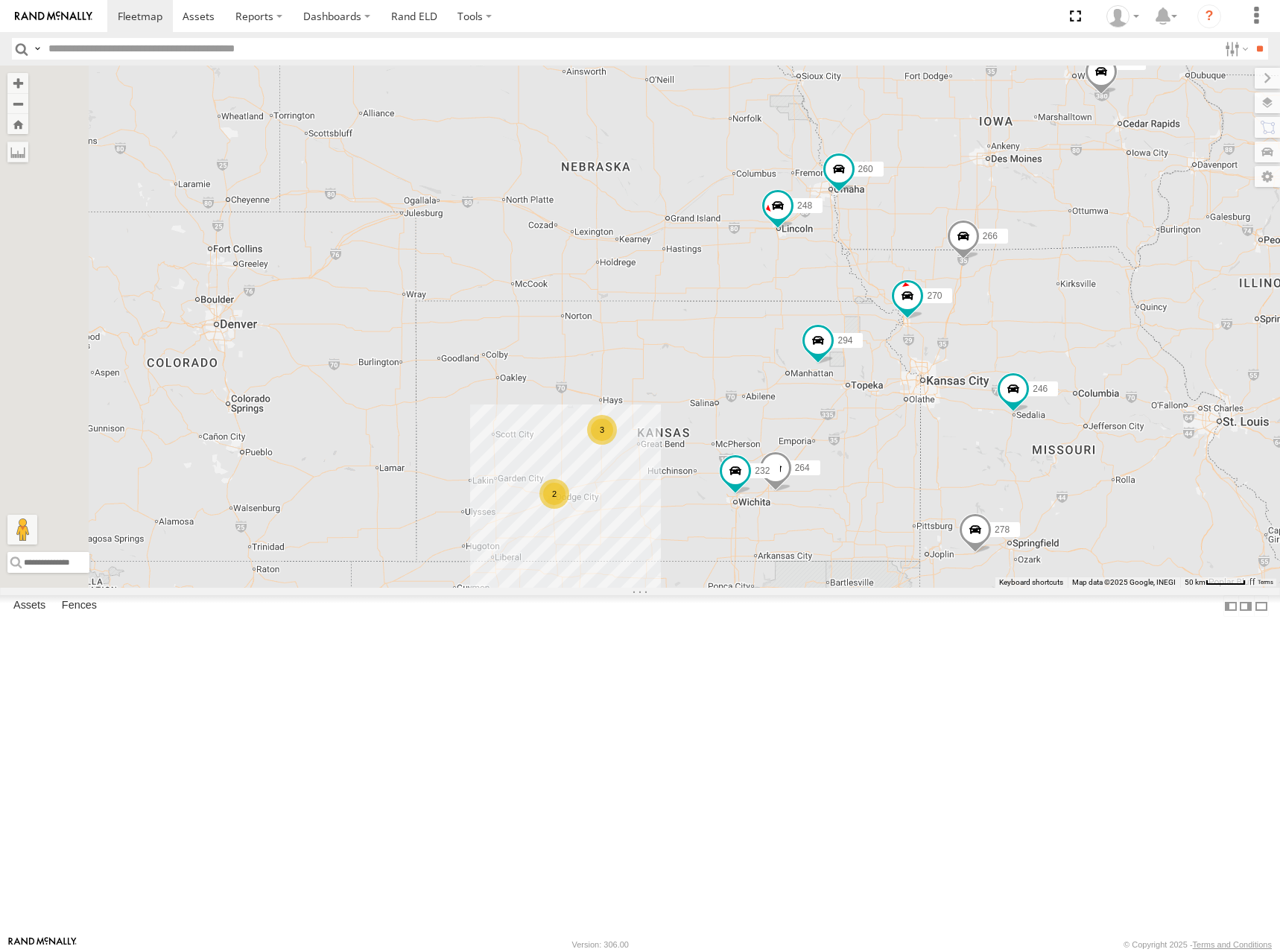
drag, startPoint x: 1084, startPoint y: 174, endPoint x: 1085, endPoint y: 188, distance: 14.0
click at [1085, 188] on div "246 270 232 296 264 248 266 278 294 260 2 3 300" at bounding box center [640, 327] width 1280 height 522
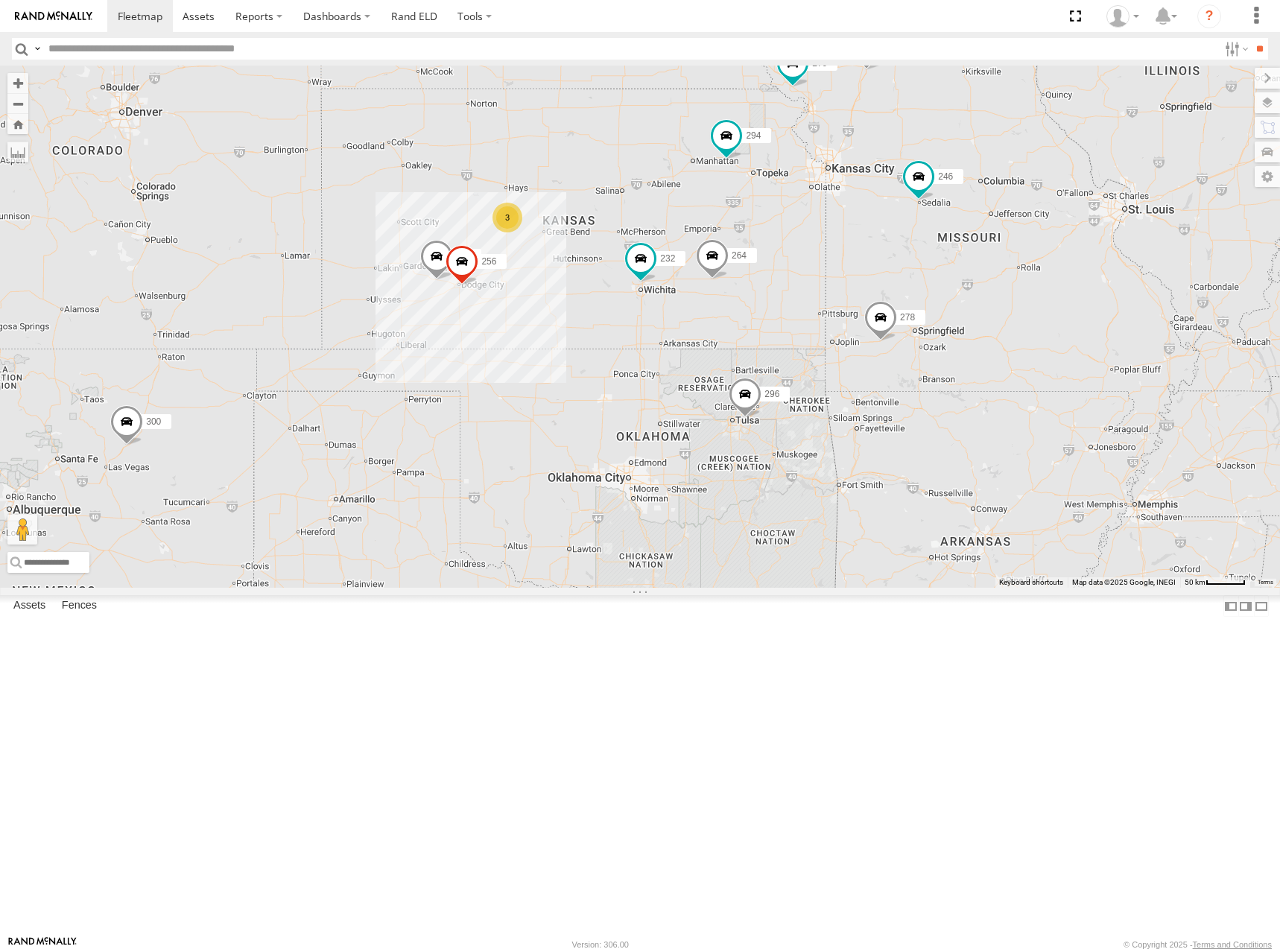
drag, startPoint x: 953, startPoint y: 592, endPoint x: 856, endPoint y: 377, distance: 235.9
click at [856, 377] on div "300 246 270 232 296 264 248 266 278 294 260 244 3 256" at bounding box center [640, 327] width 1280 height 522
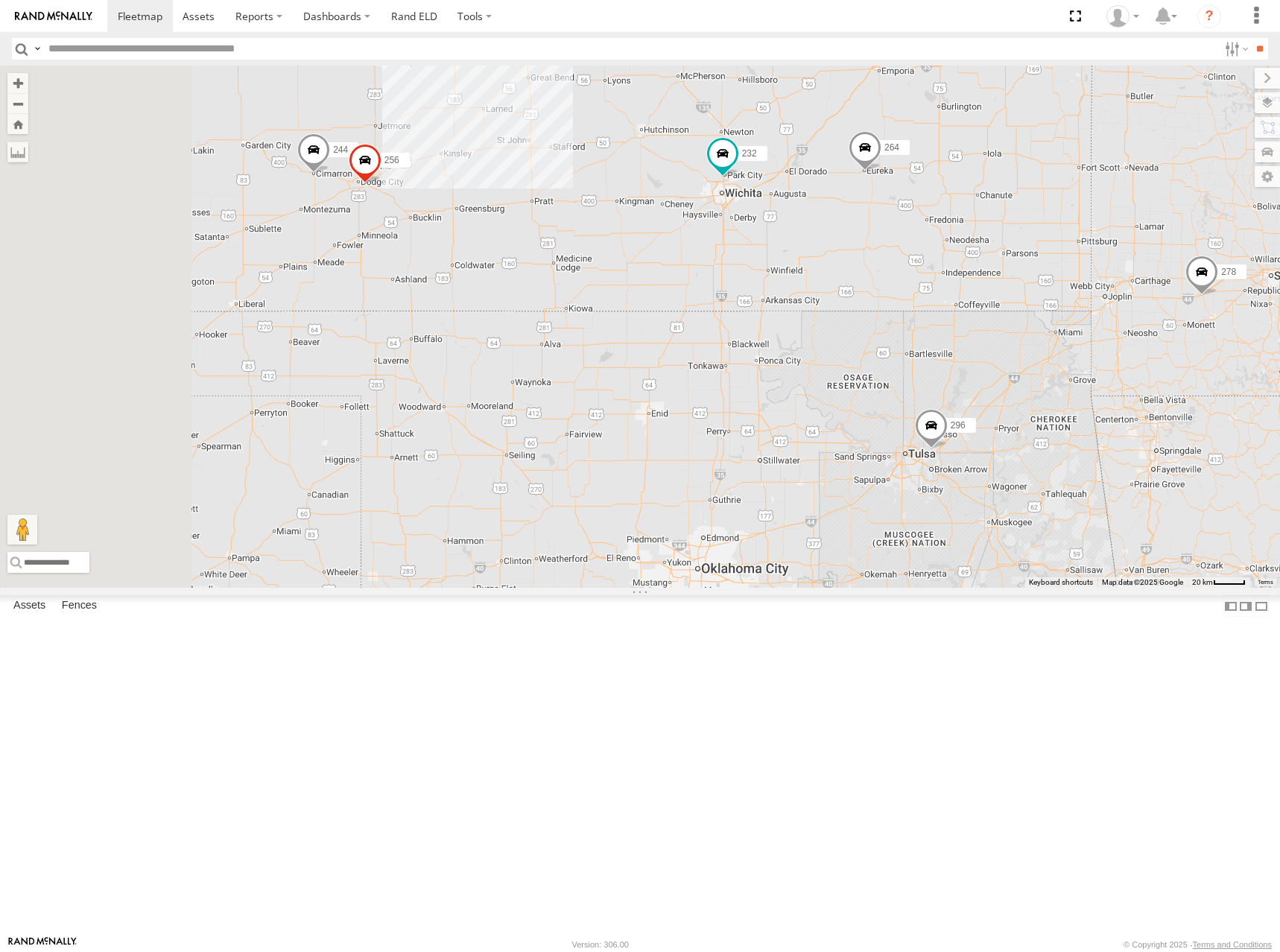
drag, startPoint x: 848, startPoint y: 392, endPoint x: 1021, endPoint y: 412, distance: 174.2
click at [1021, 412] on div "300 246 270 232 296 264 248 266 278 294 260 244 256 298 3" at bounding box center [640, 327] width 1280 height 522
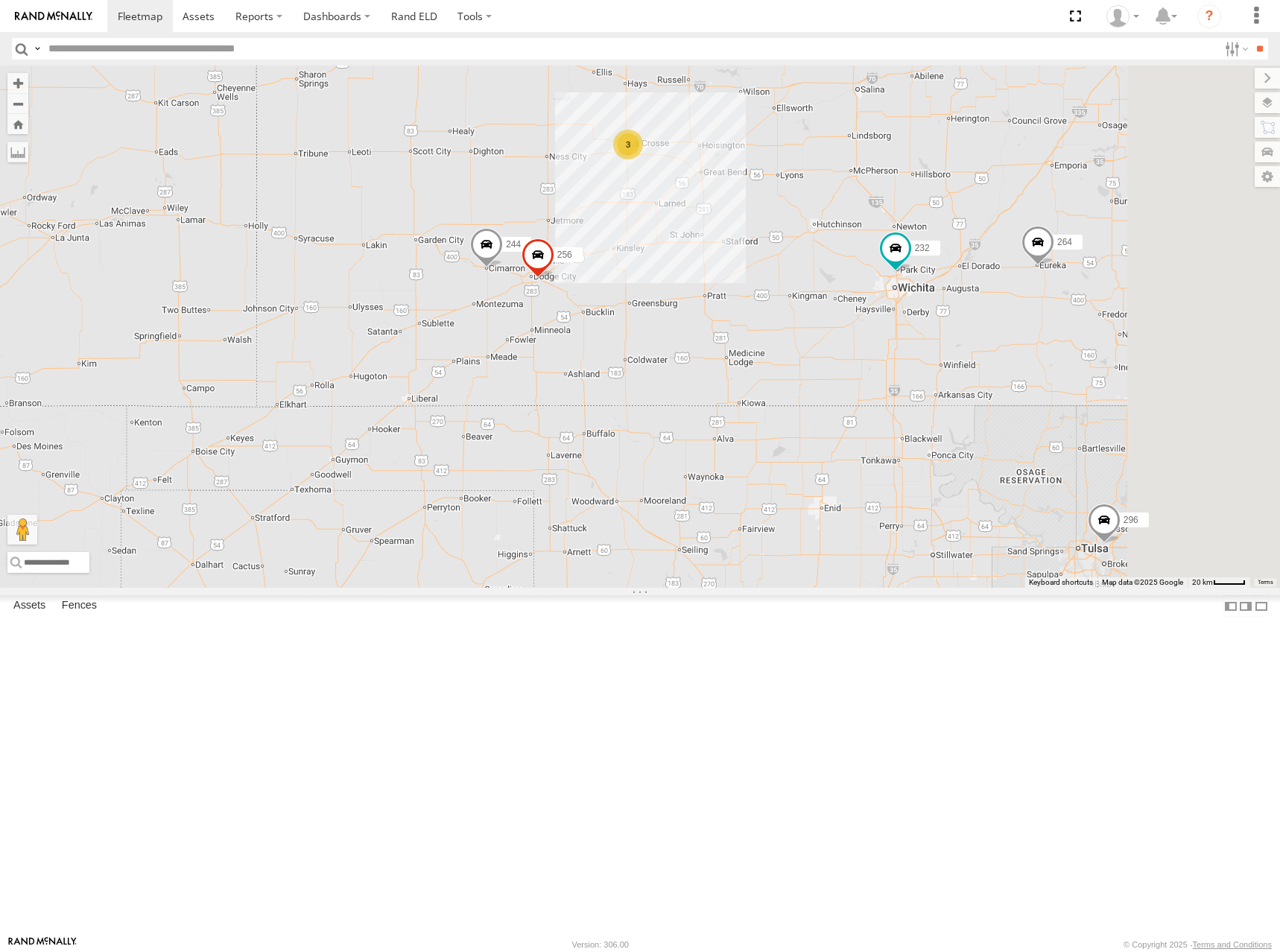
click at [1097, 231] on div "300 246 270 232 296 264 248 266 278 294 260 244 256 298 3" at bounding box center [640, 327] width 1280 height 522
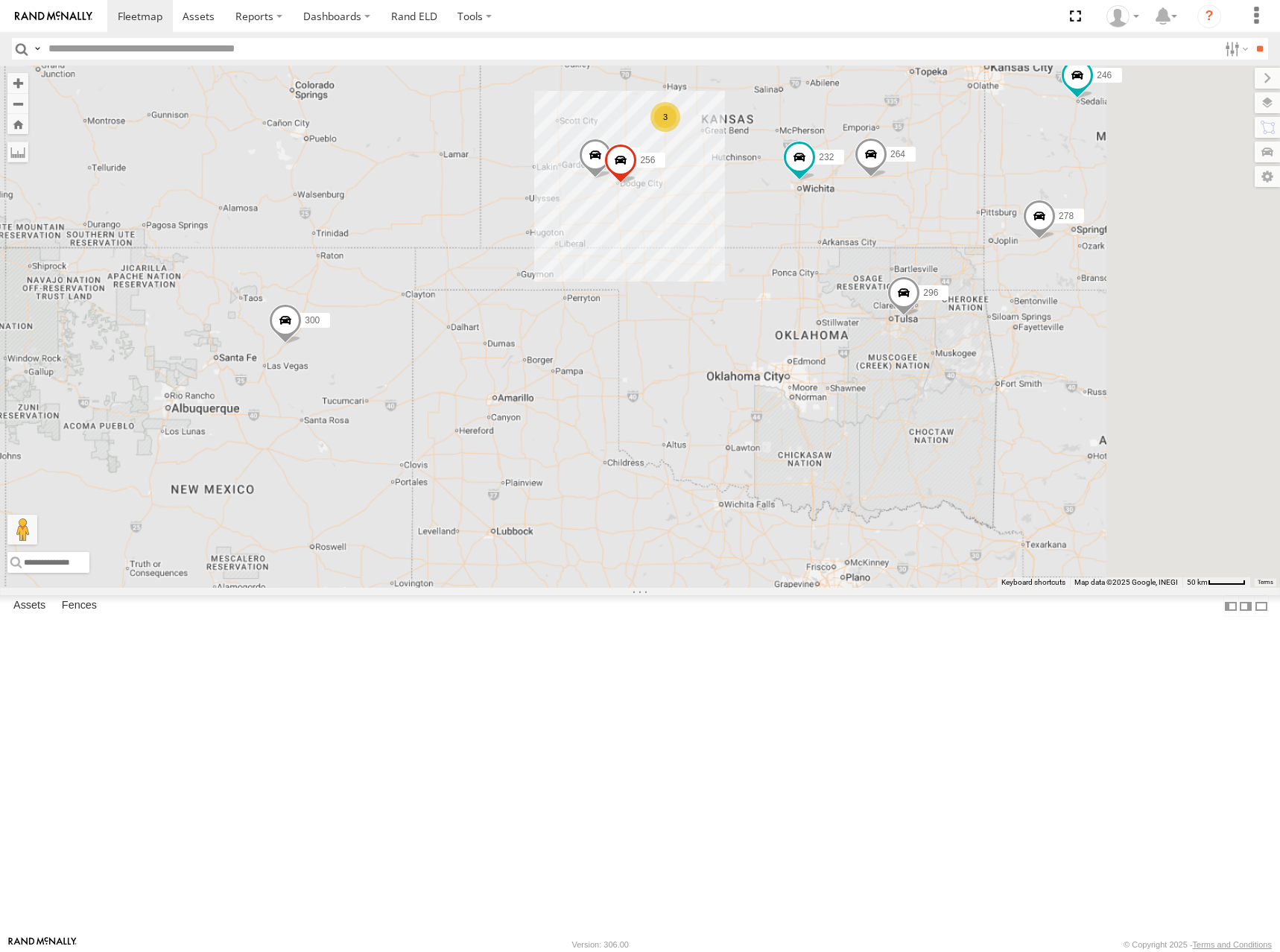
drag, startPoint x: 1109, startPoint y: 222, endPoint x: 561, endPoint y: 1, distance: 590.9
click at [1001, 235] on div "300 246 270 232 296 264 248 266 278 294 260 244 256 298 3" at bounding box center [640, 327] width 1280 height 522
click at [143, 20] on span at bounding box center [139, 15] width 45 height 14
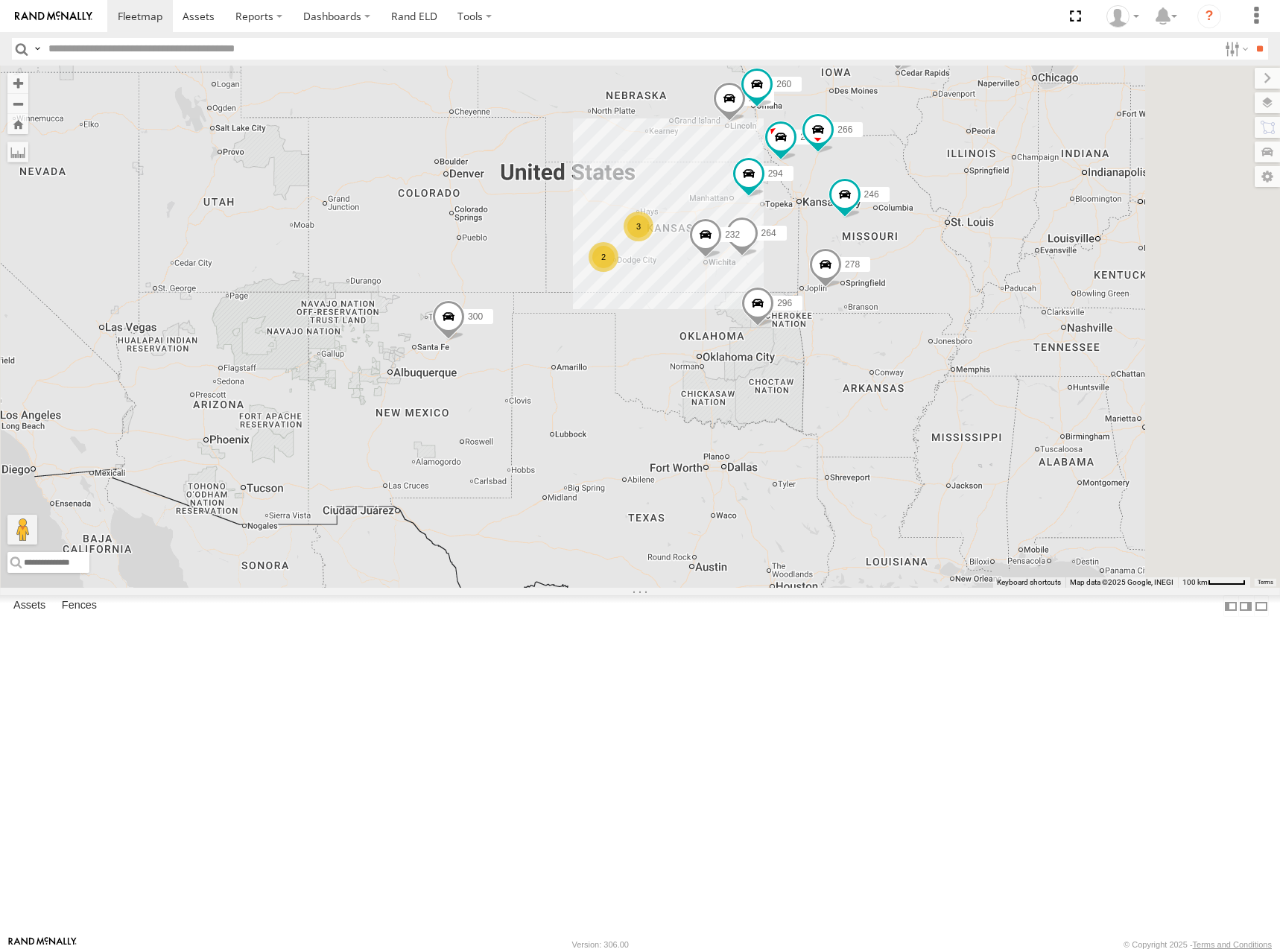
drag, startPoint x: 863, startPoint y: 396, endPoint x: 755, endPoint y: 246, distance: 184.8
click at [755, 246] on div "302 300 2 246 298 270 3 232 296 264 248 266 278 294 260" at bounding box center [640, 327] width 1280 height 522
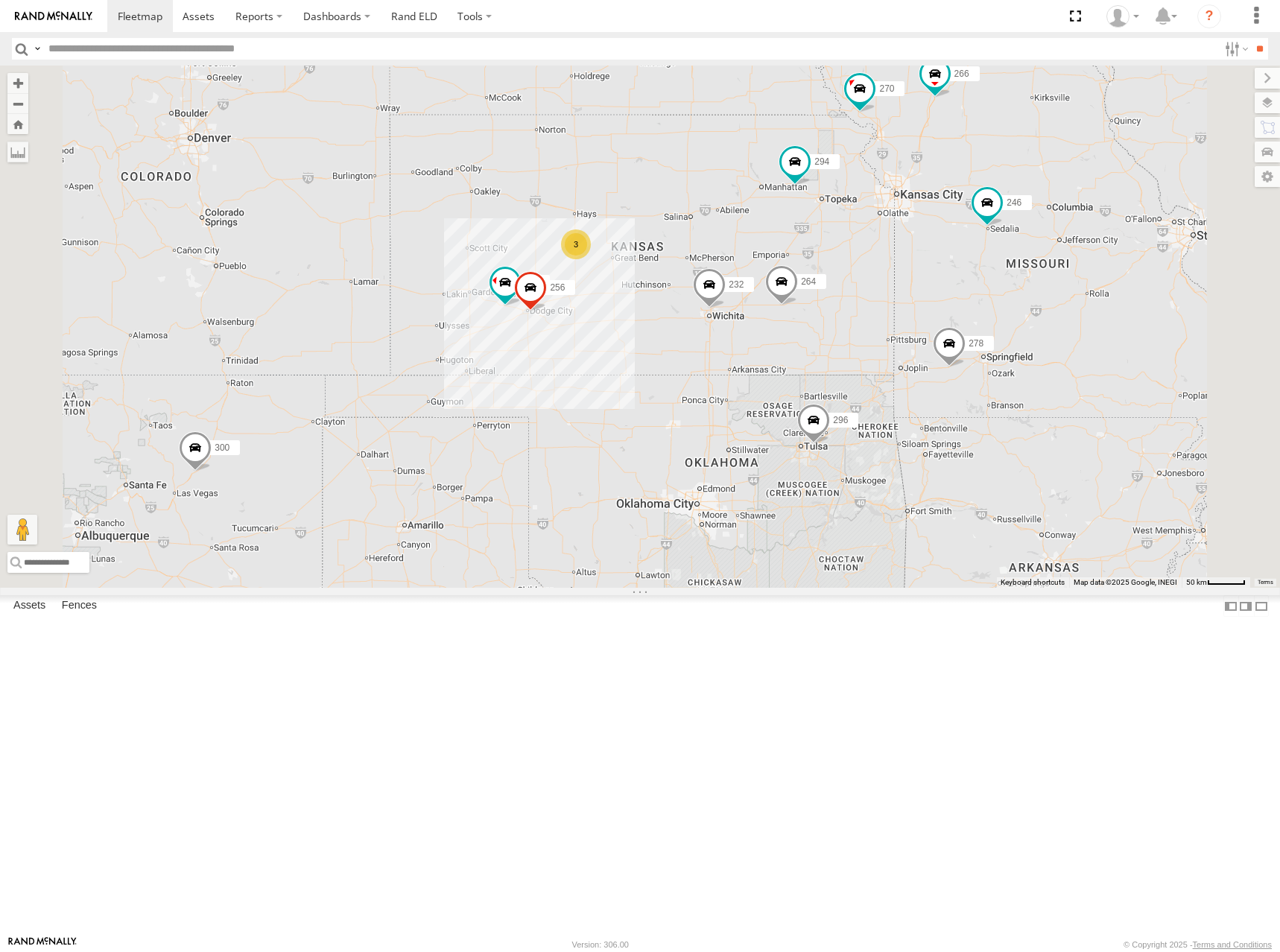
click at [838, 300] on div "302 300 246 298 270 232 296 264 248 266 278 294 260 244 3 256" at bounding box center [640, 327] width 1280 height 522
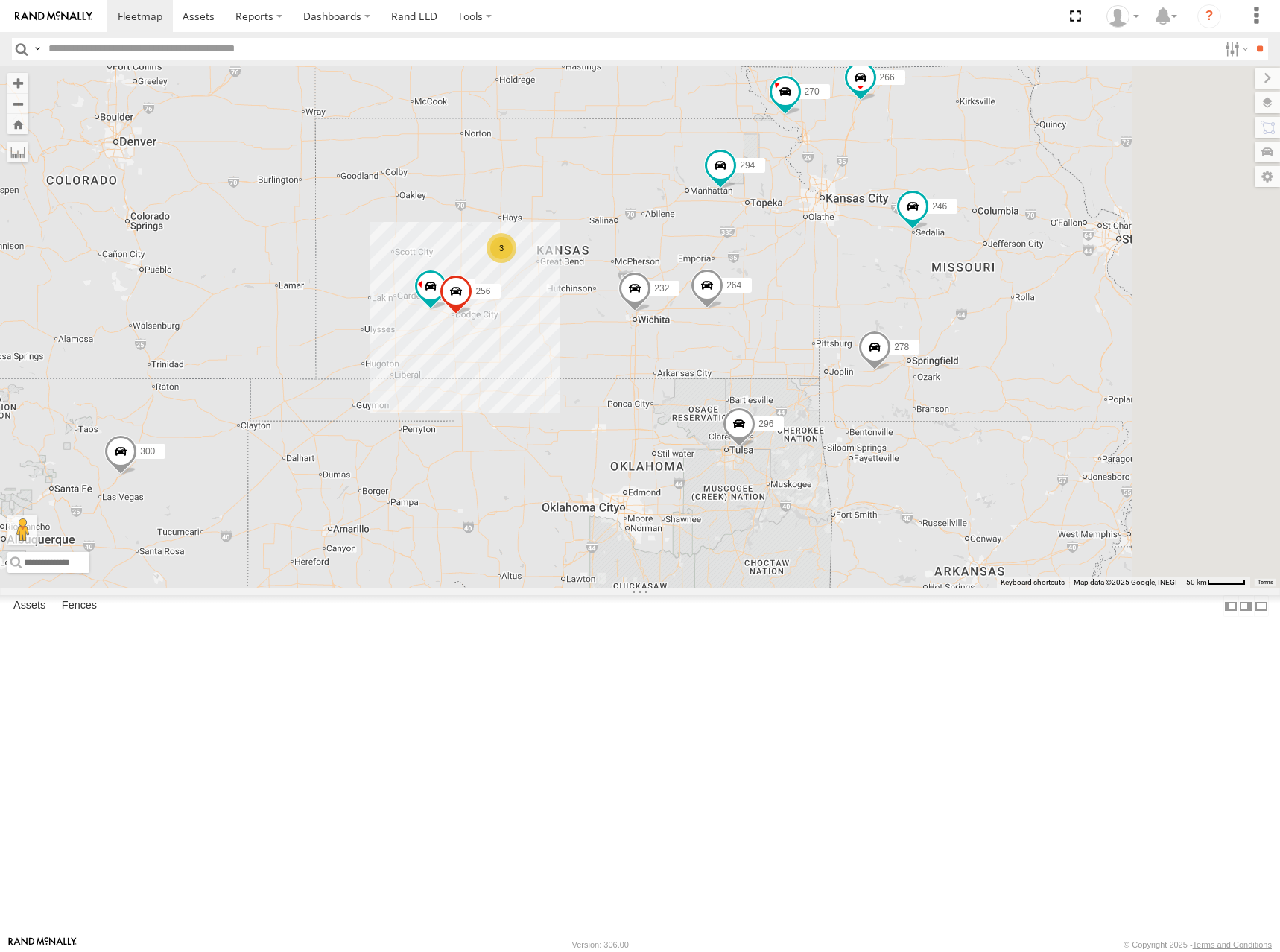
drag, startPoint x: 1120, startPoint y: 320, endPoint x: 1034, endPoint y: 325, distance: 86.1
click at [1035, 326] on div "302 300 246 298 270 232 296 264 248 266 278 294 260 244 3 256" at bounding box center [640, 327] width 1280 height 522
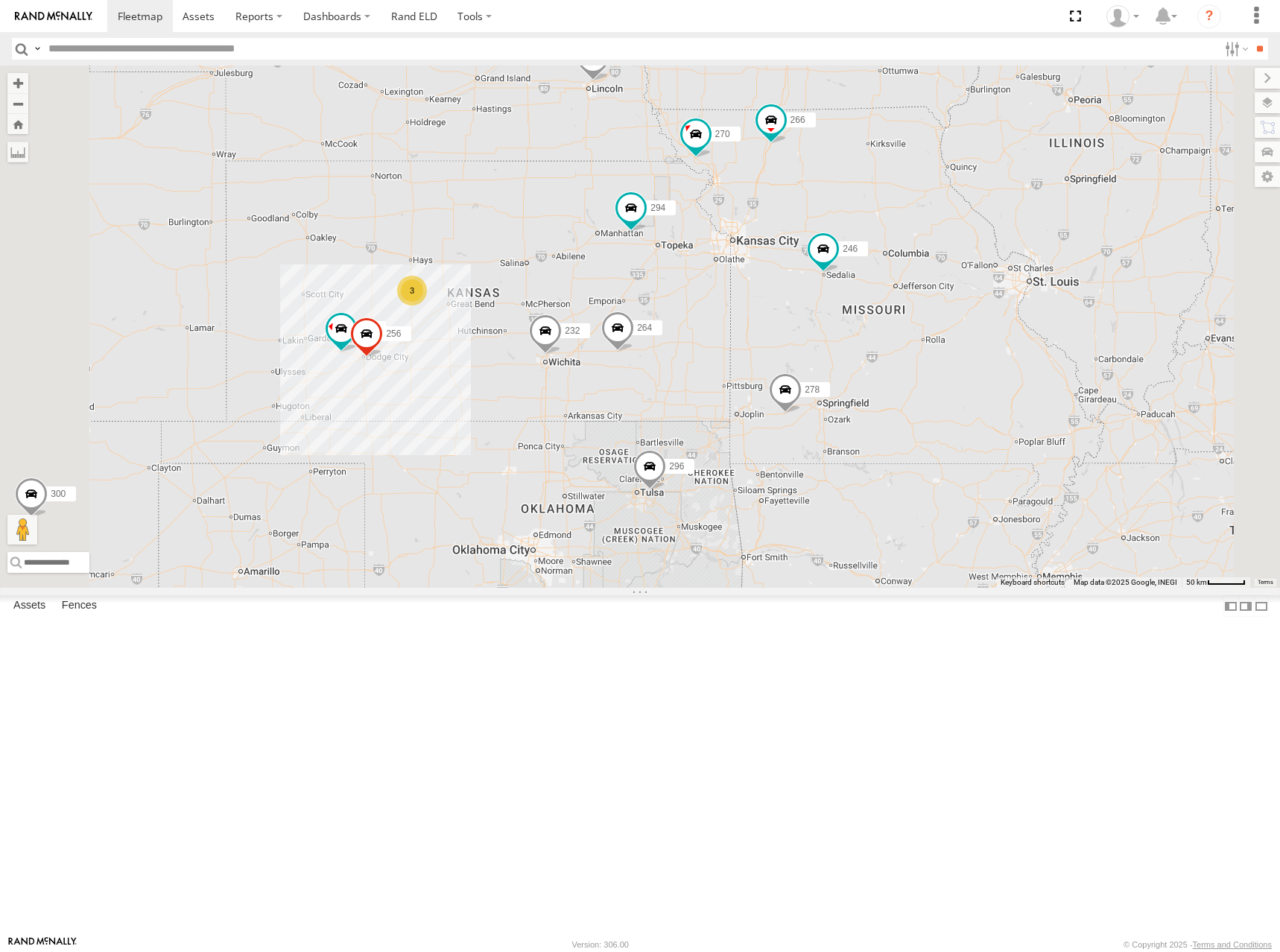
drag, startPoint x: 1112, startPoint y: 291, endPoint x: 1092, endPoint y: 336, distance: 49.2
click at [1092, 336] on div "302 300 246 298 270 232 296 264 248 266 278 294 260 244 256 3" at bounding box center [640, 327] width 1280 height 522
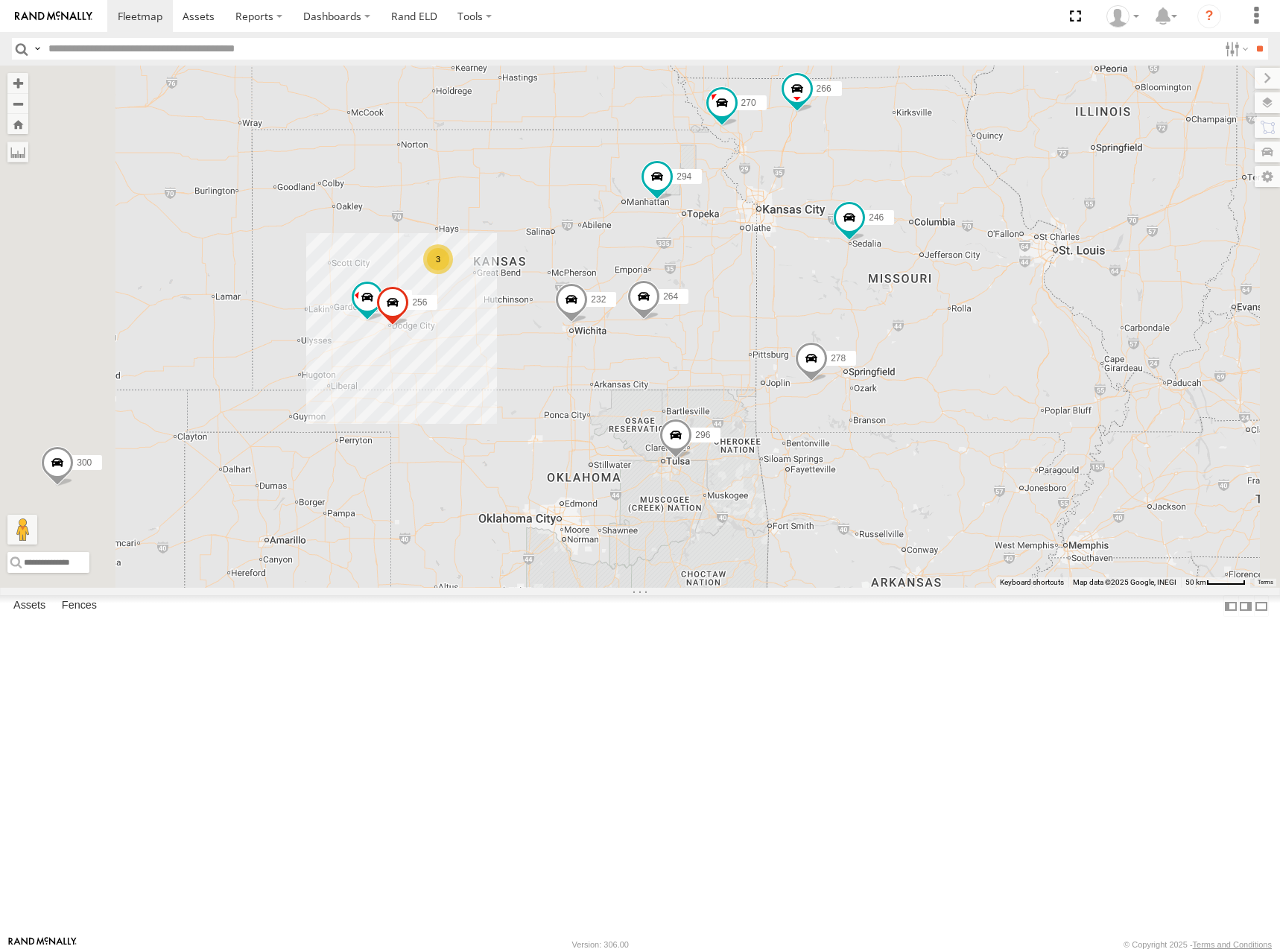
drag, startPoint x: 1104, startPoint y: 310, endPoint x: 1120, endPoint y: 292, distance: 24.1
click at [1120, 292] on div "302 300 246 298 270 232 296 264 248 266 278 294 260 244 256 3" at bounding box center [640, 327] width 1280 height 522
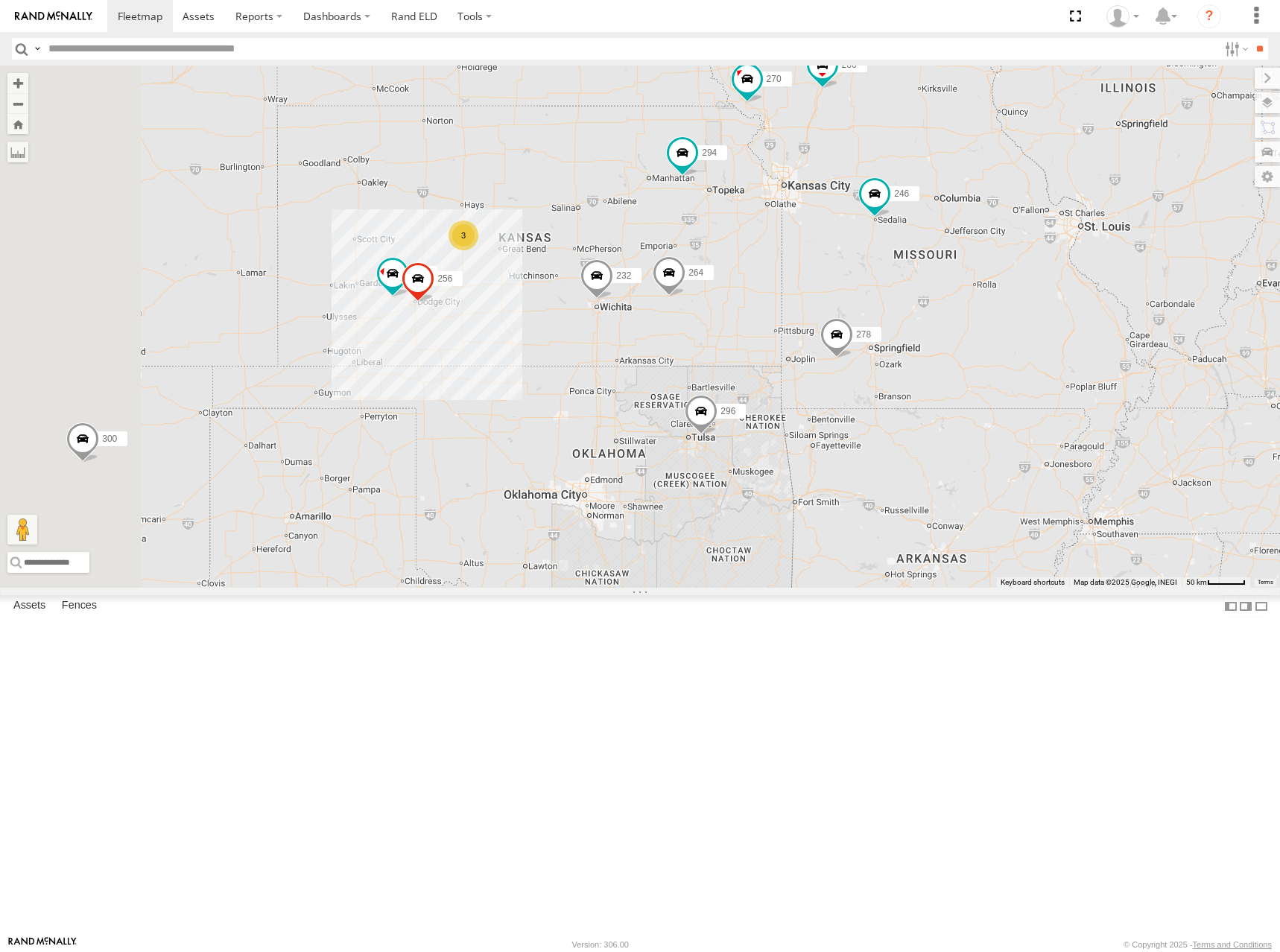
drag, startPoint x: 770, startPoint y: 315, endPoint x: 784, endPoint y: 304, distance: 17.8
click at [784, 304] on div "302 300 246 298 270 232 296 264 248 266 278 294 260 244 256 3" at bounding box center [640, 327] width 1280 height 522
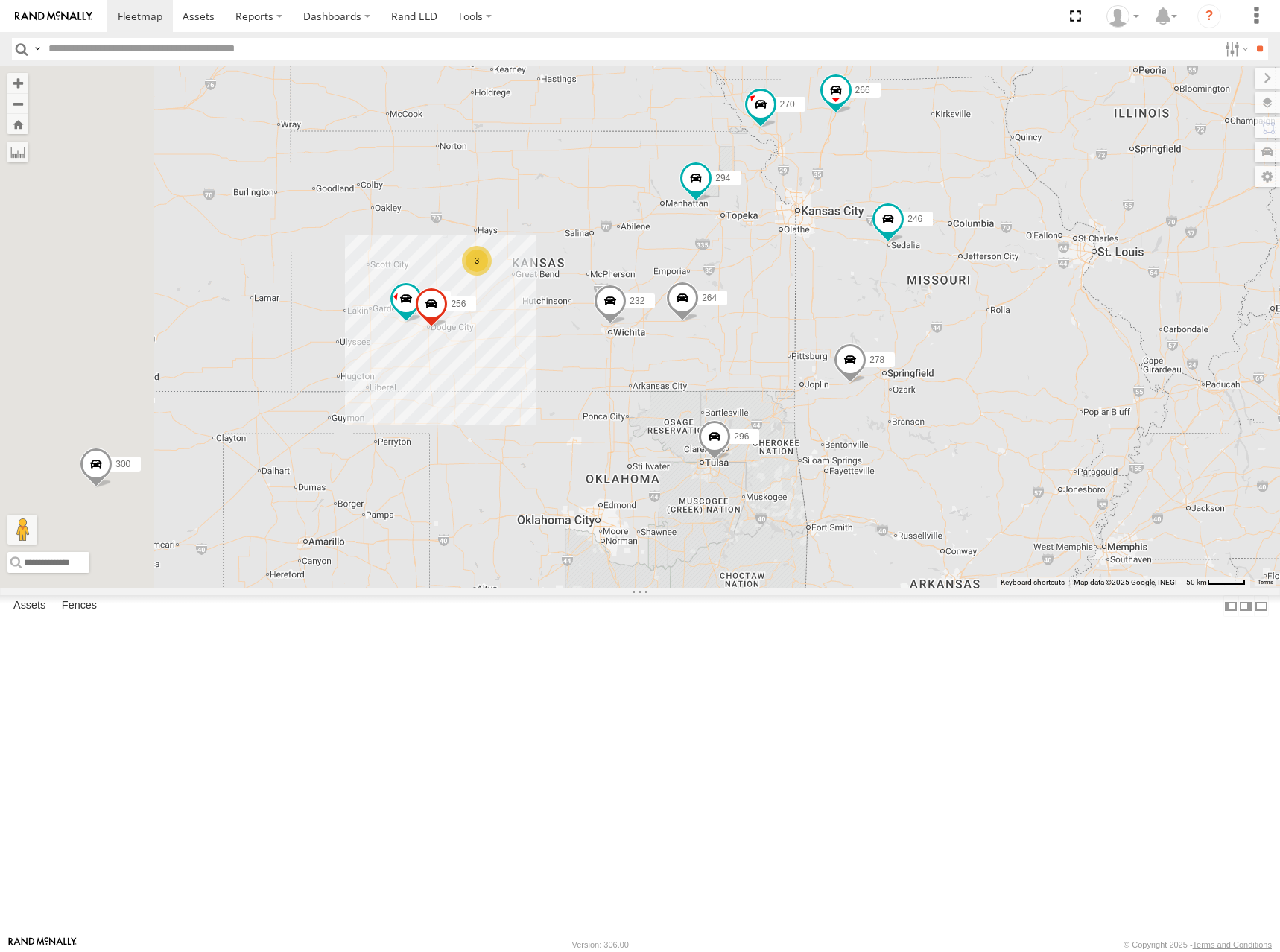
drag, startPoint x: 842, startPoint y: 232, endPoint x: 854, endPoint y: 260, distance: 30.5
click at [854, 260] on div "302 300 246 298 270 232 296 264 248 266 278 294 260 244 256 3" at bounding box center [640, 327] width 1280 height 522
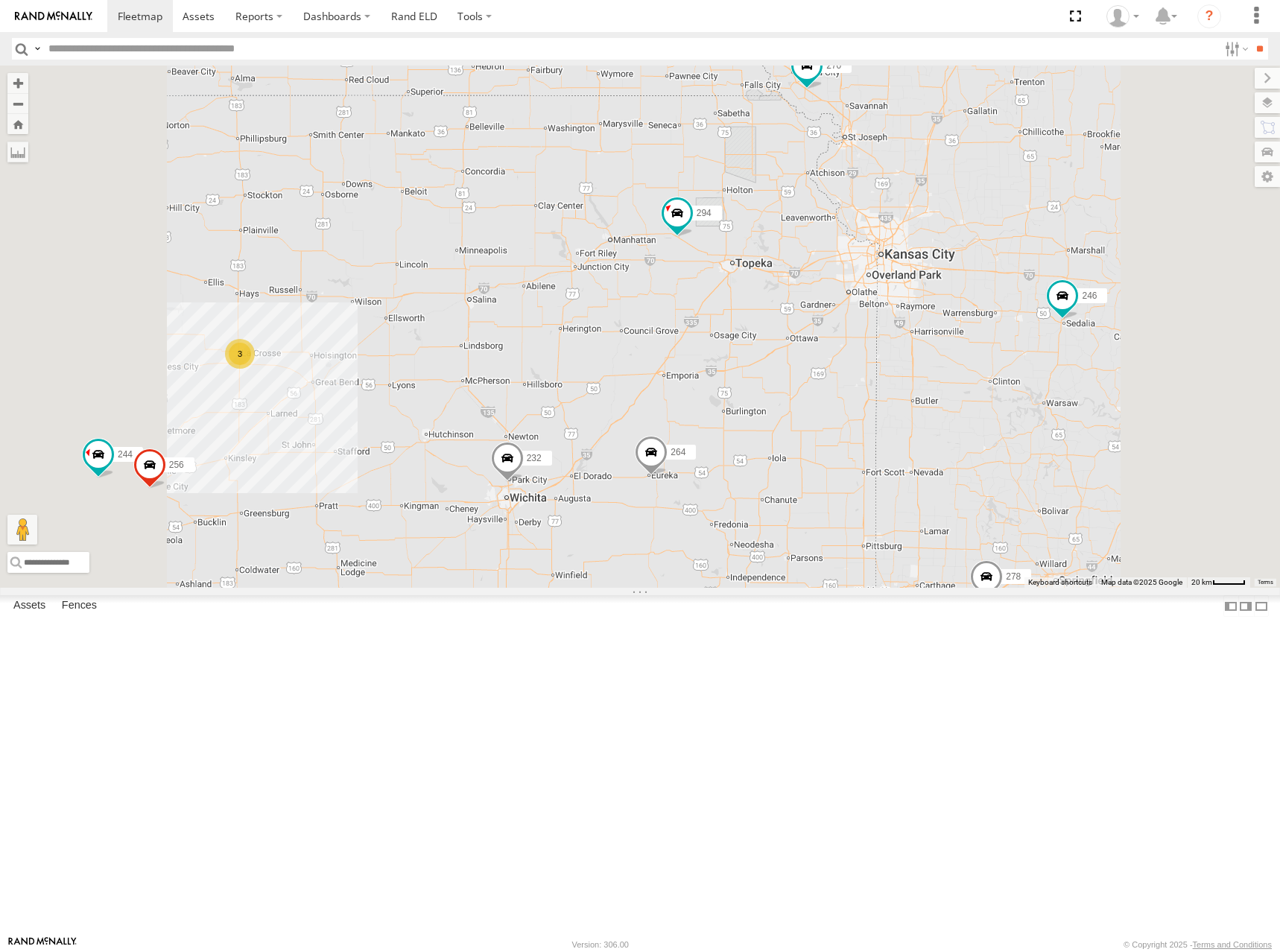
drag, startPoint x: 849, startPoint y: 332, endPoint x: 868, endPoint y: 257, distance: 77.4
click at [868, 257] on div "302 300 246 298 270 232 296 264 248 266 278 294 260 244 256 3" at bounding box center [640, 327] width 1280 height 522
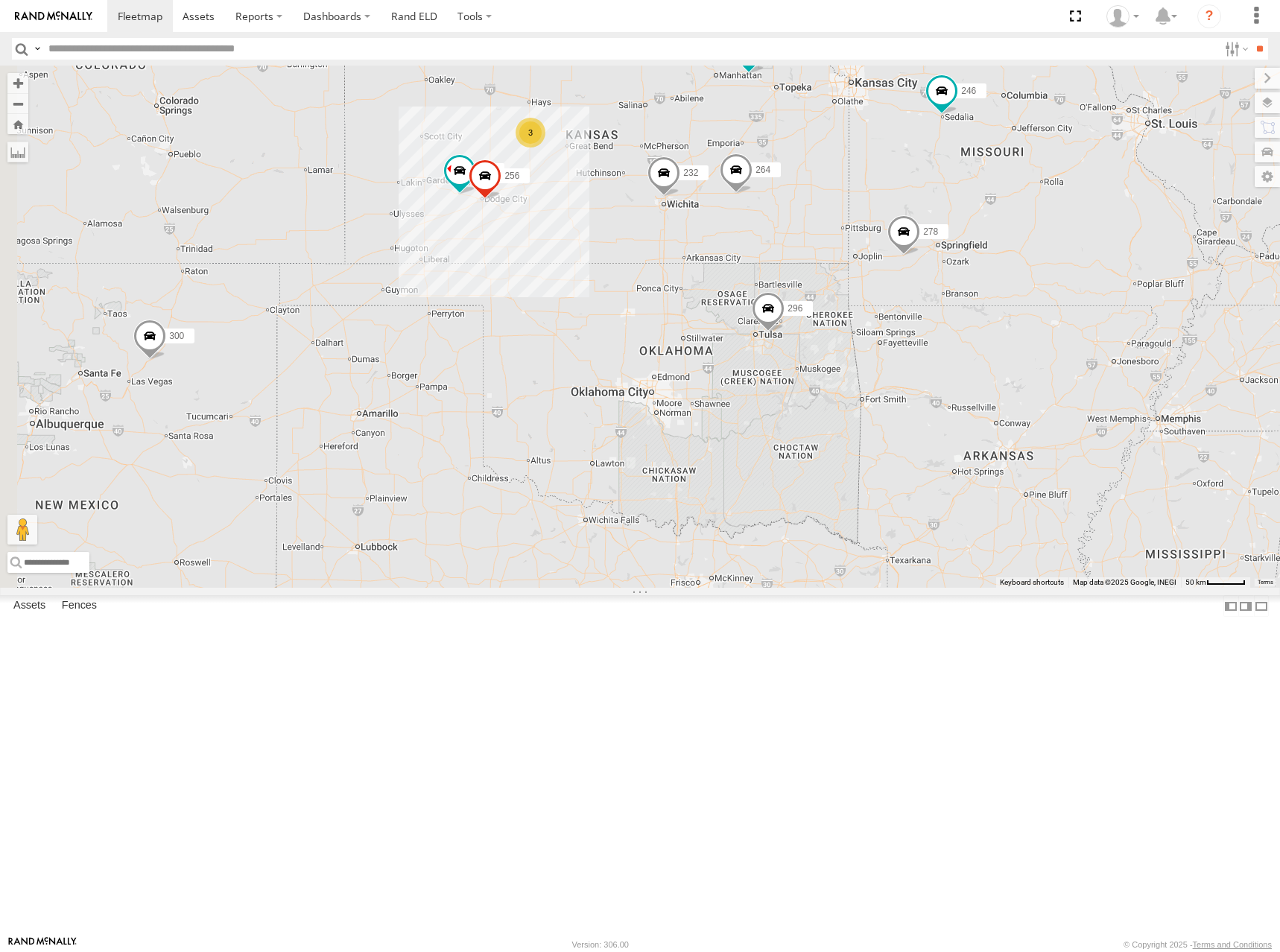
drag, startPoint x: 851, startPoint y: 431, endPoint x: 919, endPoint y: 280, distance: 165.6
click at [919, 280] on div "302 300 246 298 270 232 296 264 248 266 278 294 260 244 256 3" at bounding box center [640, 327] width 1280 height 522
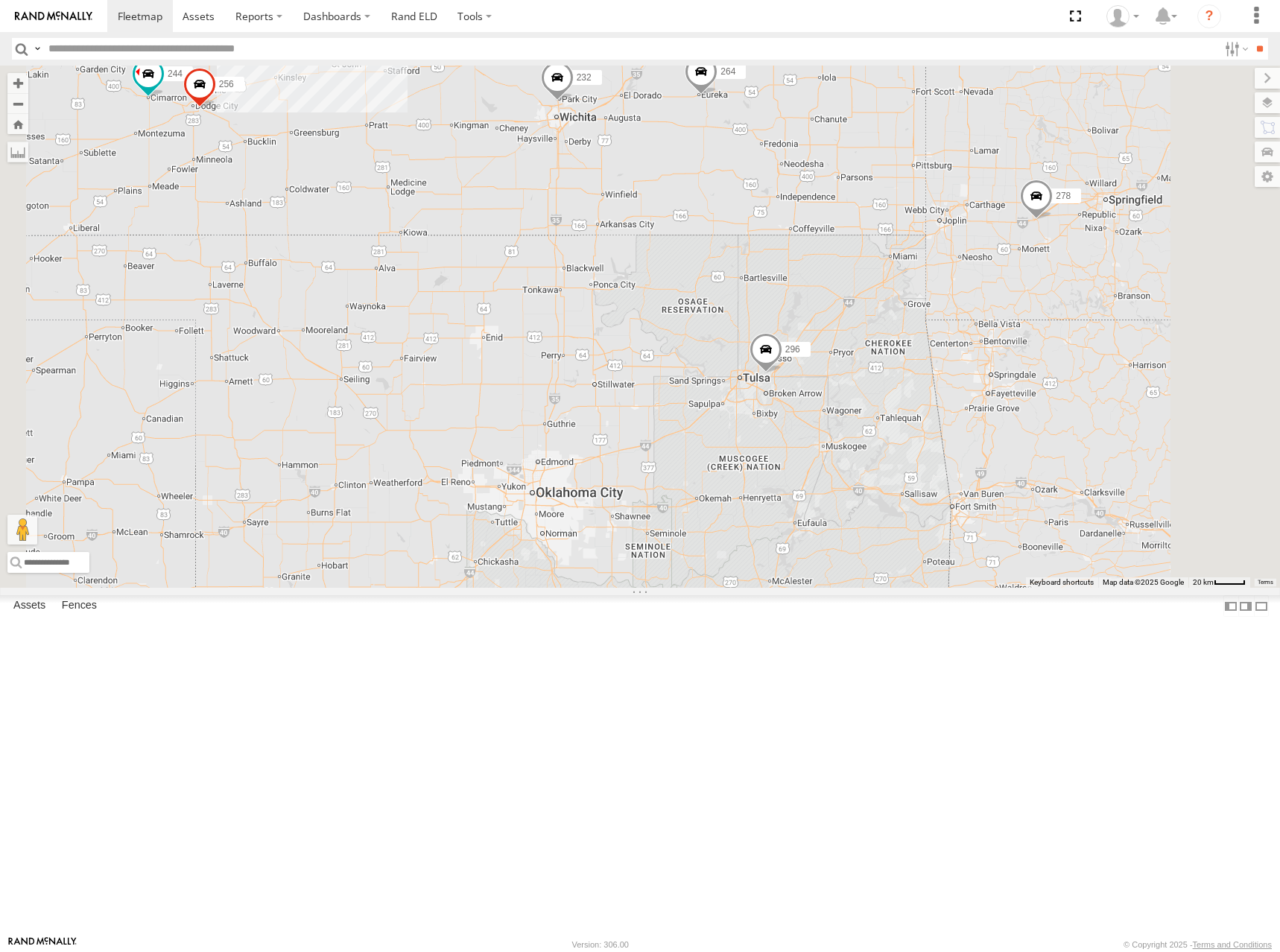
drag, startPoint x: 936, startPoint y: 393, endPoint x: 1011, endPoint y: 380, distance: 76.1
click at [1011, 380] on div "302 300 246 298 270 232 296 264 248 266 278 294 260 244 256 3" at bounding box center [640, 327] width 1280 height 522
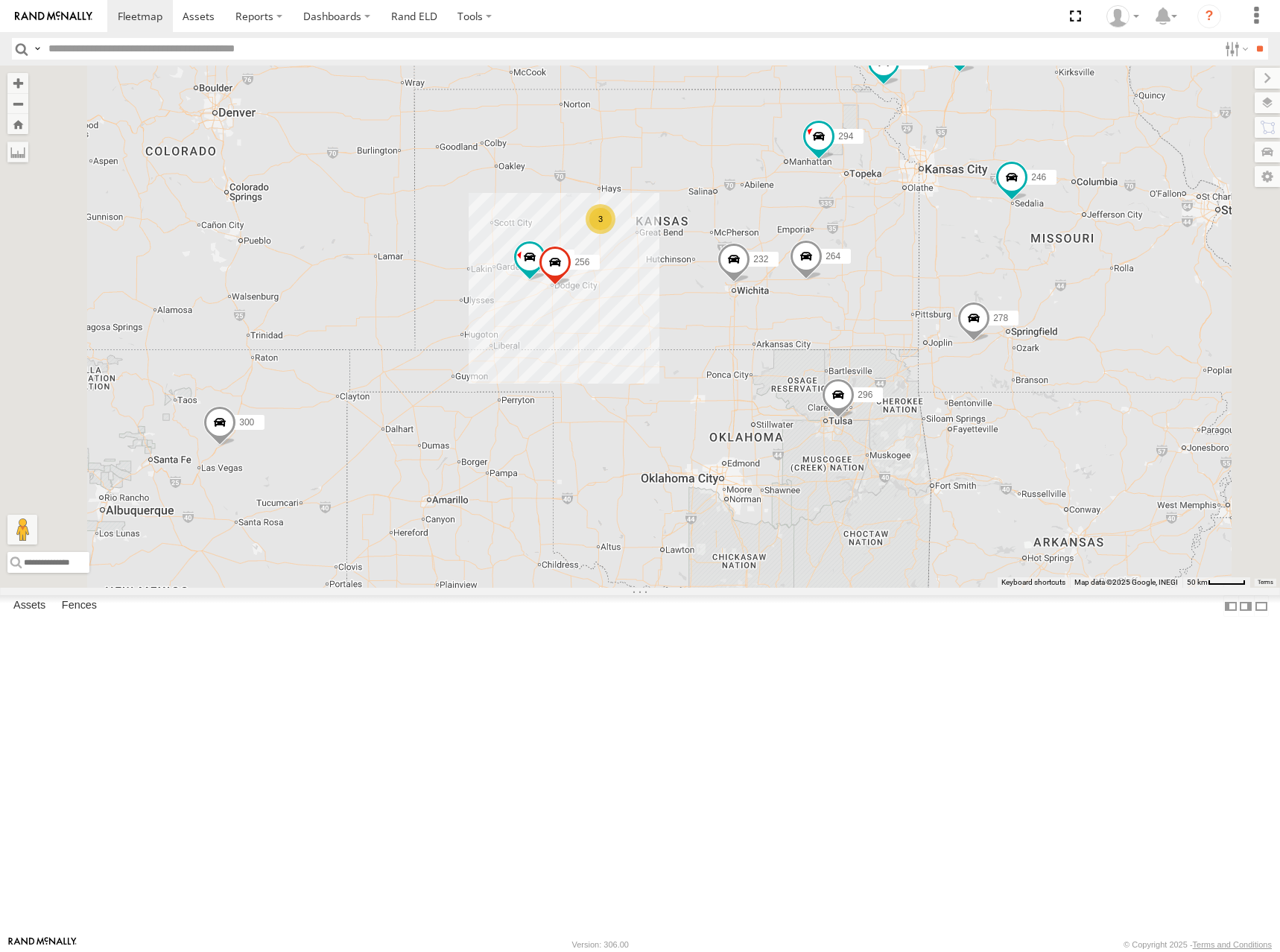
drag, startPoint x: 820, startPoint y: 179, endPoint x: 864, endPoint y: 309, distance: 137.2
click at [864, 309] on div "302 300 246 298 270 232 296 264 248 266 278 294 260 244 256 3" at bounding box center [640, 327] width 1280 height 522
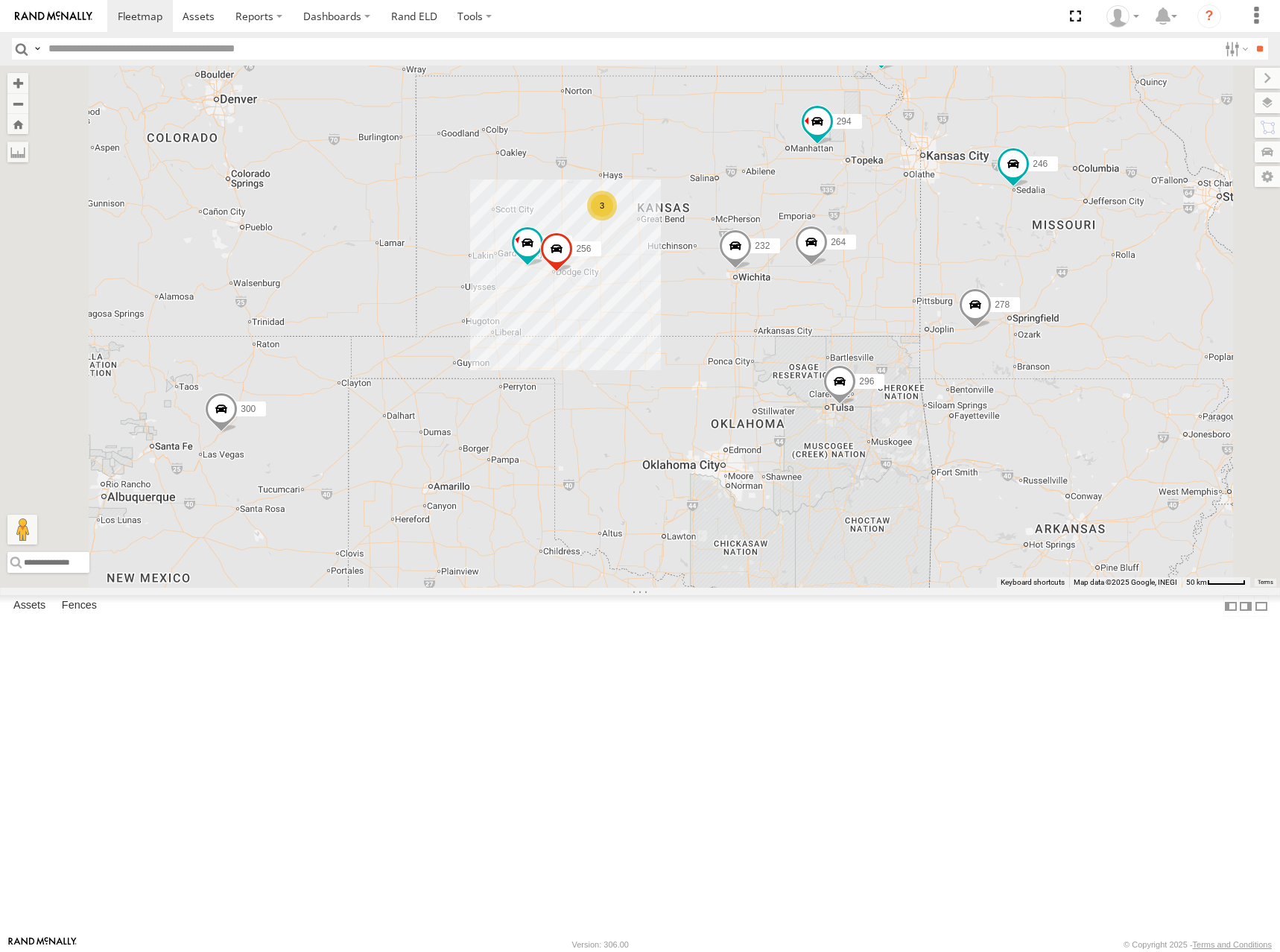
drag, startPoint x: 847, startPoint y: 337, endPoint x: 848, endPoint y: 322, distance: 15.0
click at [848, 322] on div "302 300 246 298 270 232 296 264 248 266 278 294 260 244 256 3" at bounding box center [640, 327] width 1280 height 522
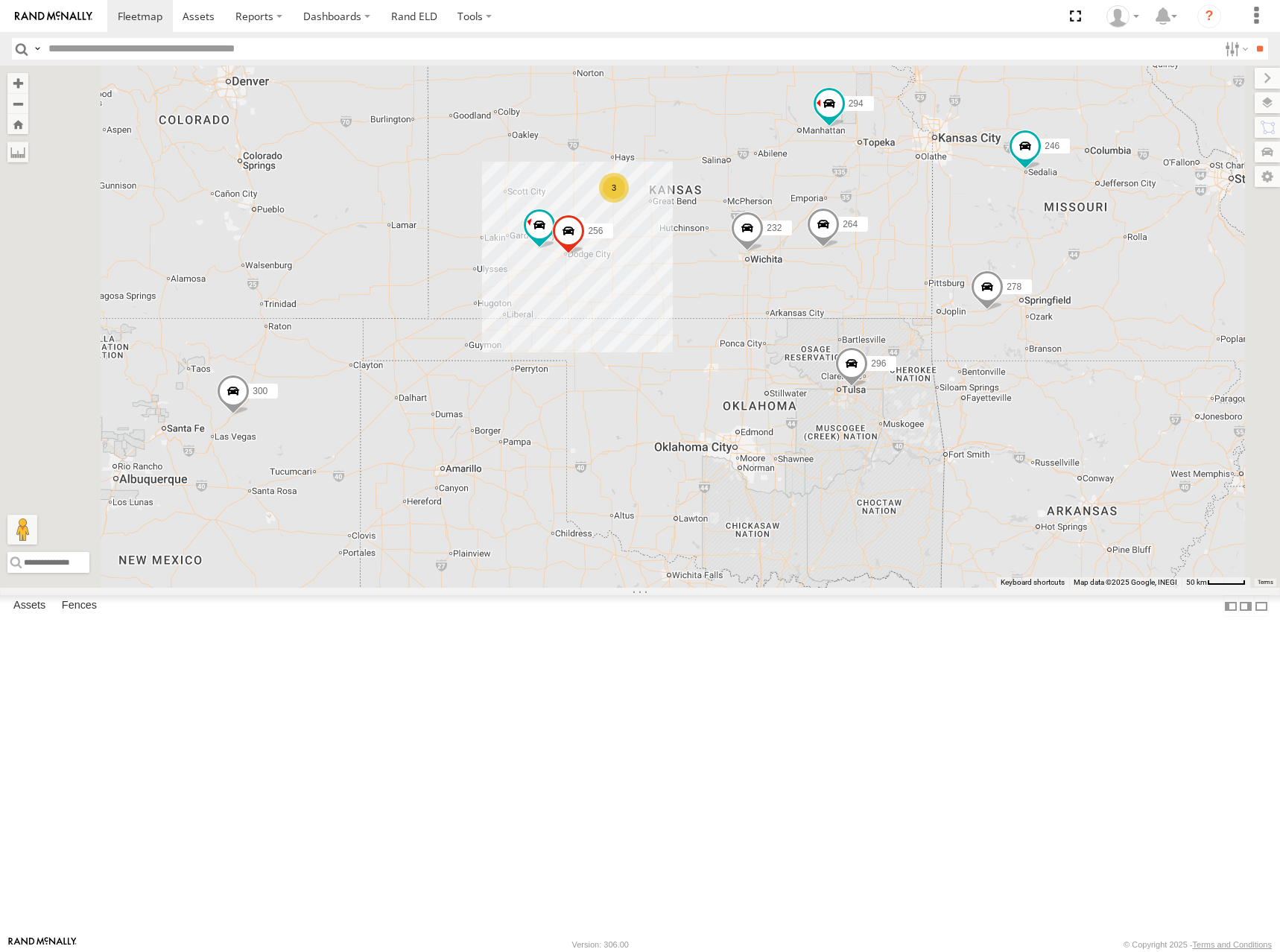
drag, startPoint x: 837, startPoint y: 308, endPoint x: 848, endPoint y: 292, distance: 19.4
click at [848, 292] on div "302 300 246 298 270 232 296 264 248 266 278 294 260 244 256 3" at bounding box center [640, 327] width 1280 height 522
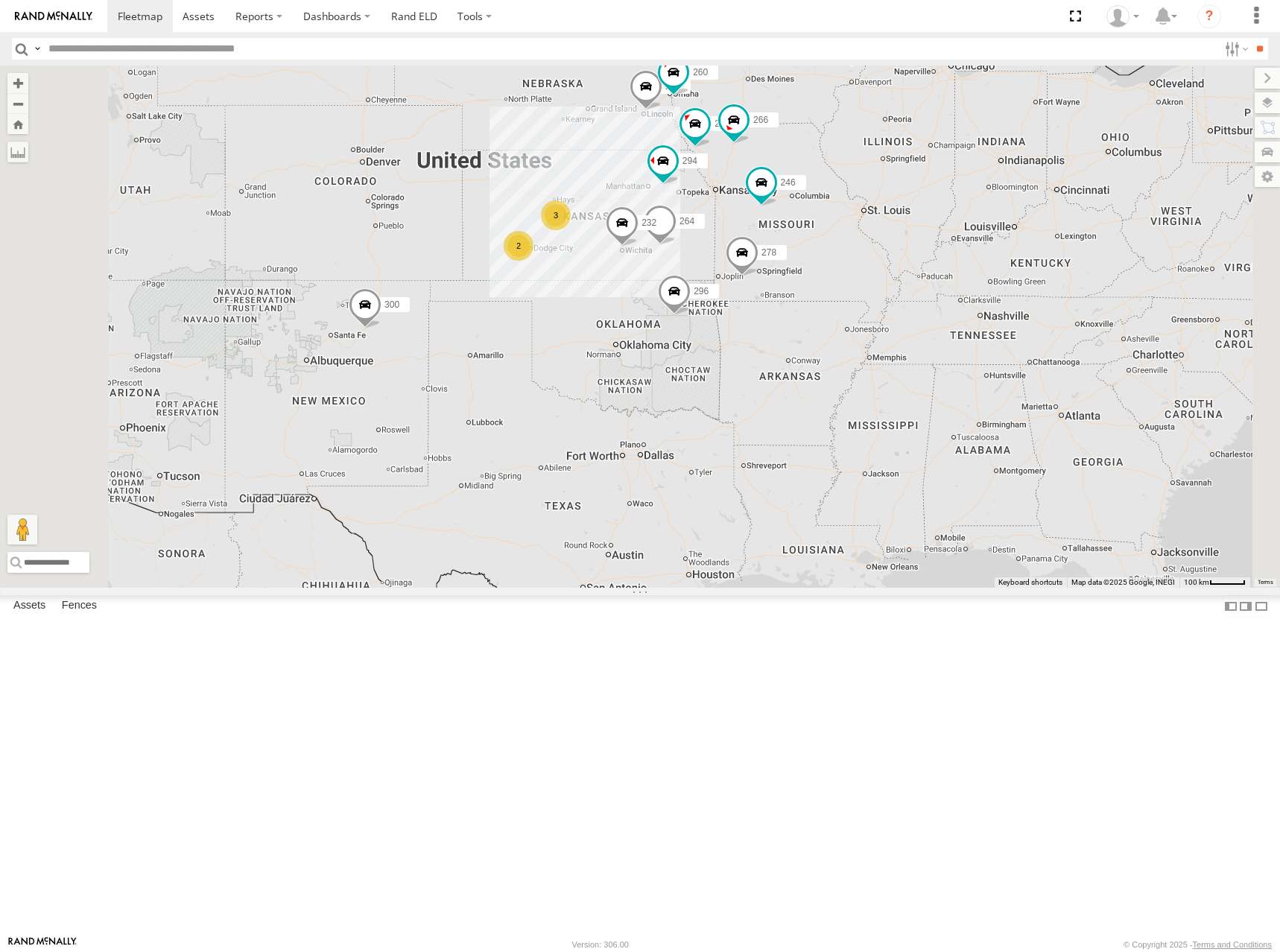
drag, startPoint x: 756, startPoint y: 306, endPoint x: 824, endPoint y: 316, distance: 68.7
click at [824, 316] on div "302 300 246 298 270 232 296 264 248 266 278 294 260 2 3" at bounding box center [640, 327] width 1280 height 522
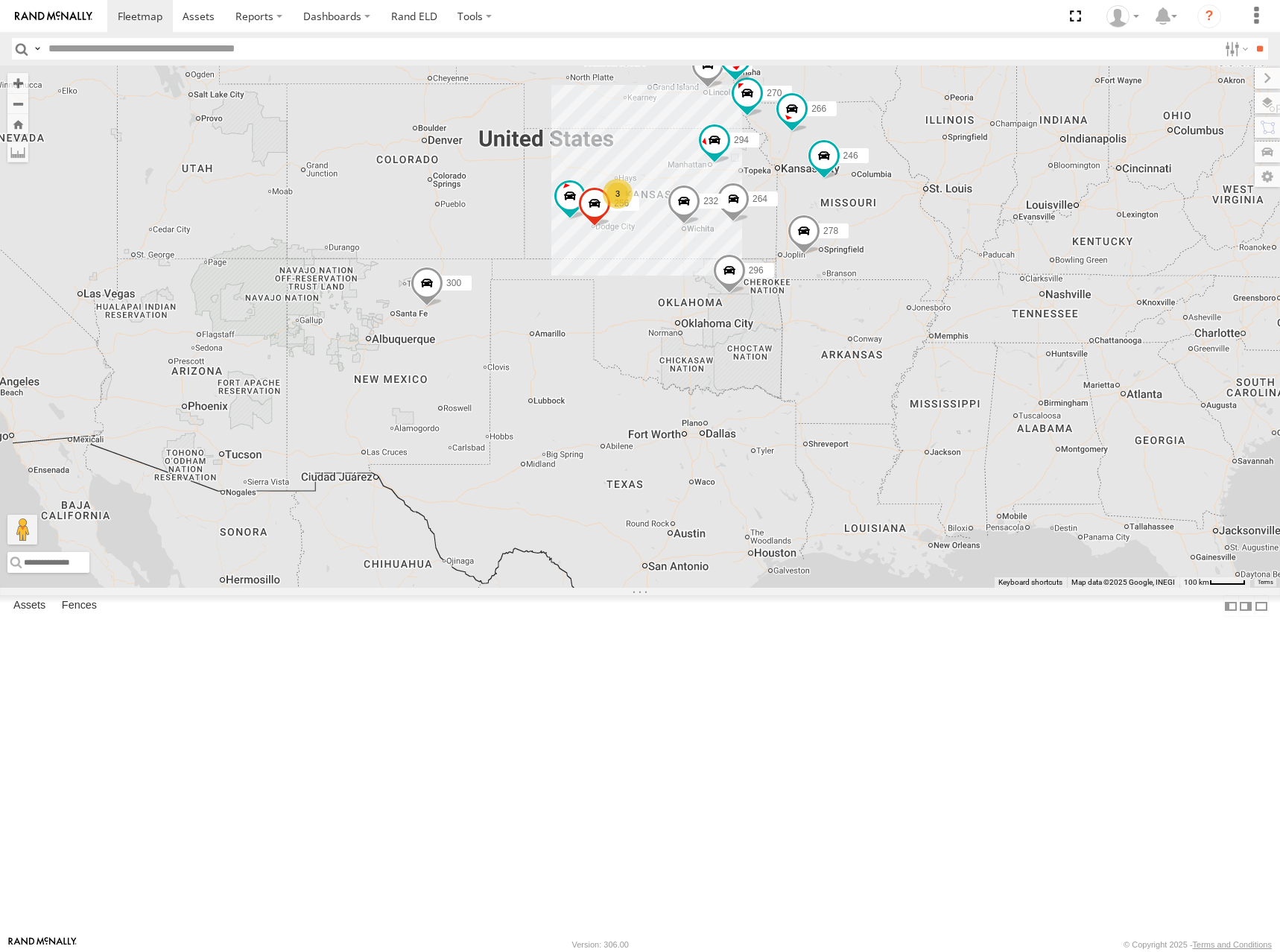
drag, startPoint x: 817, startPoint y: 315, endPoint x: 804, endPoint y: 292, distance: 26.4
click at [804, 292] on div "300 244 246 298 270 256 232 296 264 302 248 266 278 294 260 3" at bounding box center [640, 327] width 1280 height 522
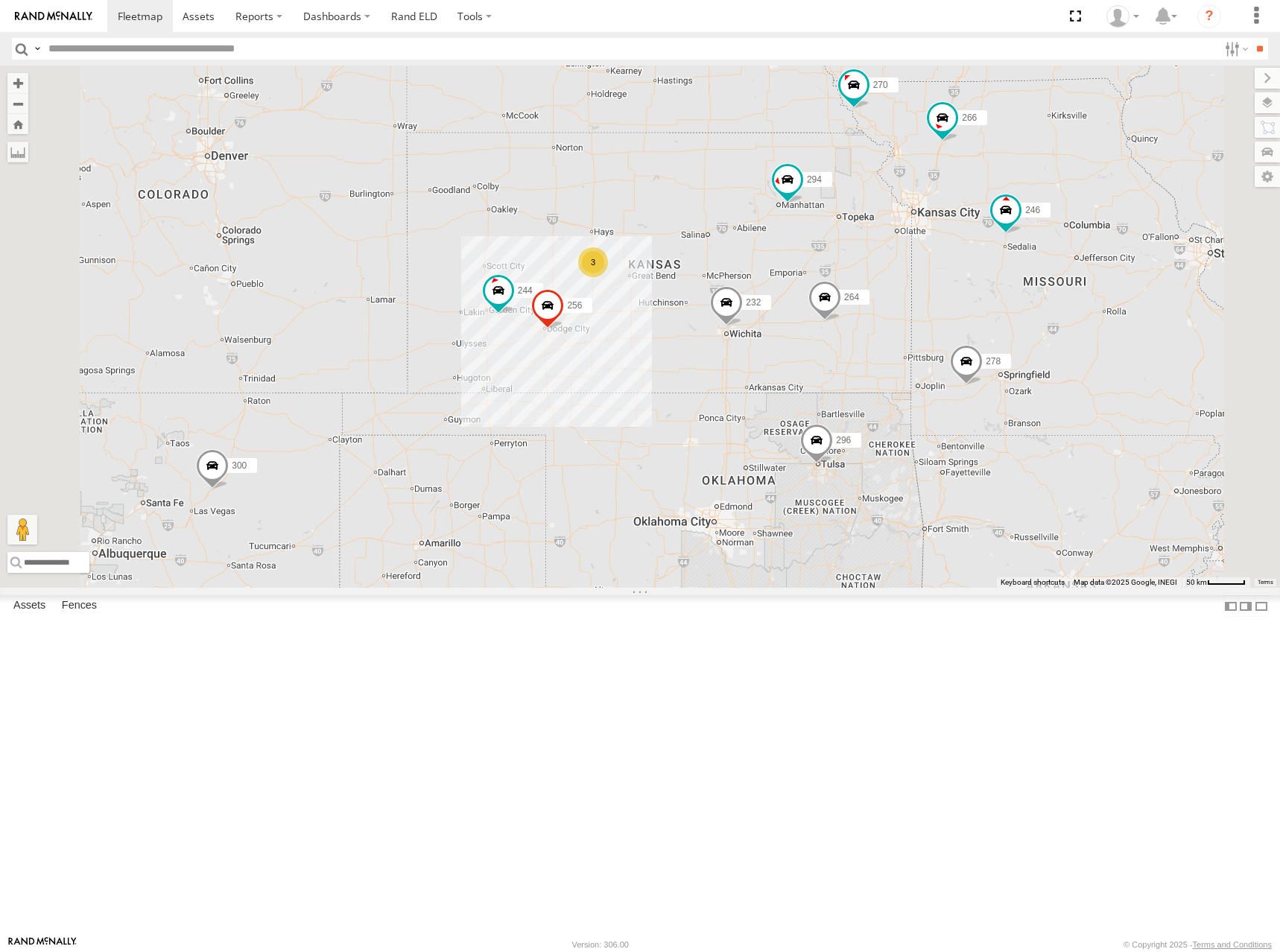
drag, startPoint x: 915, startPoint y: 296, endPoint x: 906, endPoint y: 314, distance: 20.1
click at [906, 314] on div "300 244 246 298 270 256 232 296 264 302 248 266 278 294 260 3" at bounding box center [640, 327] width 1280 height 522
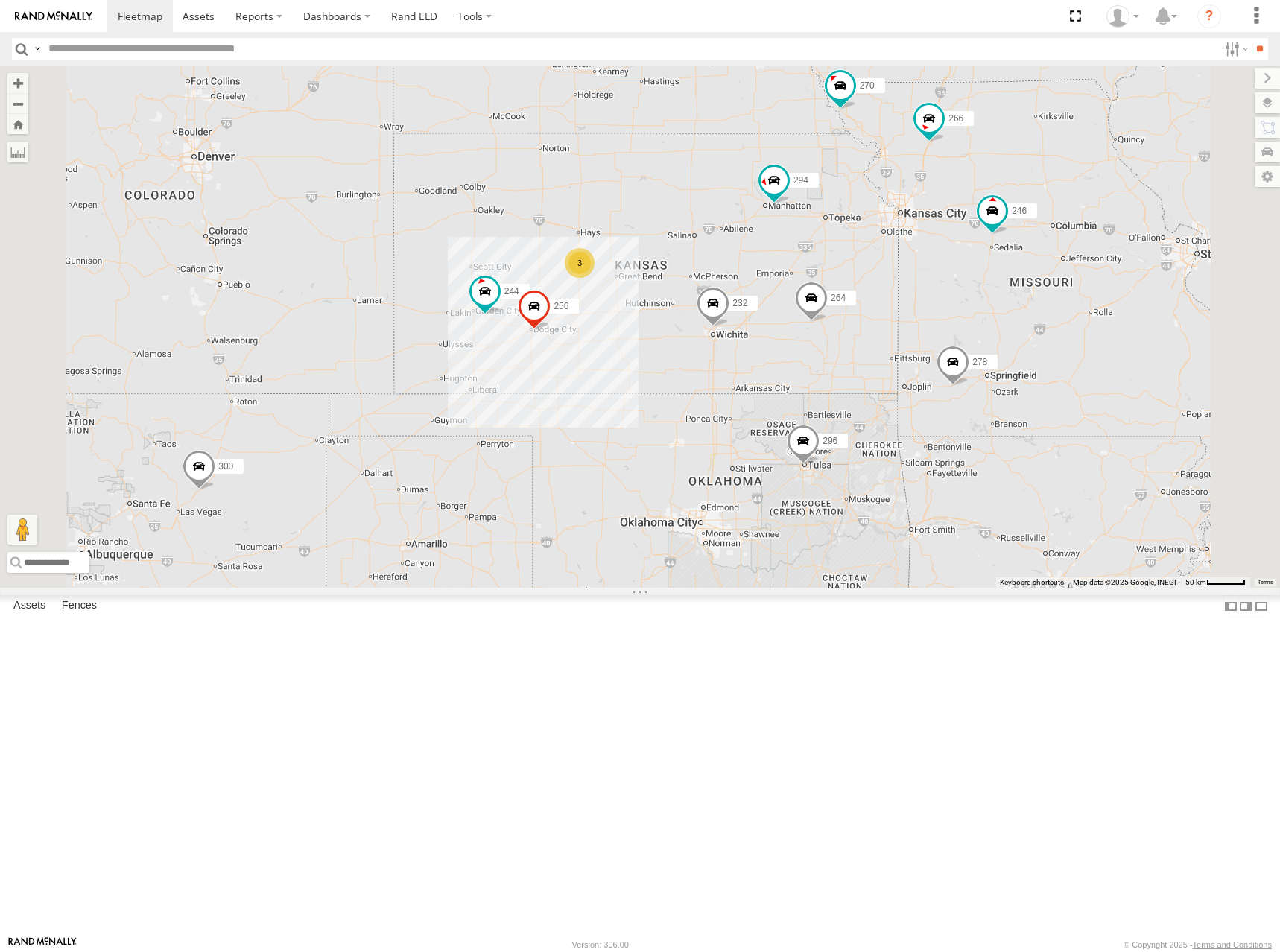
drag, startPoint x: 882, startPoint y: 392, endPoint x: 879, endPoint y: 379, distance: 13.3
click at [879, 379] on div "300 244 246 298 270 256 232 296 264 302 248 266 278 294 260 3" at bounding box center [640, 327] width 1280 height 522
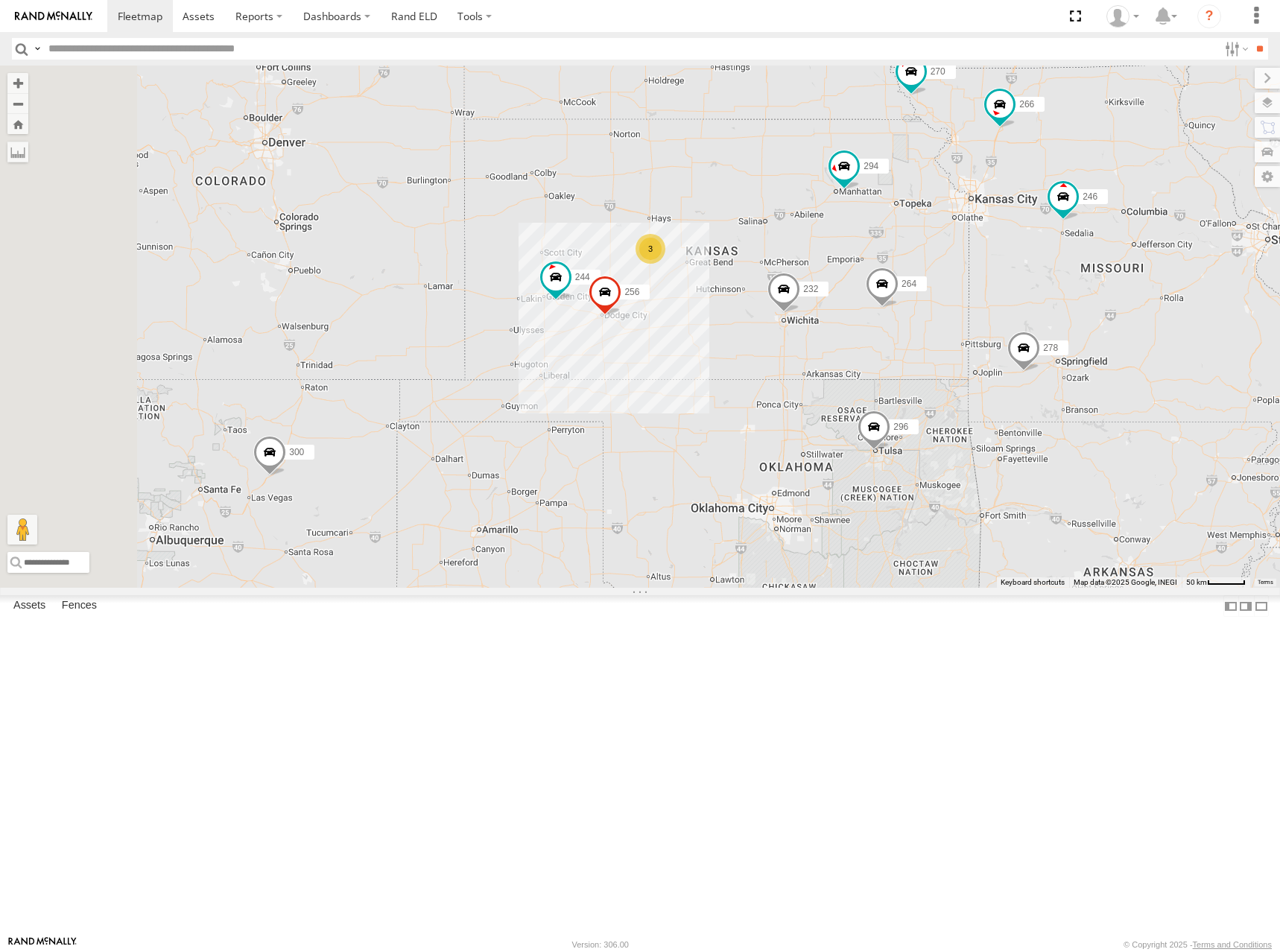
drag, startPoint x: 819, startPoint y: 349, endPoint x: 885, endPoint y: 353, distance: 66.1
click at [885, 353] on div "300 244 246 298 270 256 232 296 264 302 248 266 278 294 260 3" at bounding box center [640, 327] width 1280 height 522
